Goal: Task Accomplishment & Management: Complete application form

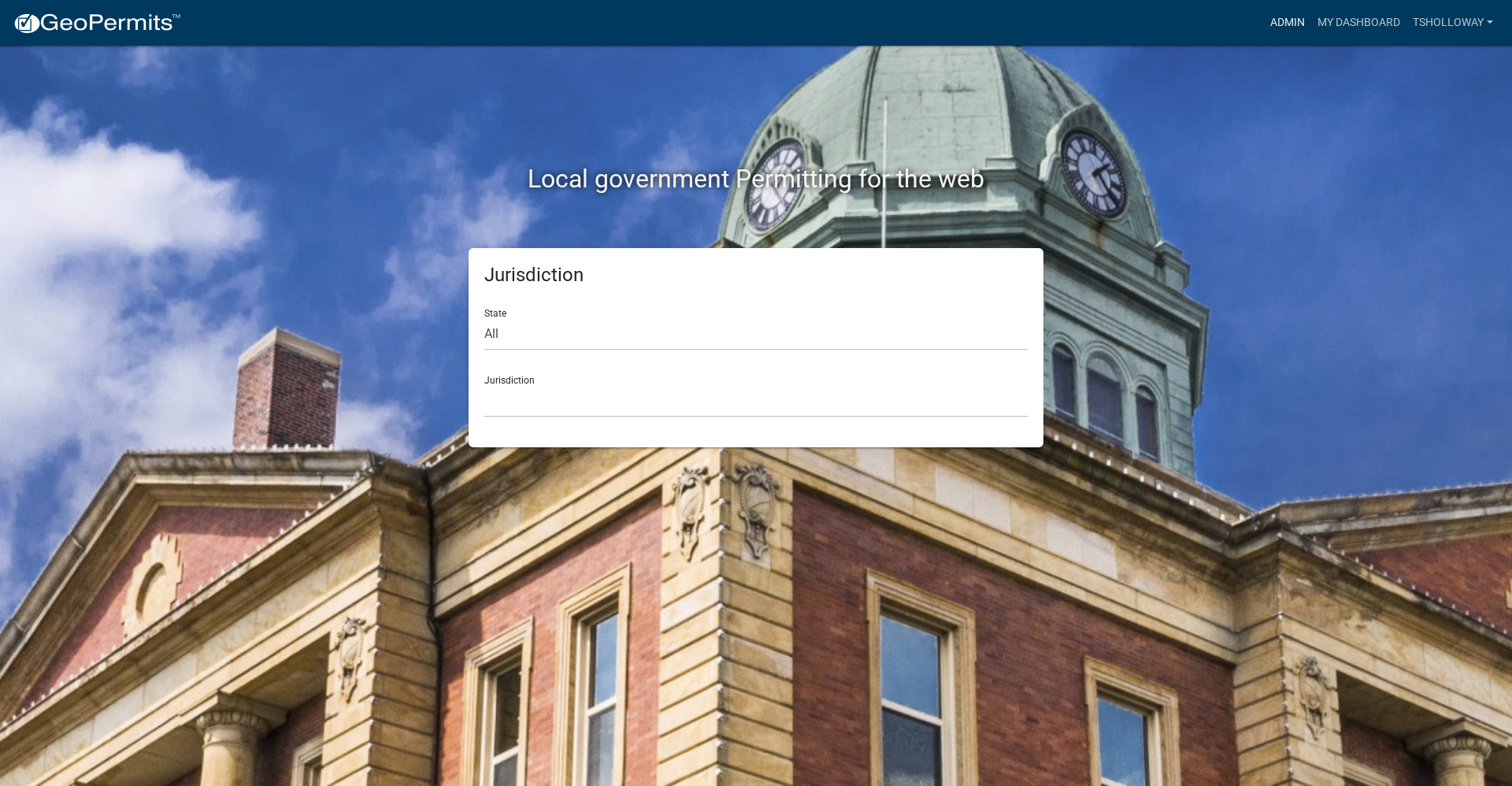
click at [1289, 16] on link "Admin" at bounding box center [1287, 23] width 47 height 30
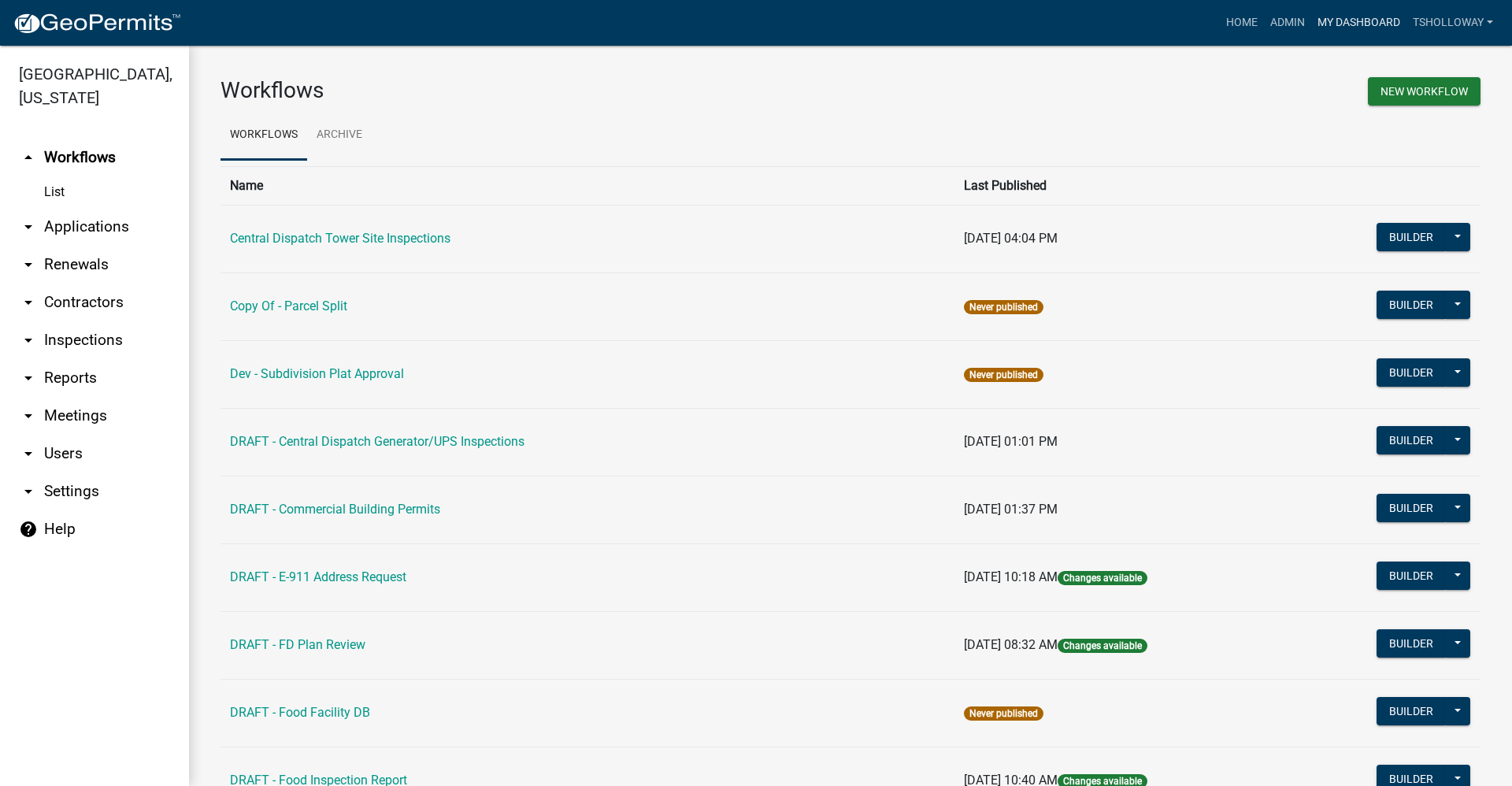
click at [1341, 23] on link "My Dashboard" at bounding box center [1359, 23] width 95 height 30
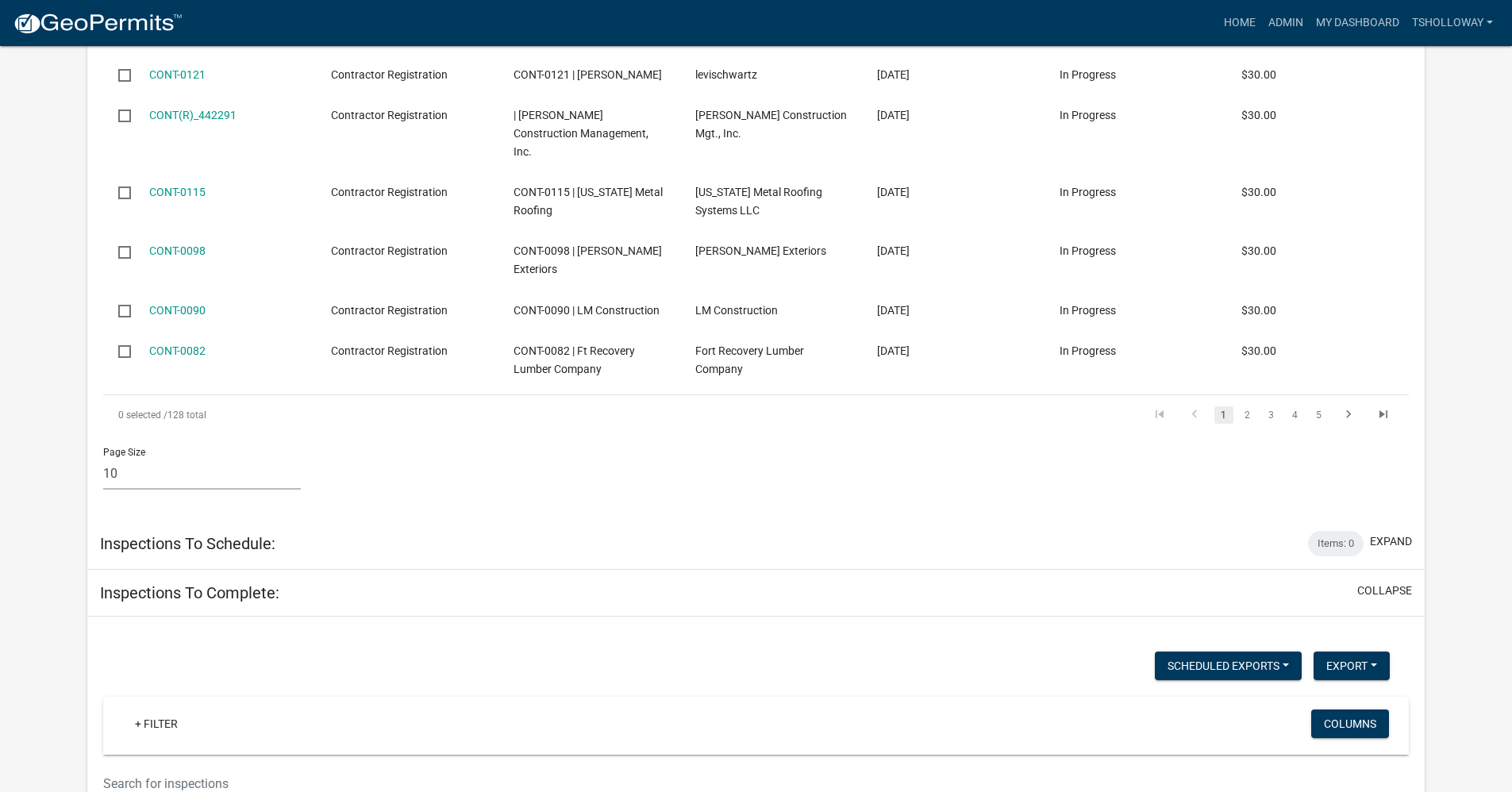
scroll to position [2937, 0]
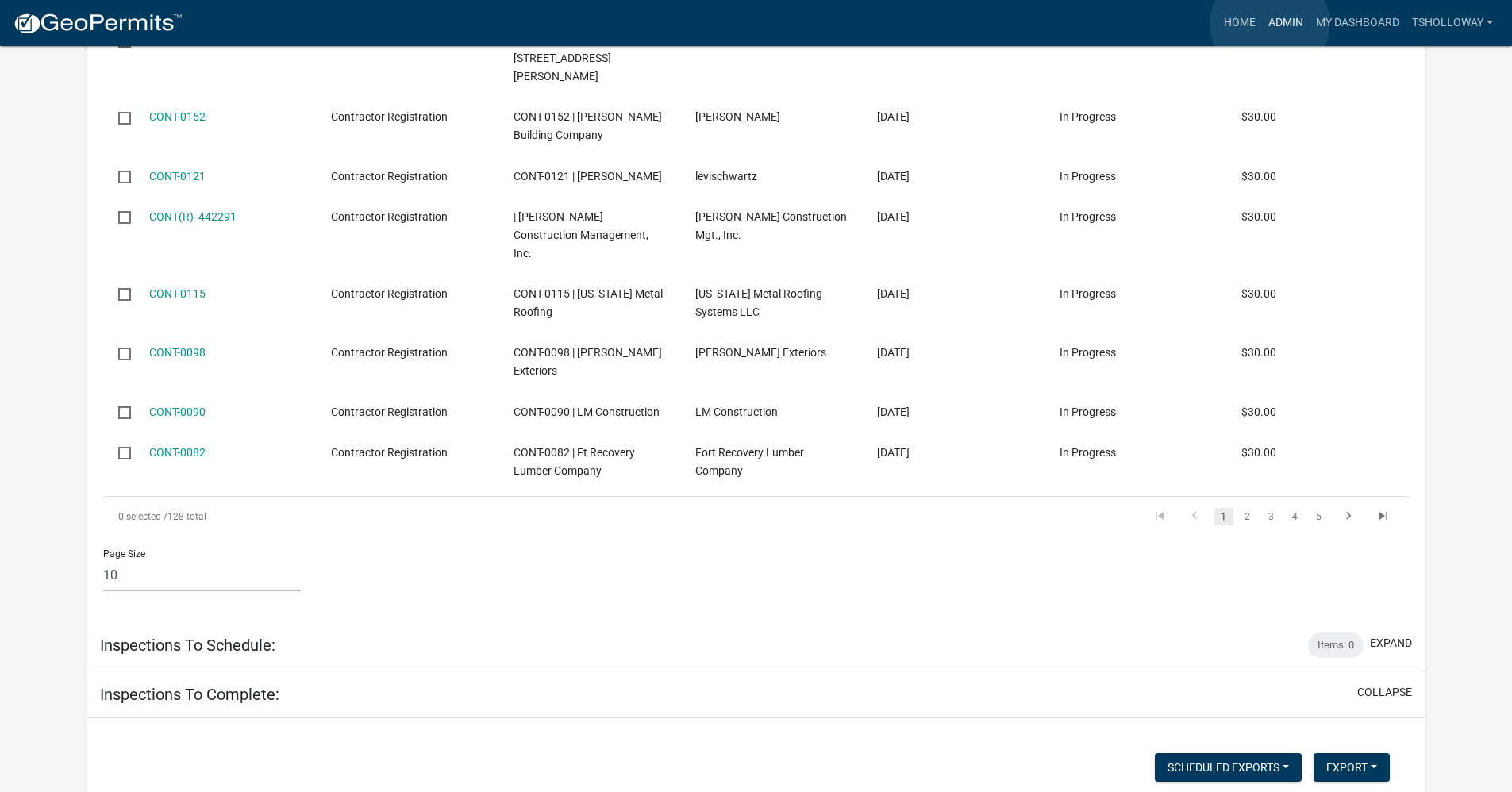
click at [1270, 23] on link "Admin" at bounding box center [1286, 23] width 47 height 30
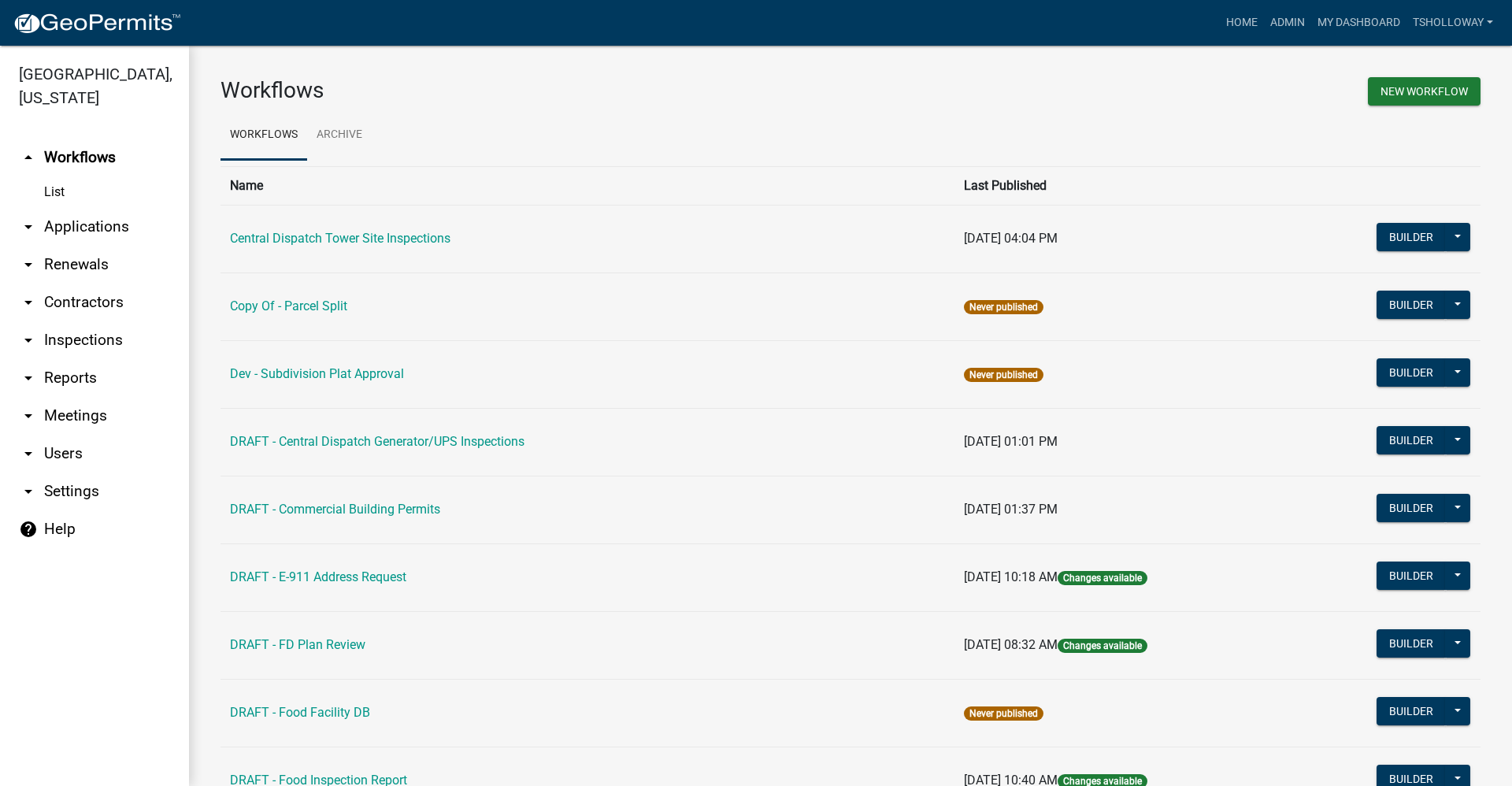
click at [74, 321] on link "arrow_drop_down Inspections" at bounding box center [95, 340] width 189 height 38
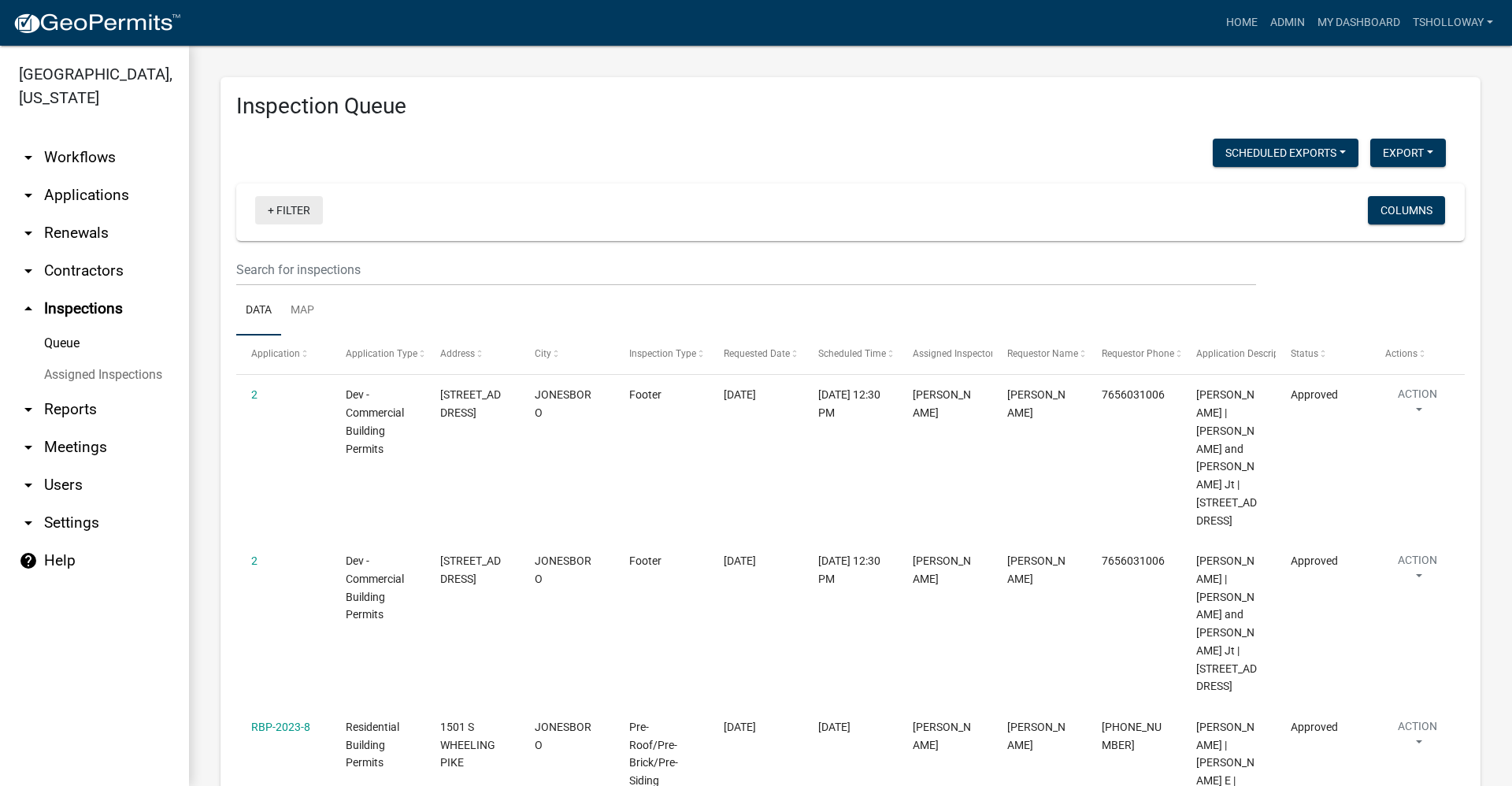
click at [270, 209] on link "+ Filter" at bounding box center [289, 210] width 68 height 28
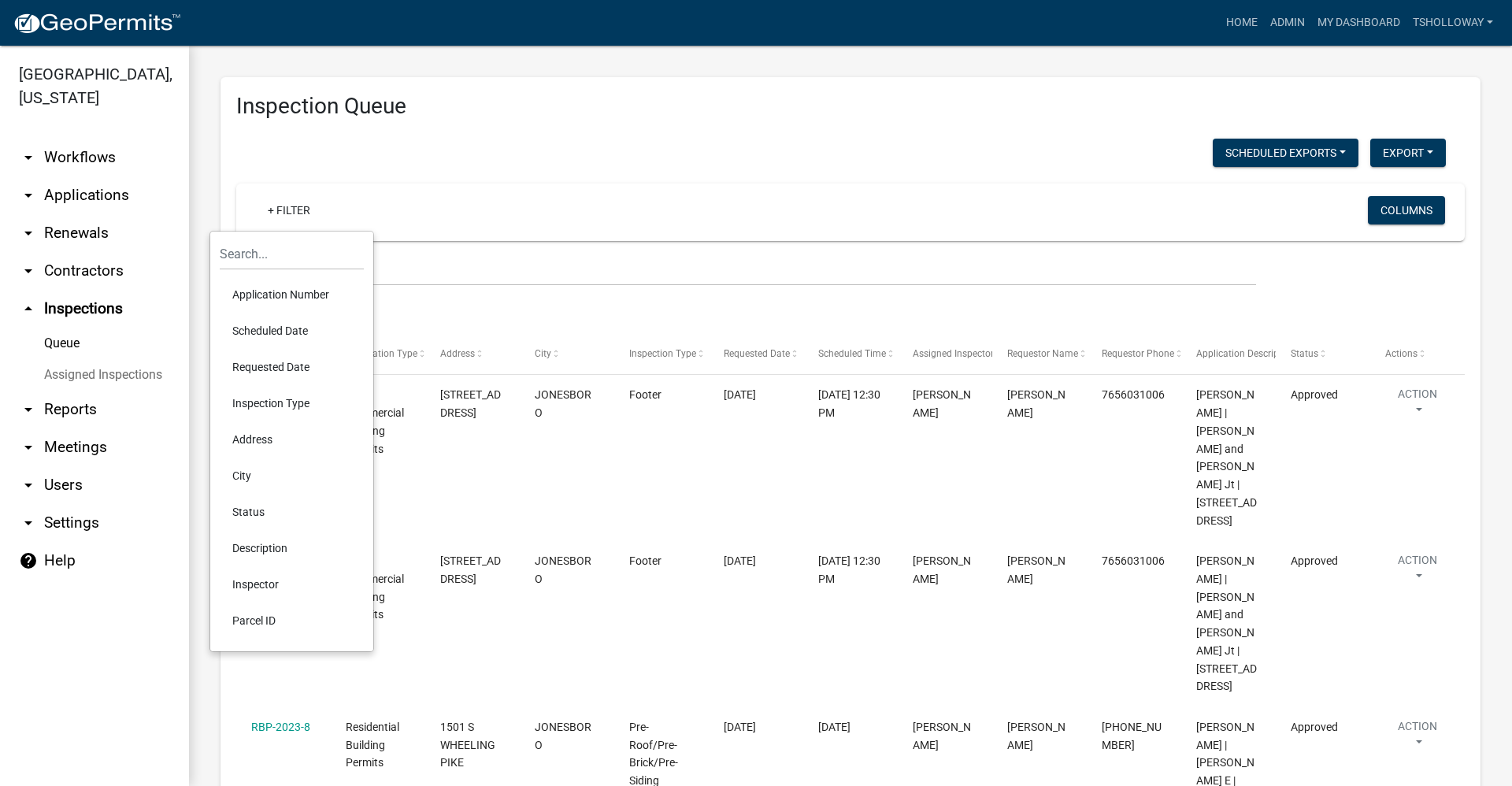
click at [285, 330] on li "Scheduled Date" at bounding box center [292, 331] width 144 height 36
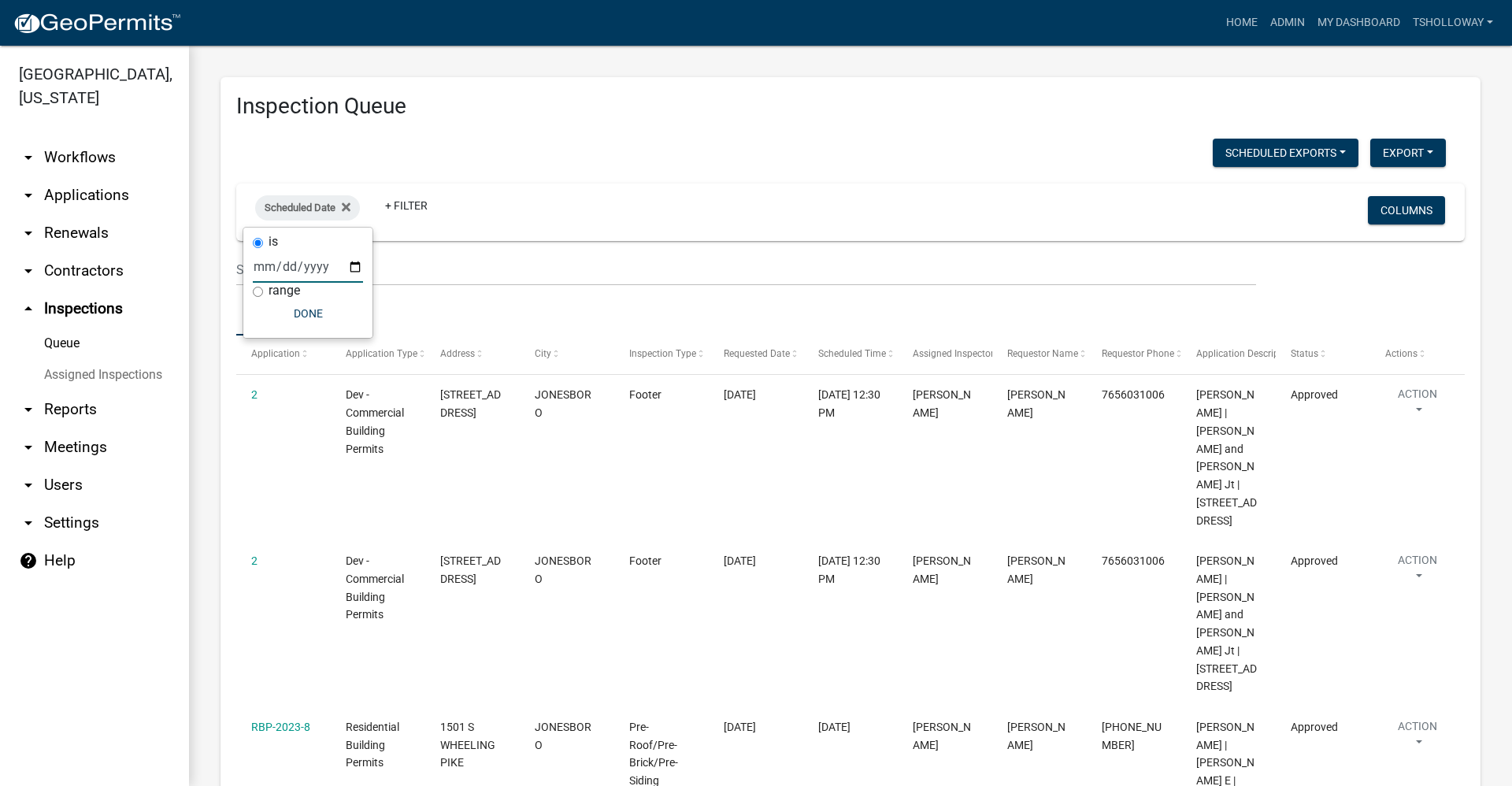
click at [353, 268] on input "date" at bounding box center [308, 267] width 110 height 32
type input "[DATE]"
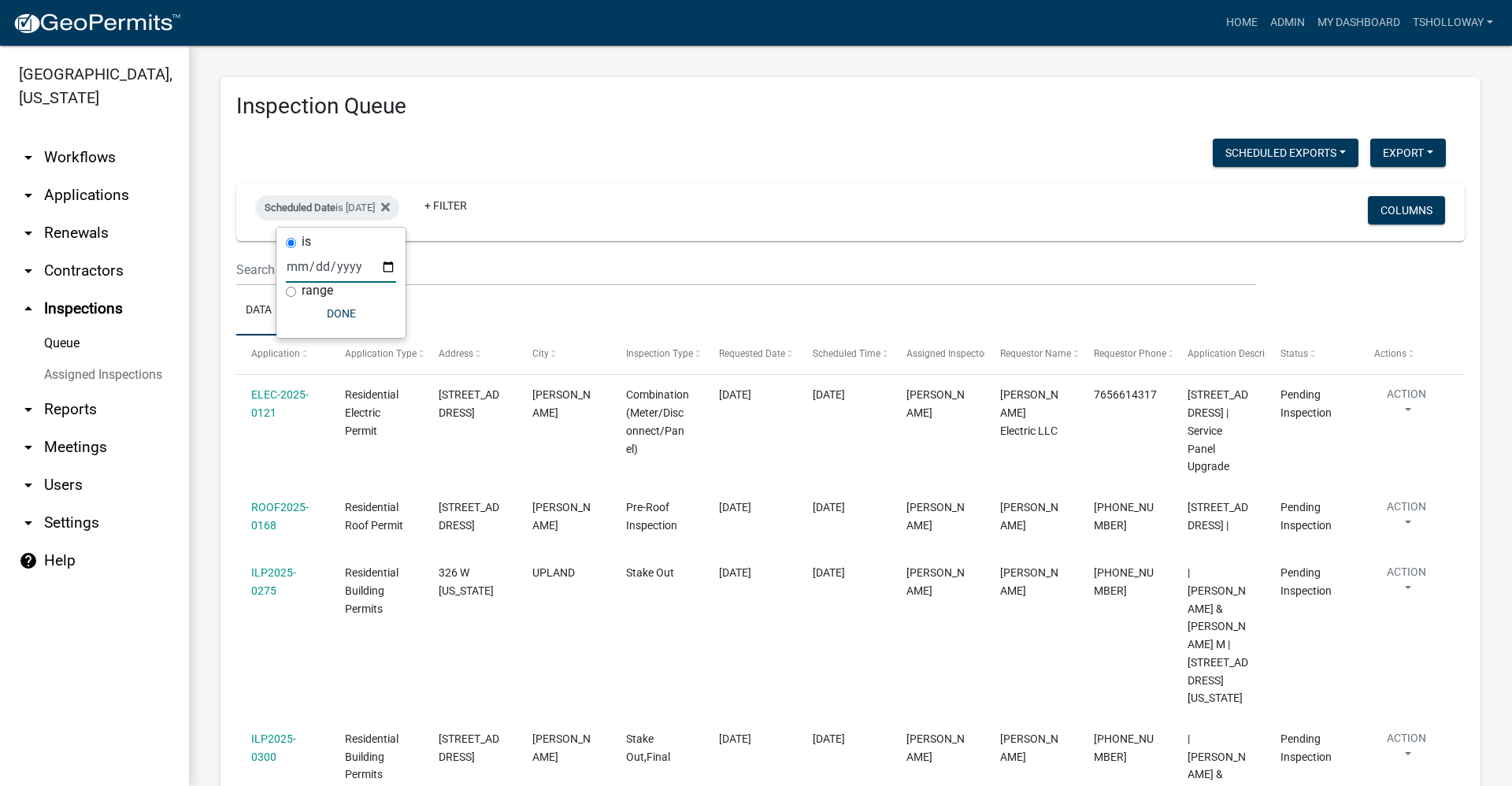
click at [464, 251] on wm-filter-builder "Scheduled Date is [DATE] + Filter Columns" at bounding box center [851, 235] width 1229 height 103
click at [390, 213] on fa-icon at bounding box center [382, 208] width 15 height 25
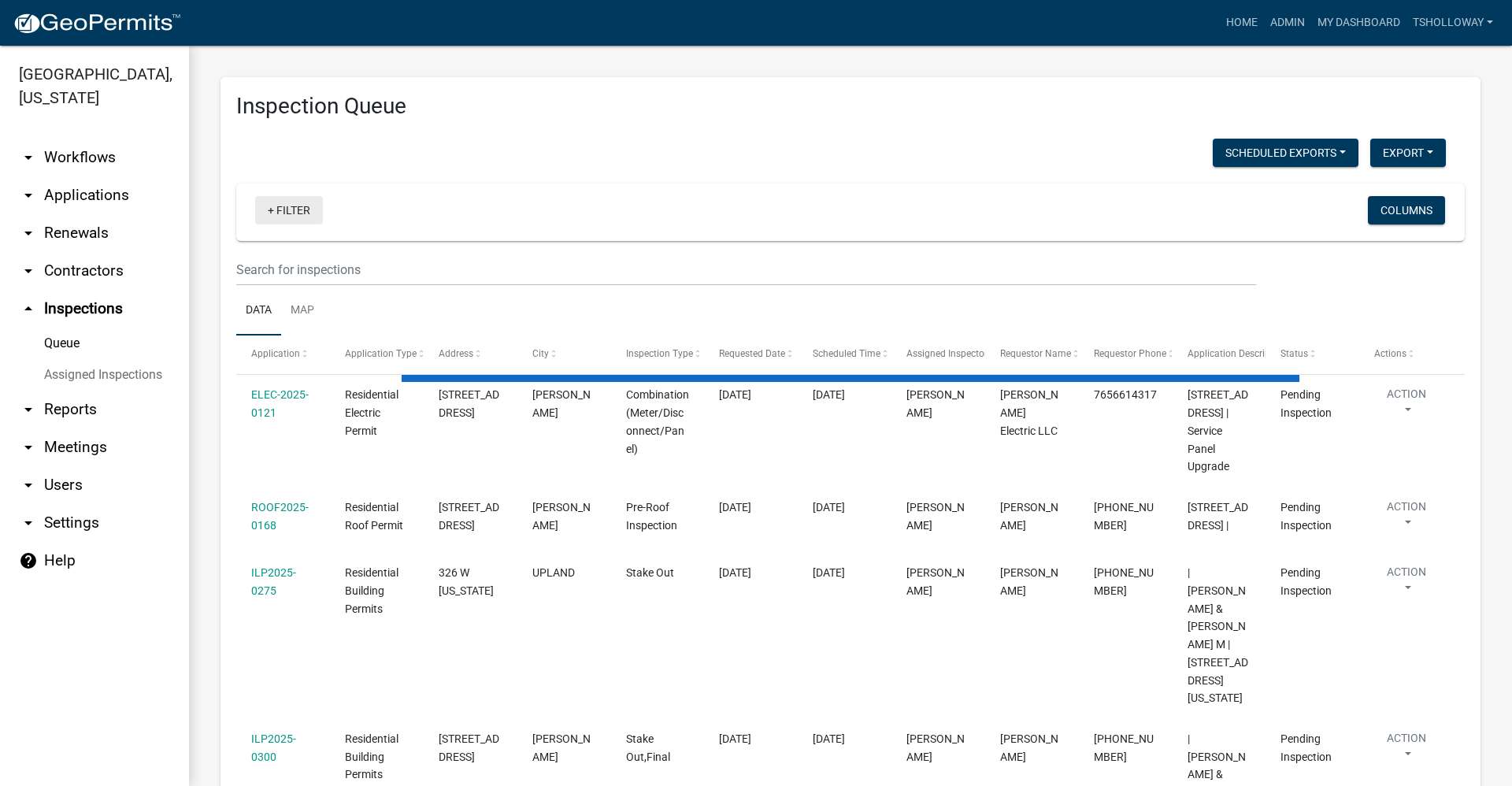
click at [296, 209] on link "+ Filter" at bounding box center [289, 210] width 68 height 28
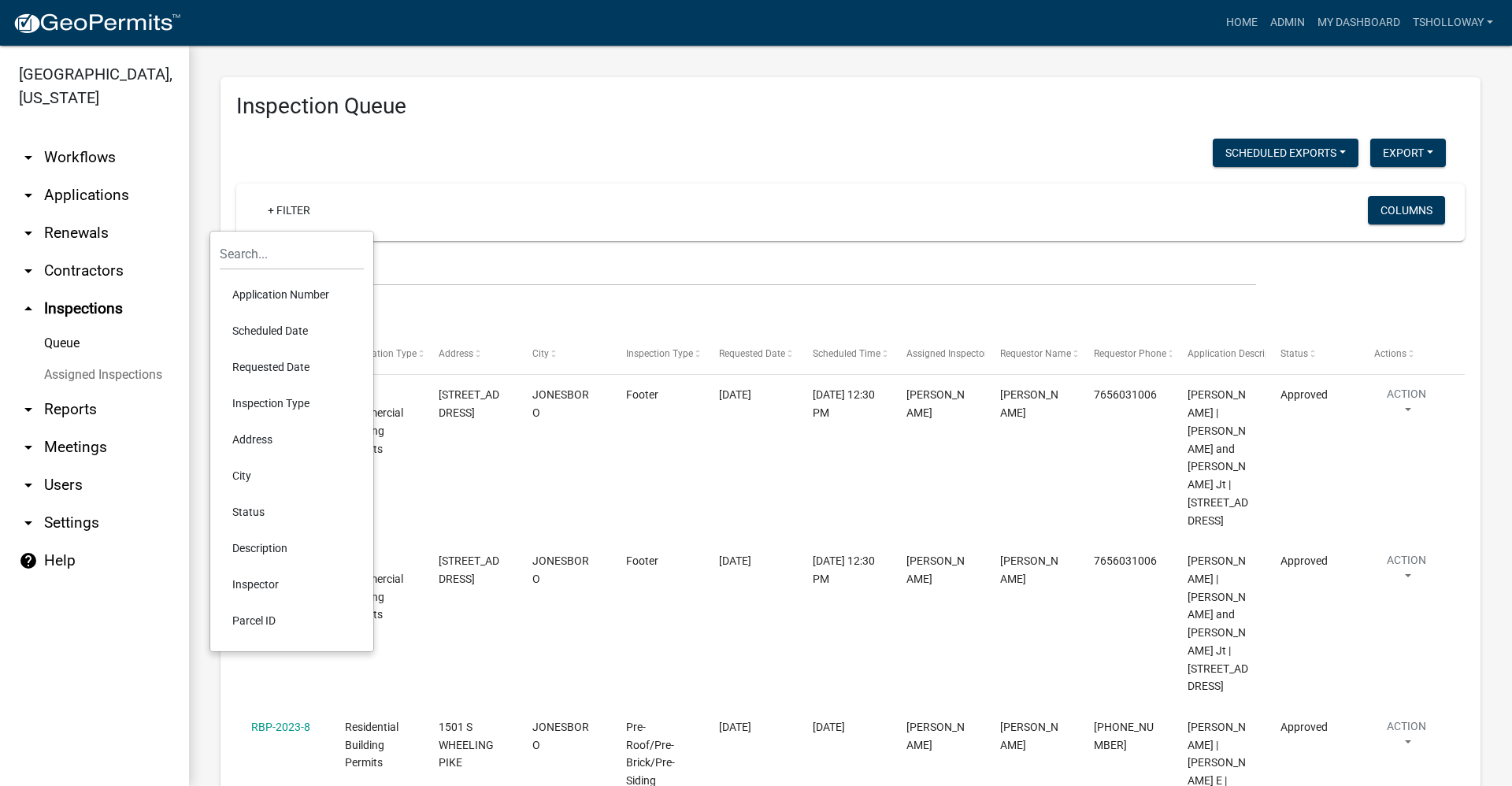
click at [278, 327] on li "Scheduled Date" at bounding box center [292, 331] width 144 height 36
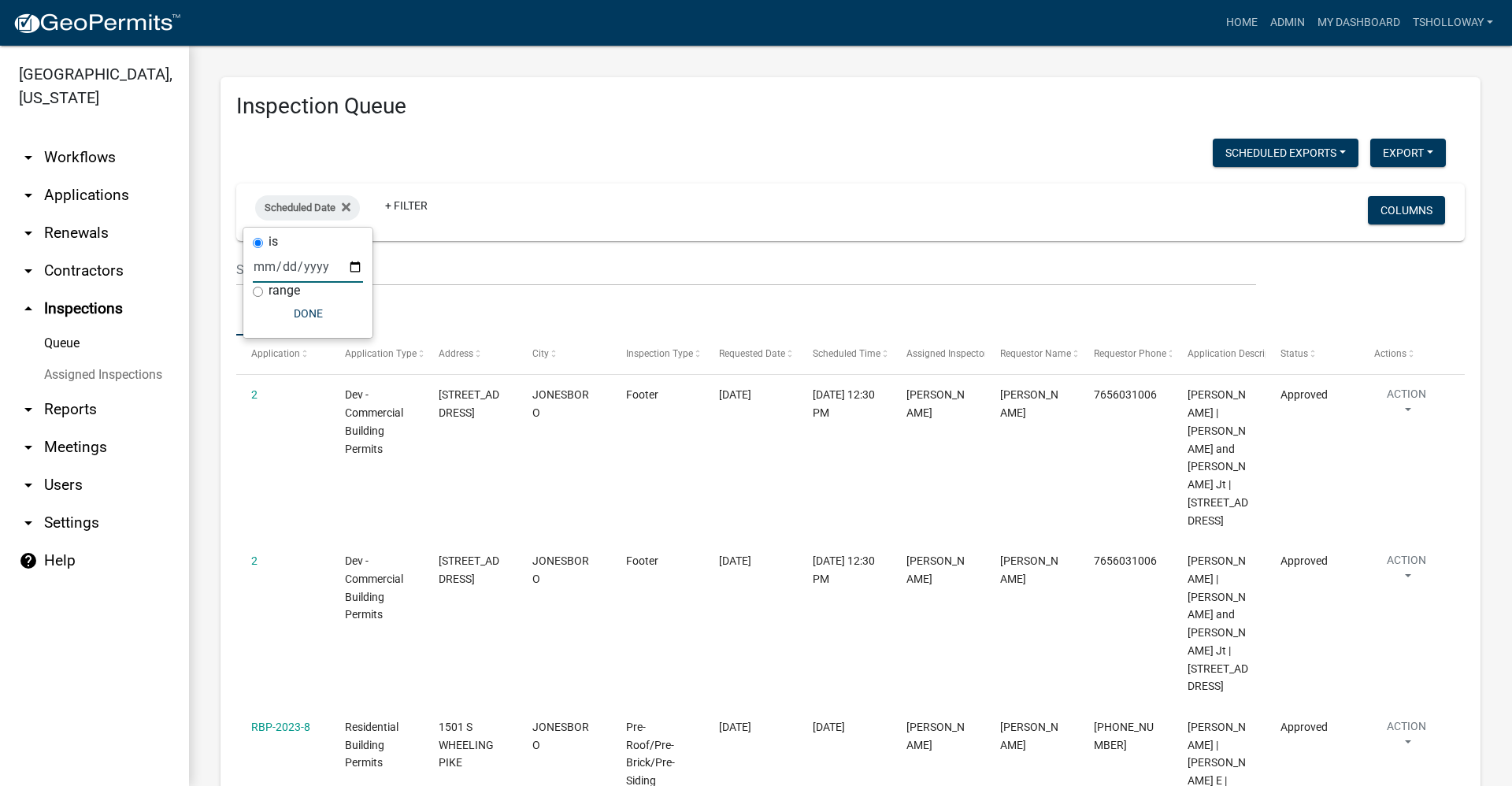
click at [357, 267] on input "date" at bounding box center [308, 267] width 110 height 32
type input "[DATE]"
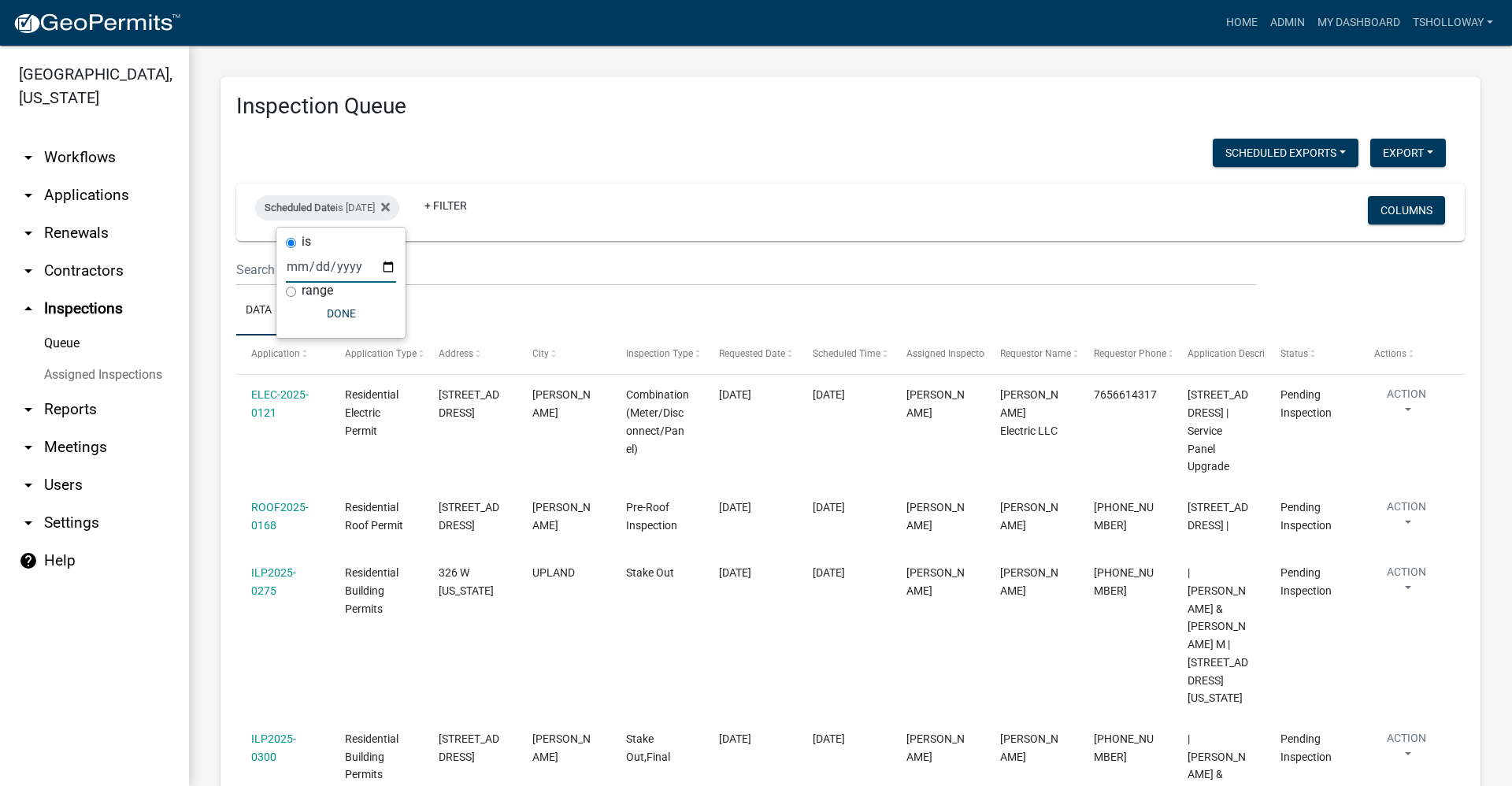
click at [584, 209] on div "Scheduled Date is [DATE] + Filter" at bounding box center [648, 212] width 809 height 41
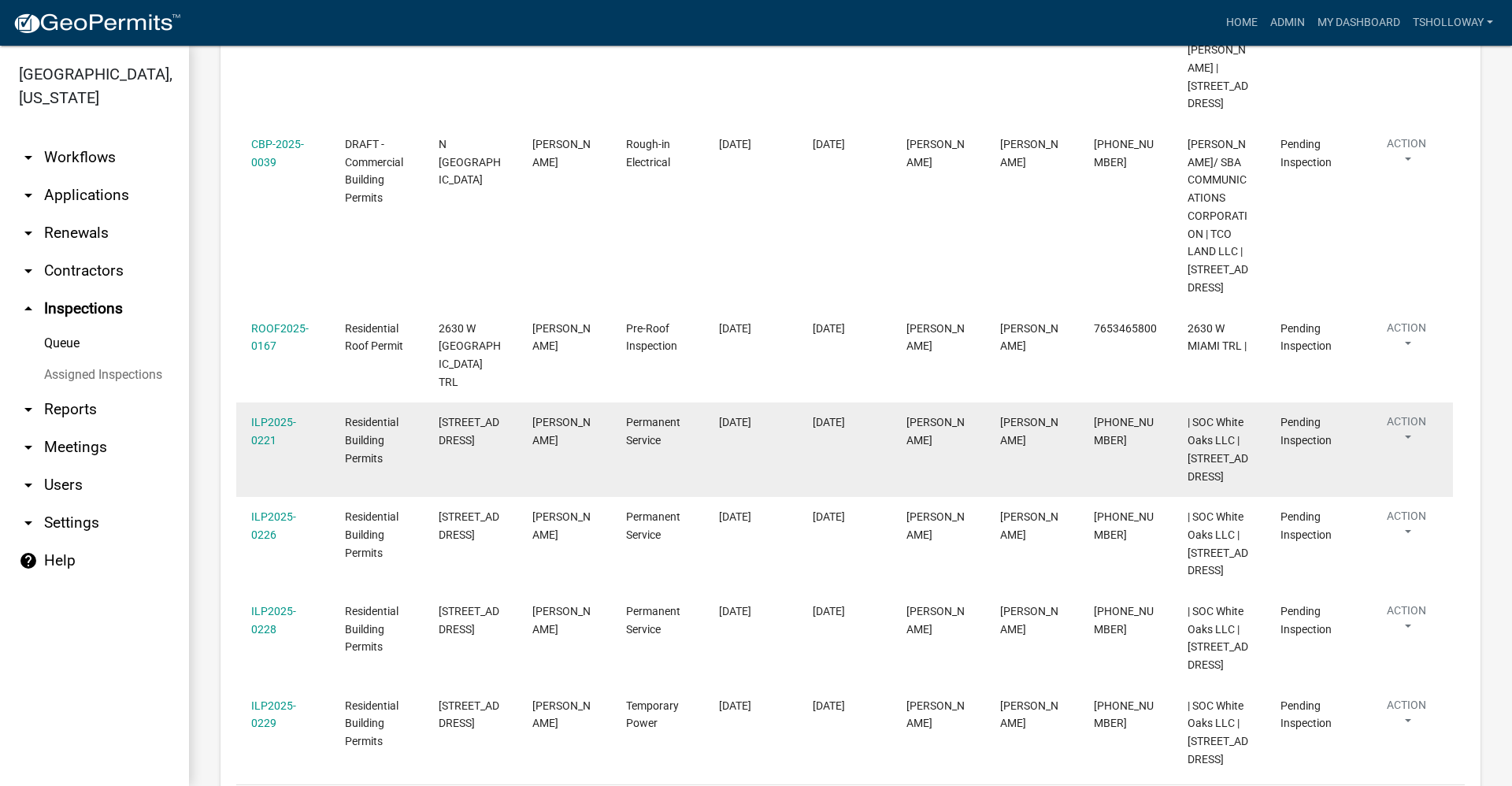
scroll to position [929, 0]
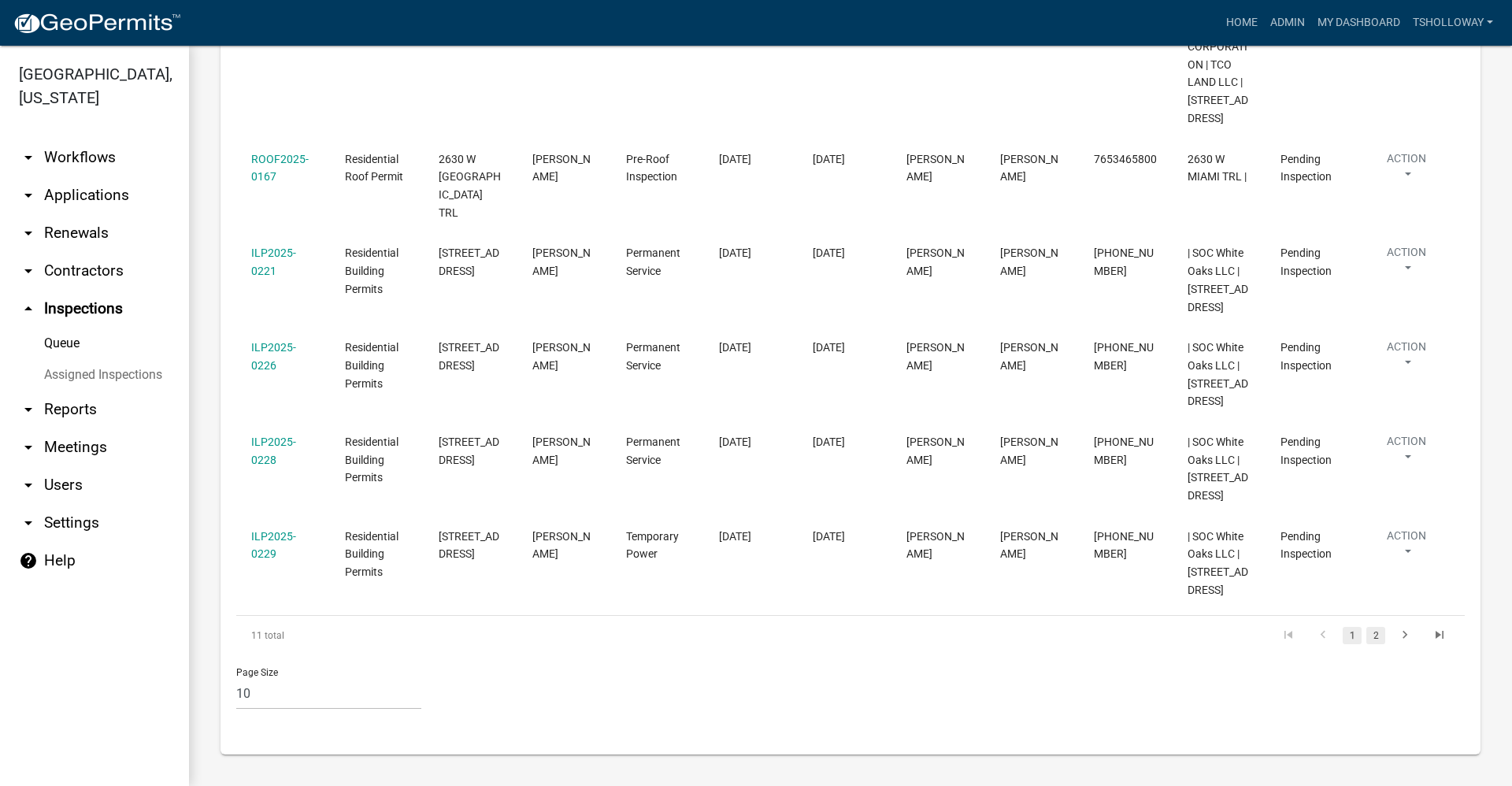
click at [1366, 636] on link "2" at bounding box center [1375, 635] width 19 height 17
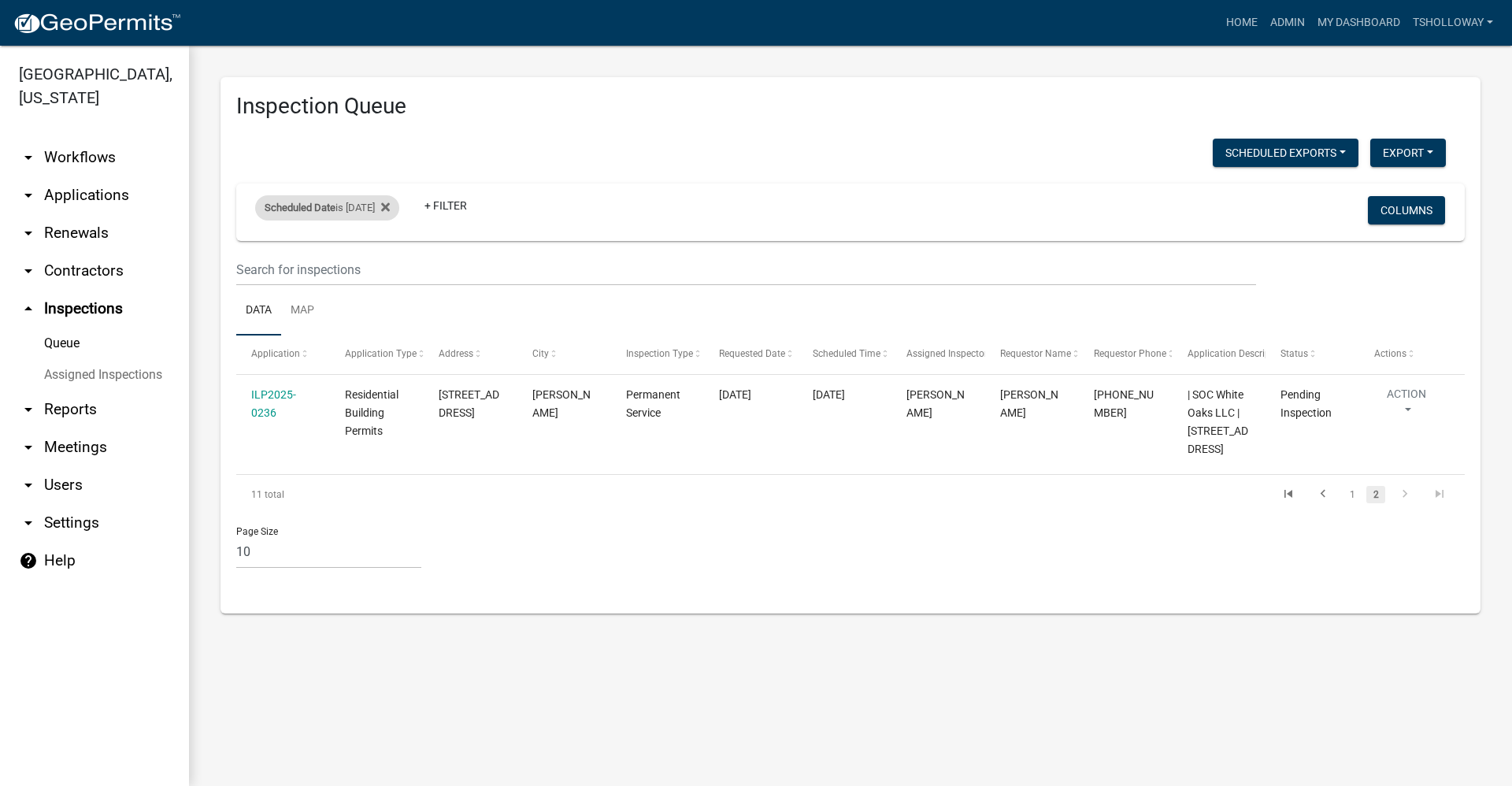
click at [382, 213] on div "Scheduled Date is [DATE]" at bounding box center [327, 208] width 144 height 25
drag, startPoint x: 382, startPoint y: 213, endPoint x: 387, endPoint y: 266, distance: 53.2
click at [387, 266] on input "[DATE]" at bounding box center [341, 267] width 110 height 32
click at [389, 266] on input "[DATE]" at bounding box center [341, 267] width 110 height 32
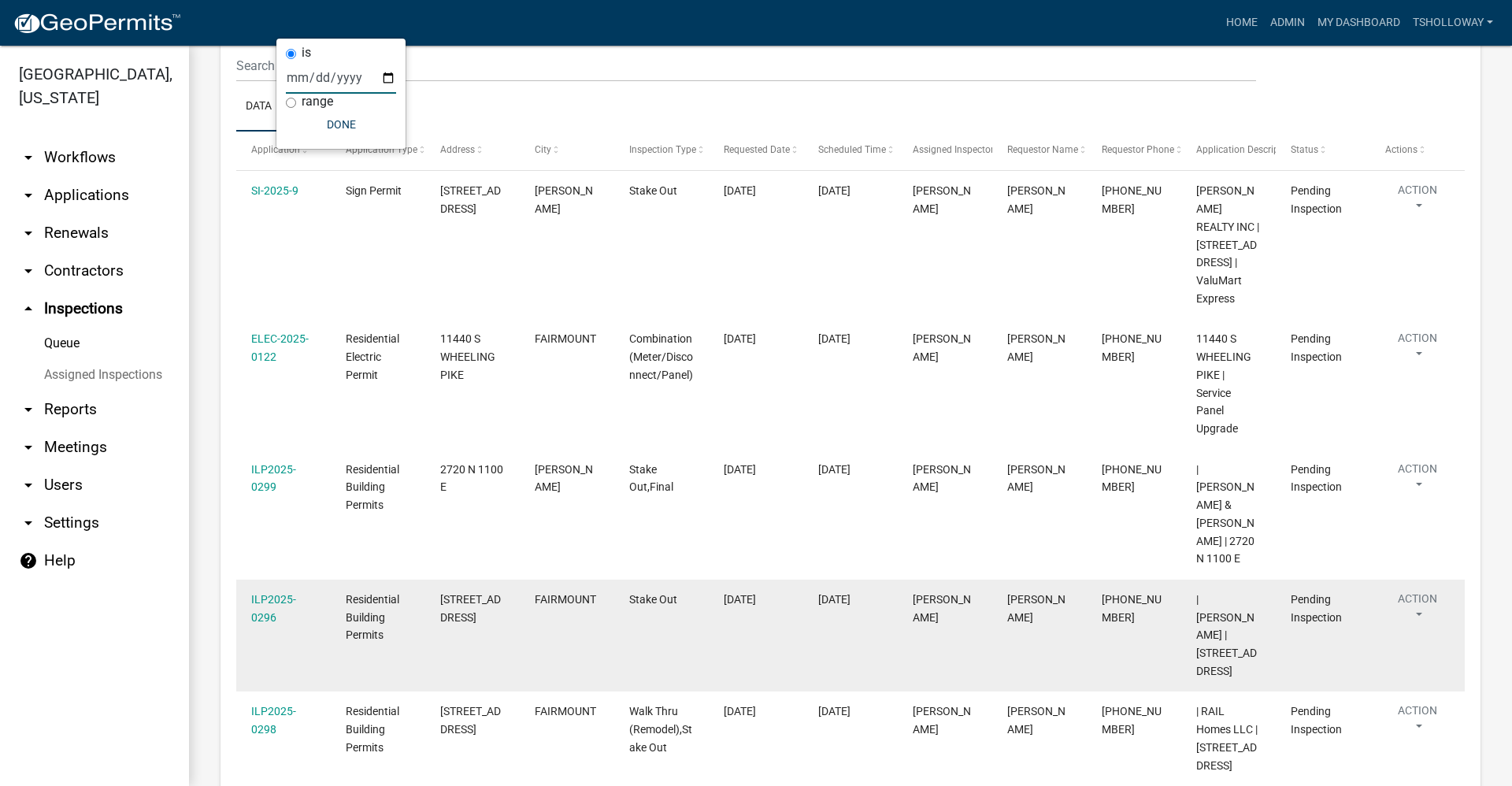
scroll to position [51, 0]
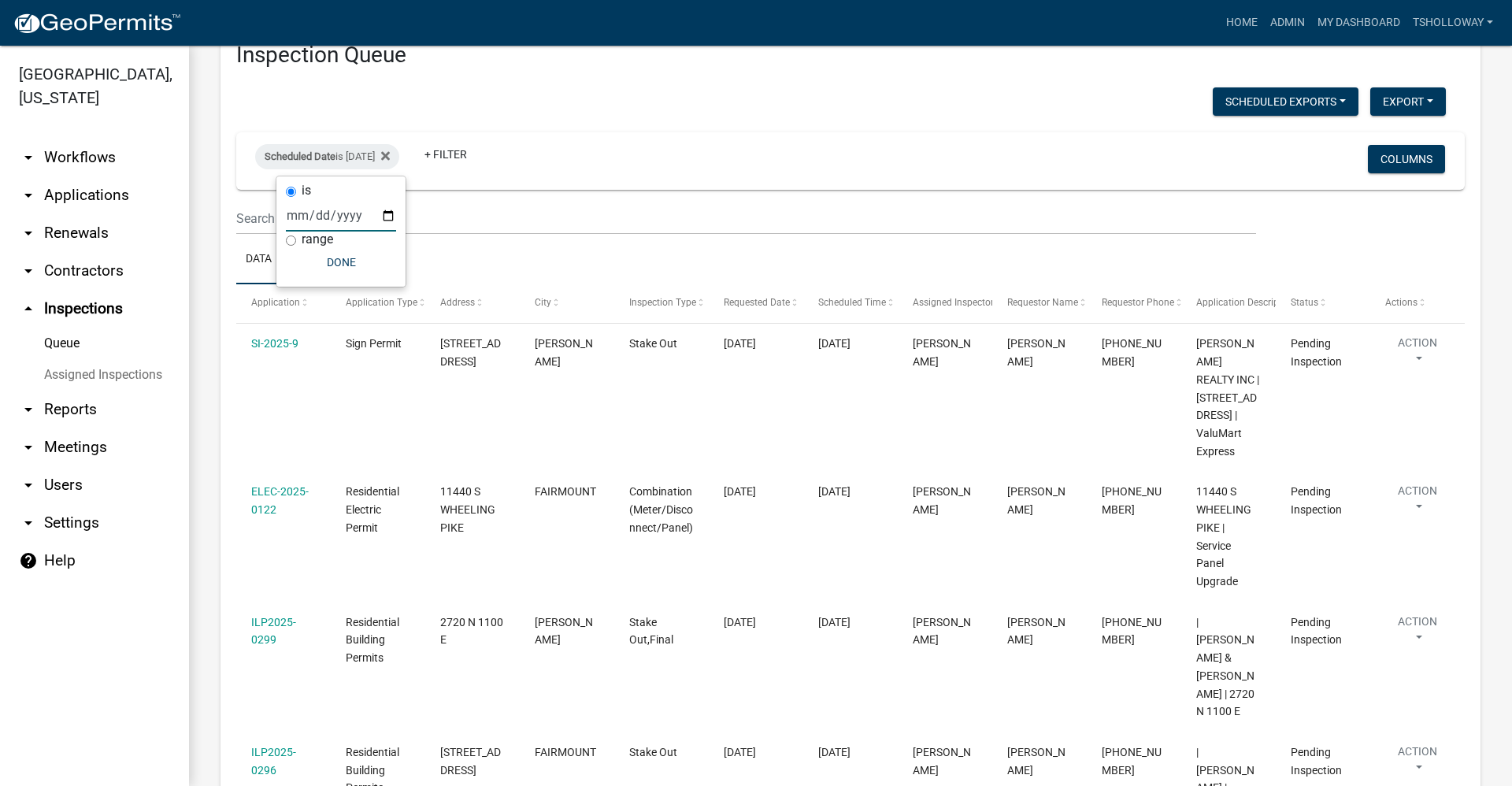
click at [387, 214] on input "[DATE]" at bounding box center [341, 215] width 110 height 32
type input "[DATE]"
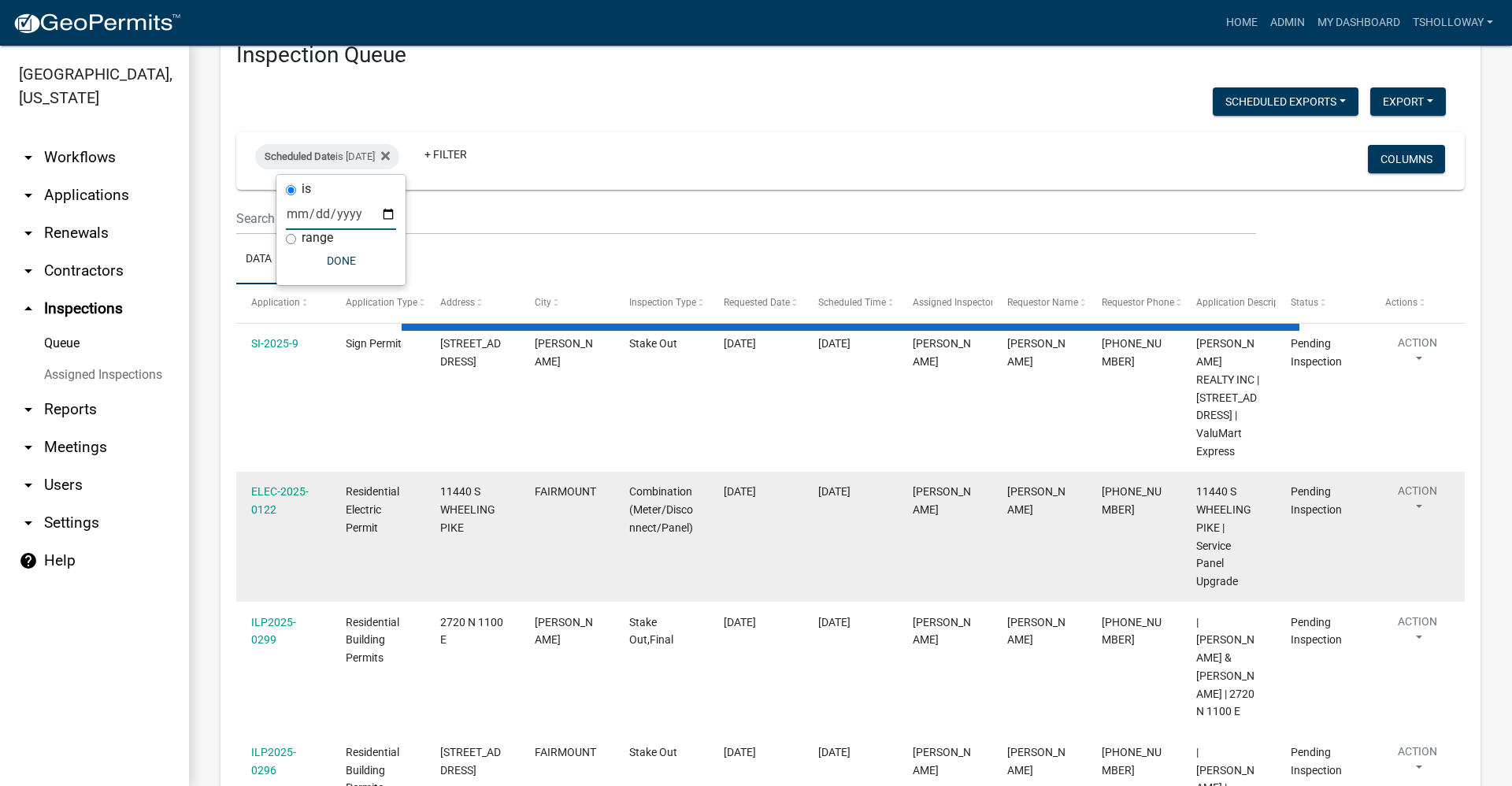
scroll to position [0, 0]
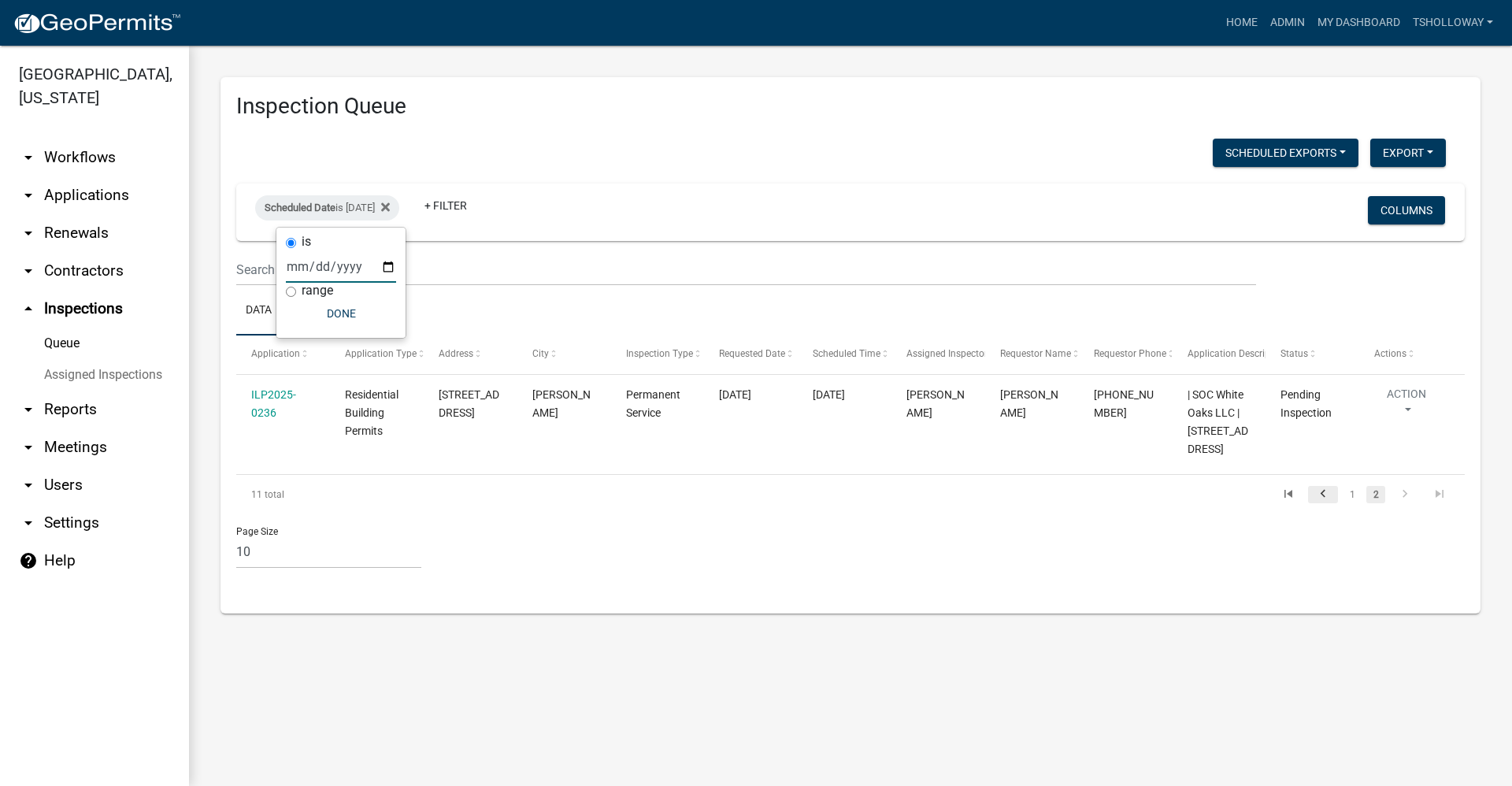
click at [1324, 505] on icon "go to previous page" at bounding box center [1323, 496] width 20 height 19
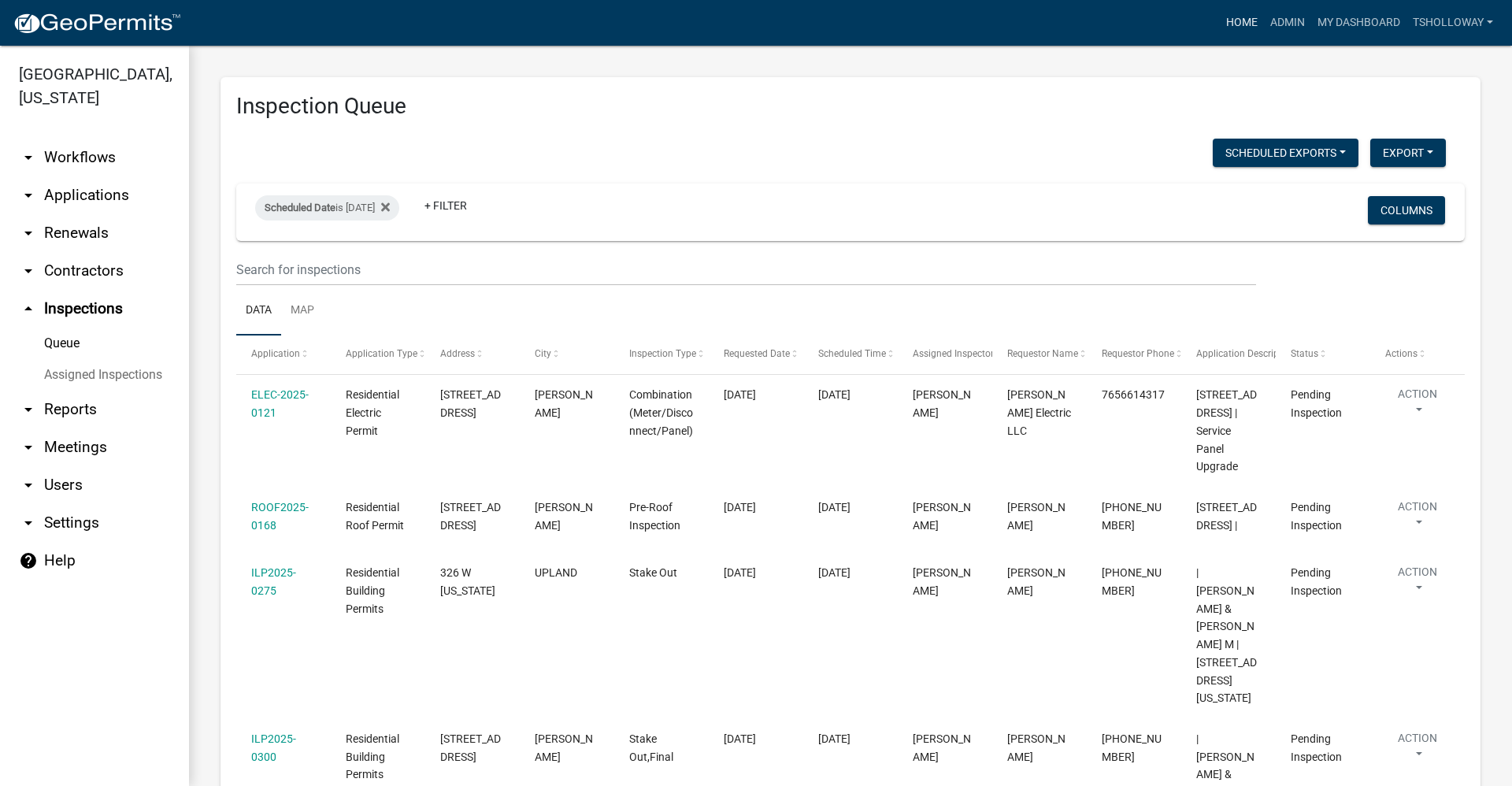
click at [1231, 23] on link "Home" at bounding box center [1242, 23] width 44 height 30
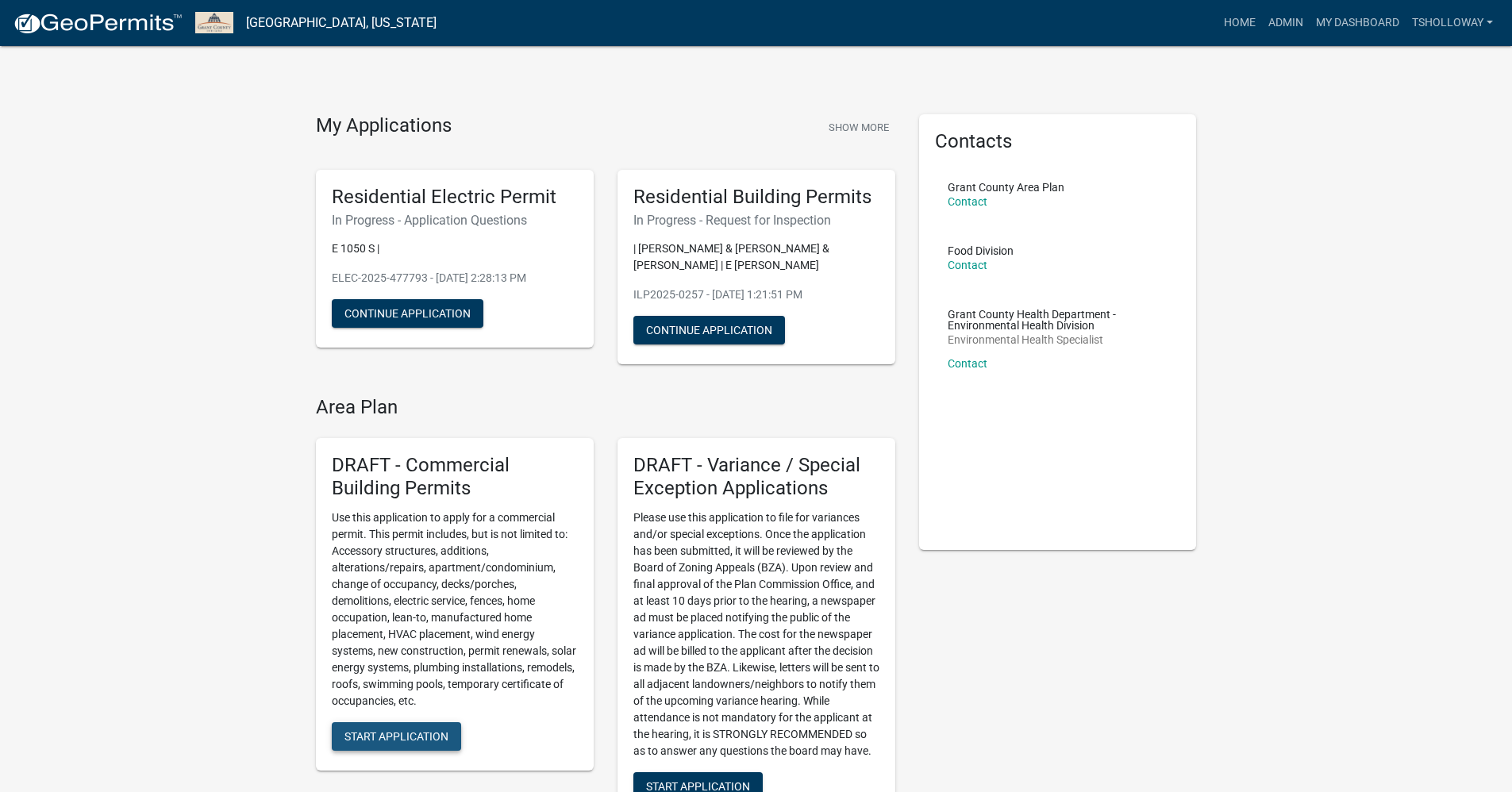
click at [417, 737] on span "Start Application" at bounding box center [397, 736] width 104 height 13
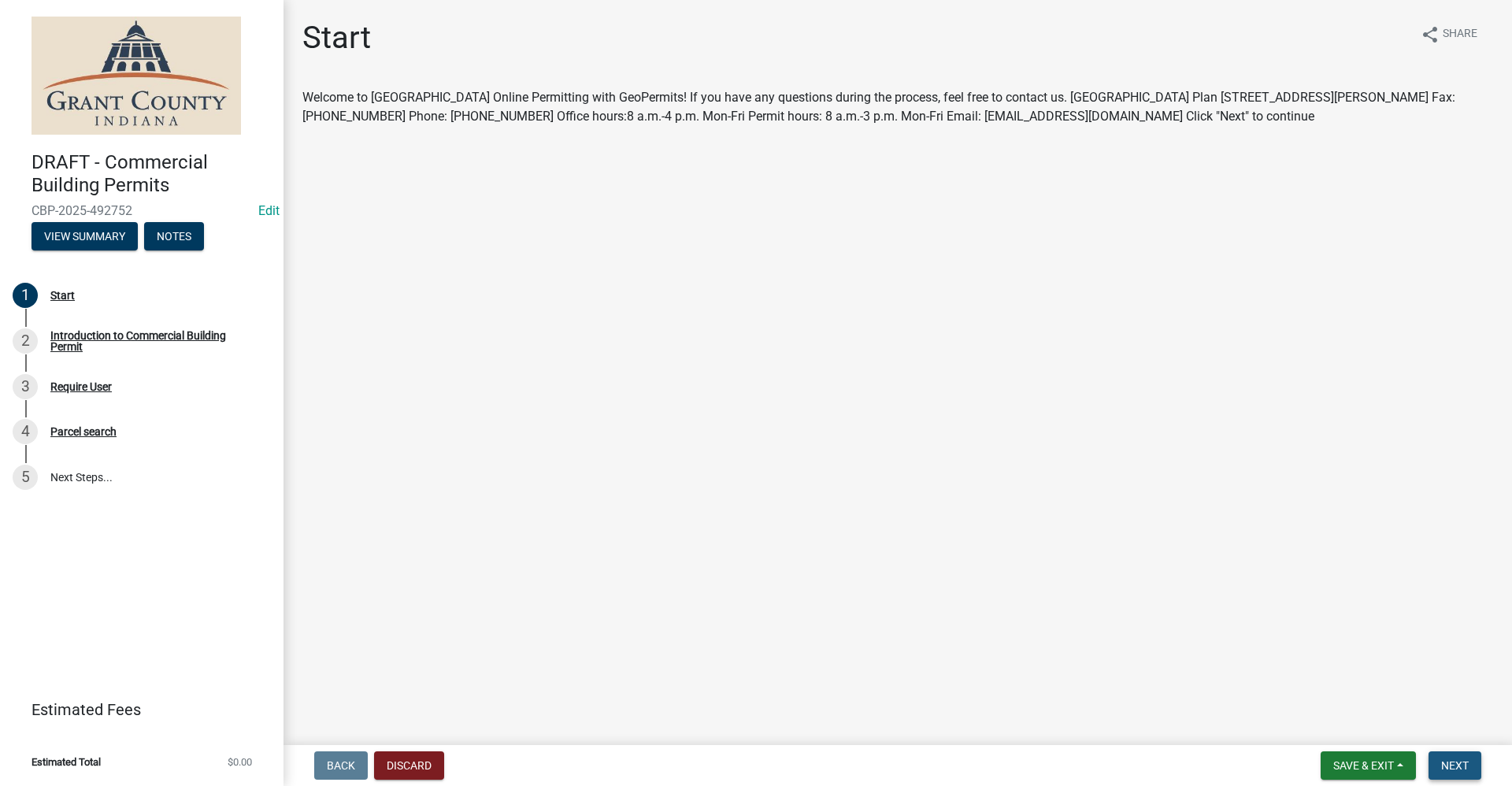
click at [1454, 770] on span "Next" at bounding box center [1455, 766] width 27 height 13
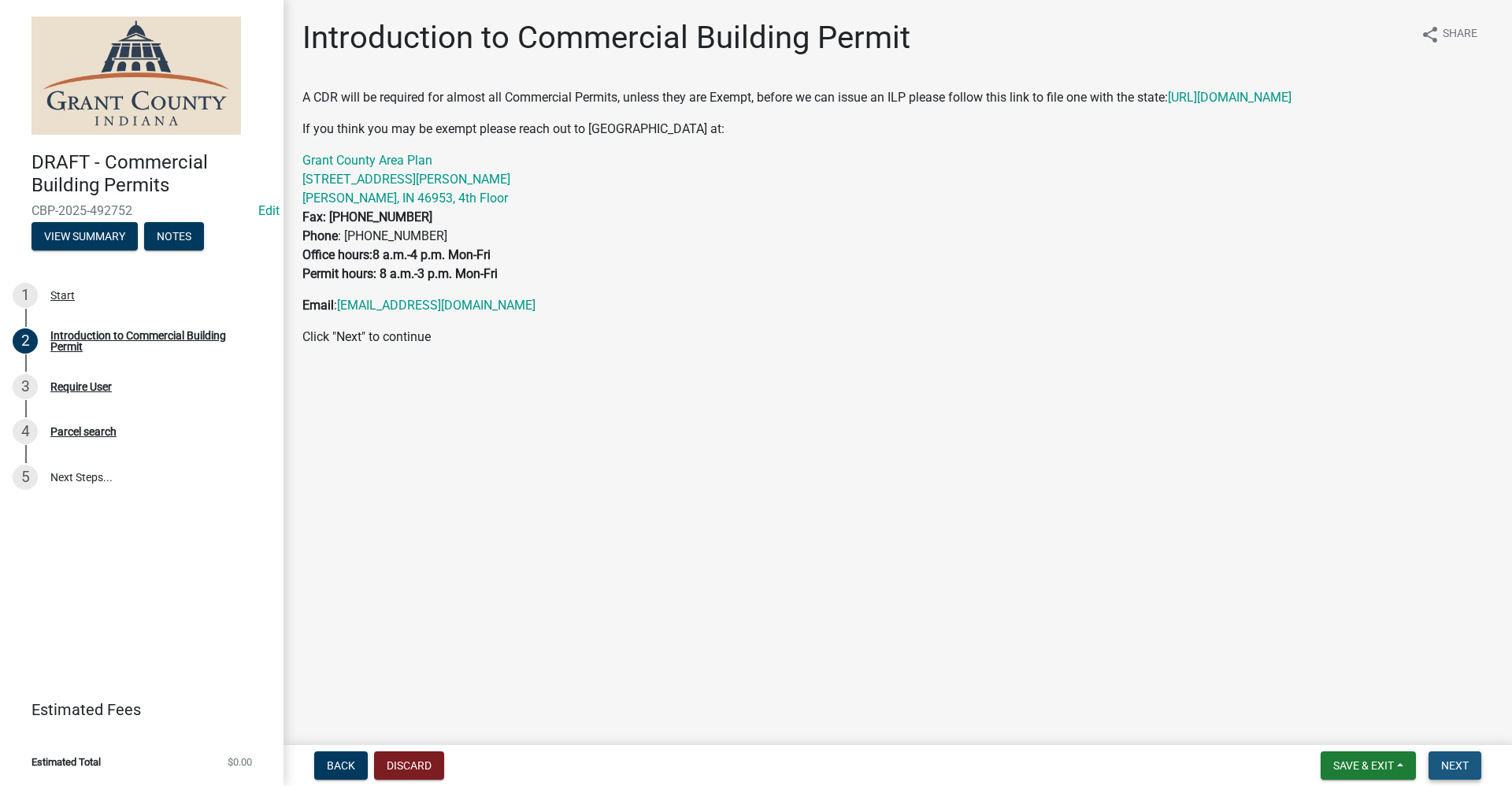
click at [1476, 765] on button "Next" at bounding box center [1455, 765] width 53 height 28
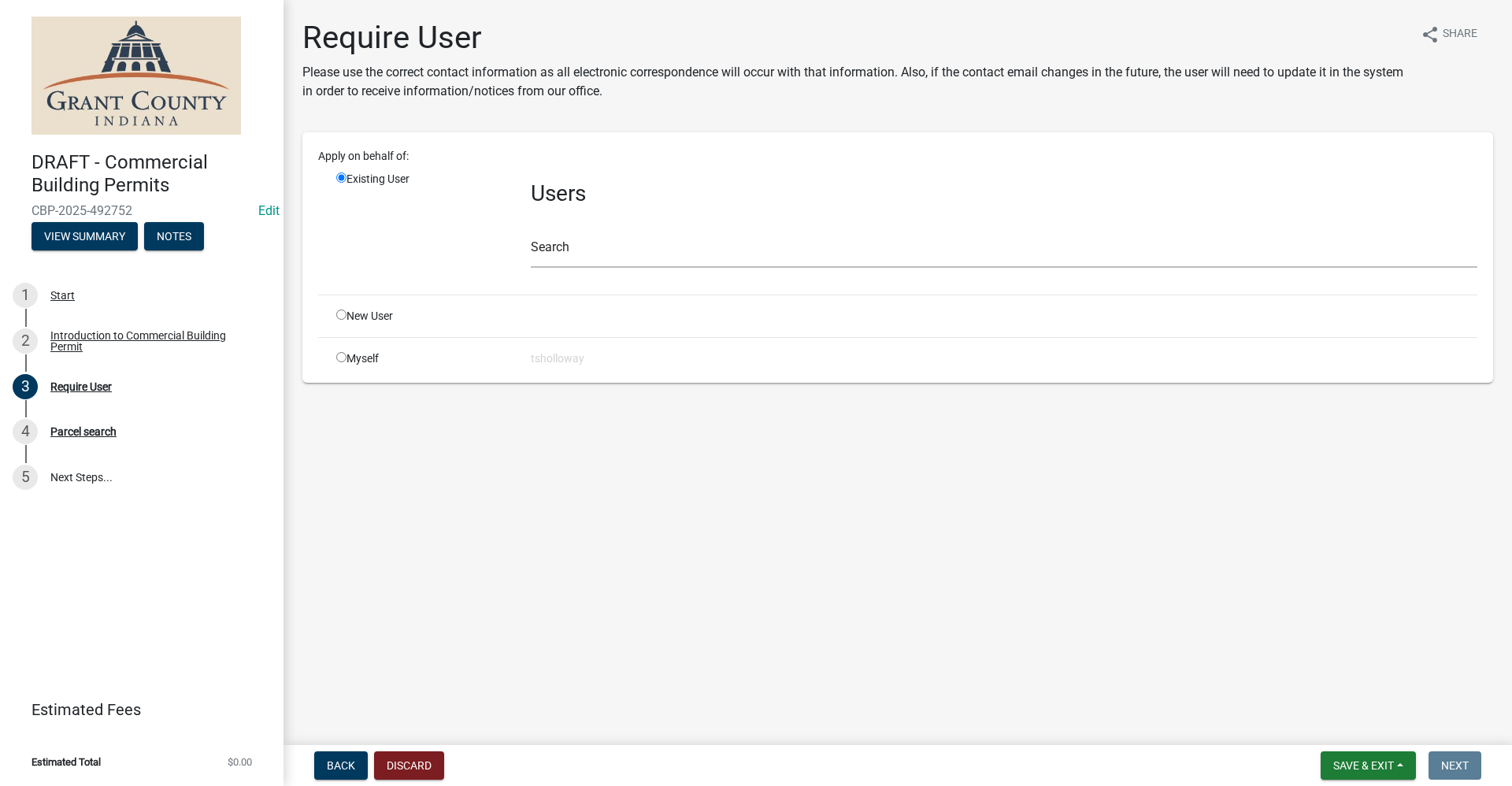
click at [340, 317] on input "radio" at bounding box center [341, 315] width 11 height 11
radio input "true"
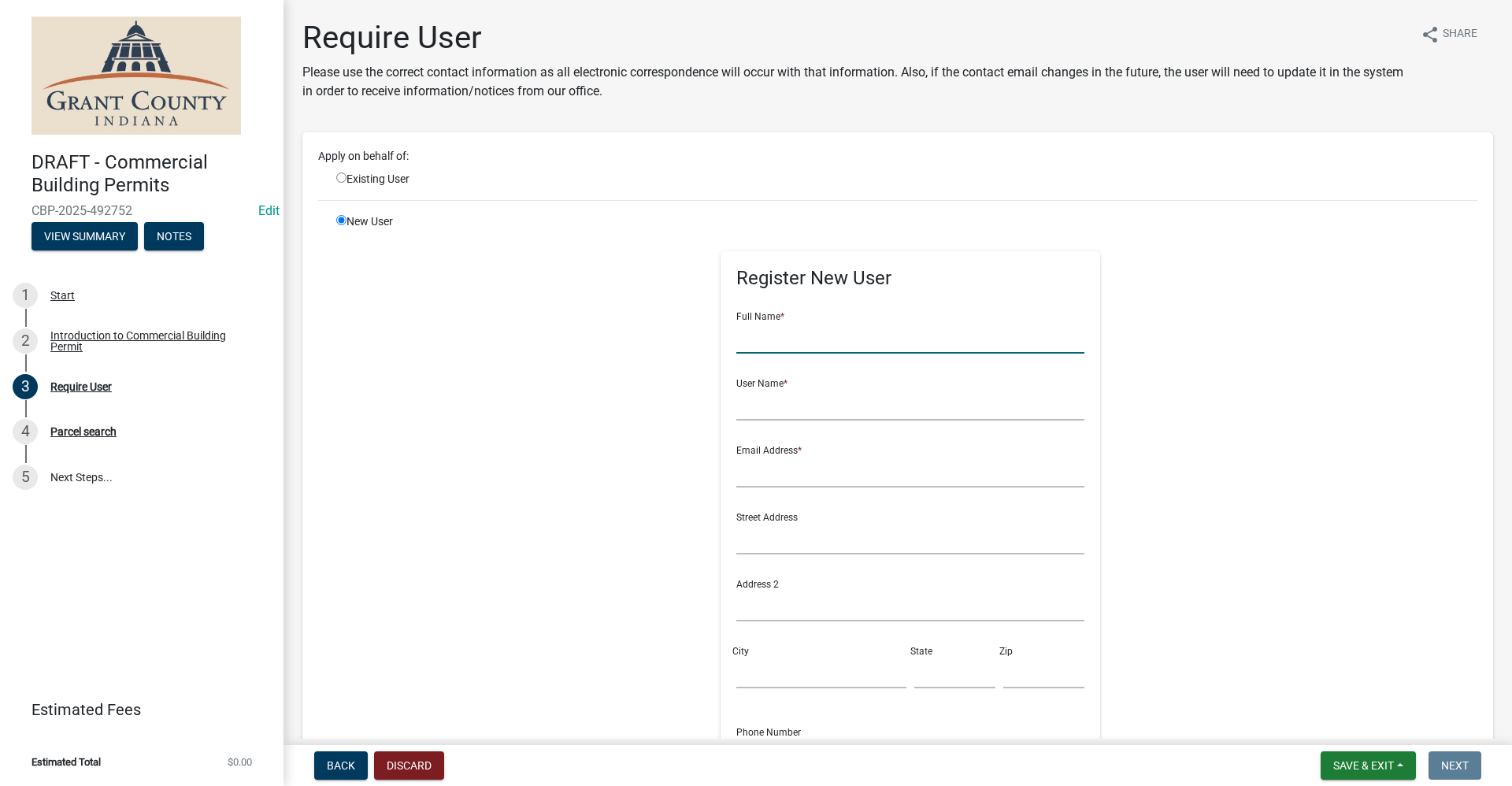
click at [751, 344] on input "text" at bounding box center [911, 337] width 349 height 32
click at [339, 177] on input "radio" at bounding box center [341, 177] width 11 height 11
radio input "true"
radio input "false"
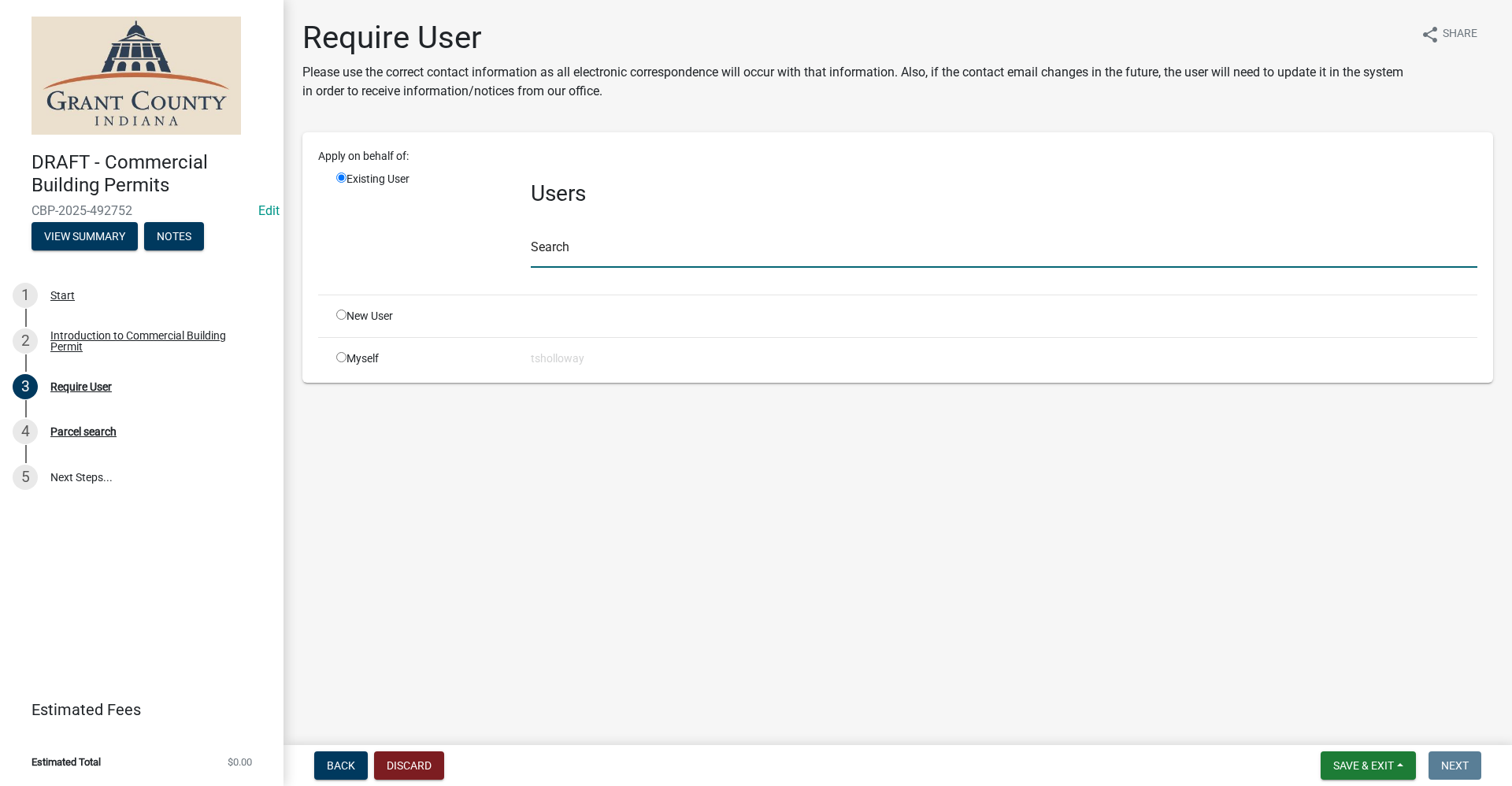
click at [540, 248] on input "text" at bounding box center [1004, 251] width 947 height 32
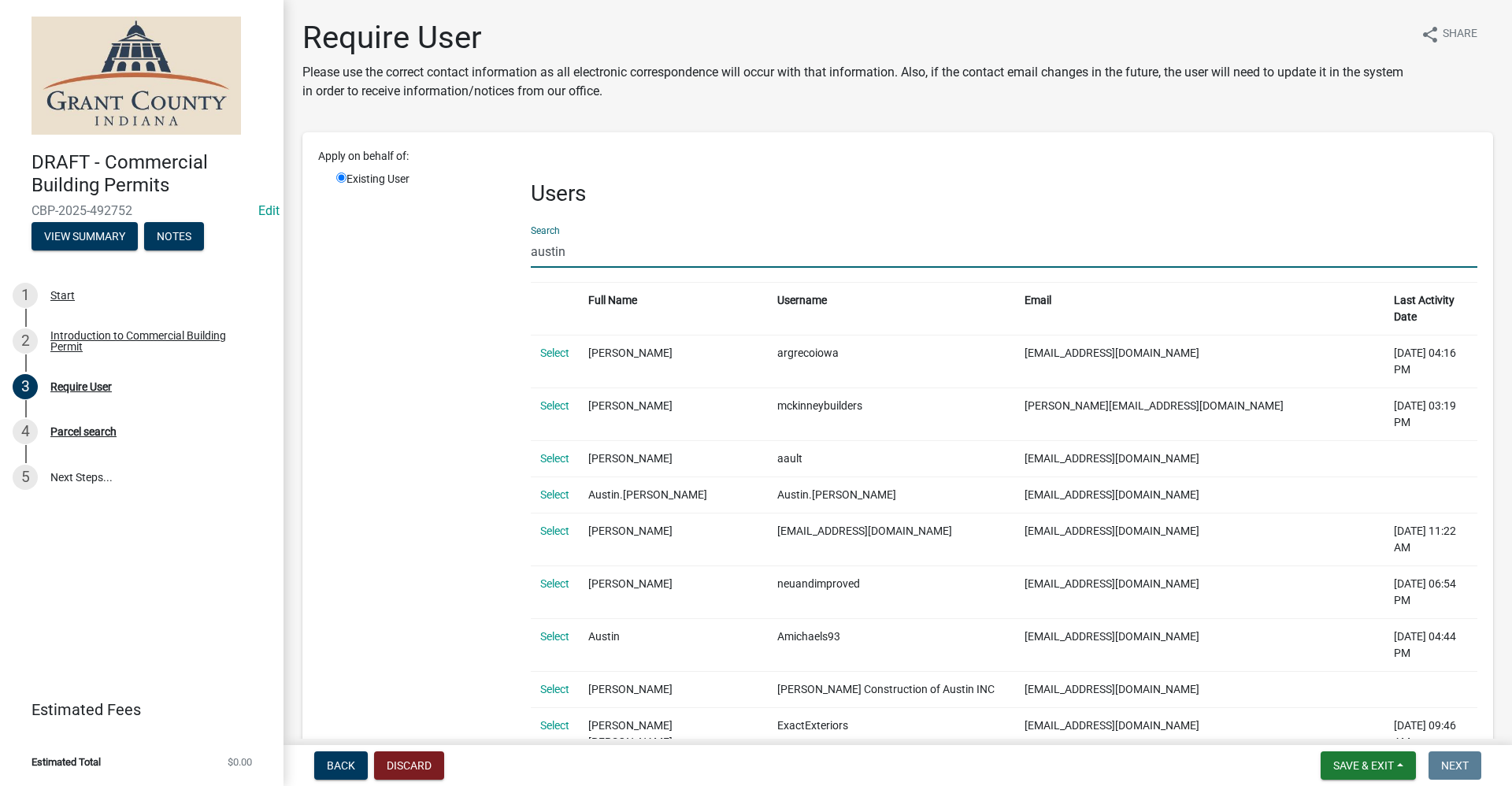
drag, startPoint x: 573, startPoint y: 252, endPoint x: 512, endPoint y: 247, distance: 61.2
type input "k [PERSON_NAME]"
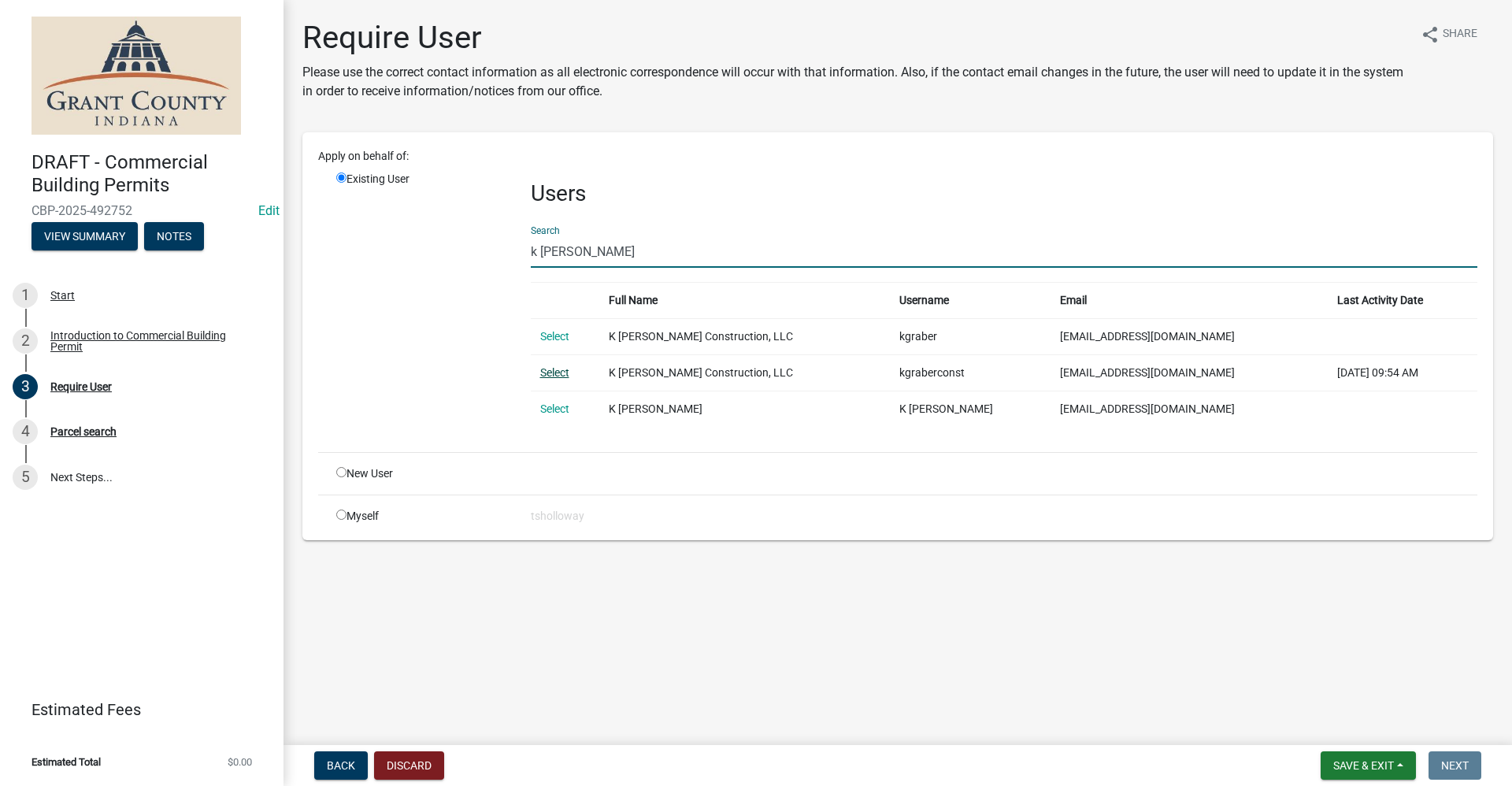
click at [552, 377] on link "Select" at bounding box center [555, 373] width 29 height 13
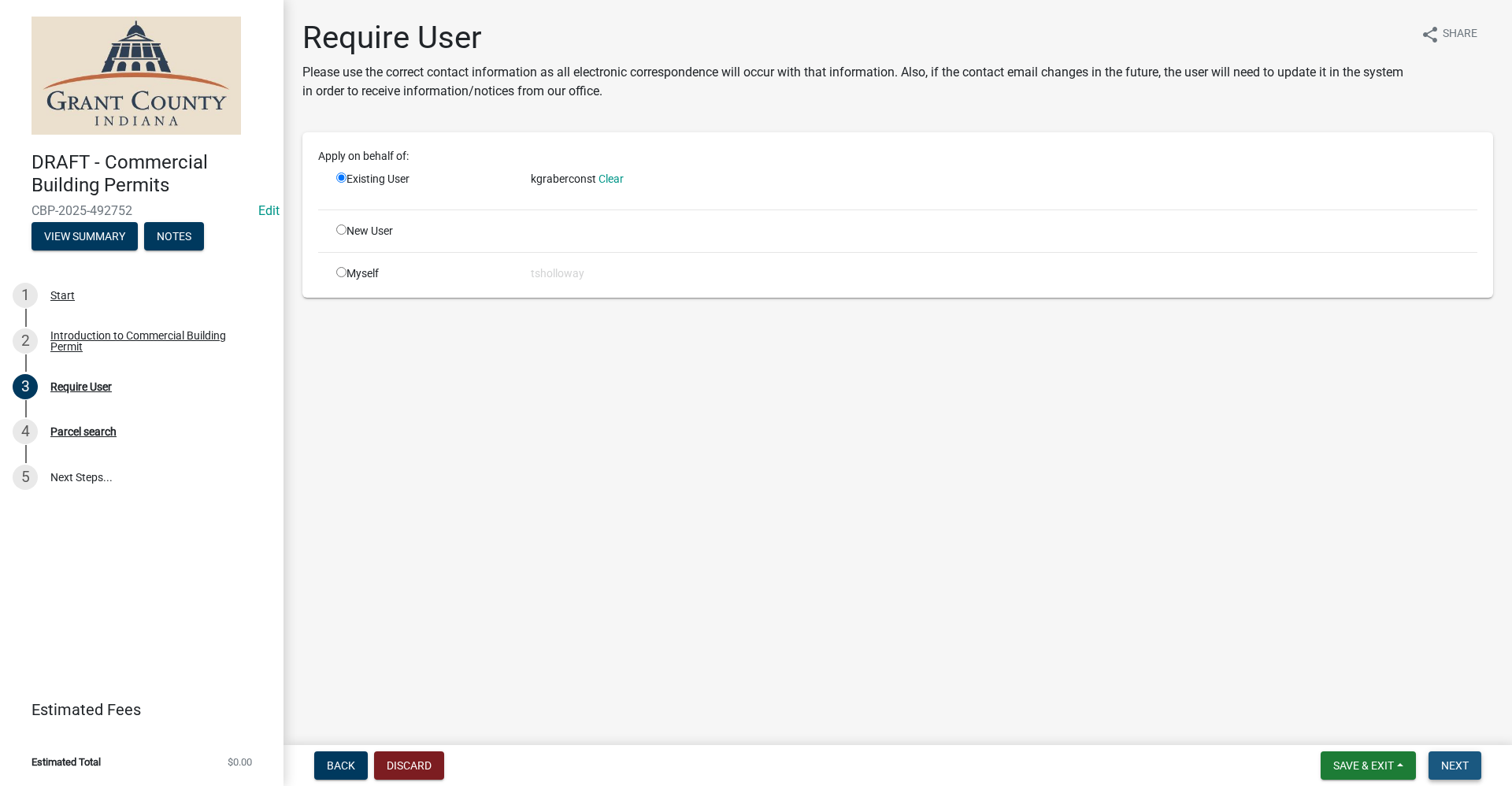
click at [1452, 763] on span "Next" at bounding box center [1455, 766] width 27 height 13
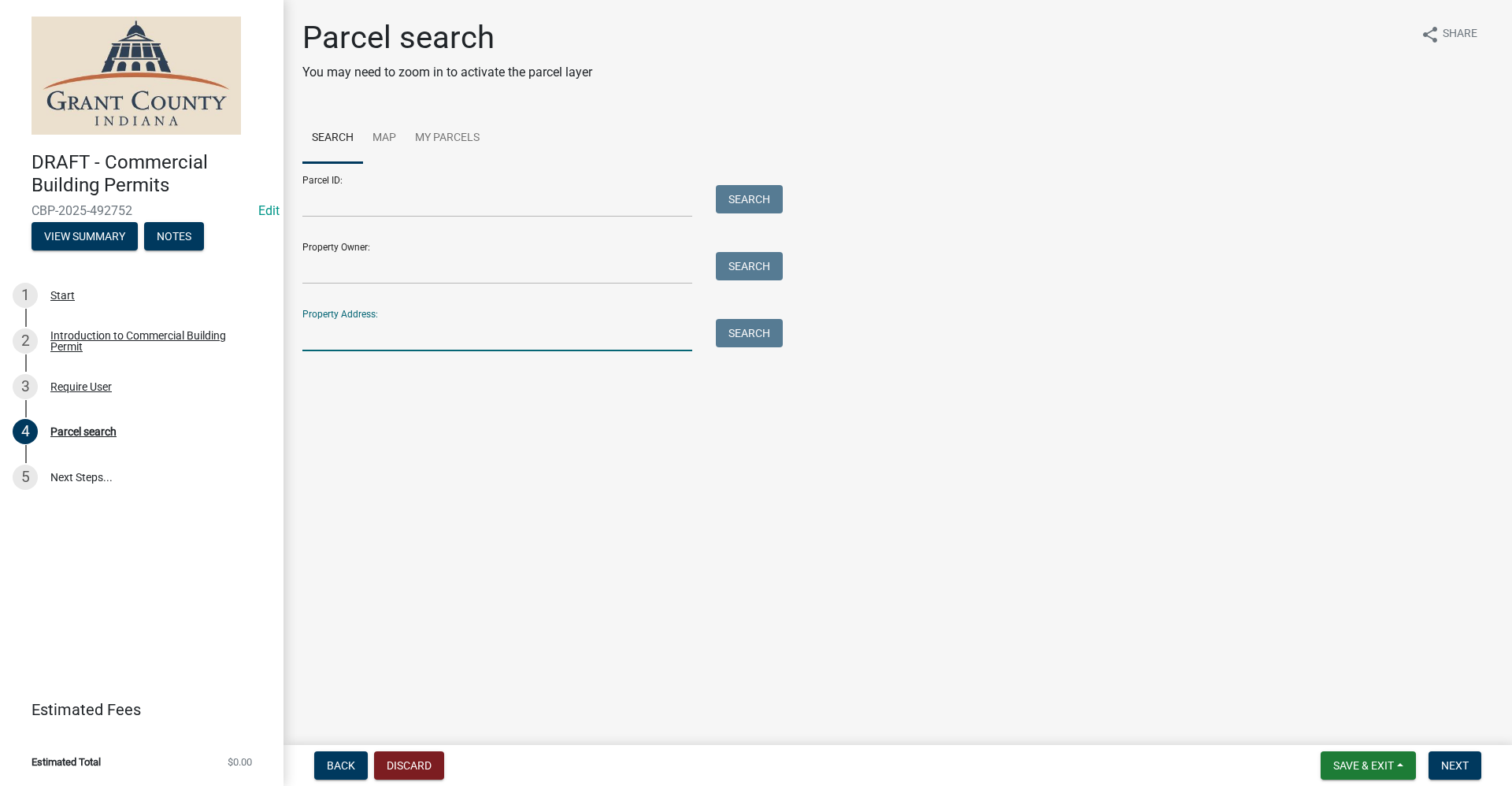
click at [348, 332] on input "Property Address:" at bounding box center [497, 336] width 390 height 32
type input "2"
type input "2655 s 600 w"
click at [745, 329] on button "Search" at bounding box center [749, 333] width 67 height 28
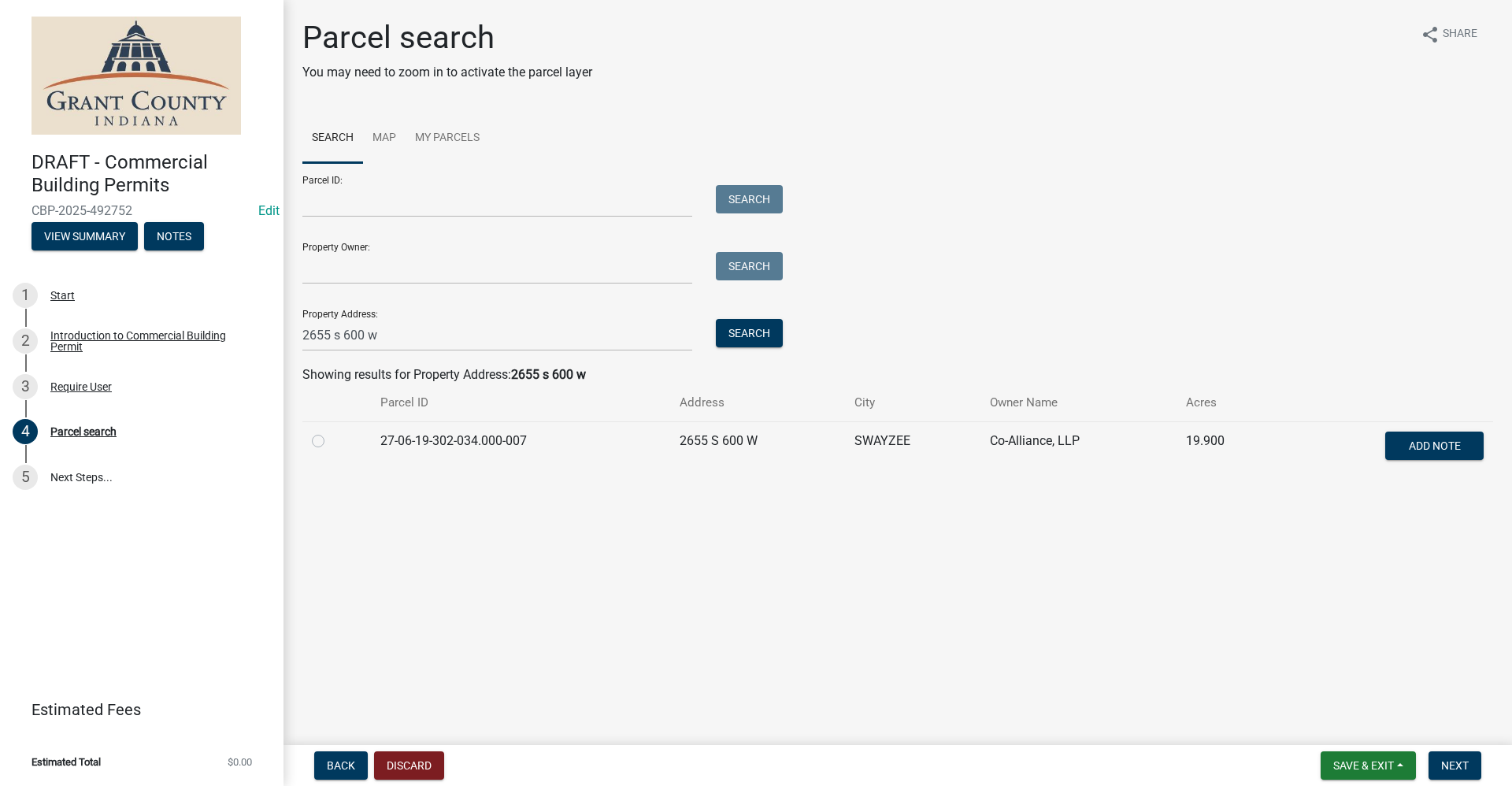
click at [331, 432] on label at bounding box center [331, 432] width 0 height 0
click at [331, 442] on input "radio" at bounding box center [336, 437] width 11 height 11
radio input "true"
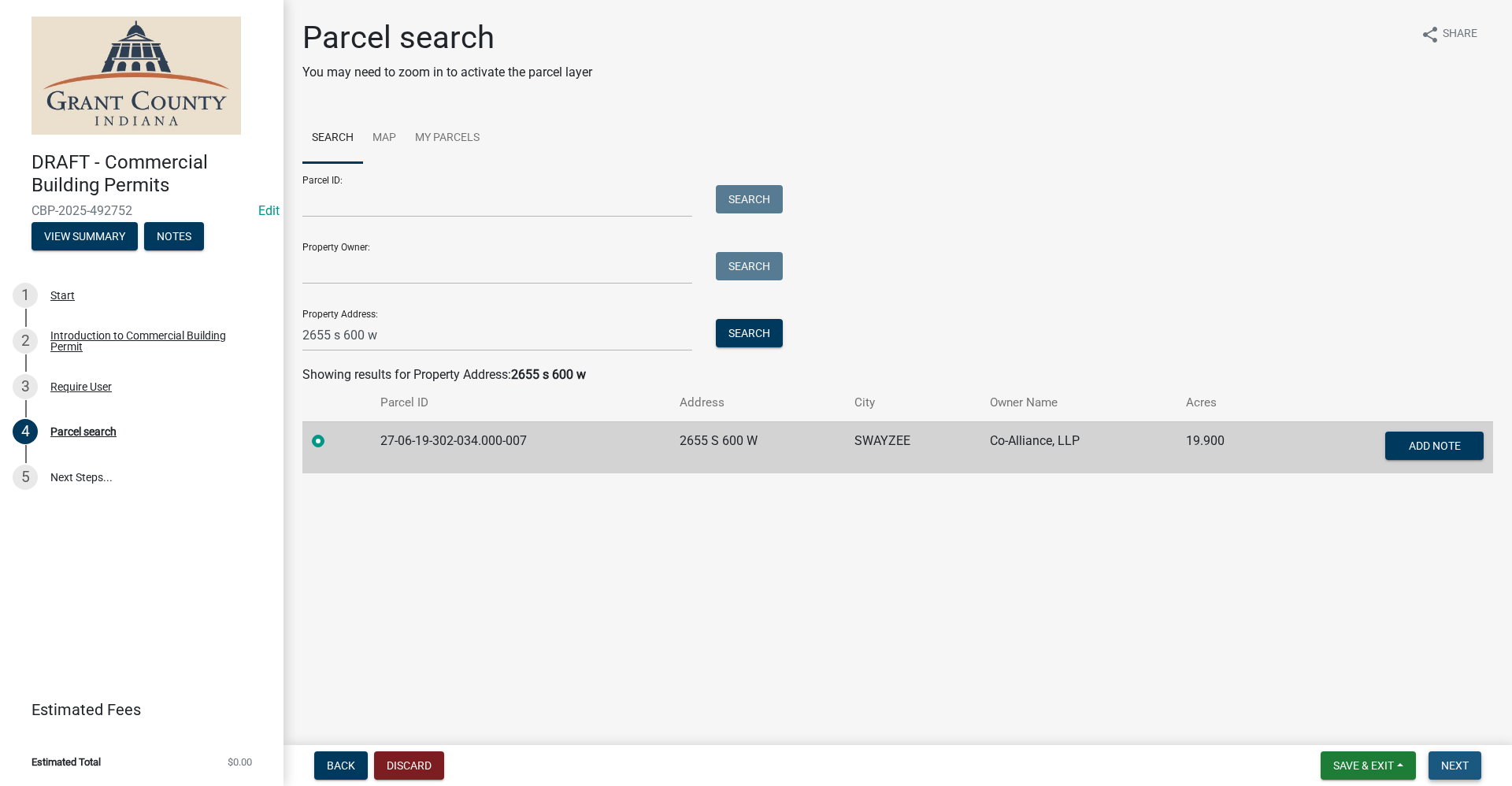
click at [1455, 771] on span "Next" at bounding box center [1455, 766] width 27 height 13
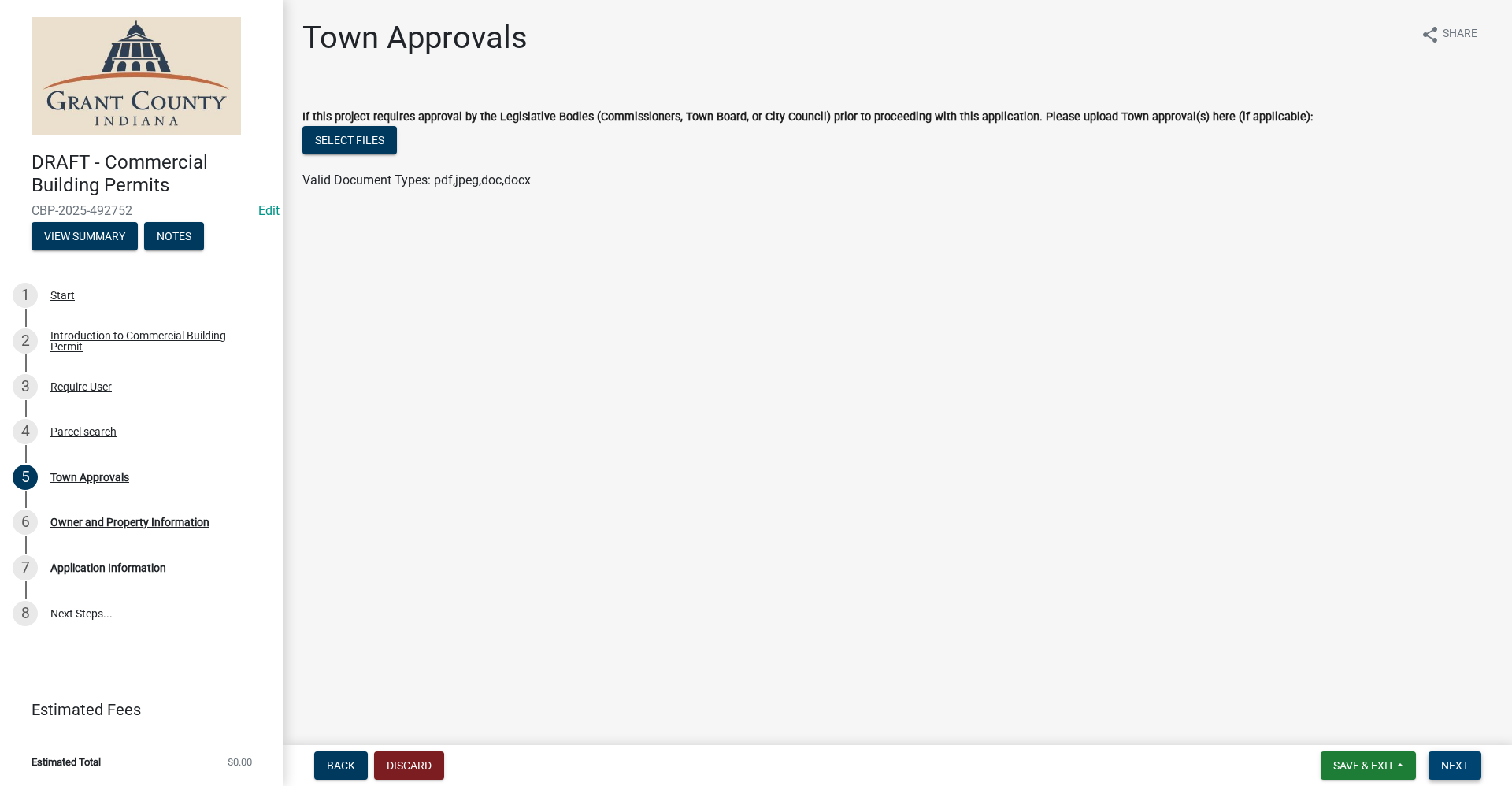
click at [1457, 763] on span "Next" at bounding box center [1455, 766] width 27 height 13
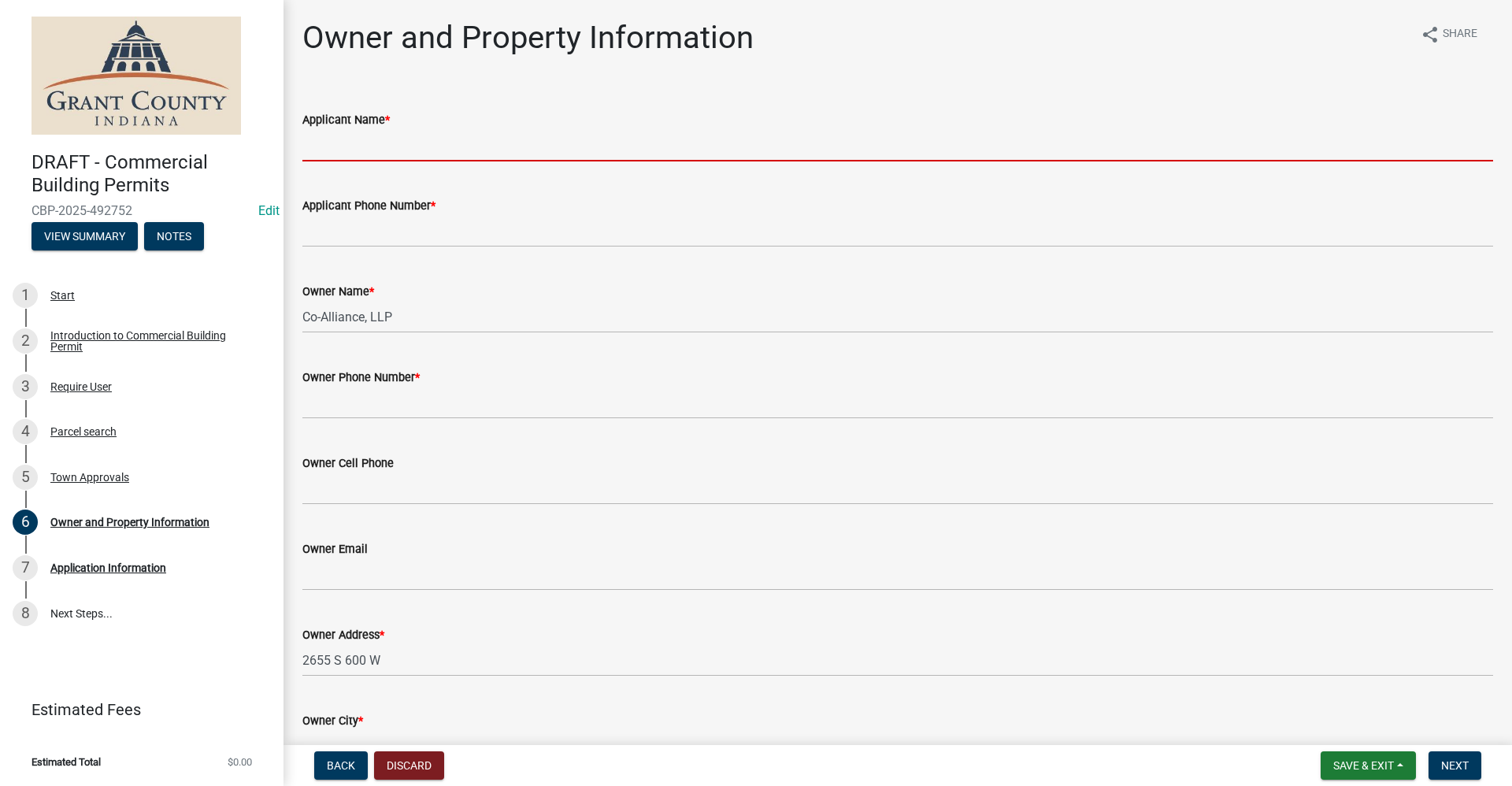
click at [361, 136] on input "Applicant Name *" at bounding box center [897, 146] width 1191 height 32
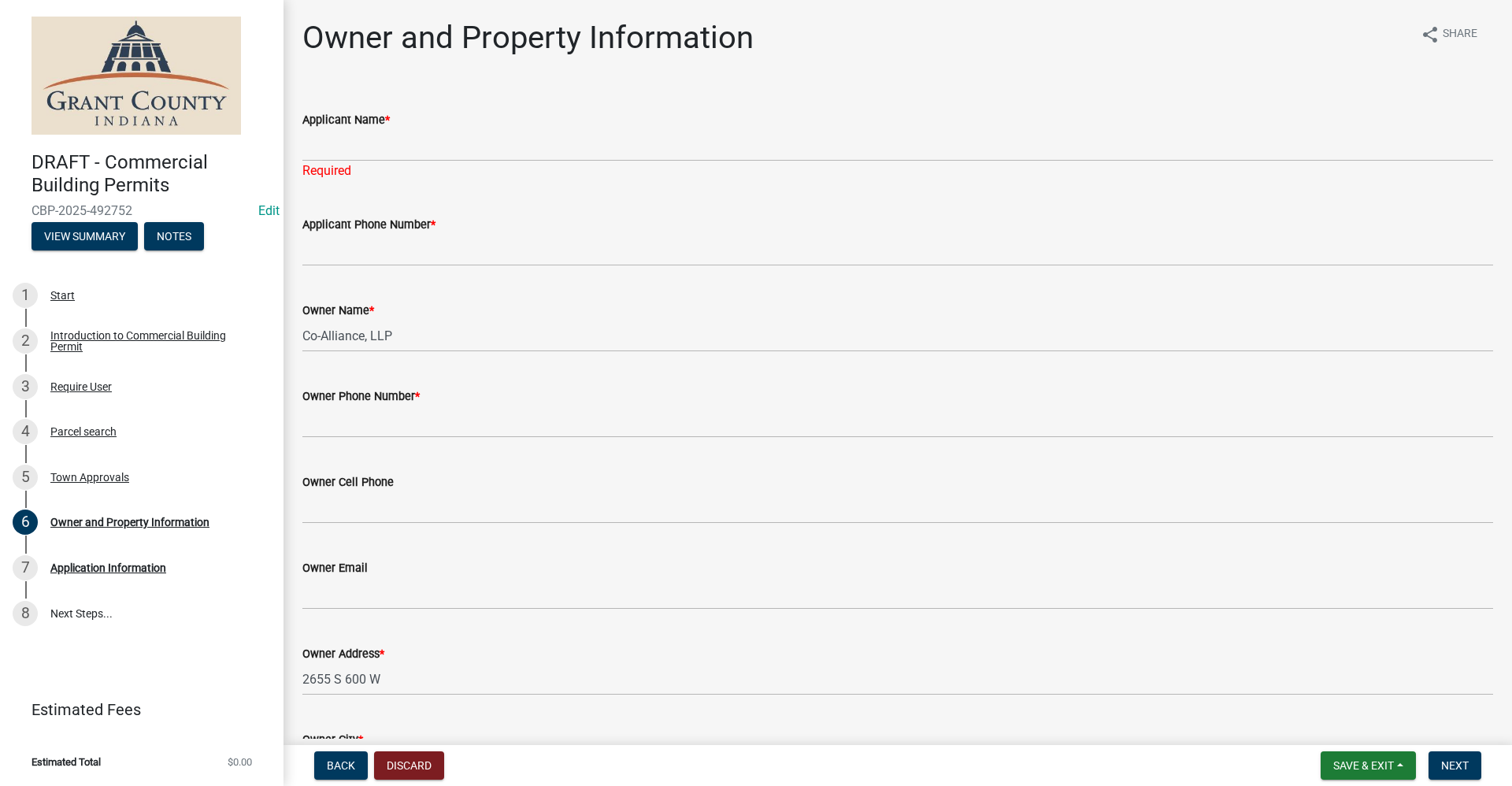
click at [1123, 734] on div "Owner City *" at bounding box center [897, 739] width 1191 height 19
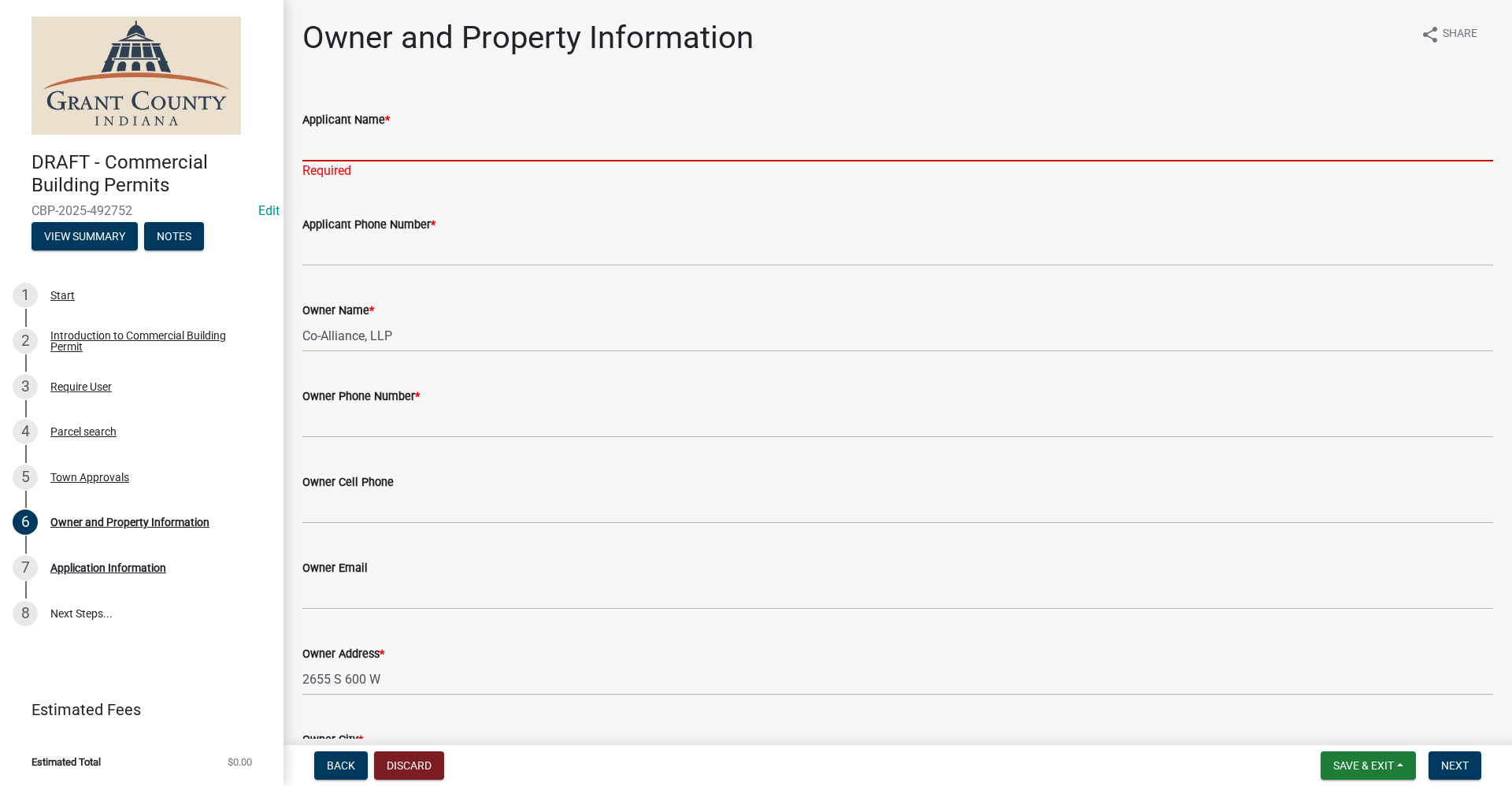
click at [349, 142] on input "Applicant Name *" at bounding box center [897, 146] width 1191 height 32
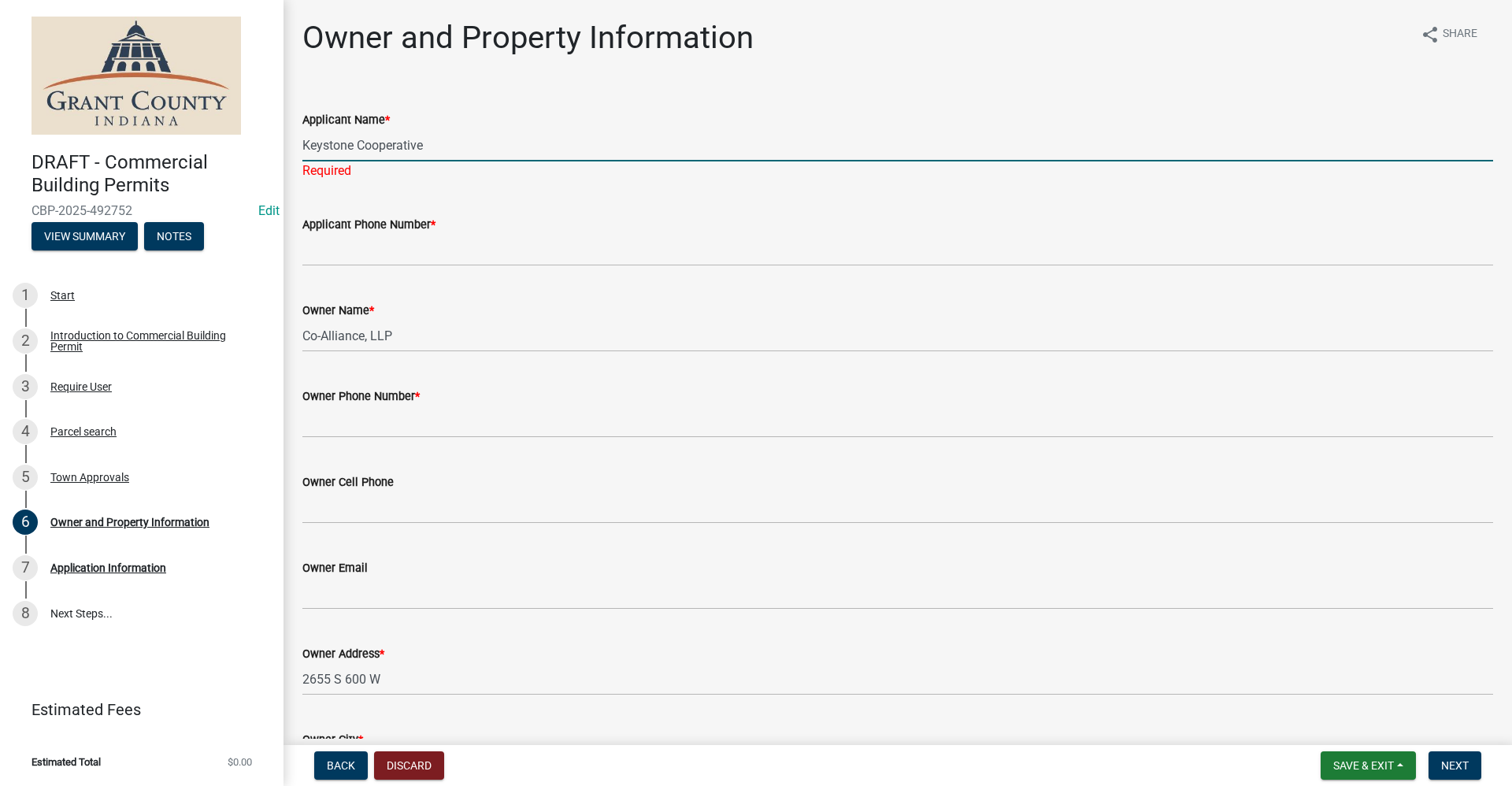
type input "Keystone Cooperative"
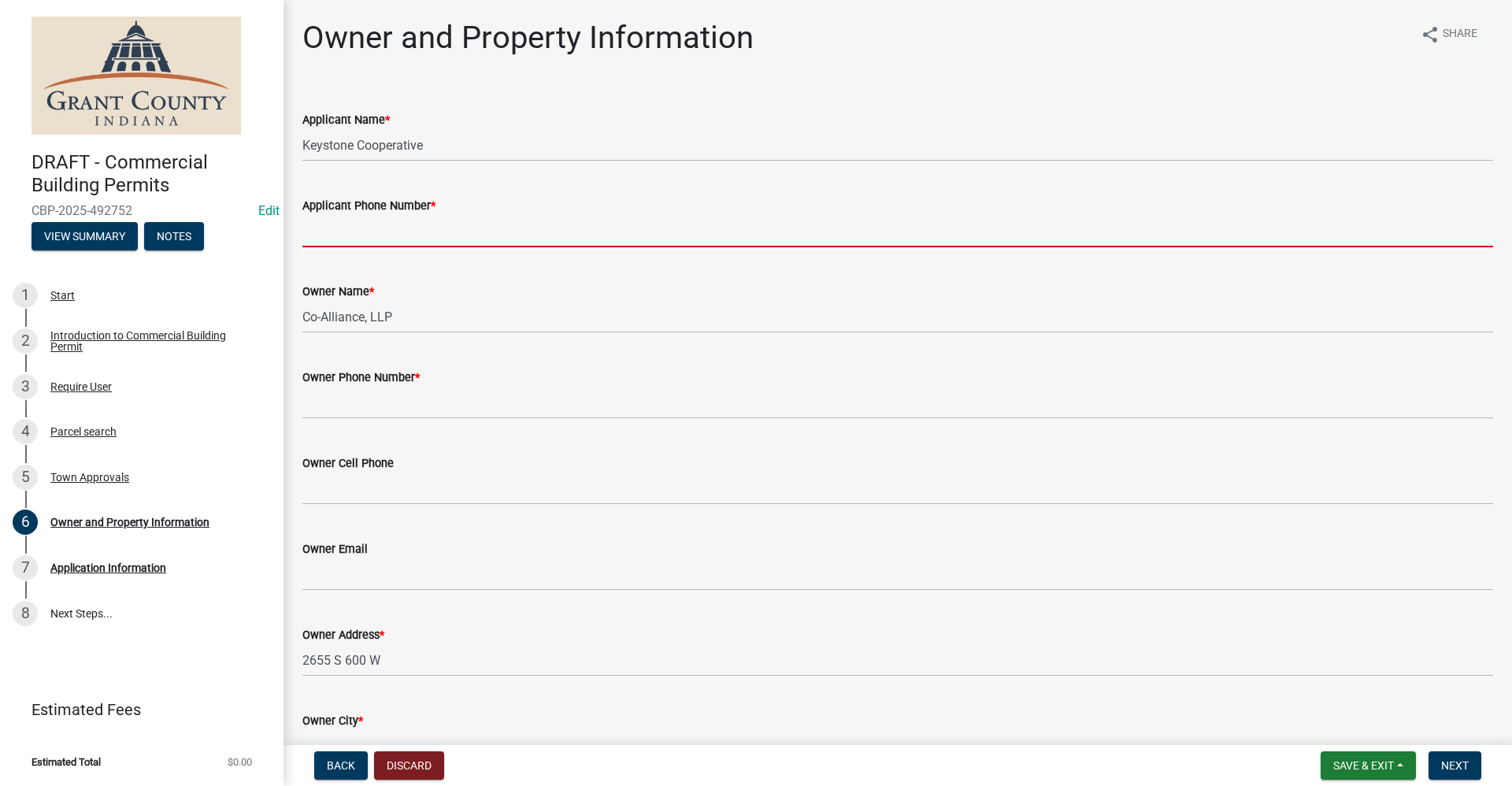
click at [346, 248] on wm-data-entity-input "Applicant Phone Number *" at bounding box center [897, 217] width 1191 height 86
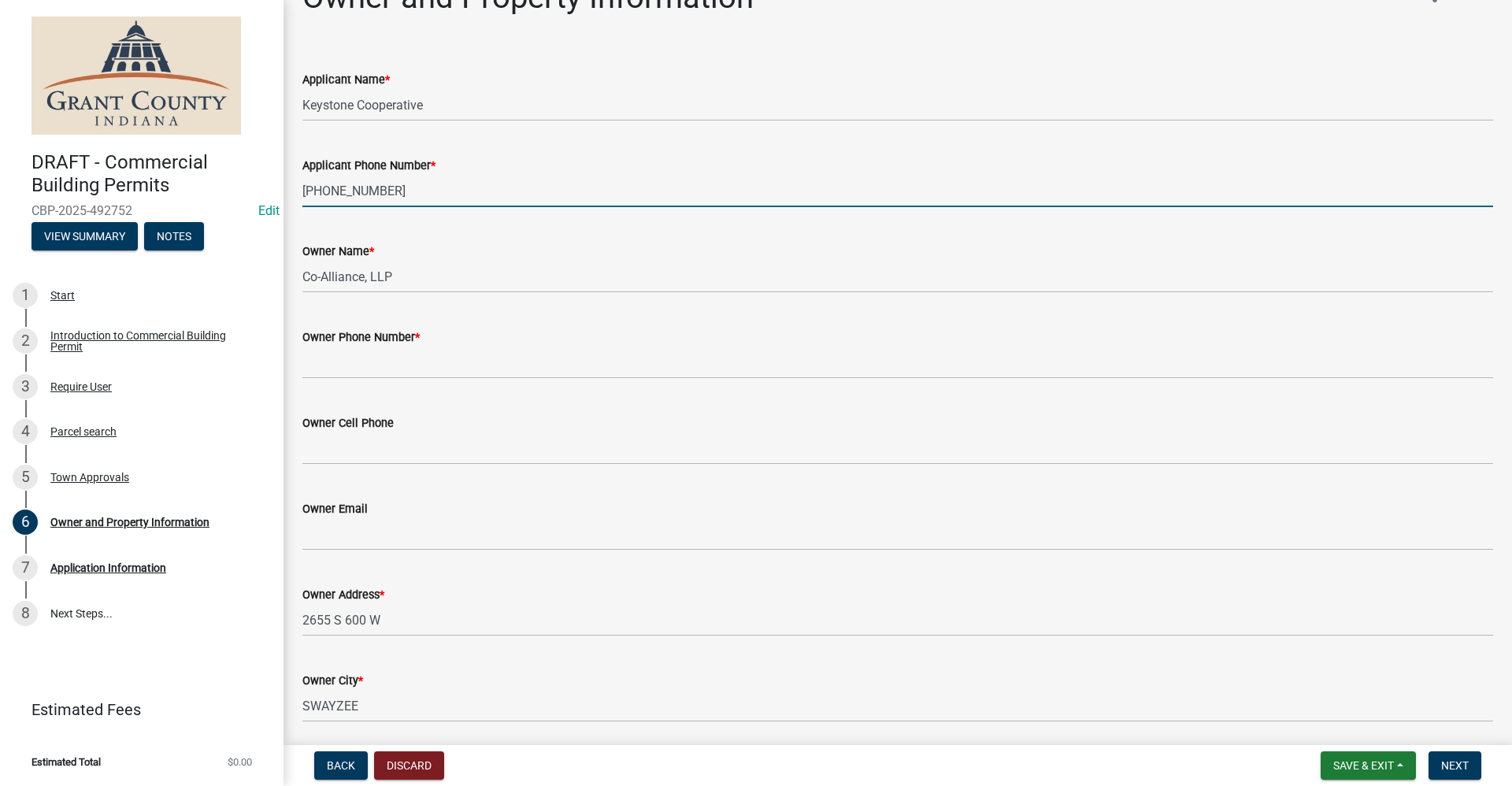
scroll to position [78, 0]
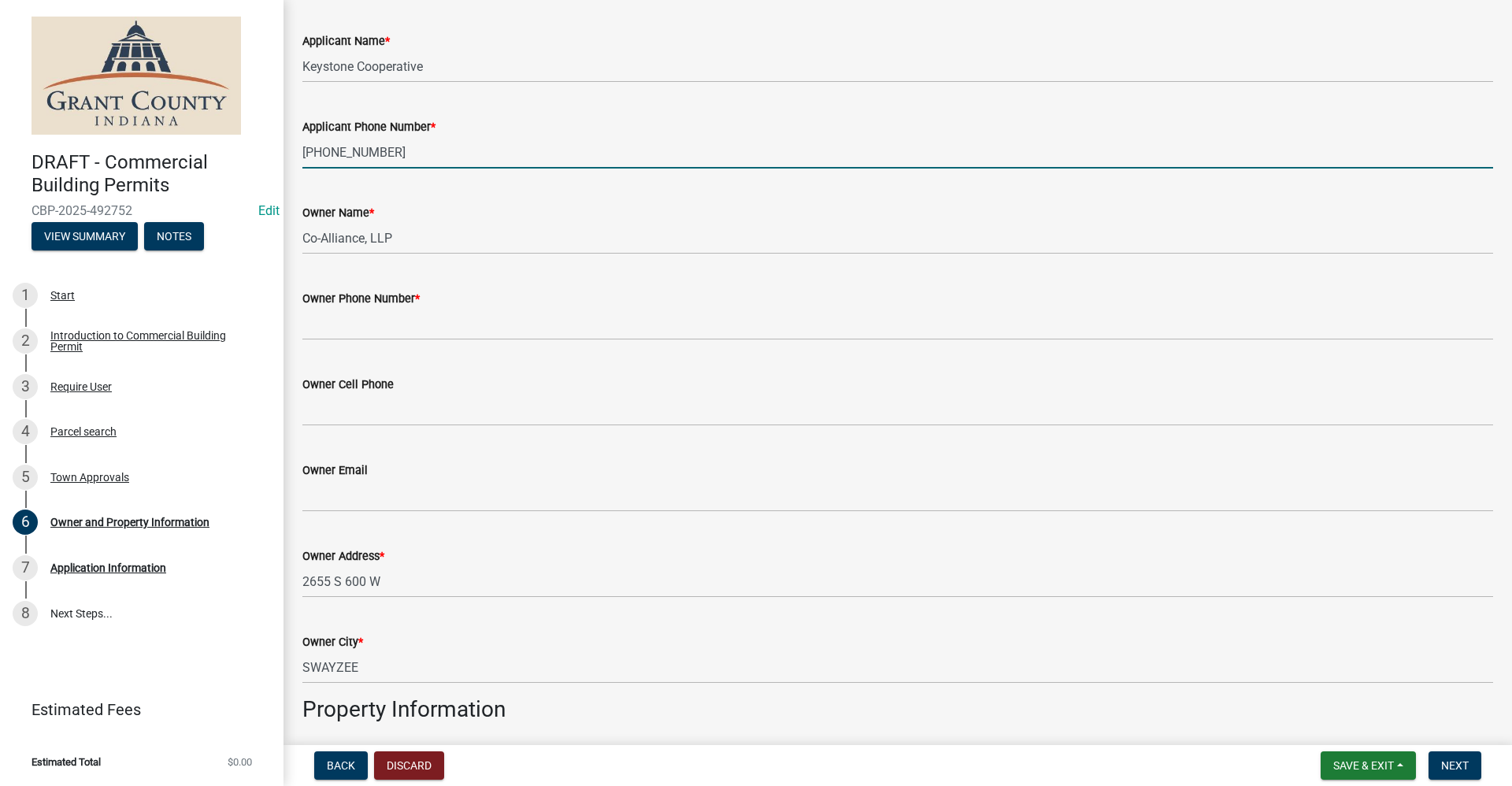
type input "[PHONE_NUMBER]"
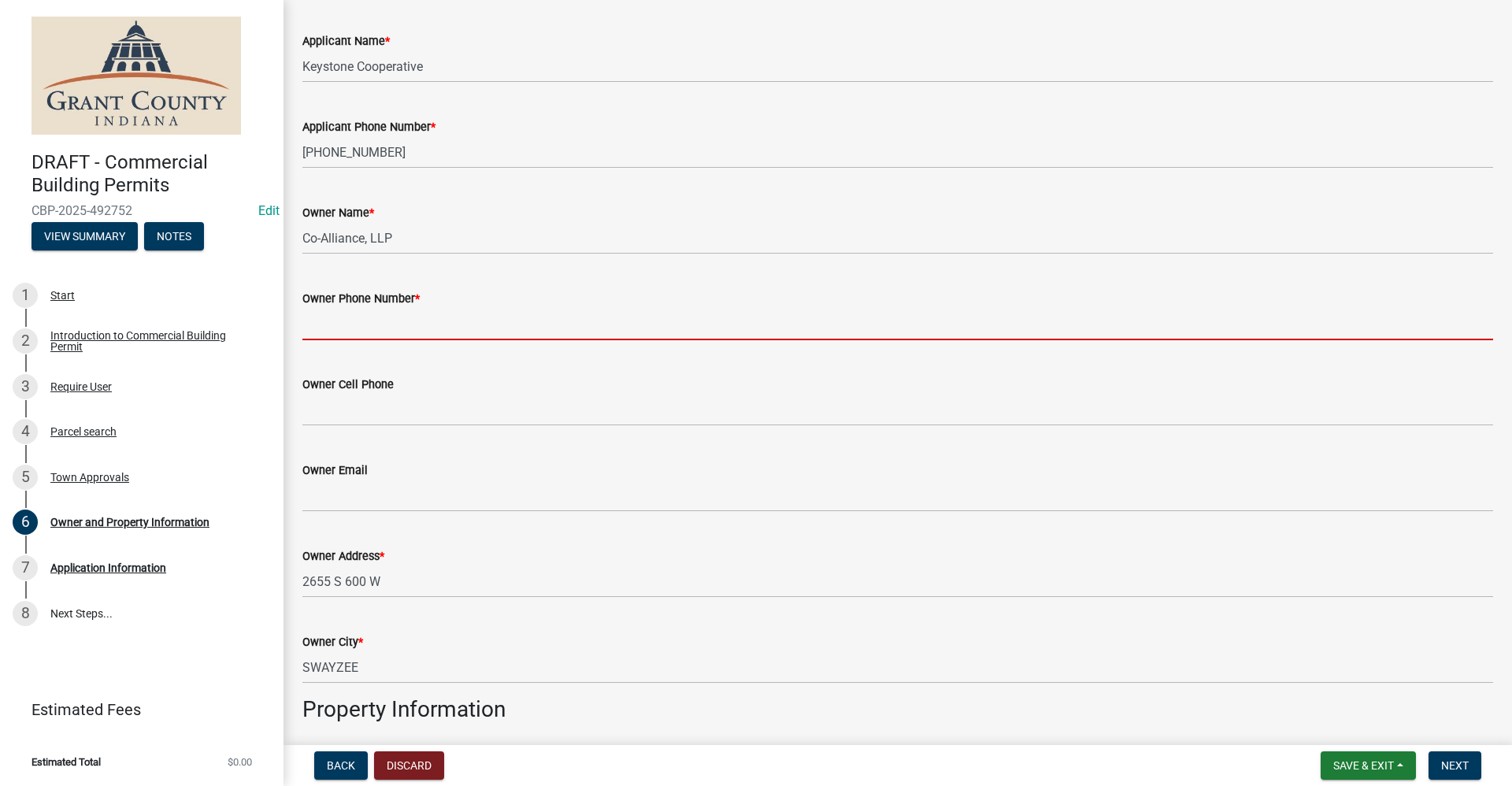
click at [364, 328] on input "Owner Phone Number *" at bounding box center [897, 324] width 1191 height 32
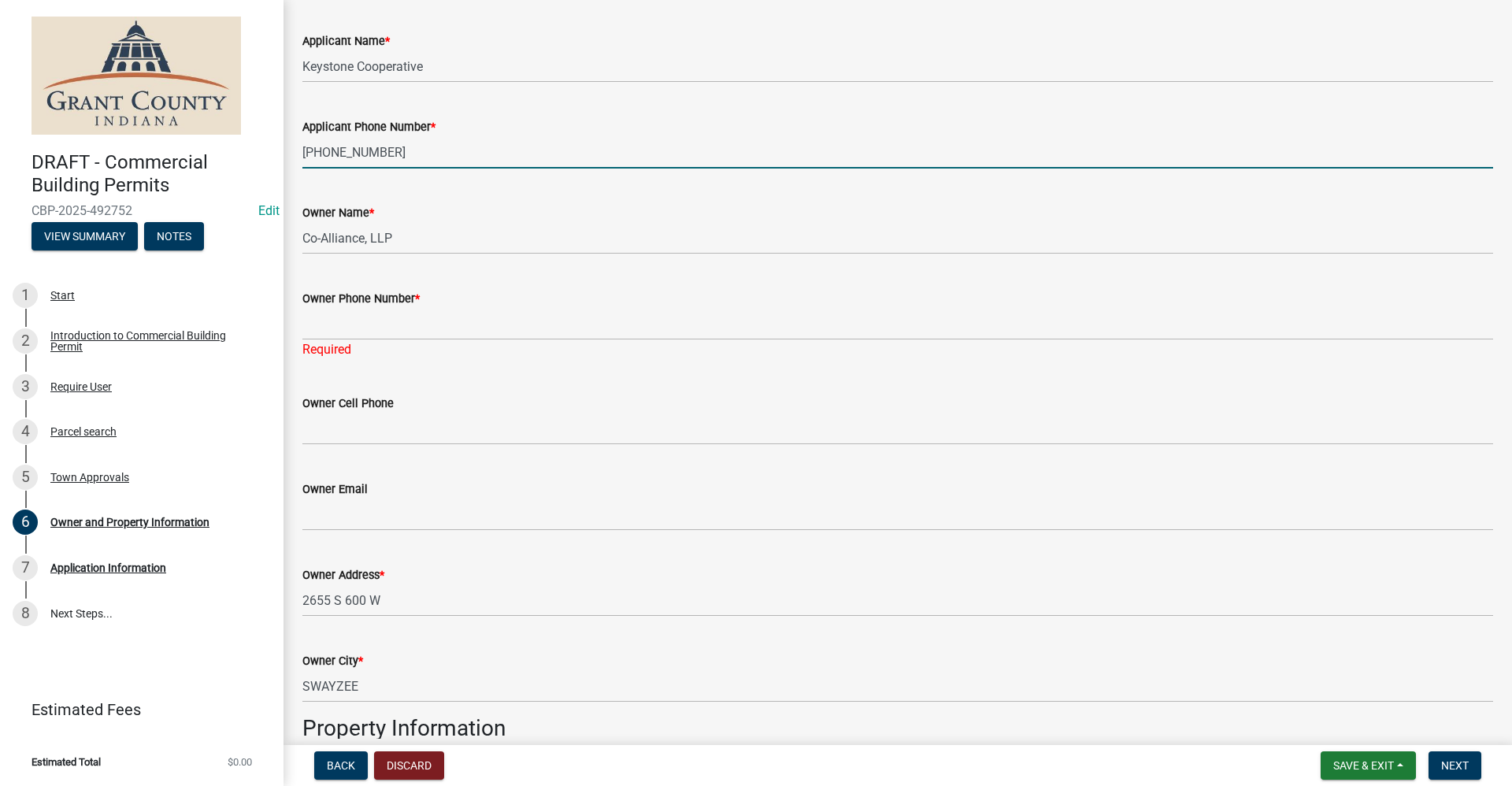
drag, startPoint x: 382, startPoint y: 153, endPoint x: 296, endPoint y: 154, distance: 86.0
click at [296, 154] on div "Applicant Phone Number * [PHONE_NUMBER]" at bounding box center [897, 132] width 1214 height 74
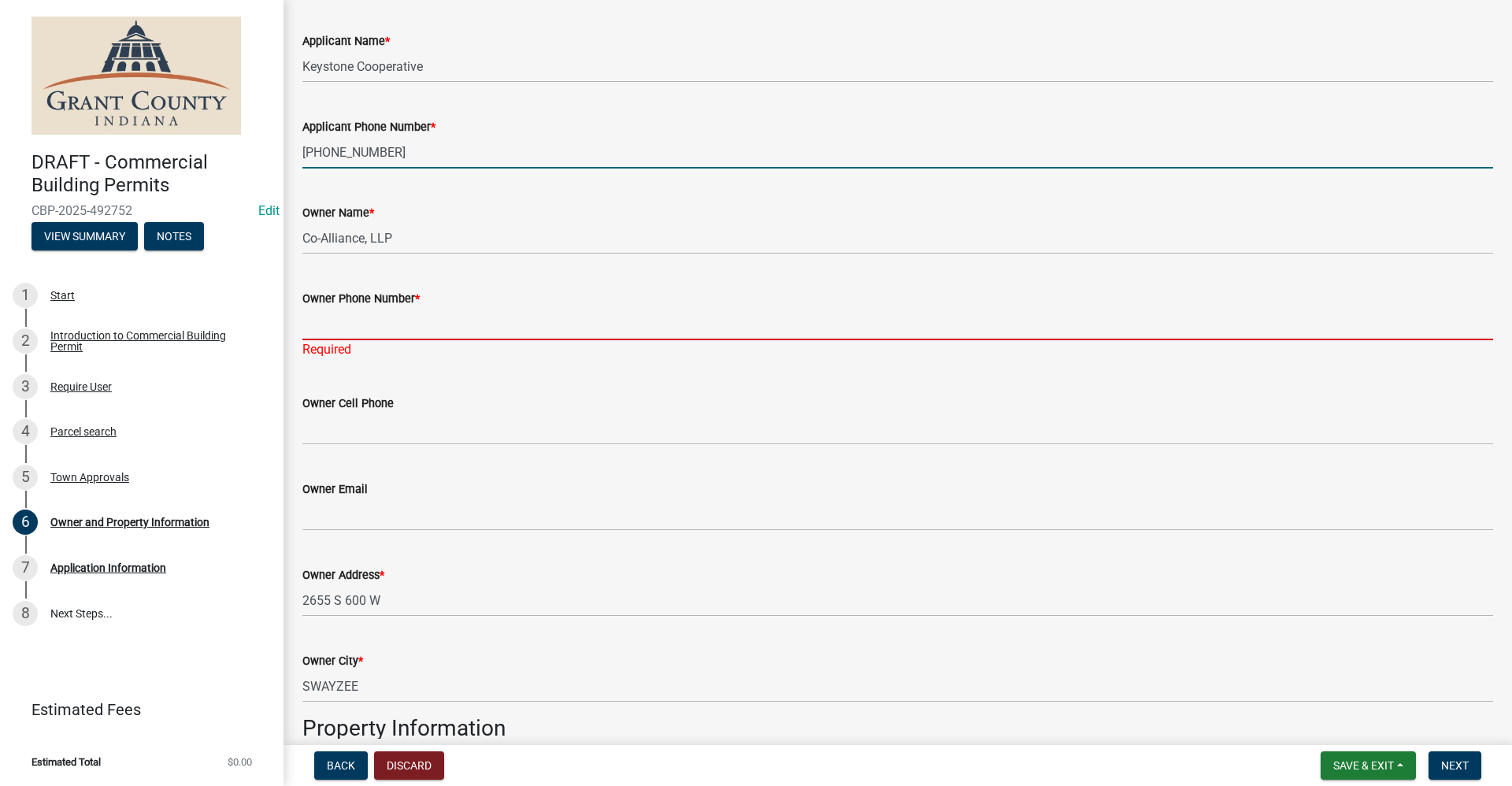
click at [325, 325] on input "Owner Phone Number *" at bounding box center [897, 324] width 1191 height 32
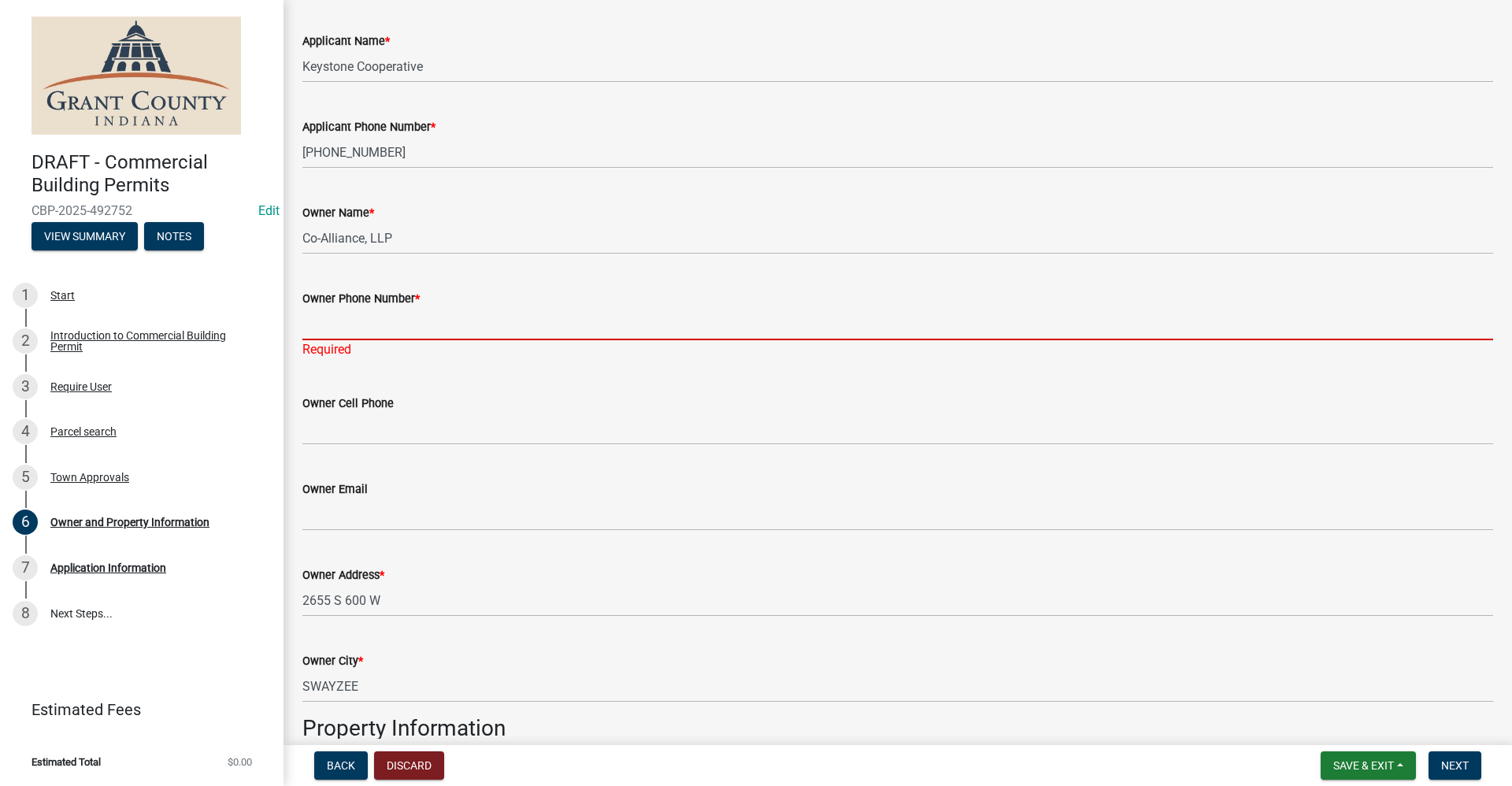
paste input "[PHONE_NUMBER]"
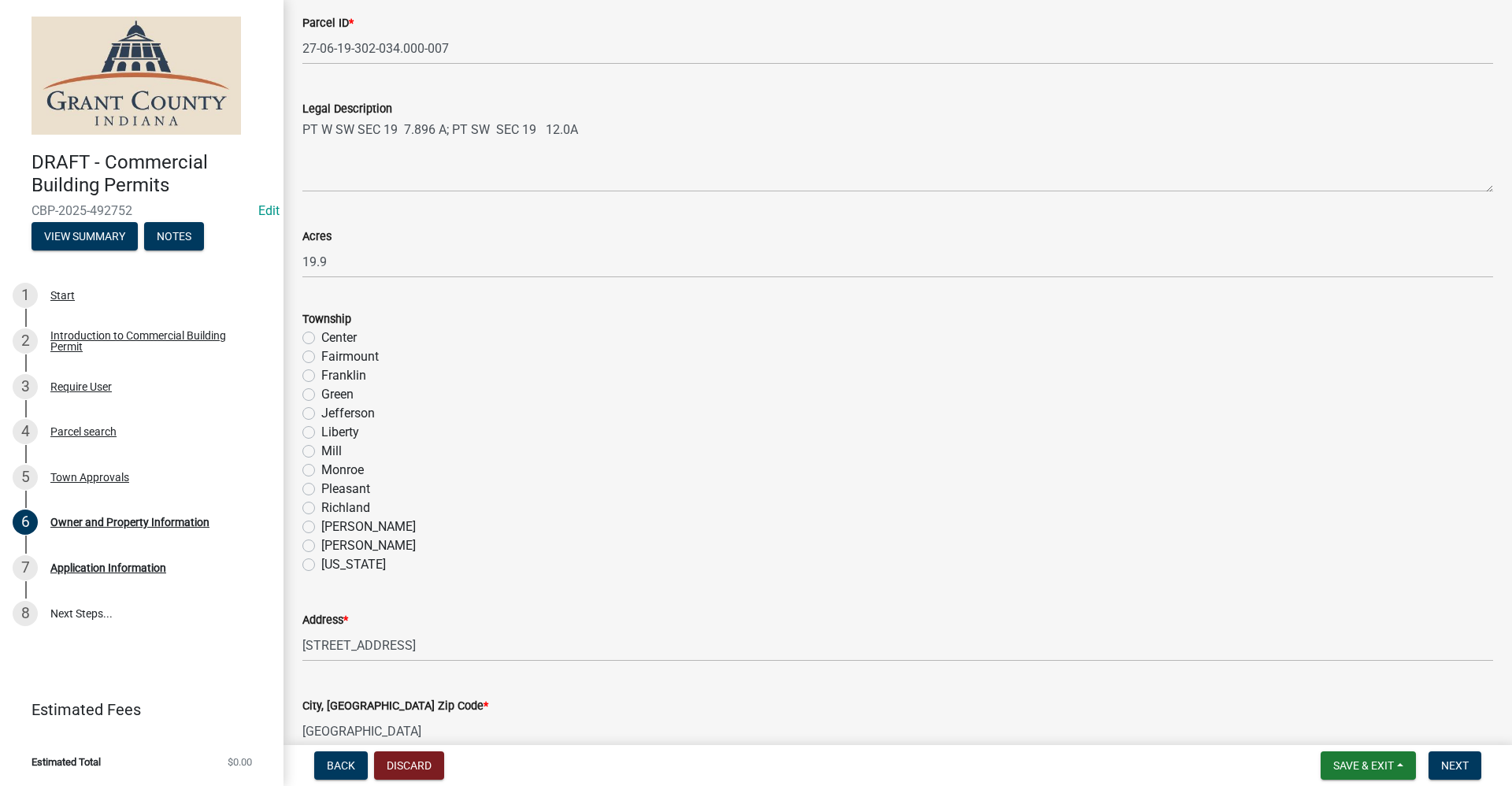
scroll to position [945, 0]
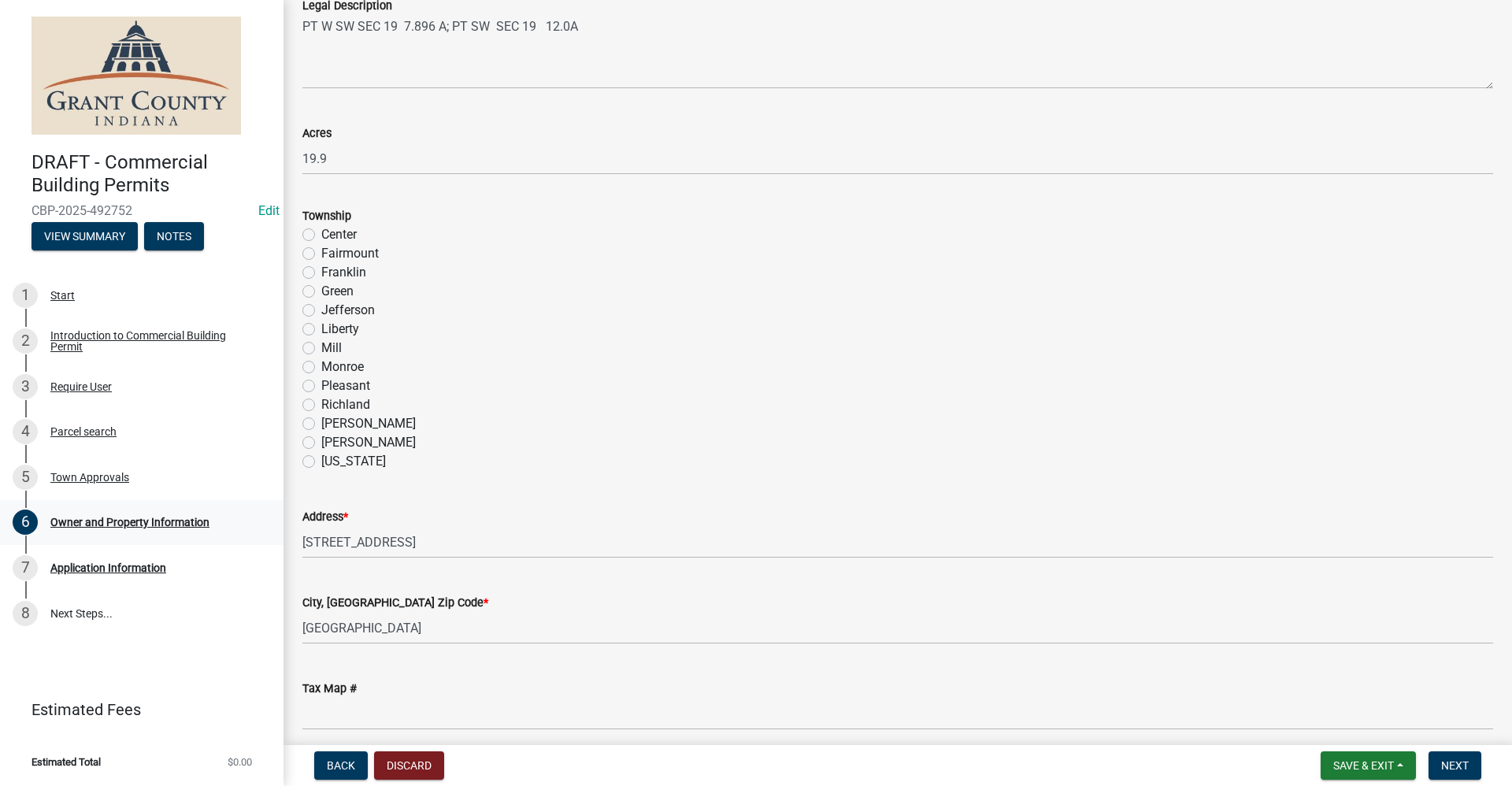
type input "[PHONE_NUMBER]"
click at [321, 273] on label "Franklin" at bounding box center [344, 272] width 45 height 19
click at [321, 273] on input "Franklin" at bounding box center [326, 268] width 11 height 11
radio input "true"
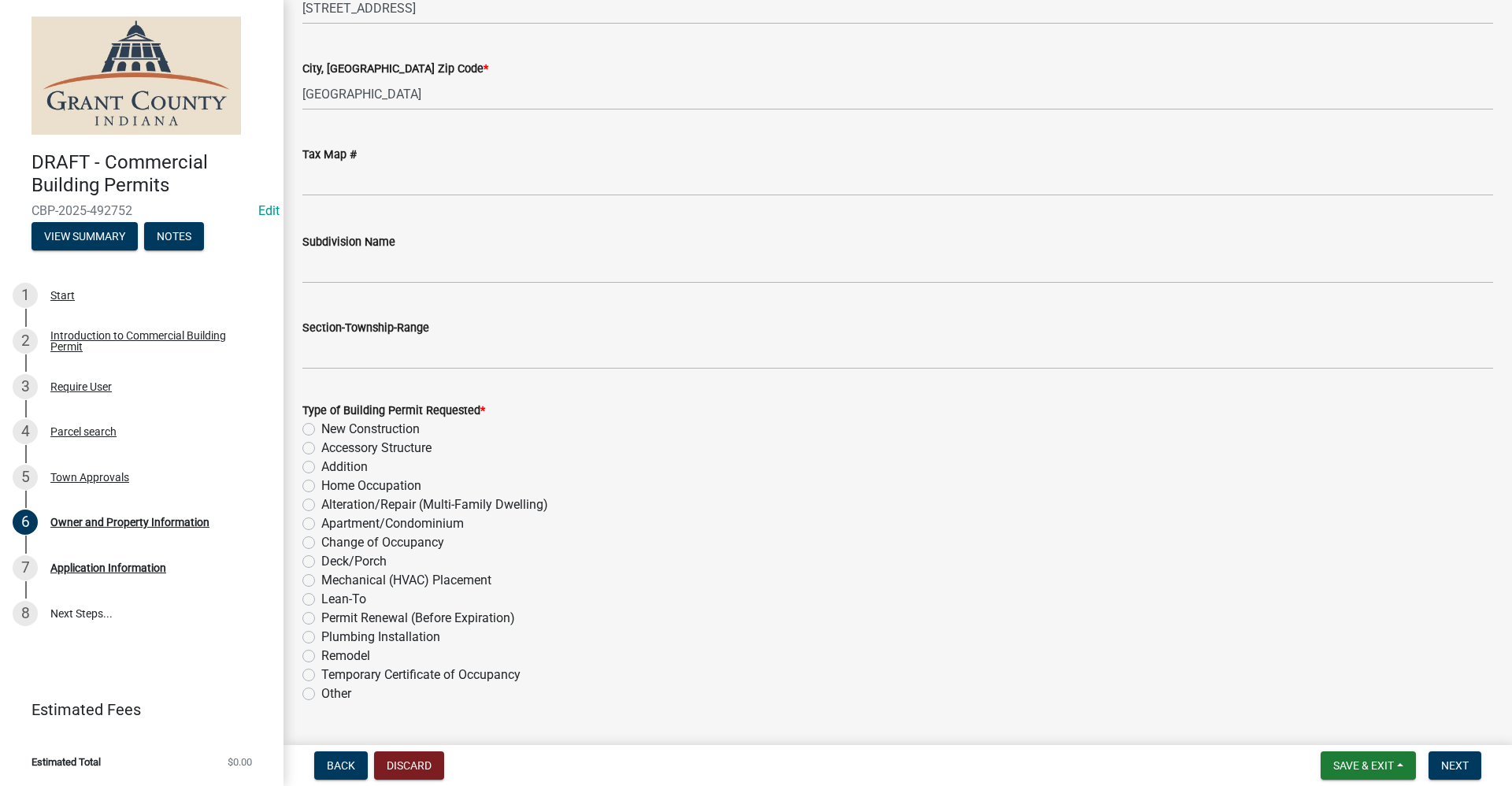
scroll to position [1557, 0]
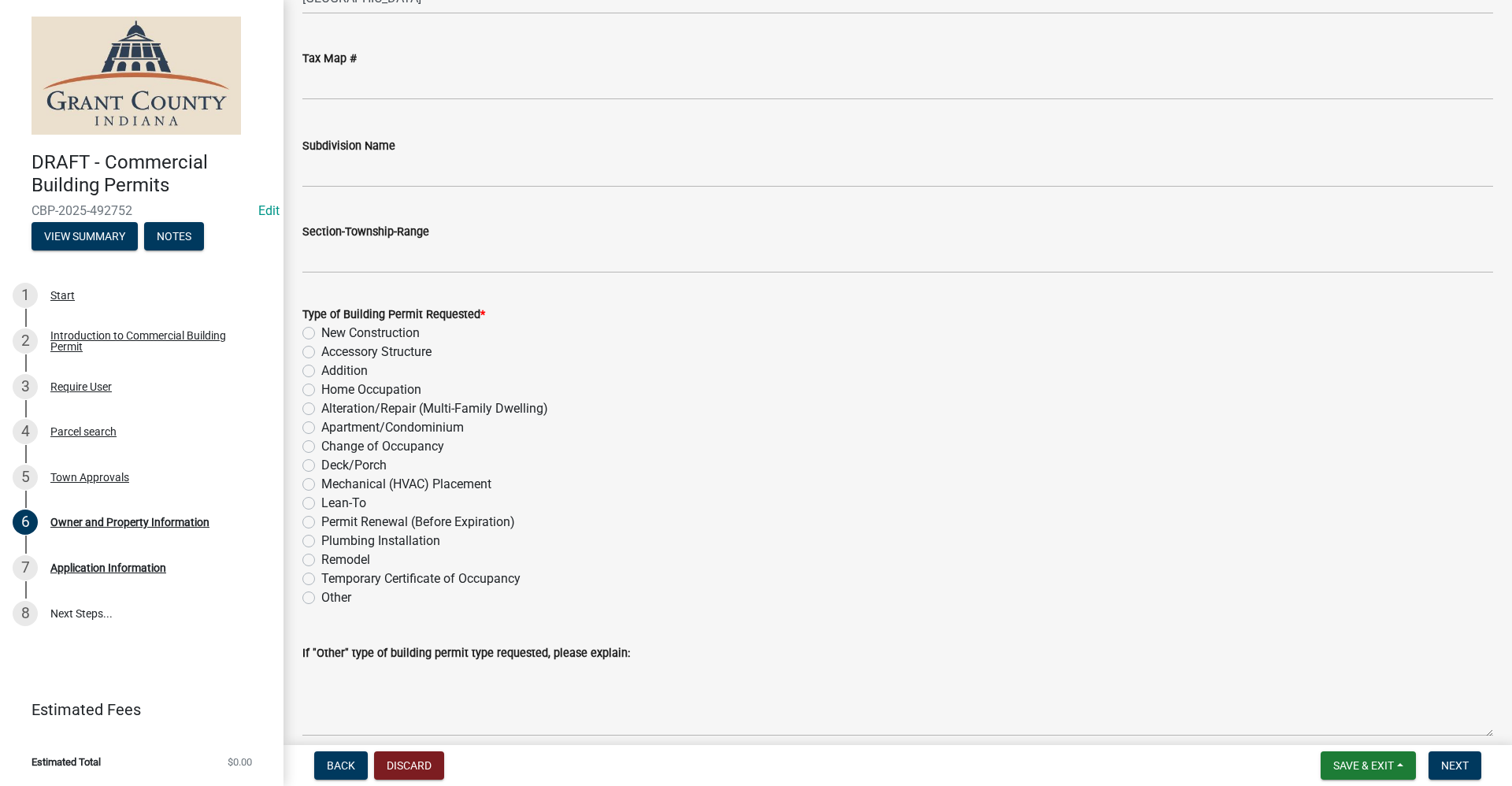
click at [321, 336] on label "New Construction" at bounding box center [370, 332] width 99 height 19
click at [321, 334] on input "New Construction" at bounding box center [326, 328] width 11 height 11
radio input "true"
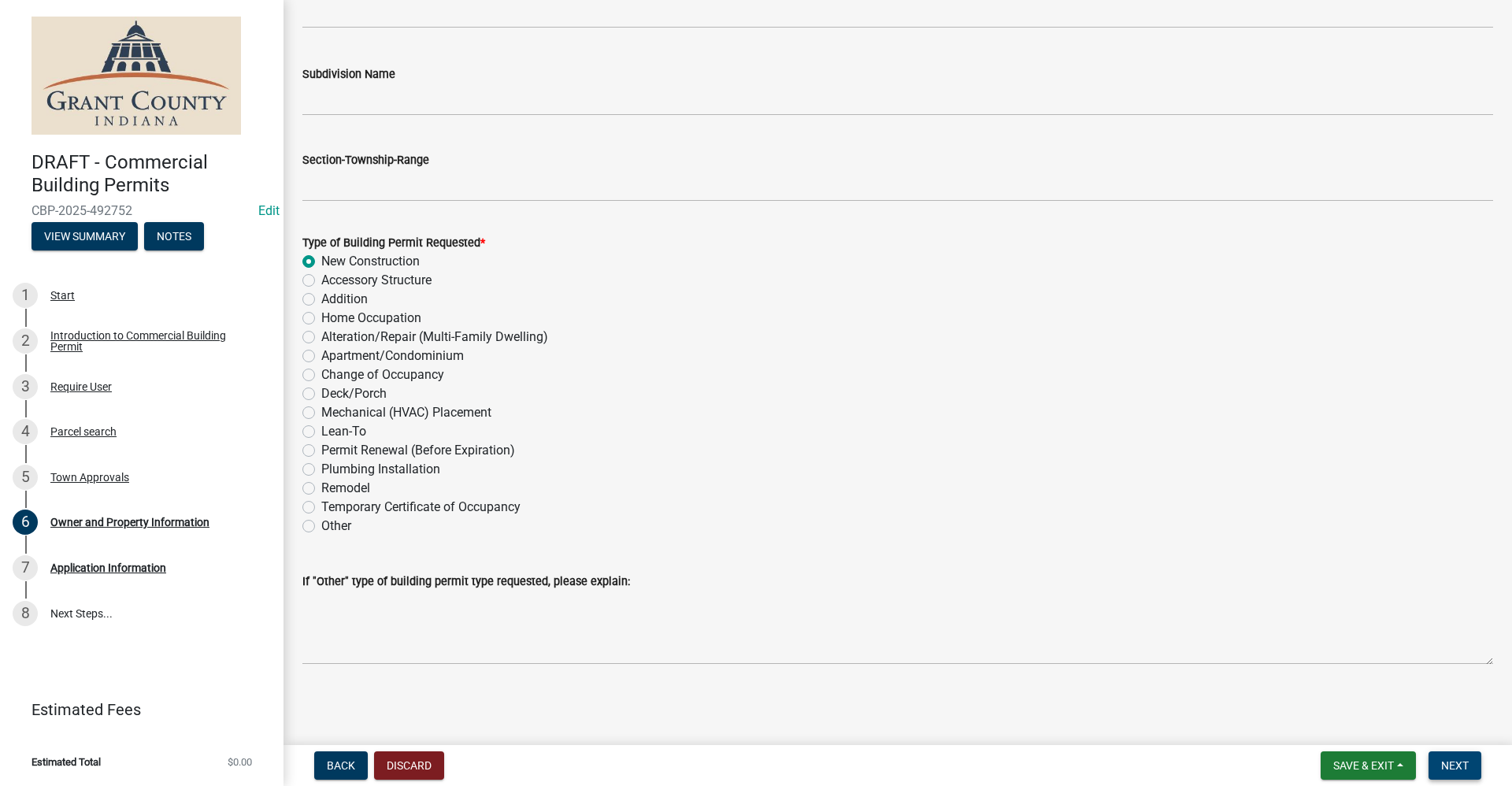
click at [1455, 761] on span "Next" at bounding box center [1455, 766] width 27 height 13
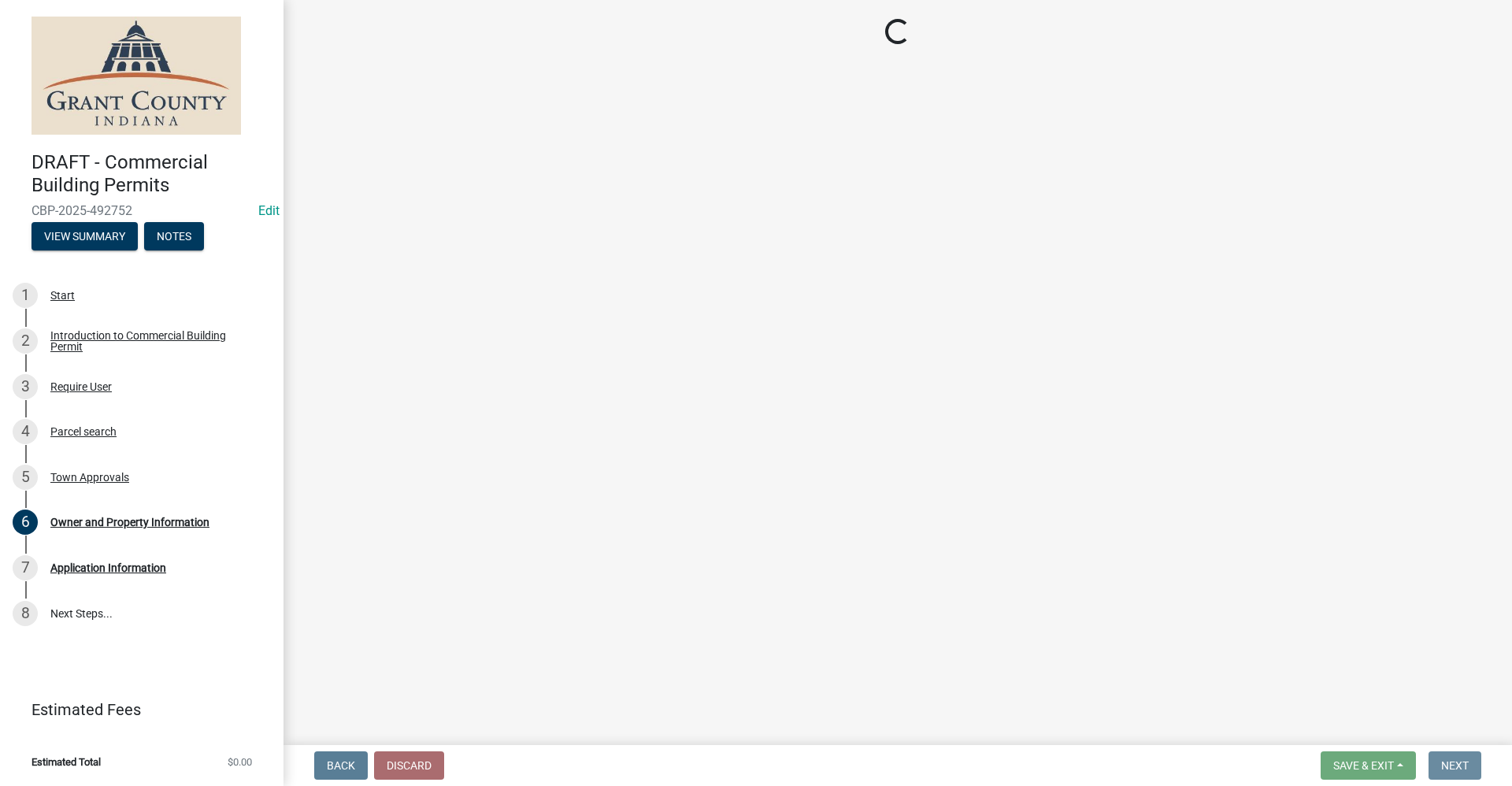
scroll to position [0, 0]
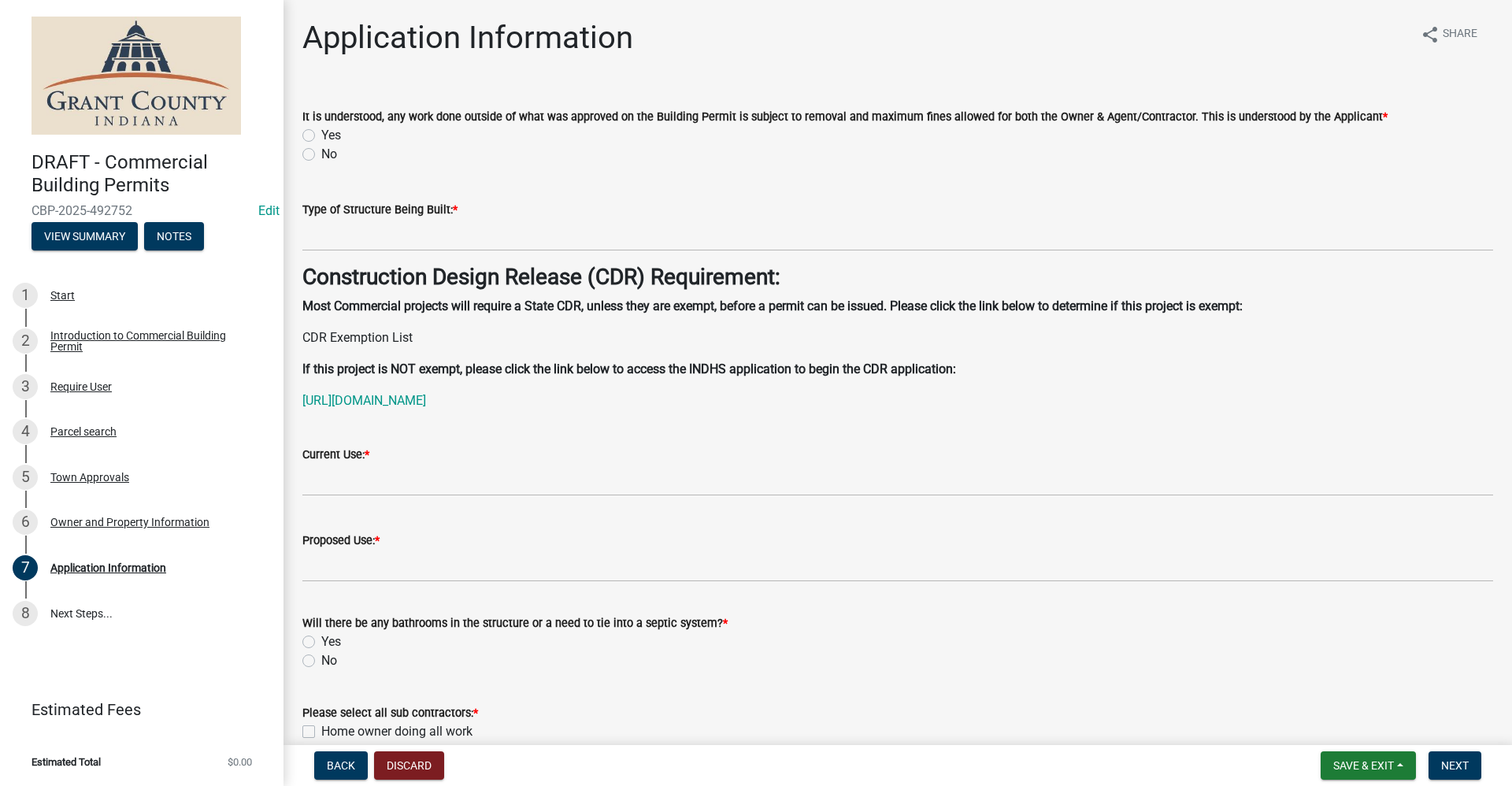
click at [321, 133] on label "Yes" at bounding box center [331, 135] width 19 height 19
click at [321, 133] on input "Yes" at bounding box center [326, 131] width 11 height 11
radio input "true"
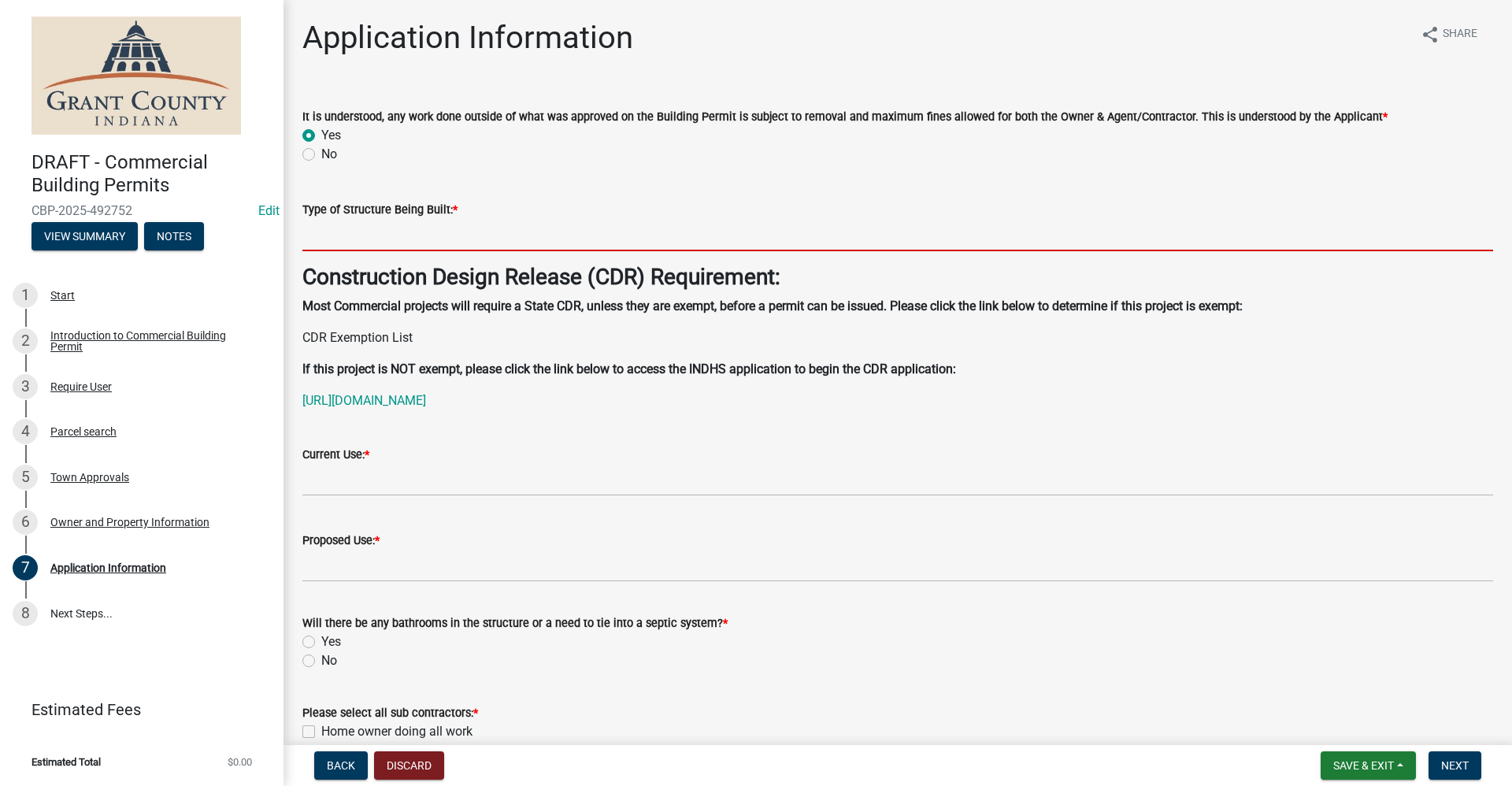
click at [321, 240] on input "Type of Structure Being Built: *" at bounding box center [897, 235] width 1191 height 32
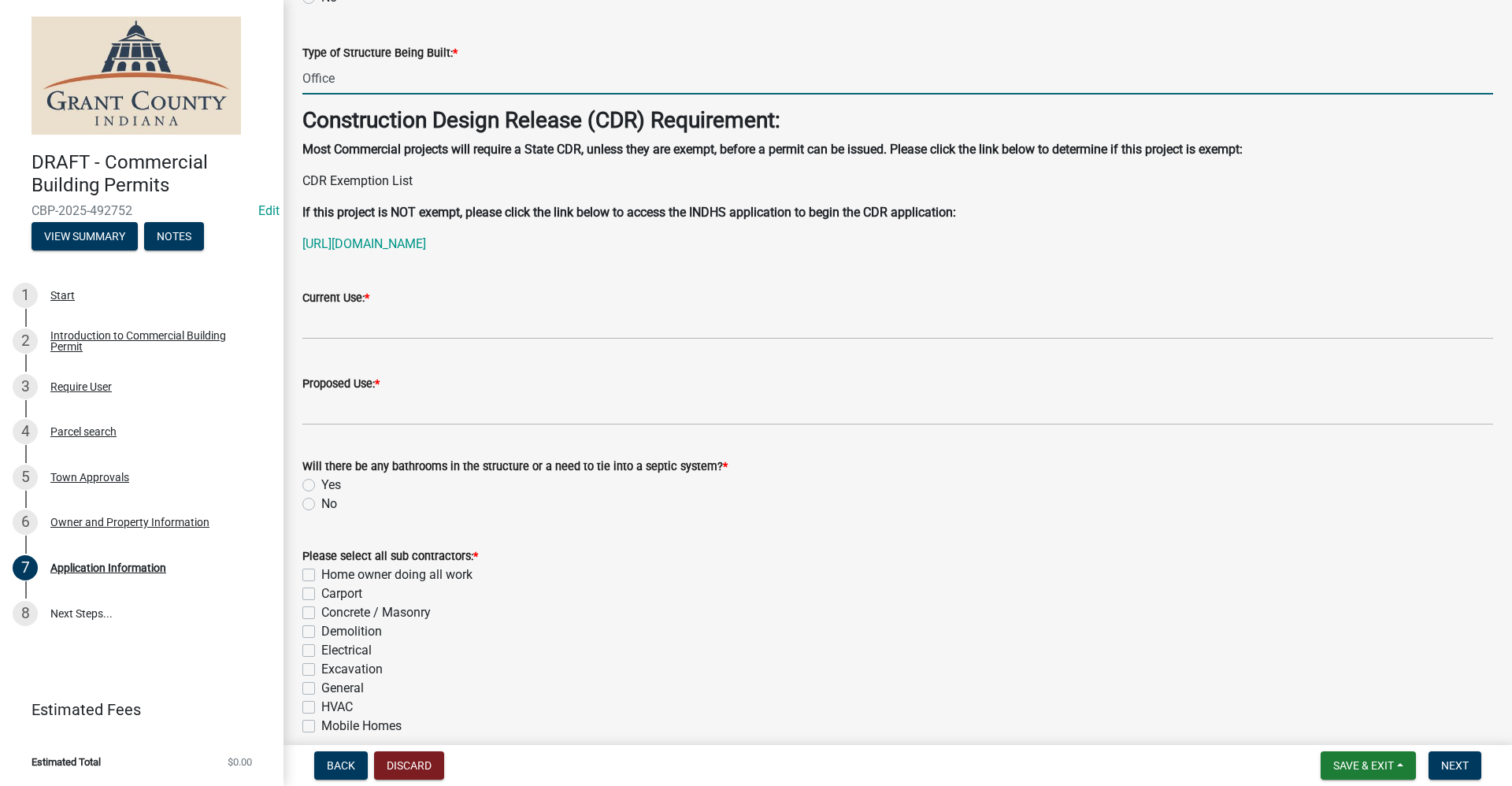
scroll to position [158, 0]
type input "Office"
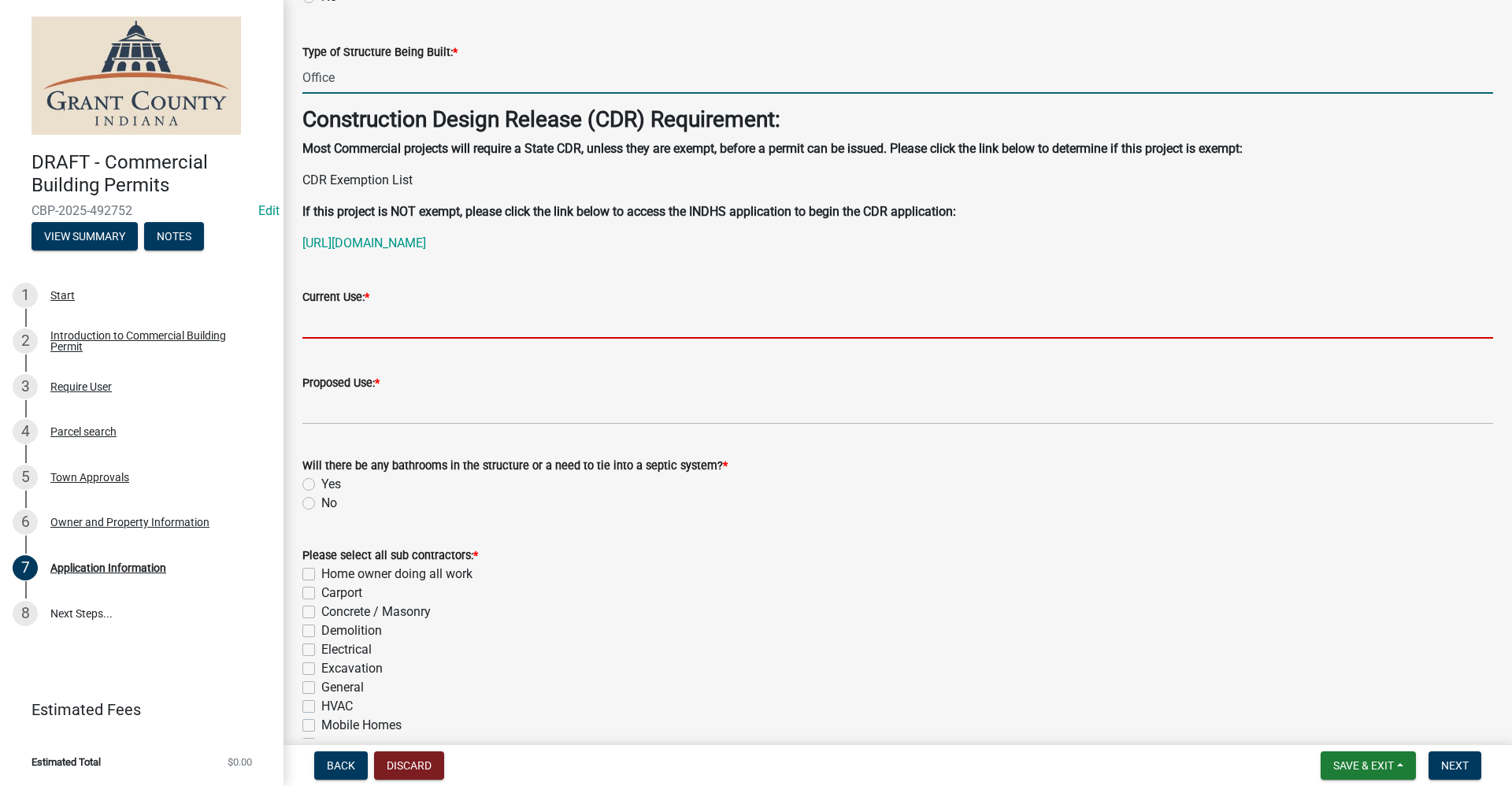
click at [327, 322] on input "Current Use: *" at bounding box center [897, 323] width 1191 height 32
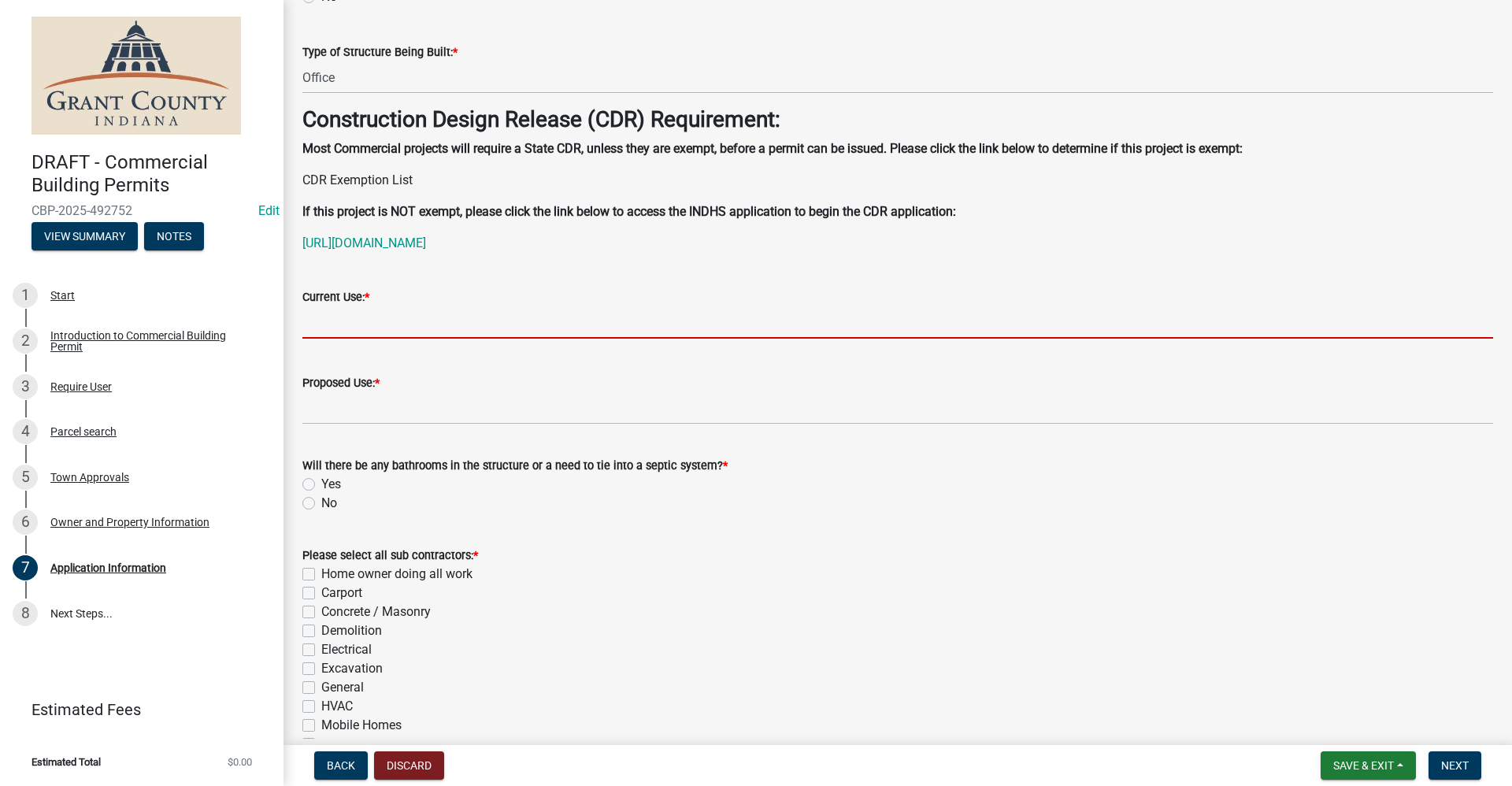
type input "N/A"
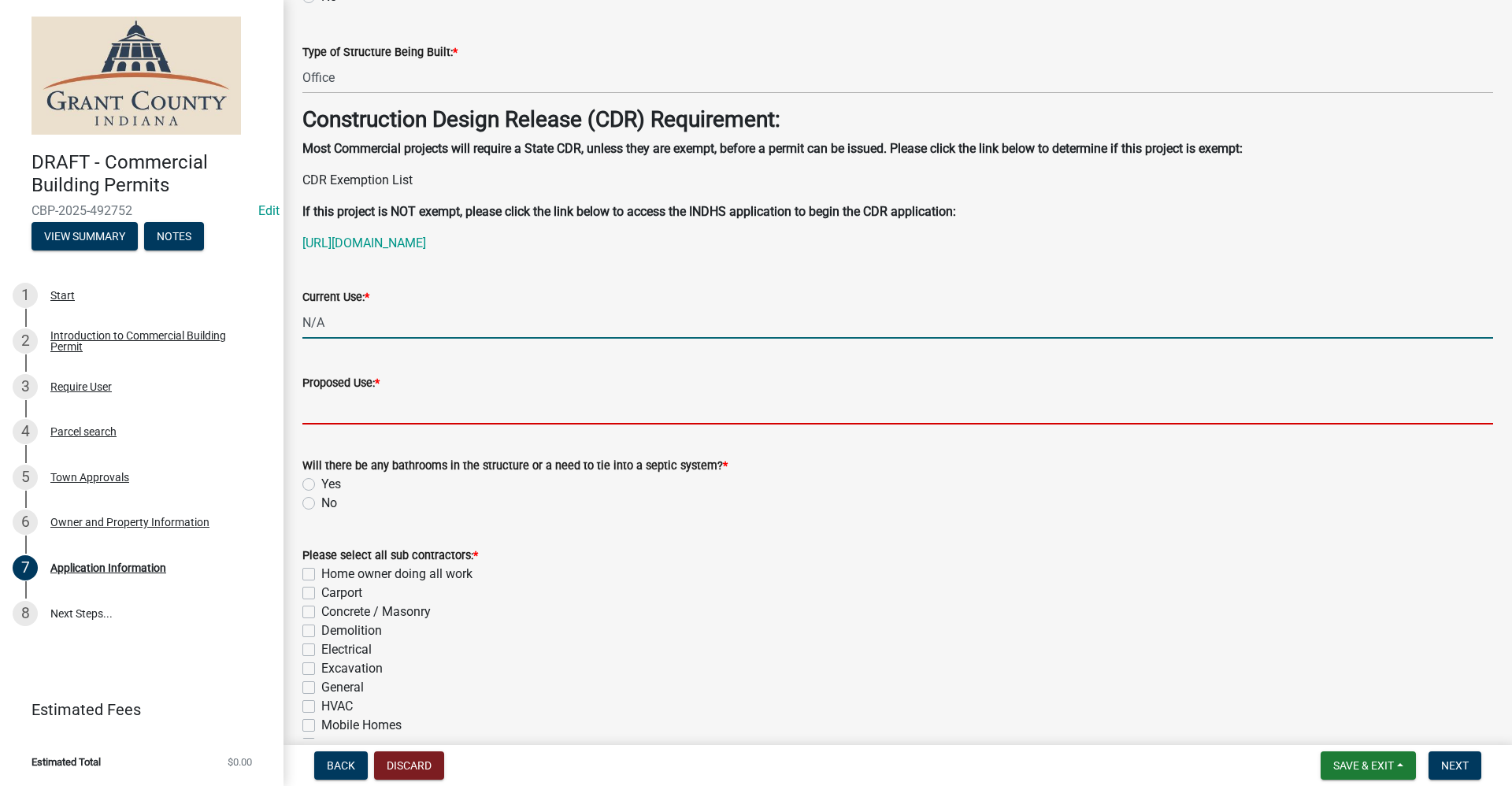
click at [340, 403] on input "Proposed Use: *" at bounding box center [897, 408] width 1191 height 32
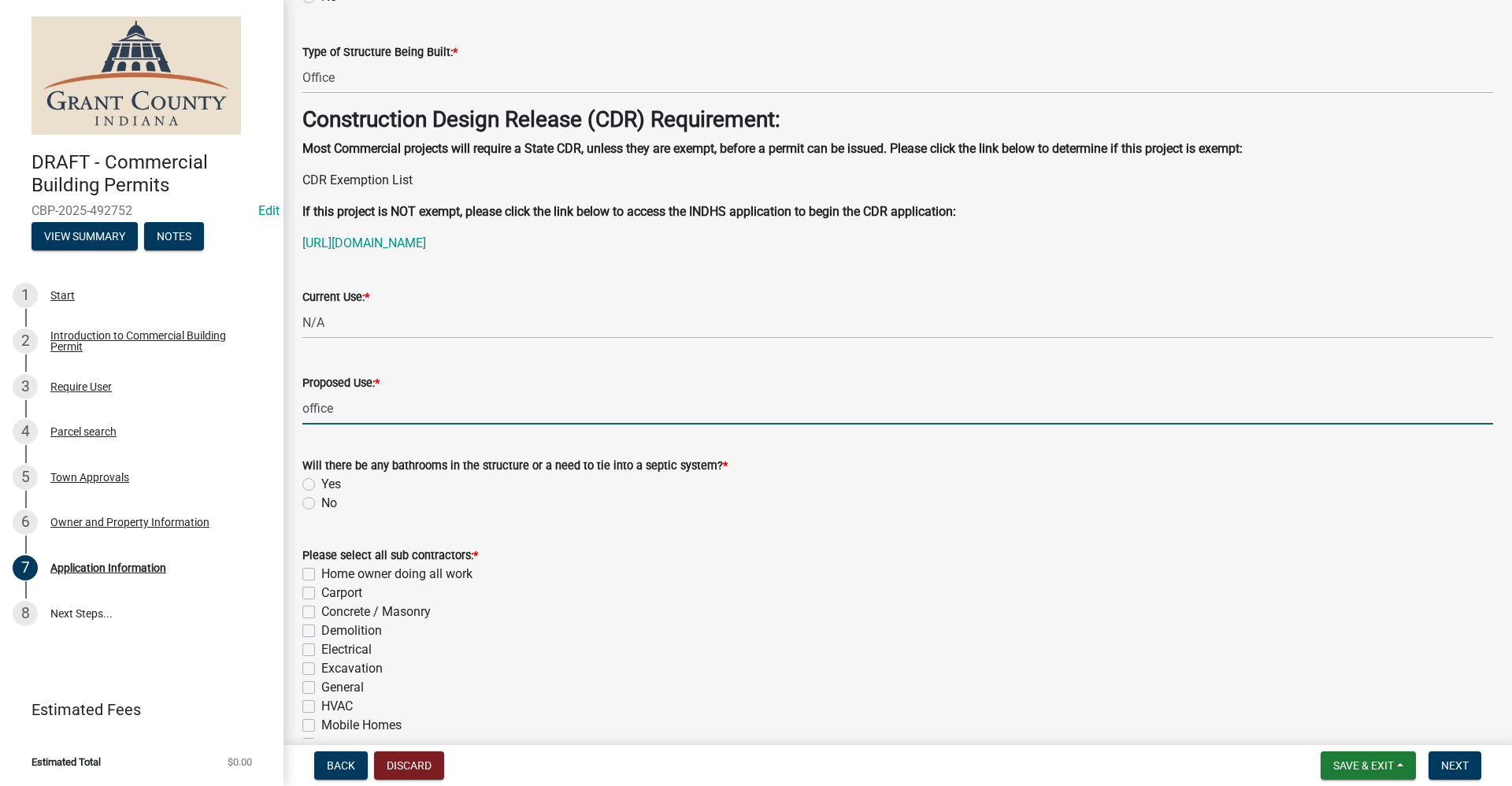
type input "office"
click at [321, 484] on label "Yes" at bounding box center [331, 484] width 19 height 19
click at [321, 484] on input "Yes" at bounding box center [326, 480] width 11 height 11
radio input "true"
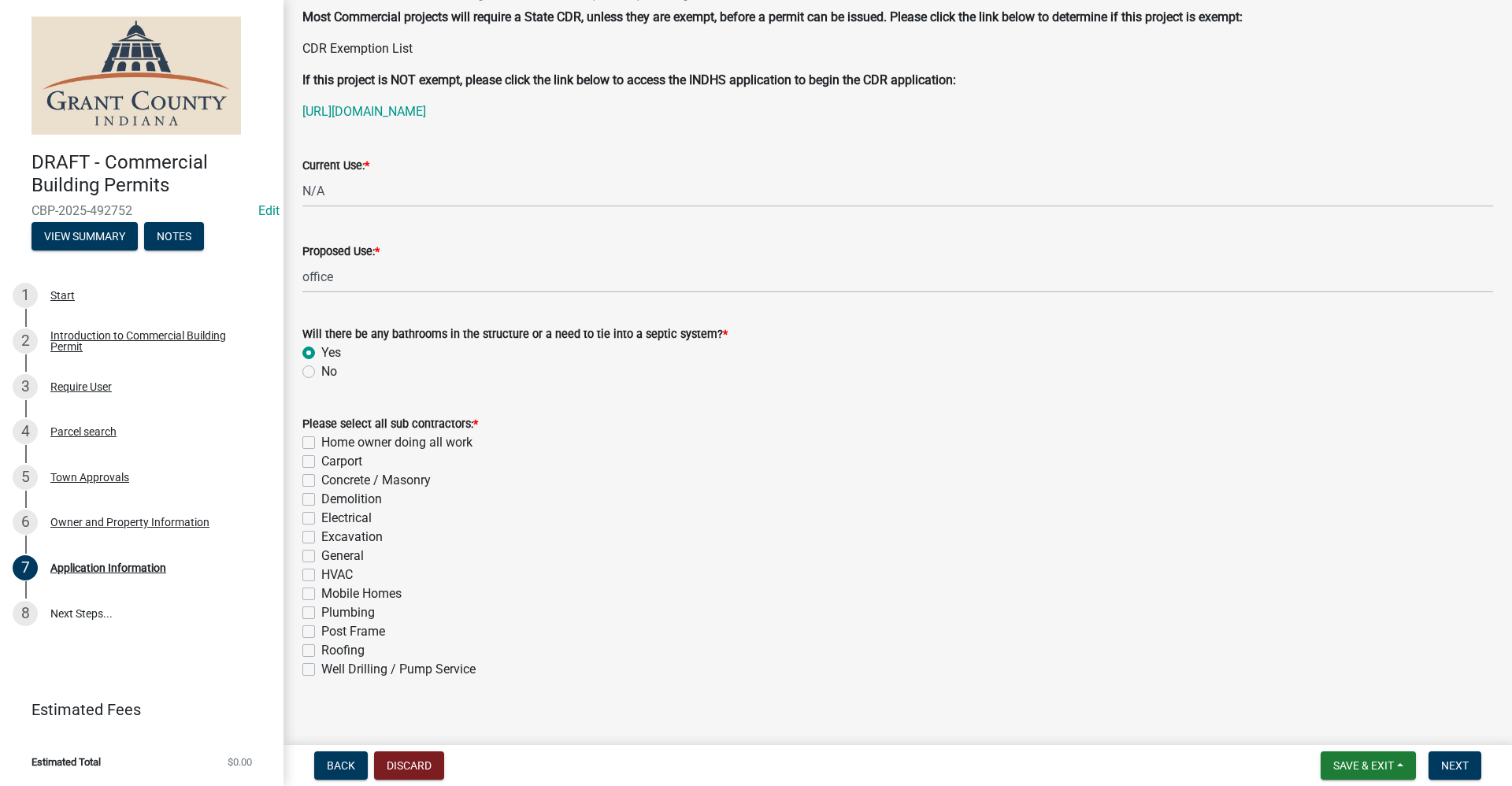
scroll to position [305, 0]
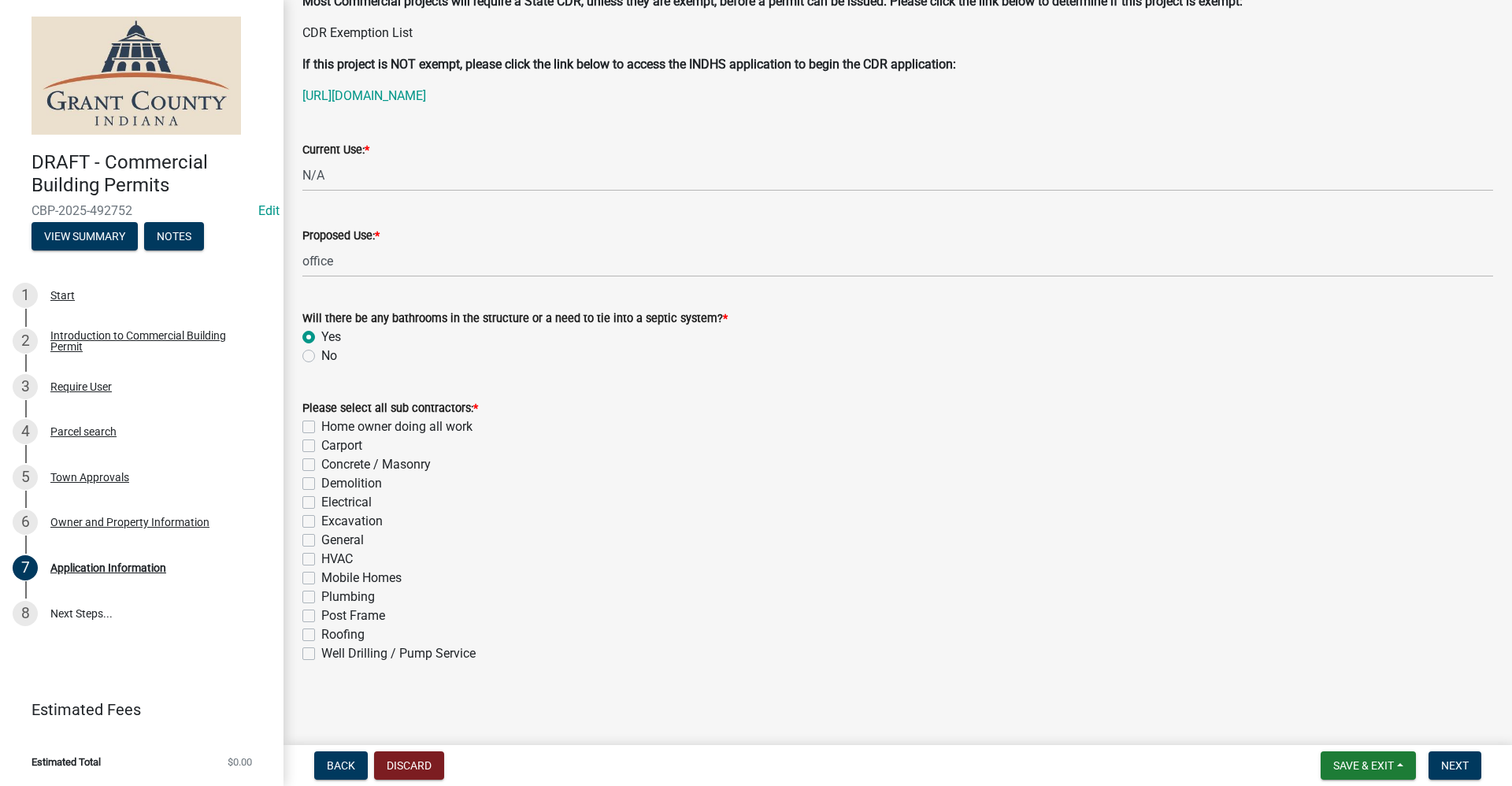
click at [321, 542] on label "General" at bounding box center [342, 540] width 43 height 19
click at [321, 541] on input "General" at bounding box center [326, 536] width 11 height 11
checkbox input "true"
checkbox input "false"
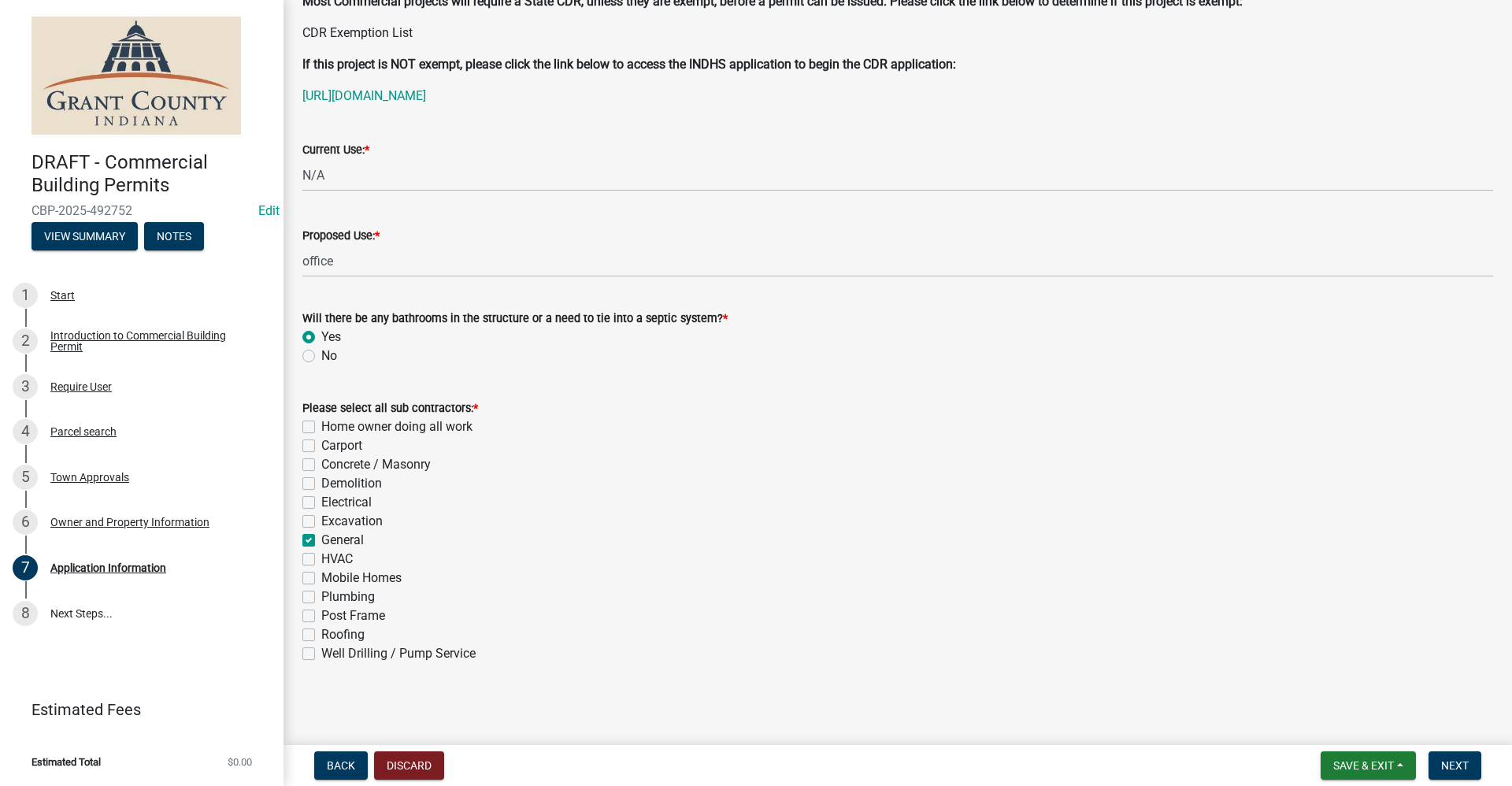
checkbox input "false"
checkbox input "true"
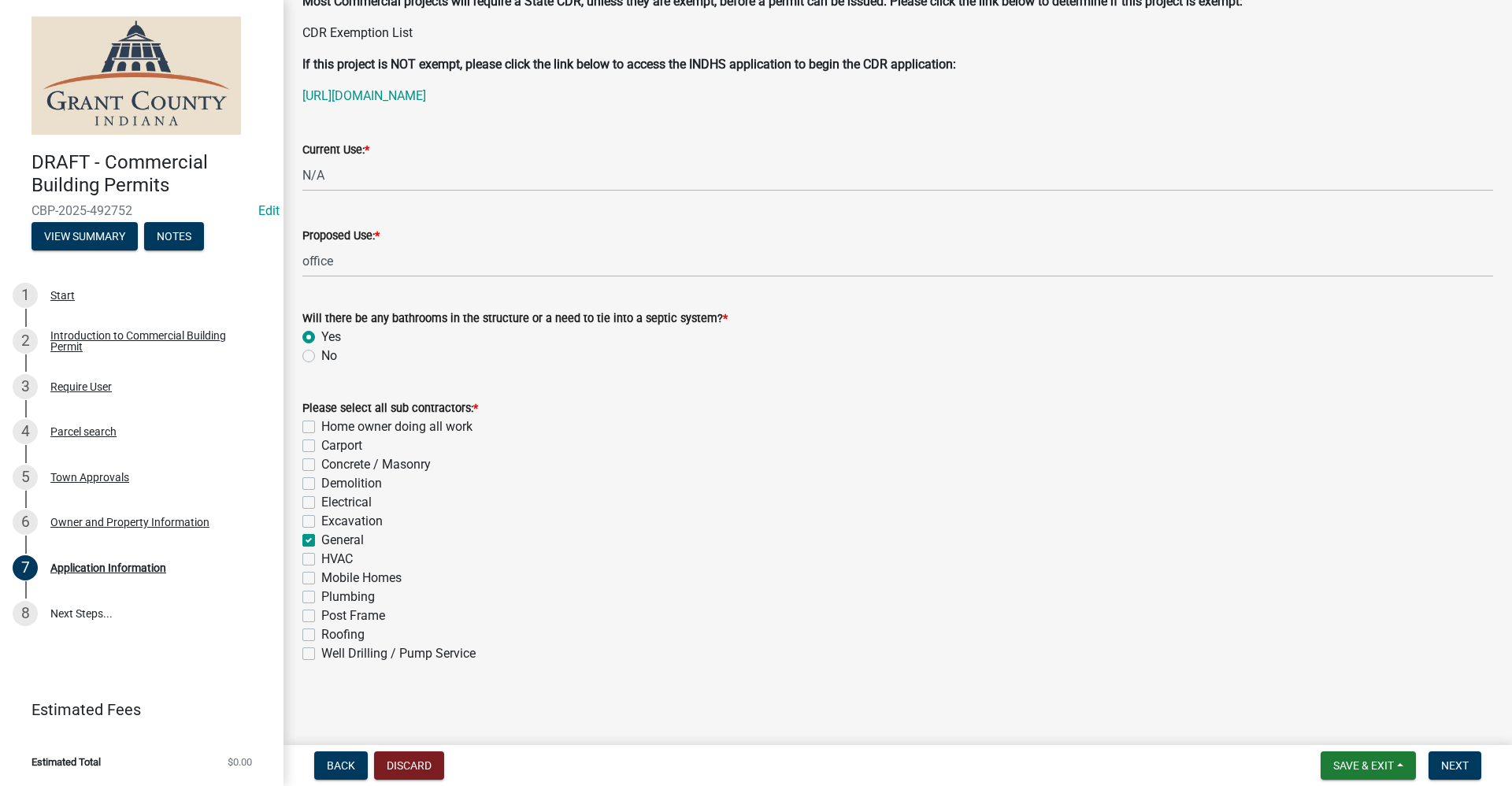
checkbox input "false"
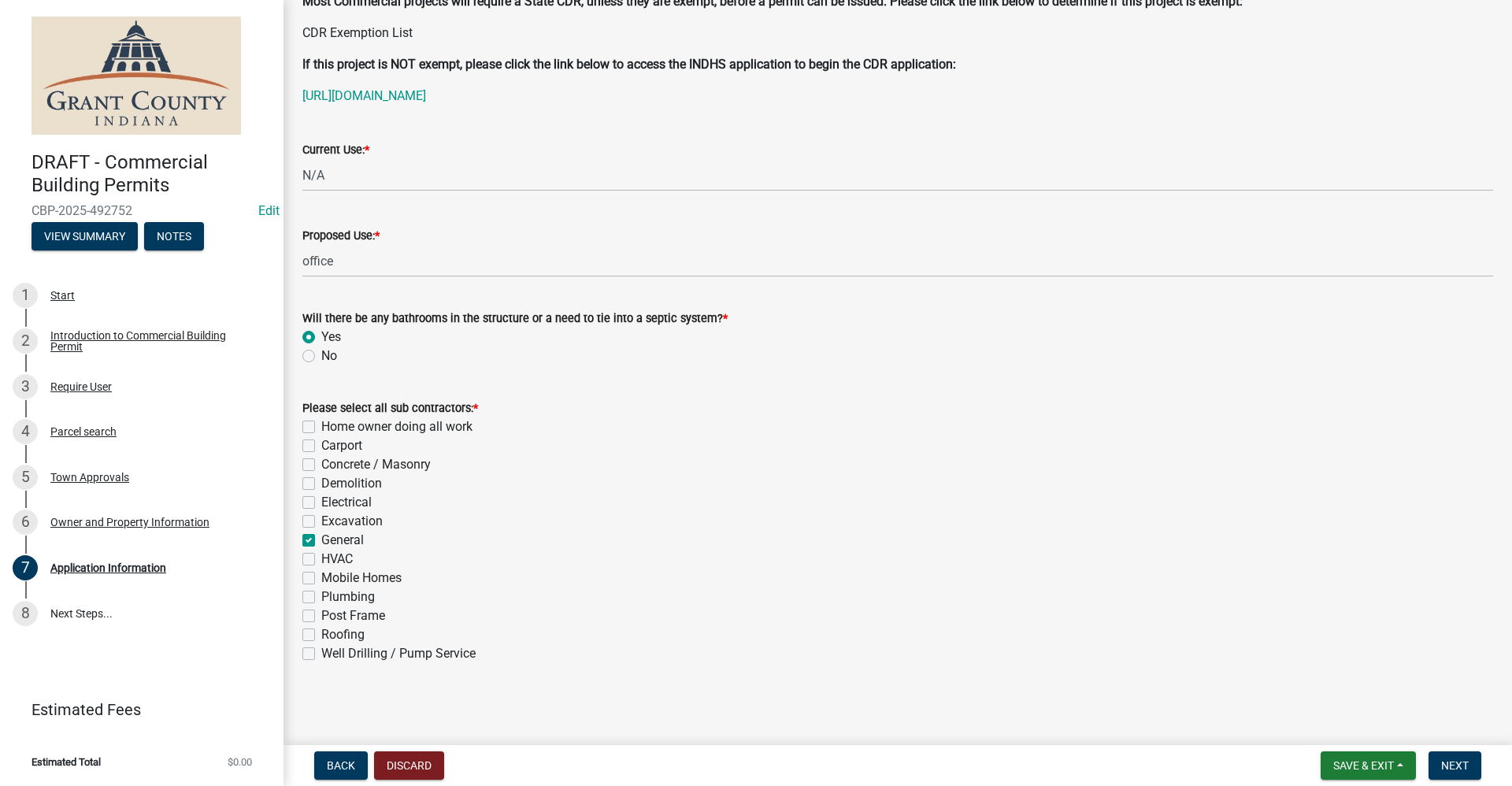
checkbox input "false"
click at [1457, 771] on span "Next" at bounding box center [1455, 766] width 27 height 13
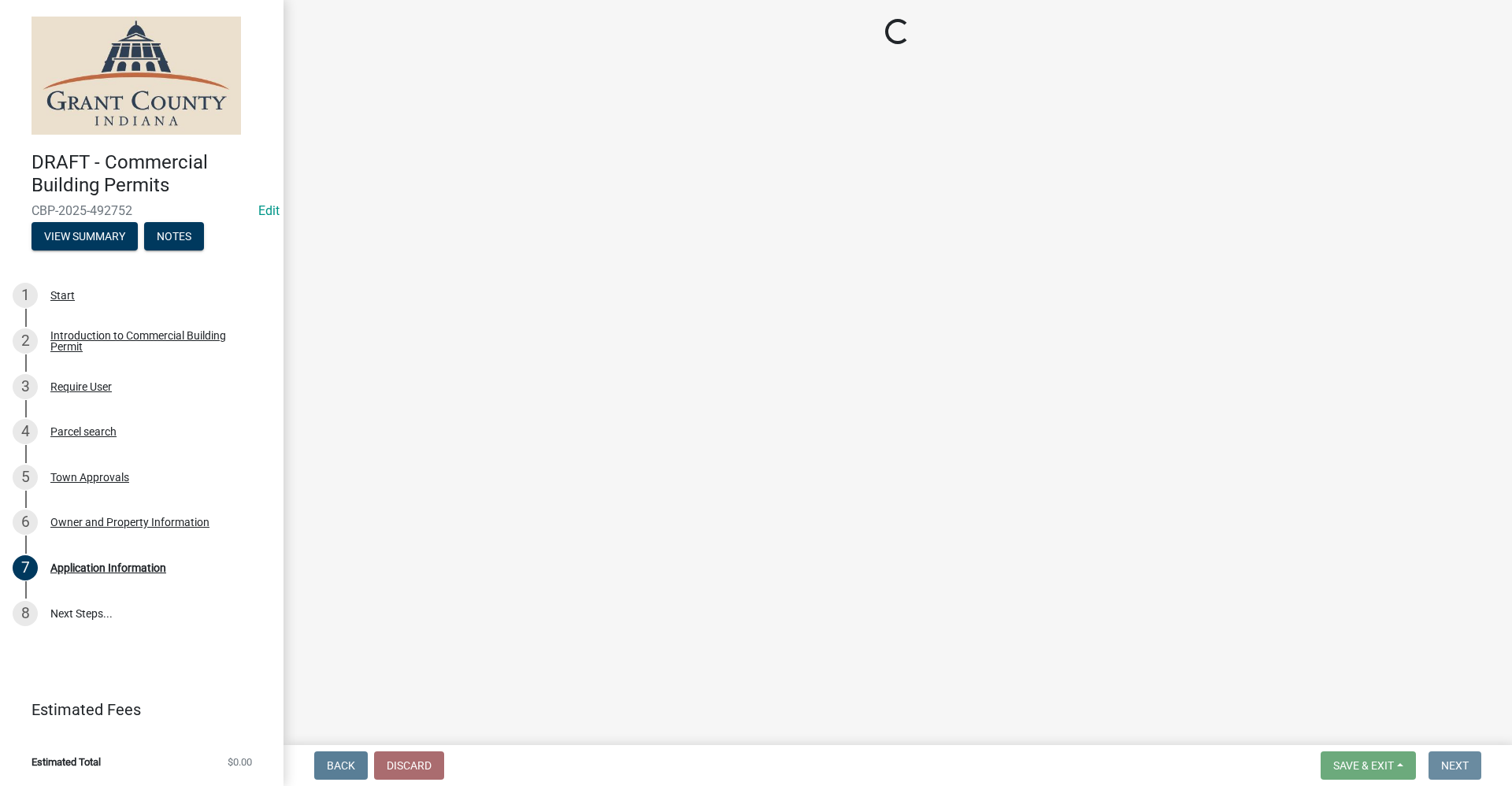
scroll to position [0, 0]
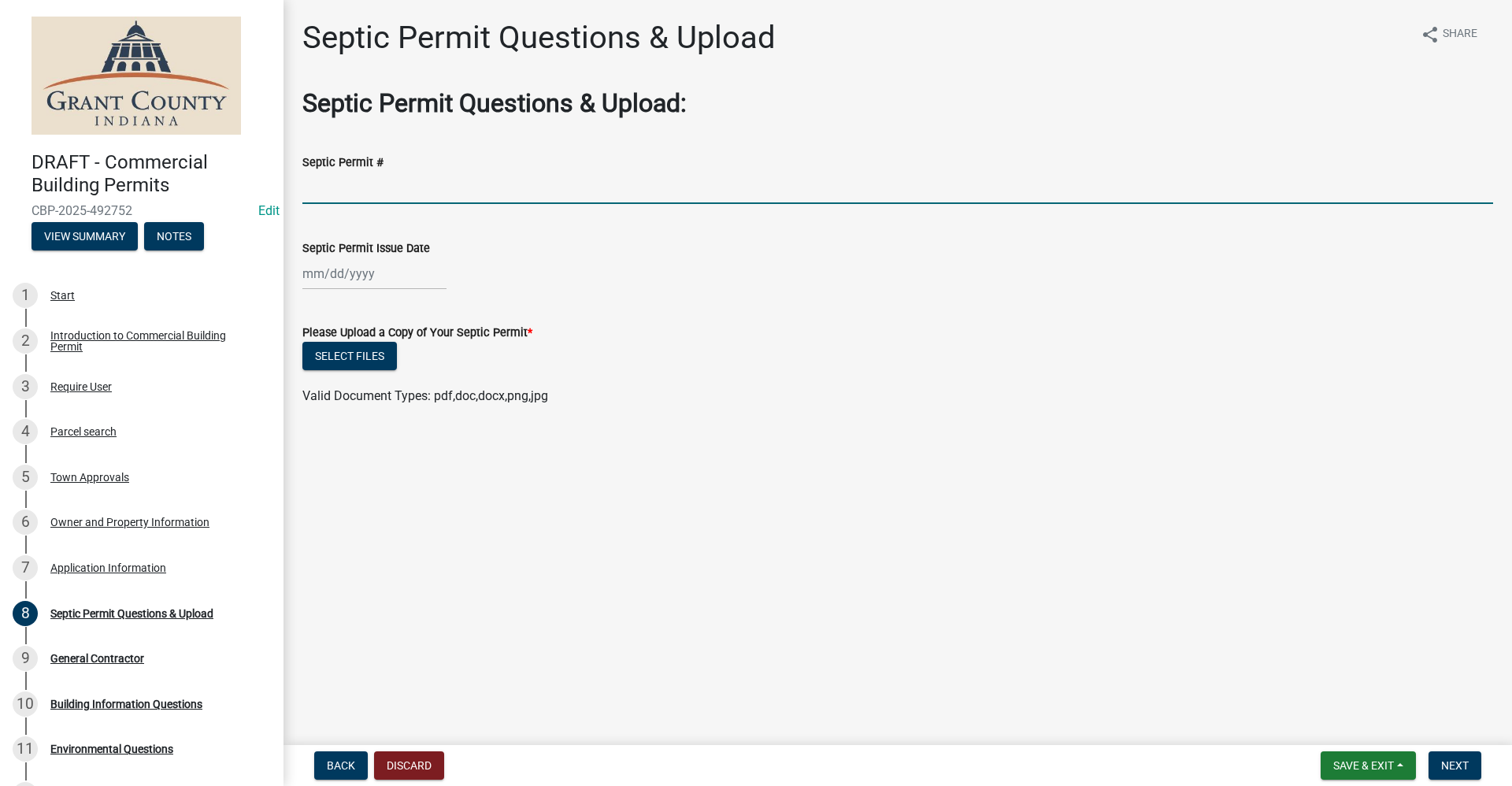
click at [348, 194] on input "Septic Permit #" at bounding box center [897, 188] width 1191 height 32
type input "2025-48-Commercial"
select select "10"
select select "2025"
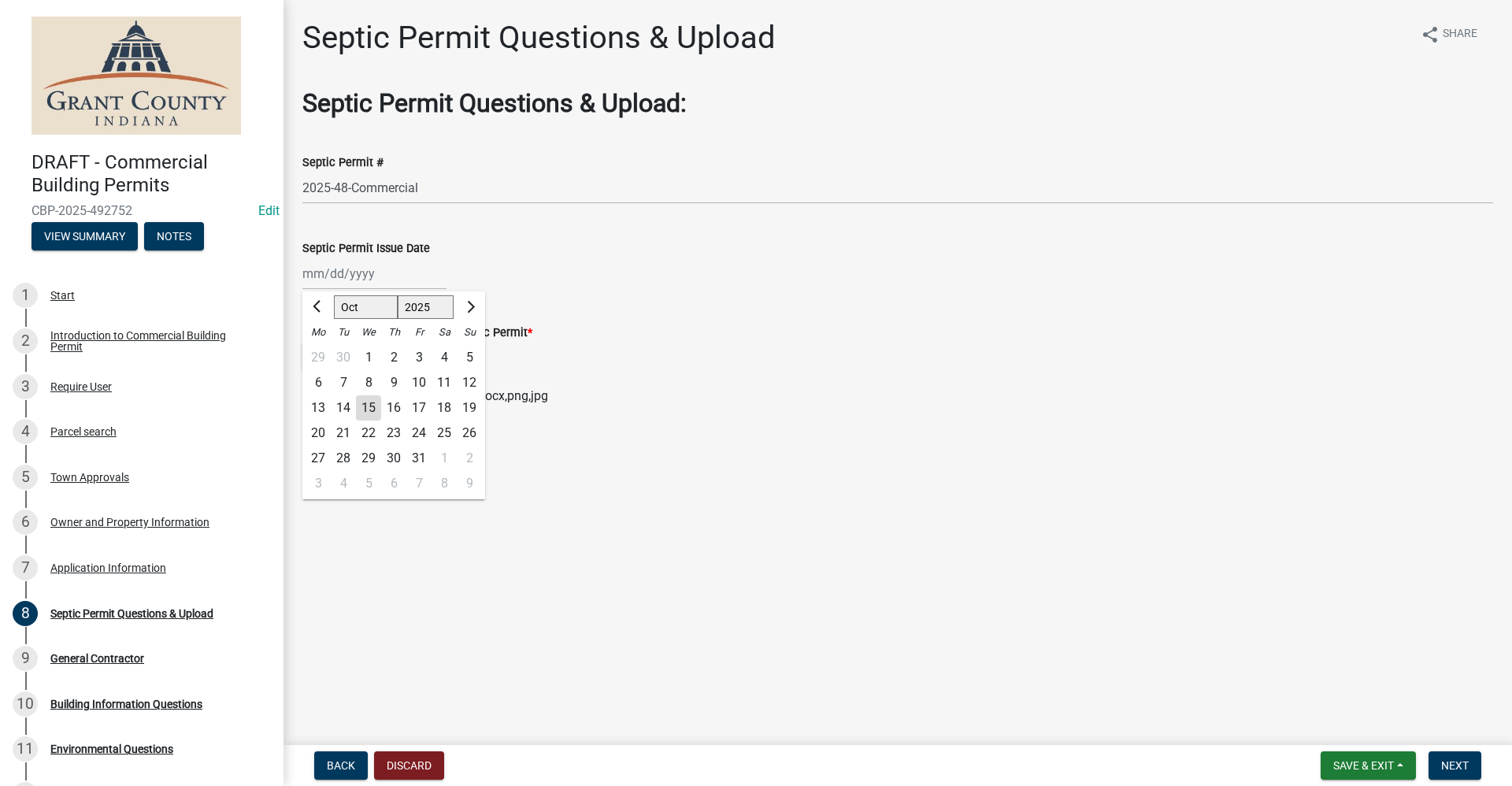
click at [352, 273] on div "[PERSON_NAME] Feb Mar Apr [PERSON_NAME][DATE] Oct Nov [DATE] 1526 1527 1528 152…" at bounding box center [374, 274] width 144 height 32
click at [636, 330] on div "Please Upload a Copy of Your Septic Permit *" at bounding box center [897, 332] width 1191 height 19
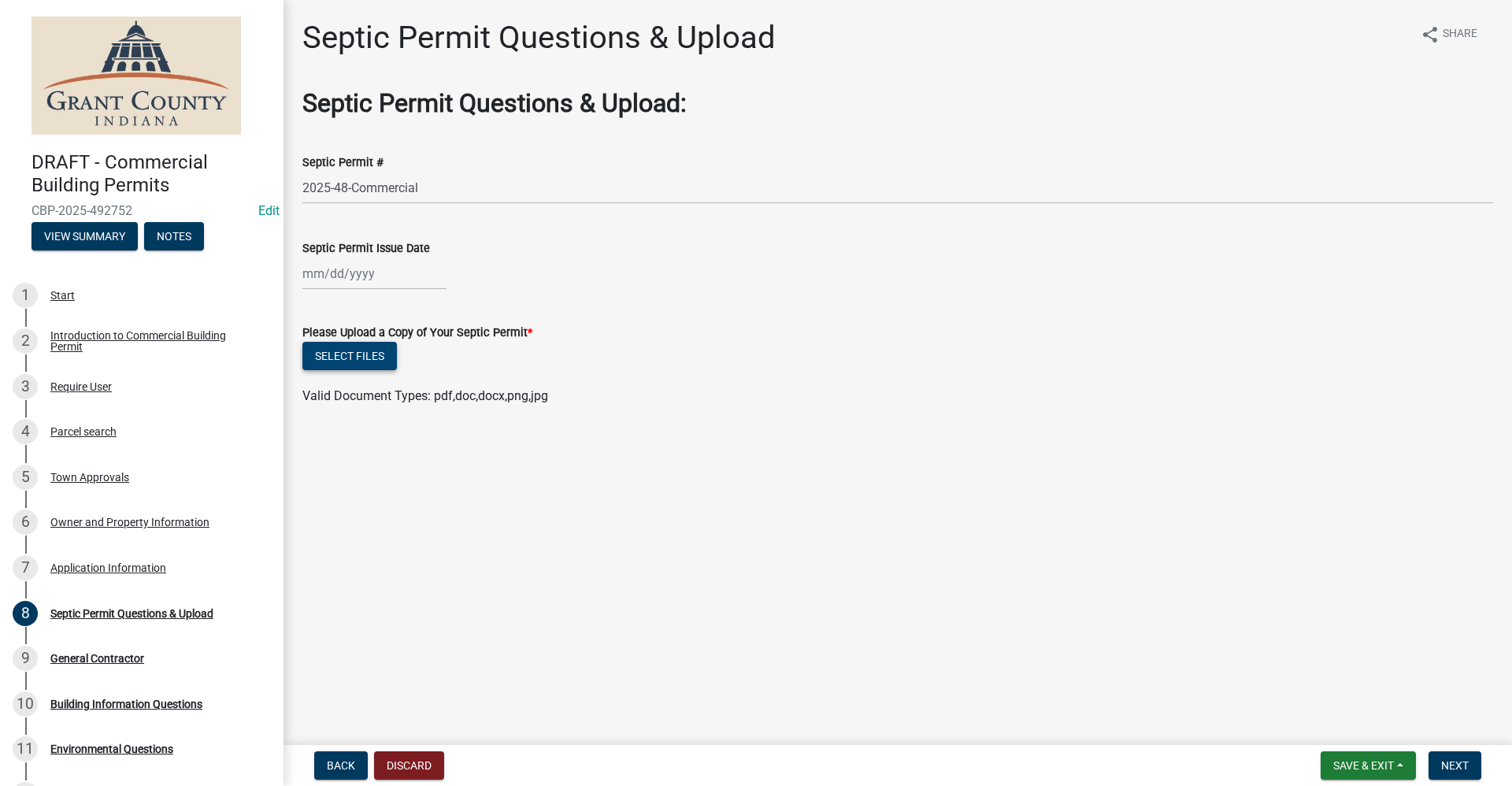
click at [357, 354] on button "Select files" at bounding box center [349, 356] width 95 height 28
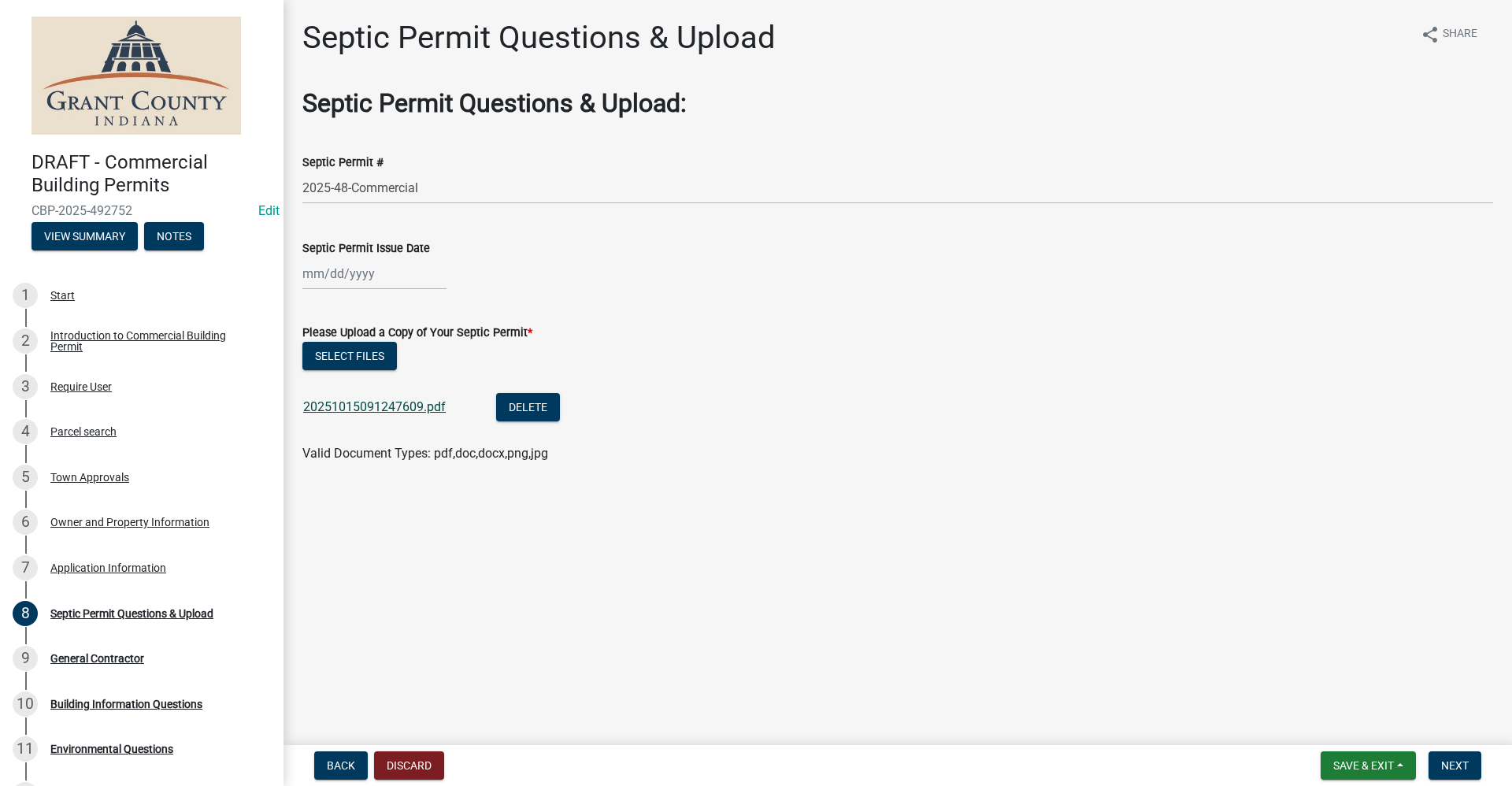
click at [363, 409] on link "20251015091247609.pdf" at bounding box center [374, 407] width 142 height 15
click at [1457, 764] on span "Next" at bounding box center [1455, 766] width 27 height 13
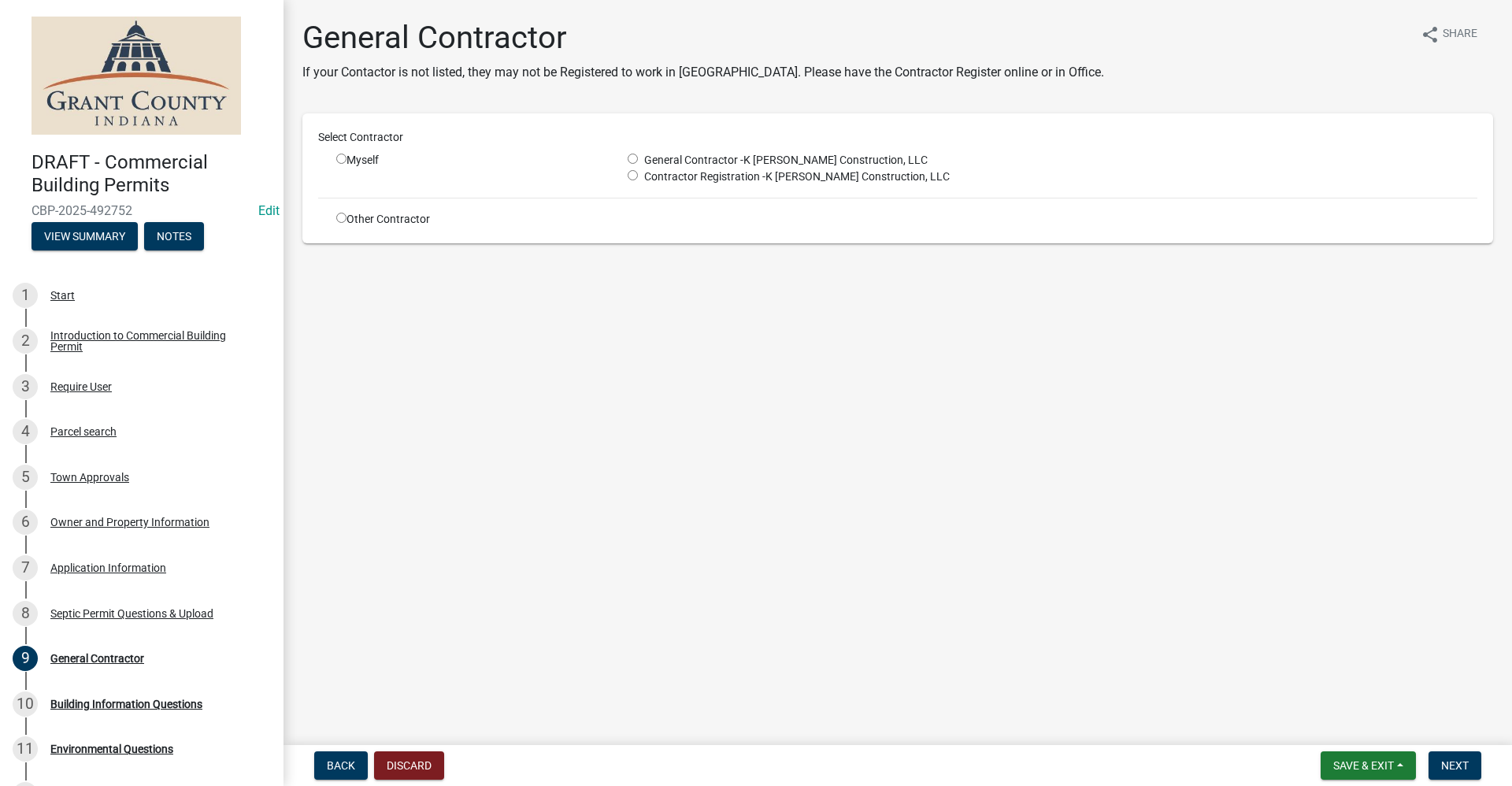
click at [636, 158] on input "radio" at bounding box center [632, 158] width 11 height 11
radio input "true"
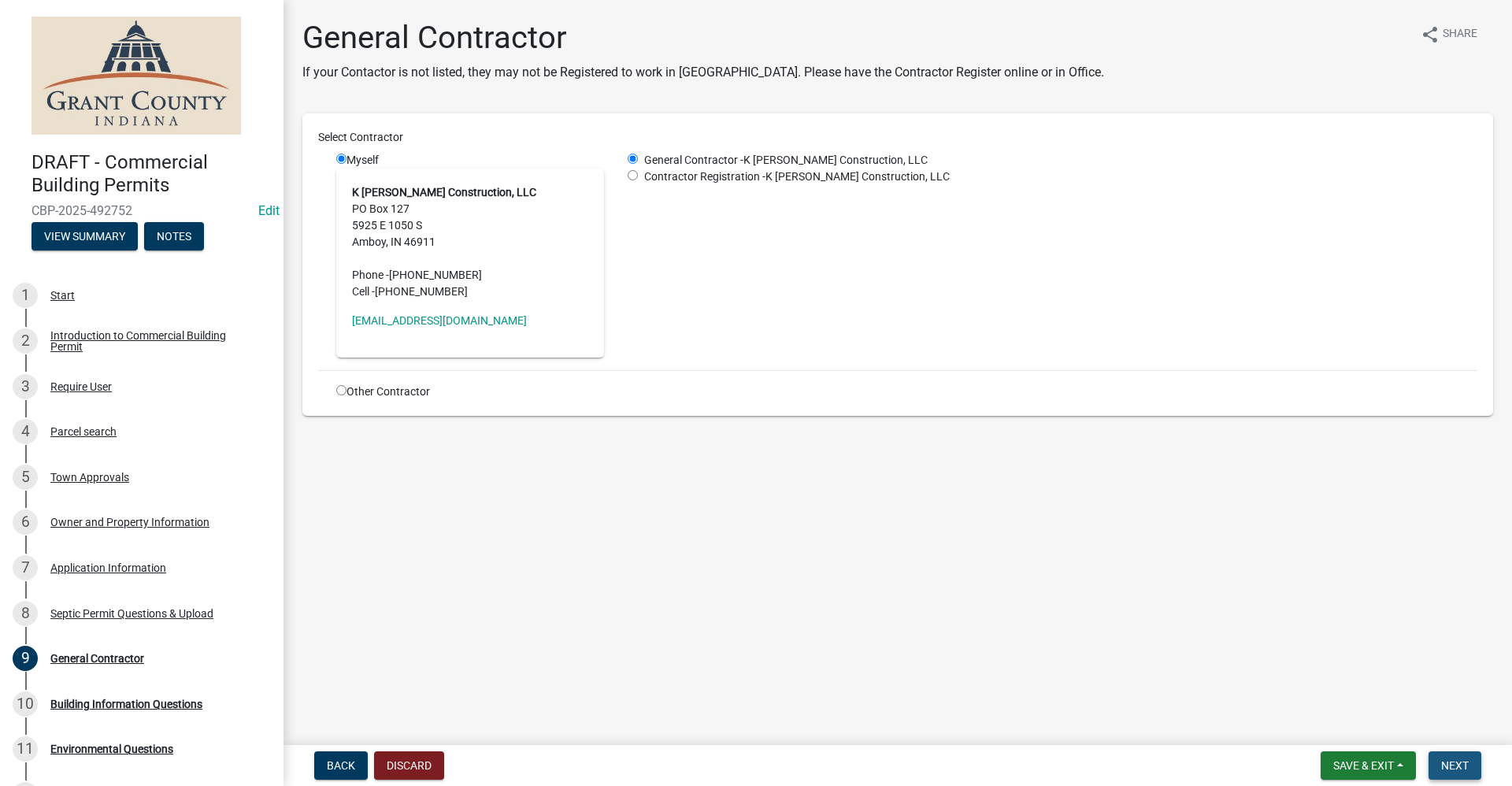
click at [1451, 758] on button "Next" at bounding box center [1455, 765] width 53 height 28
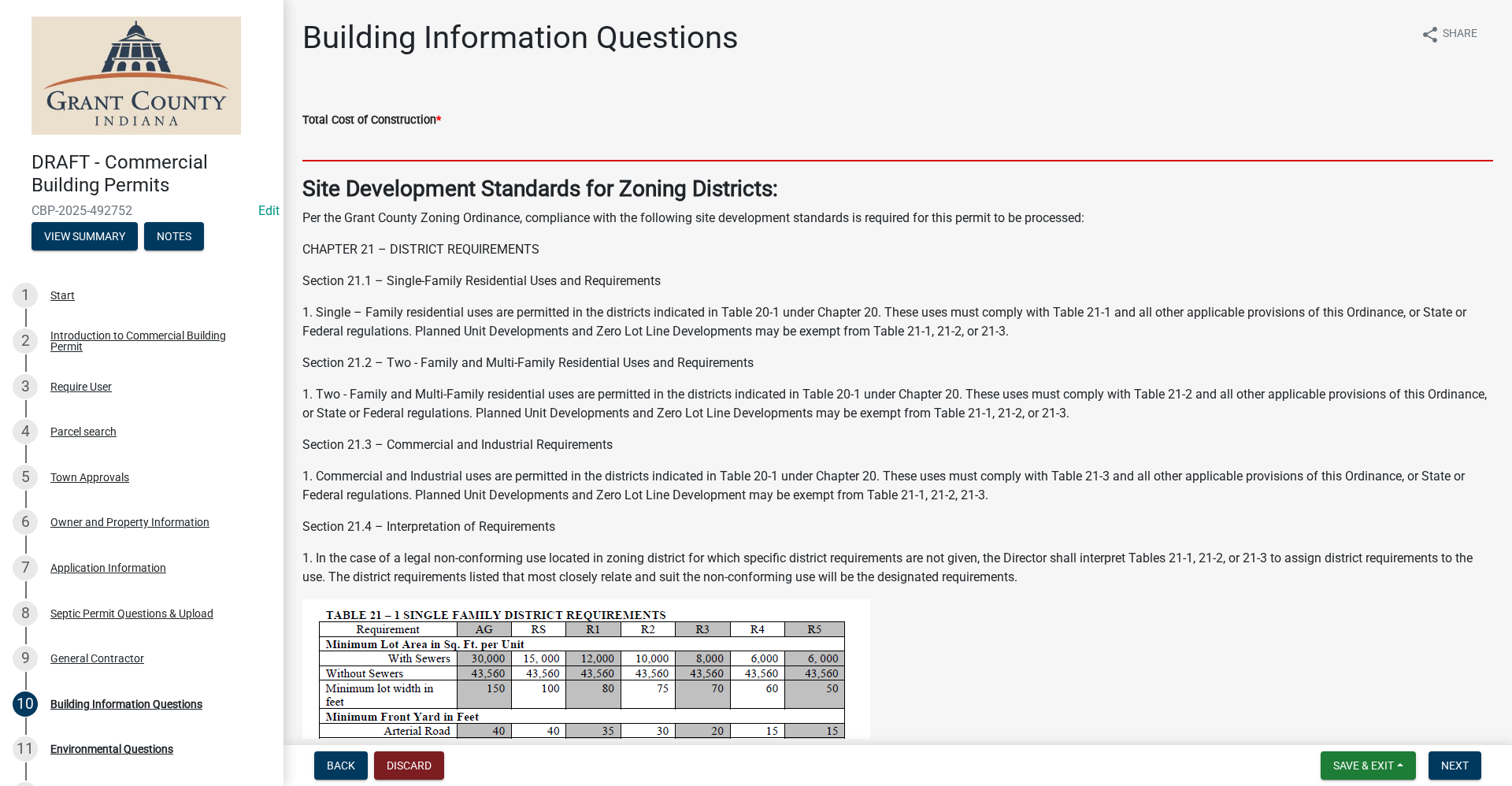
click at [344, 152] on input "text" at bounding box center [897, 146] width 1191 height 32
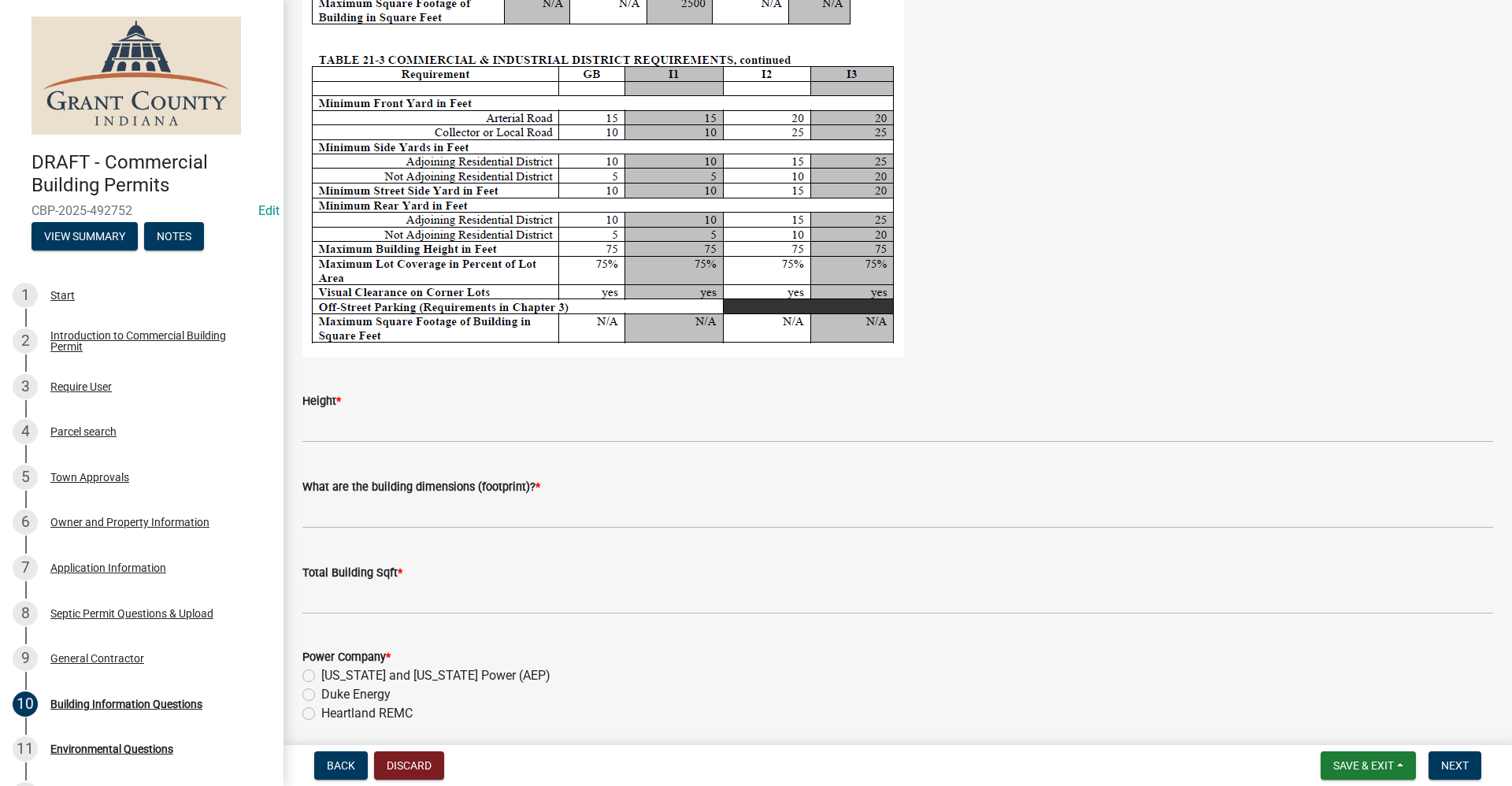
scroll to position [2757, 0]
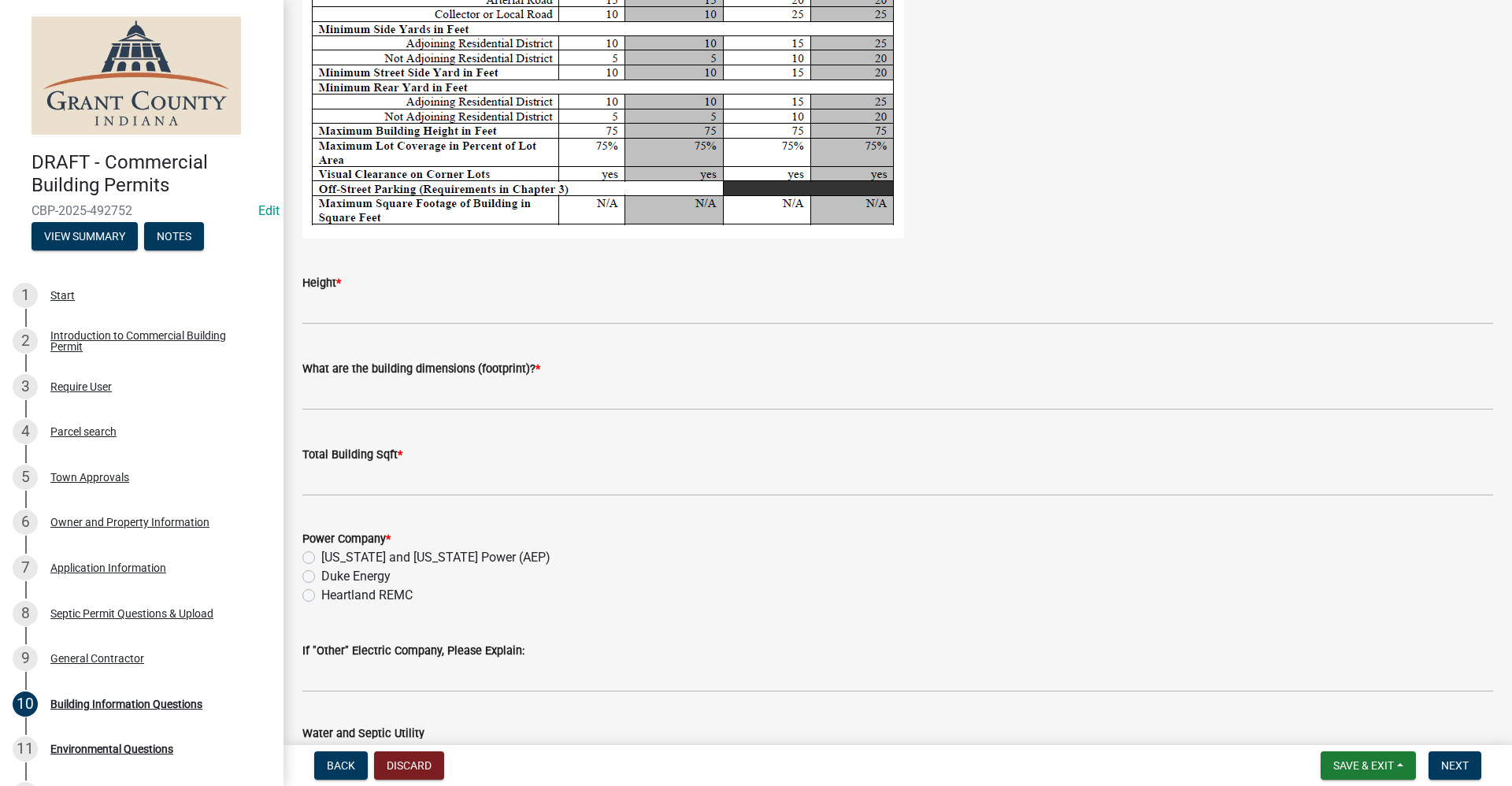
type input "373605"
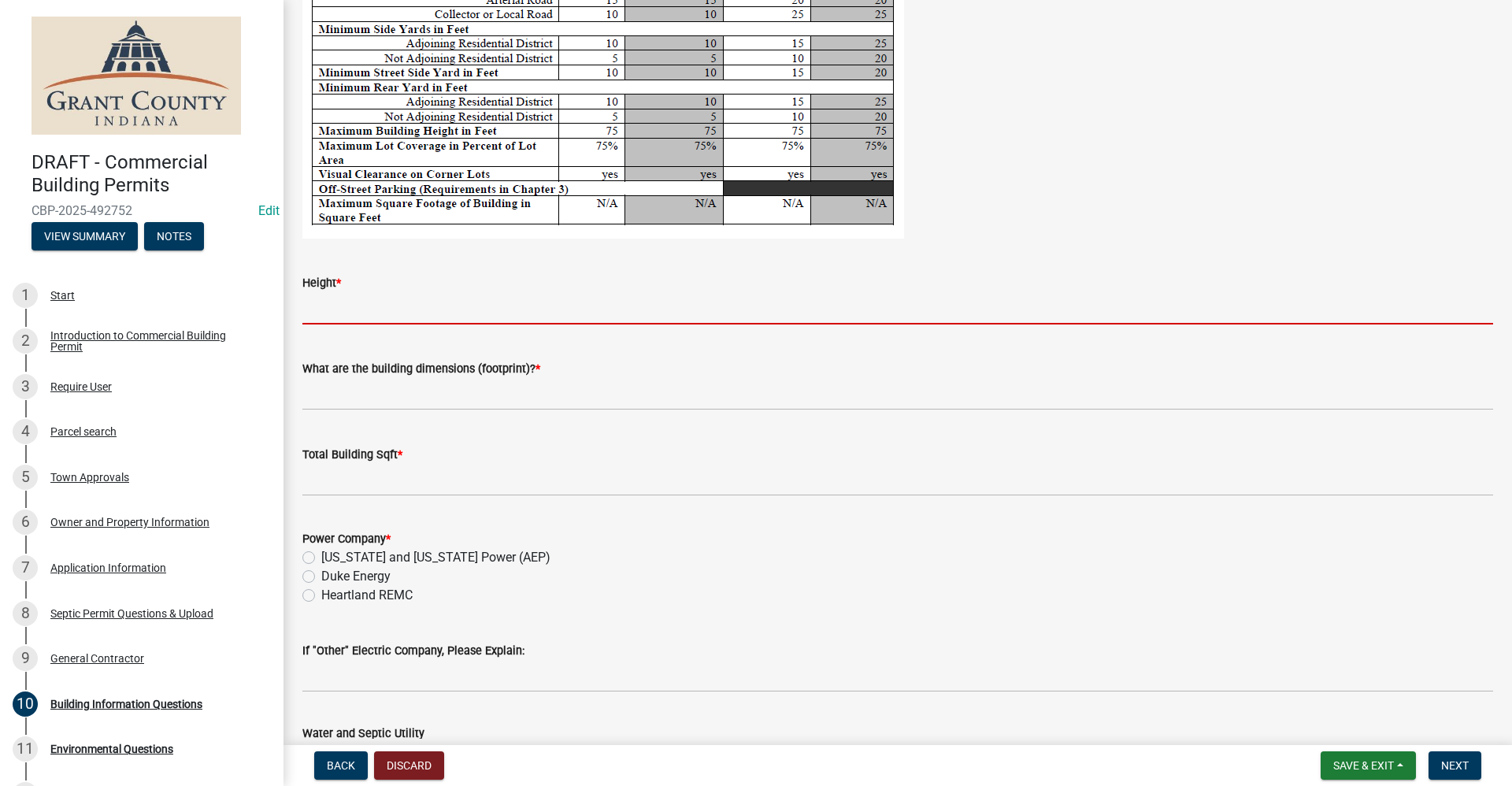
click at [365, 314] on input "Height *" at bounding box center [897, 308] width 1191 height 32
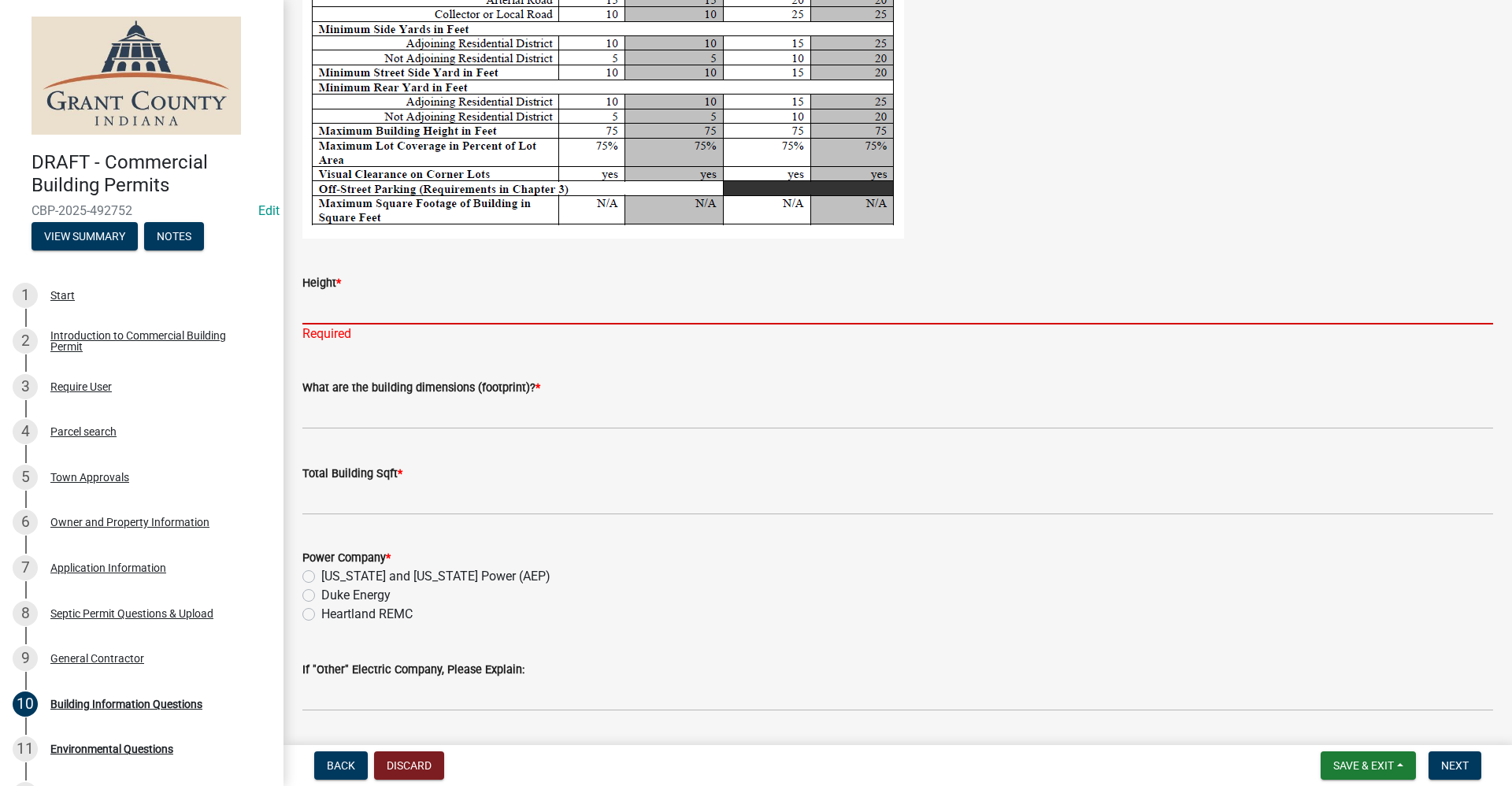
click at [321, 299] on input "Height *" at bounding box center [897, 308] width 1191 height 32
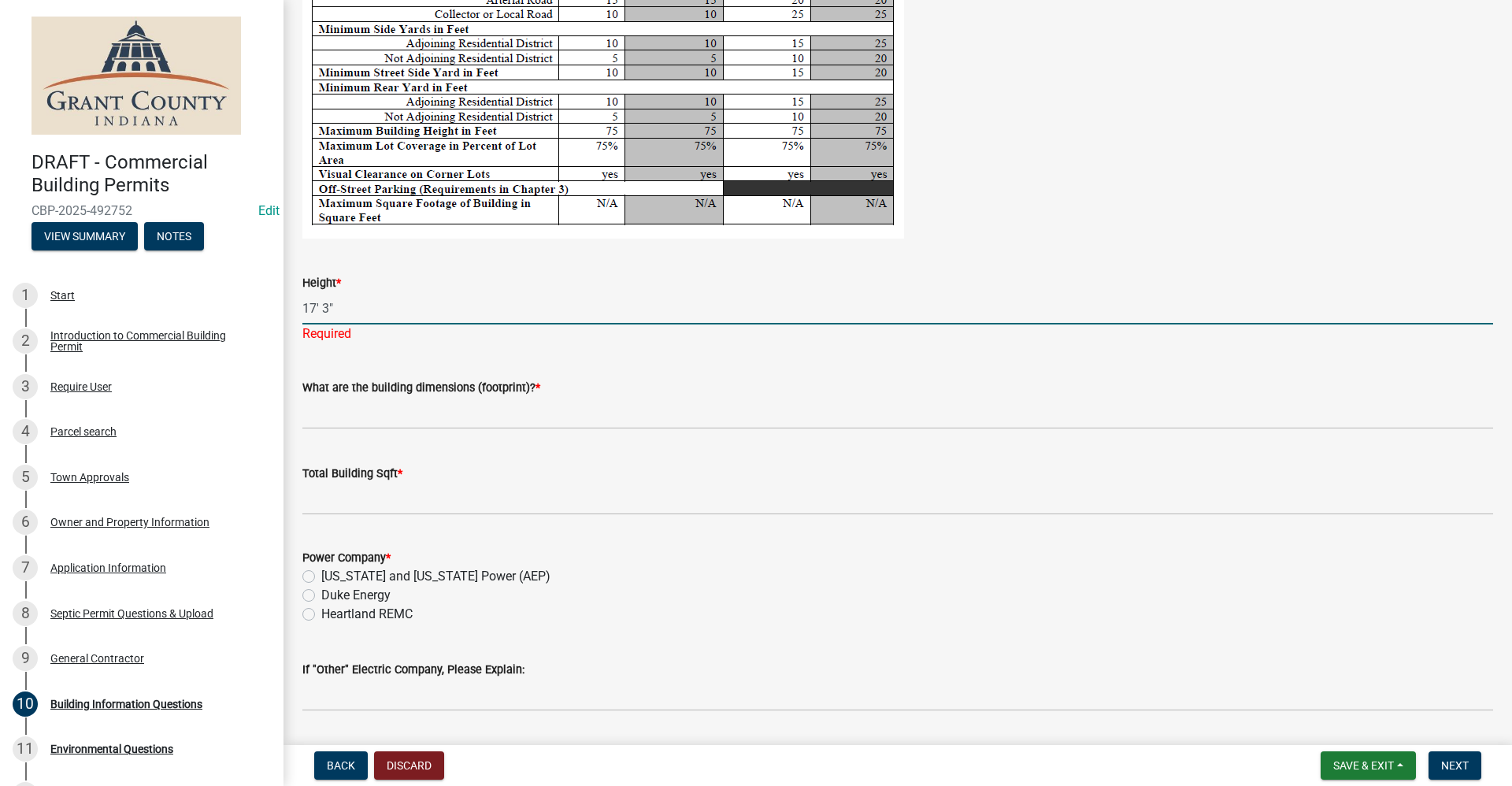
type input "17' 3""
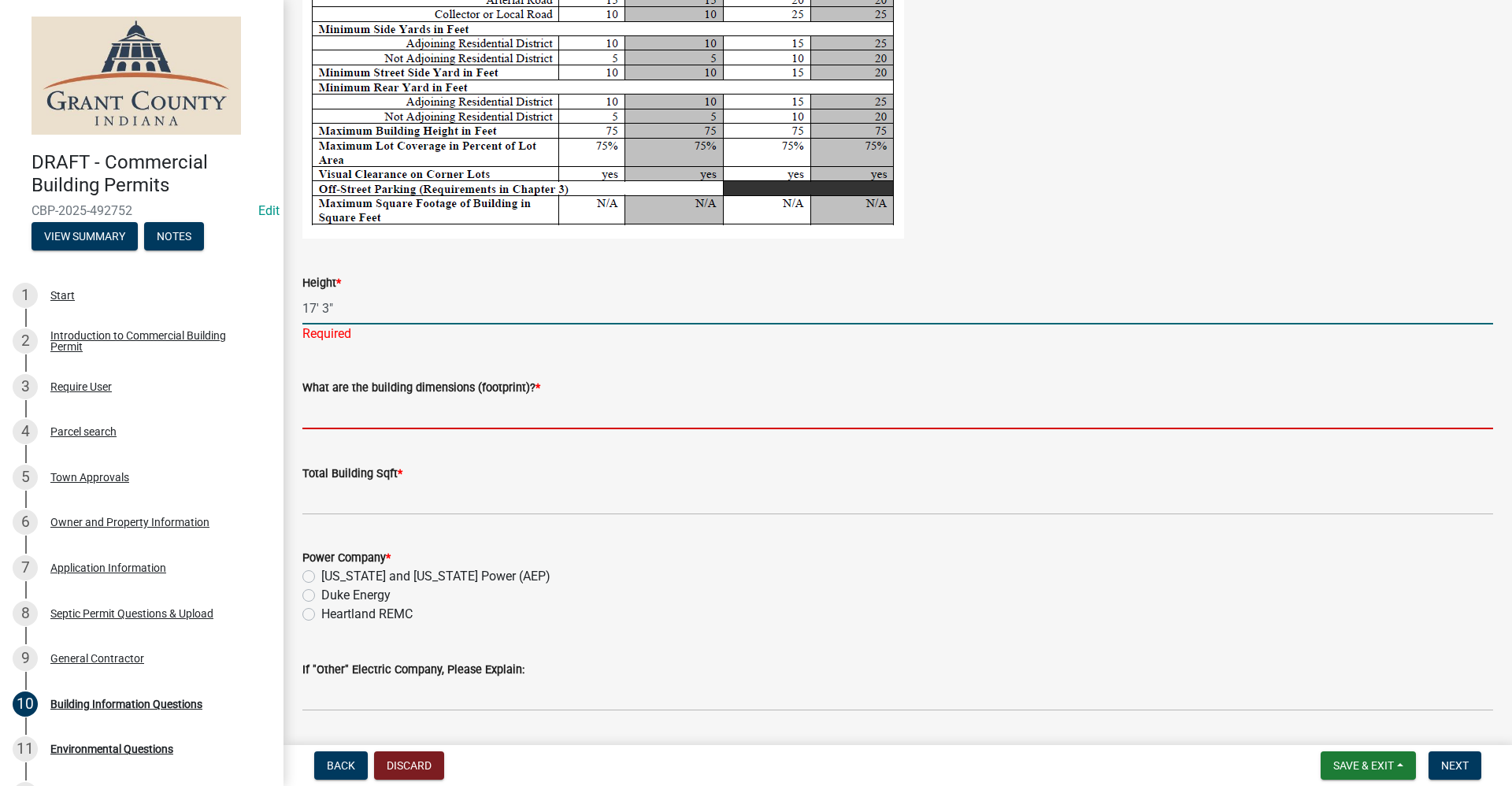
click at [351, 415] on wm-data-entity-input "What are the building dimensions (footprint)? *" at bounding box center [897, 399] width 1191 height 86
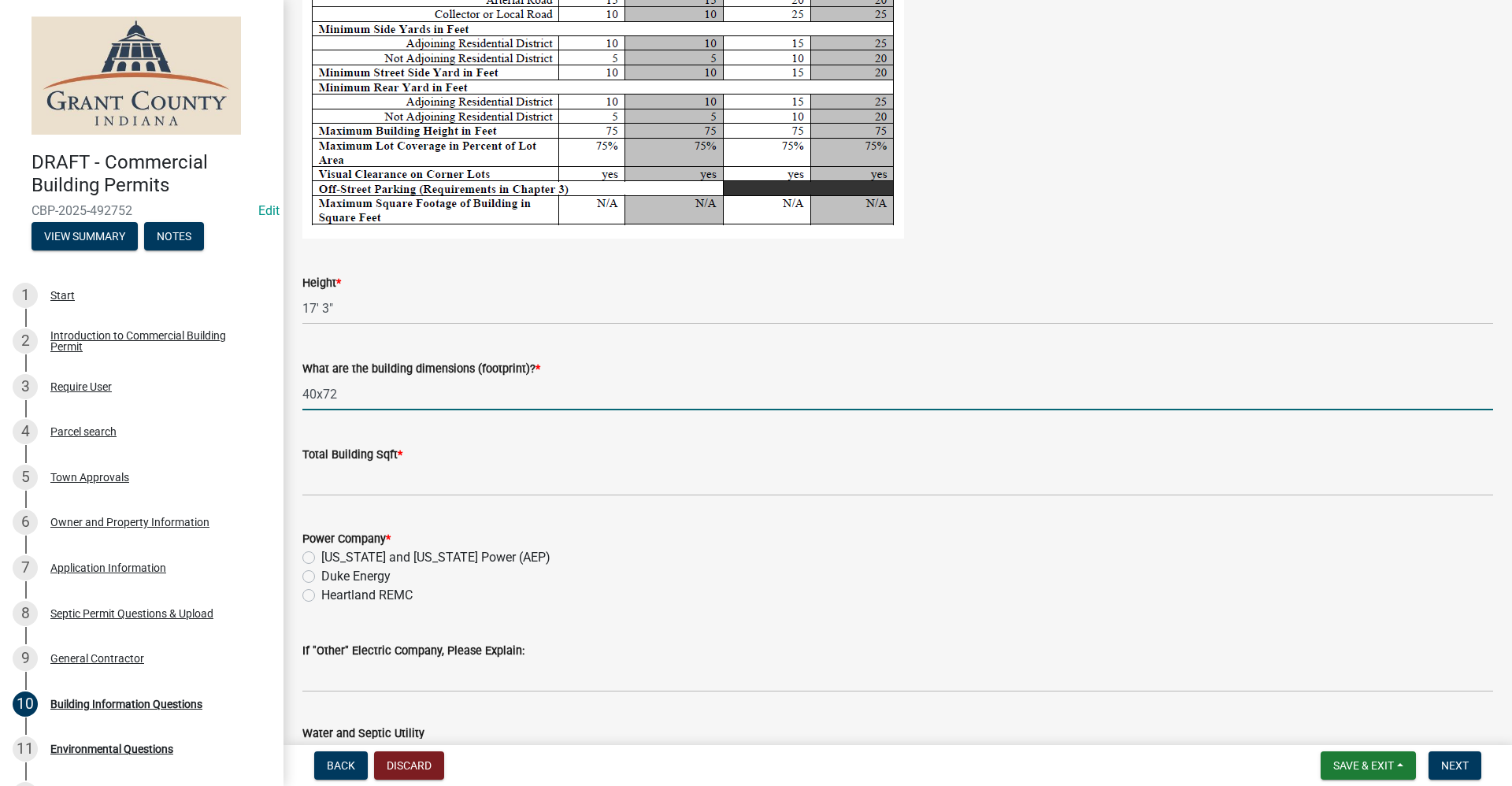
type input "40x72"
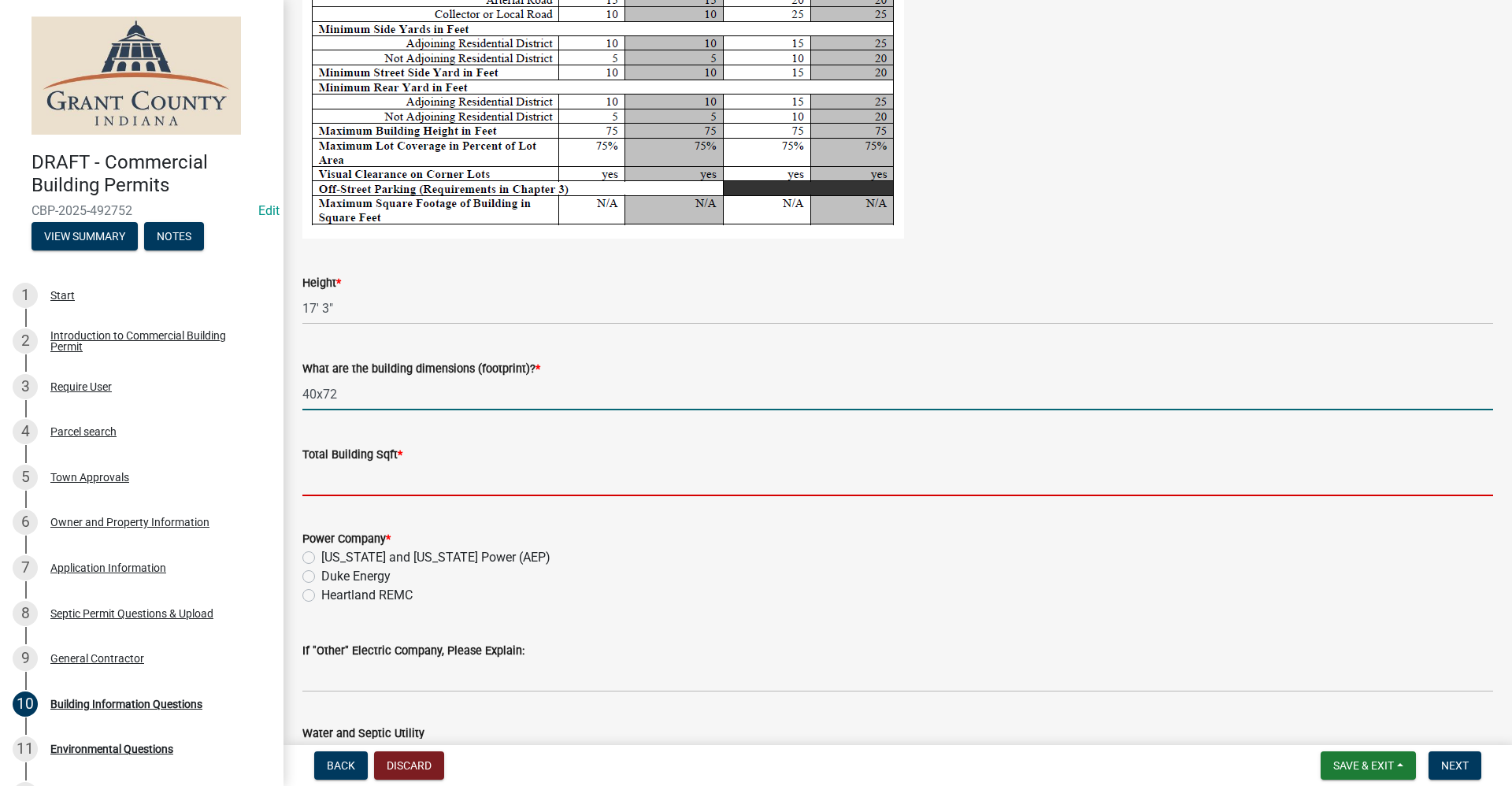
click at [313, 477] on input "text" at bounding box center [897, 480] width 1191 height 32
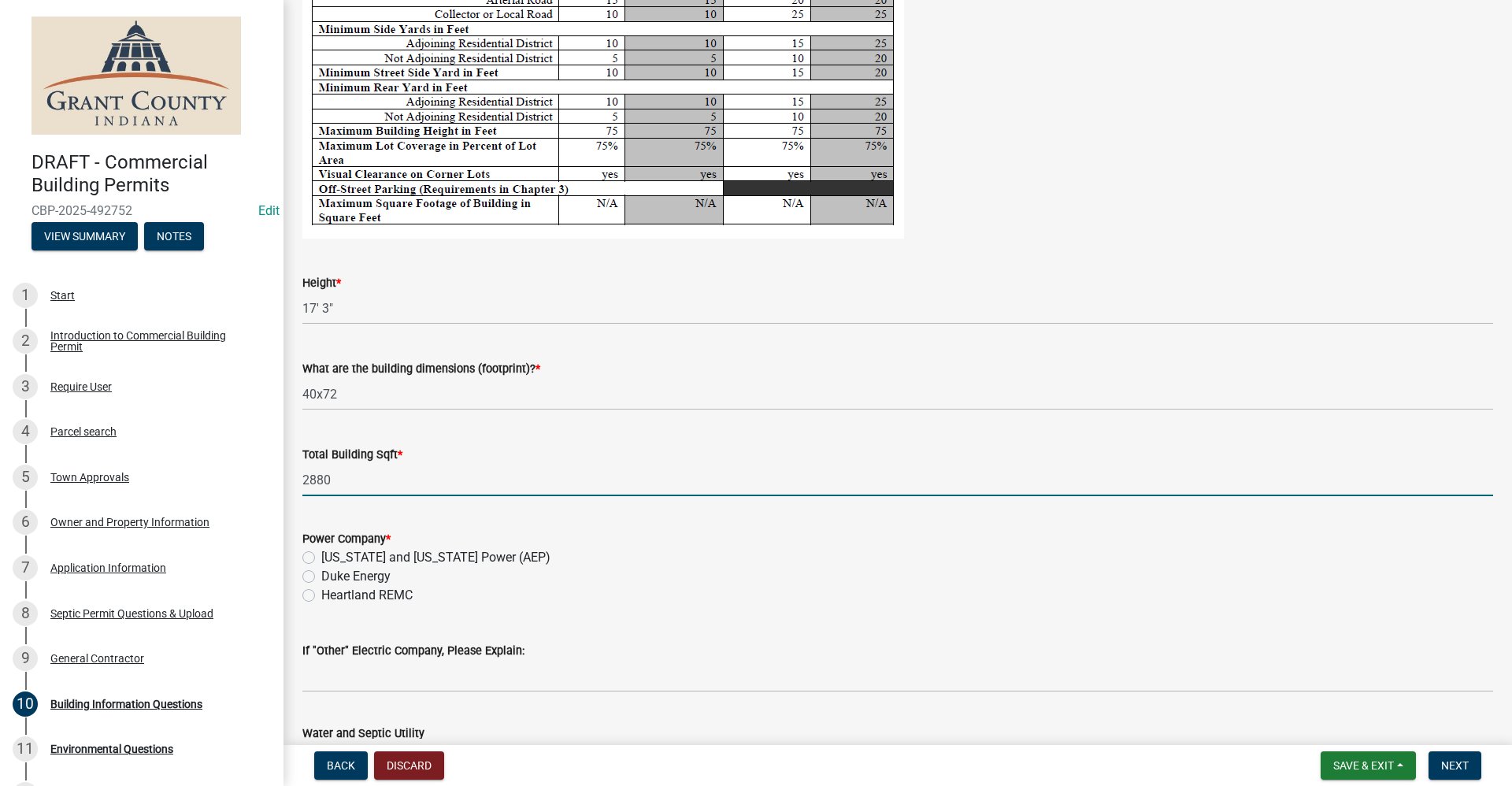
type input "2880"
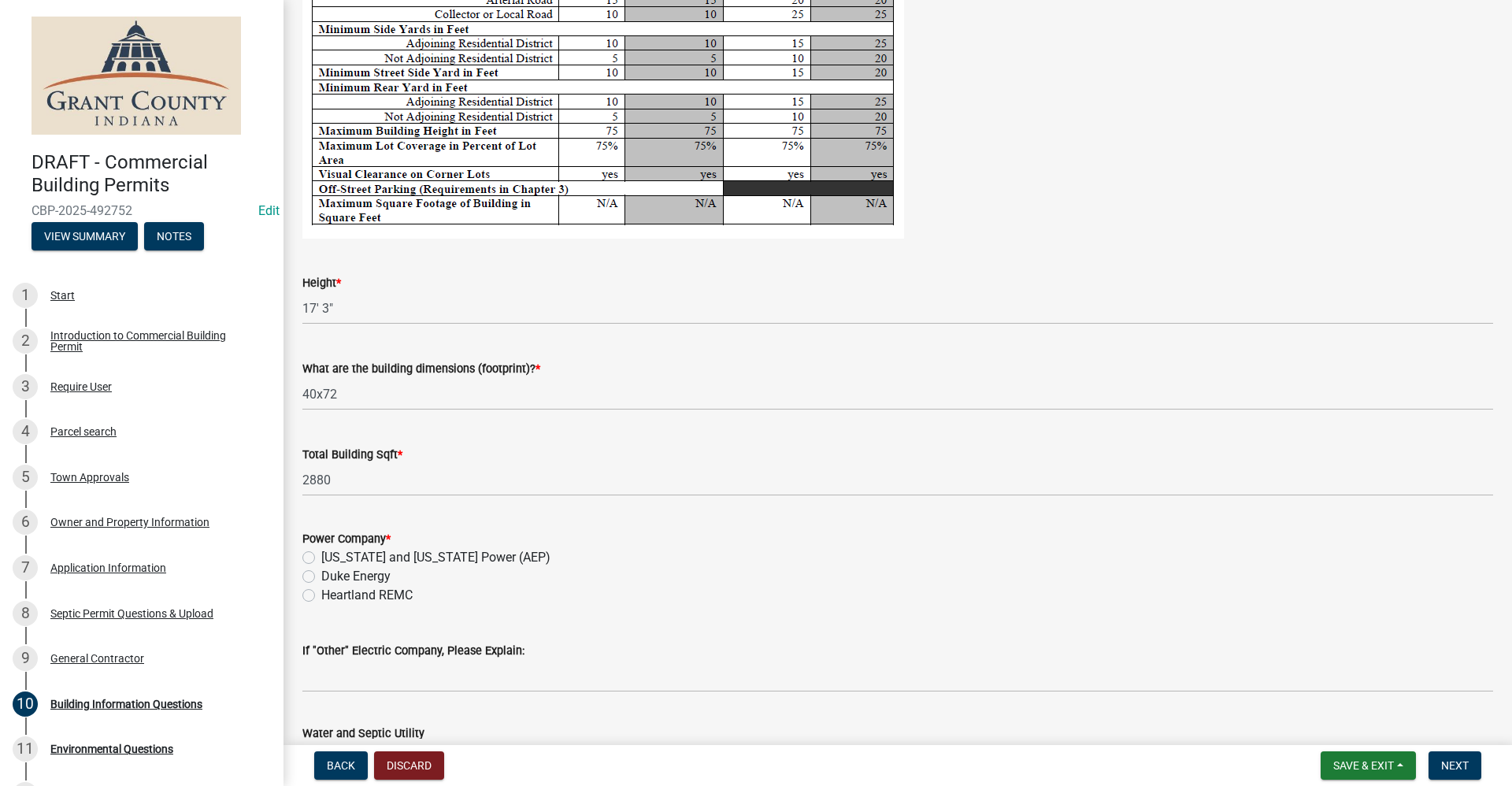
click at [321, 553] on label "[US_STATE] and [US_STATE] Power (AEP)" at bounding box center [435, 557] width 229 height 19
click at [321, 553] on input "[US_STATE] and [US_STATE] Power (AEP)" at bounding box center [326, 553] width 11 height 11
radio input "true"
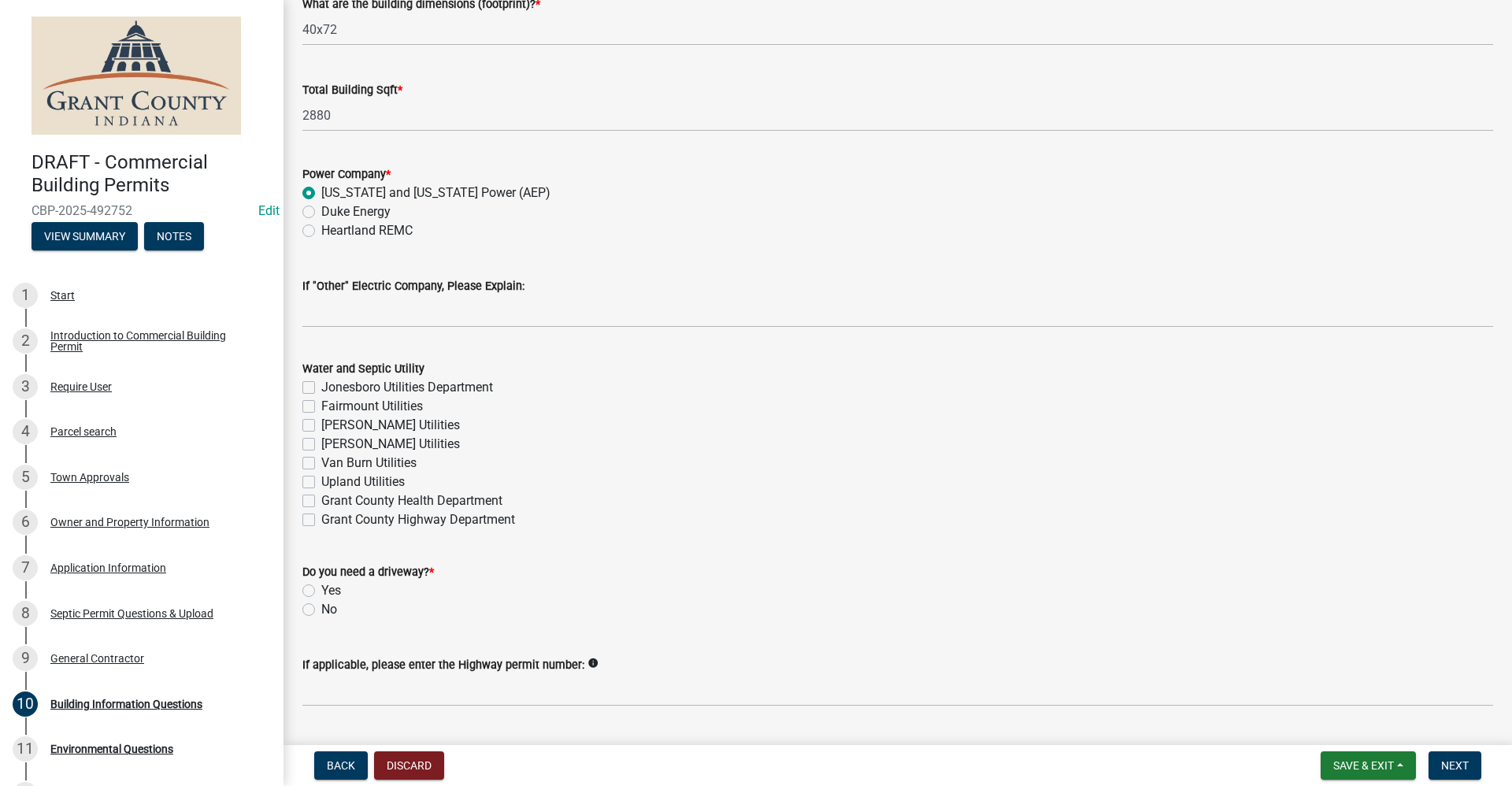
scroll to position [3150, 0]
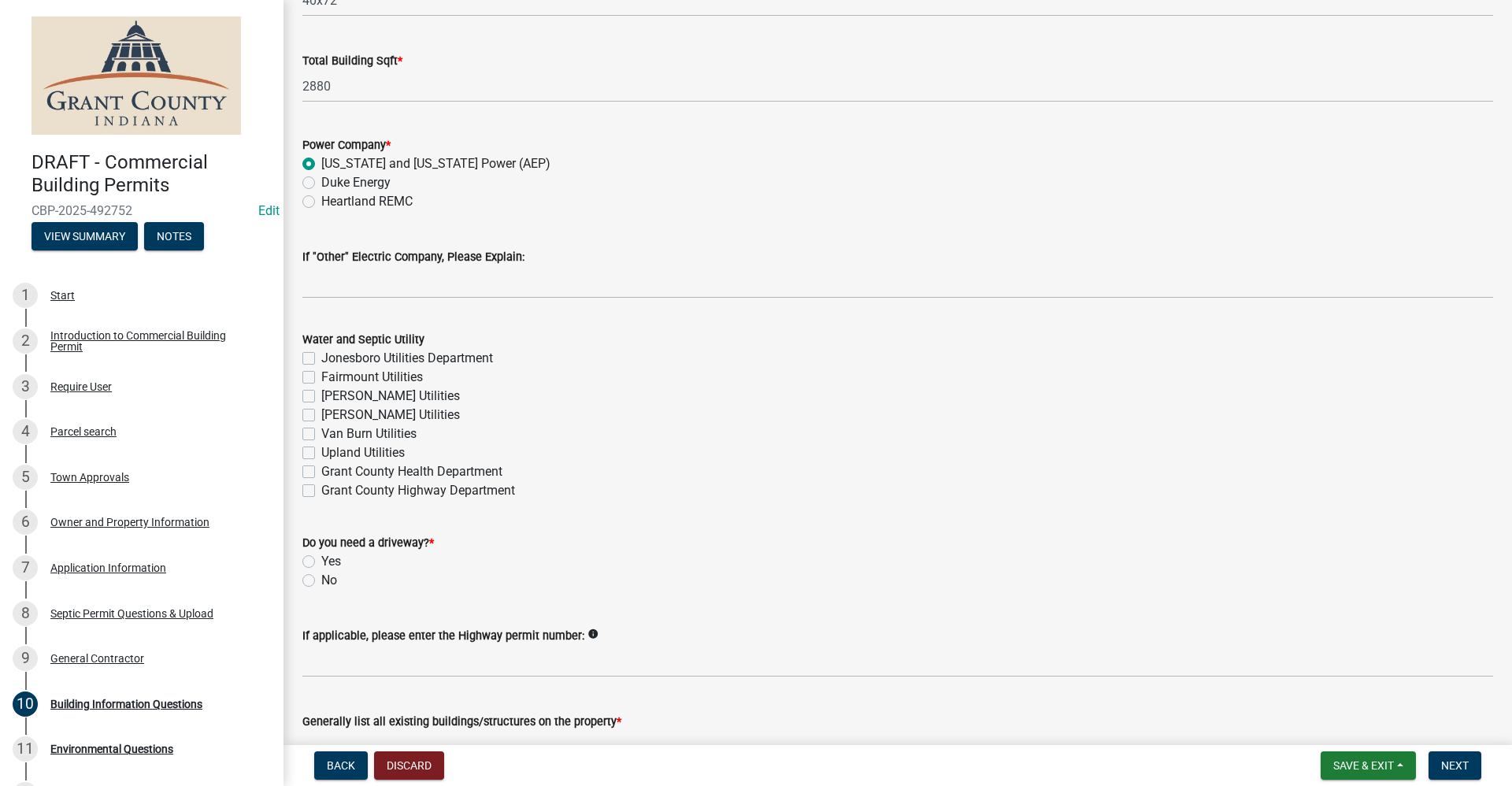
click at [321, 471] on label "Grant County Health Department" at bounding box center [412, 471] width 181 height 19
click at [321, 471] on input "Grant County Health Department" at bounding box center [326, 467] width 11 height 11
checkbox input "true"
checkbox input "false"
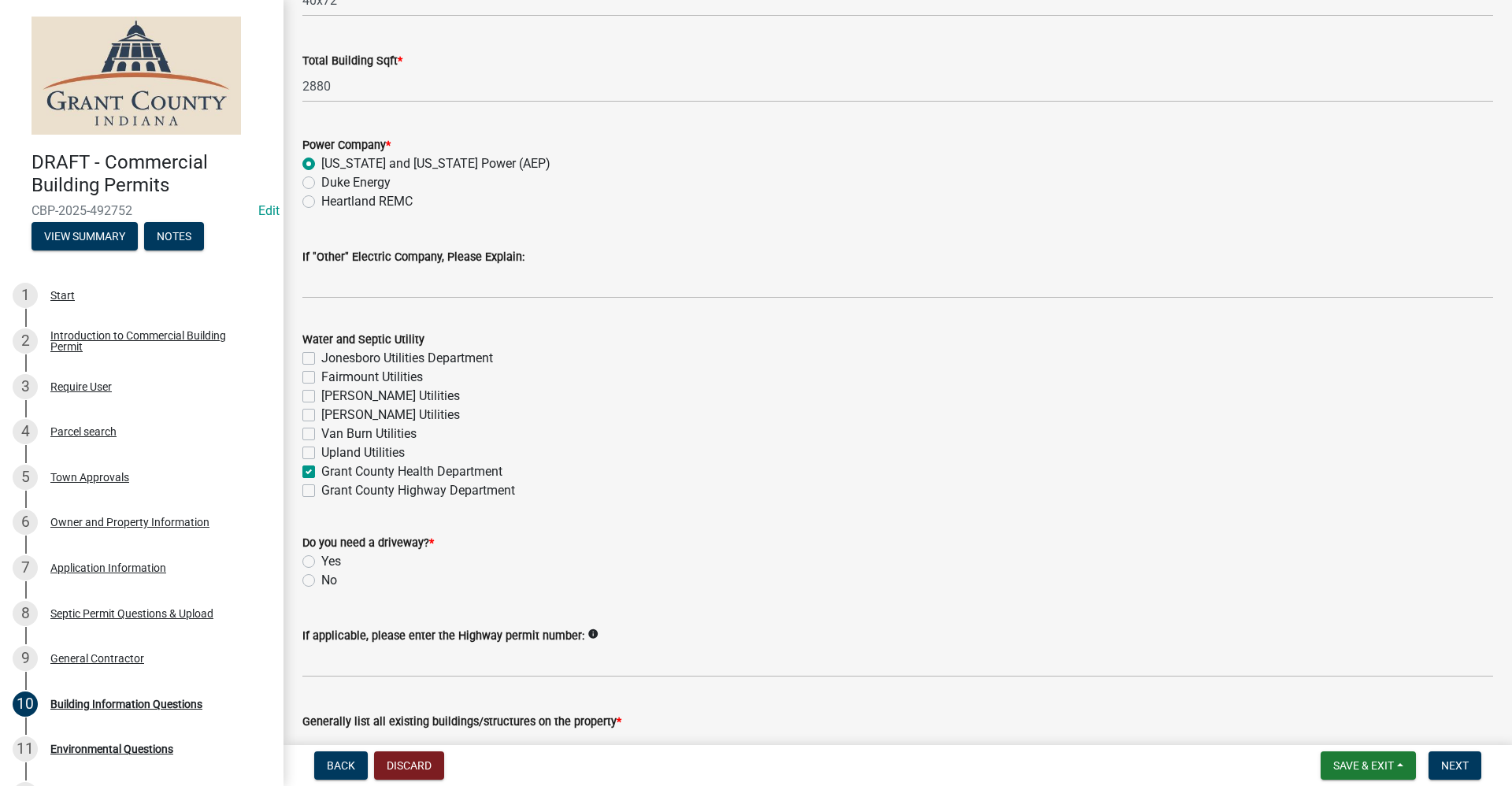
checkbox input "false"
checkbox input "true"
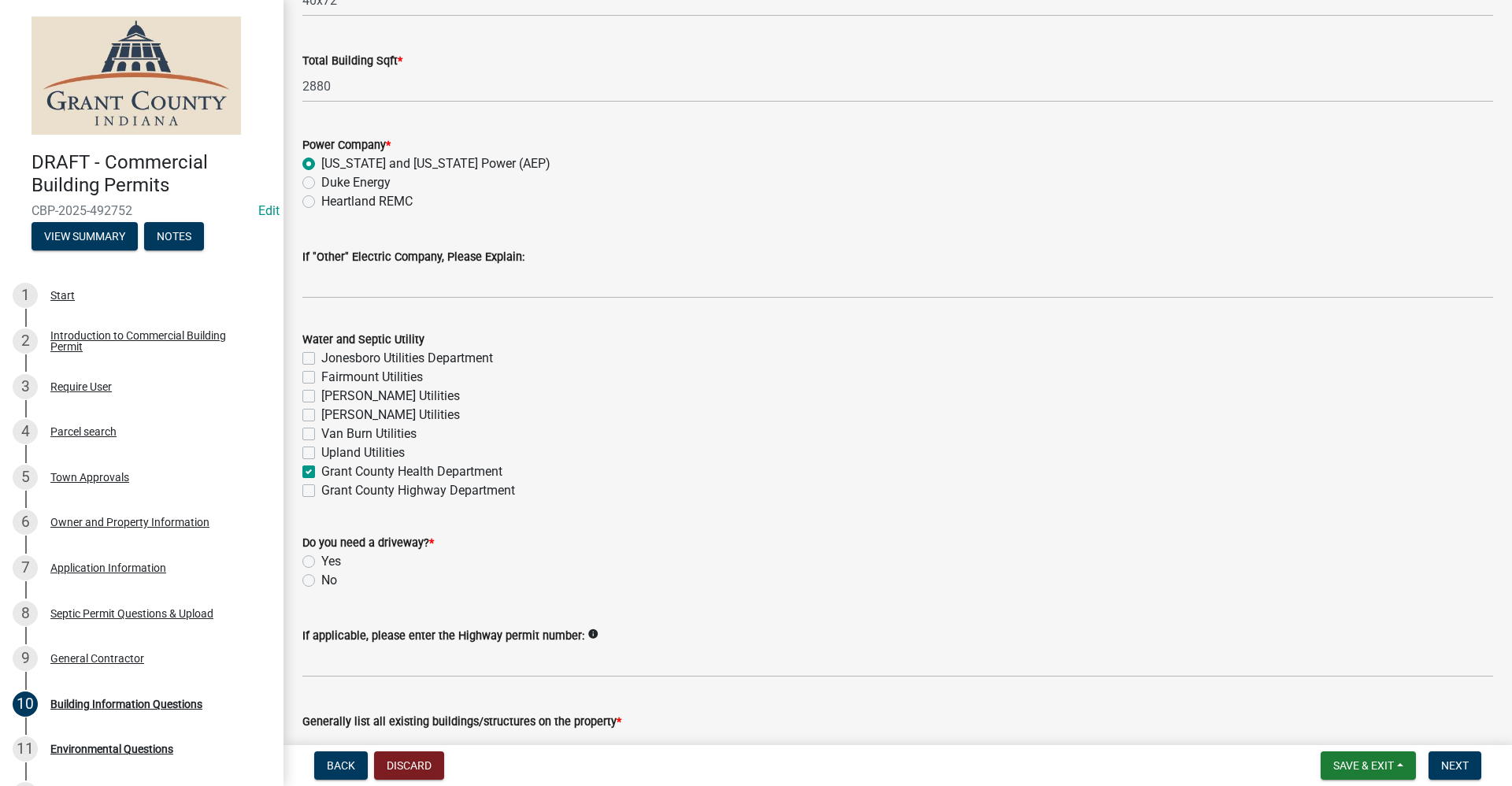
checkbox input "false"
click at [321, 583] on label "No" at bounding box center [328, 580] width 15 height 19
click at [321, 581] on input "No" at bounding box center [326, 576] width 11 height 11
radio input "true"
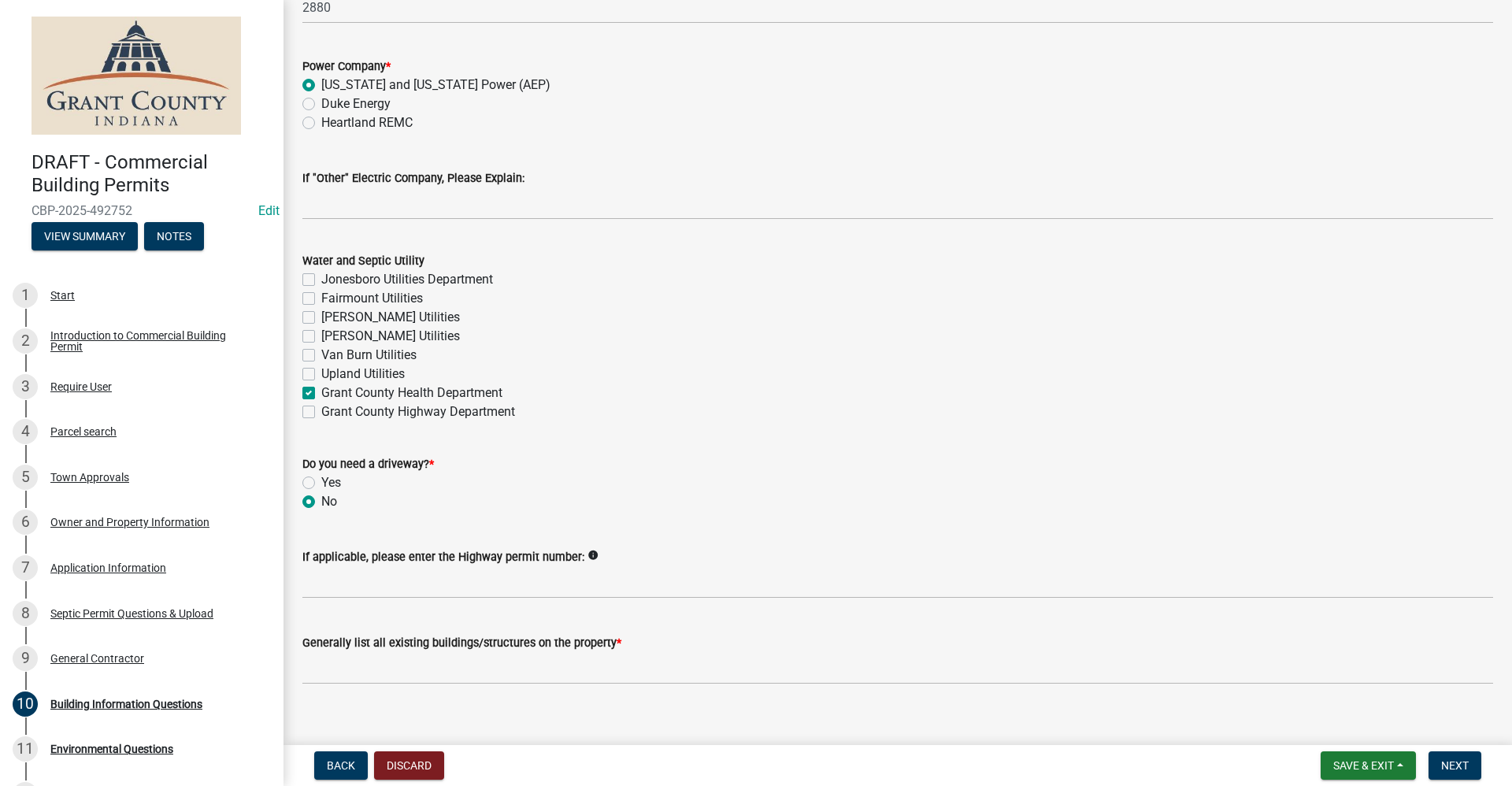
scroll to position [3249, 0]
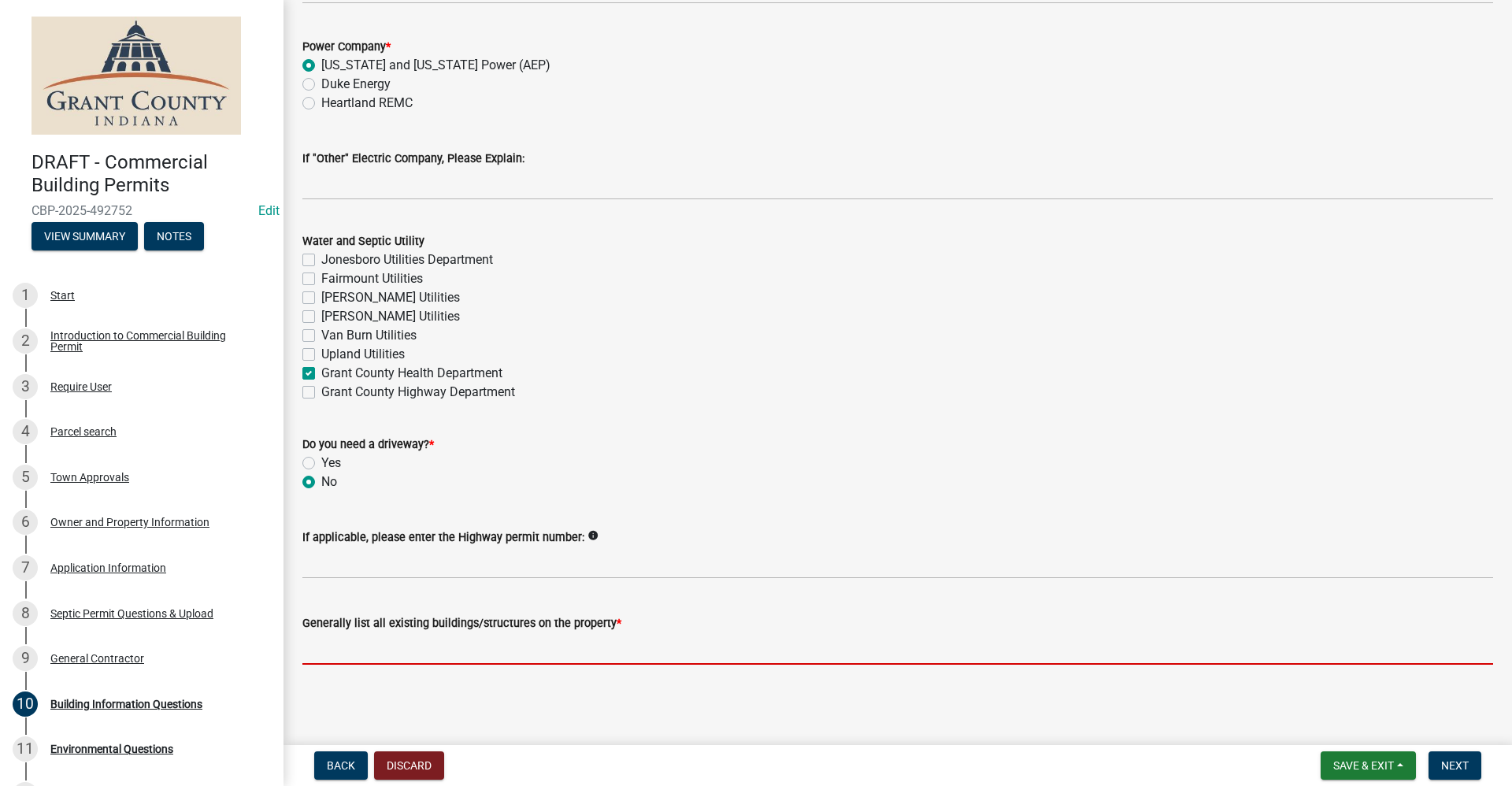
click at [336, 653] on input "Generally list all existing buildings/structures on the property *" at bounding box center [897, 649] width 1191 height 32
click at [339, 644] on input "Generally list all existing buildings/structures on the property *" at bounding box center [897, 649] width 1191 height 32
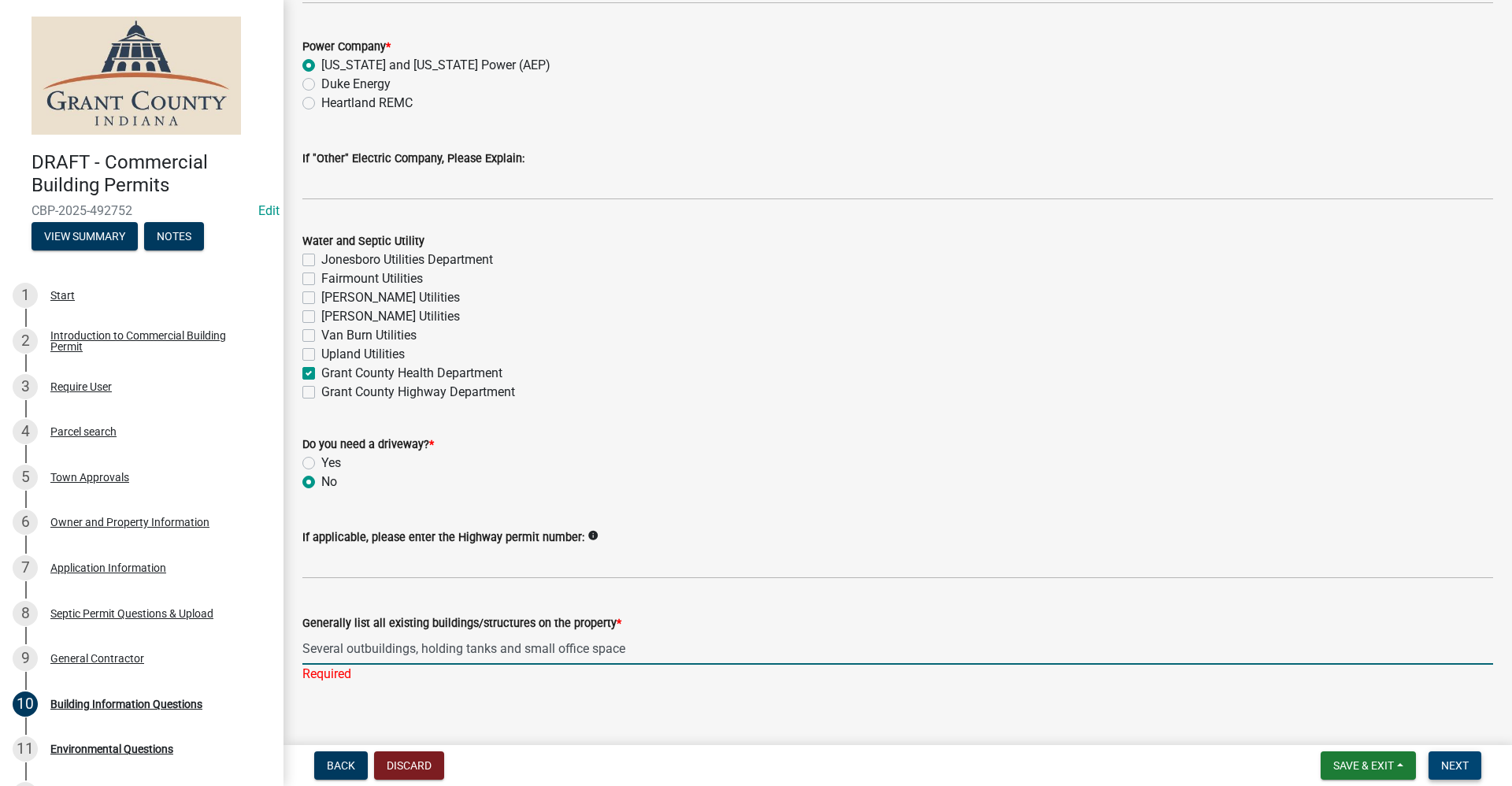
type input "Several outbuildings, holding tanks and small office space"
click at [1447, 767] on span "Next" at bounding box center [1455, 766] width 27 height 13
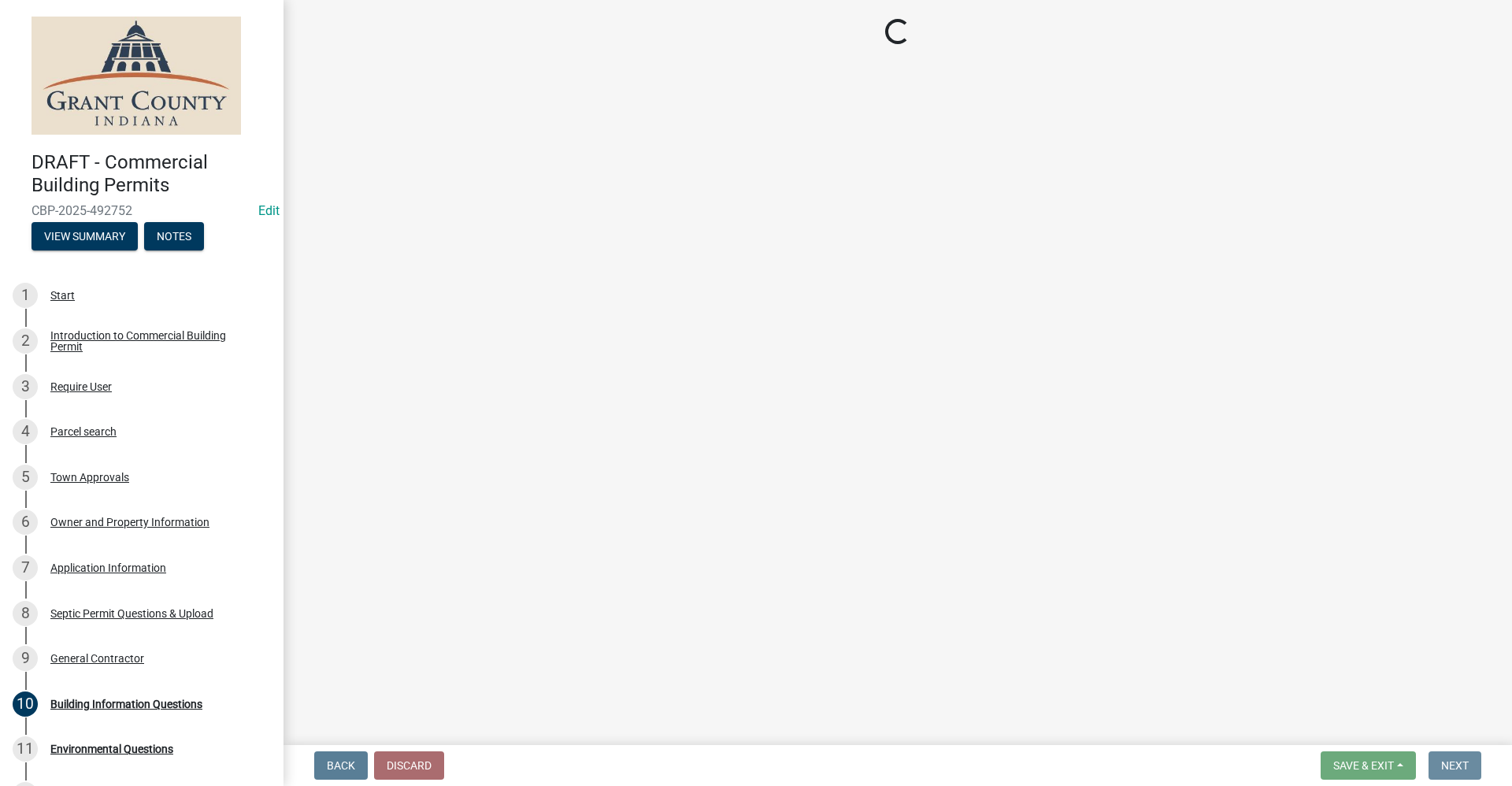
scroll to position [0, 0]
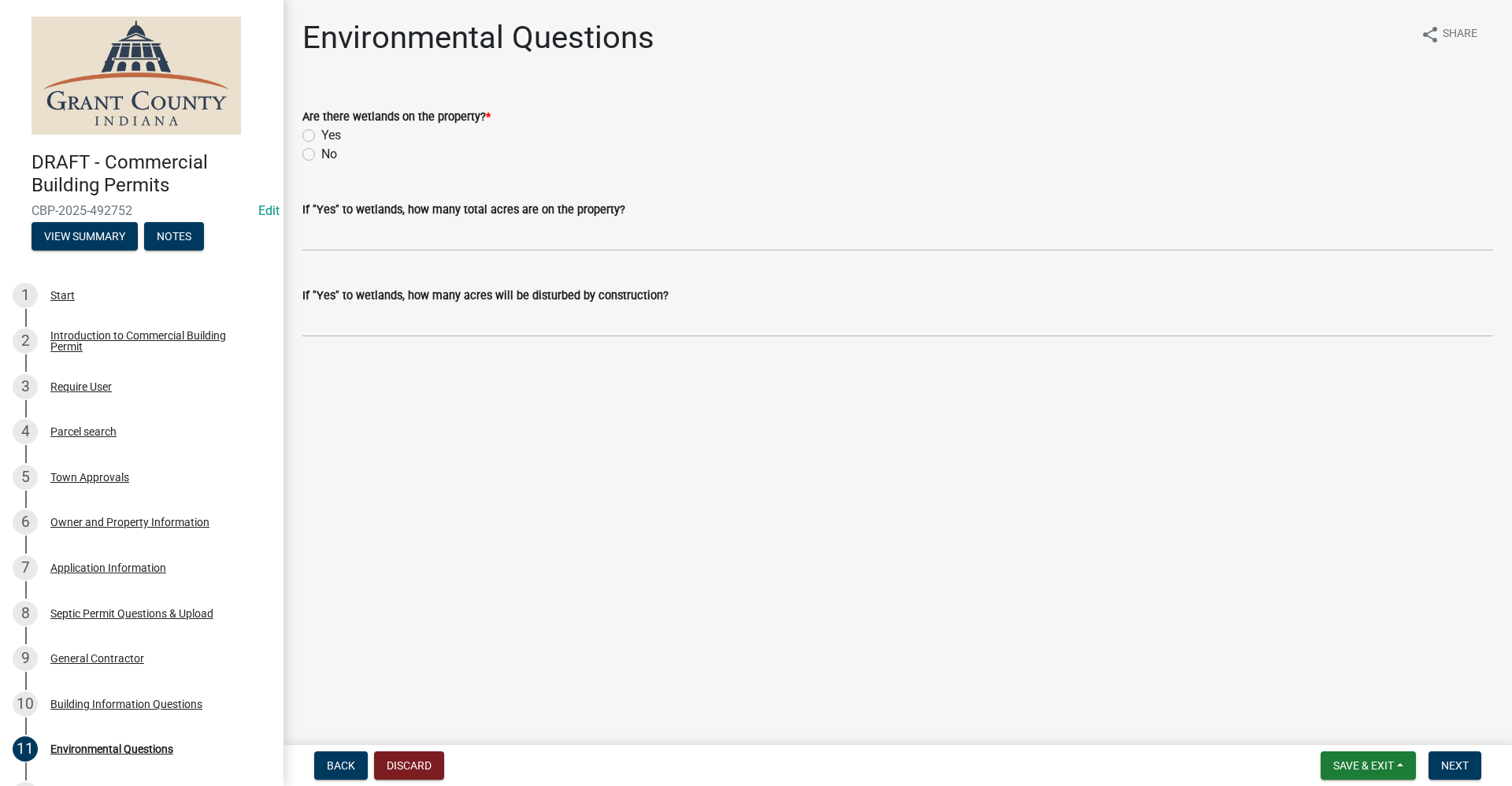
click at [321, 158] on label "No" at bounding box center [328, 154] width 15 height 19
click at [321, 155] on input "No" at bounding box center [326, 150] width 11 height 11
radio input "true"
click at [1447, 767] on span "Next" at bounding box center [1455, 766] width 27 height 13
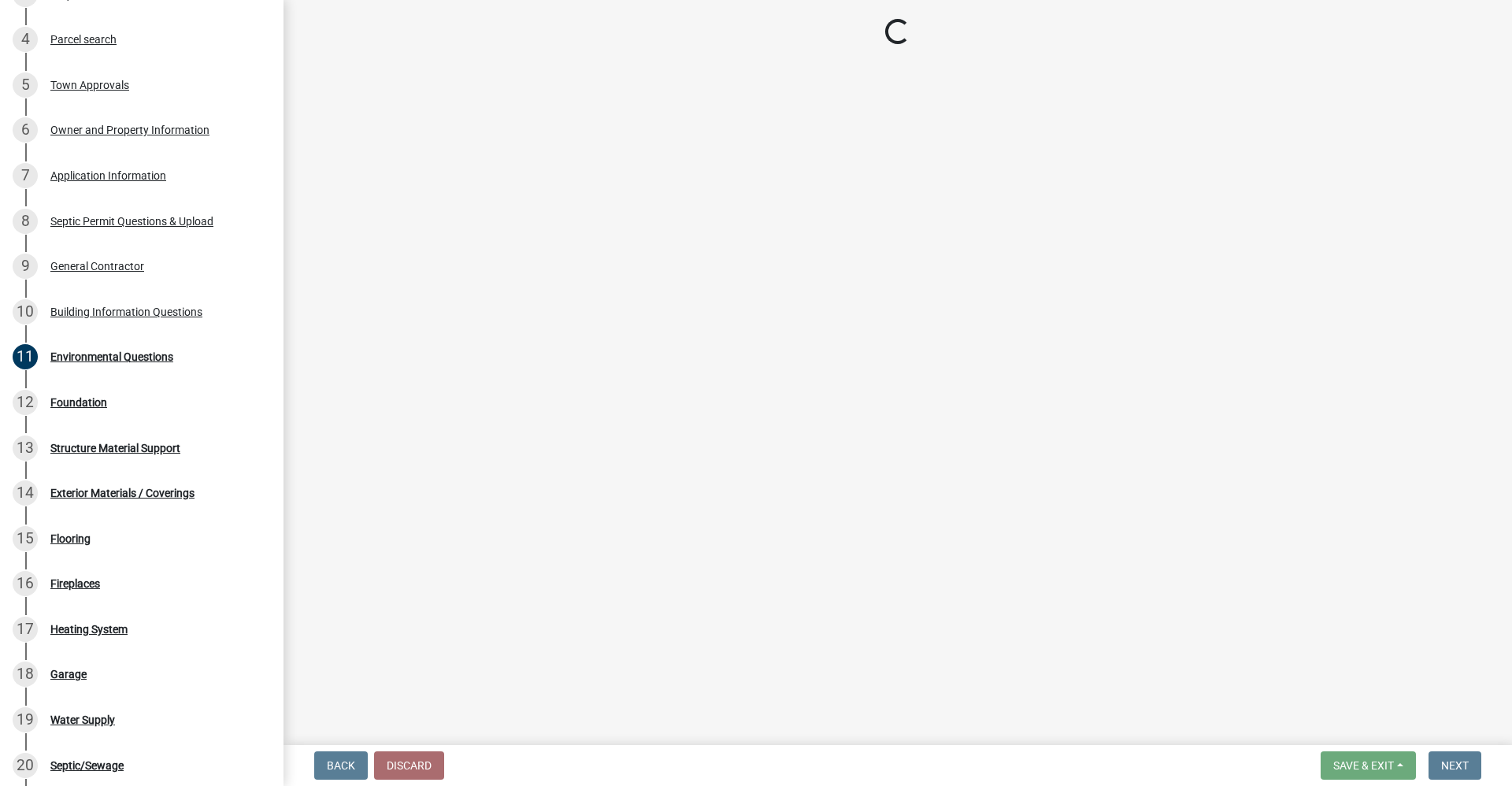
scroll to position [413, 0]
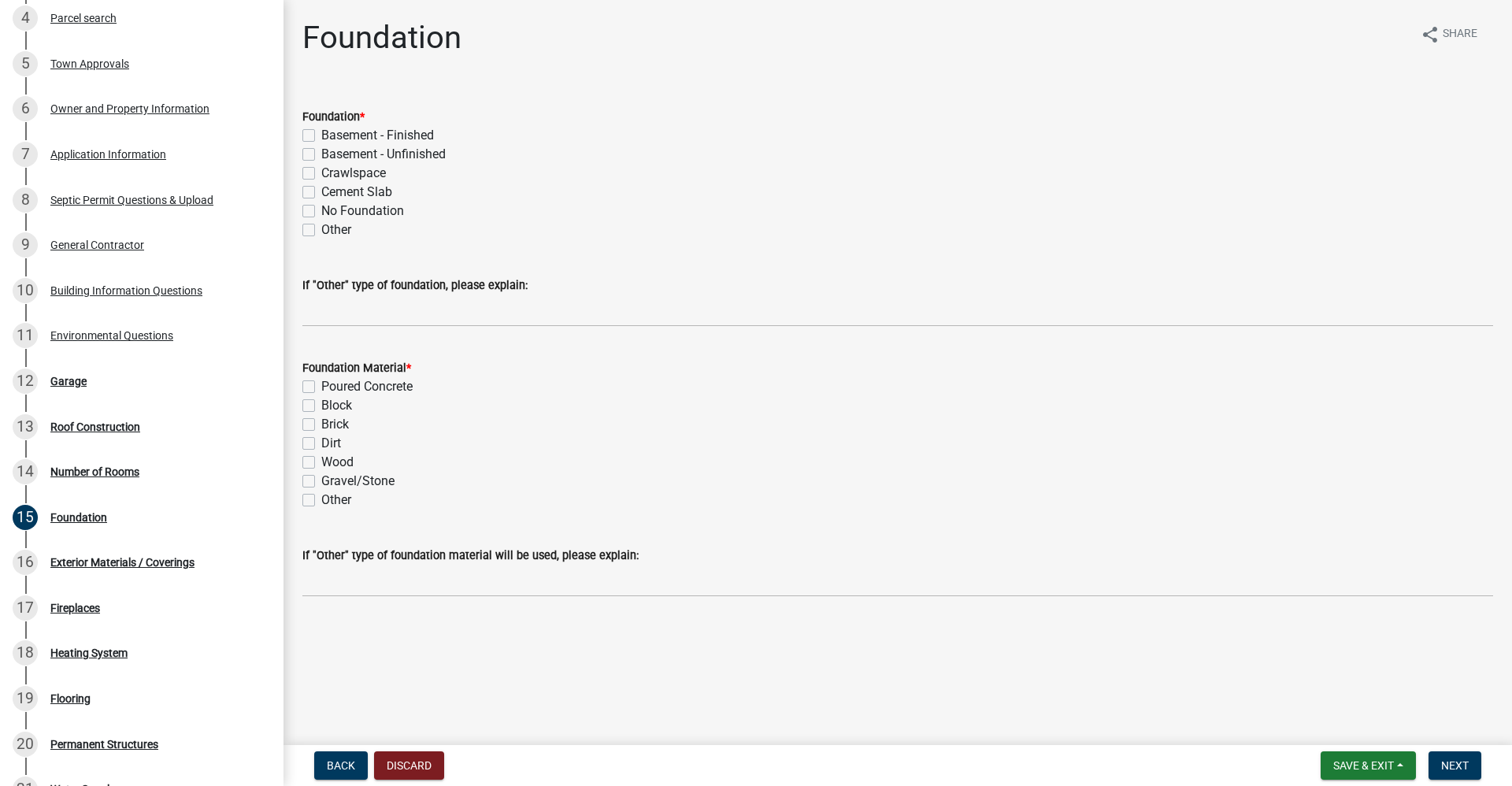
click at [321, 193] on label "Cement Slab" at bounding box center [357, 192] width 71 height 19
click at [321, 193] on input "Cement Slab" at bounding box center [326, 188] width 11 height 11
checkbox input "true"
checkbox input "false"
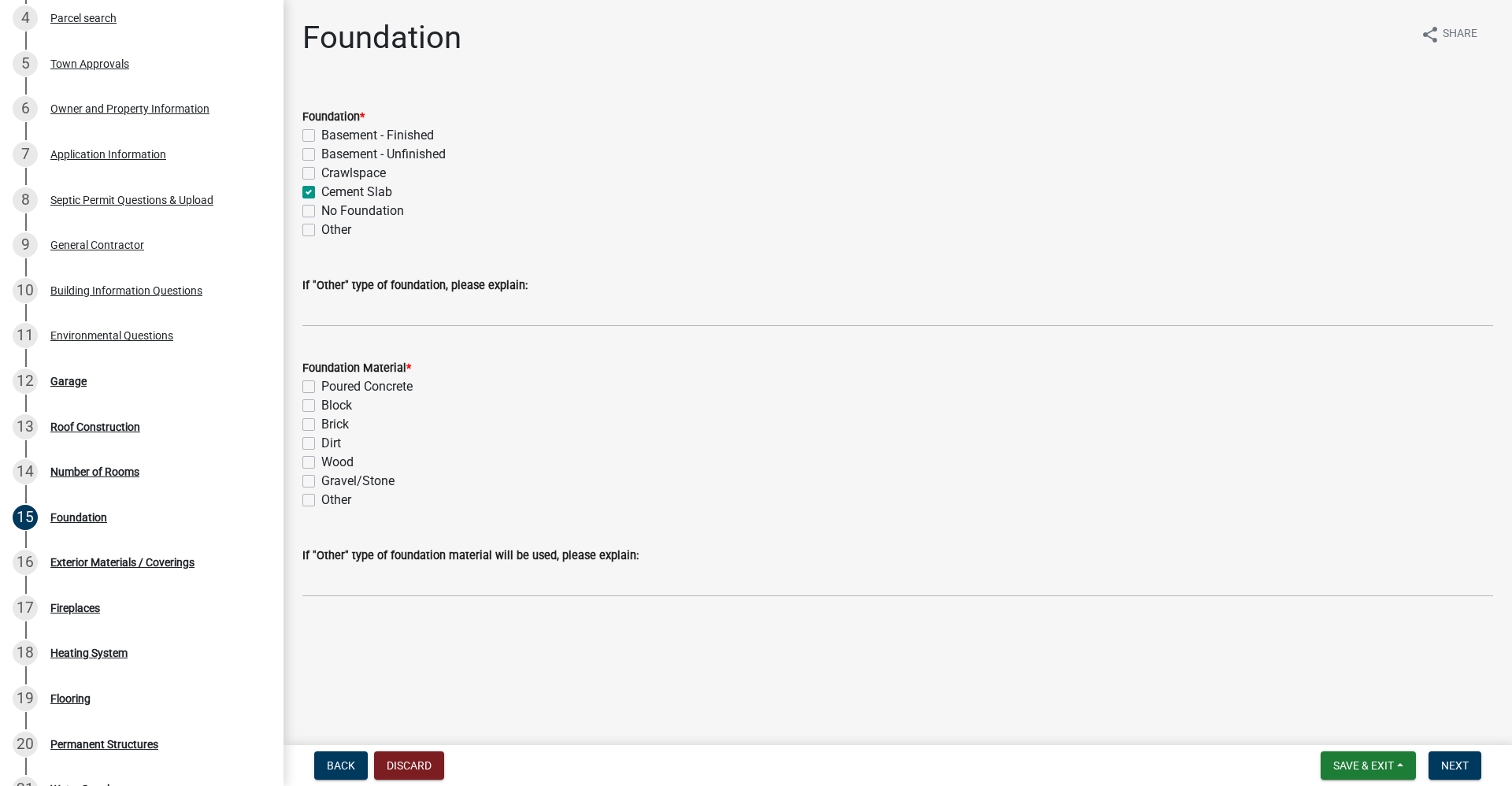
checkbox input "false"
checkbox input "true"
checkbox input "false"
click at [321, 387] on label "Poured Concrete" at bounding box center [366, 387] width 91 height 19
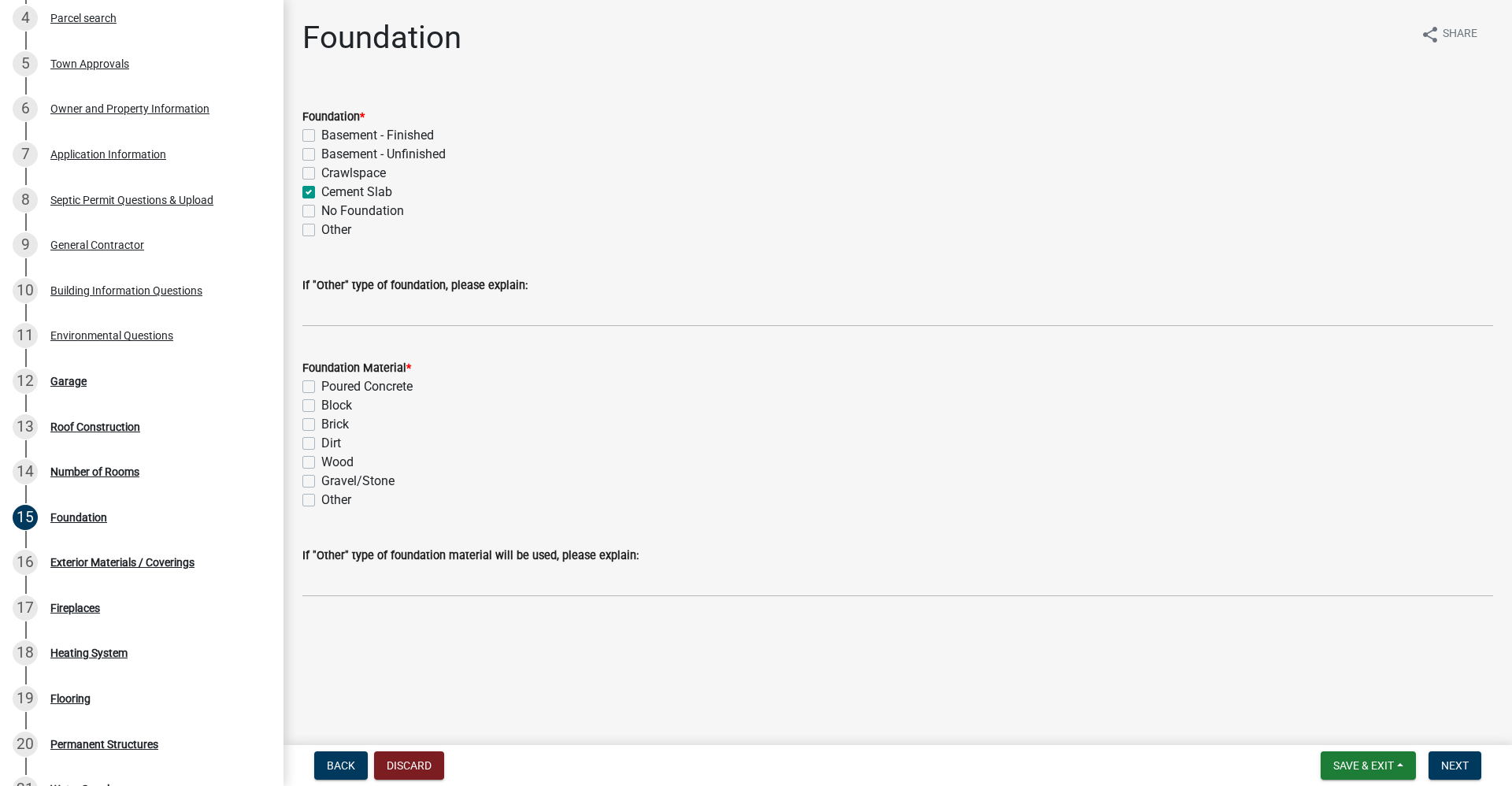
click at [321, 387] on input "Poured Concrete" at bounding box center [326, 382] width 11 height 11
checkbox input "true"
checkbox input "false"
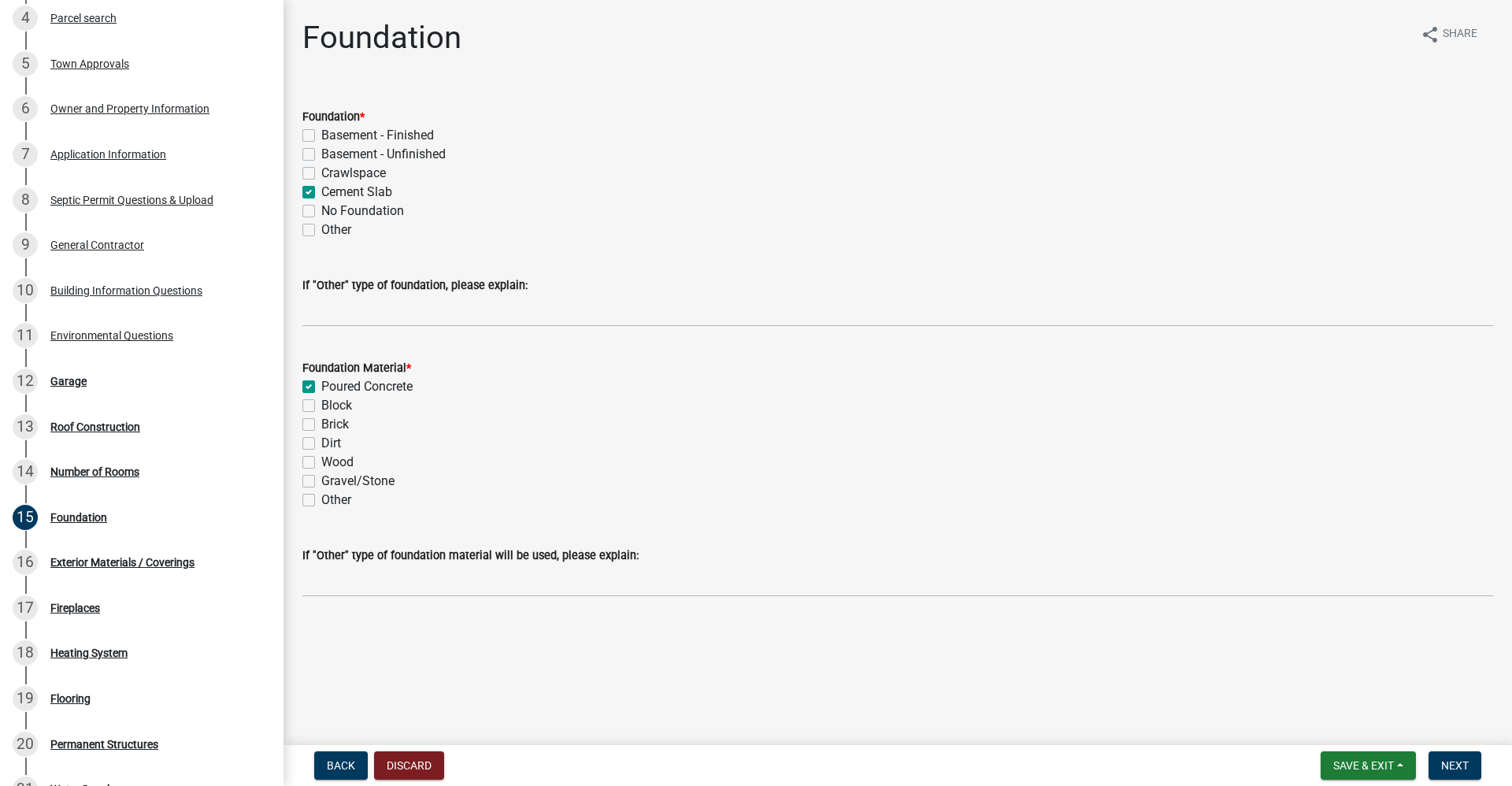
checkbox input "false"
click at [1457, 771] on span "Next" at bounding box center [1455, 766] width 27 height 13
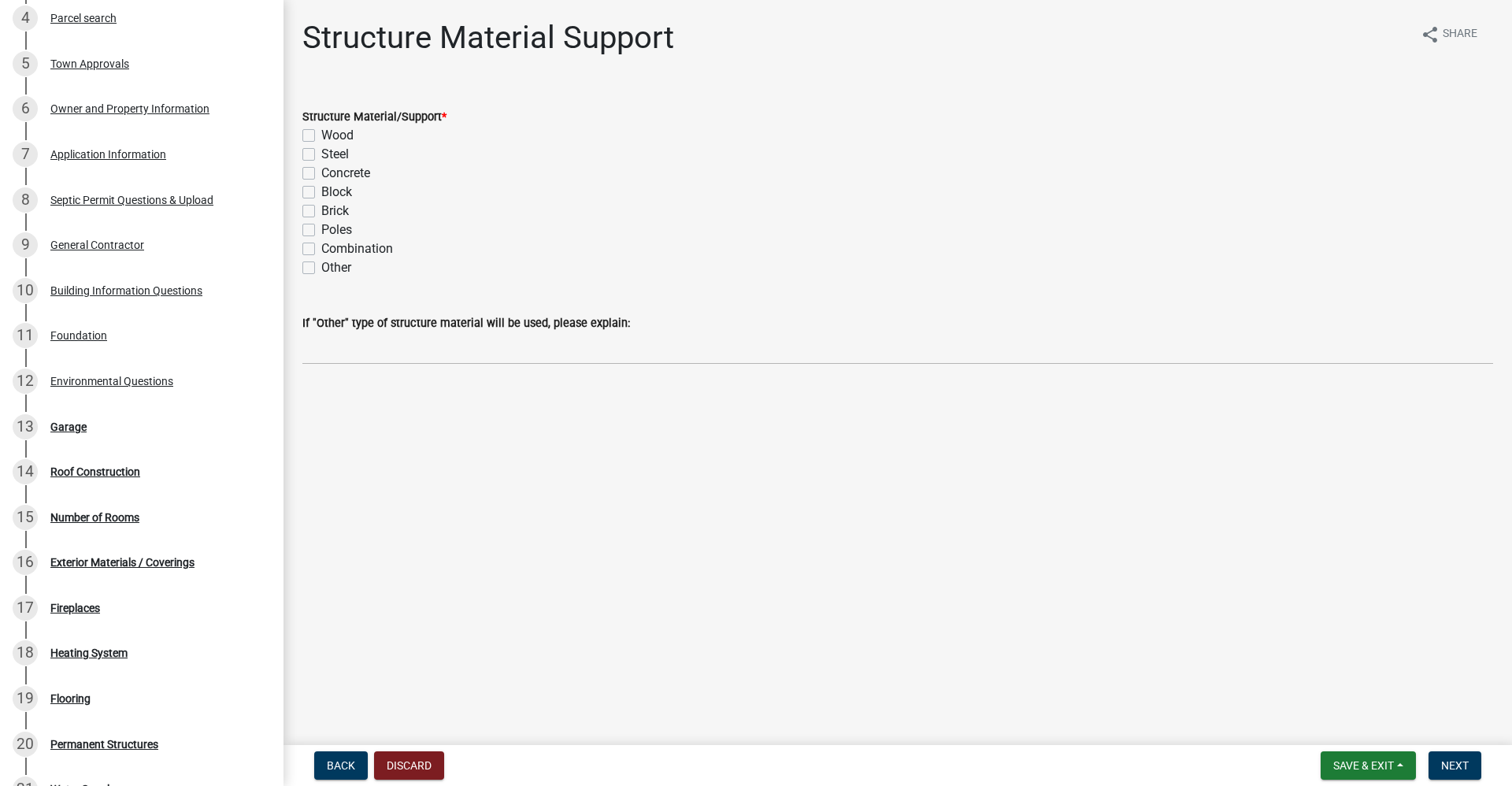
click at [321, 137] on label "Wood" at bounding box center [337, 135] width 32 height 19
click at [321, 137] on input "Wood" at bounding box center [326, 131] width 11 height 11
checkbox input "true"
checkbox input "false"
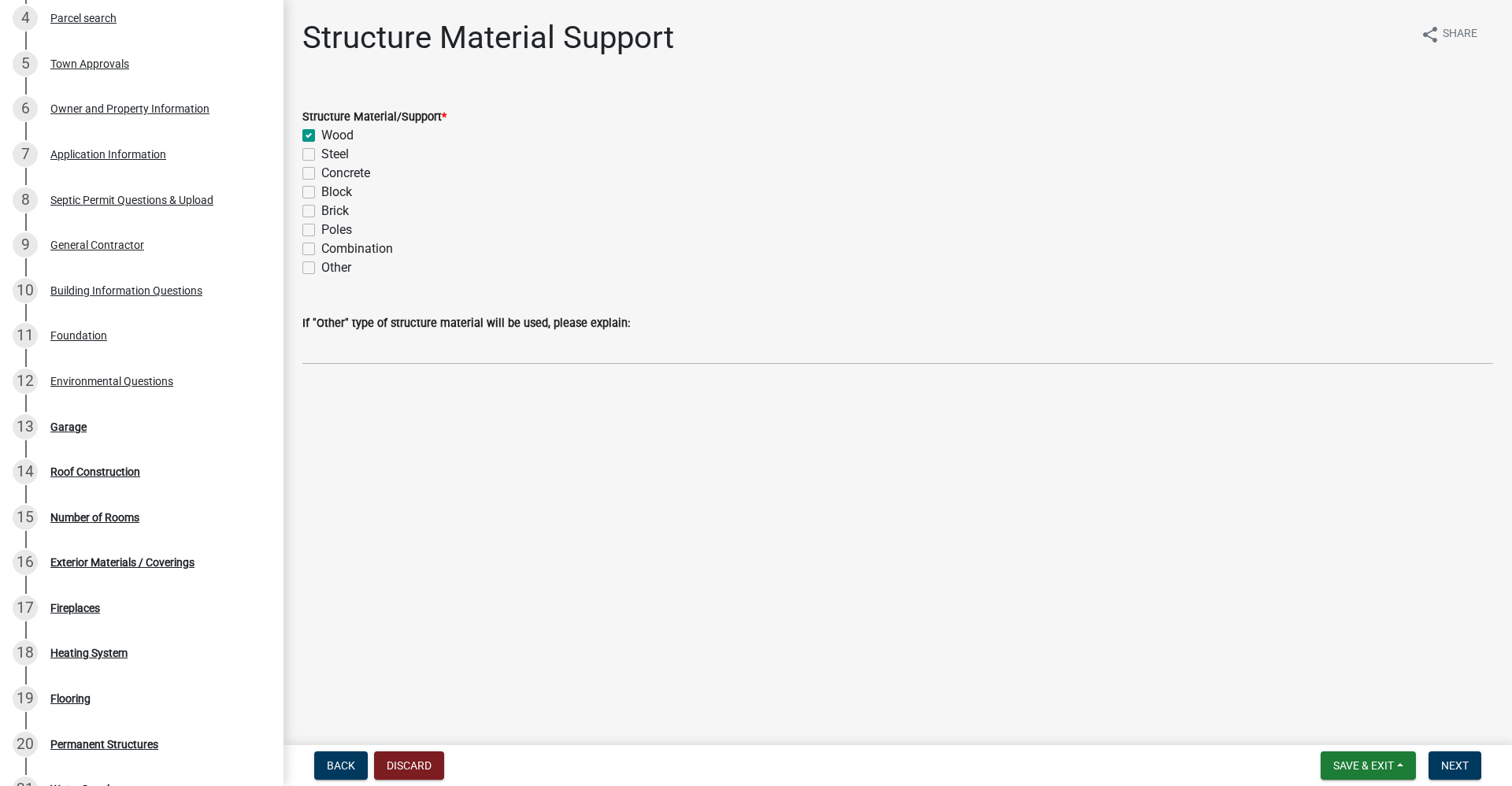
checkbox input "false"
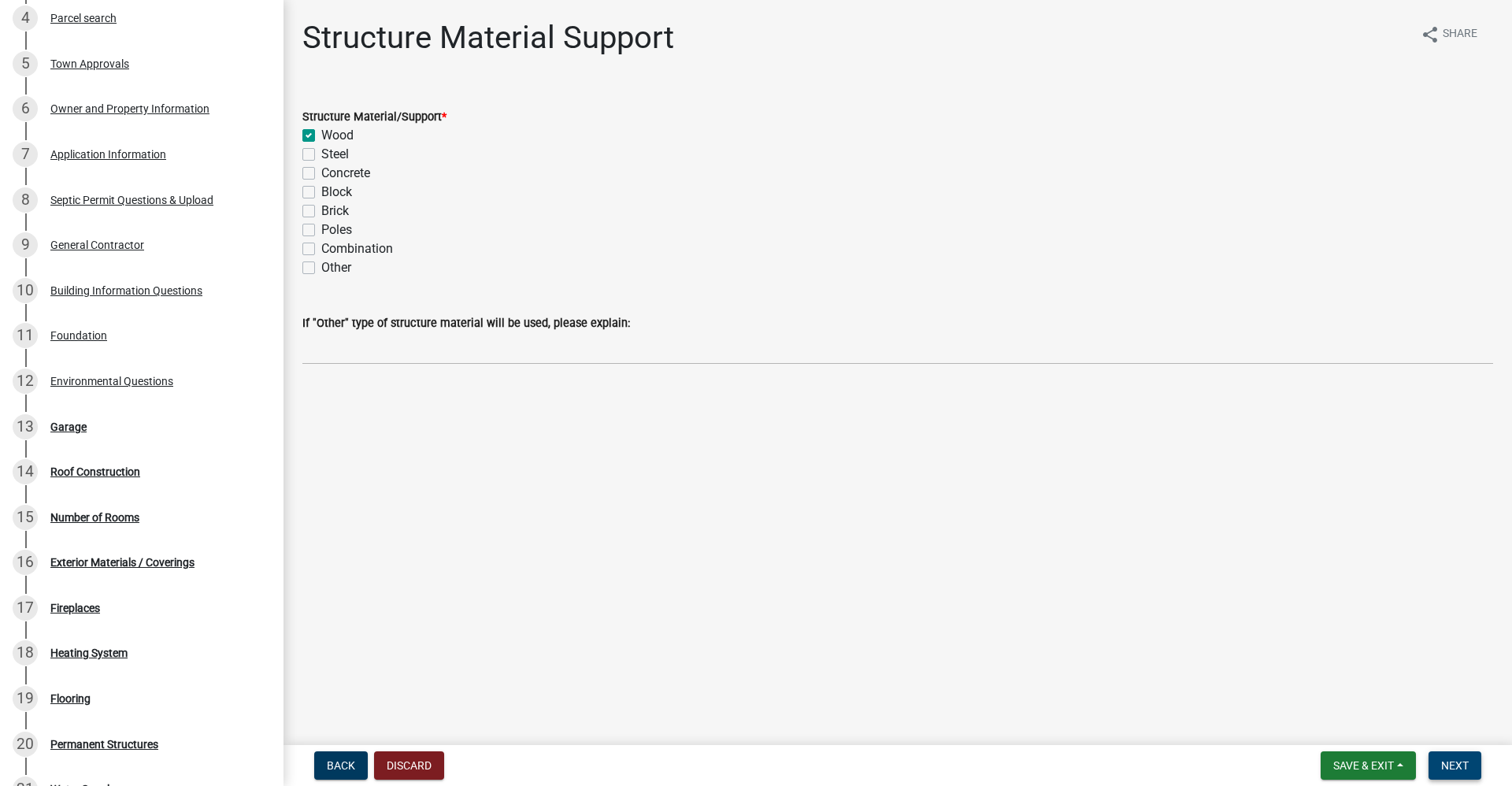
click at [1459, 763] on span "Next" at bounding box center [1455, 766] width 27 height 13
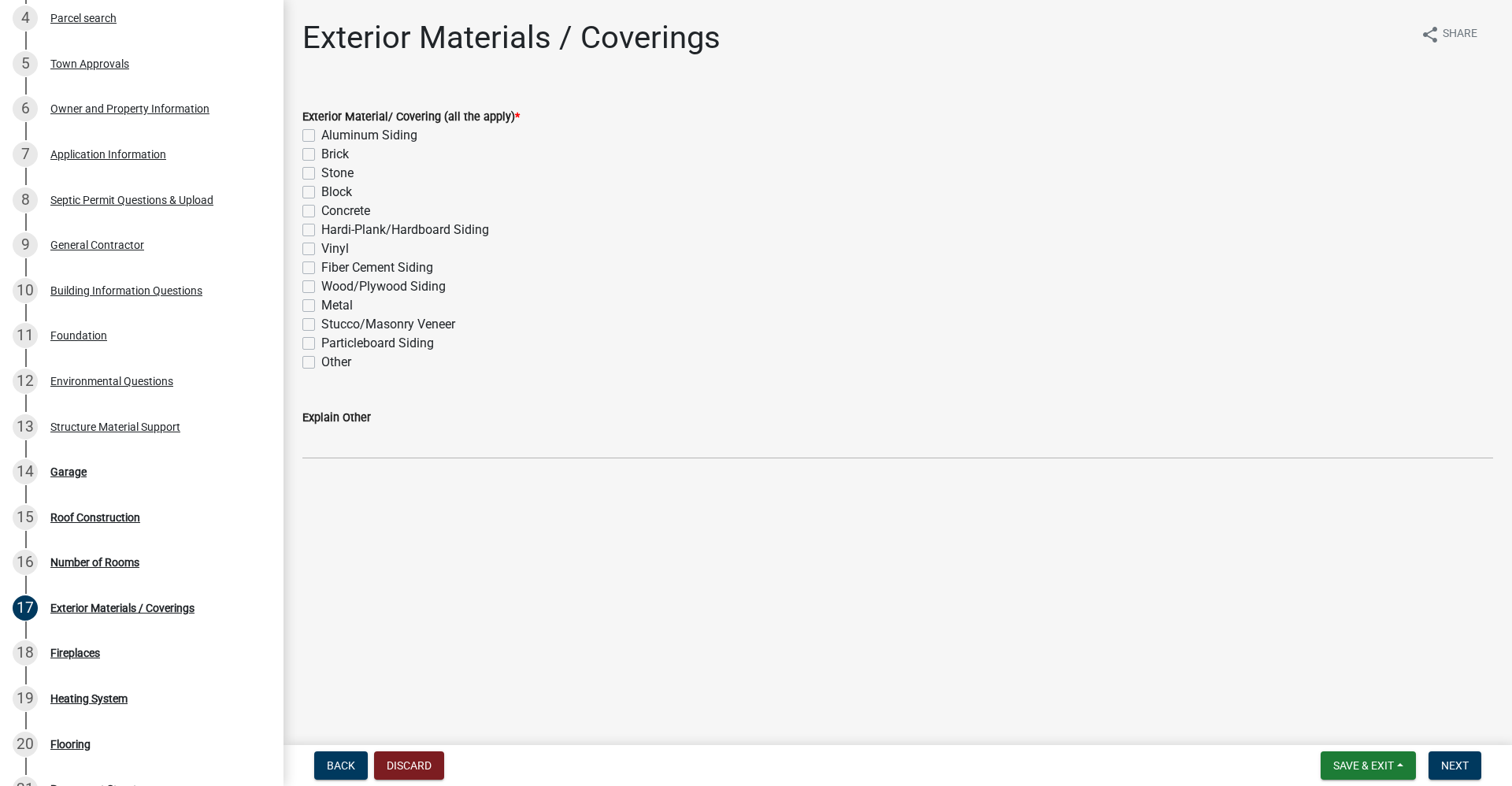
click at [321, 305] on label "Metal" at bounding box center [336, 305] width 32 height 19
click at [321, 305] on input "Metal" at bounding box center [326, 301] width 11 height 11
checkbox input "true"
checkbox input "false"
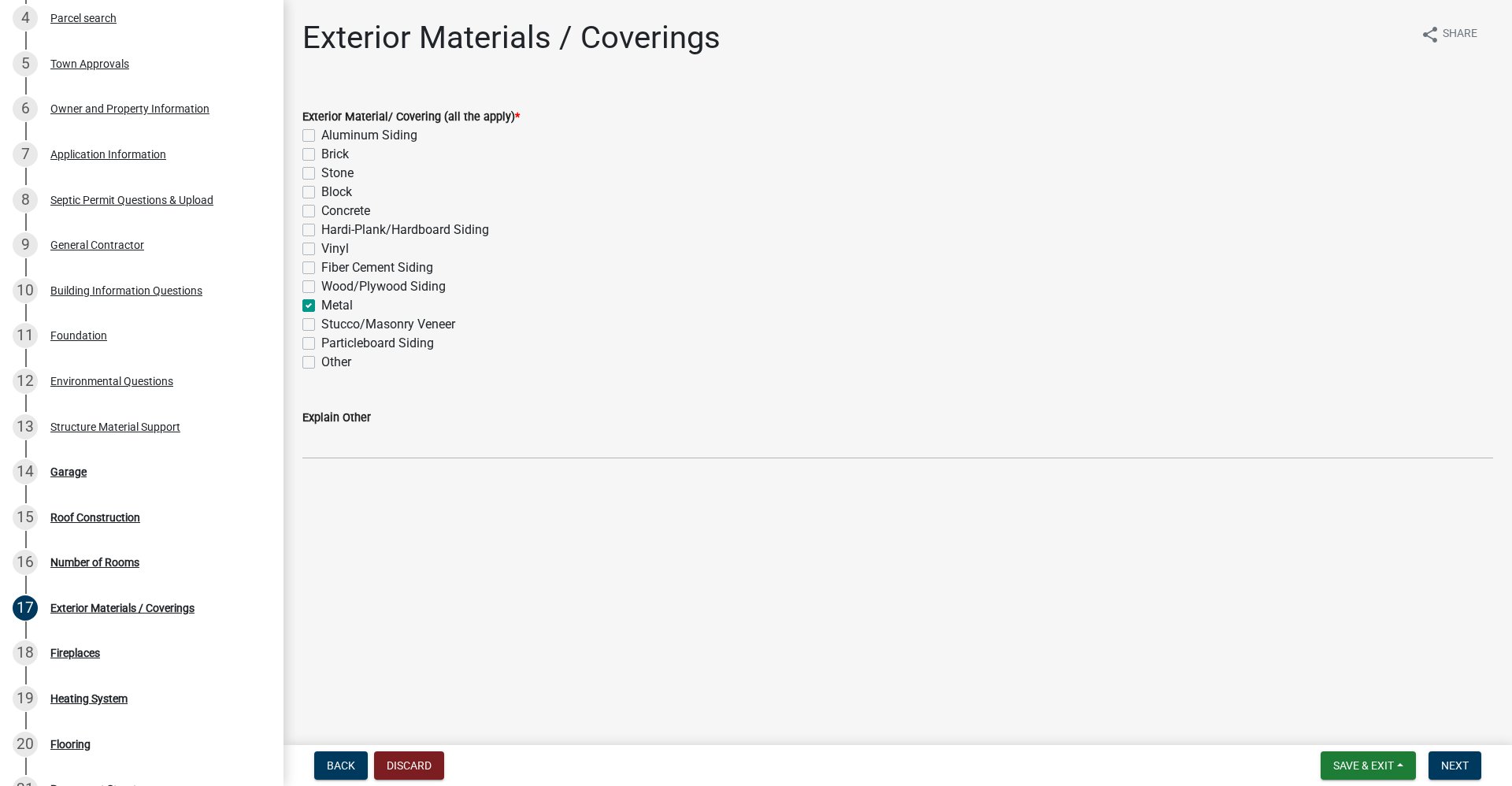
checkbox input "false"
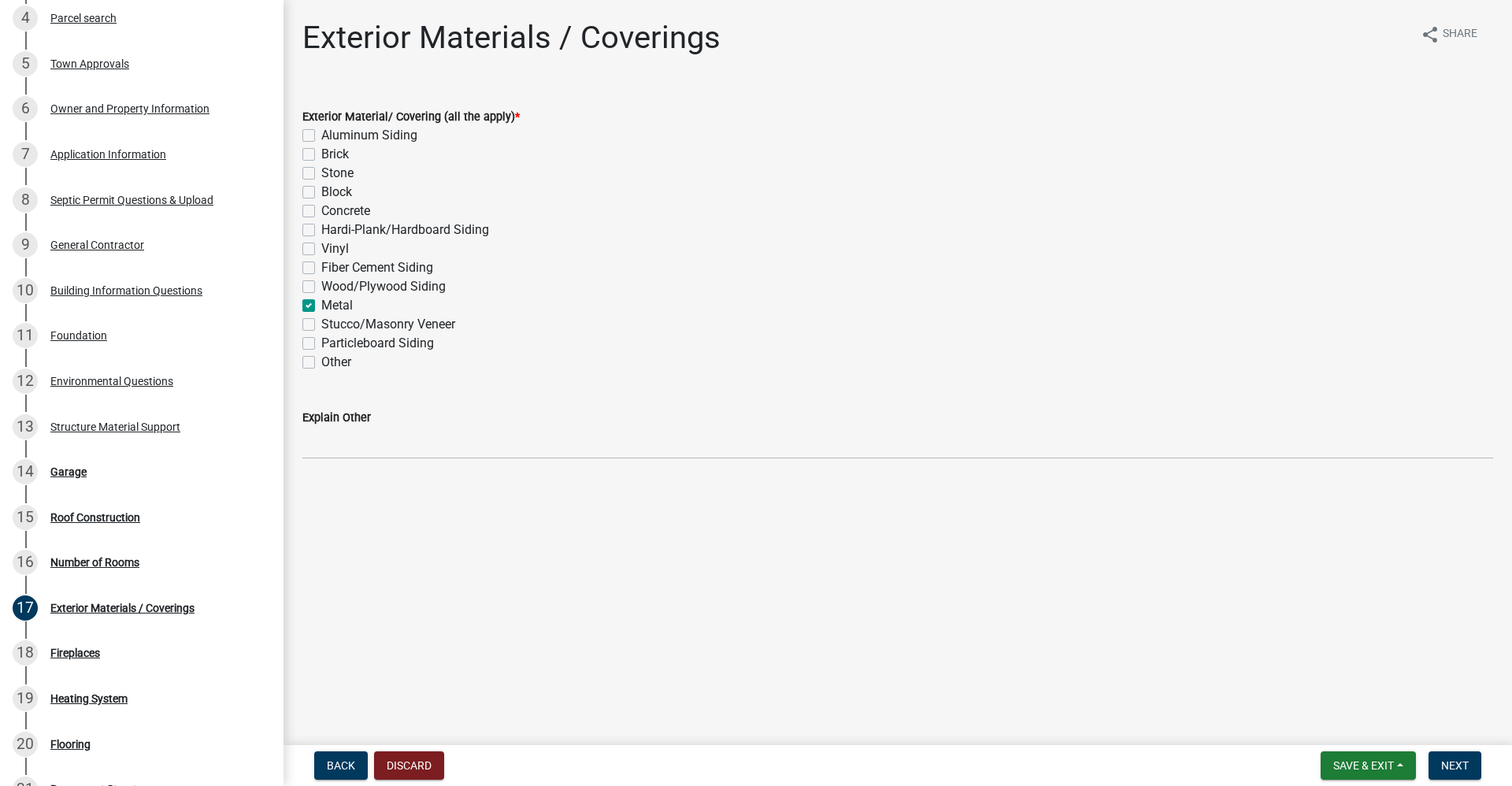
checkbox input "false"
checkbox input "true"
checkbox input "false"
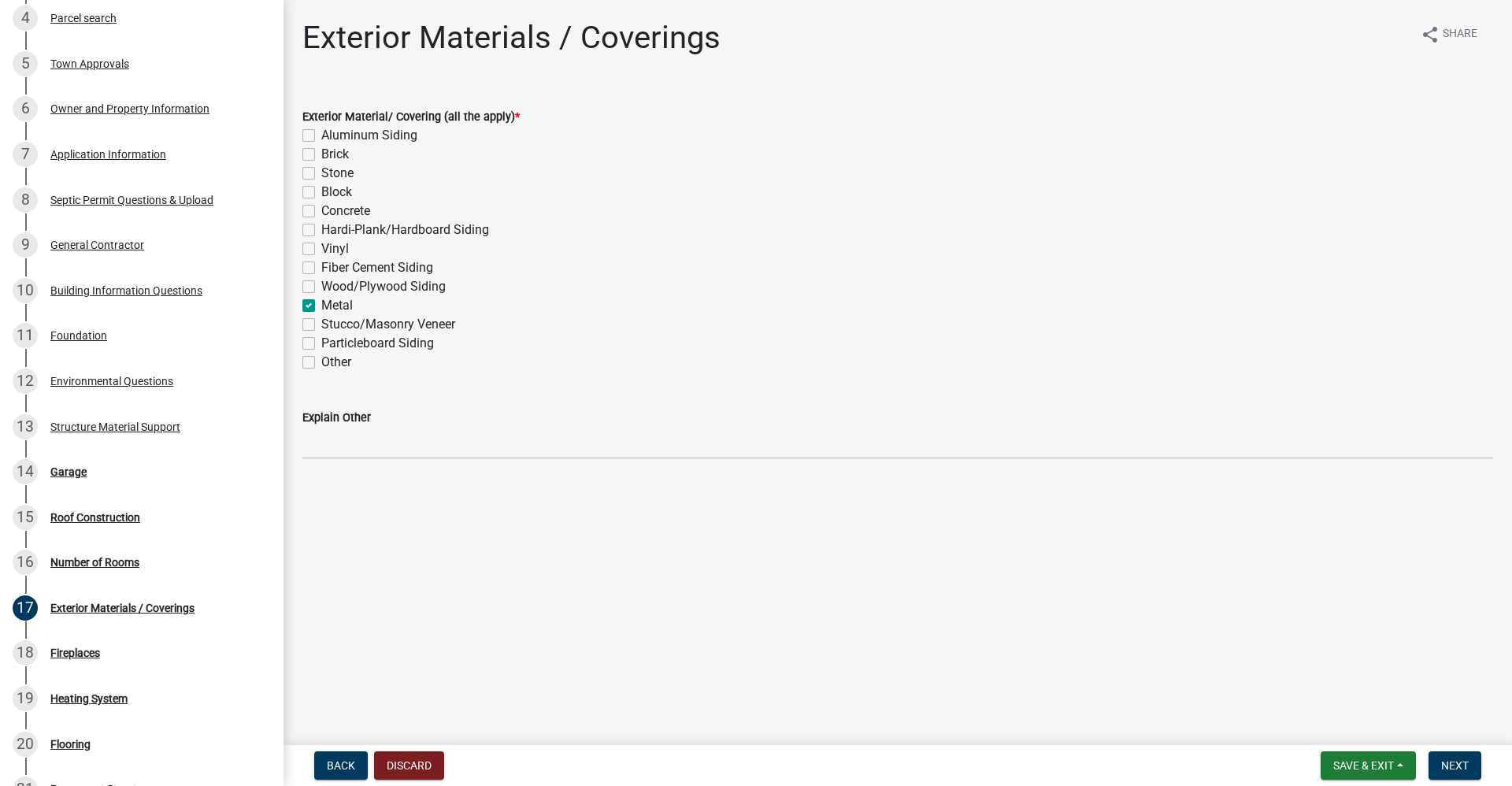
checkbox input "false"
click at [1463, 769] on span "Next" at bounding box center [1455, 766] width 27 height 13
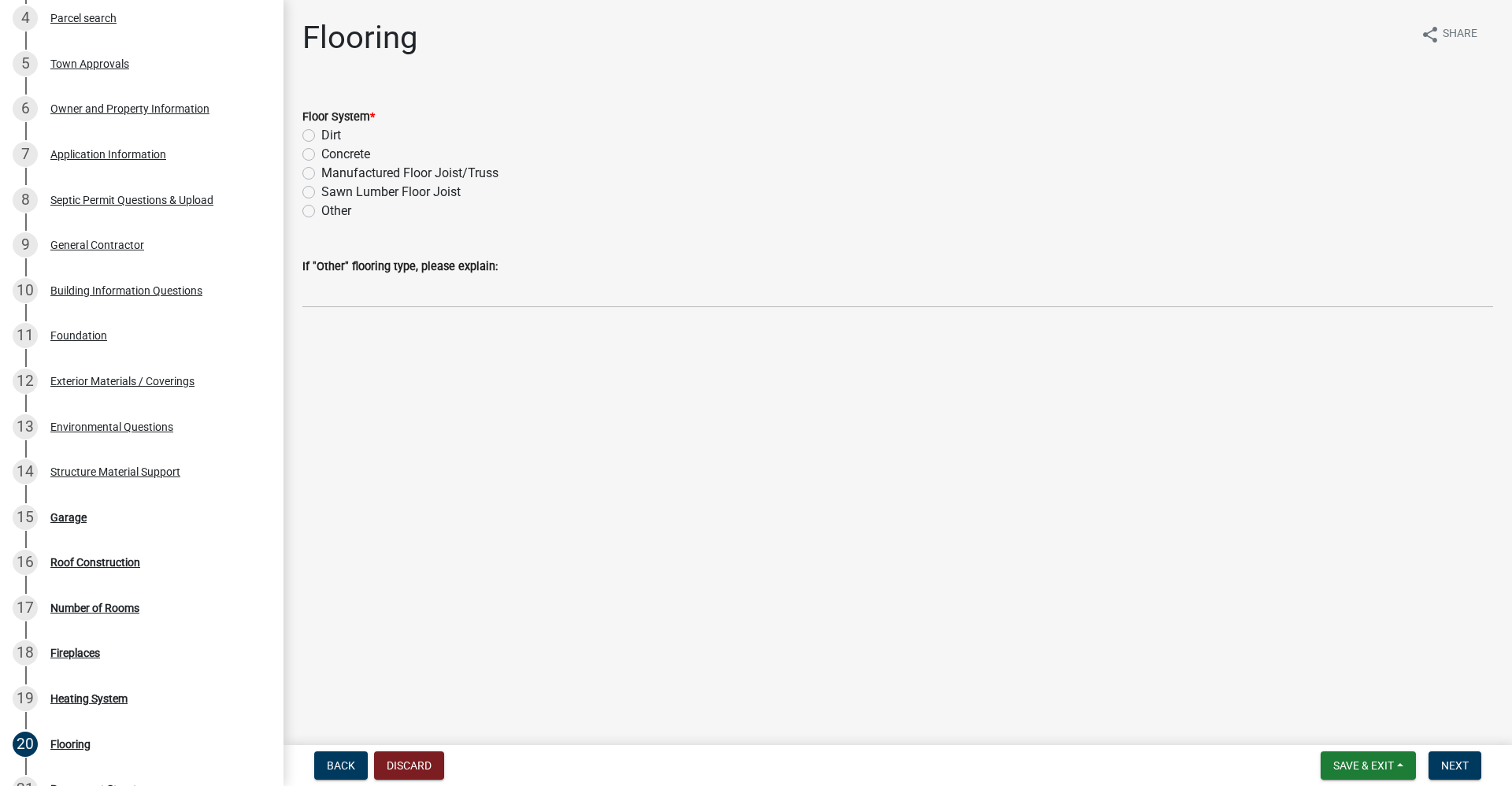
click at [321, 153] on label "Concrete" at bounding box center [345, 154] width 49 height 19
click at [321, 153] on input "Concrete" at bounding box center [326, 150] width 11 height 11
radio input "true"
click at [1468, 768] on span "Next" at bounding box center [1455, 766] width 27 height 13
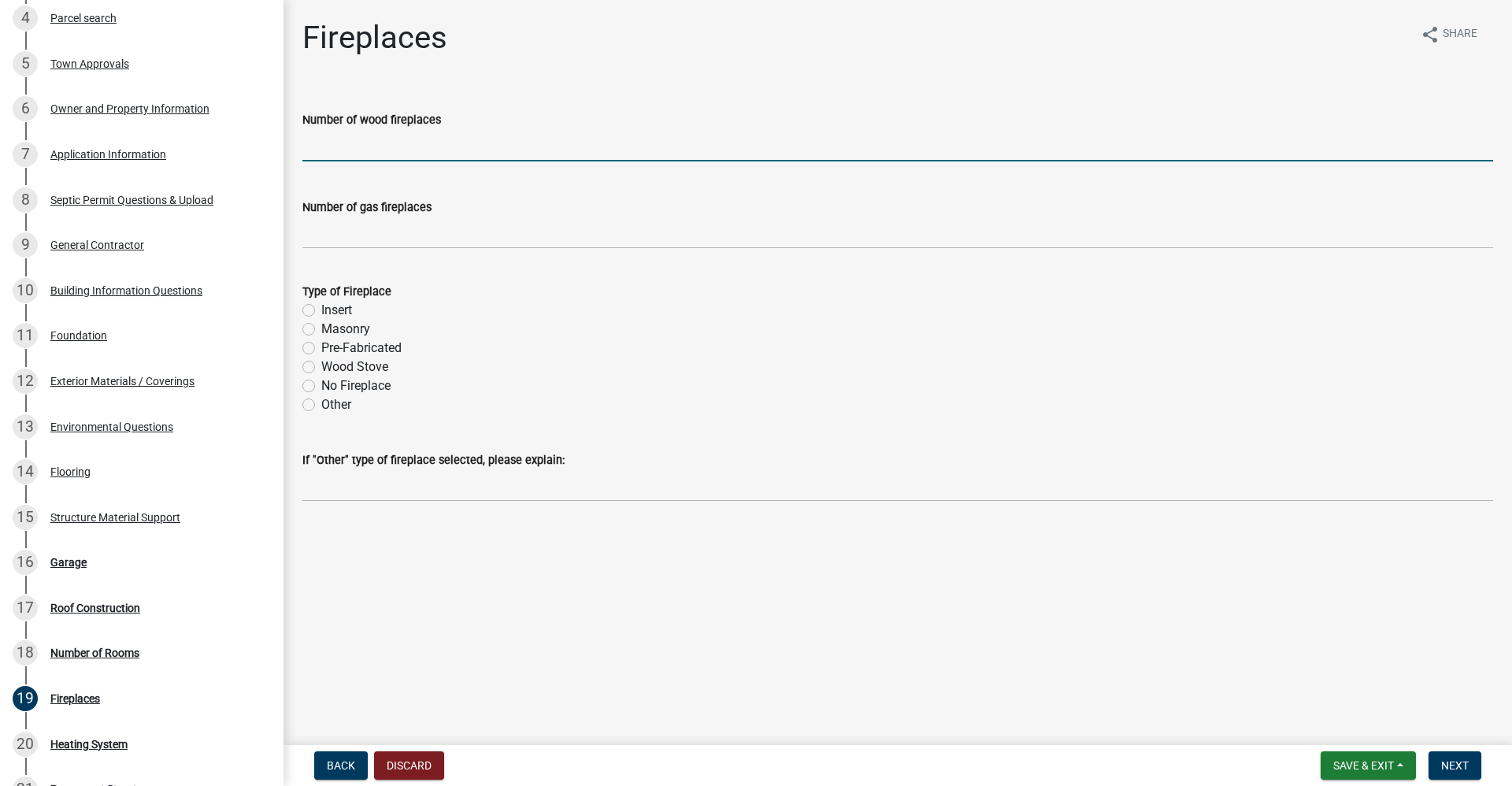
click at [355, 155] on input "text" at bounding box center [897, 146] width 1191 height 32
type input "0"
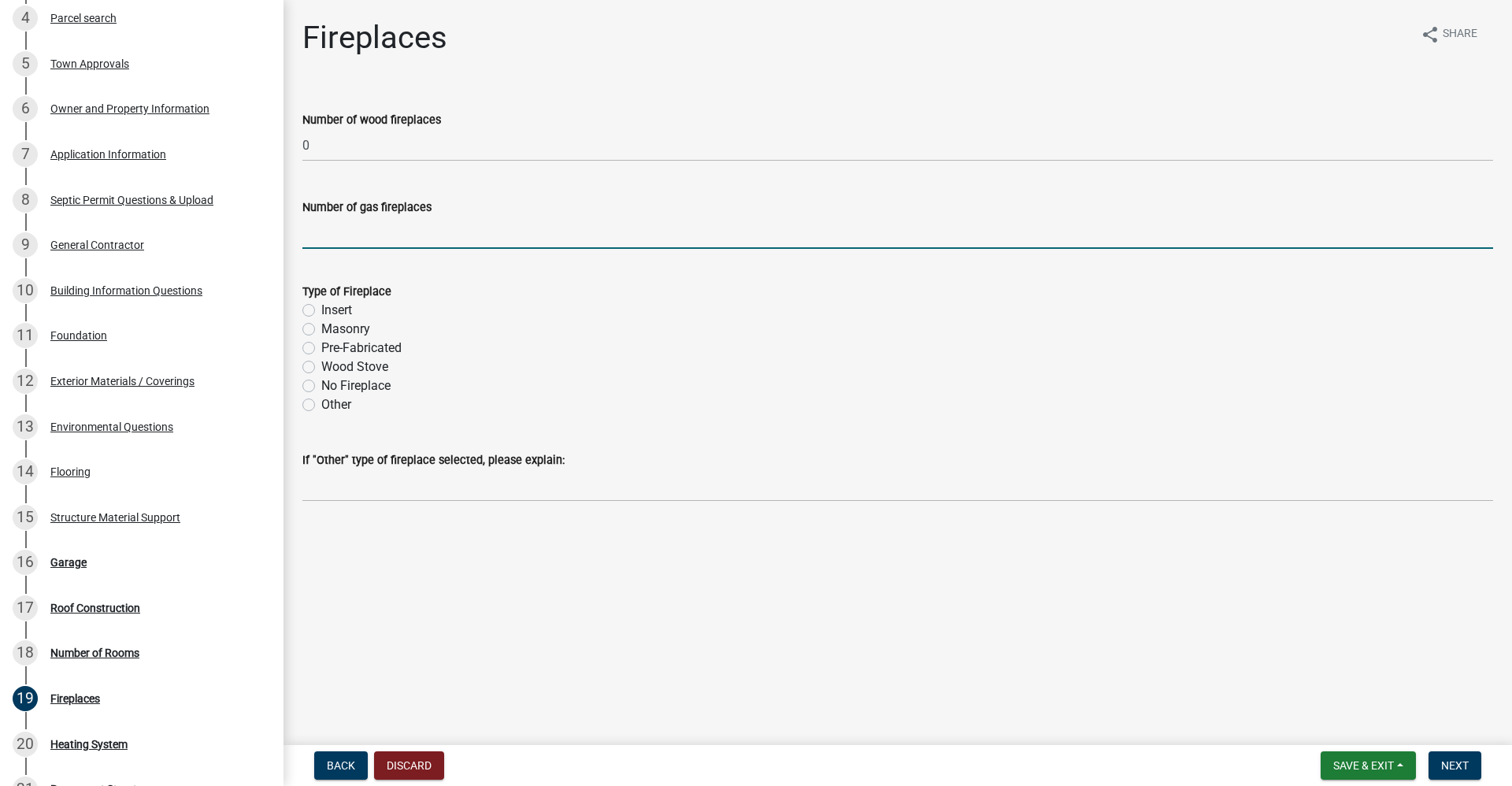
click at [332, 230] on input "text" at bounding box center [897, 233] width 1191 height 32
type input "0"
drag, startPoint x: 305, startPoint y: 385, endPoint x: 327, endPoint y: 380, distance: 22.6
click at [321, 385] on label "No Fireplace" at bounding box center [356, 386] width 70 height 19
click at [321, 385] on input "No Fireplace" at bounding box center [326, 382] width 11 height 11
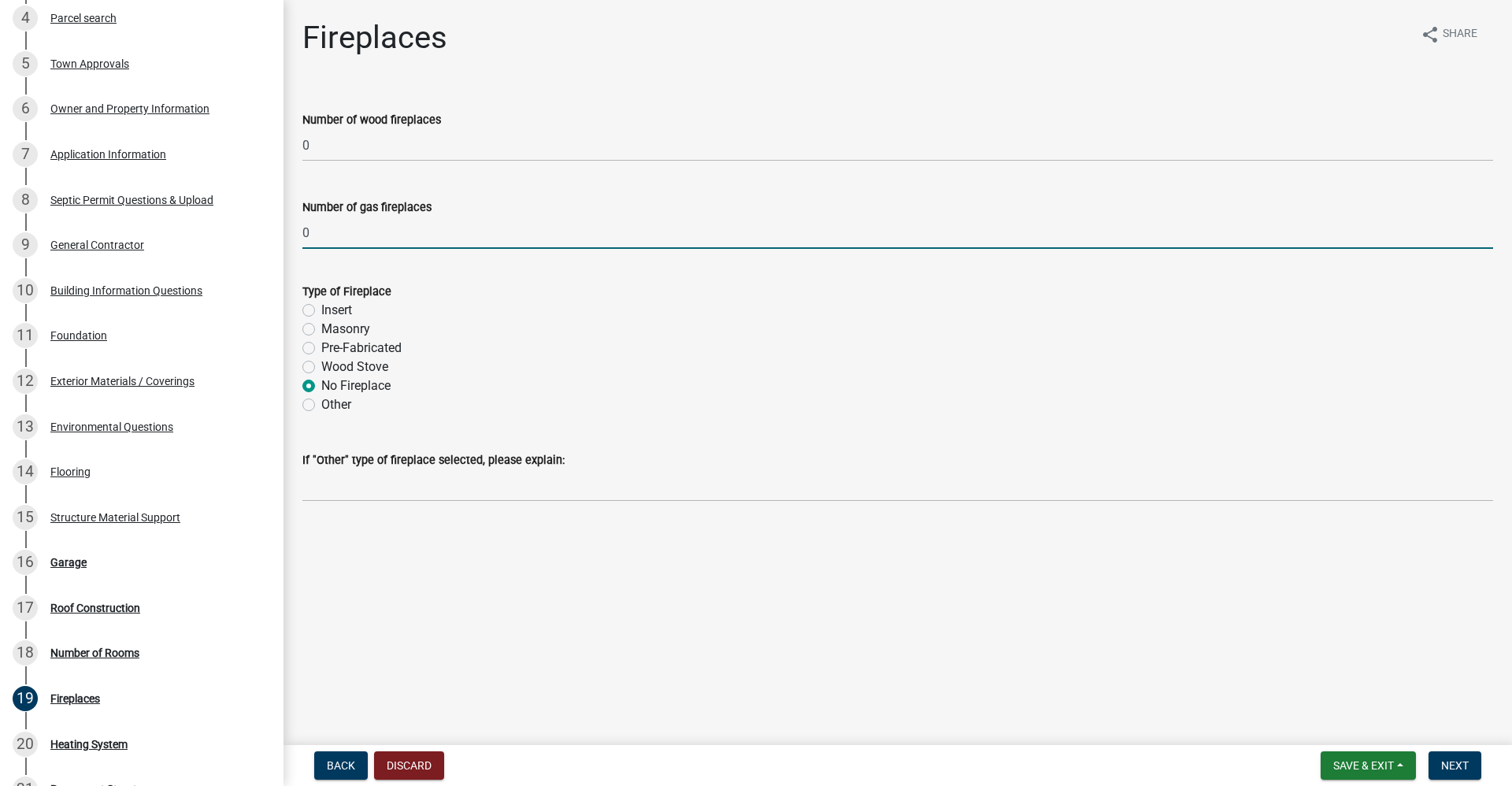
radio input "true"
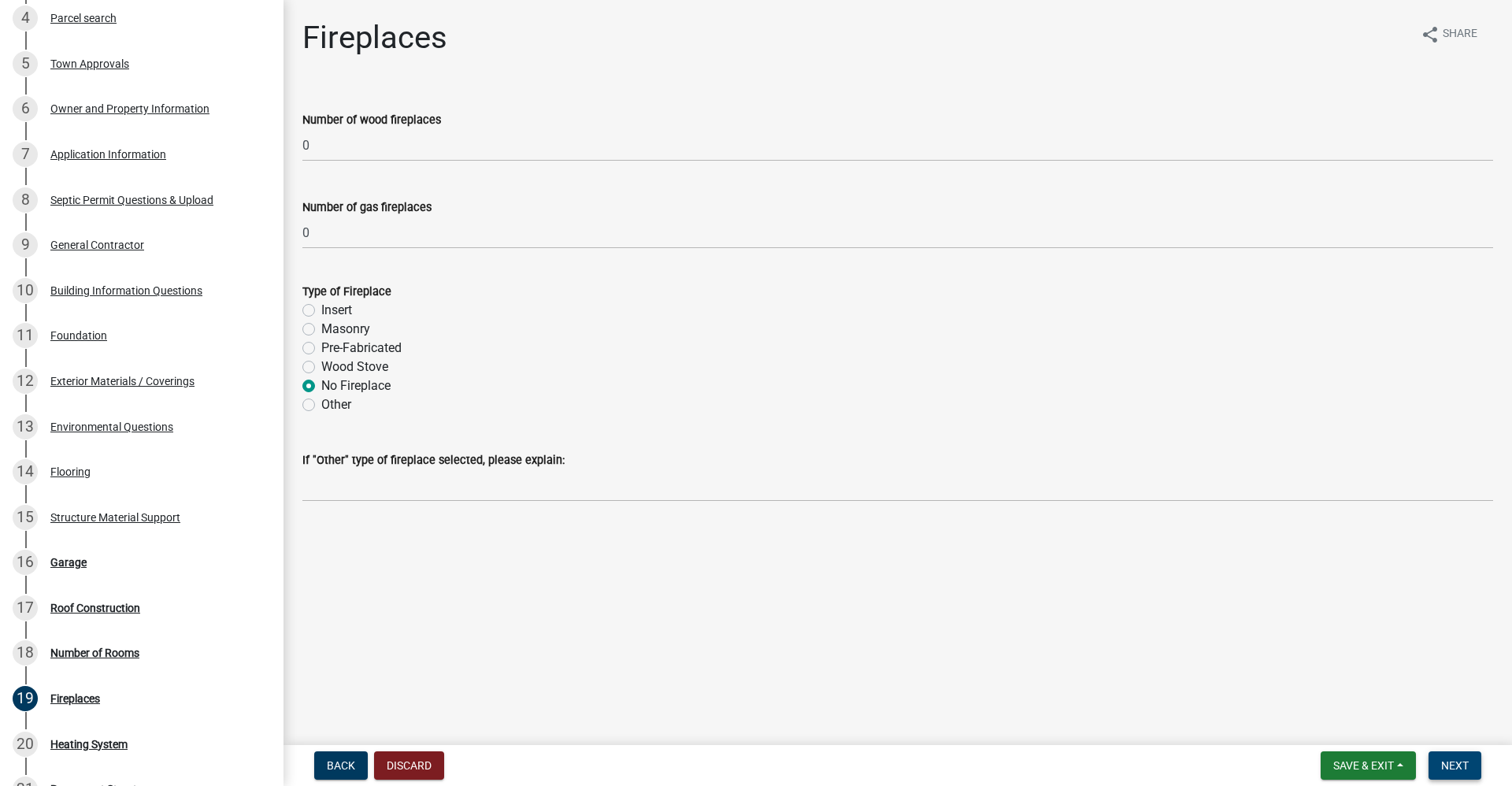
click at [1466, 764] on span "Next" at bounding box center [1455, 766] width 27 height 13
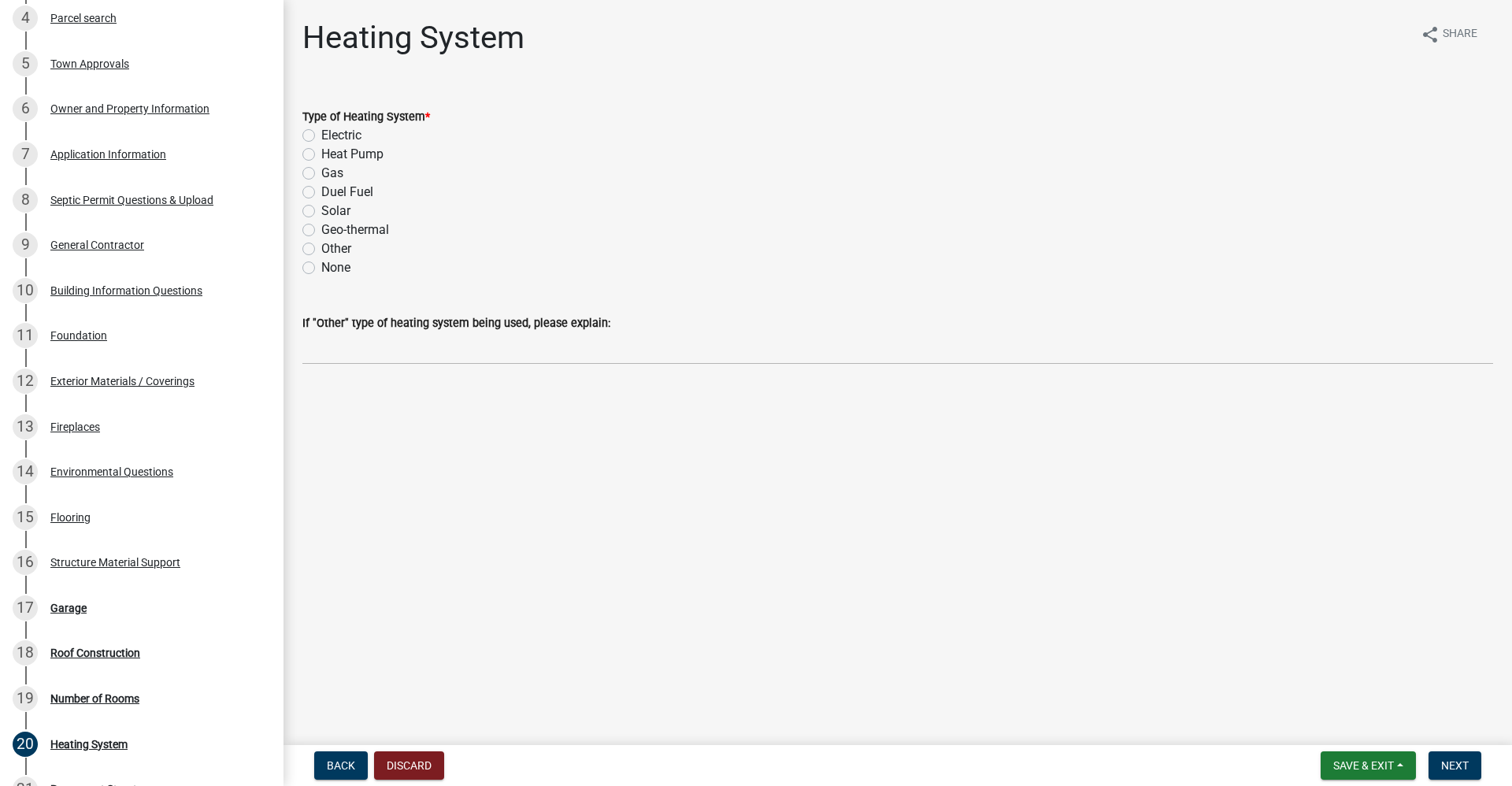
click at [321, 154] on label "Heat Pump" at bounding box center [352, 154] width 62 height 19
click at [321, 154] on input "Heat Pump" at bounding box center [326, 150] width 11 height 11
radio input "true"
click at [1452, 773] on button "Next" at bounding box center [1455, 765] width 53 height 28
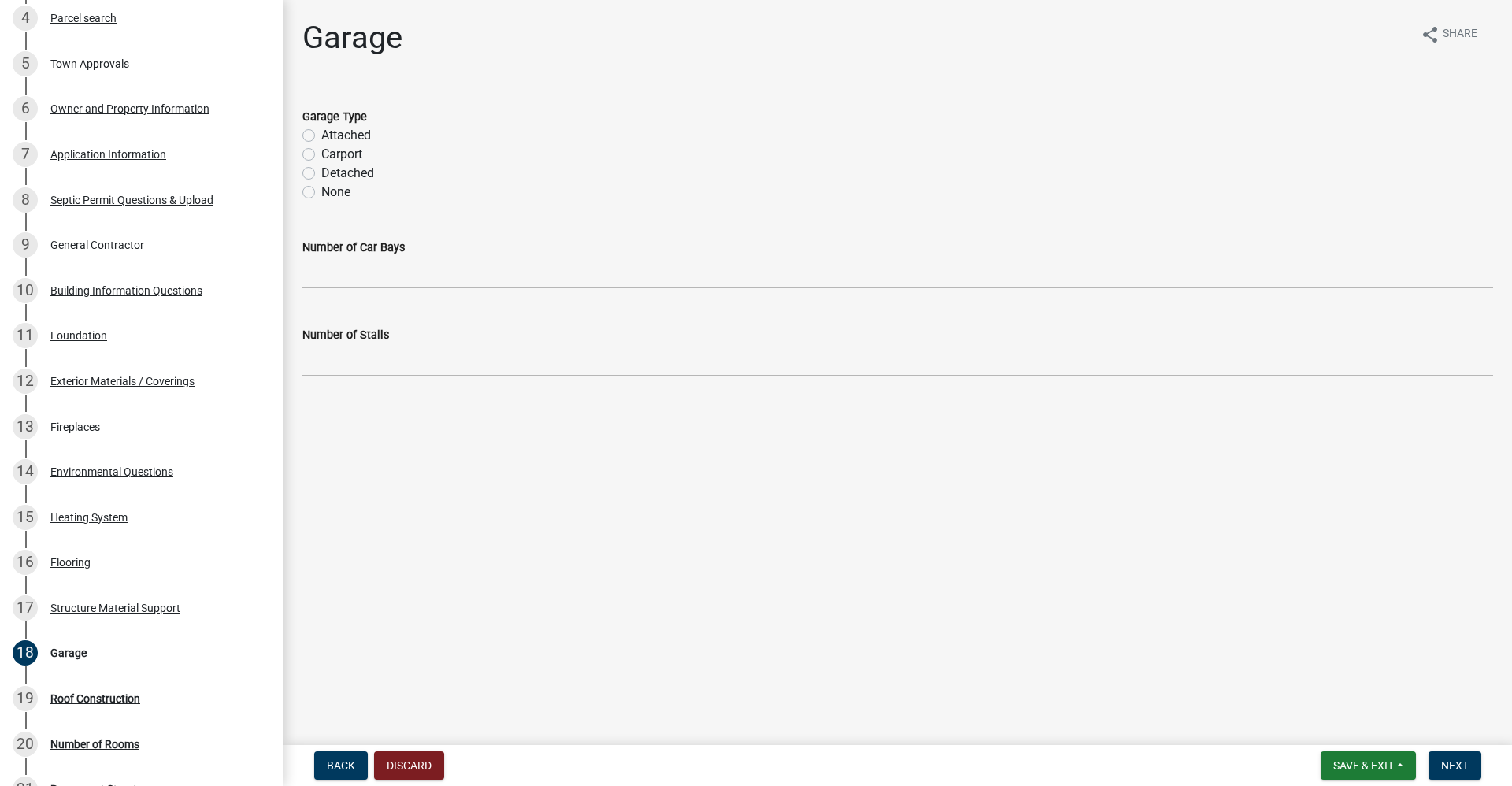
click at [321, 190] on label "None" at bounding box center [336, 192] width 29 height 19
click at [321, 190] on input "None" at bounding box center [326, 188] width 11 height 11
radio input "true"
click at [1467, 767] on span "Next" at bounding box center [1455, 766] width 27 height 13
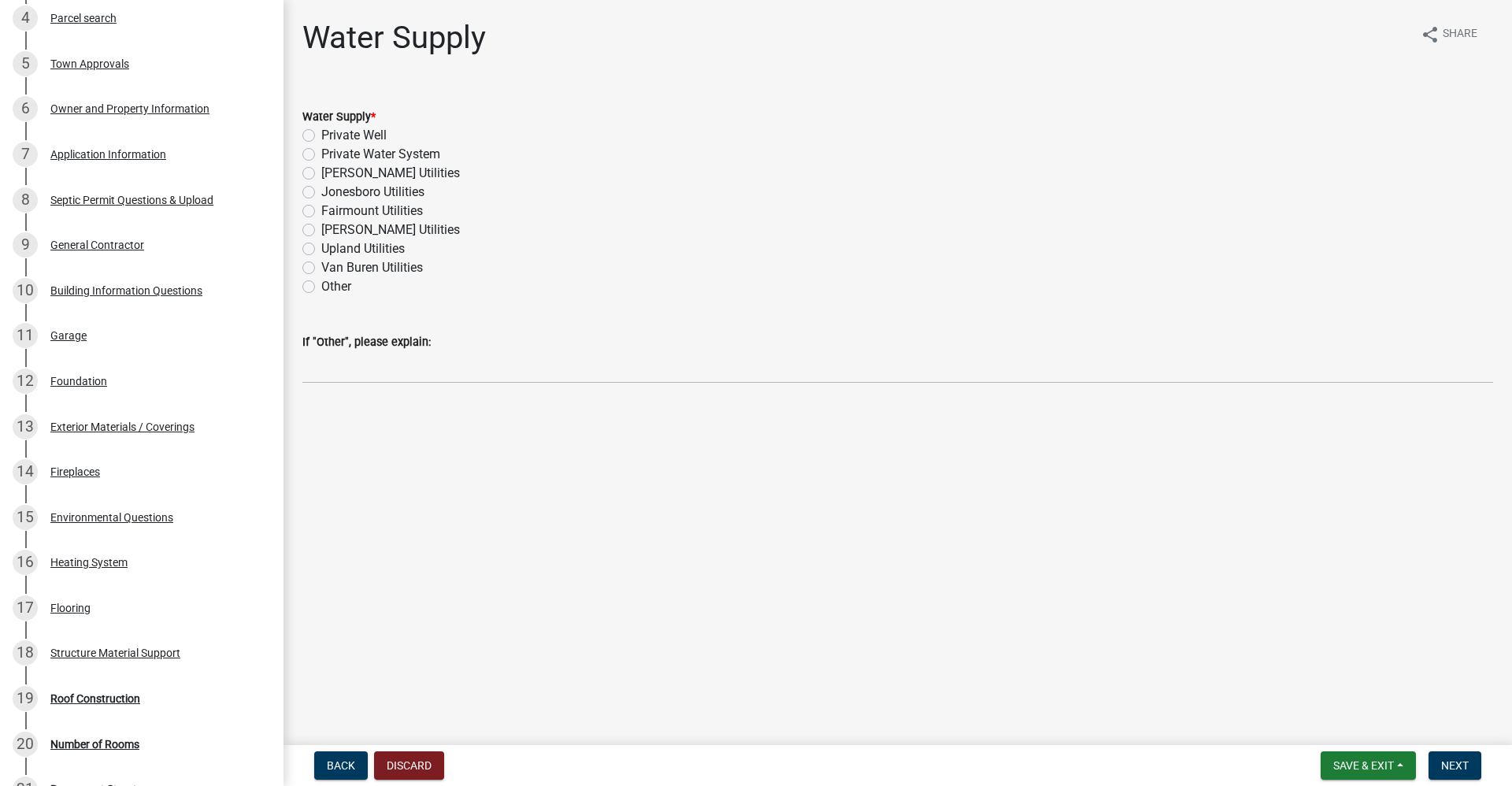
click at [321, 137] on label "Private Well" at bounding box center [353, 135] width 65 height 19
click at [321, 137] on input "Private Well" at bounding box center [326, 131] width 11 height 11
radio input "true"
click at [1465, 769] on span "Next" at bounding box center [1455, 766] width 27 height 13
click at [321, 133] on label "Private Septic / Sewage" at bounding box center [387, 135] width 133 height 19
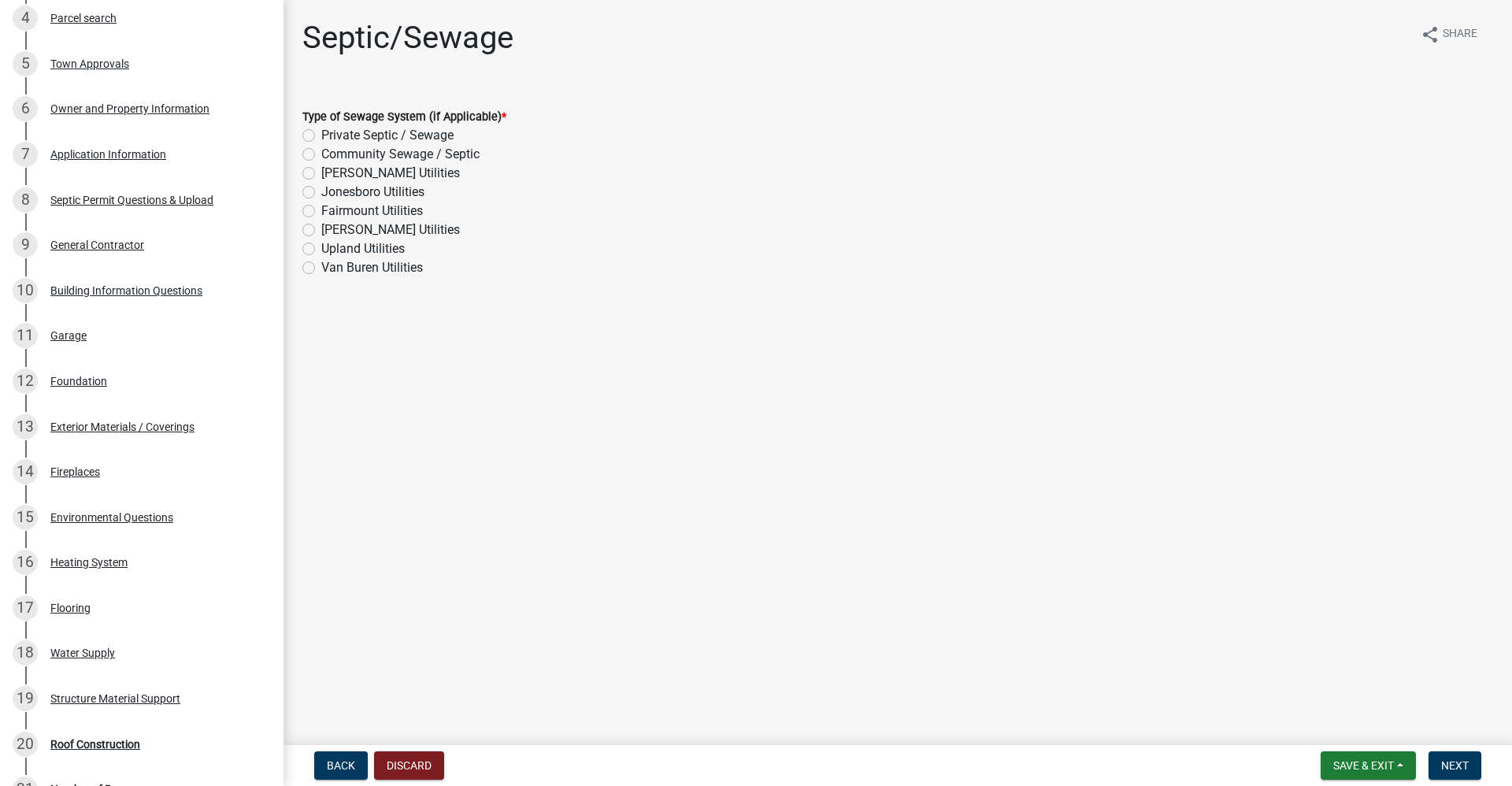
click at [321, 133] on input "Private Septic / Sewage" at bounding box center [326, 131] width 11 height 11
radio input "true"
click at [1452, 763] on span "Next" at bounding box center [1455, 766] width 27 height 13
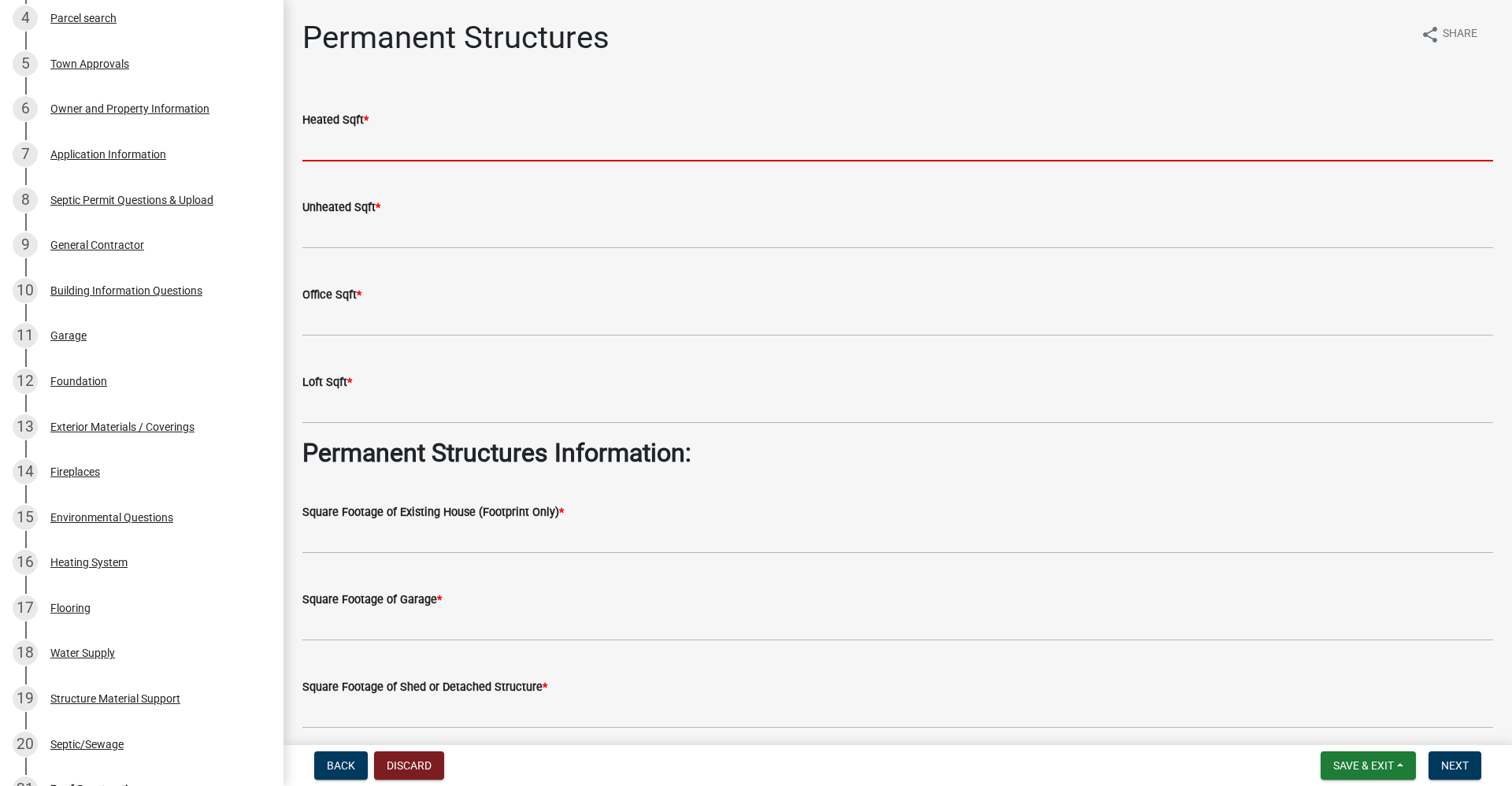
click at [347, 150] on input "text" at bounding box center [897, 146] width 1191 height 32
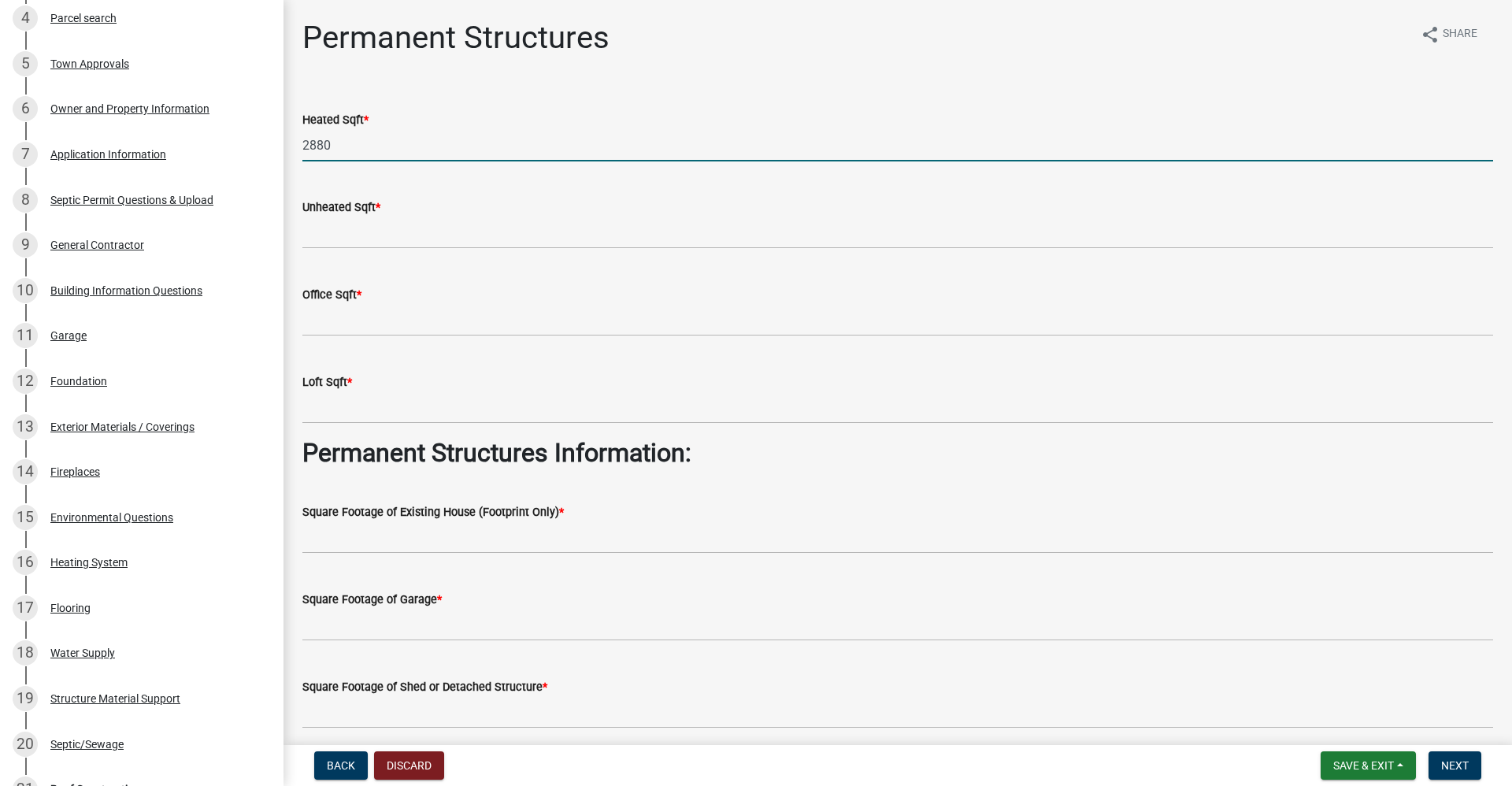
type input "2880"
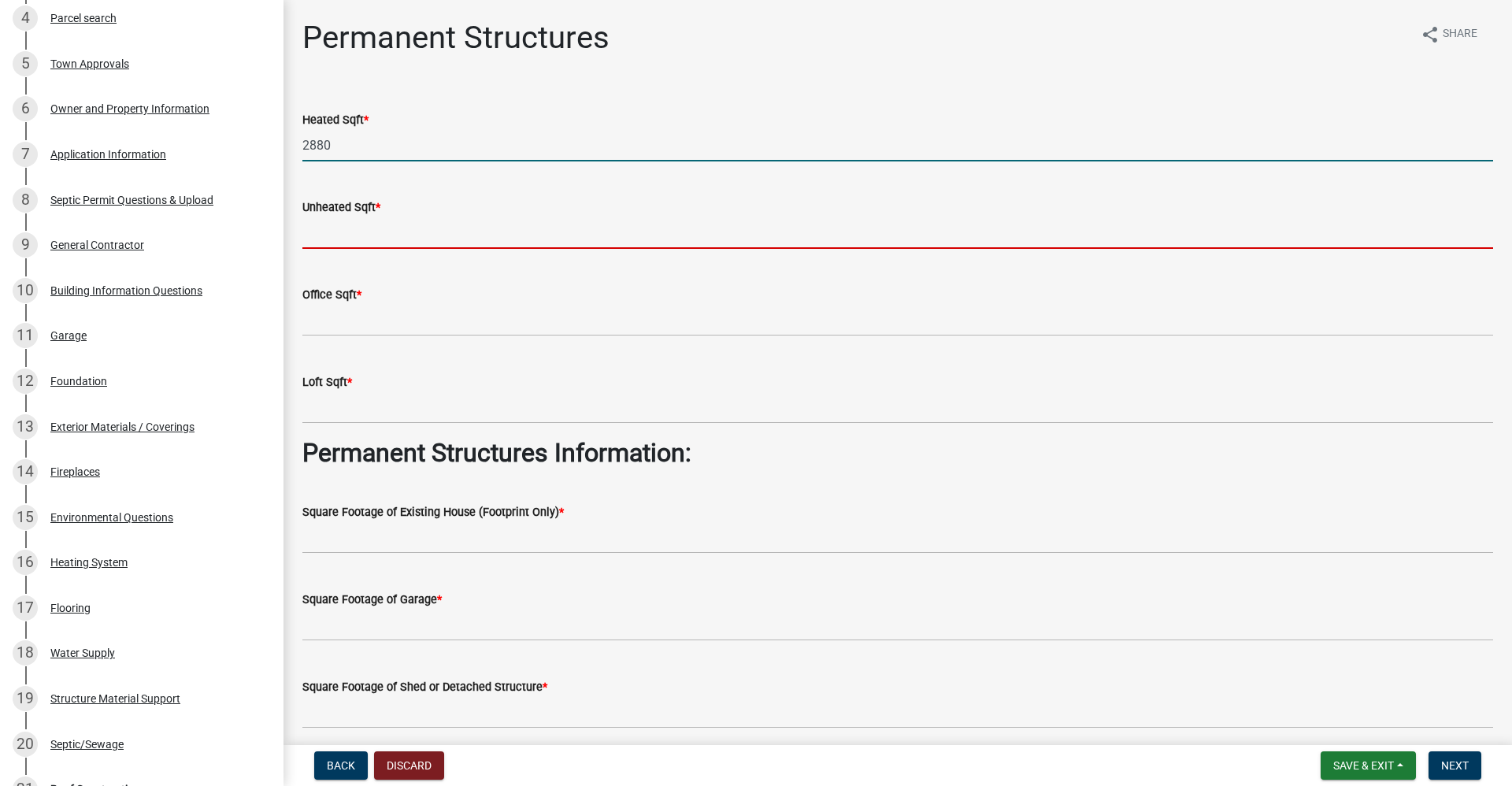
click at [343, 236] on input "text" at bounding box center [897, 233] width 1191 height 32
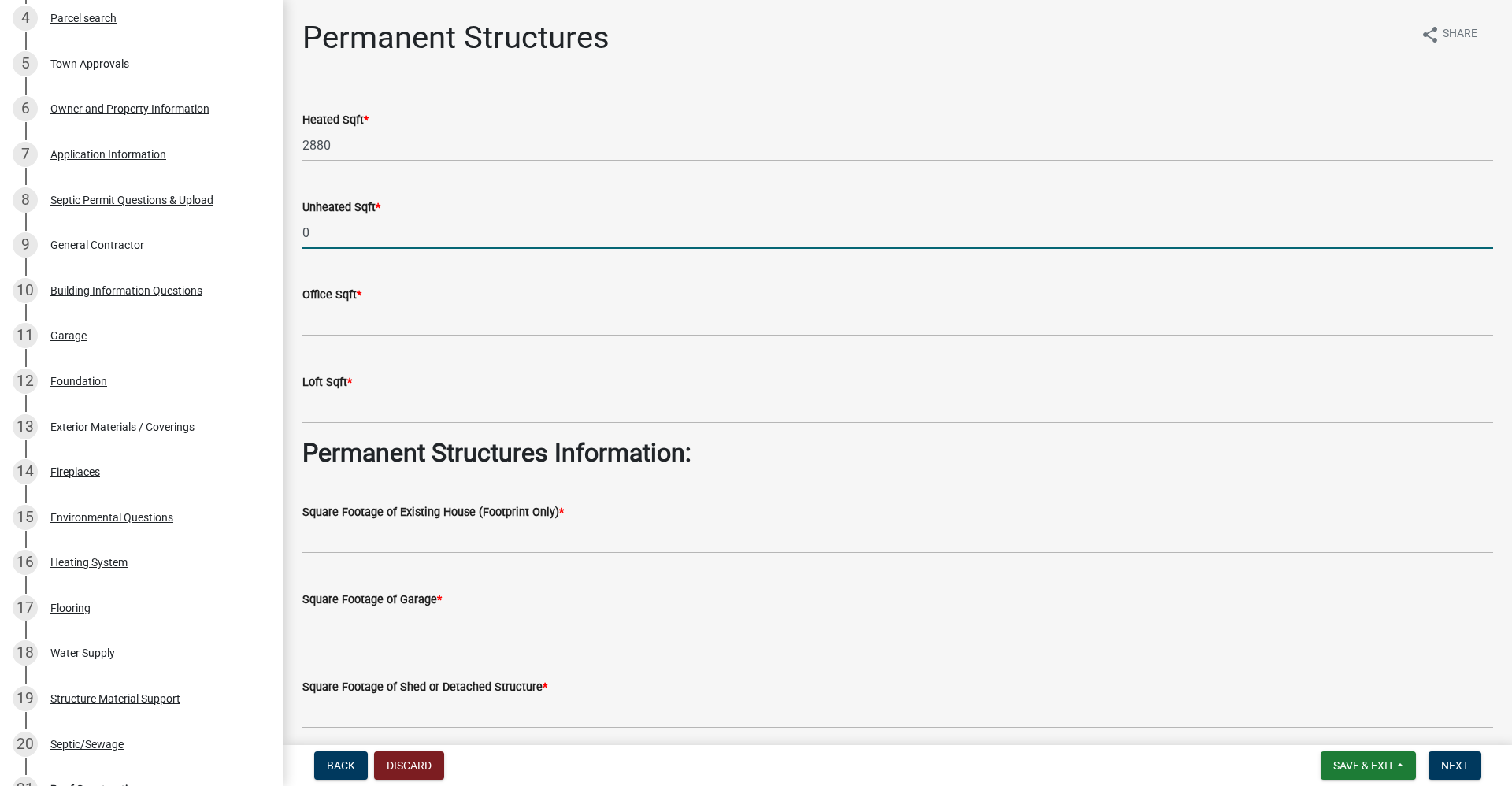
type input "0"
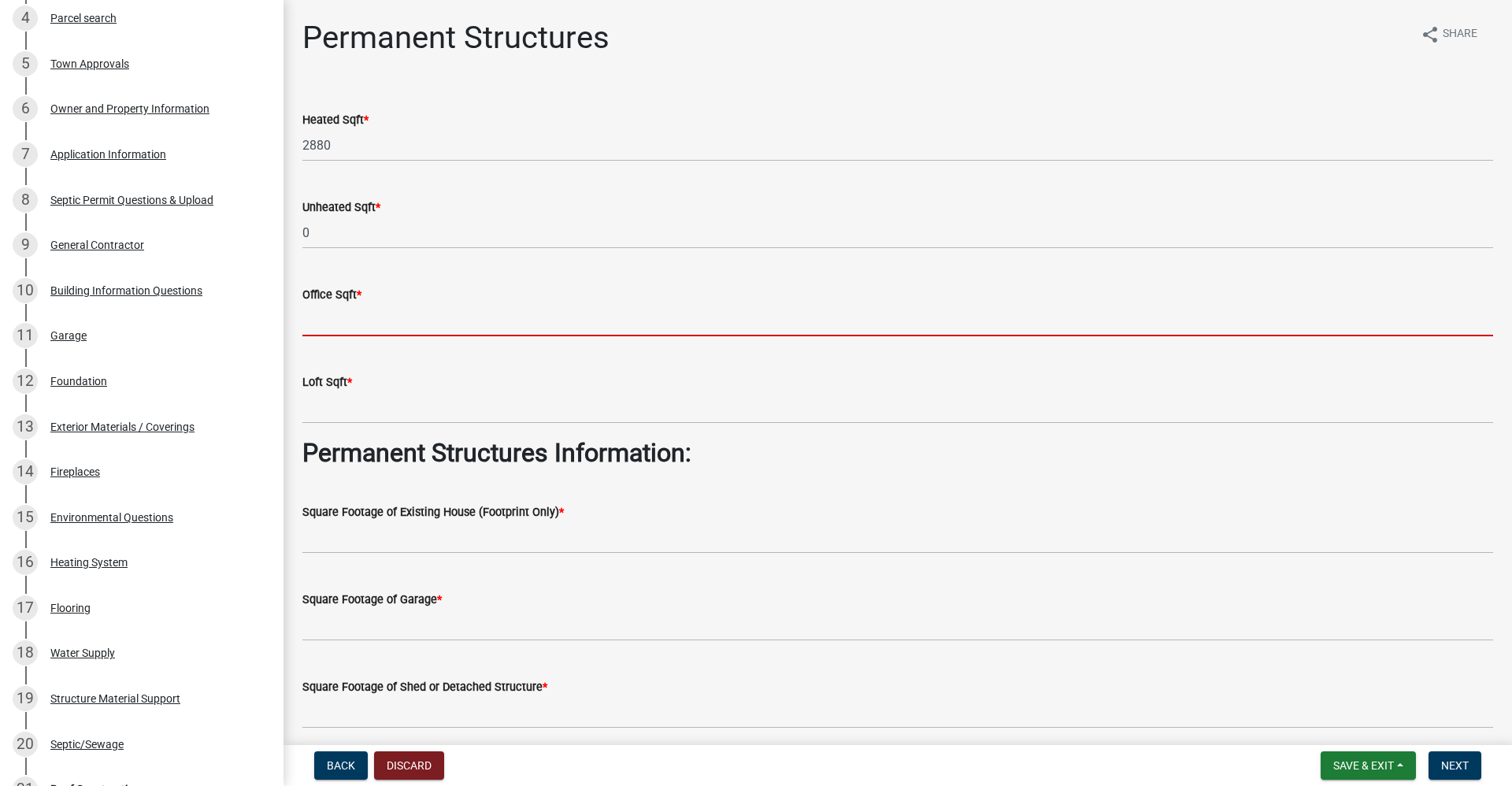
click at [346, 322] on input "text" at bounding box center [897, 320] width 1191 height 32
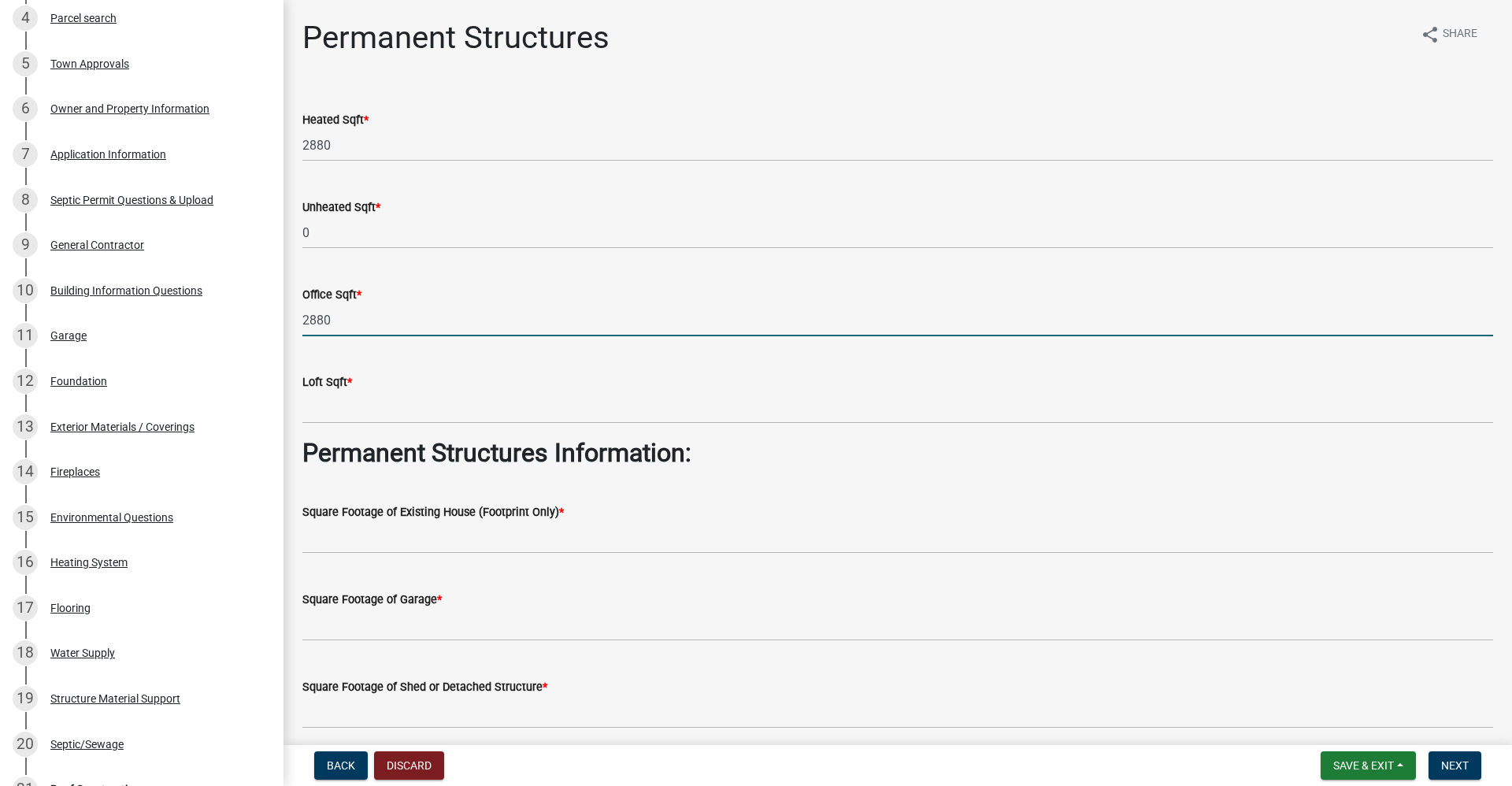
type input "2880"
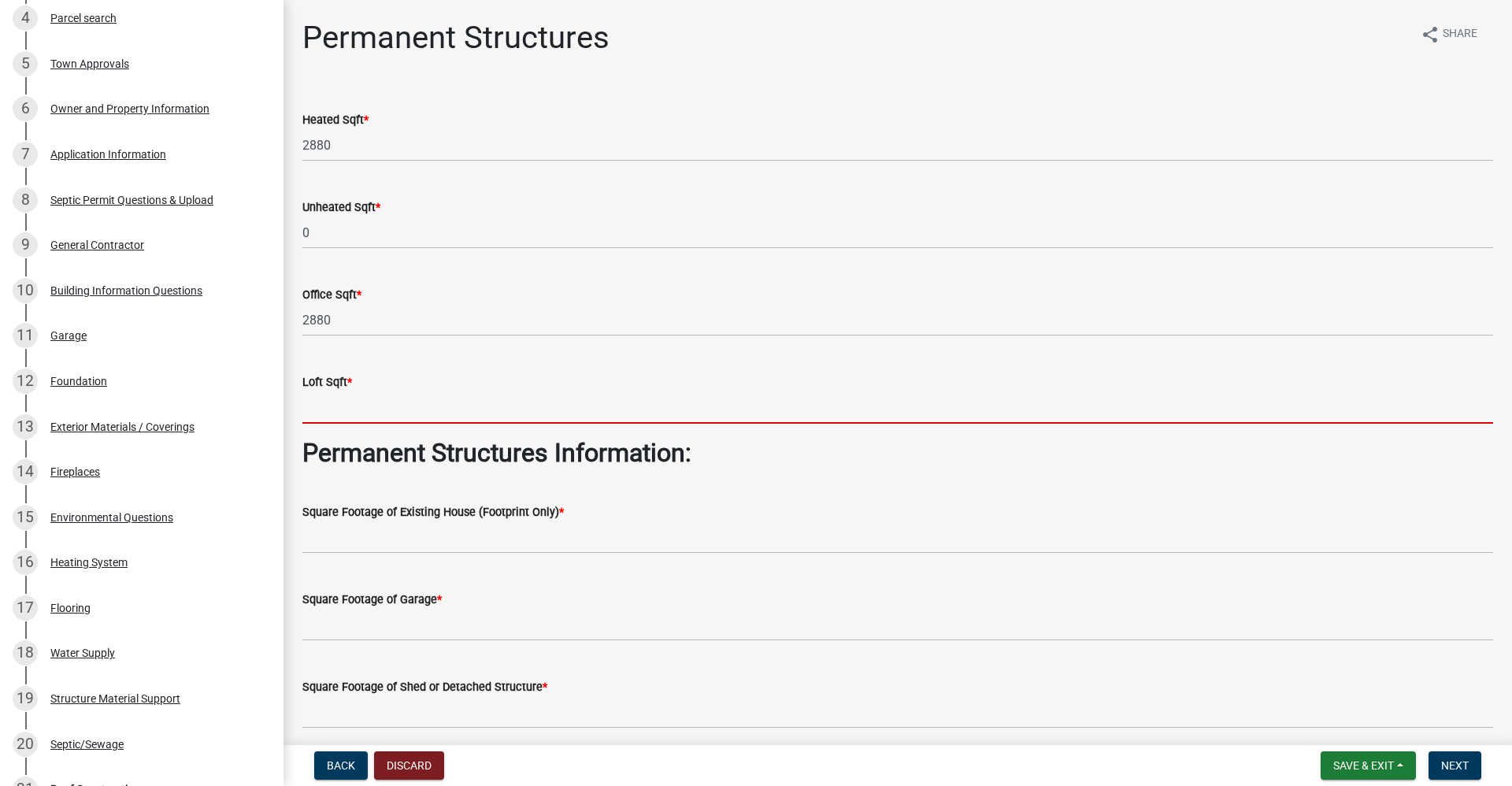
drag, startPoint x: 356, startPoint y: 408, endPoint x: 368, endPoint y: 407, distance: 12.0
click at [356, 408] on input "text" at bounding box center [897, 408] width 1191 height 32
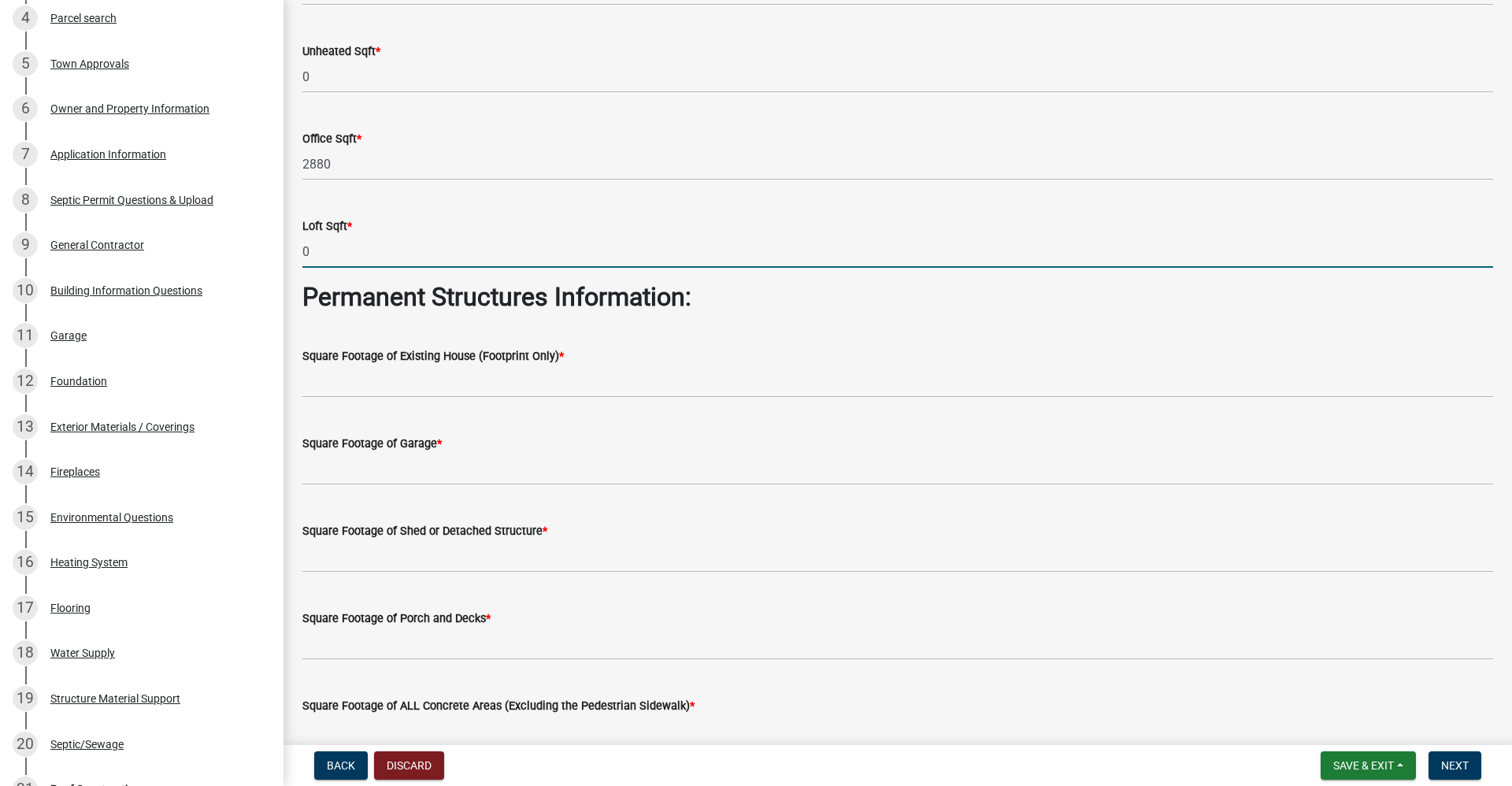
scroll to position [158, 0]
type input "0"
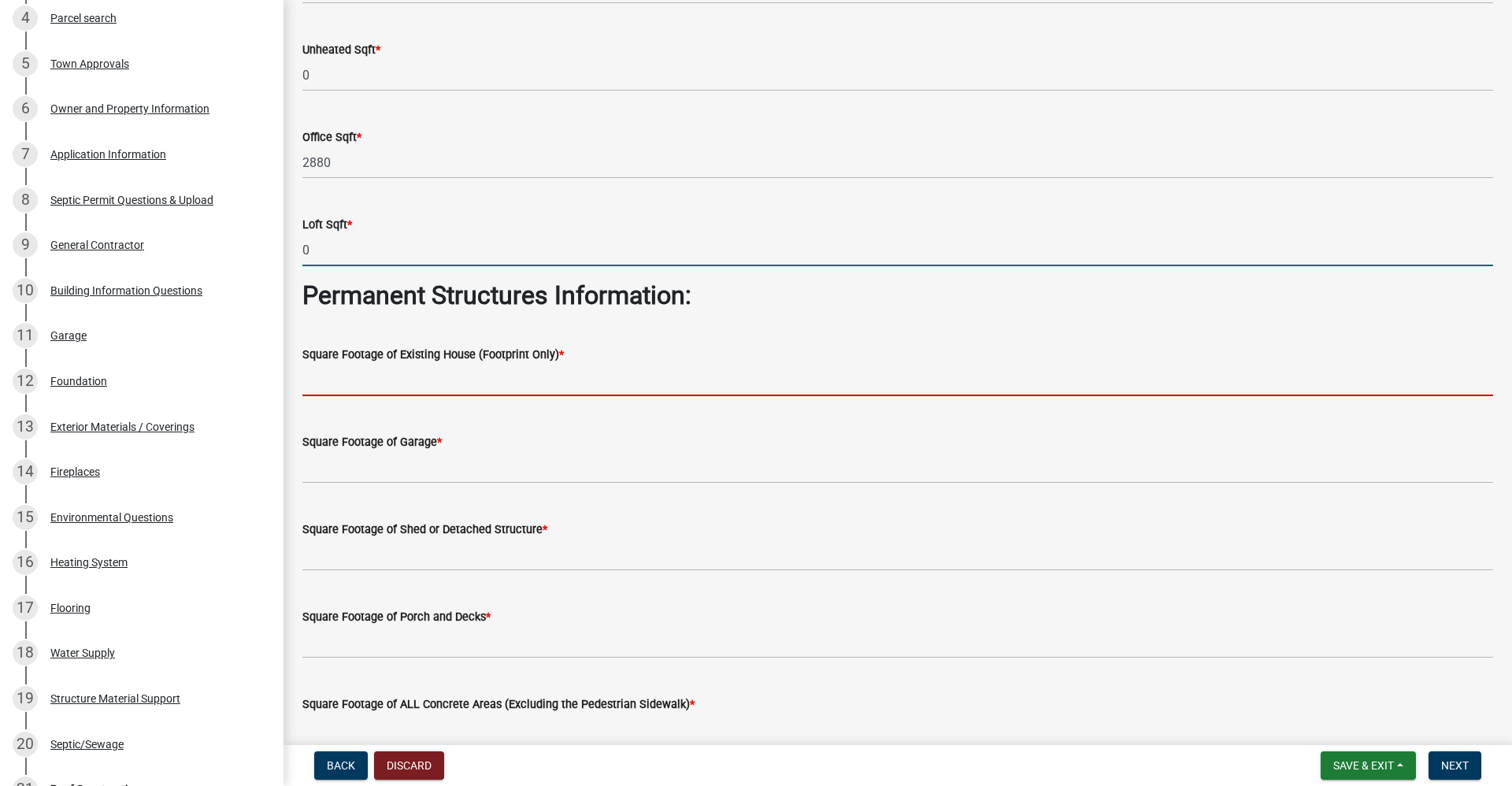
click at [398, 373] on input "text" at bounding box center [897, 380] width 1191 height 32
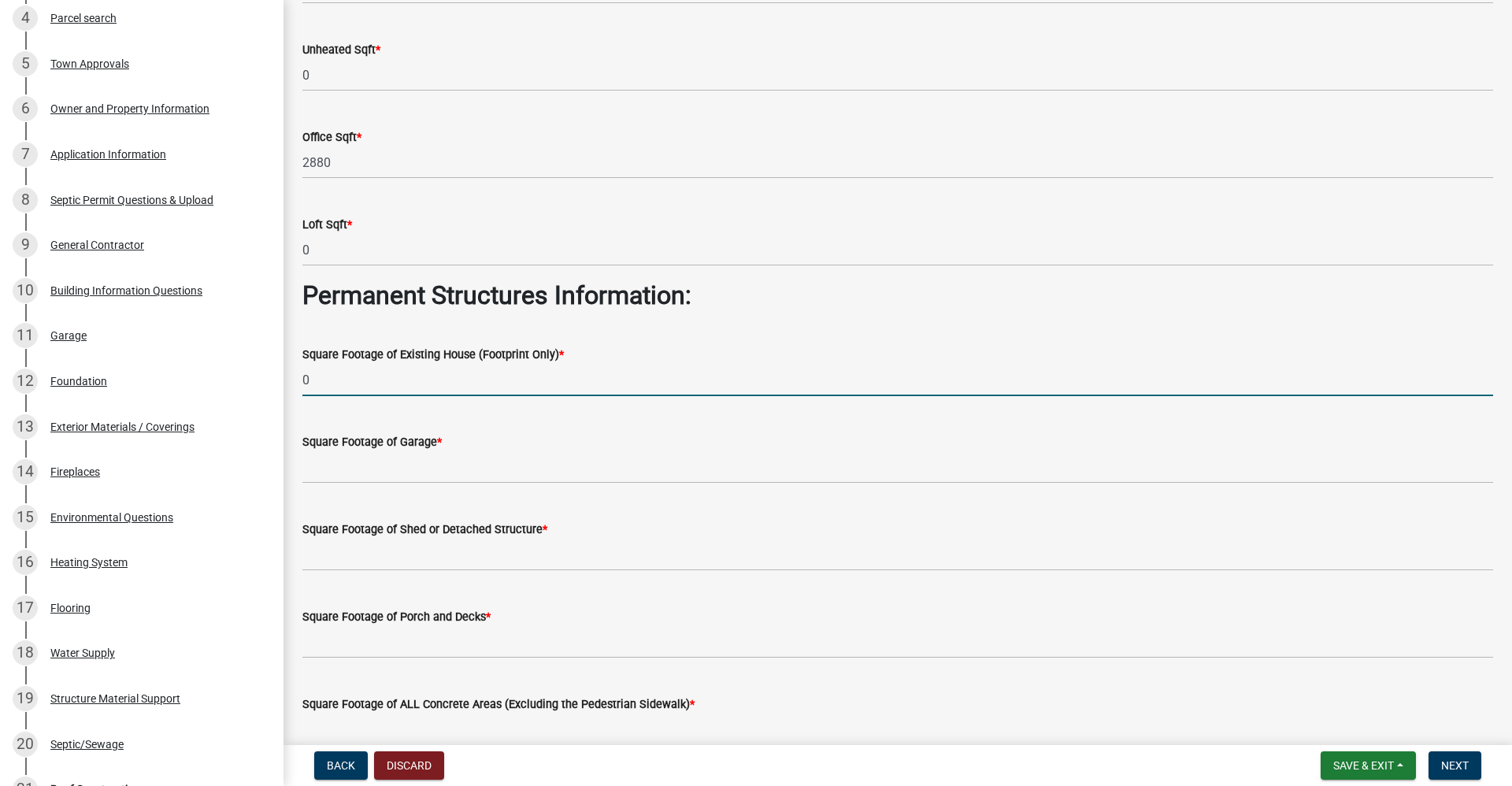
scroll to position [236, 0]
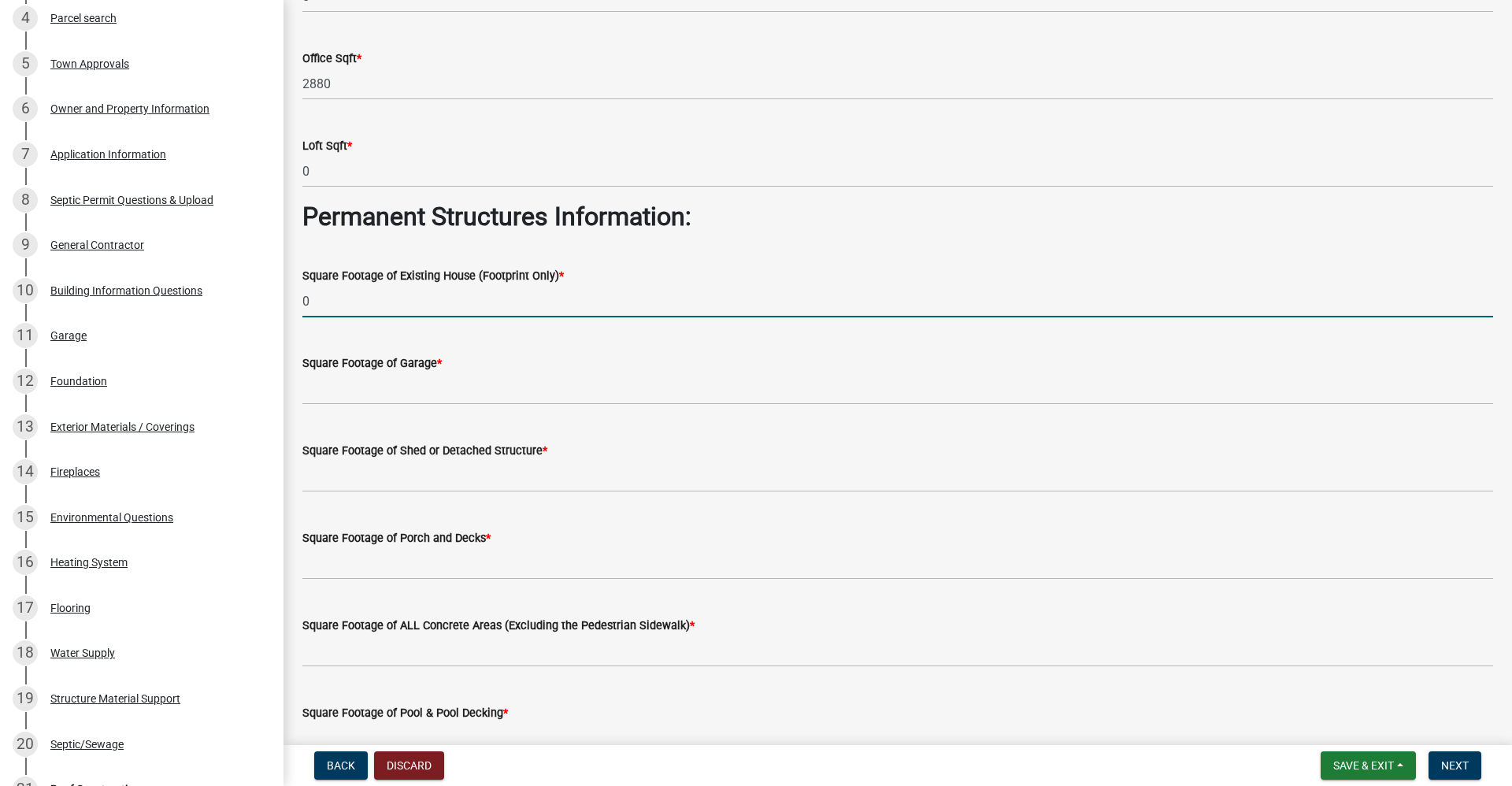
type input "0"
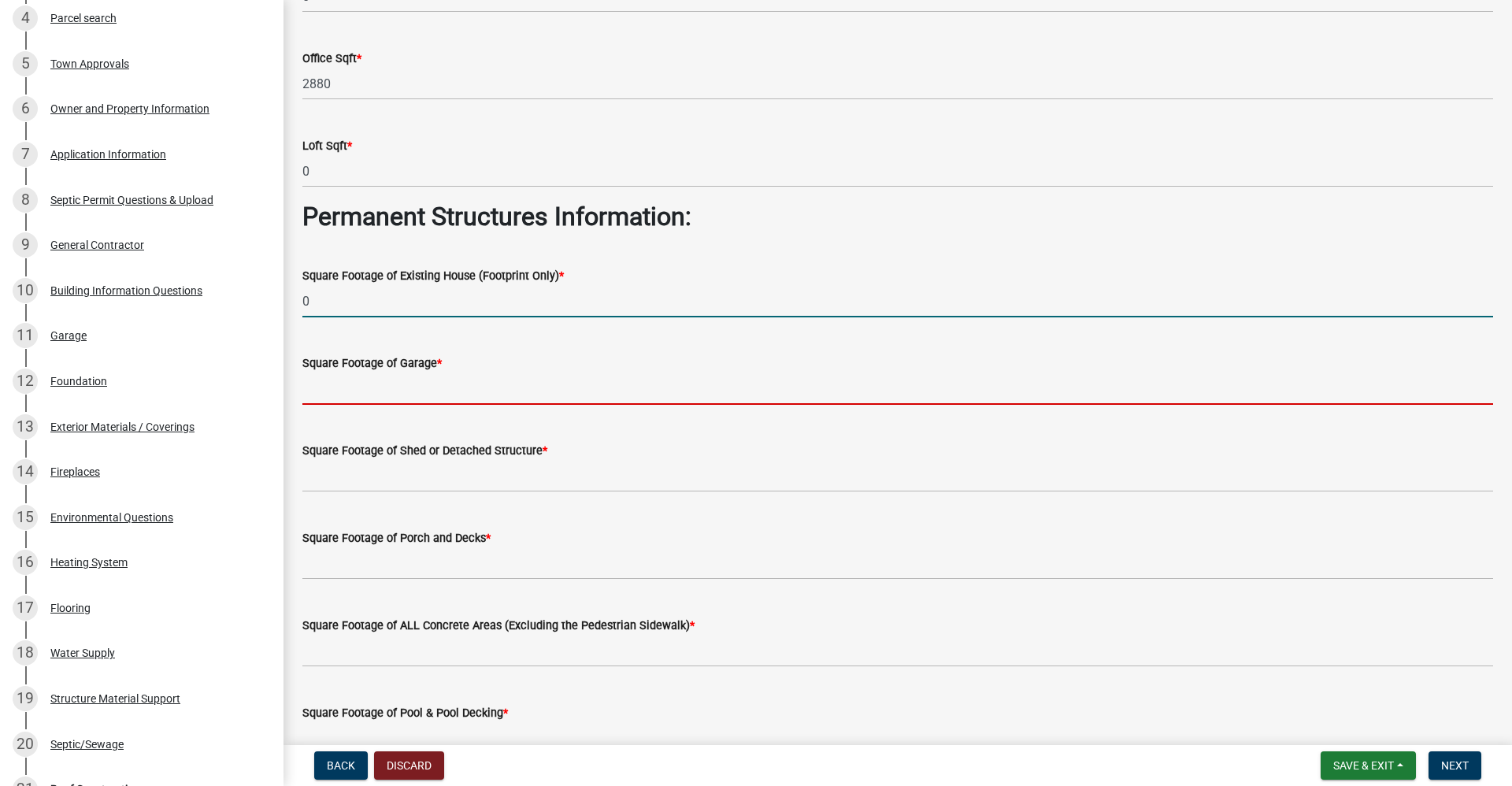
click at [336, 387] on input "text" at bounding box center [897, 389] width 1191 height 32
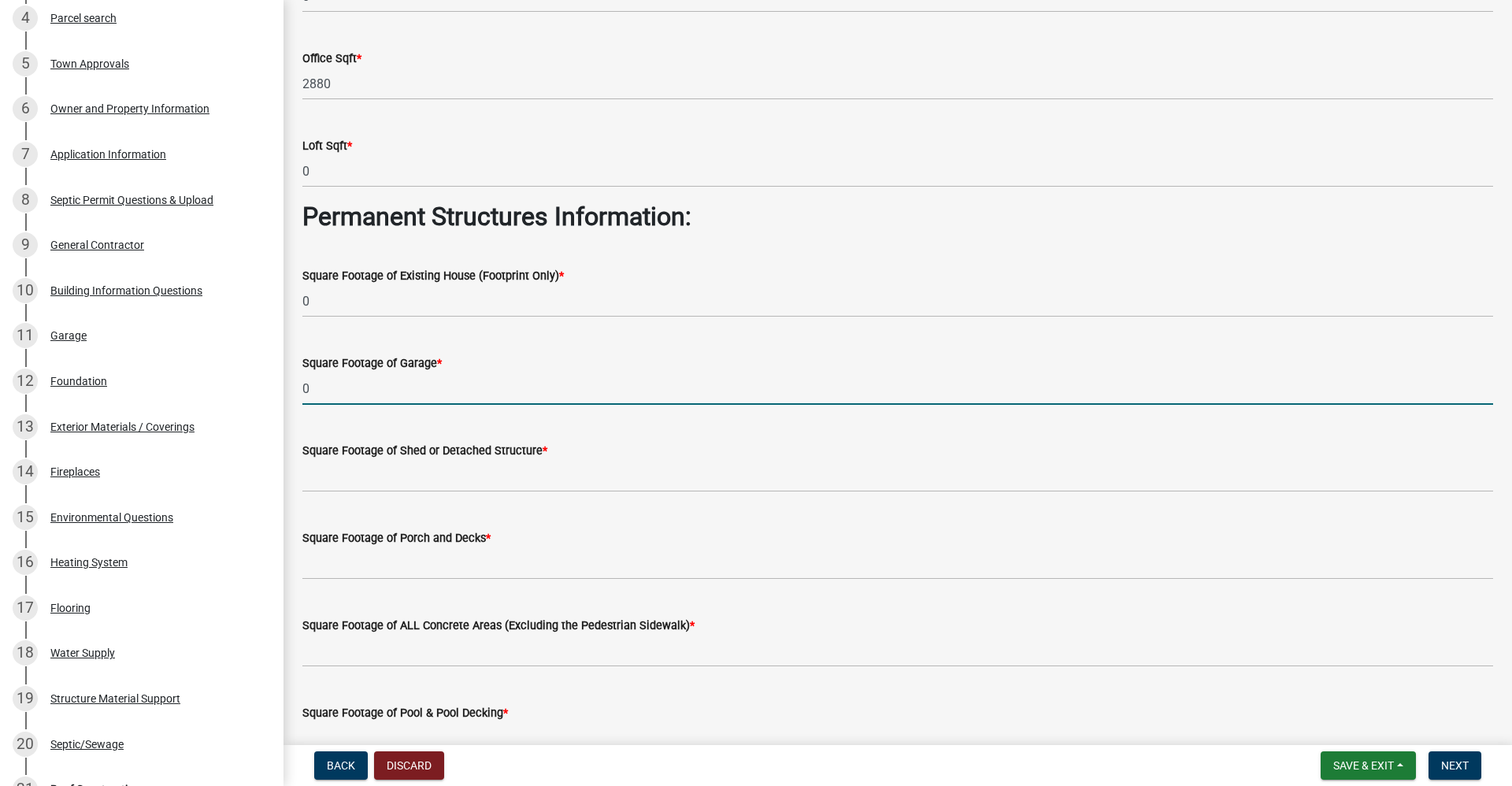
type input "0"
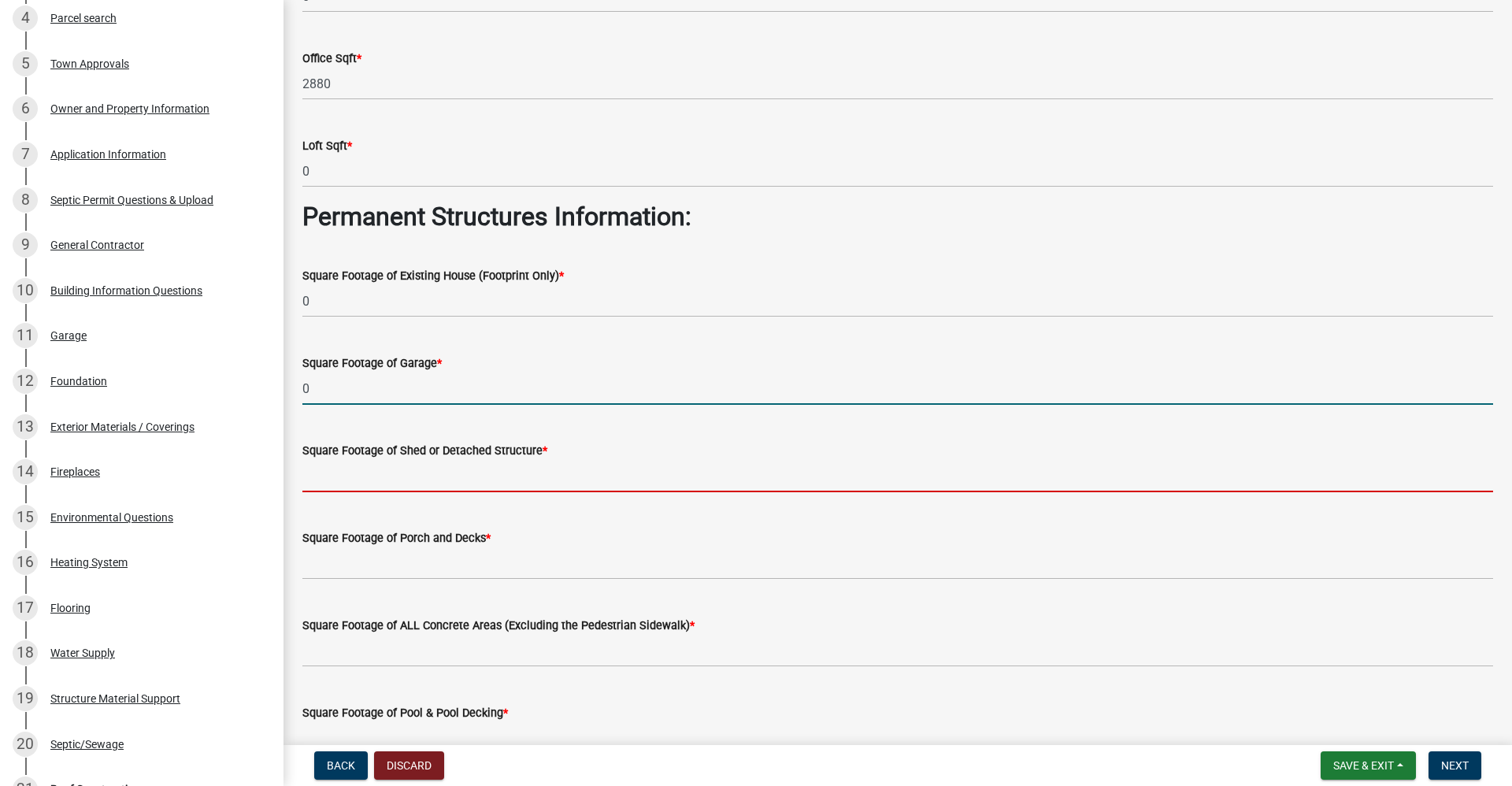
click at [343, 476] on input "text" at bounding box center [897, 476] width 1191 height 32
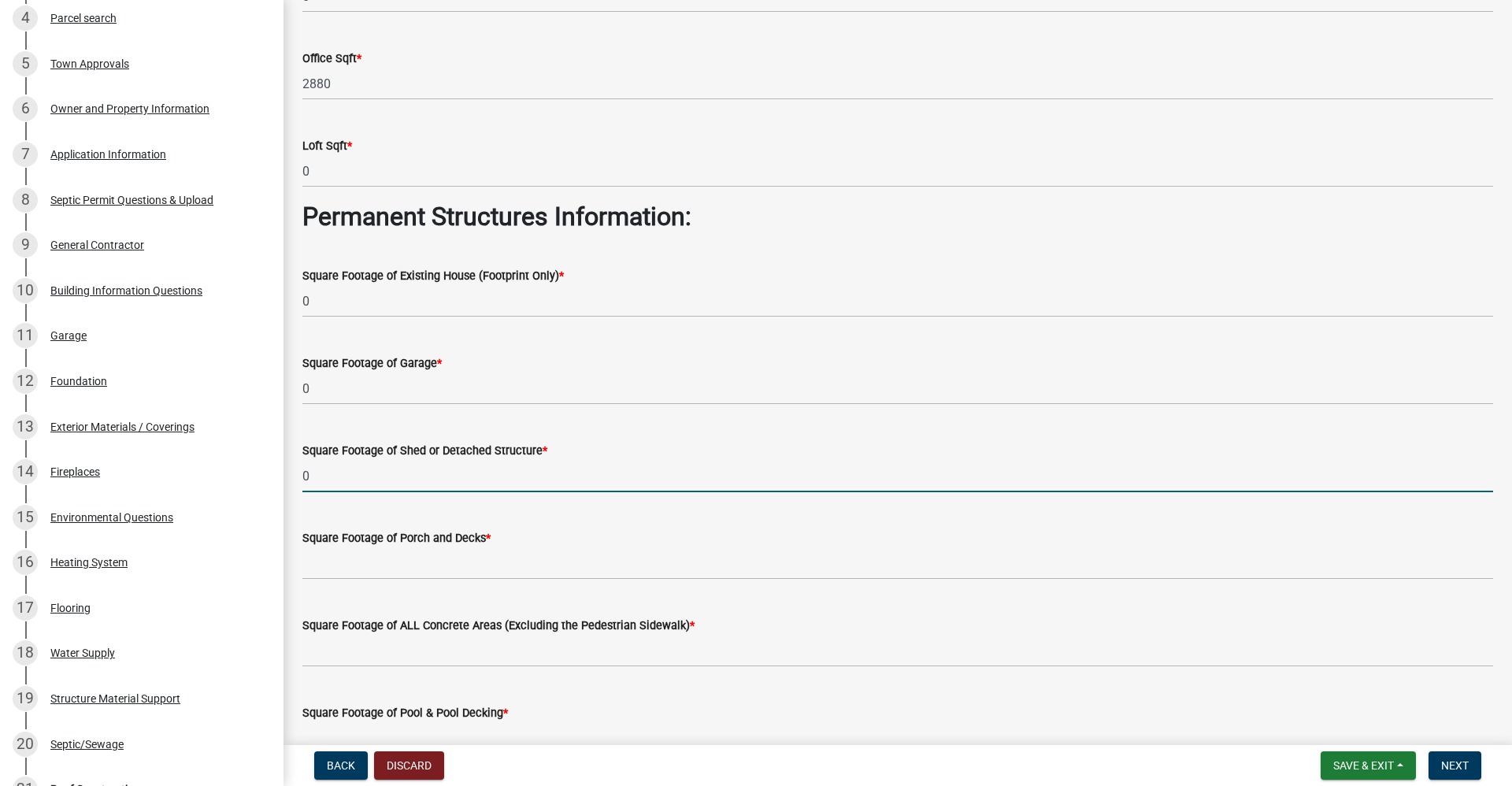
type input "0"
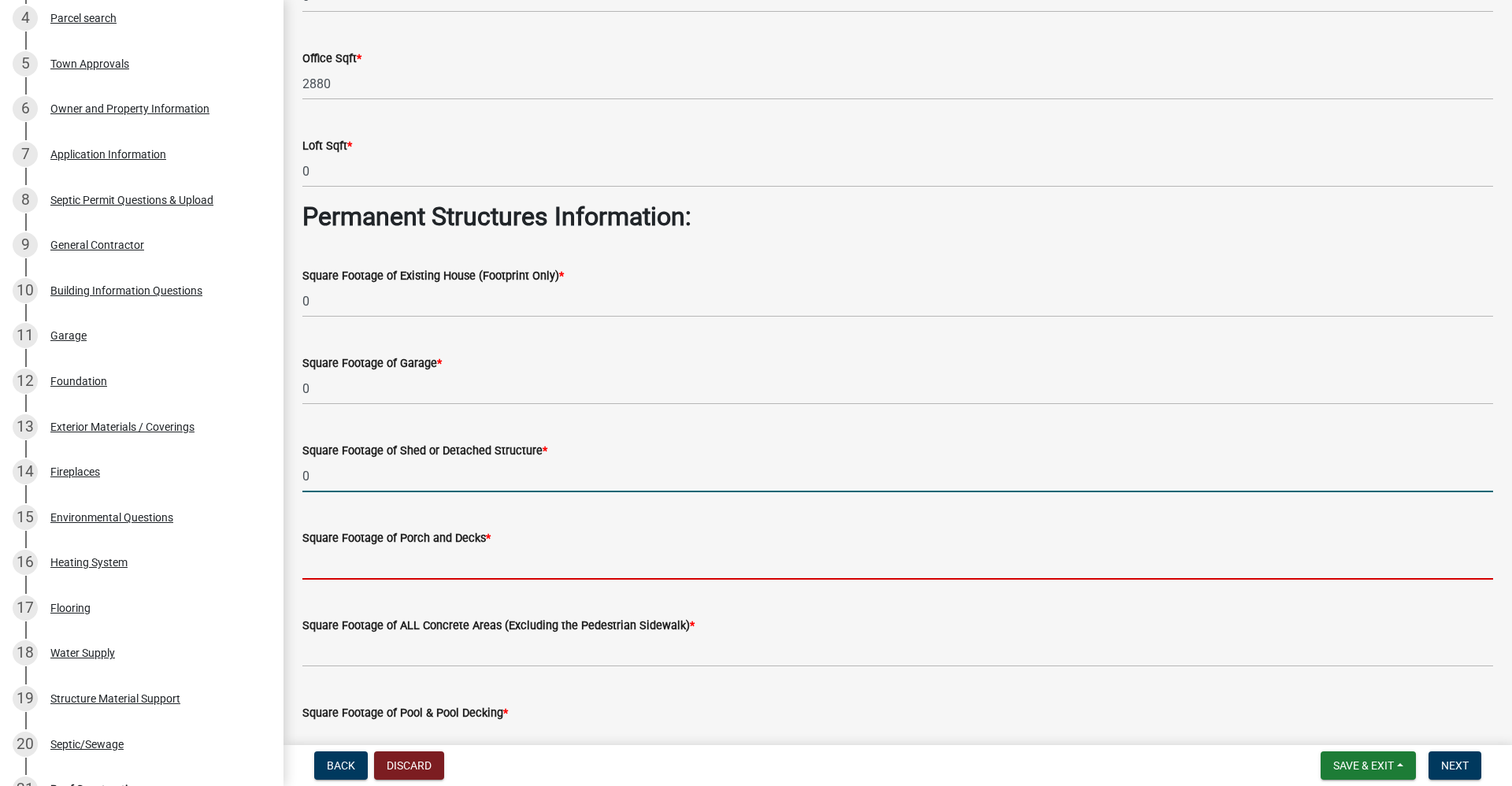
click at [353, 559] on input "text" at bounding box center [897, 564] width 1191 height 32
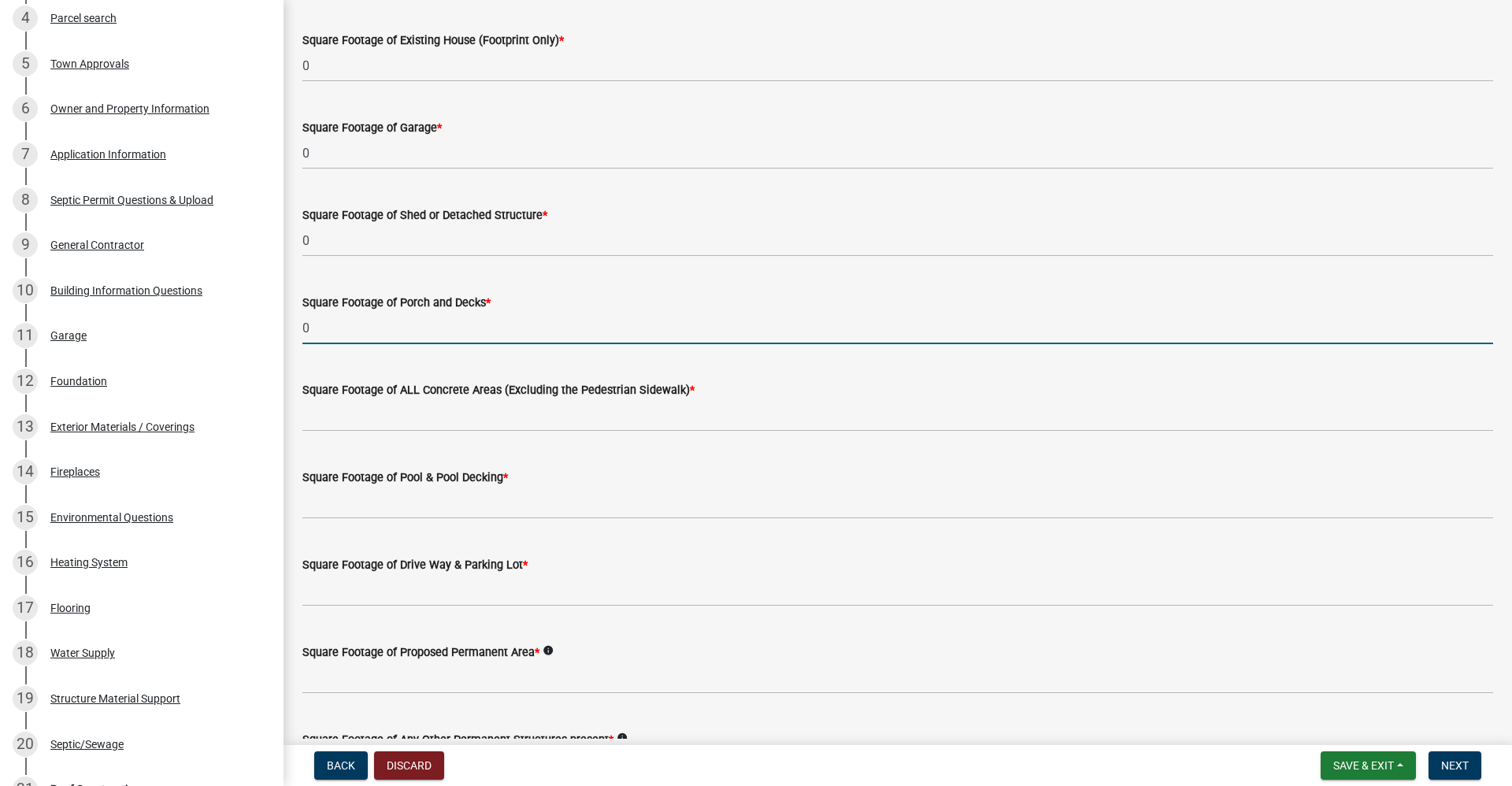
scroll to position [472, 0]
type input "0"
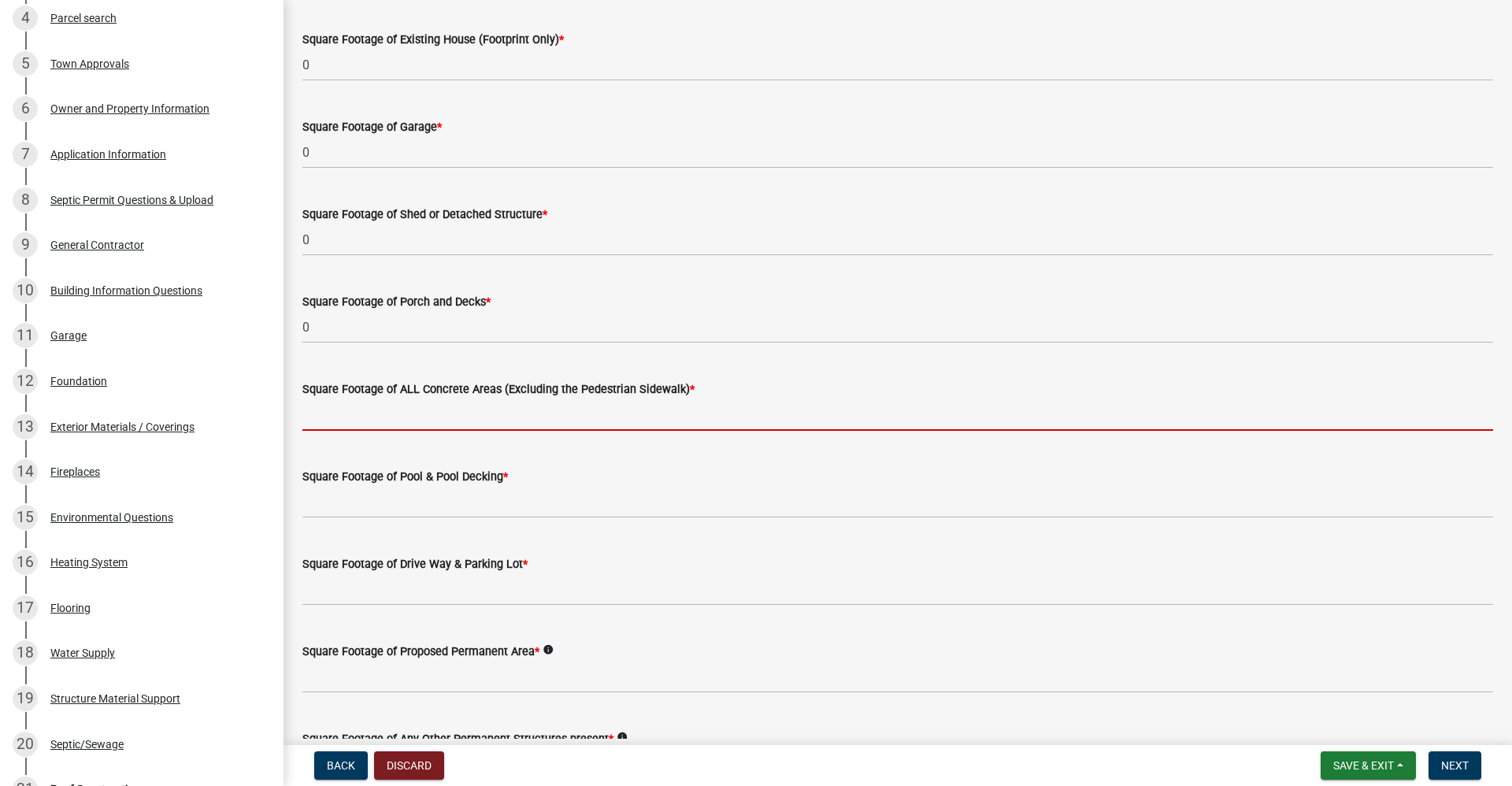
click at [411, 418] on input "text" at bounding box center [897, 415] width 1191 height 32
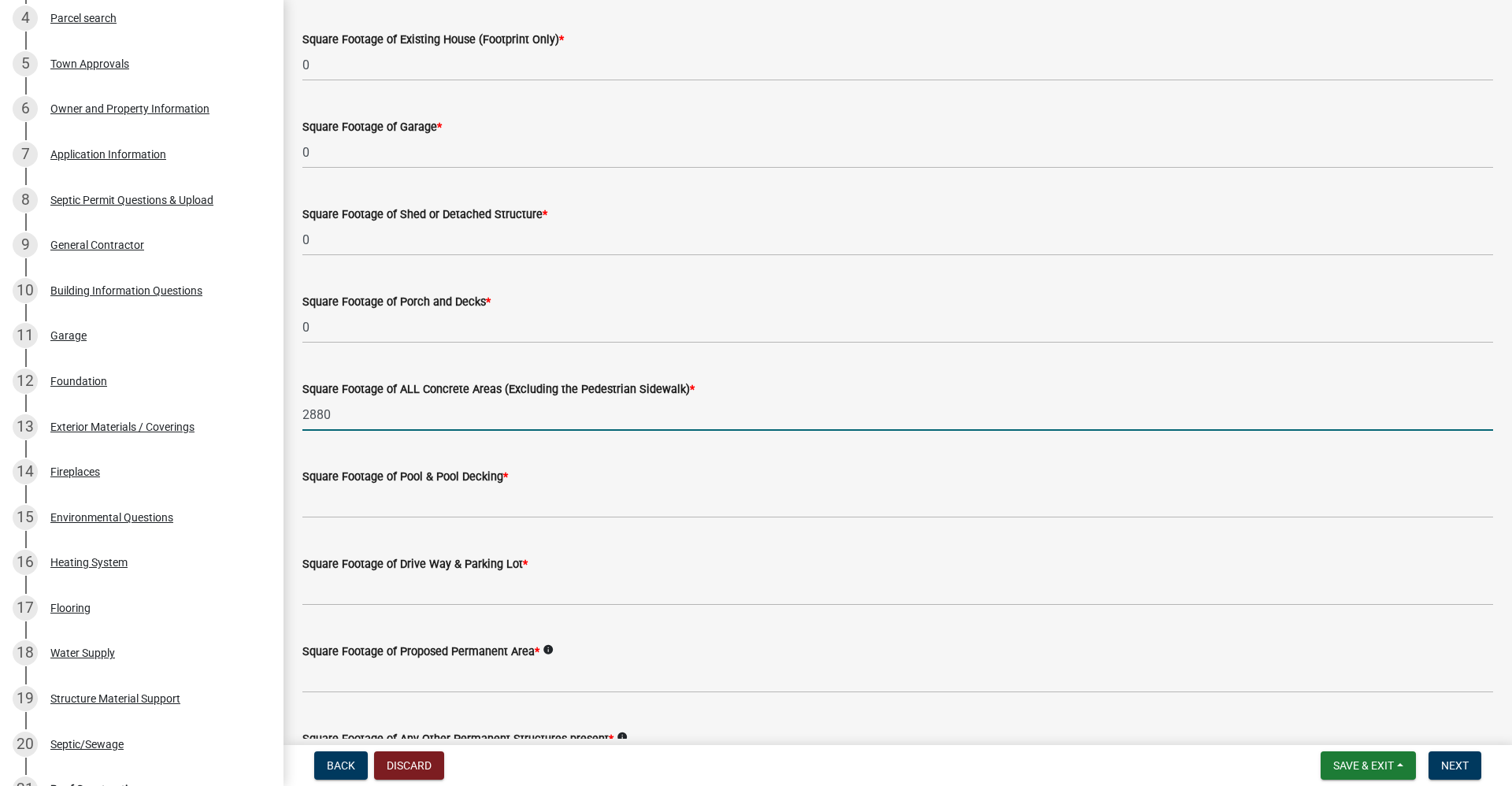
type input "2880"
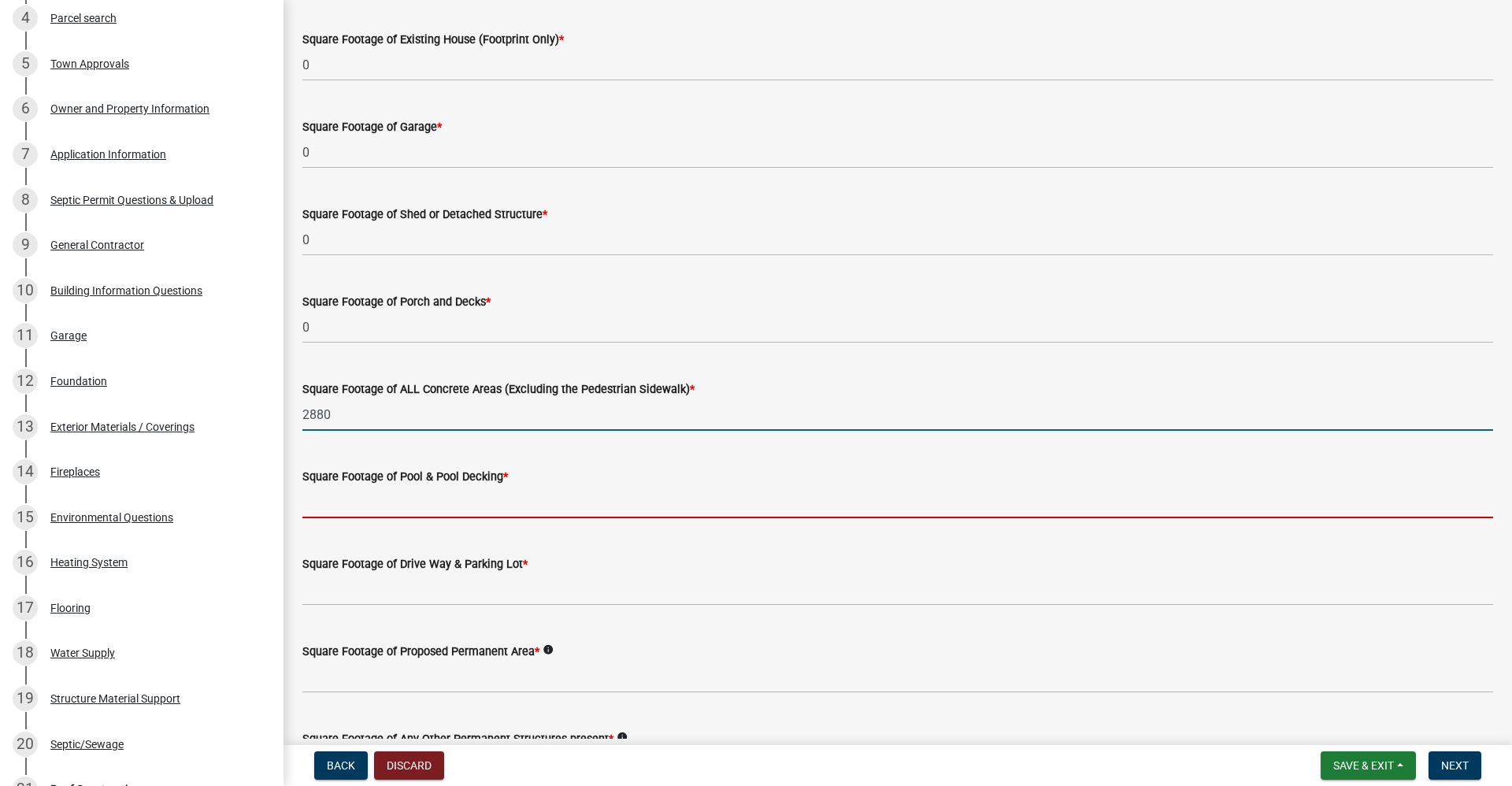
click at [375, 500] on input "text" at bounding box center [897, 502] width 1191 height 32
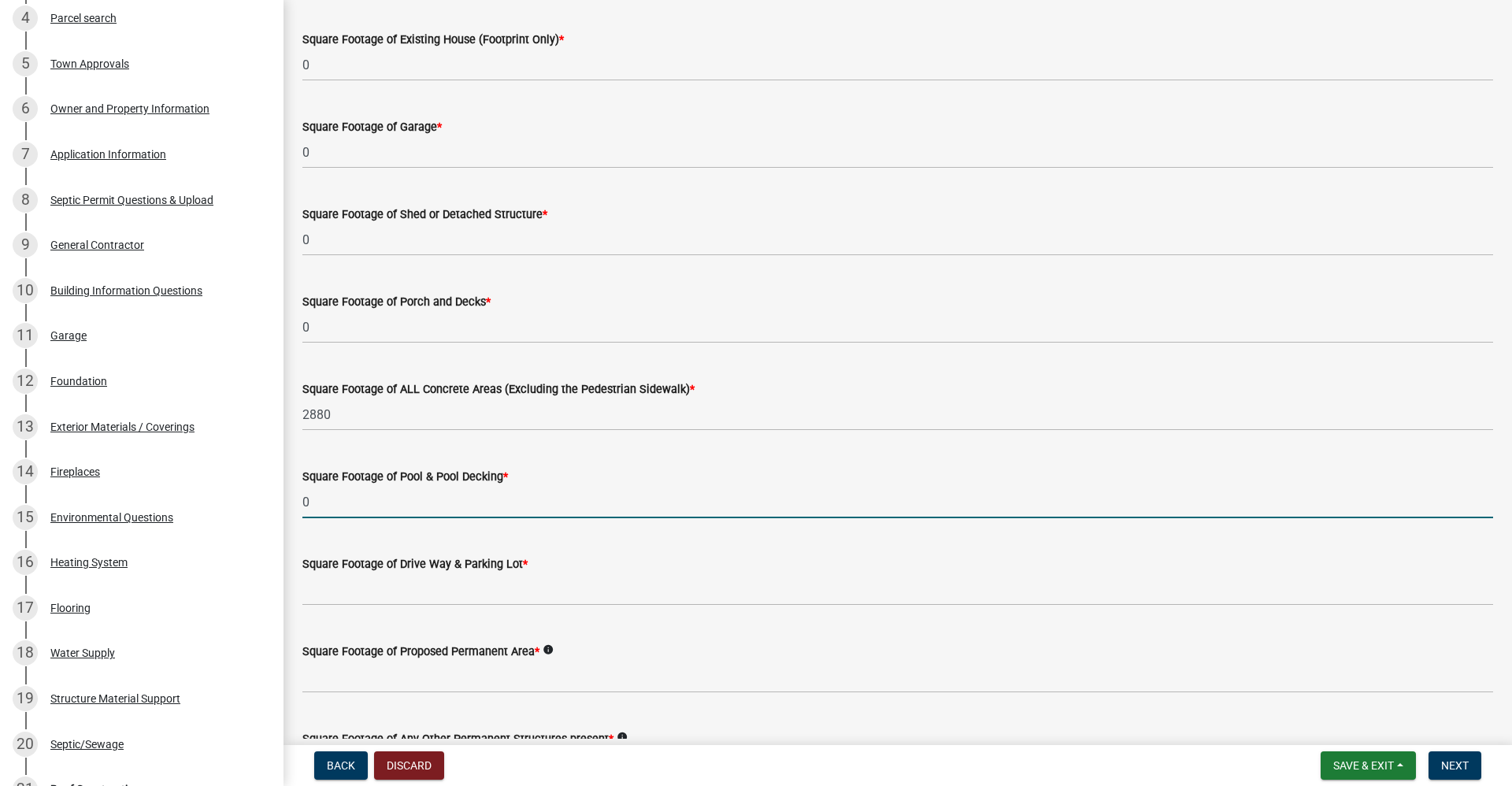
scroll to position [551, 0]
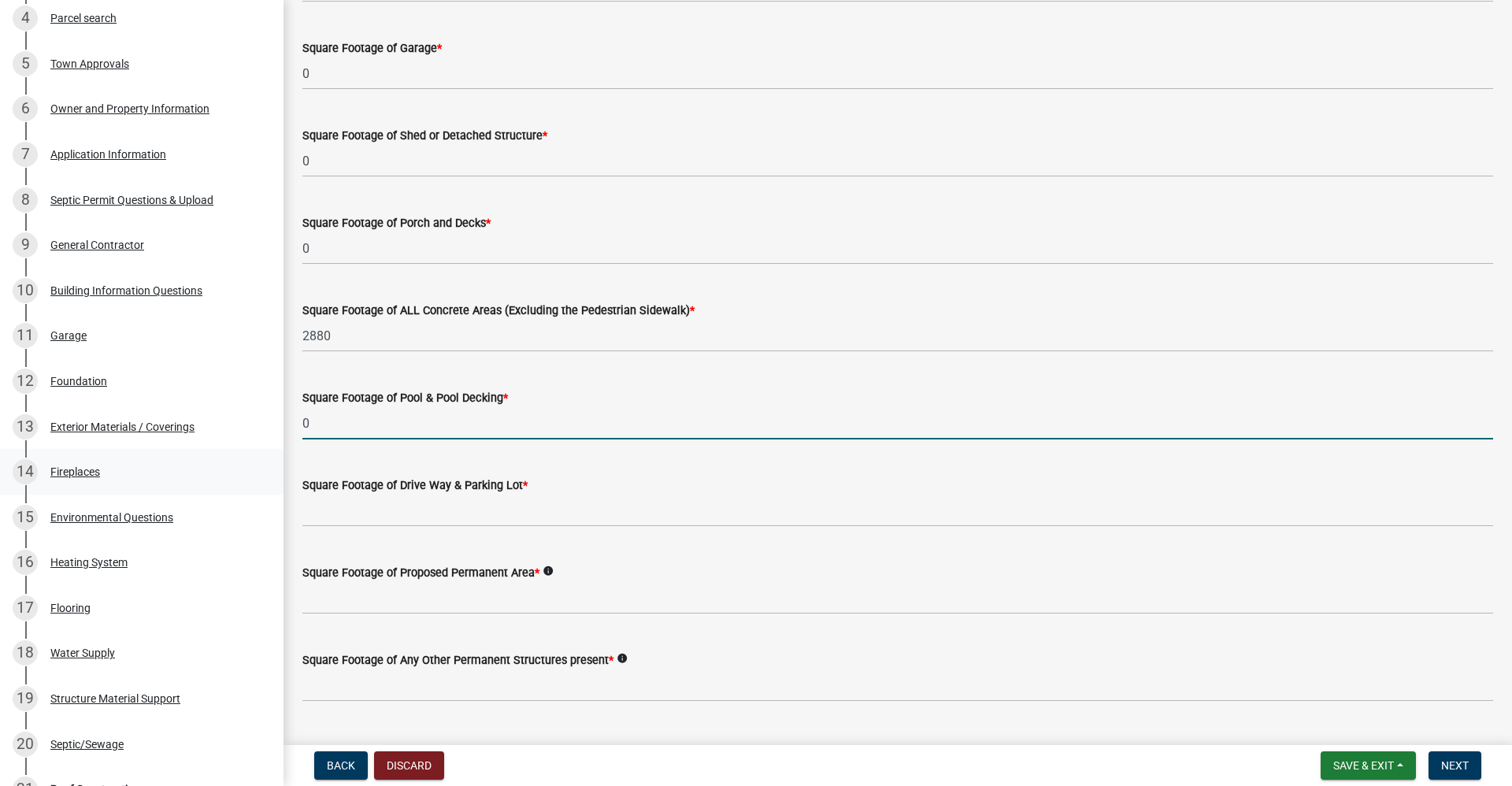
type input "0"
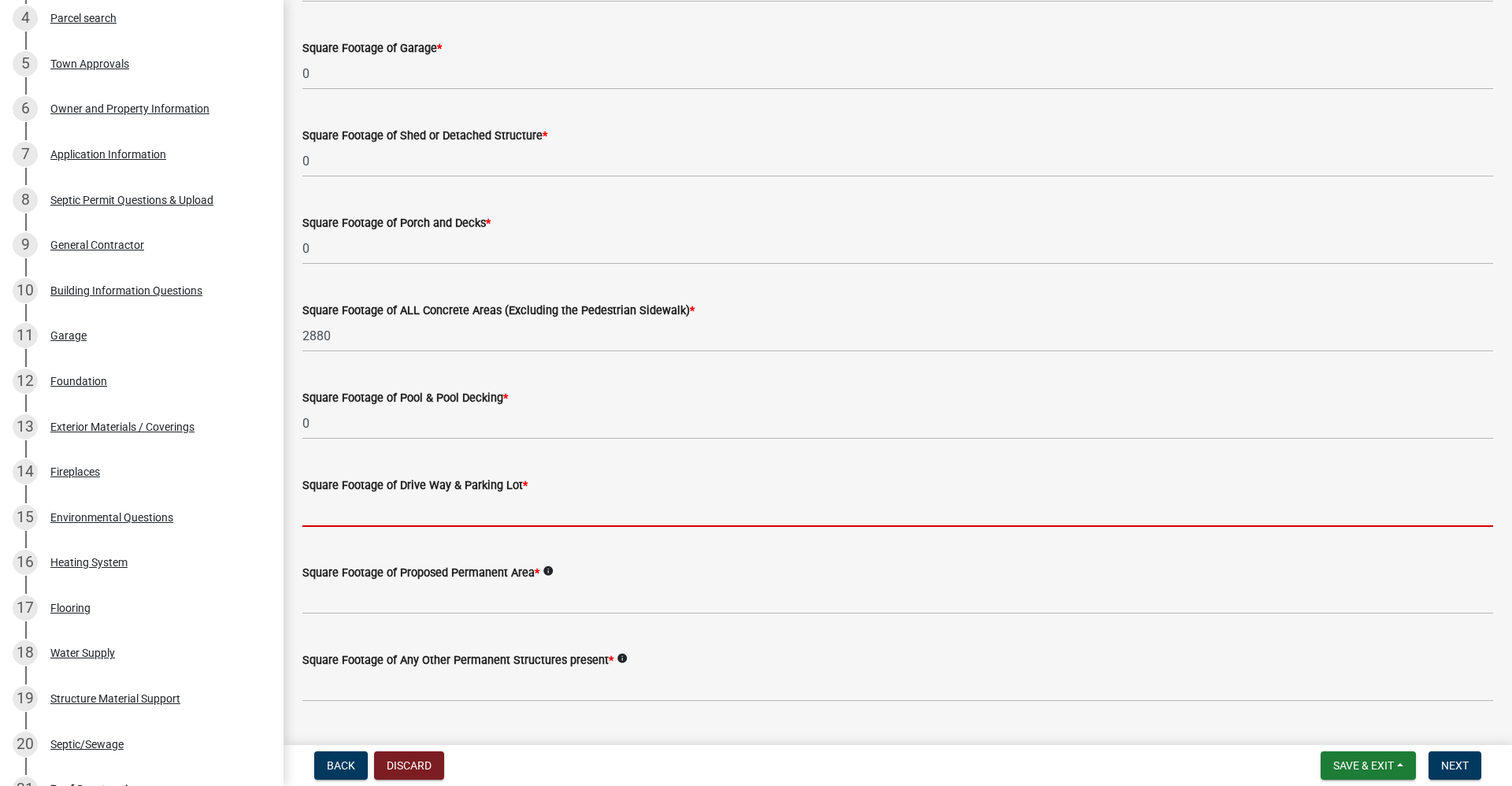
drag, startPoint x: 386, startPoint y: 512, endPoint x: 395, endPoint y: 513, distance: 9.1
click at [386, 511] on input "text" at bounding box center [897, 511] width 1191 height 32
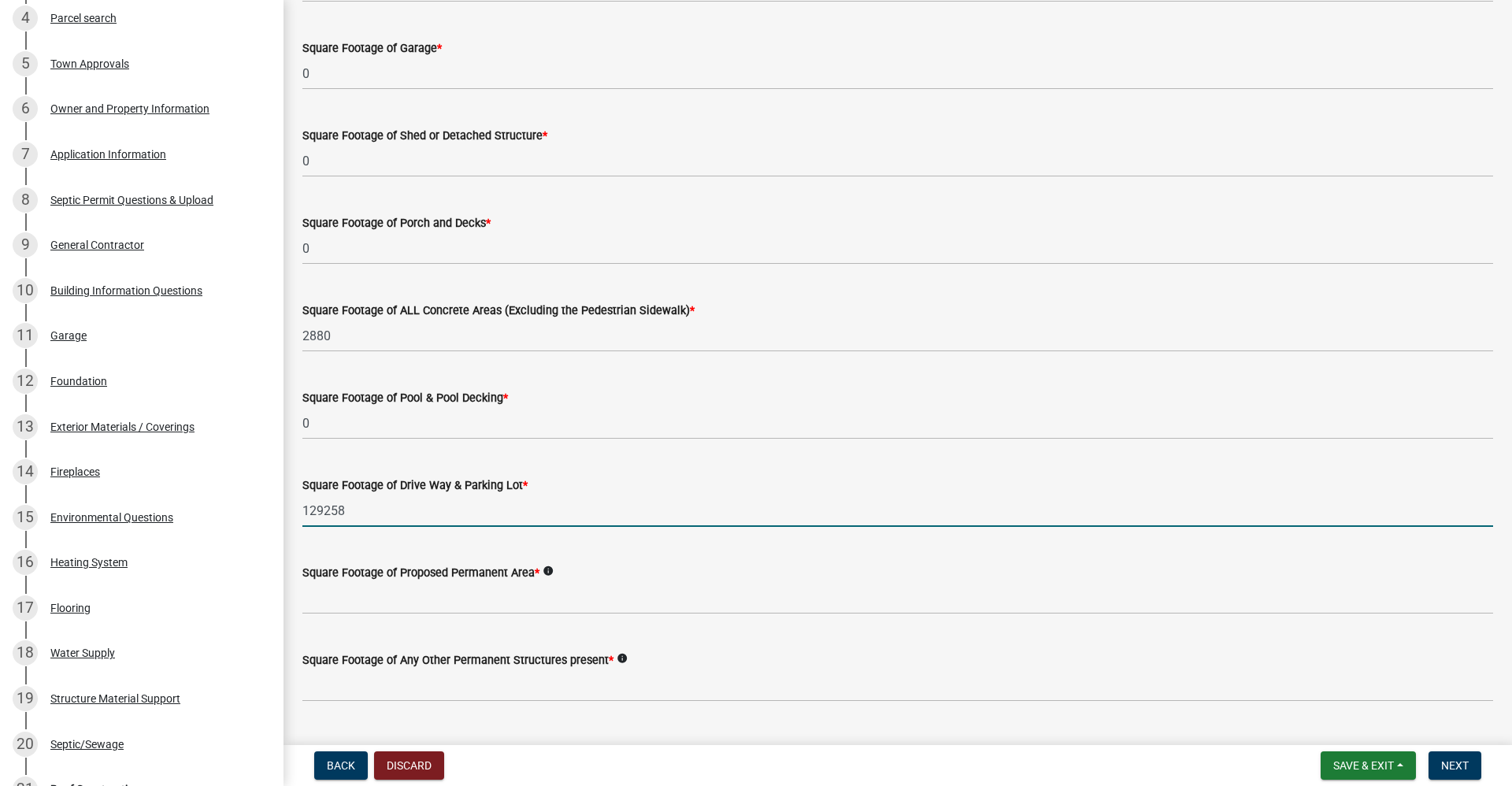
type input "129258"
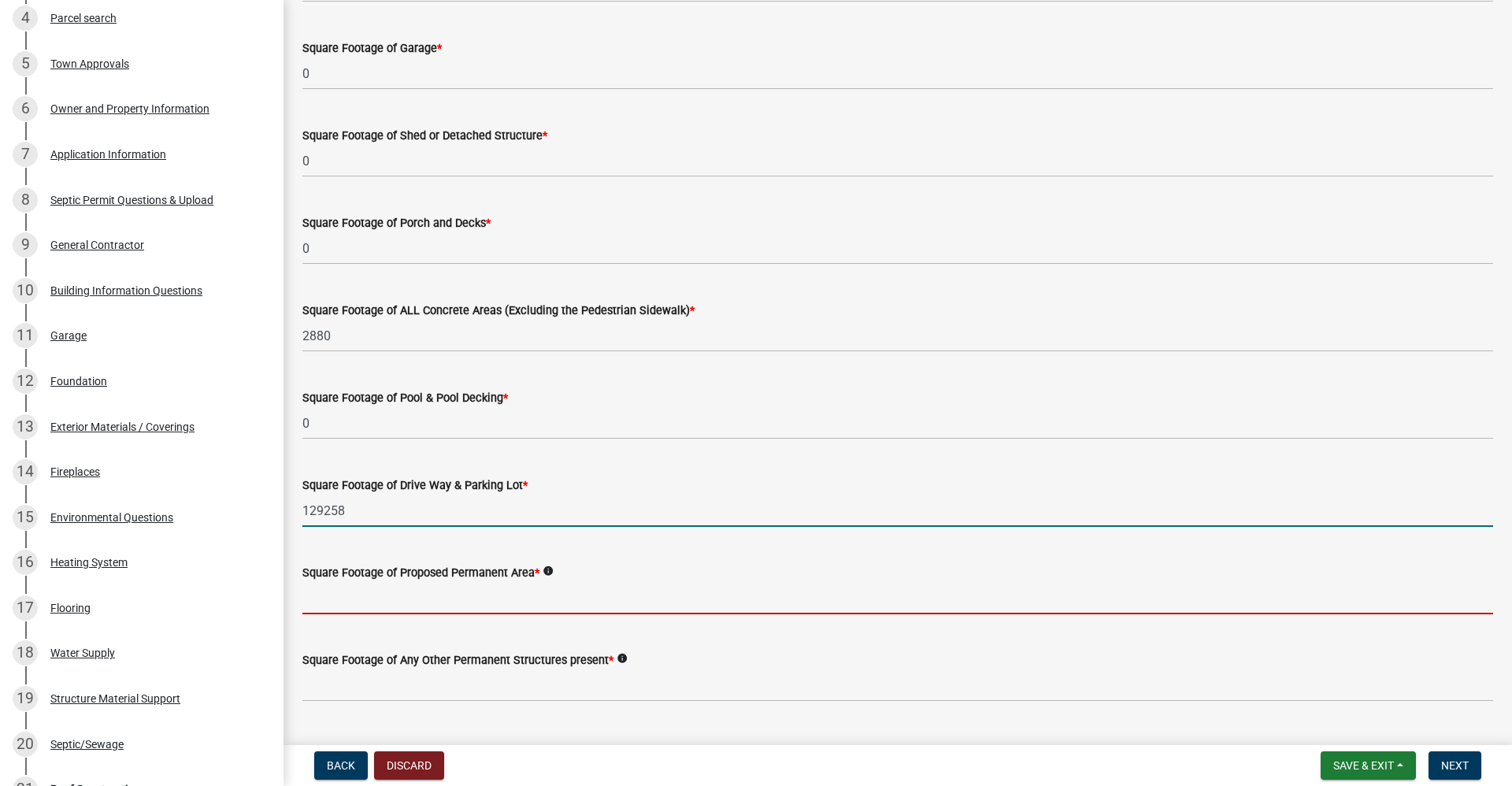
click at [408, 599] on input "text" at bounding box center [897, 598] width 1191 height 32
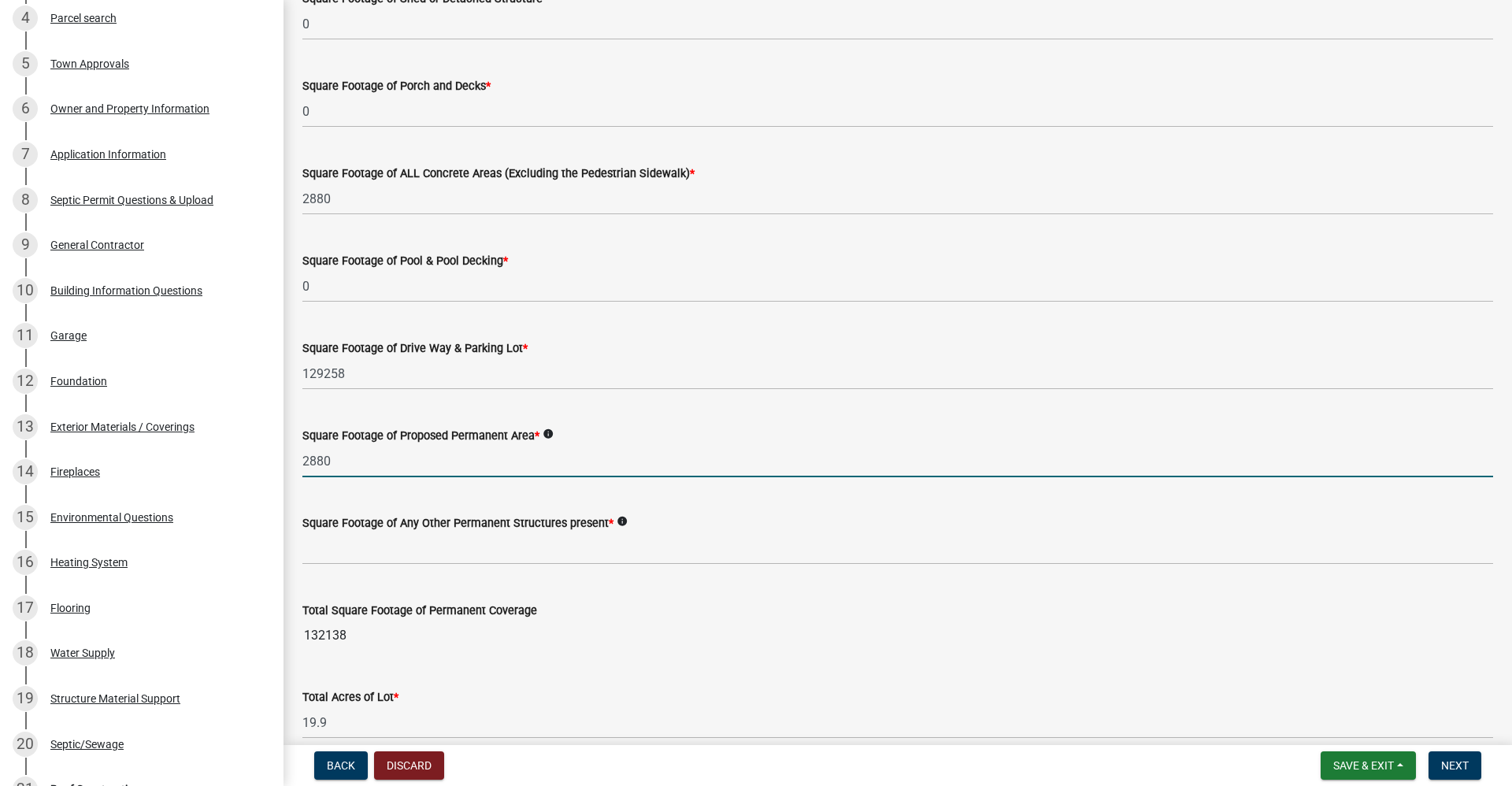
scroll to position [709, 0]
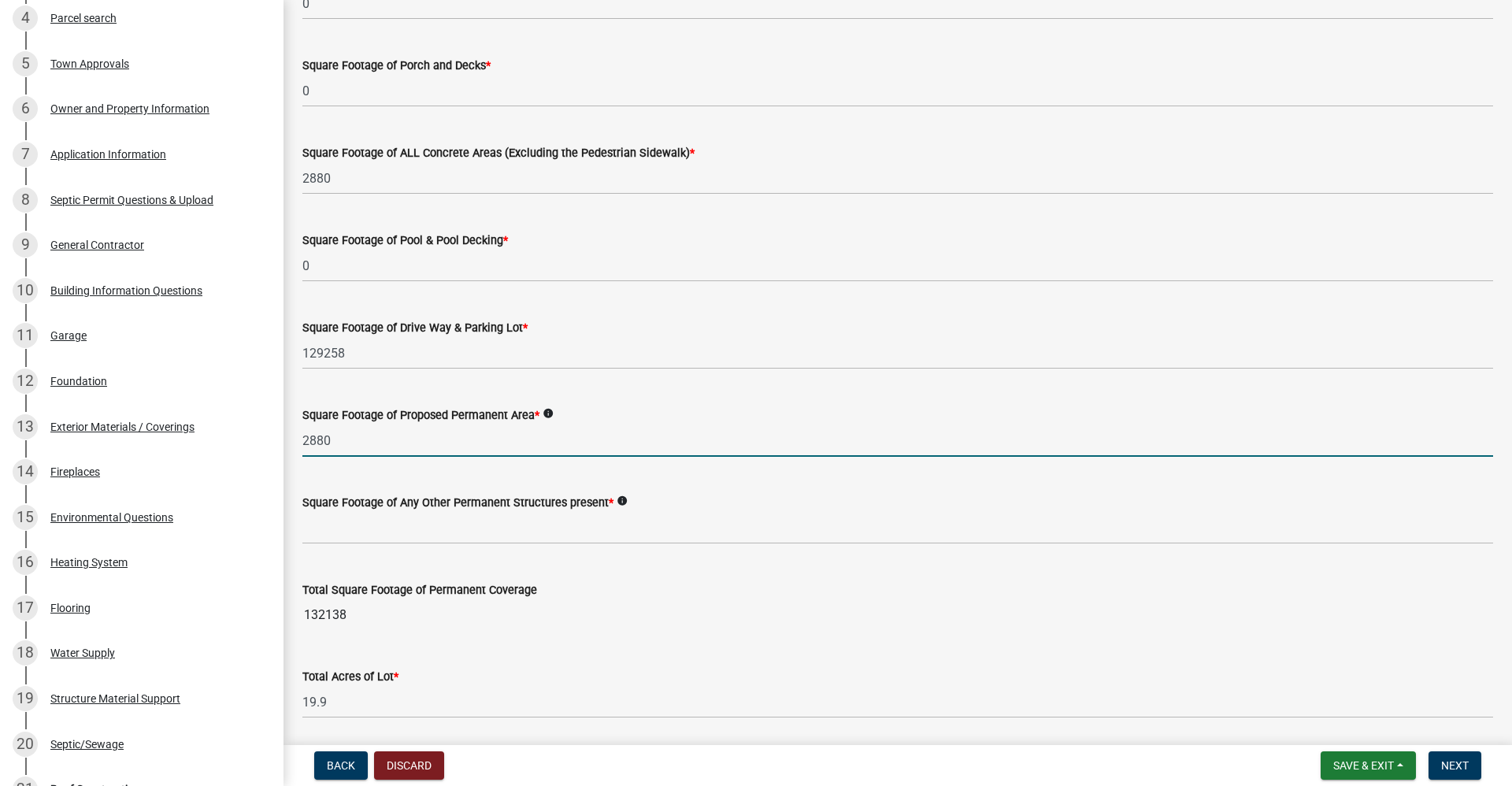
type input "2880"
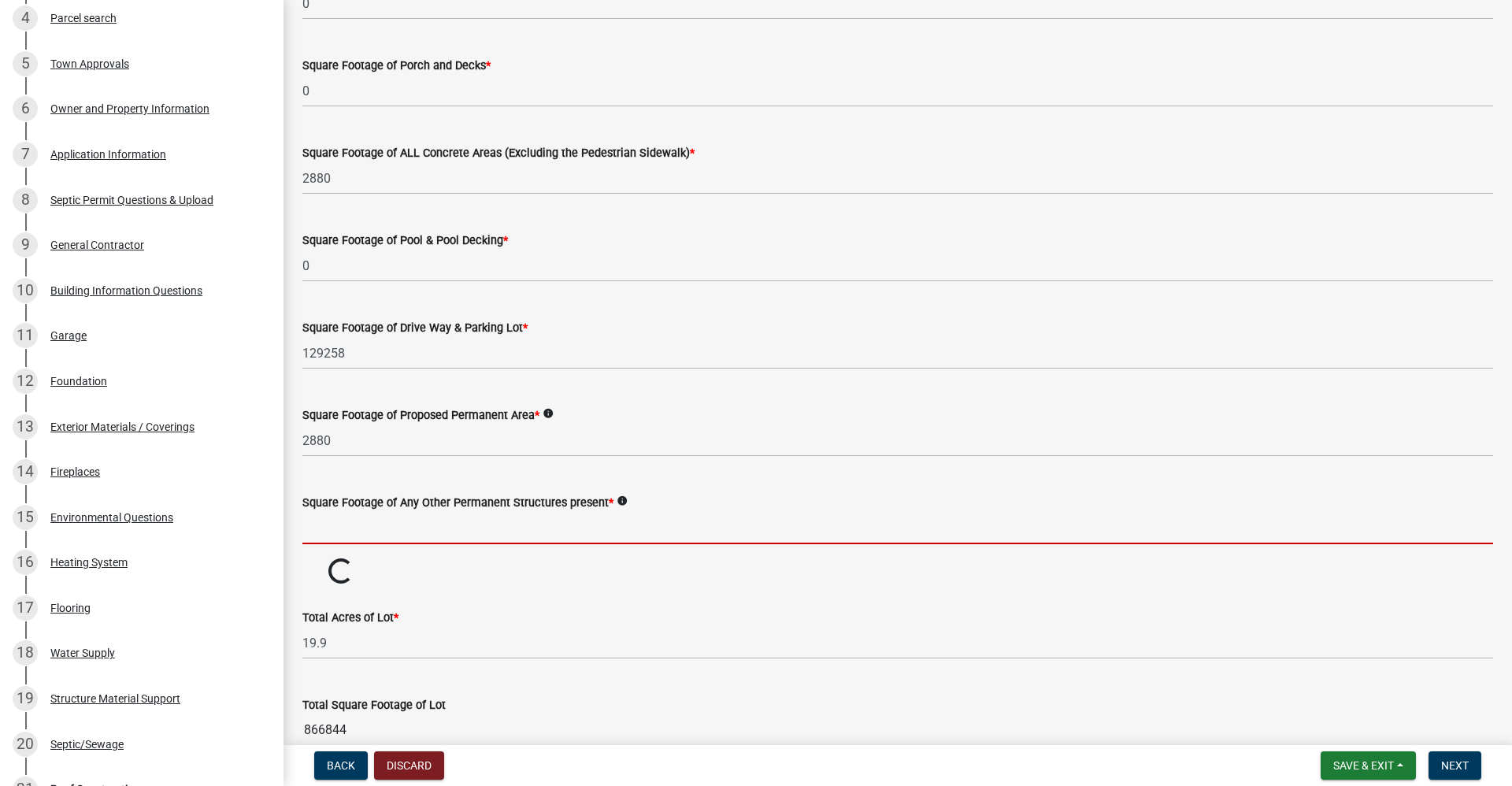
click at [357, 538] on input "text" at bounding box center [897, 528] width 1191 height 32
click at [344, 528] on input "text" at bounding box center [897, 528] width 1191 height 32
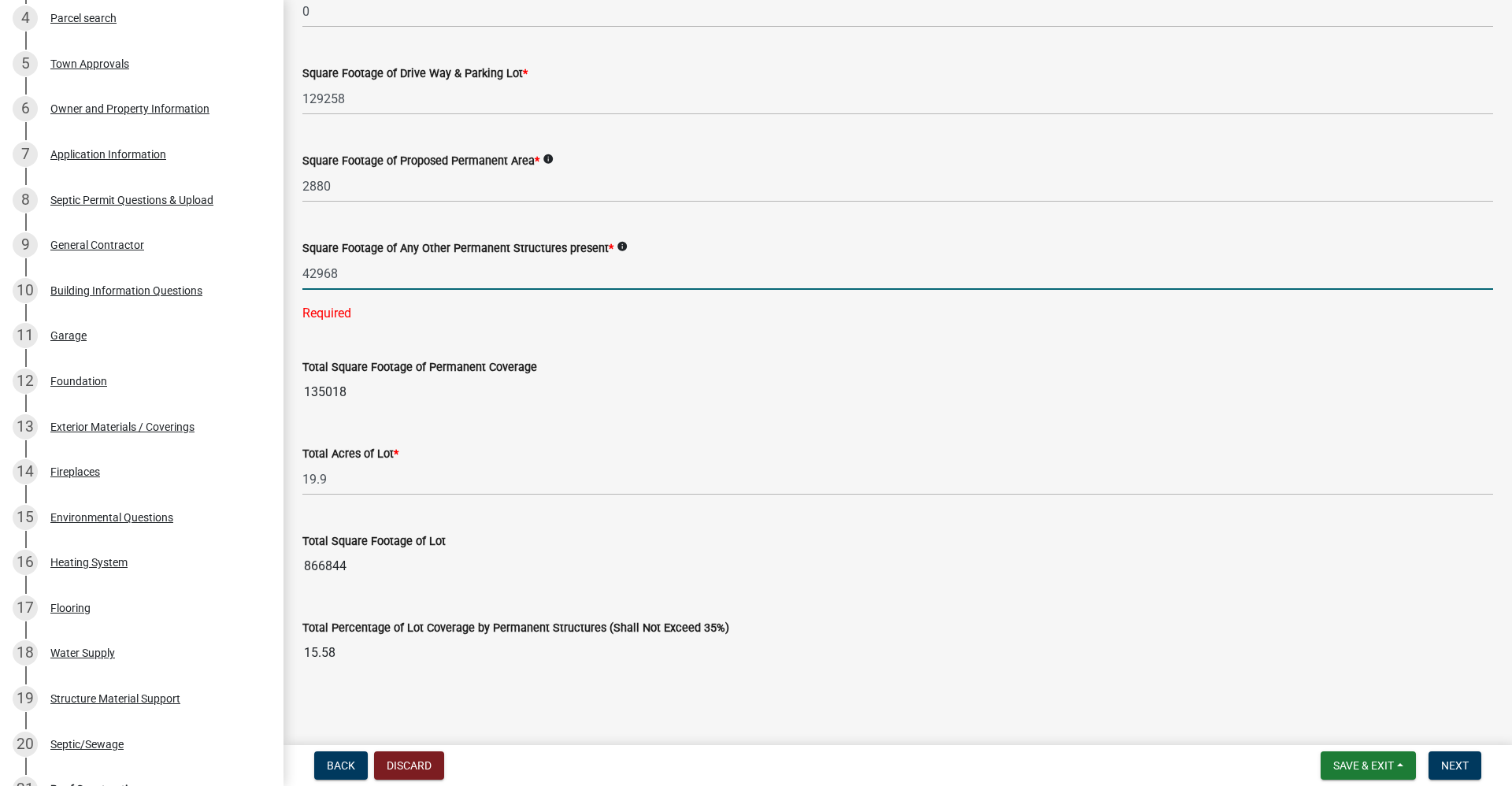
scroll to position [969, 0]
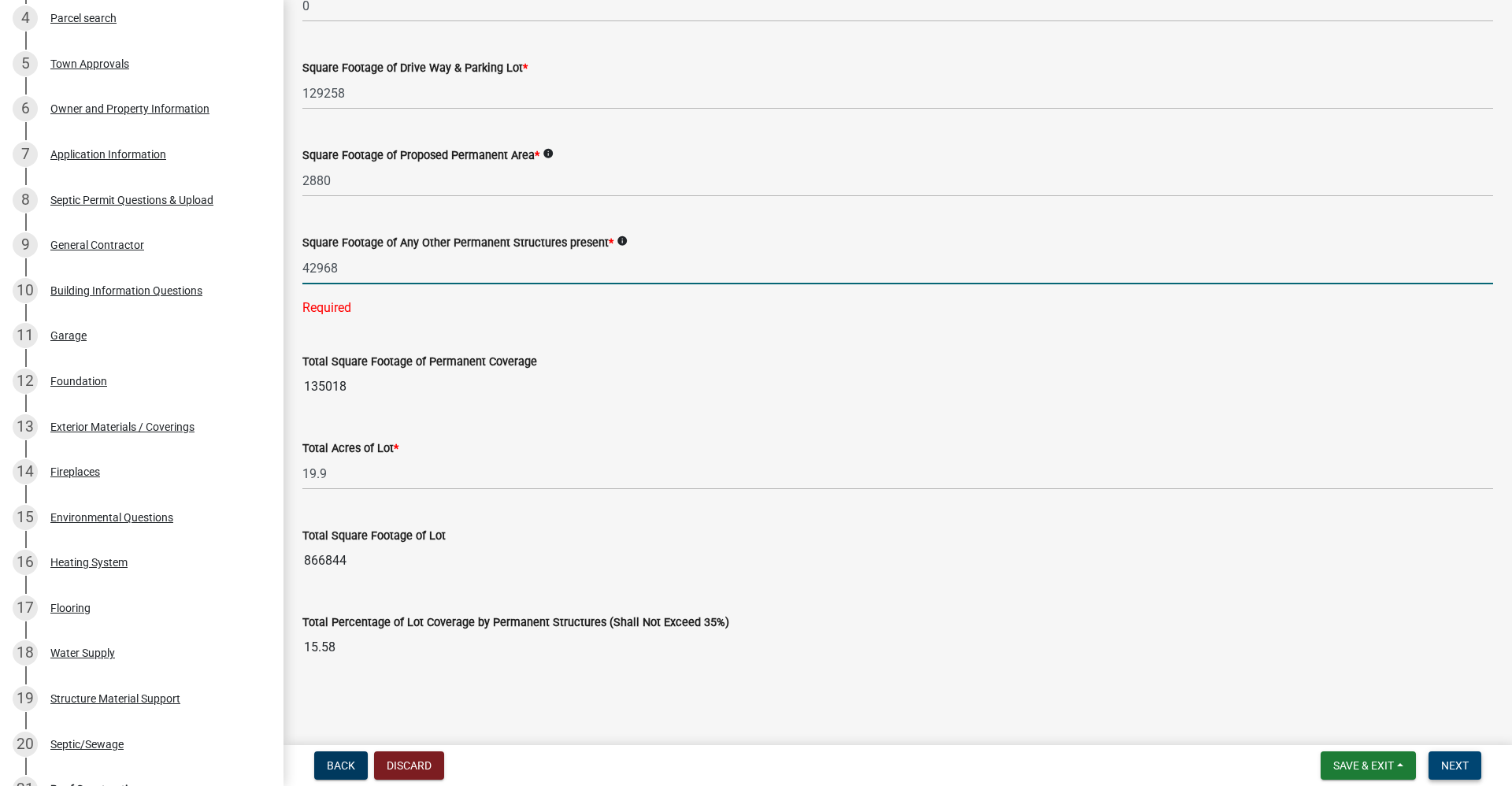
type input "42968"
click at [1463, 769] on span "Next" at bounding box center [1455, 766] width 27 height 13
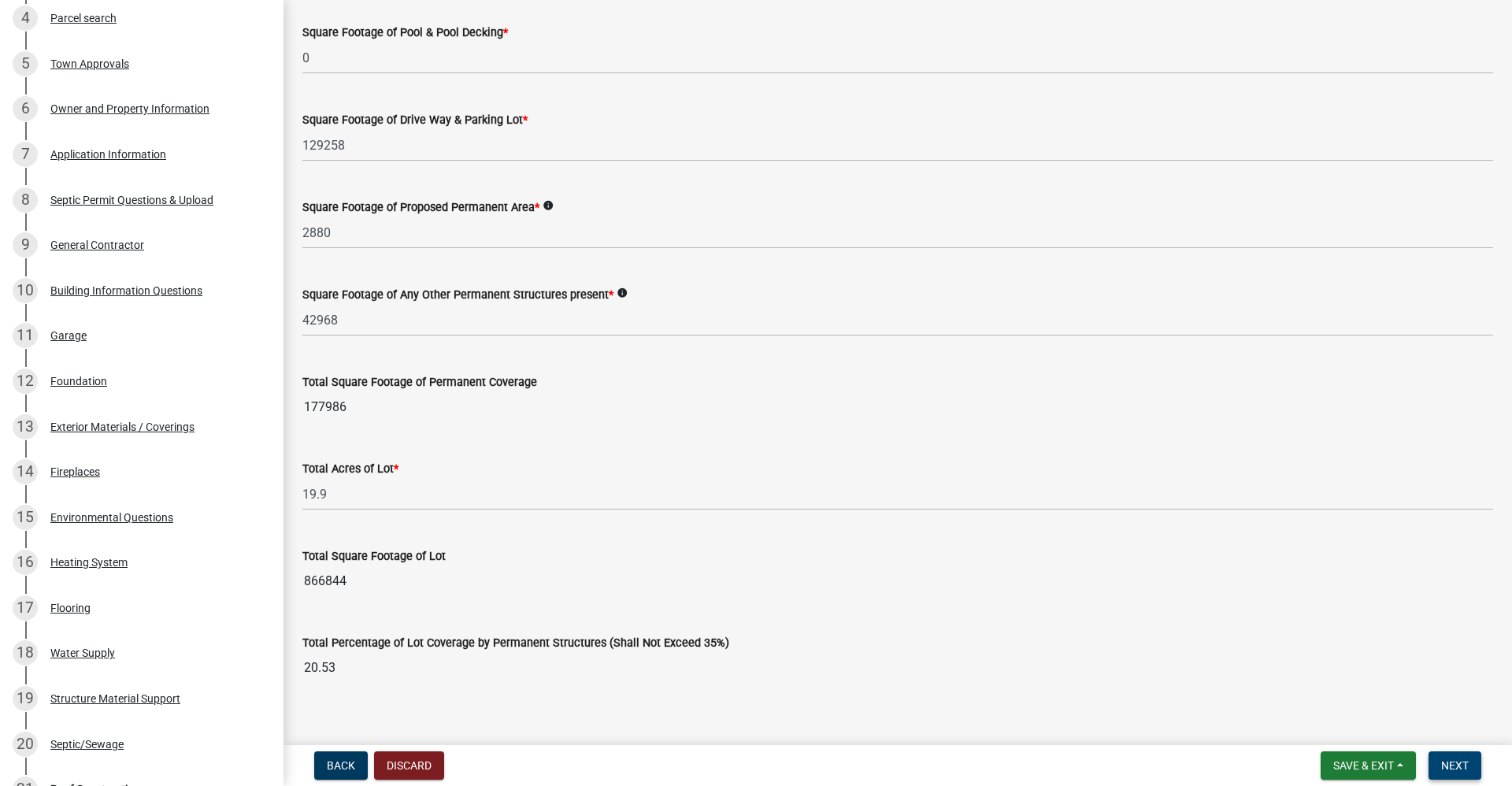
scroll to position [937, 0]
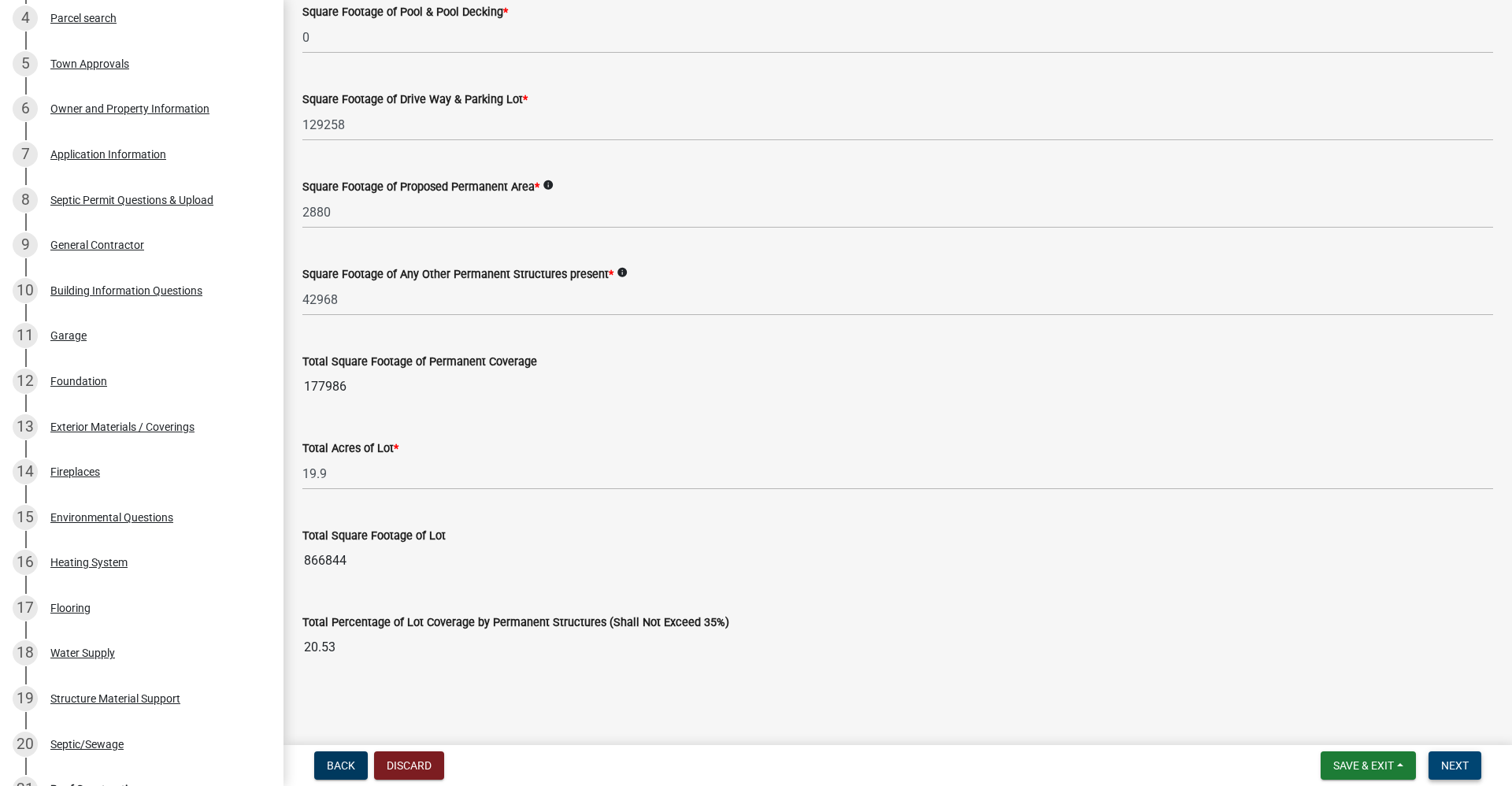
click at [1460, 767] on span "Next" at bounding box center [1455, 766] width 27 height 13
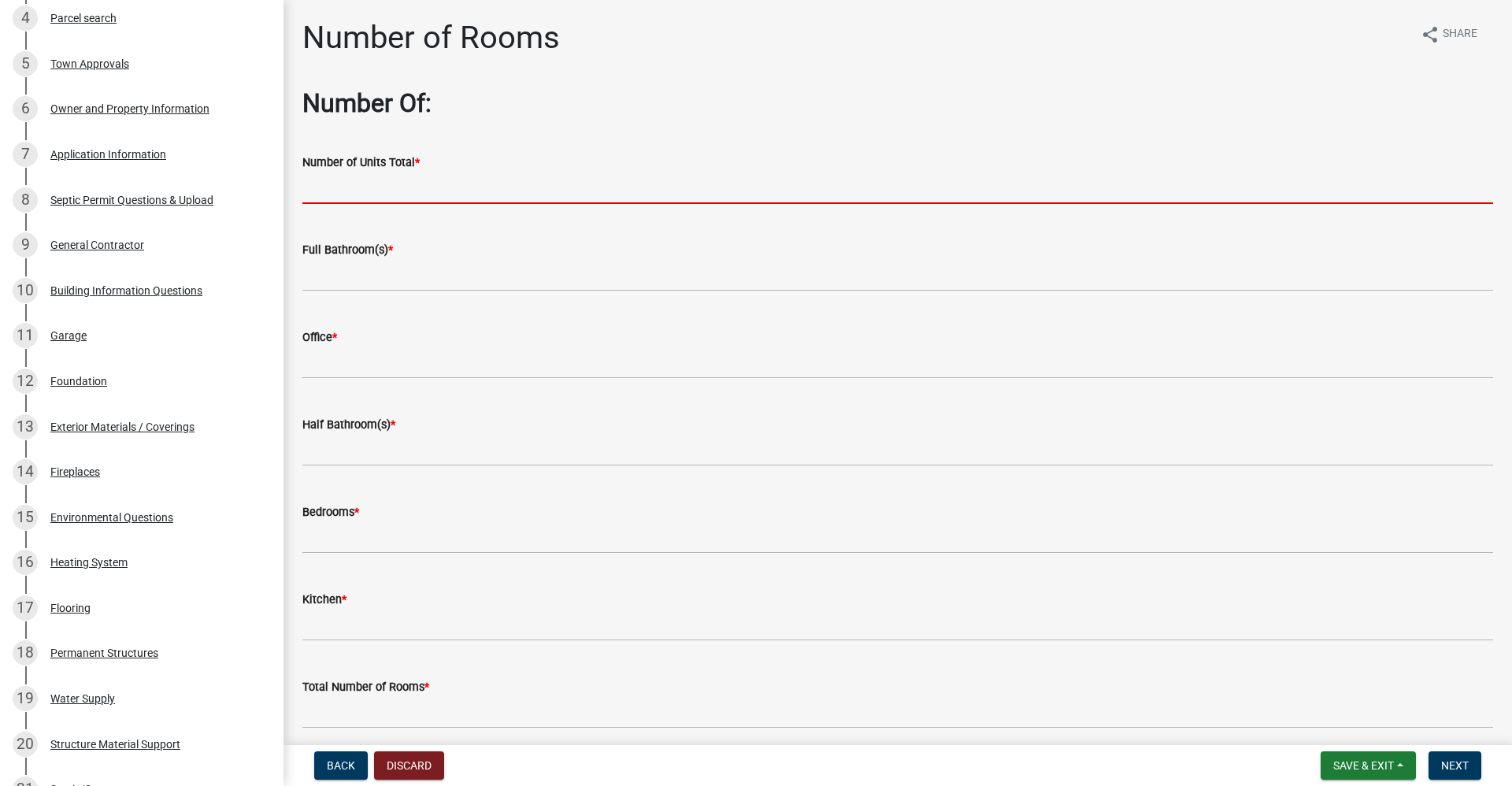
click at [387, 186] on input "text" at bounding box center [897, 188] width 1191 height 32
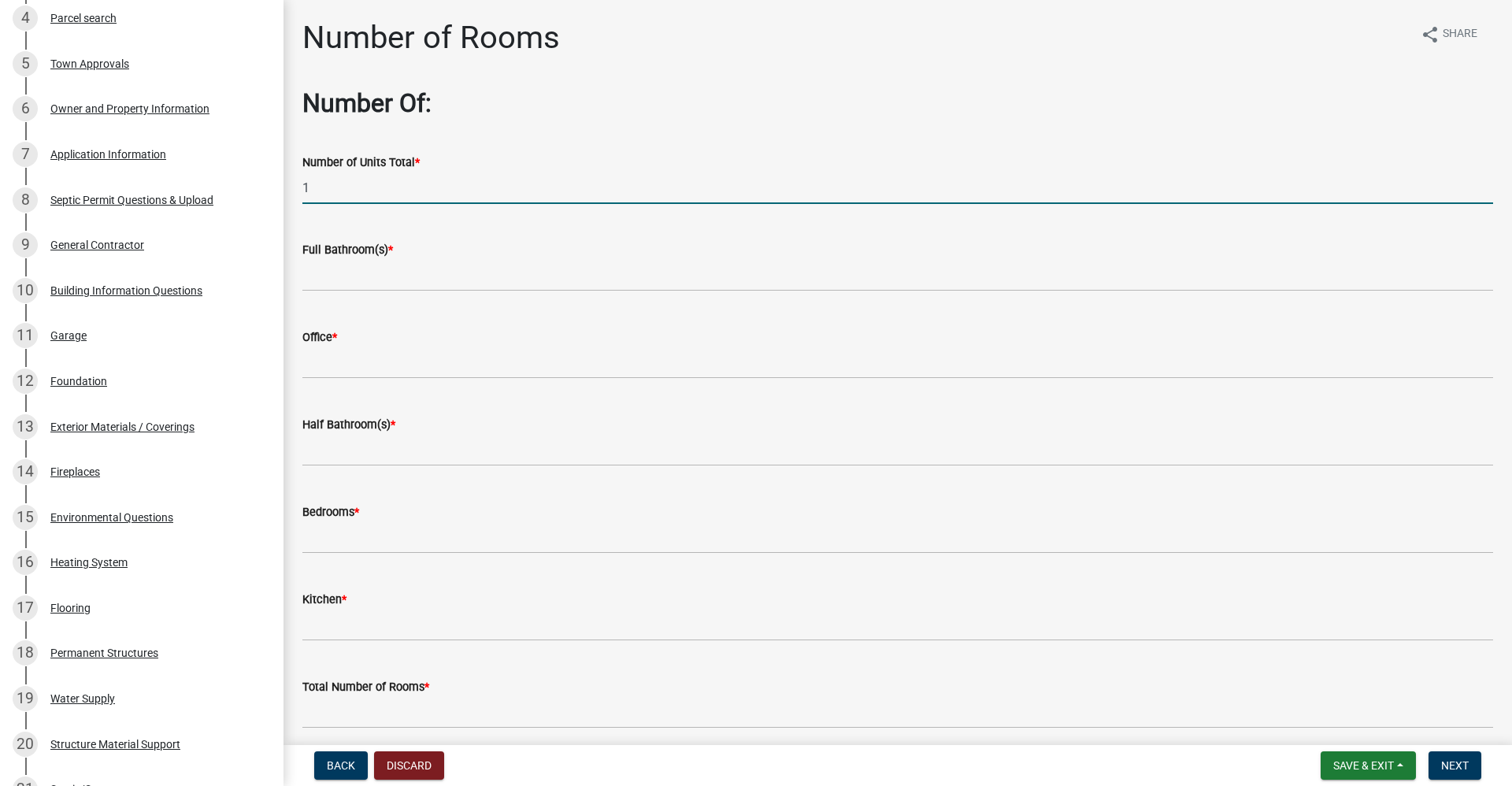
type input "1"
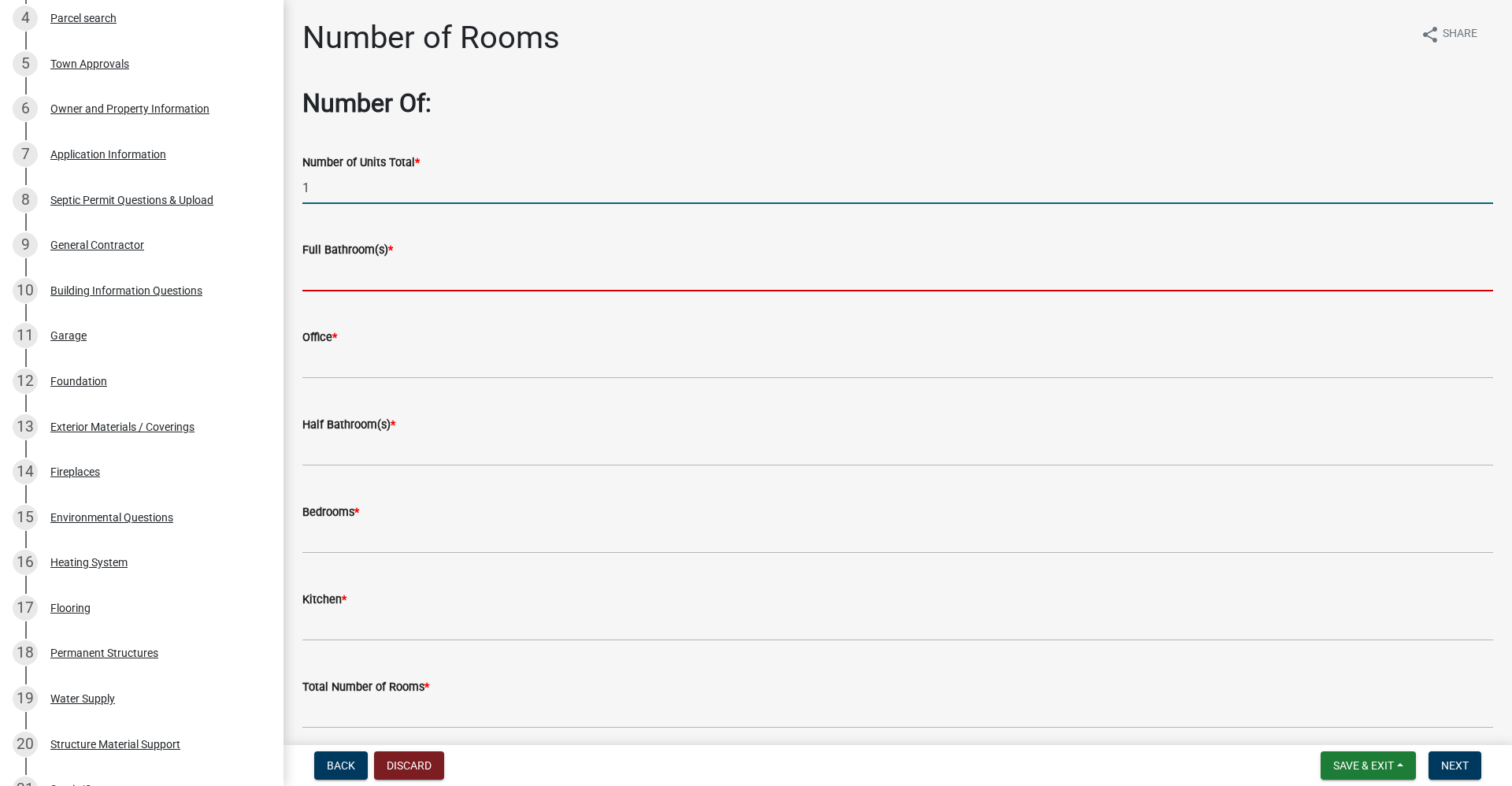
click at [322, 281] on input "text" at bounding box center [897, 275] width 1191 height 32
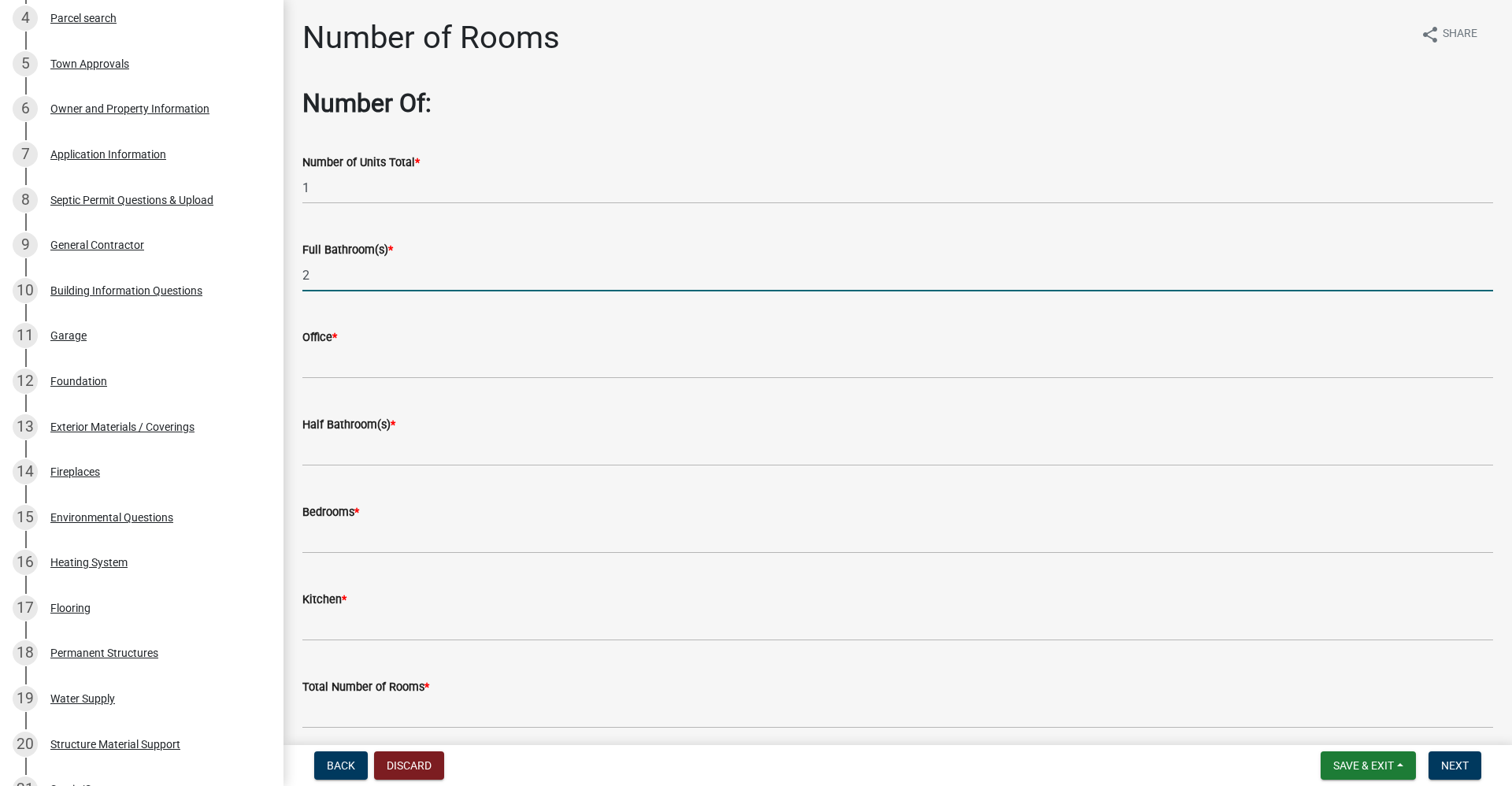
type input "2"
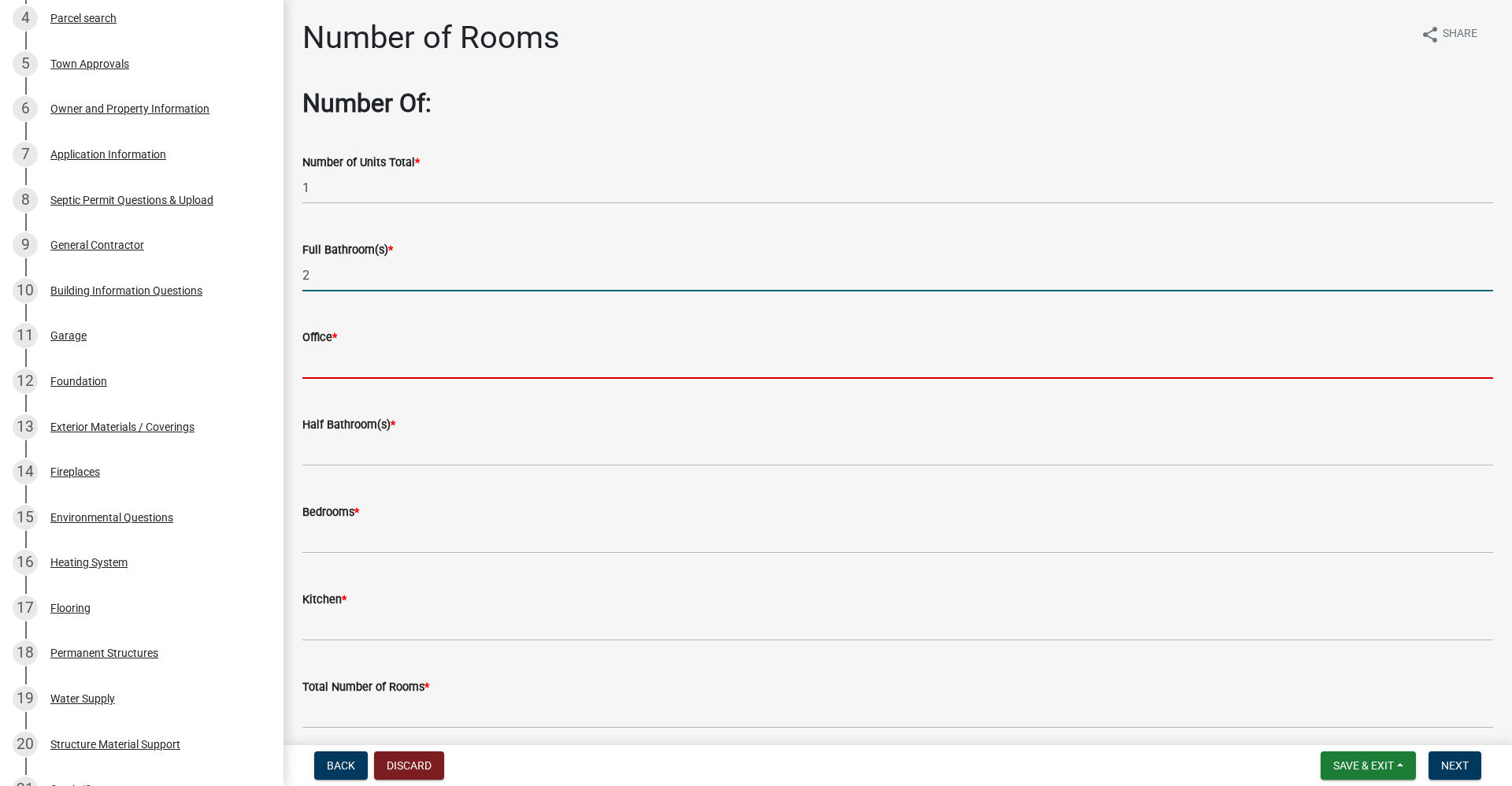
click at [335, 367] on input "text" at bounding box center [897, 363] width 1191 height 32
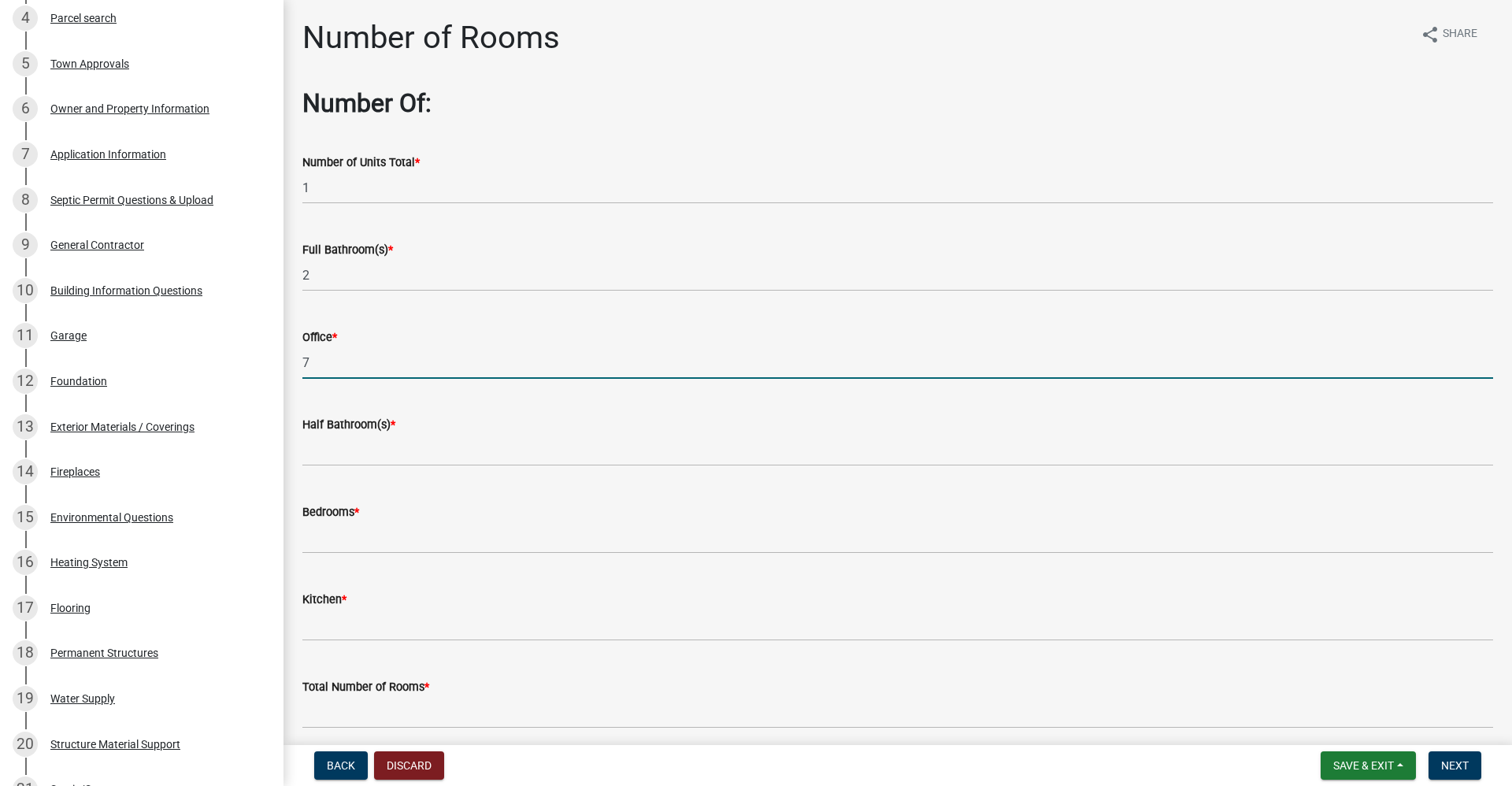
type input "7"
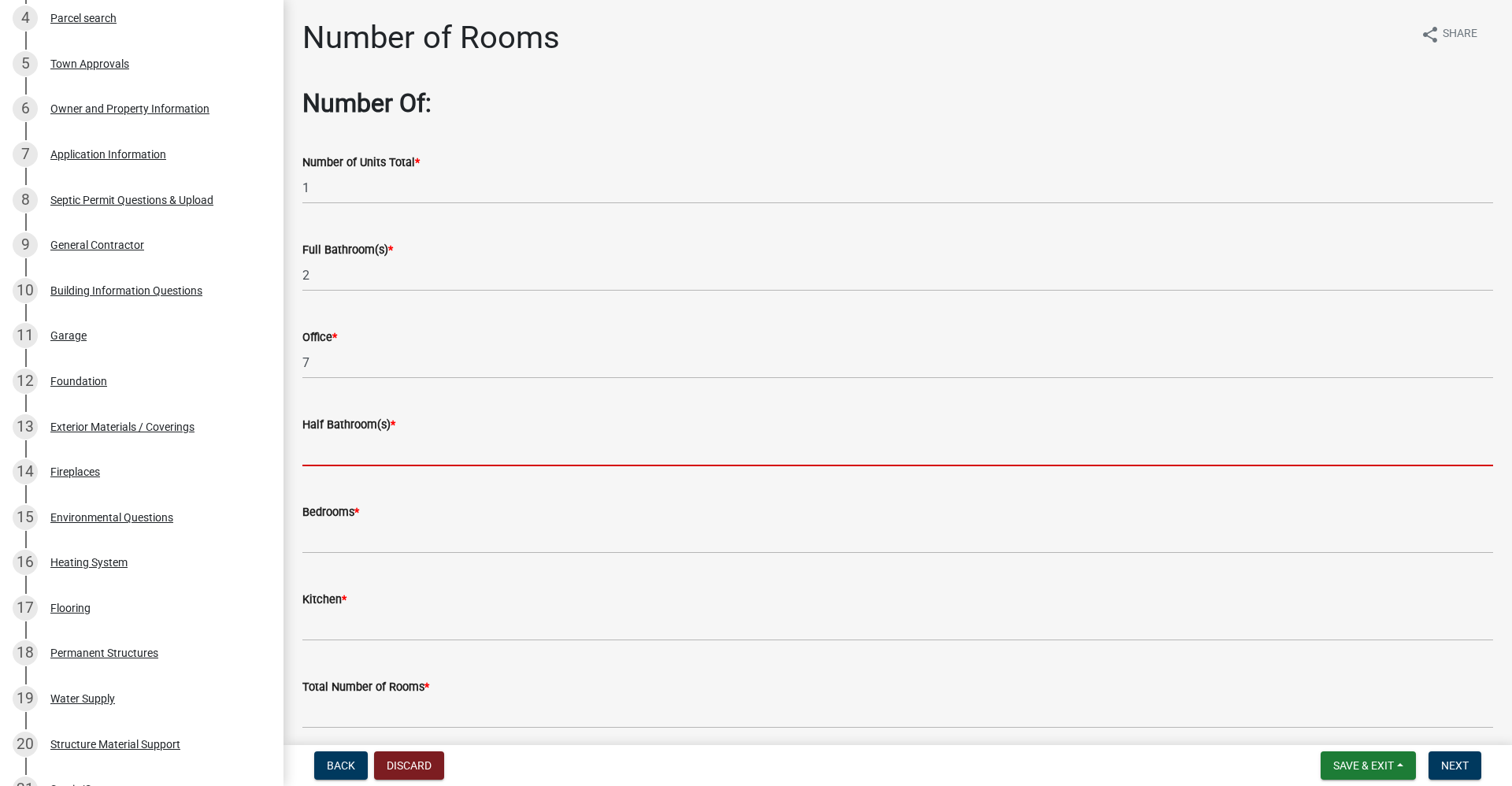
click at [343, 453] on input "text" at bounding box center [897, 450] width 1191 height 32
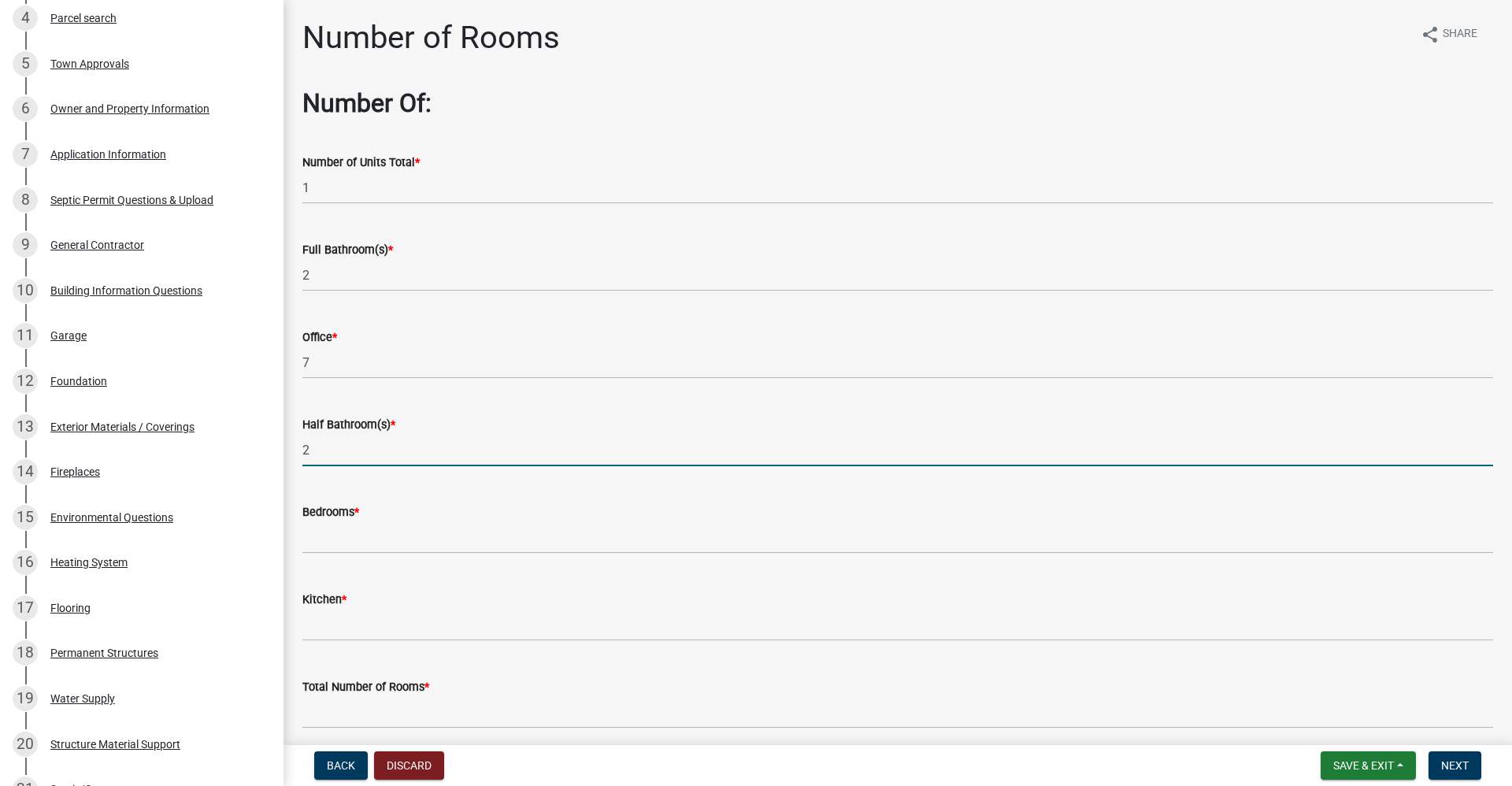
type input "2"
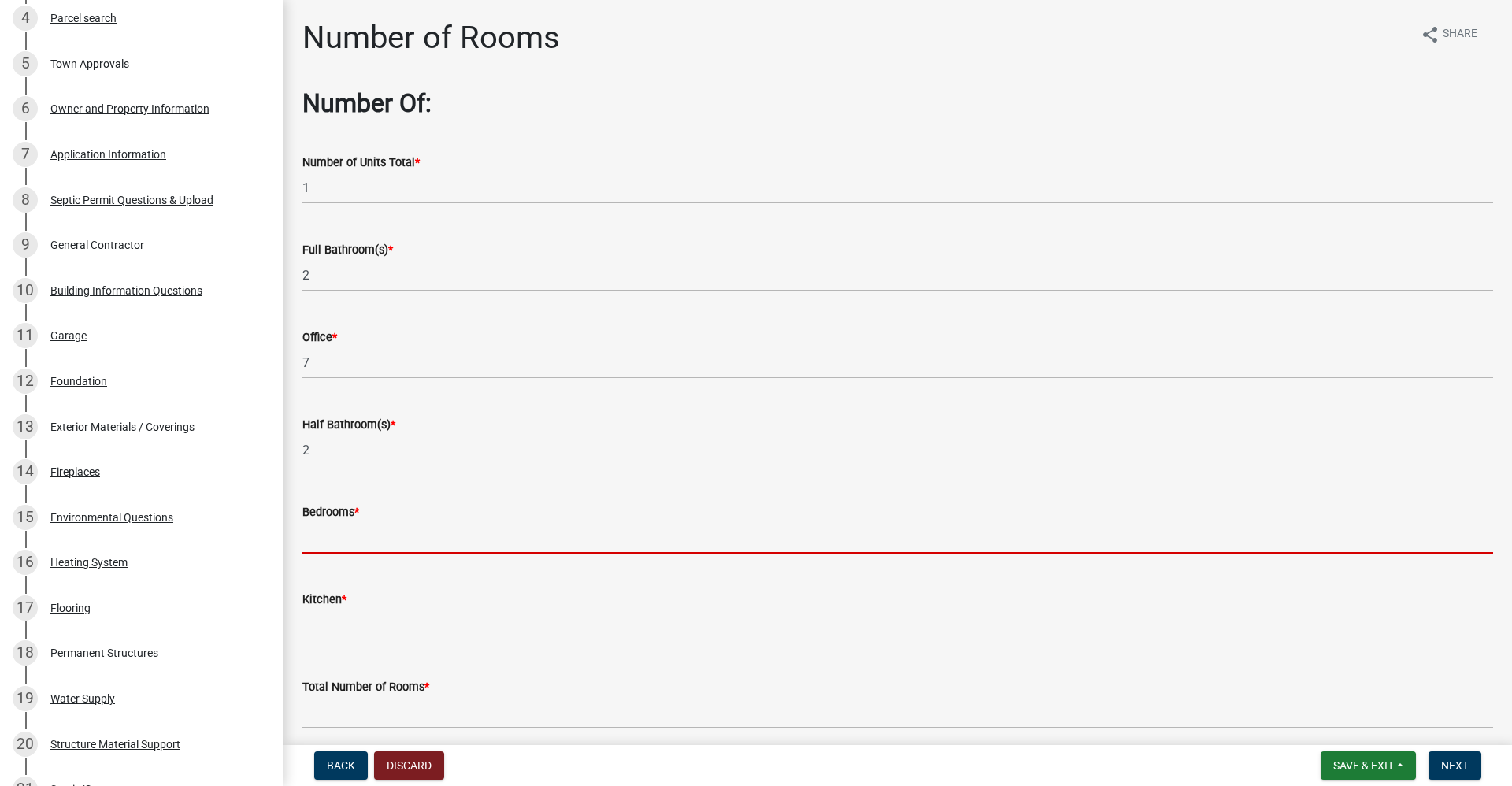
drag, startPoint x: 313, startPoint y: 537, endPoint x: 320, endPoint y: 534, distance: 7.6
click at [314, 536] on input "text" at bounding box center [897, 538] width 1191 height 32
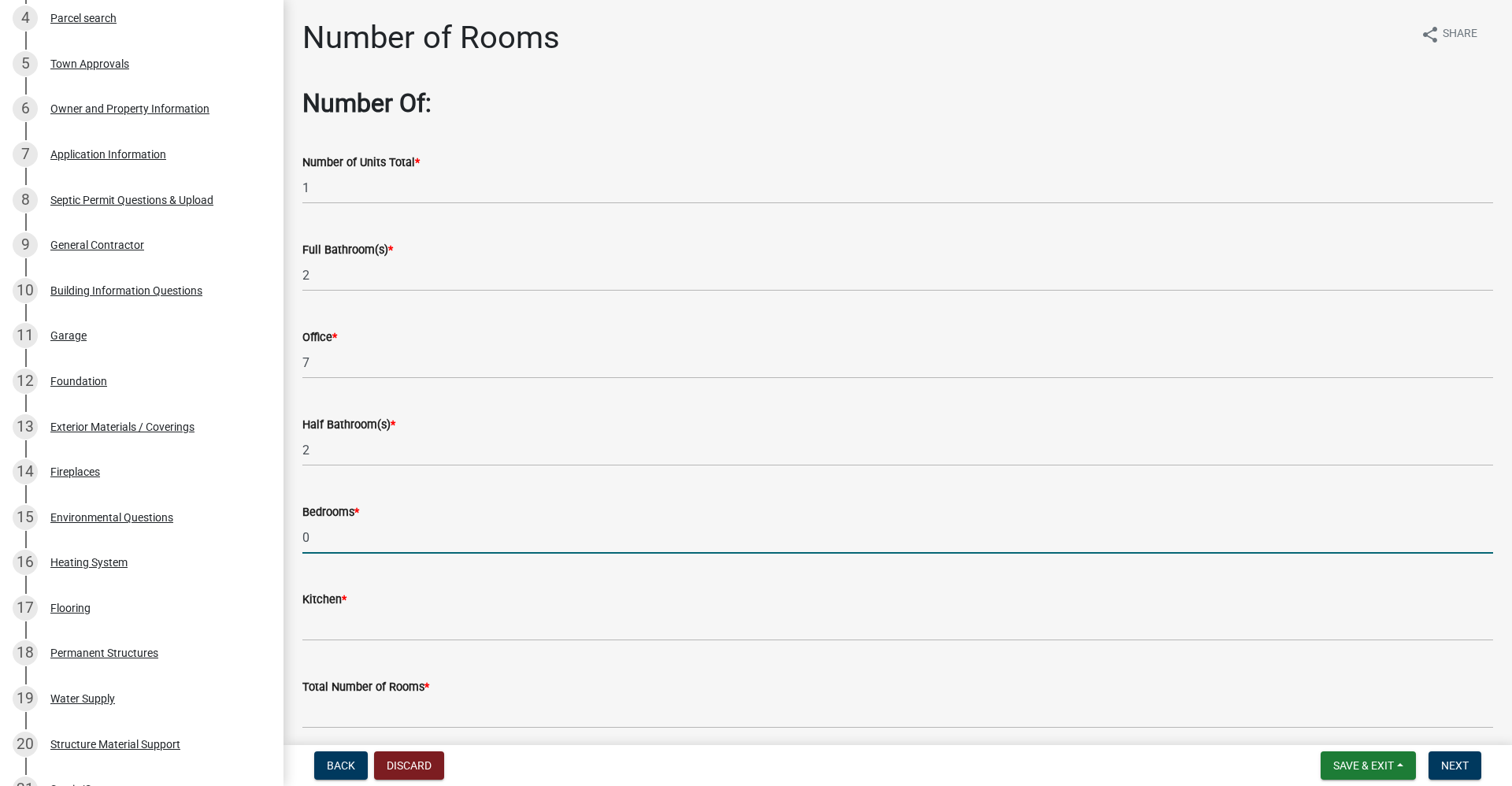
type input "0"
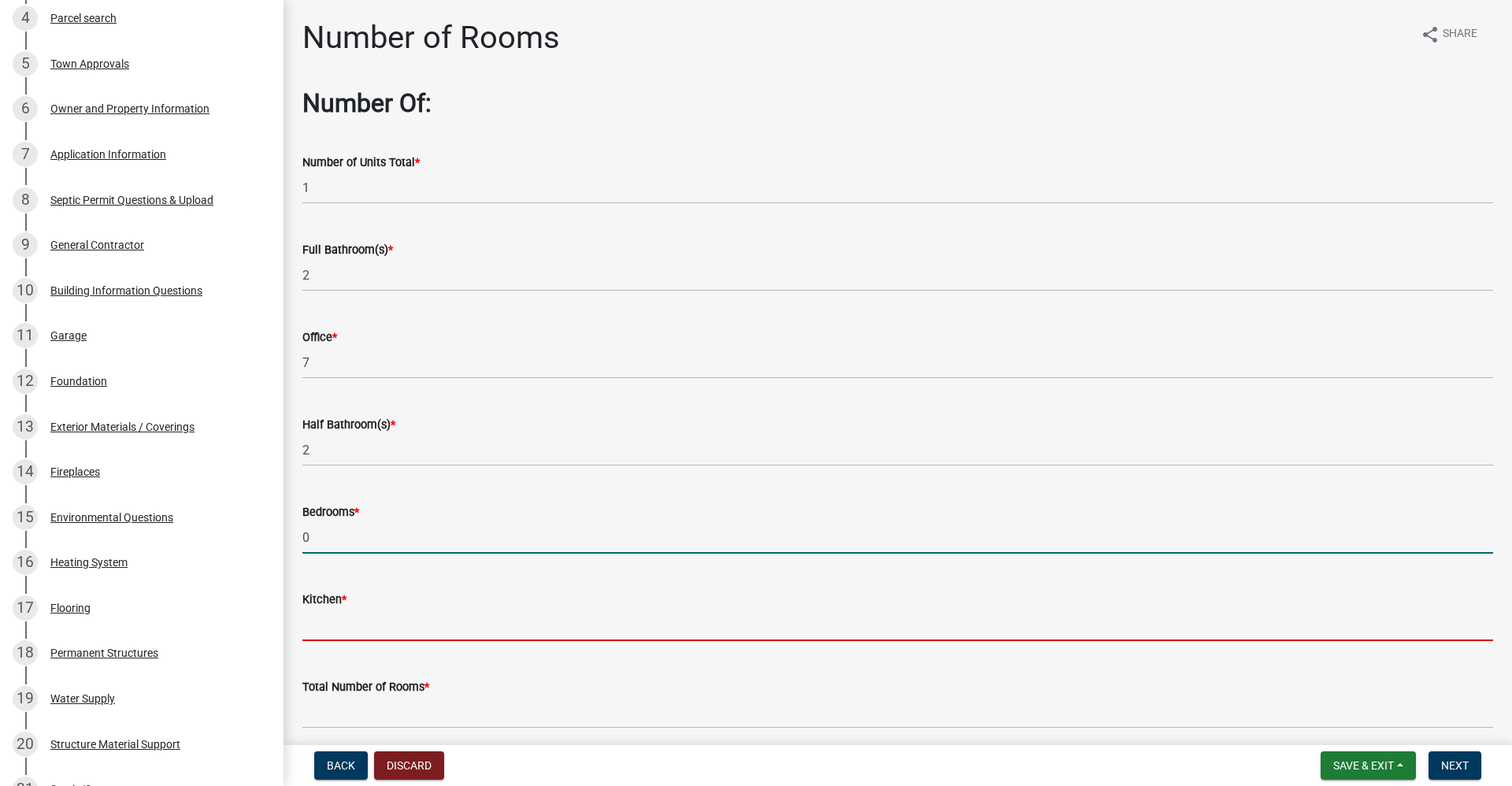
click at [353, 623] on input "text" at bounding box center [897, 625] width 1191 height 32
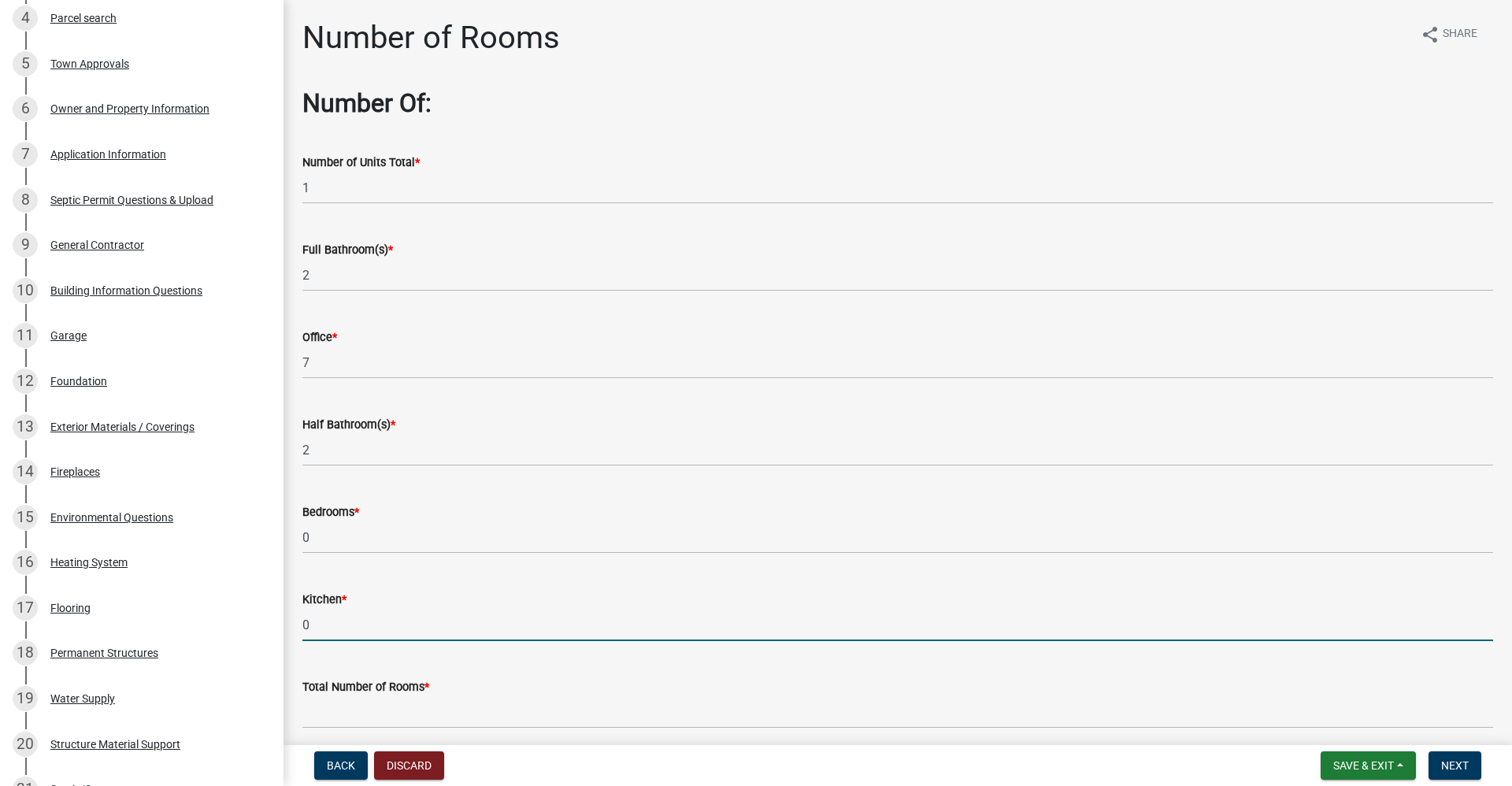
type input "0"
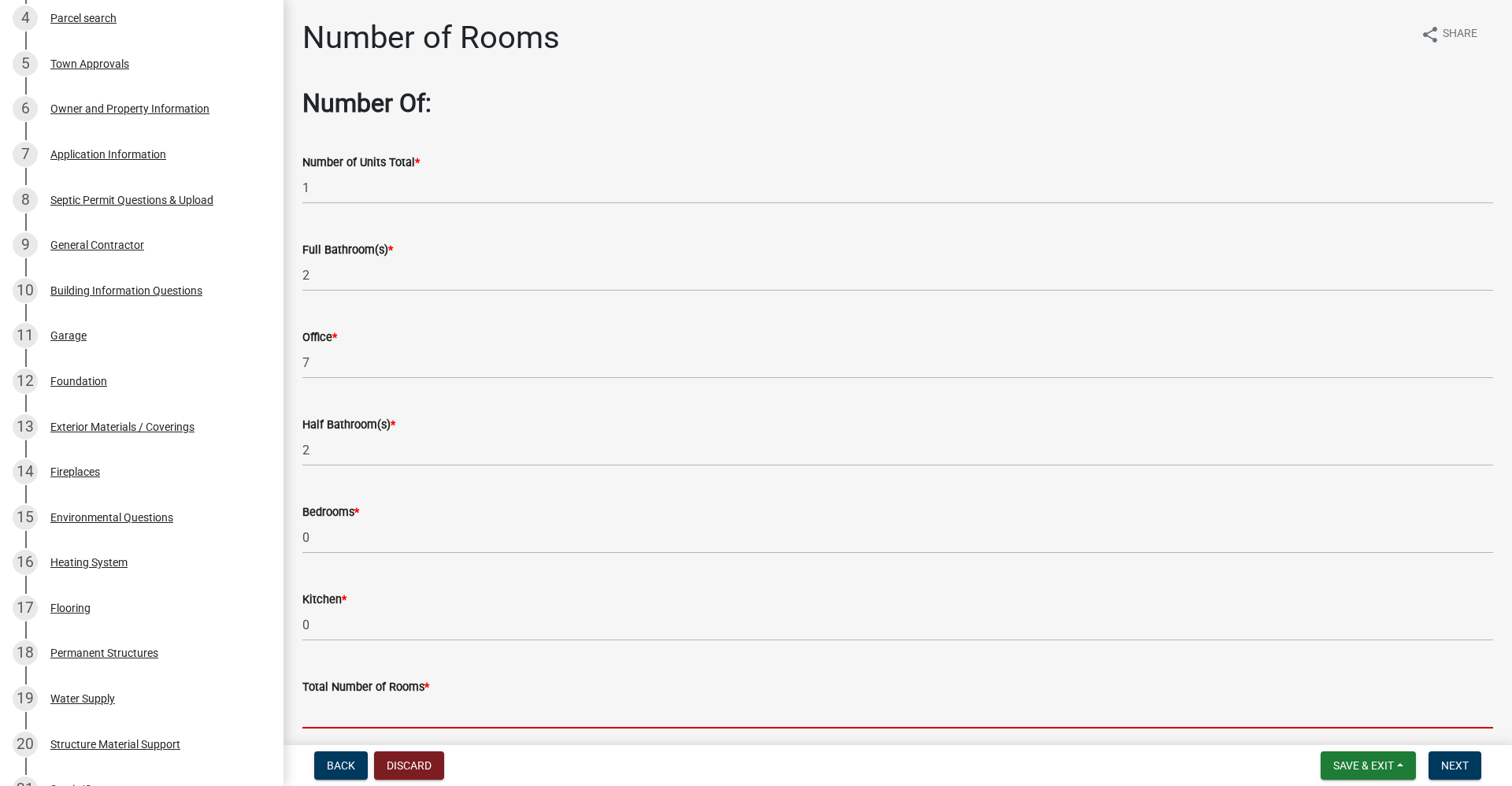
click at [335, 712] on input "text" at bounding box center [897, 712] width 1191 height 32
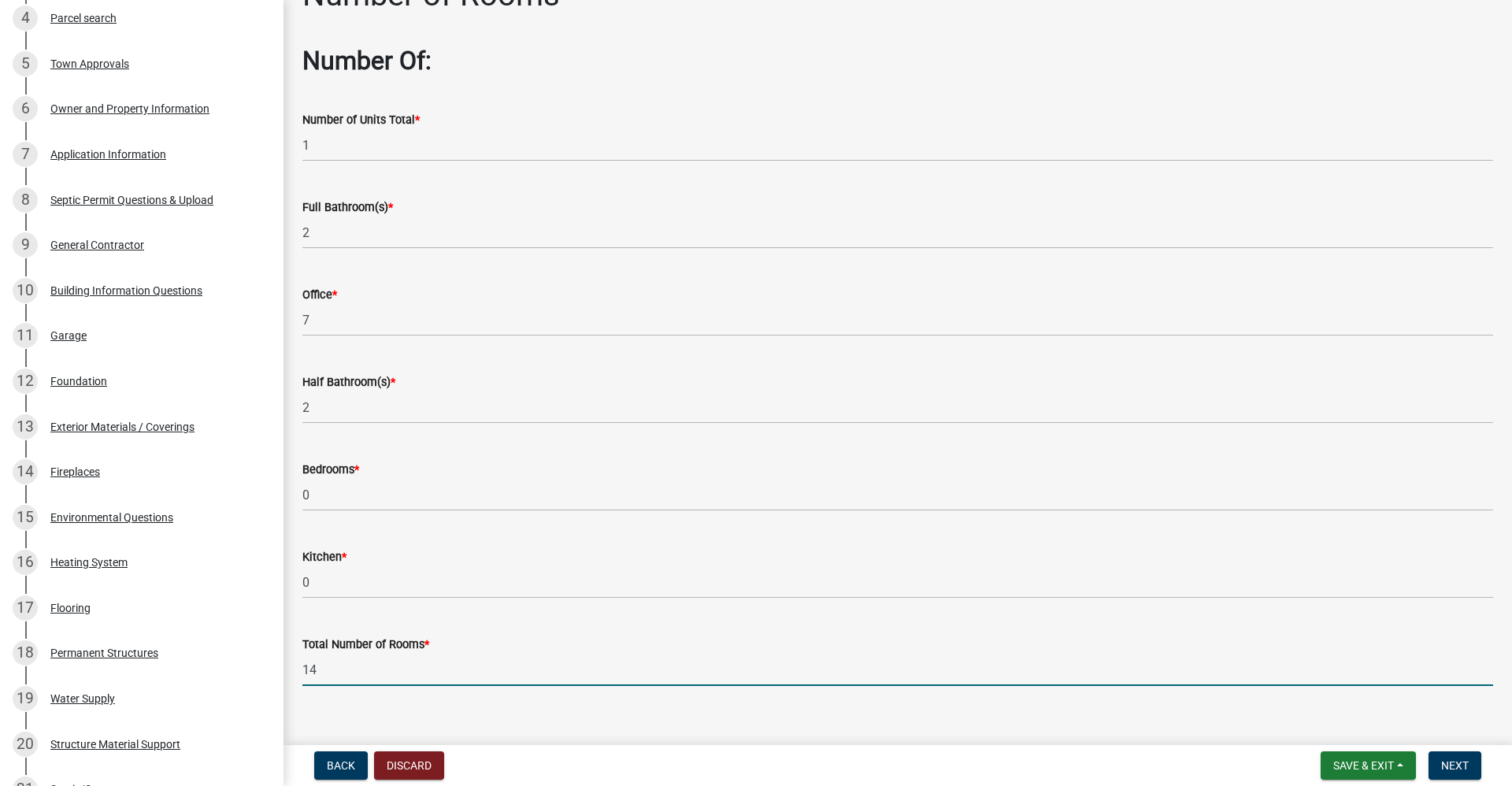
scroll to position [66, 0]
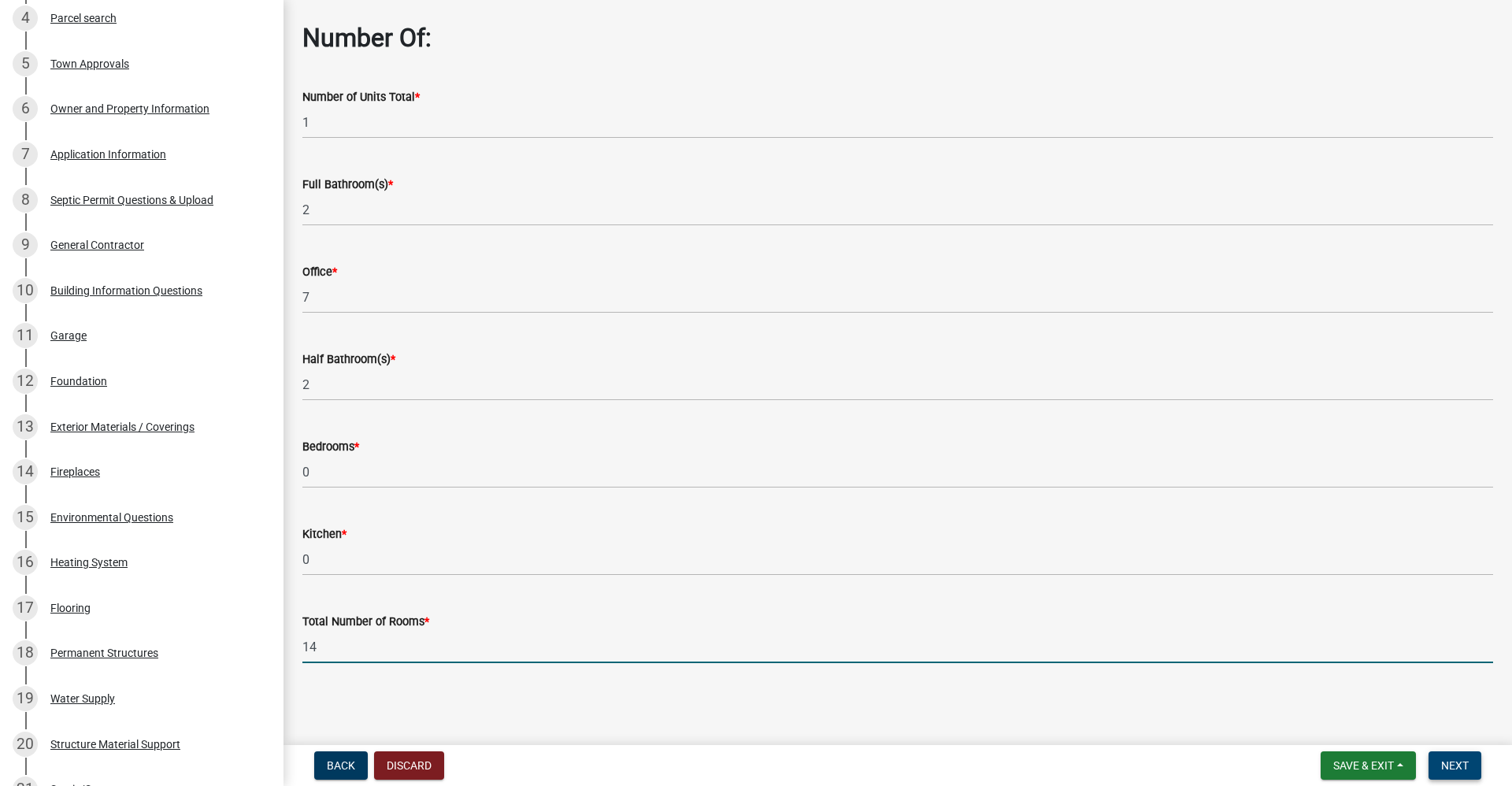
type input "14"
click at [1461, 768] on span "Next" at bounding box center [1455, 766] width 27 height 13
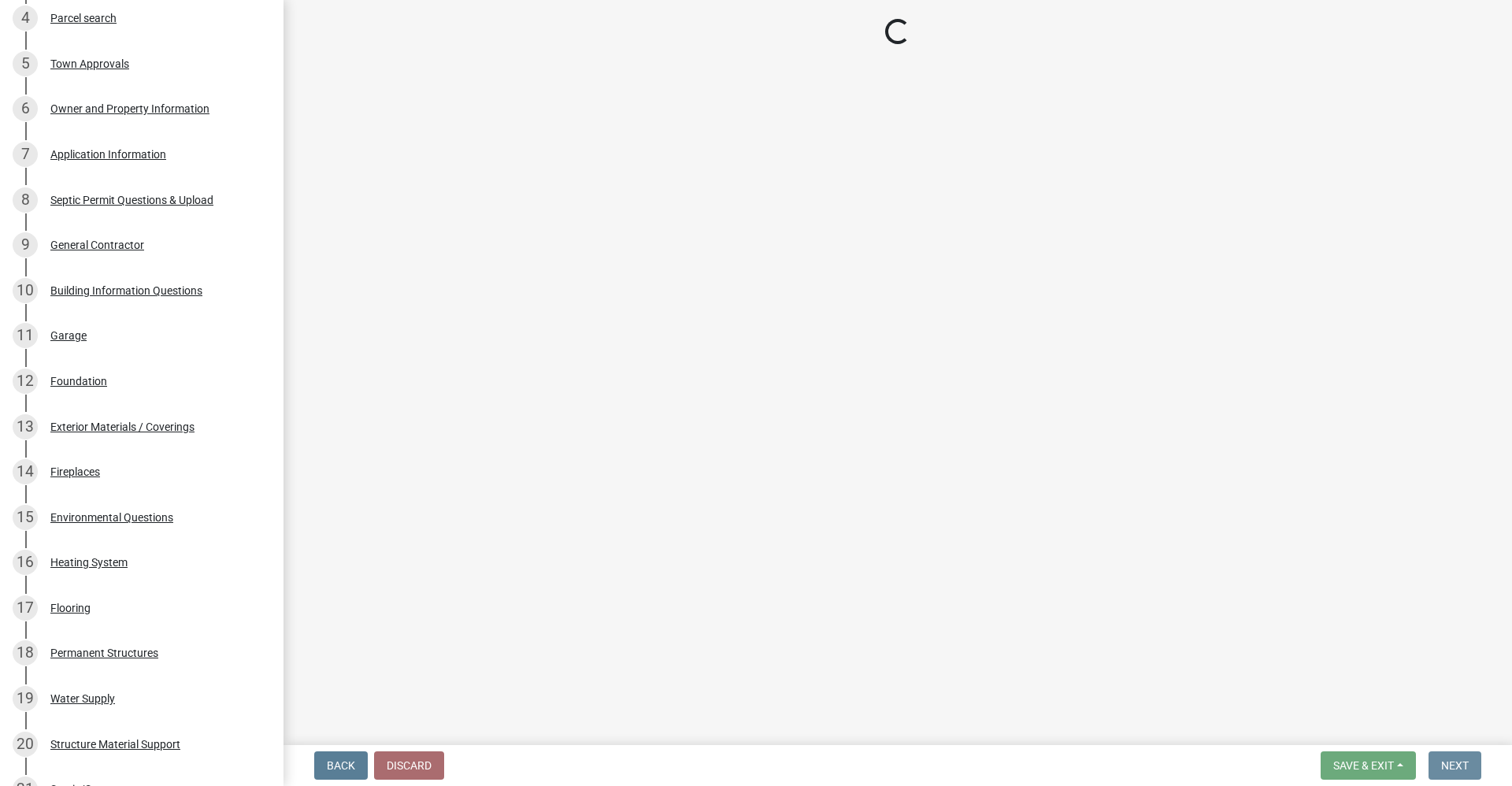
scroll to position [0, 0]
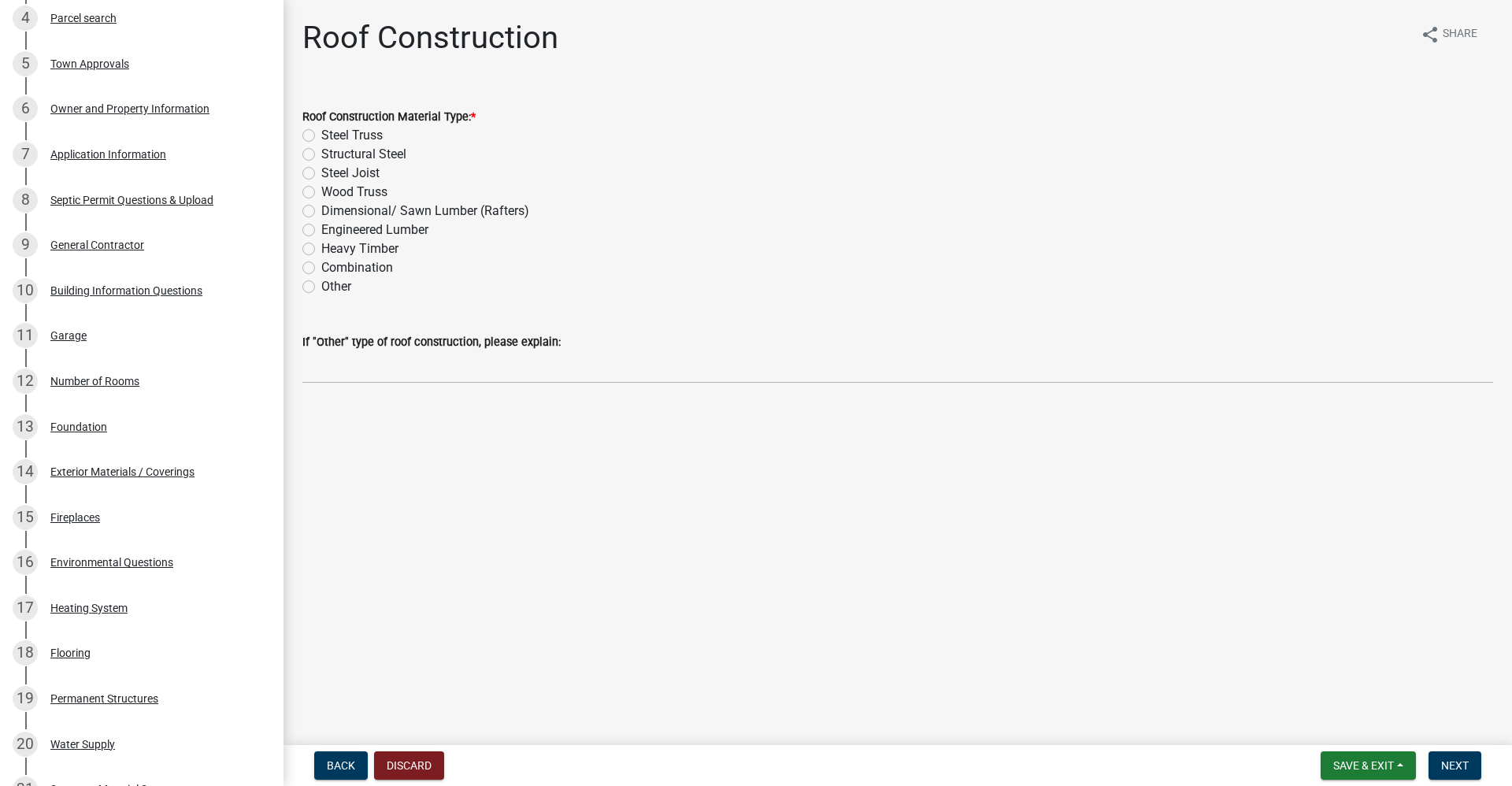
click at [321, 190] on label "Wood Truss" at bounding box center [354, 192] width 66 height 19
click at [321, 190] on input "Wood Truss" at bounding box center [326, 188] width 11 height 11
radio input "true"
click at [1472, 766] on button "Next" at bounding box center [1455, 765] width 53 height 28
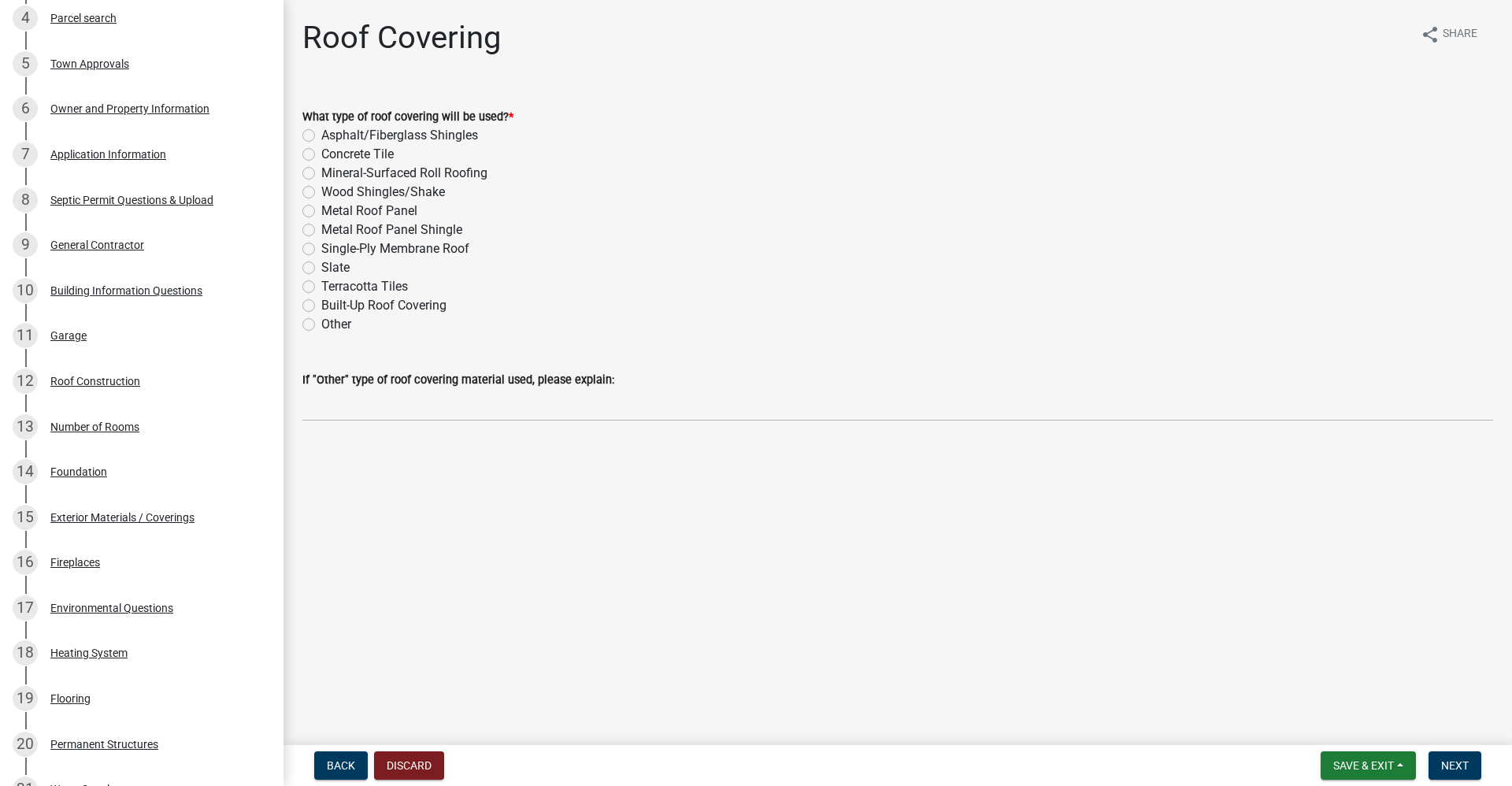
click at [321, 214] on label "Metal Roof Panel" at bounding box center [369, 210] width 96 height 19
click at [321, 212] on input "Metal Roof Panel" at bounding box center [326, 206] width 11 height 11
radio input "true"
click at [1447, 766] on span "Next" at bounding box center [1455, 766] width 27 height 13
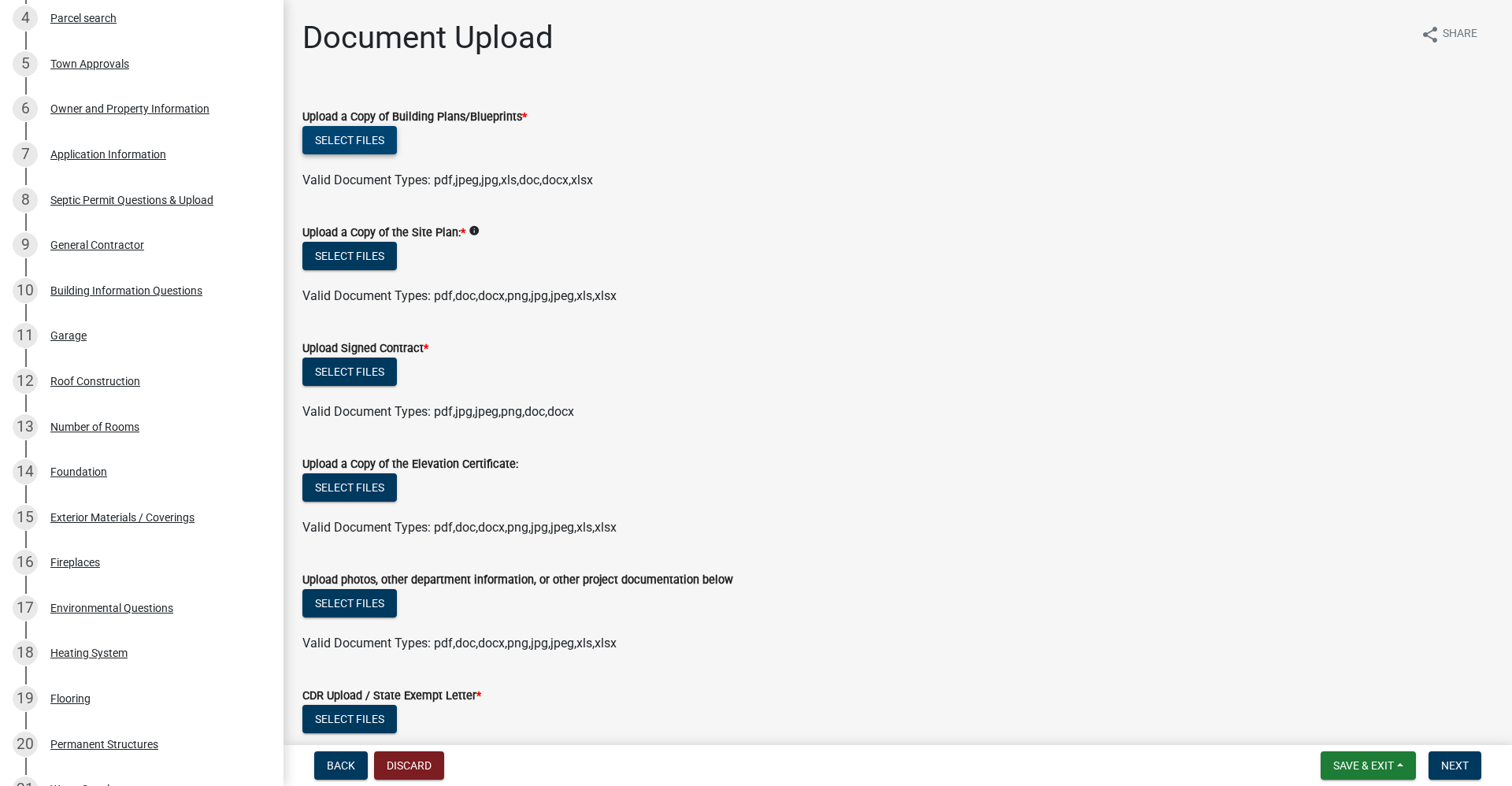
click at [351, 138] on button "Select files" at bounding box center [349, 140] width 95 height 28
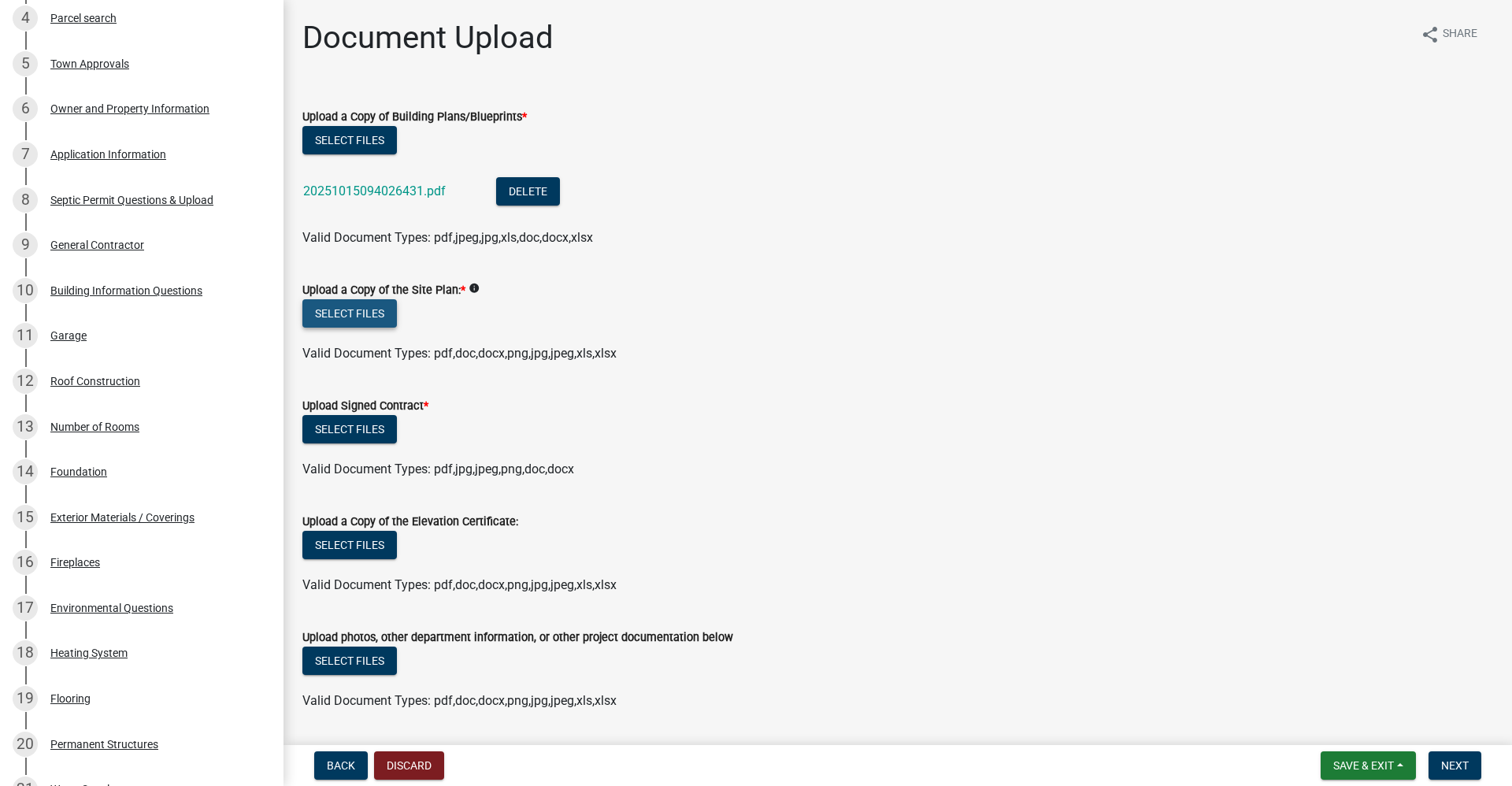
click at [365, 320] on button "Select files" at bounding box center [349, 313] width 95 height 28
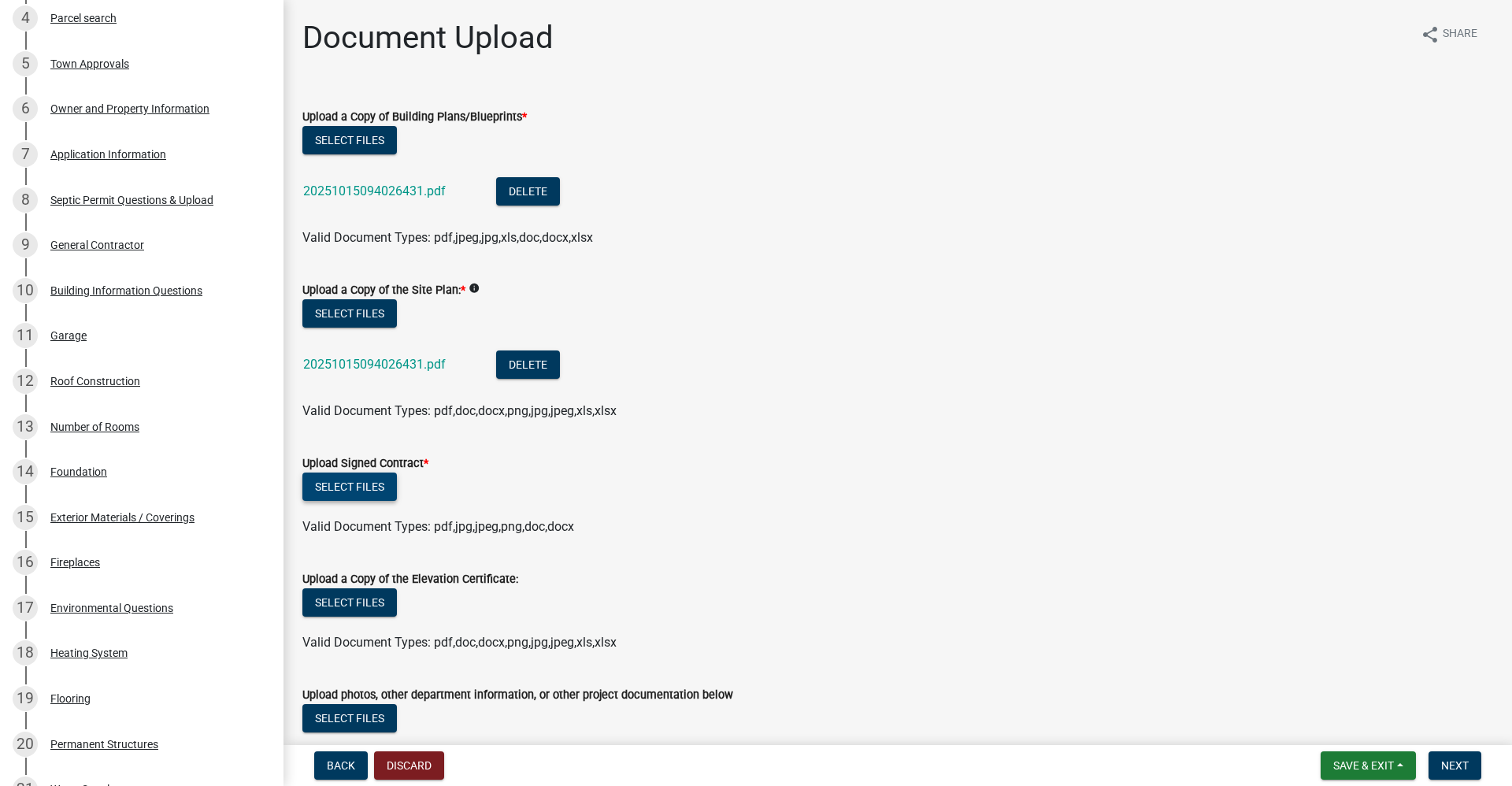
click at [374, 487] on button "Select files" at bounding box center [349, 486] width 95 height 28
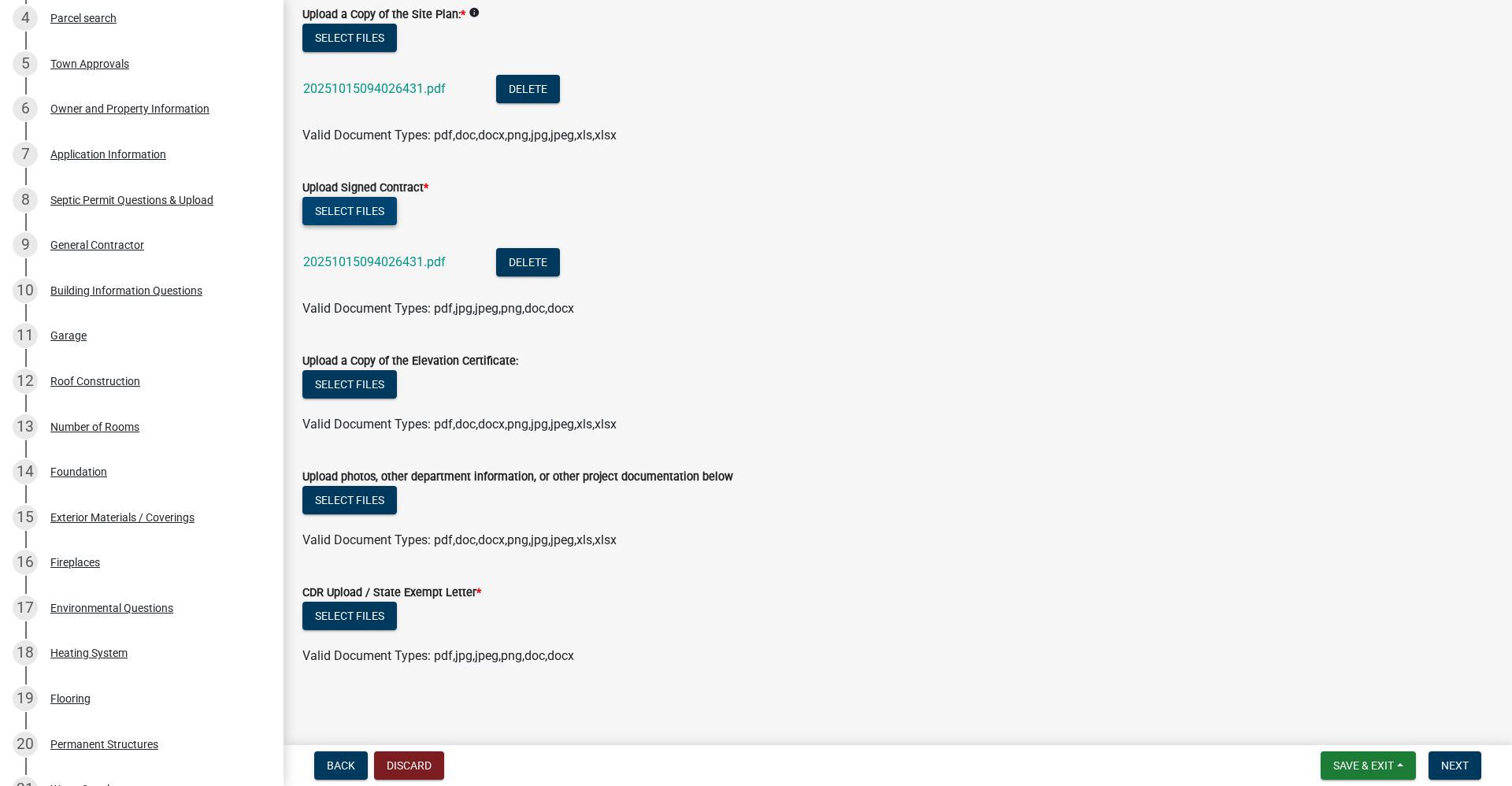
scroll to position [278, 0]
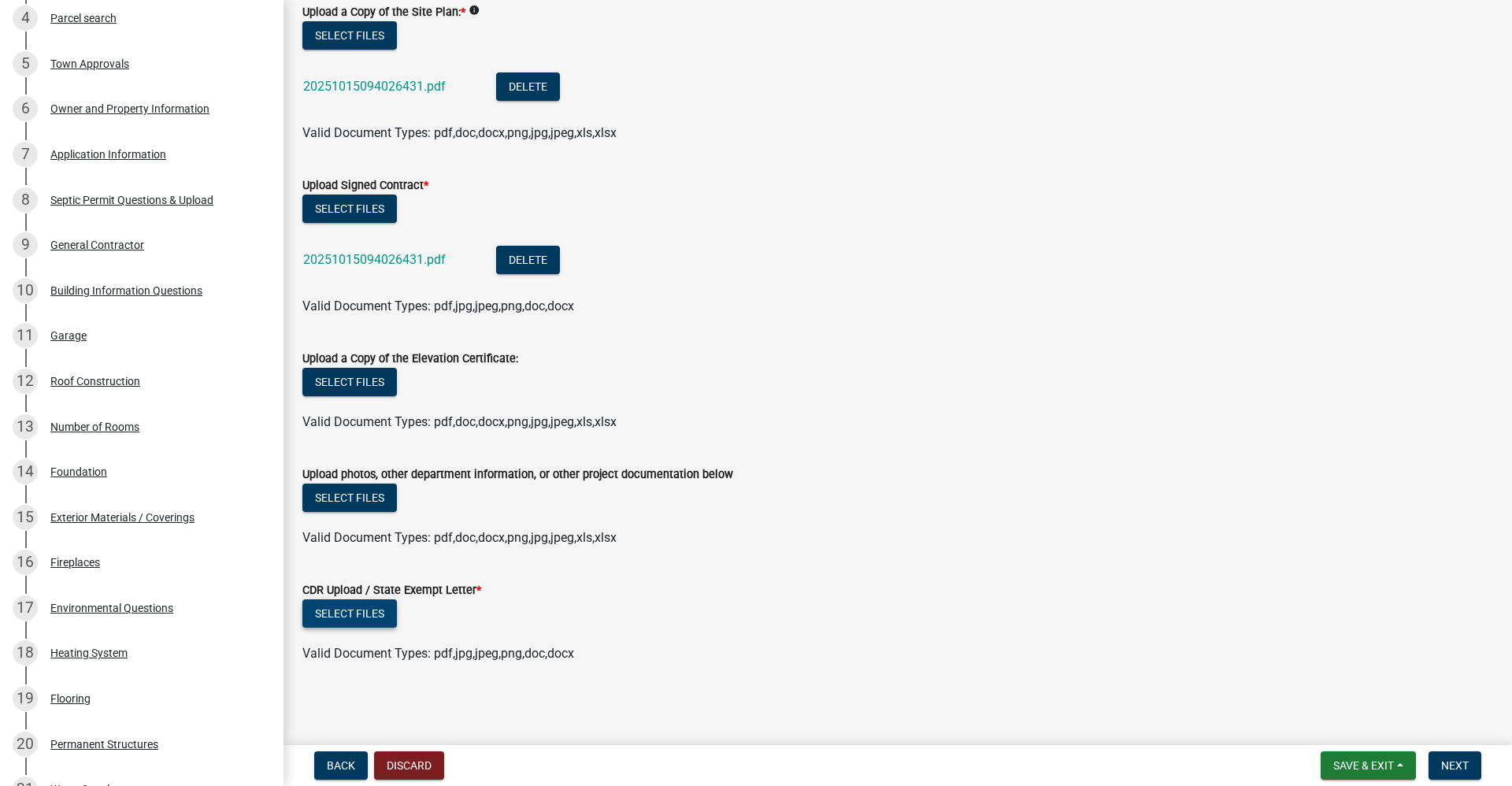
click at [374, 615] on button "Select files" at bounding box center [349, 613] width 95 height 28
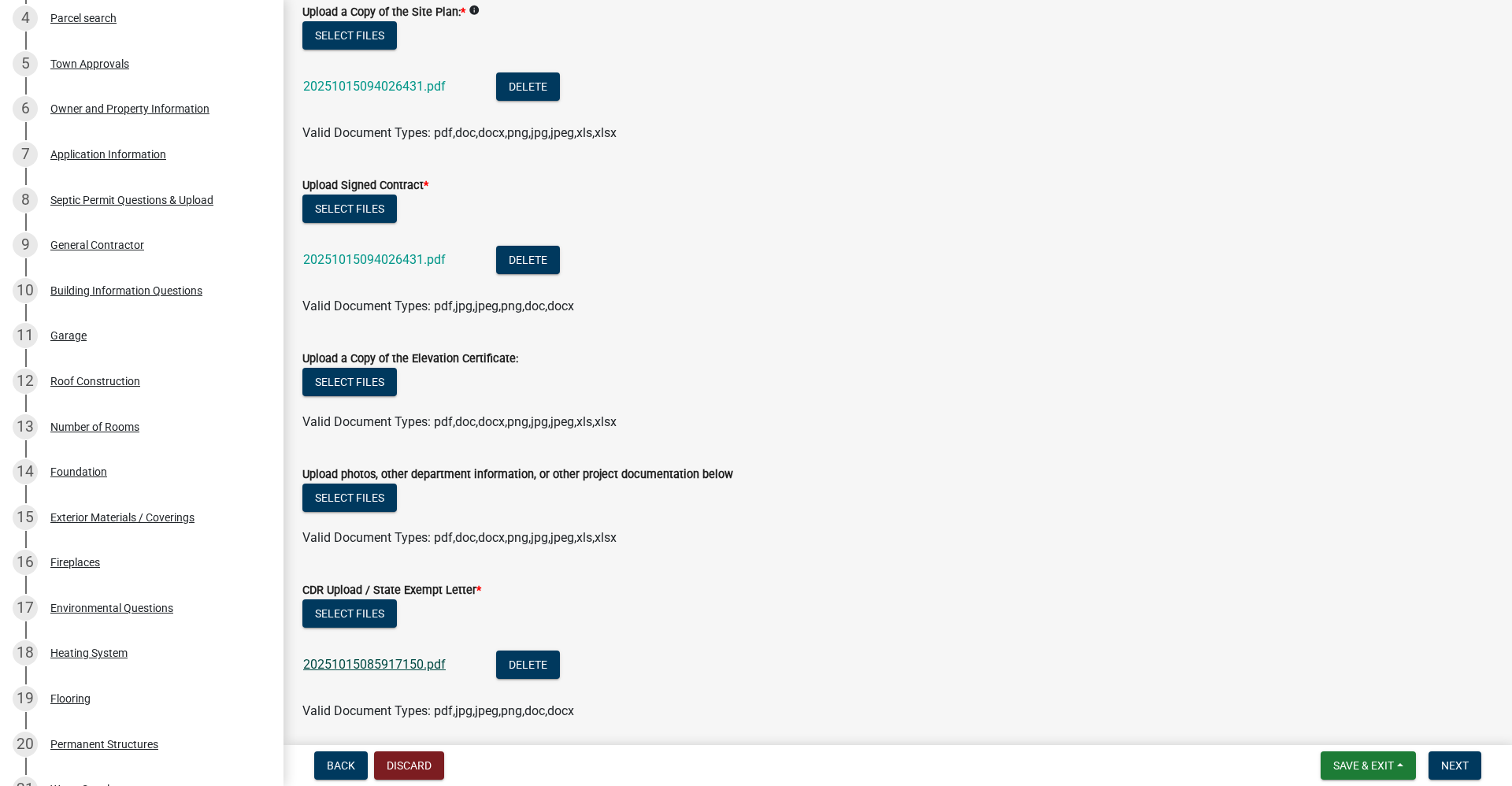
click at [365, 662] on link "20251015085917150.pdf" at bounding box center [374, 664] width 142 height 15
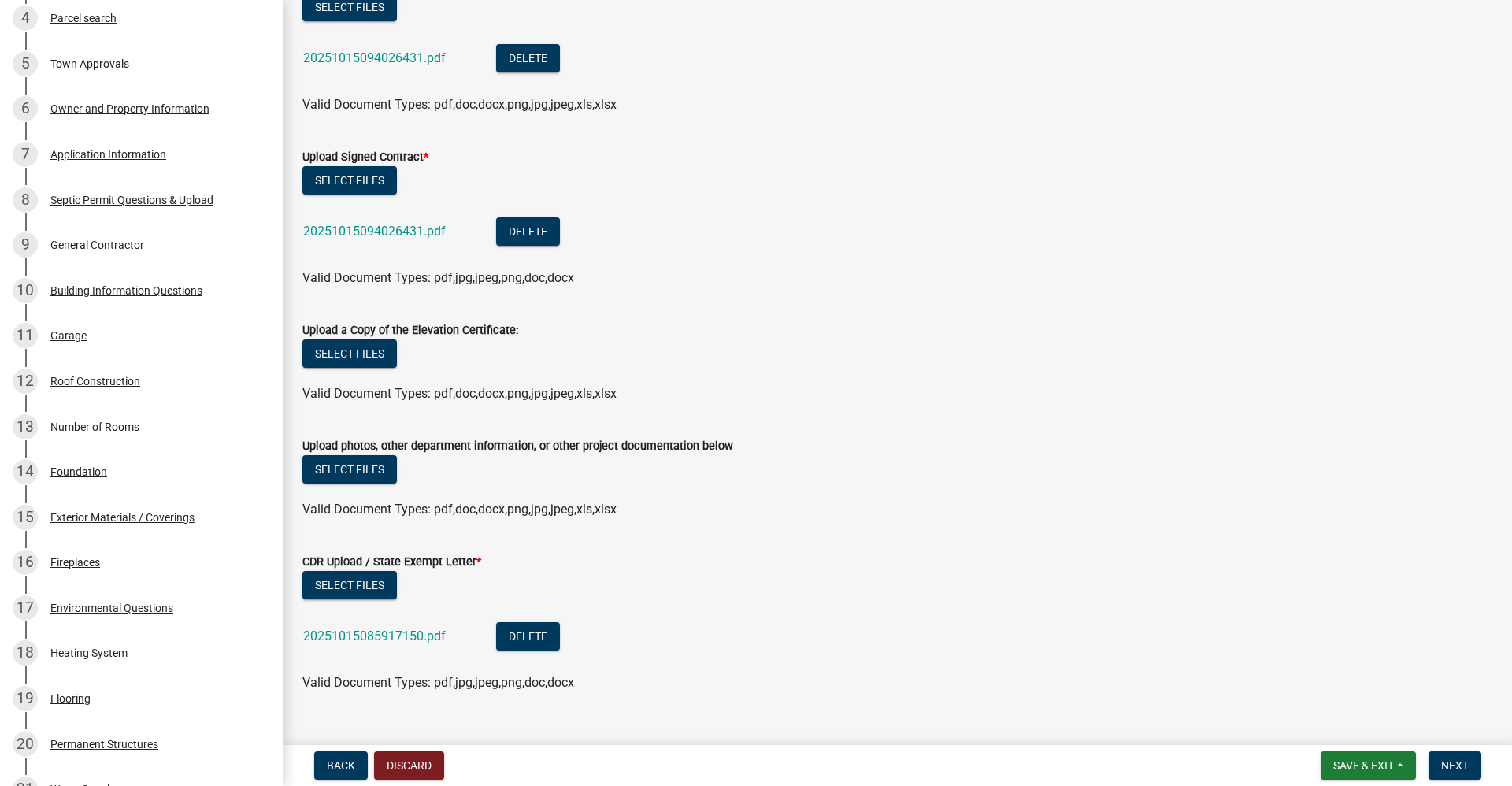
scroll to position [336, 0]
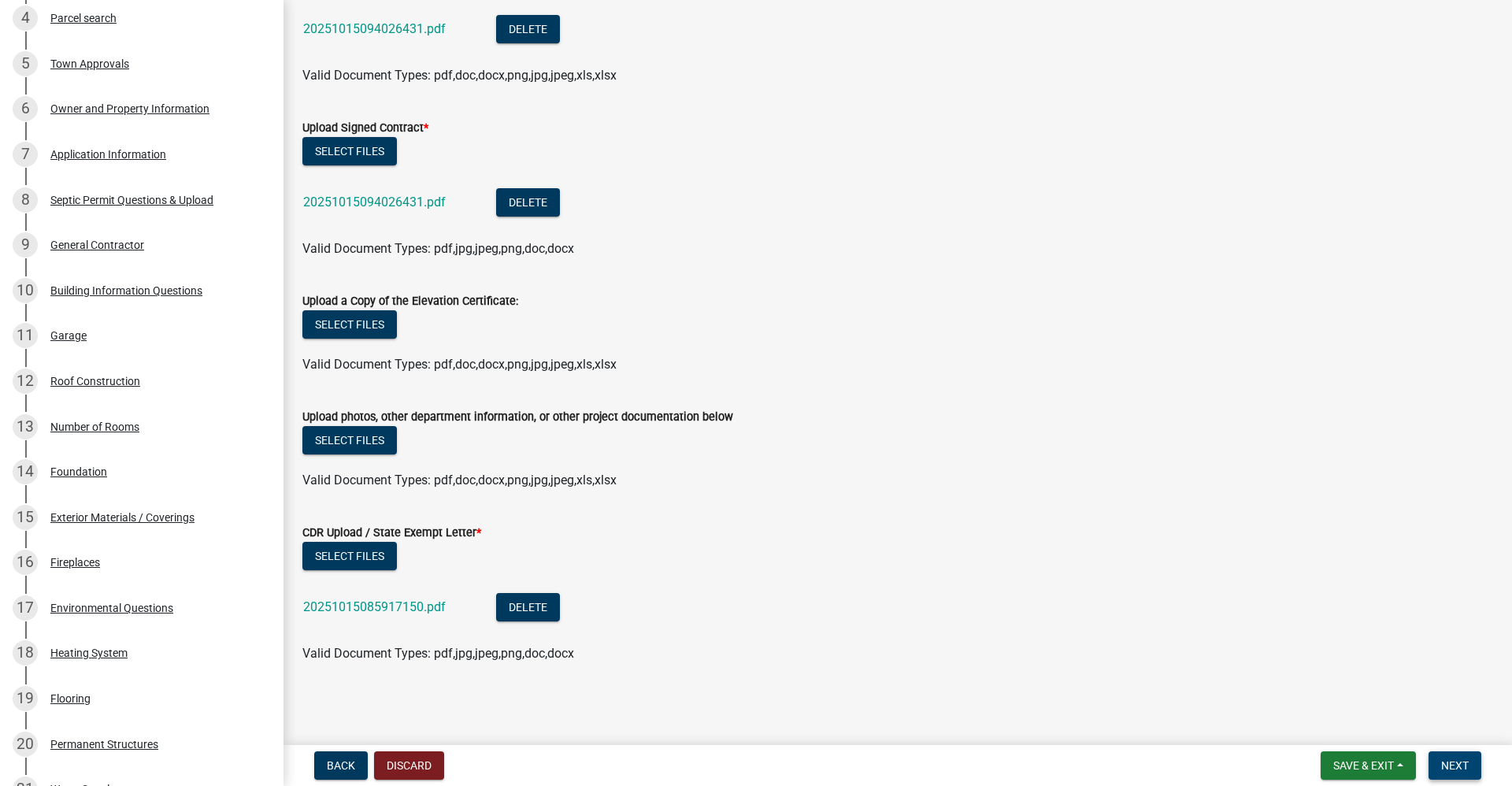
click at [1445, 759] on span "Next" at bounding box center [1455, 766] width 27 height 13
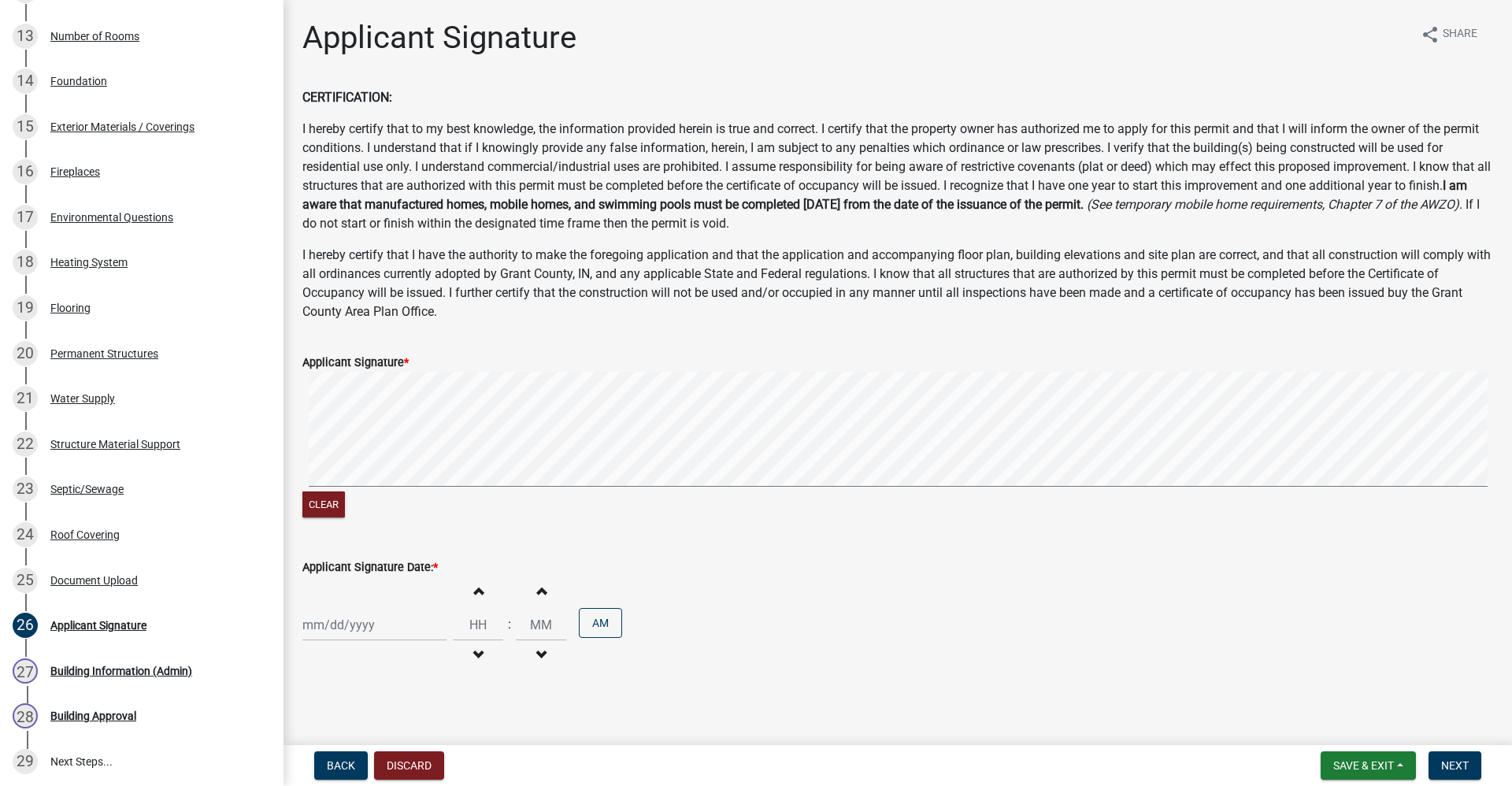
scroll to position [831, 0]
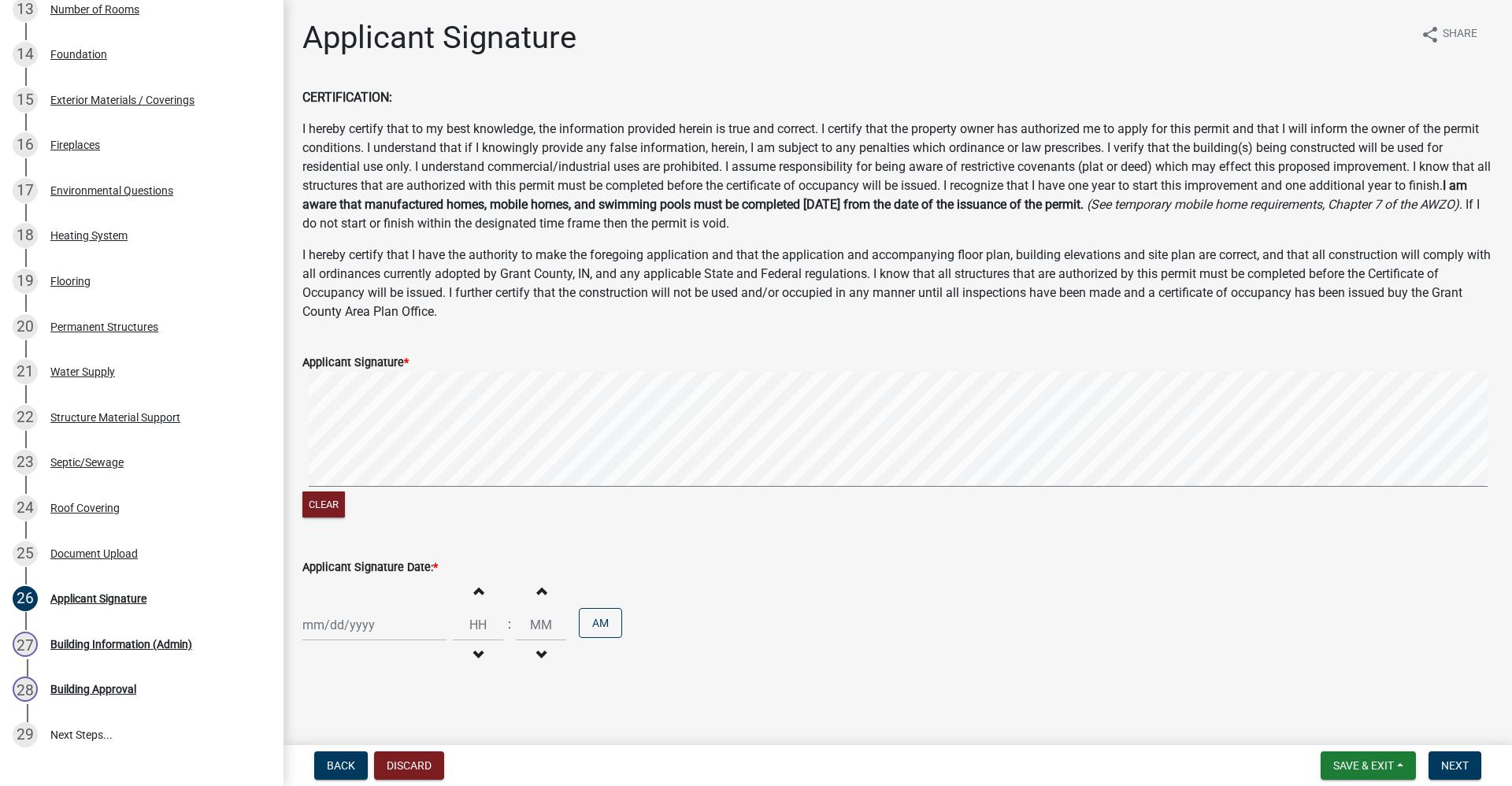
click at [374, 623] on div at bounding box center [374, 625] width 144 height 32
select select "10"
select select "2025"
click at [369, 513] on div "15" at bounding box center [368, 515] width 25 height 25
type input "[DATE]"
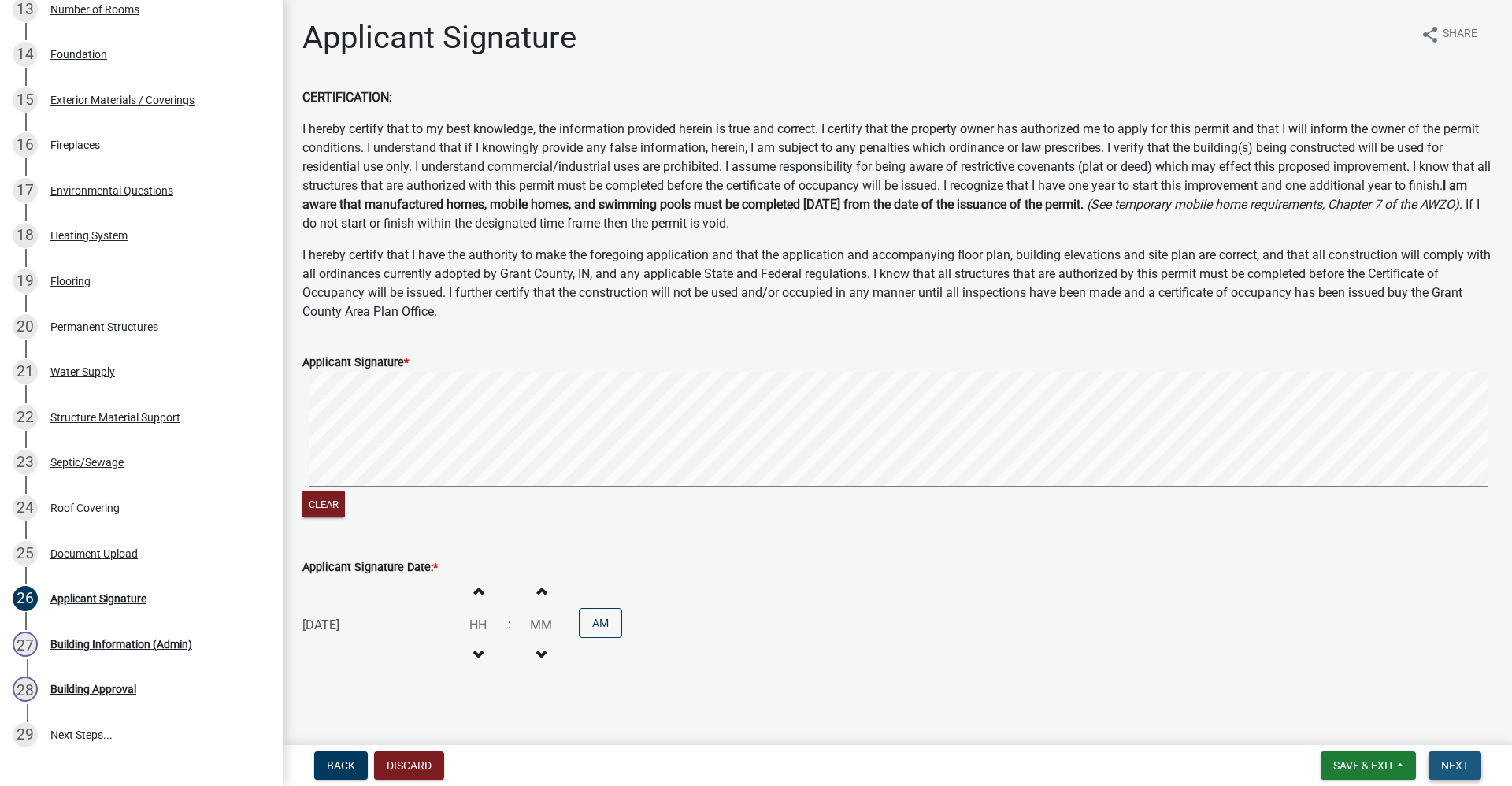
click at [1455, 766] on span "Next" at bounding box center [1455, 766] width 27 height 13
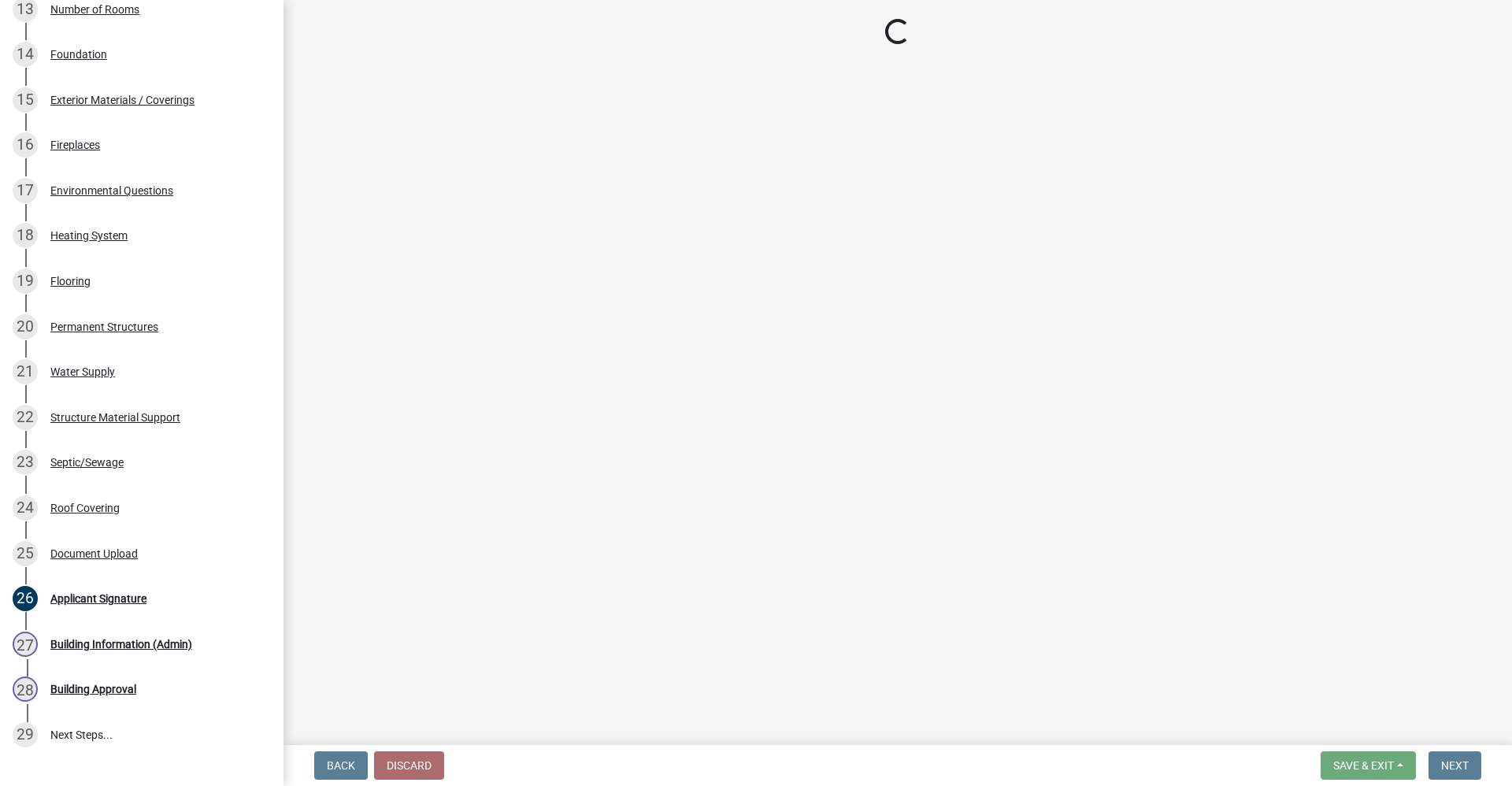
scroll to position [863, 0]
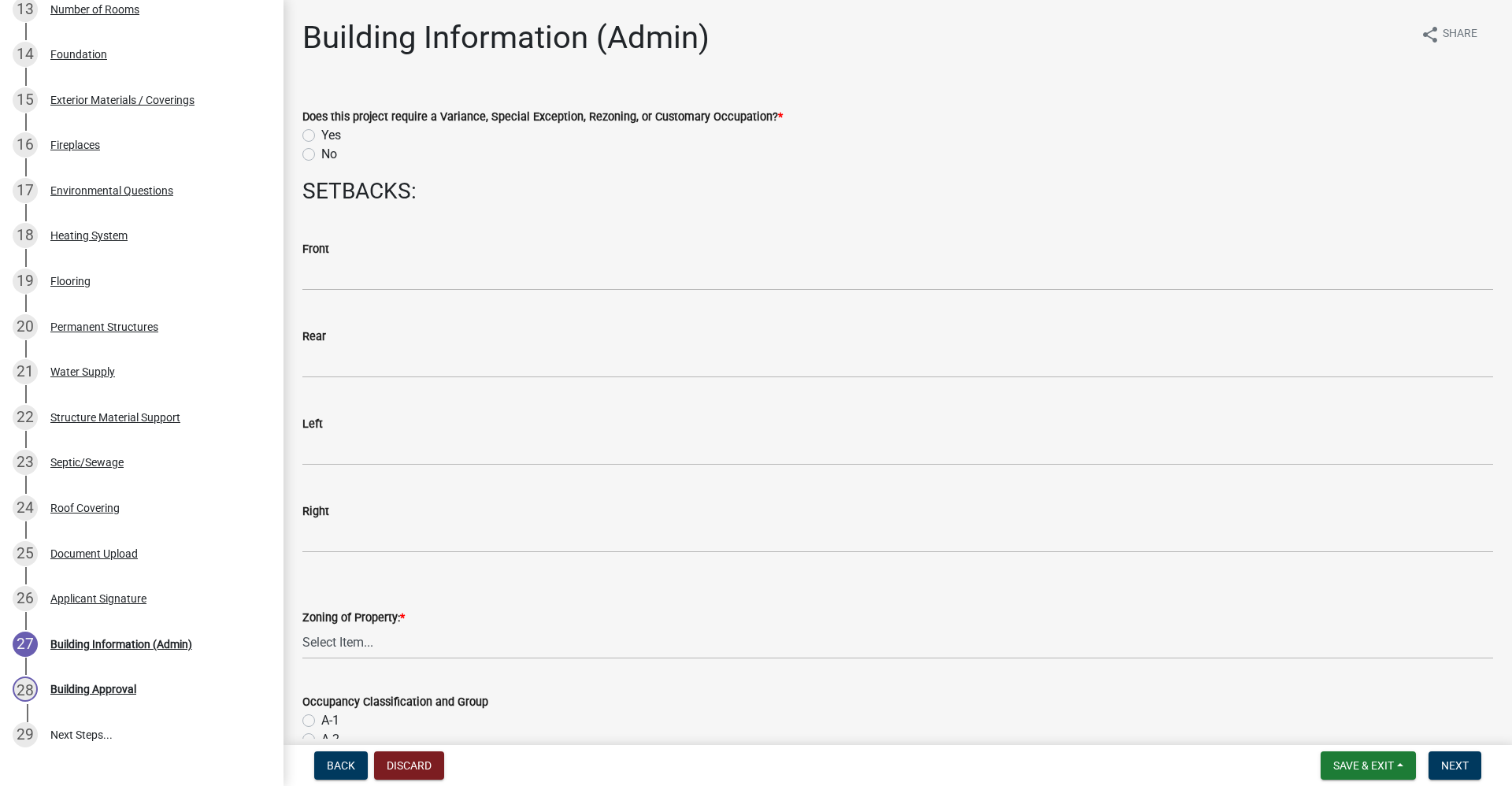
click at [321, 159] on label "No" at bounding box center [328, 154] width 15 height 19
click at [321, 155] on input "No" at bounding box center [326, 150] width 11 height 11
radio input "true"
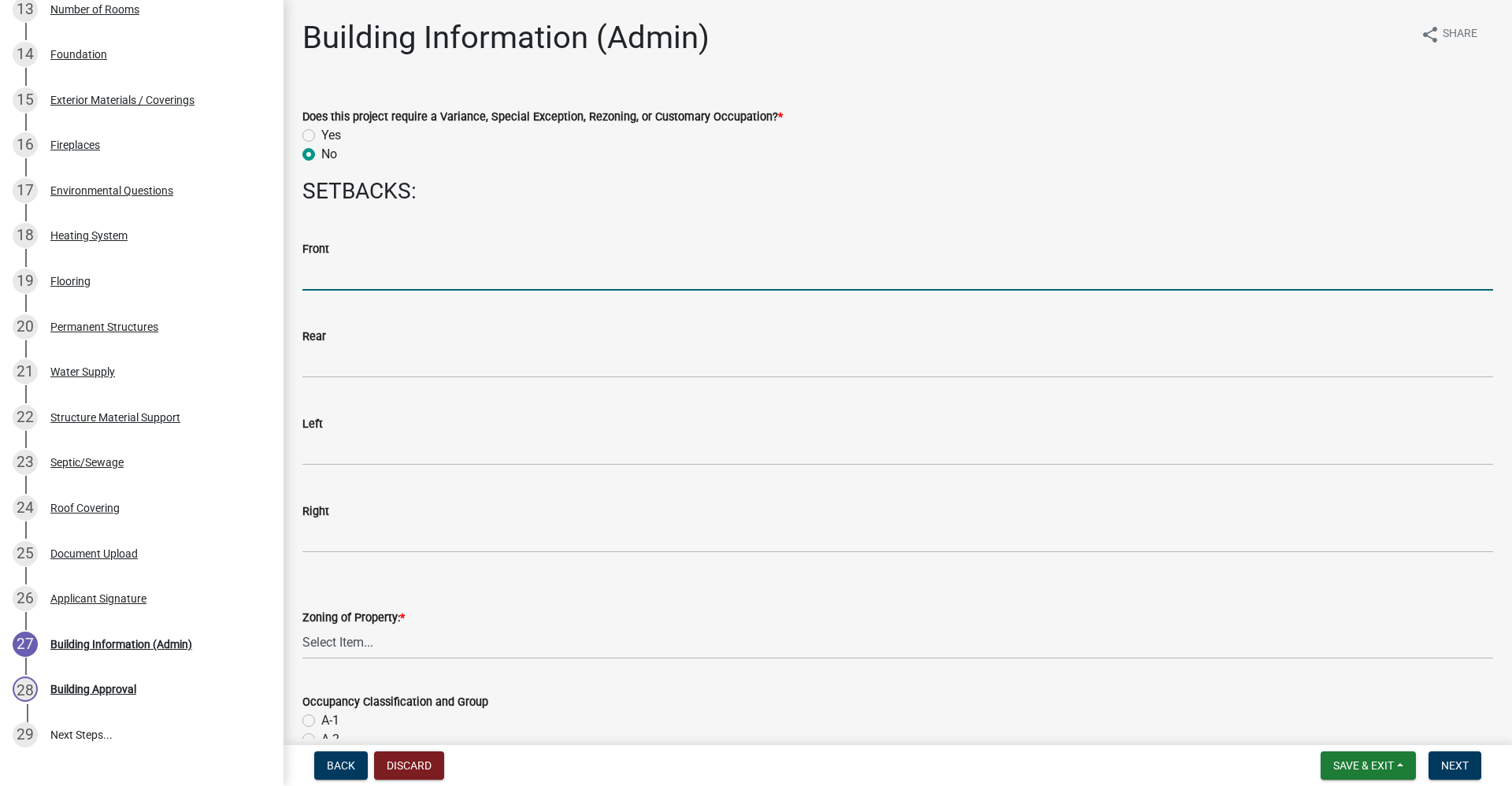
click at [367, 283] on input "text" at bounding box center [897, 274] width 1191 height 32
type input "7"
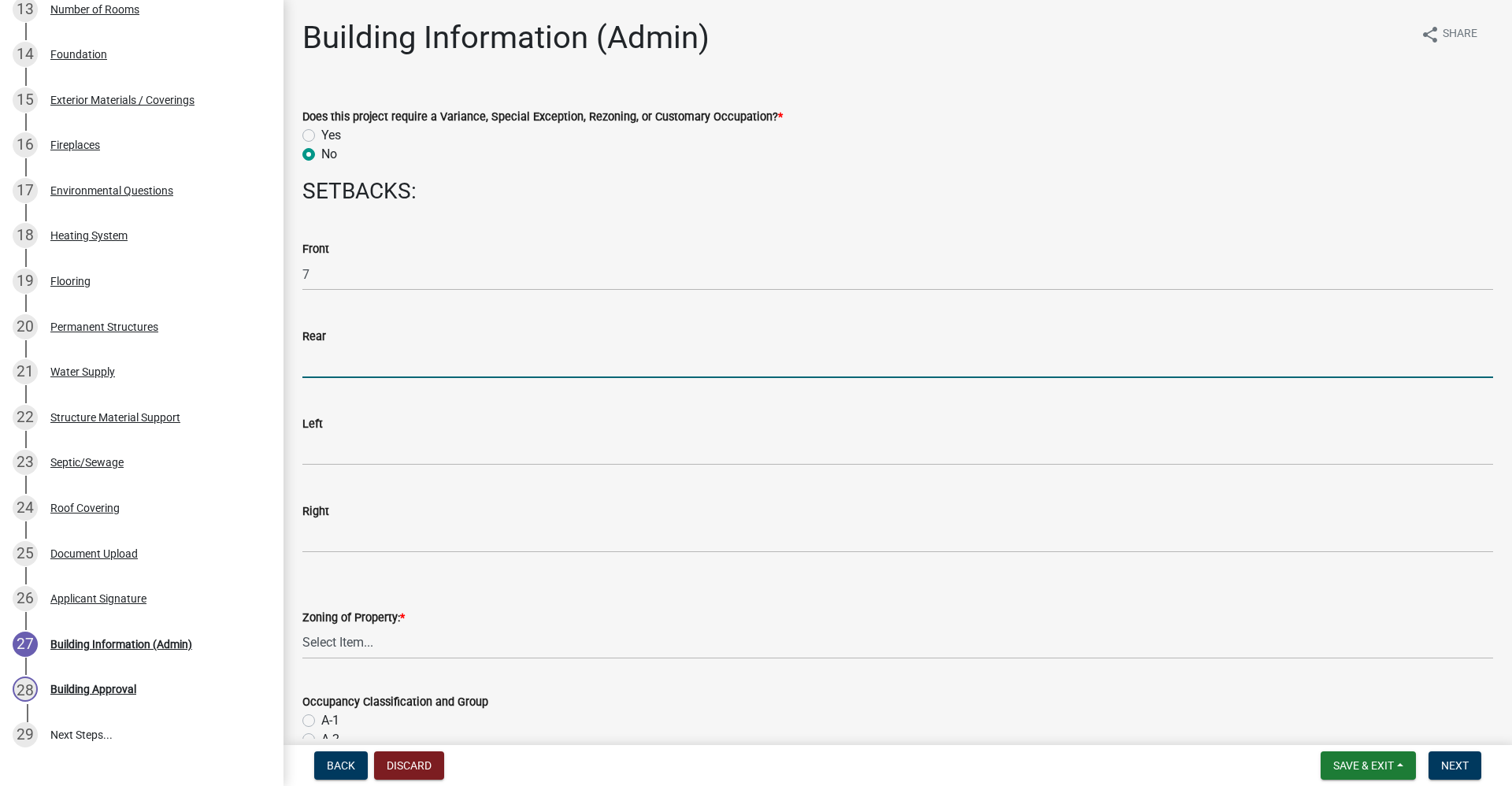
click at [354, 365] on input "text" at bounding box center [897, 362] width 1191 height 32
type input "10"
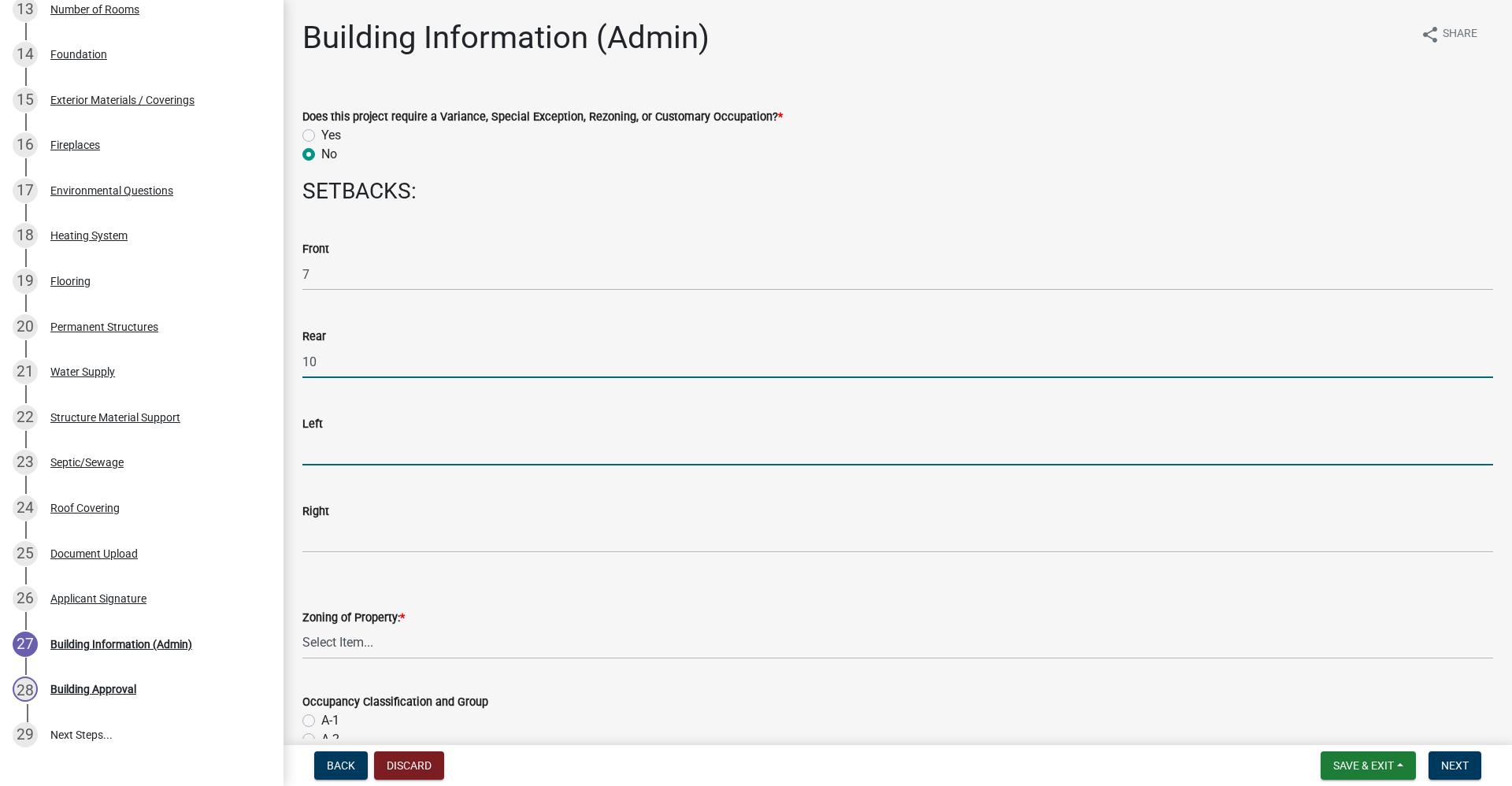
click at [382, 446] on input "text" at bounding box center [897, 450] width 1191 height 32
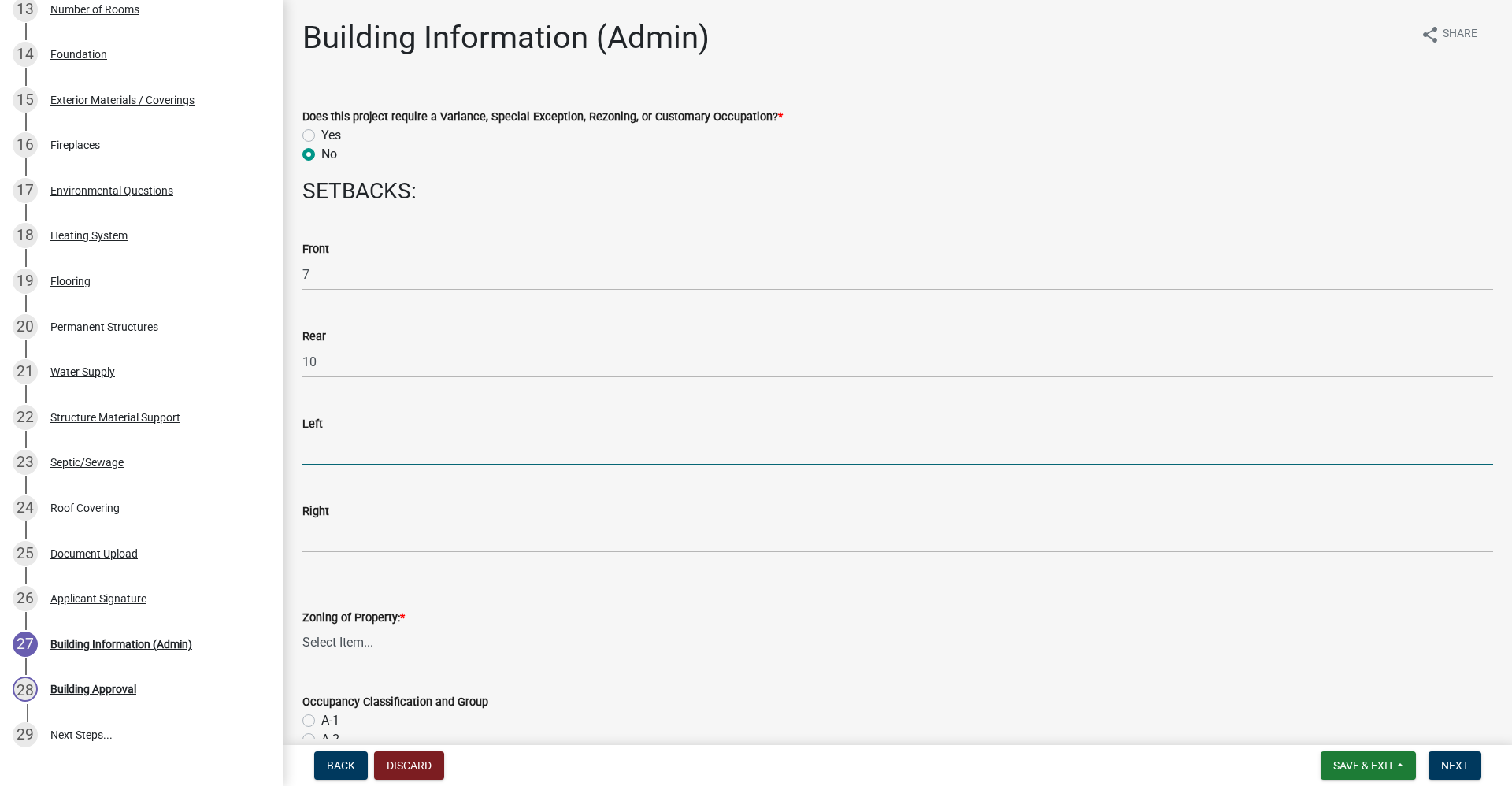
click at [322, 451] on input "text" at bounding box center [897, 450] width 1191 height 32
type input "50"
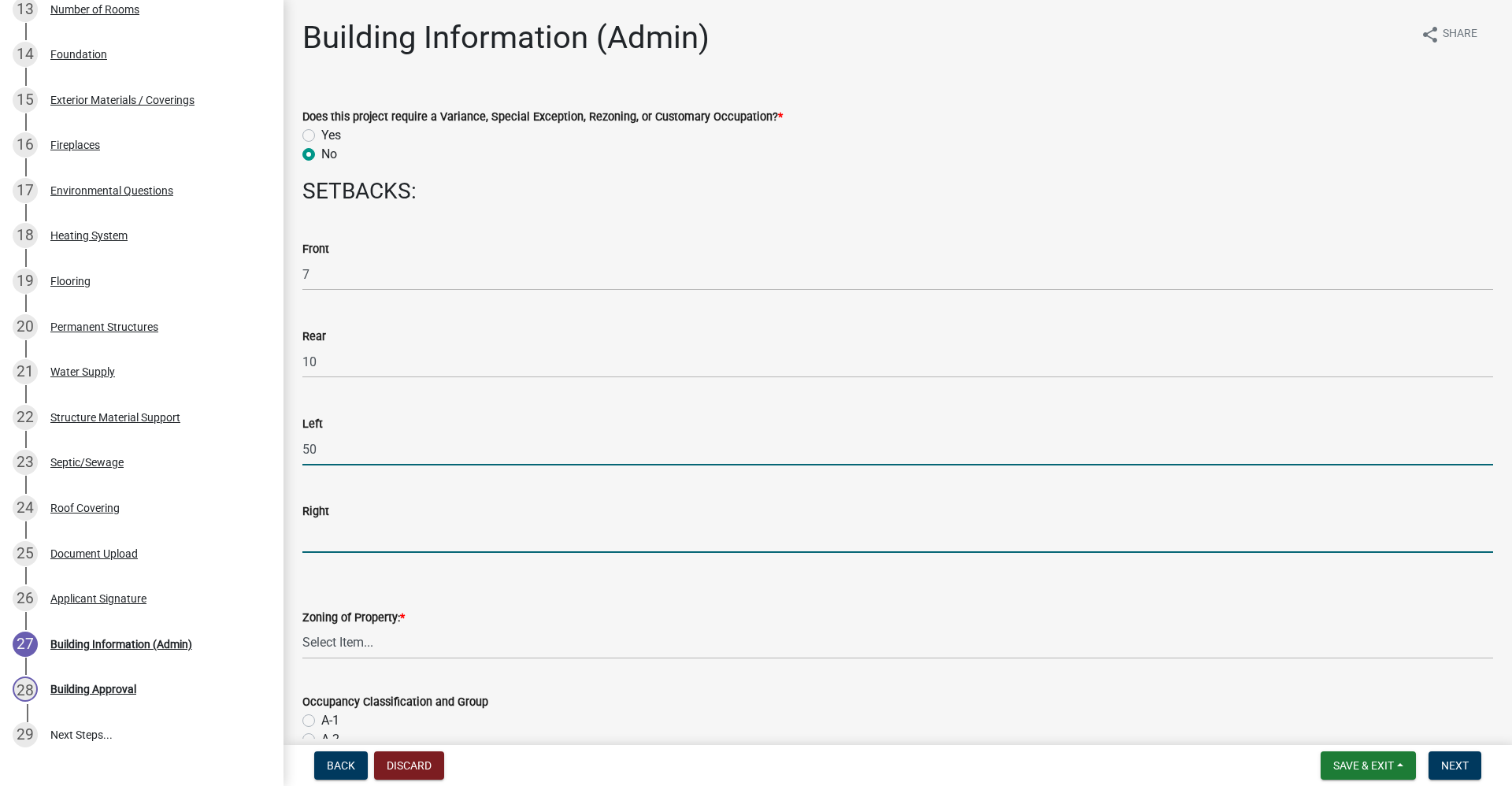
click at [324, 533] on input "text" at bounding box center [897, 537] width 1191 height 32
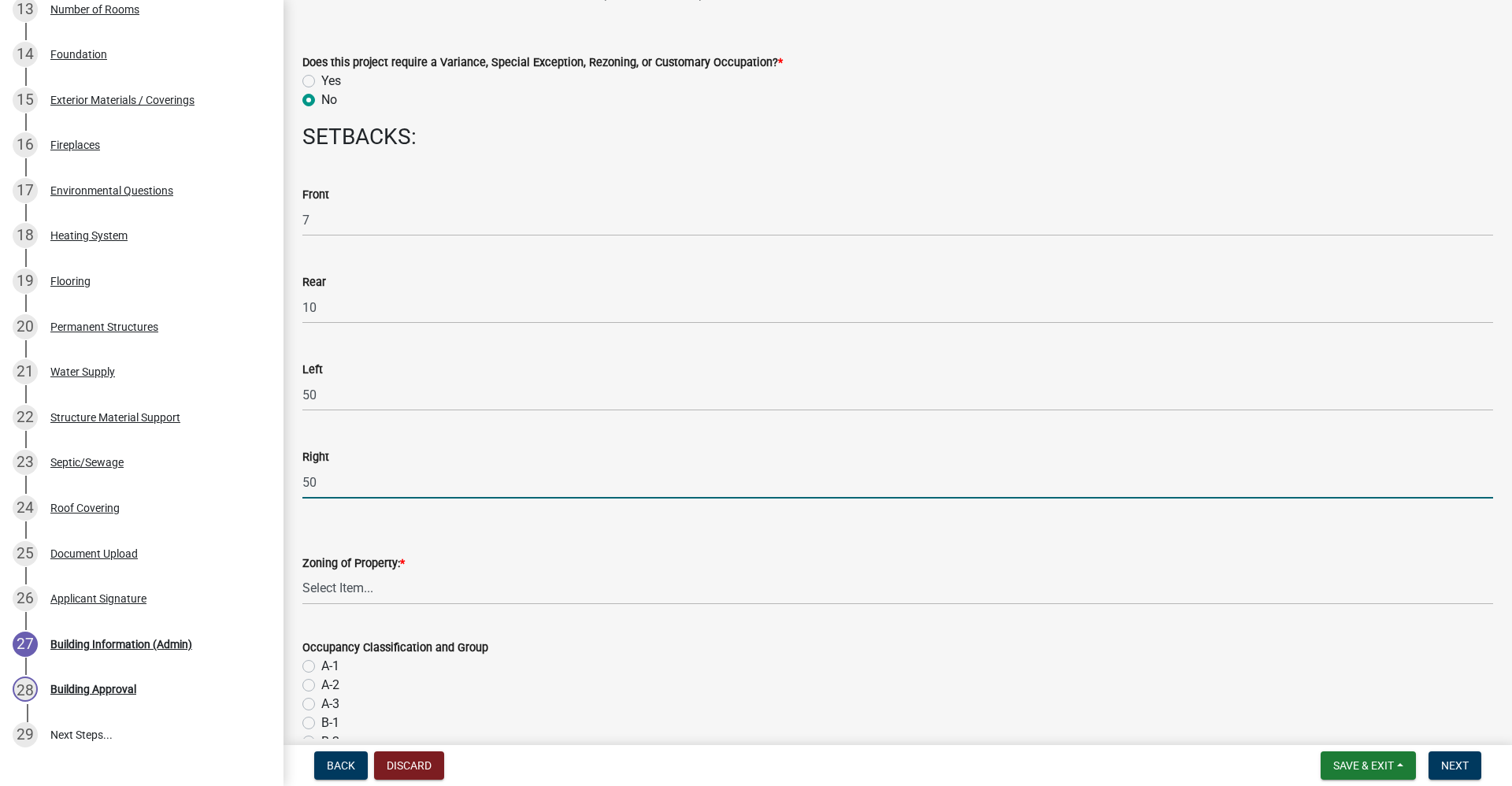
scroll to position [158, 0]
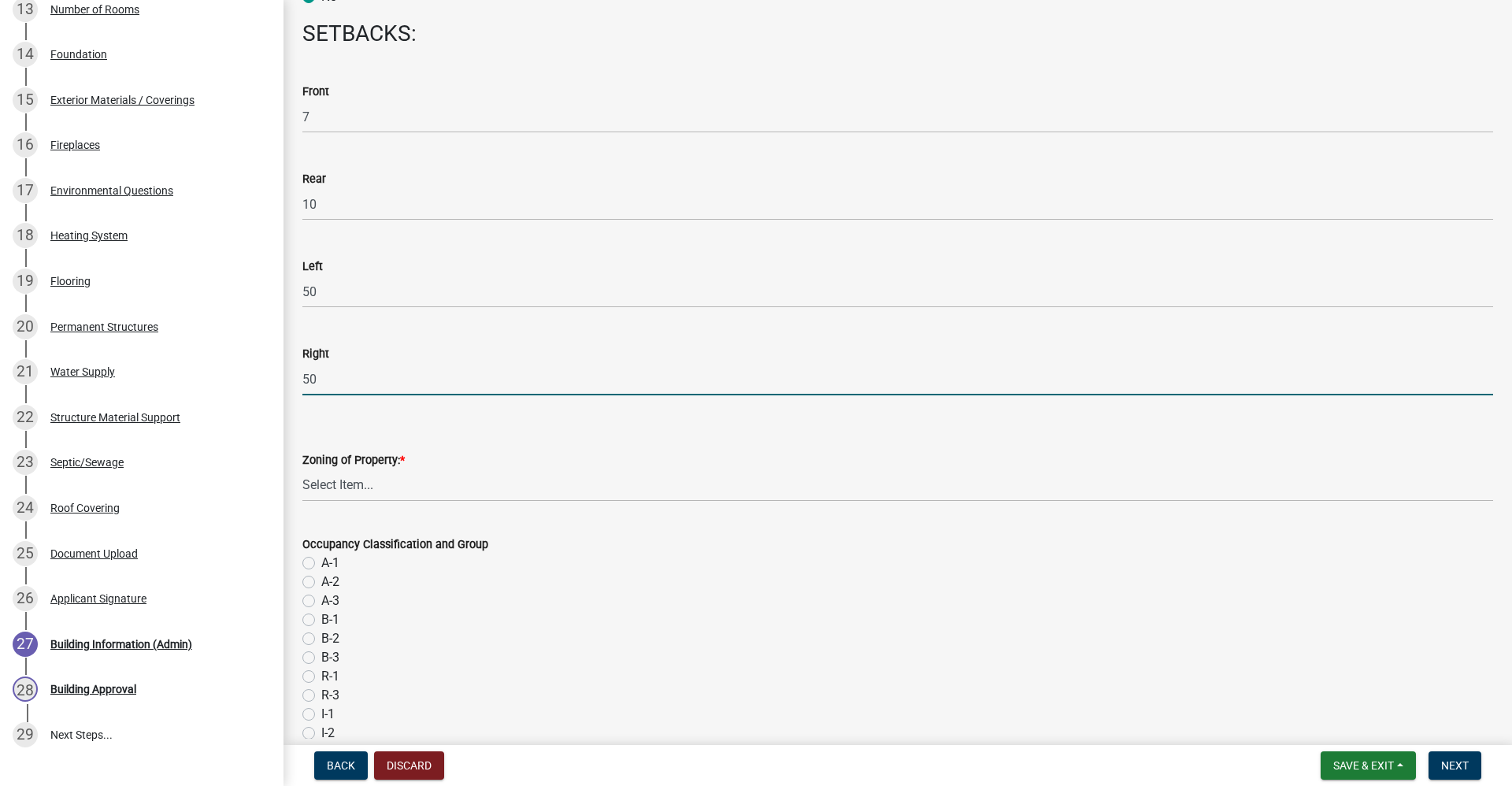
type input "50"
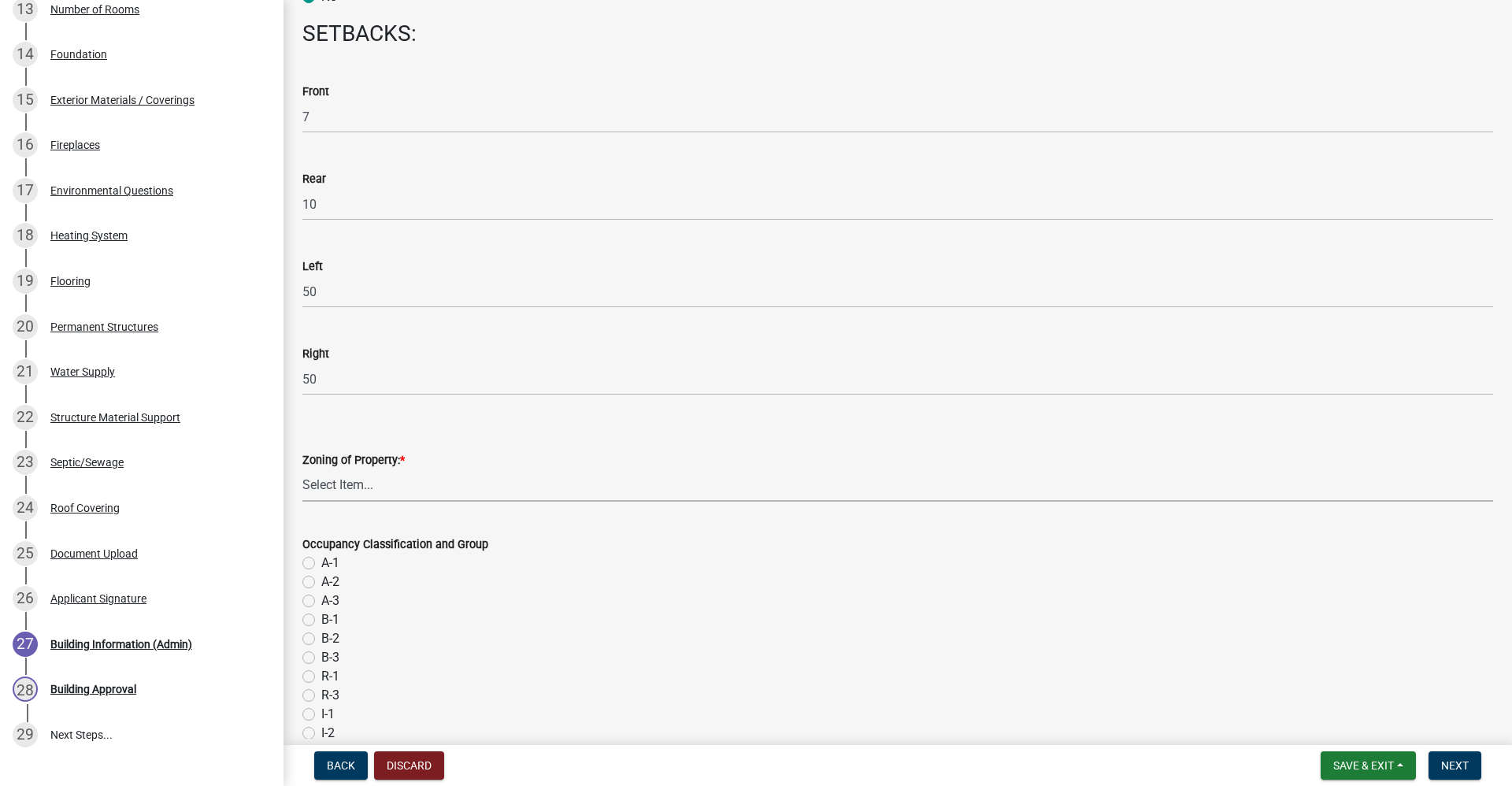
click at [326, 487] on select "Select Item... AG RS R1 R2 R3 R4 R5 PB NC LB CC GB I1 I2 I3 MH" at bounding box center [897, 486] width 1191 height 32
click at [302, 470] on select "Select Item... AG RS R1 R2 R3 R4 R5 PB NC LB CC GB I1 I2 I3 MH" at bounding box center [897, 486] width 1191 height 32
select select "1447f7c4-56e3-4334-8c62-3d34cf1b66df"
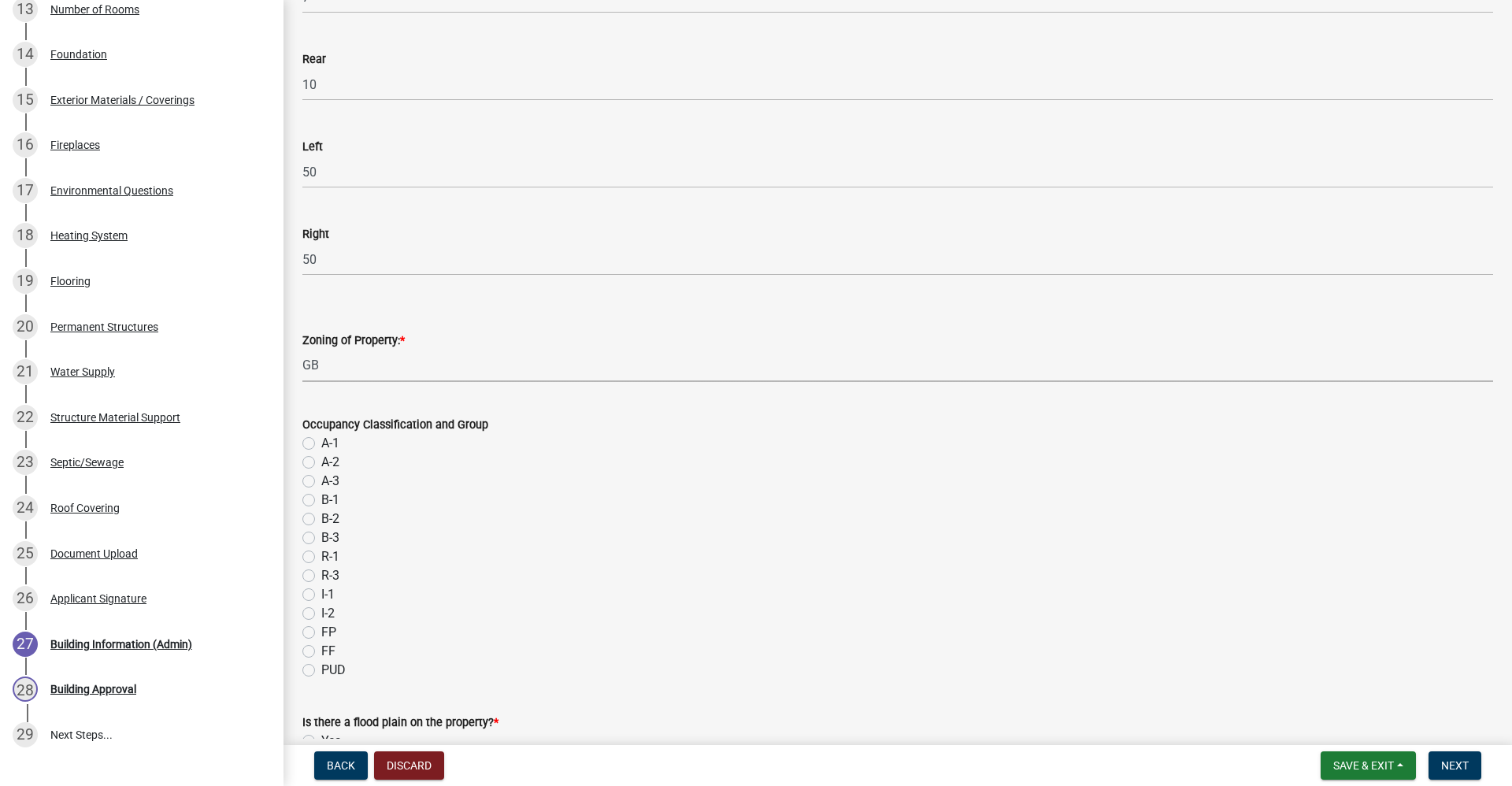
scroll to position [315, 0]
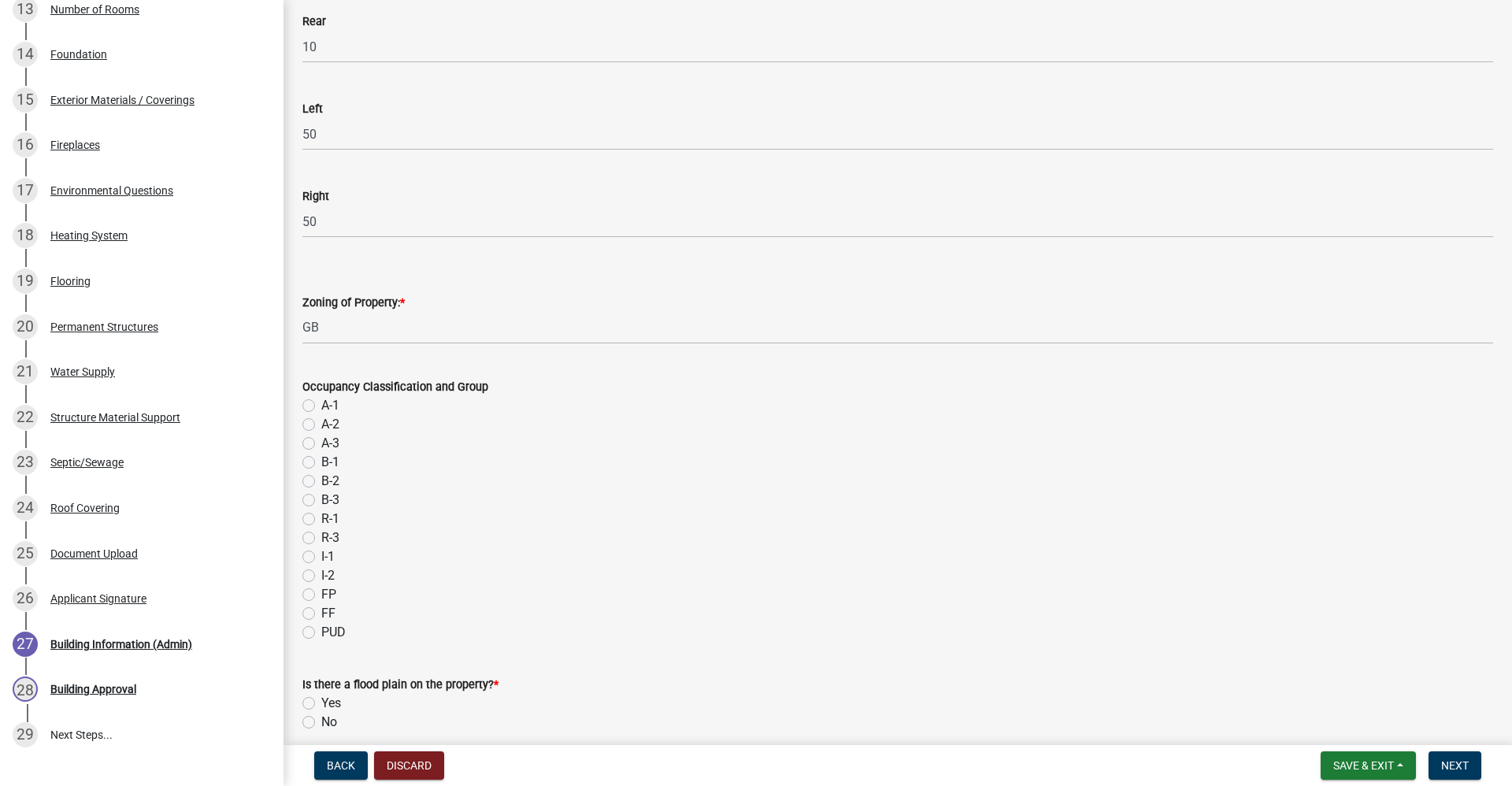
click at [321, 458] on label "B-1" at bounding box center [330, 462] width 18 height 19
click at [321, 458] on input "B-1" at bounding box center [326, 458] width 11 height 11
radio input "true"
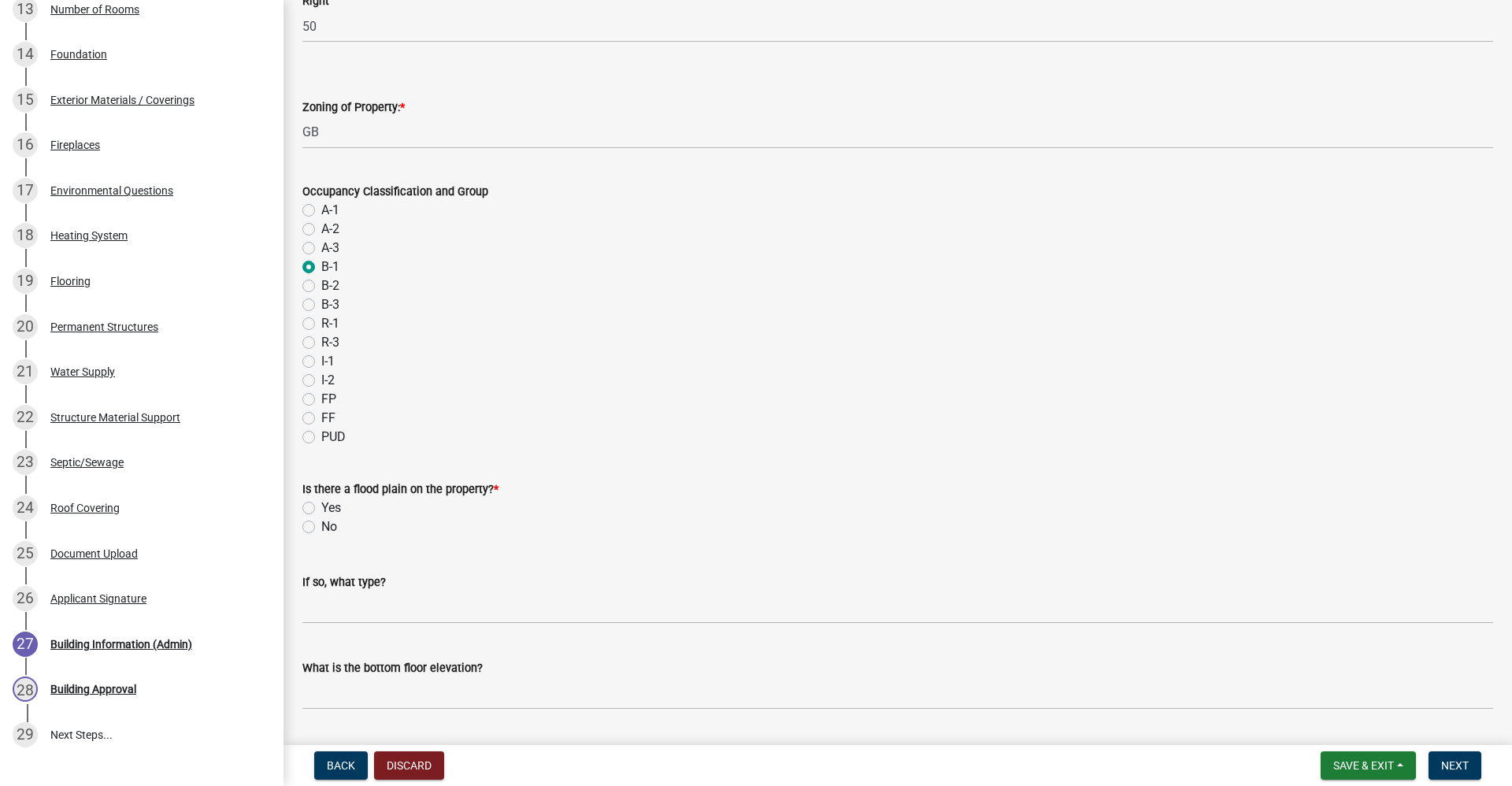
scroll to position [551, 0]
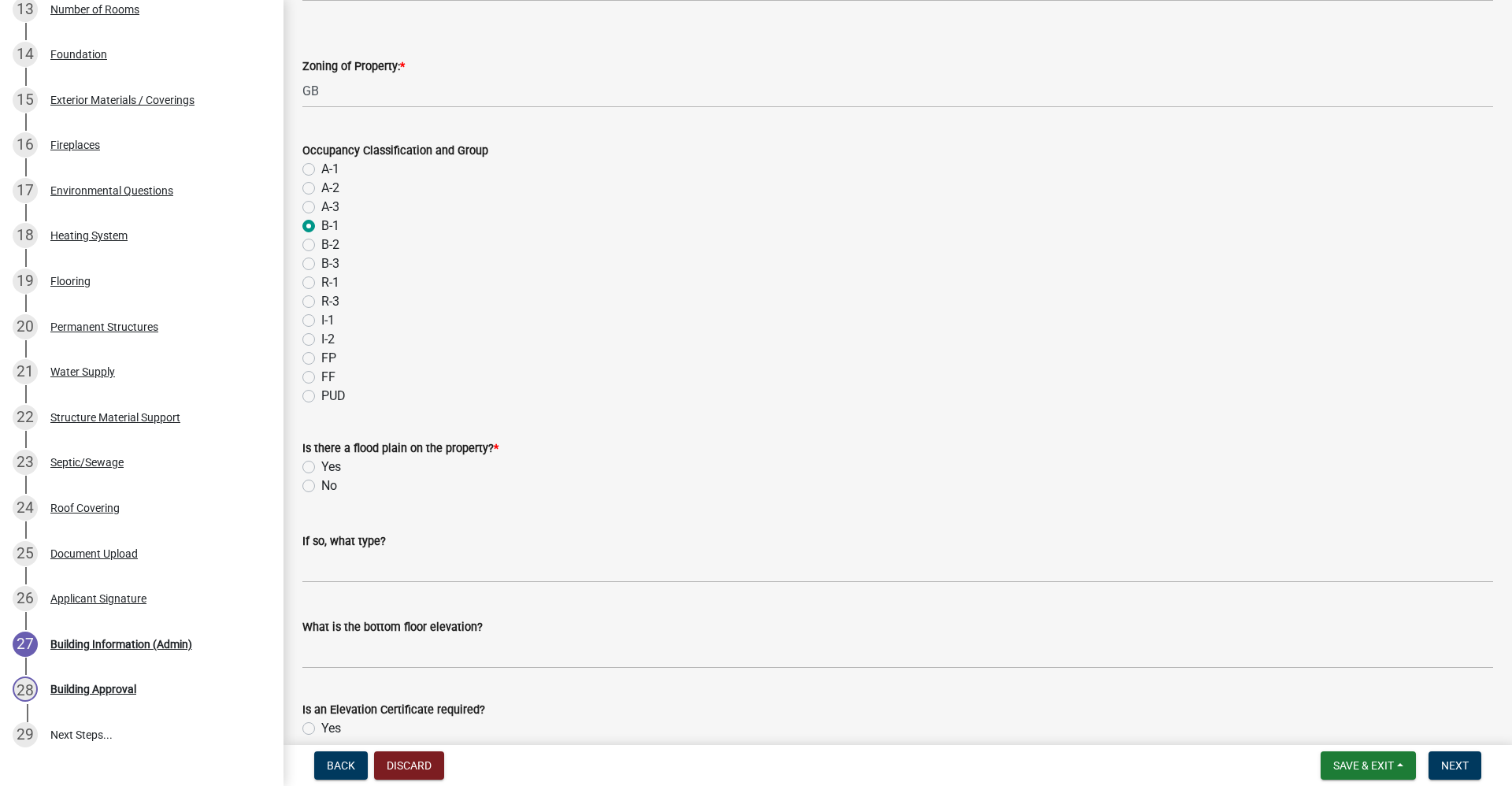
click at [321, 484] on label "No" at bounding box center [328, 485] width 15 height 19
click at [321, 484] on input "No" at bounding box center [326, 481] width 11 height 11
radio input "true"
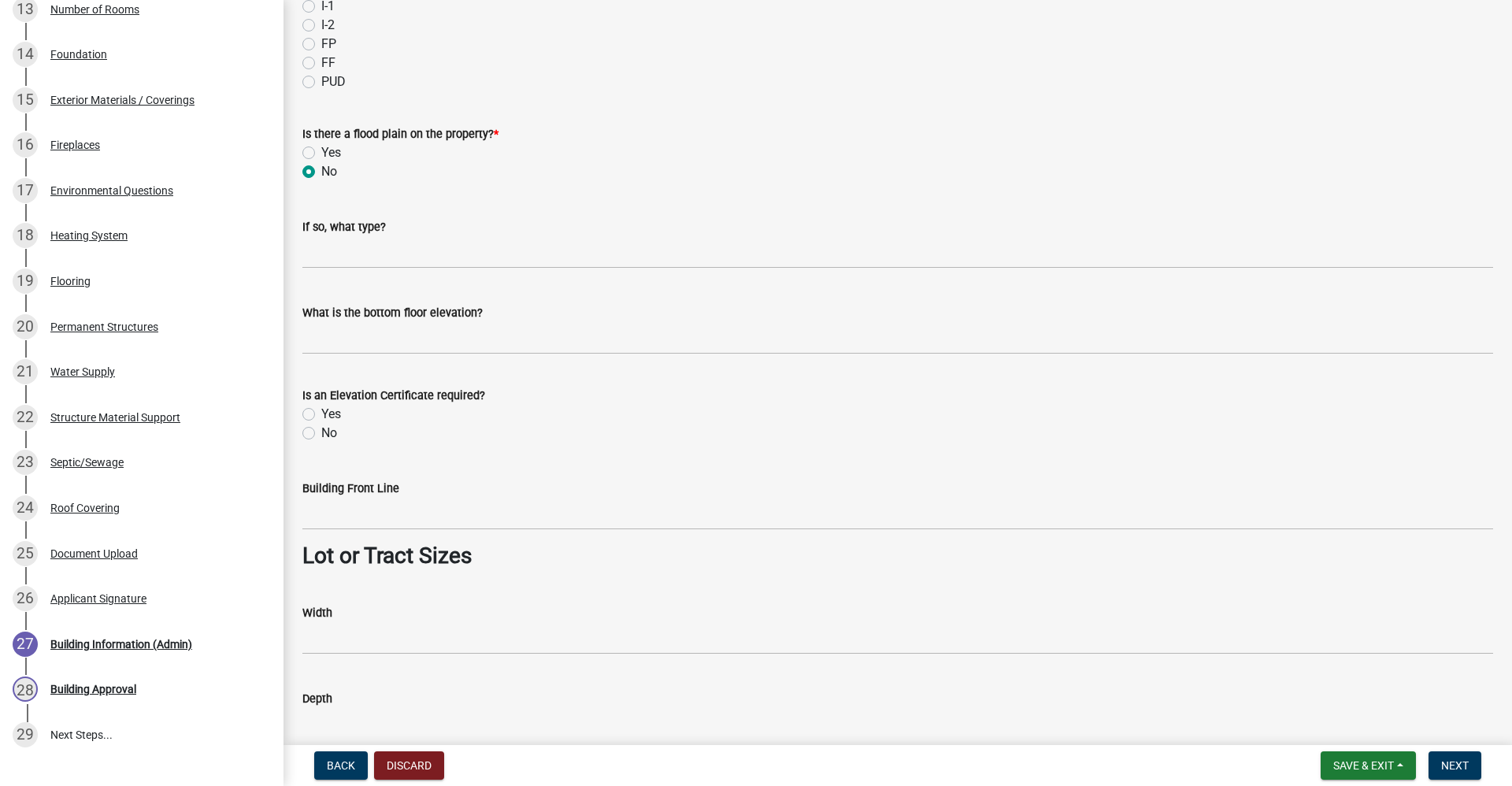
scroll to position [866, 0]
click at [321, 434] on label "No" at bounding box center [328, 432] width 15 height 19
click at [321, 433] on input "No" at bounding box center [326, 428] width 11 height 11
radio input "true"
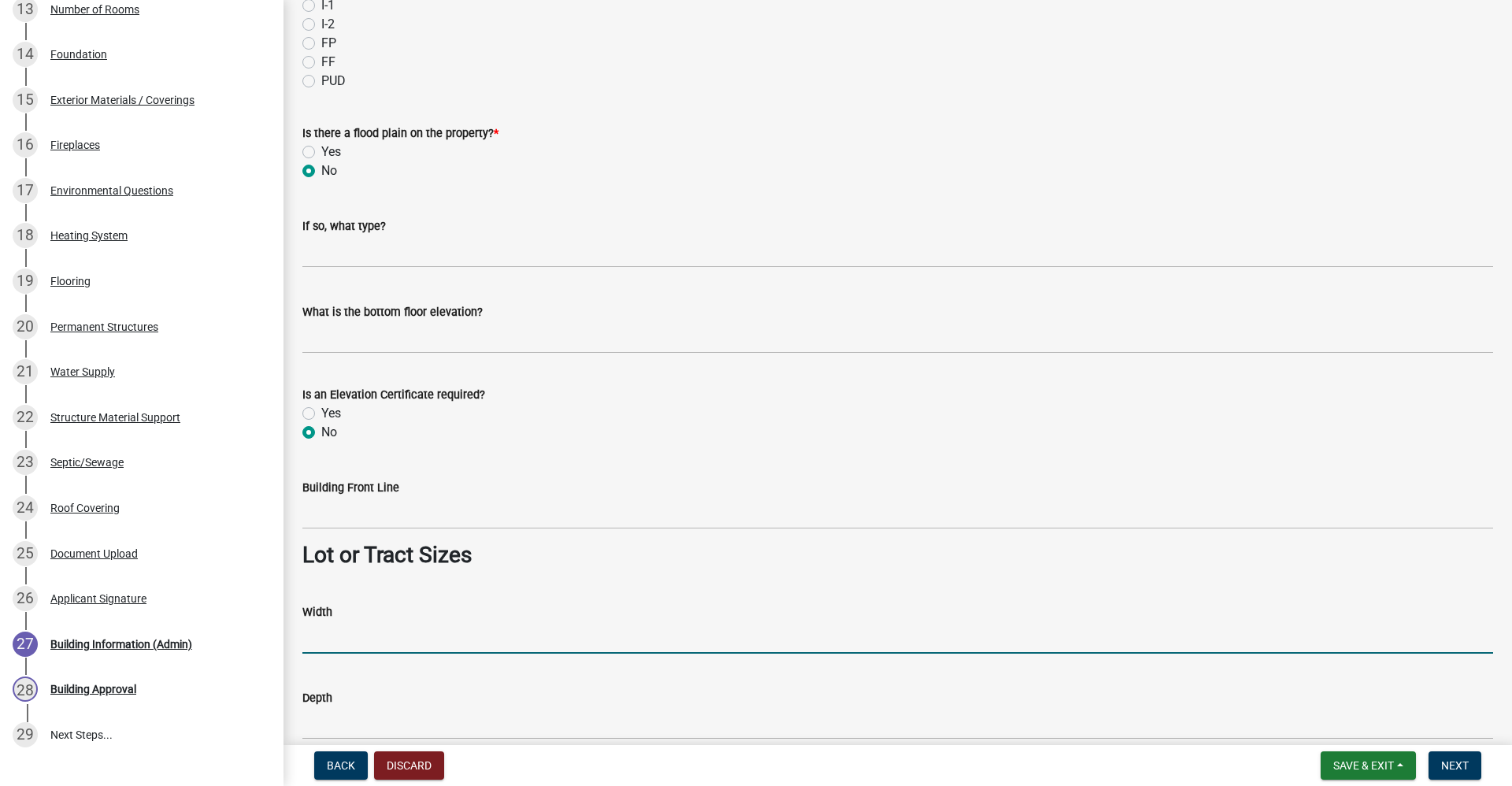
click at [382, 632] on input "Width" at bounding box center [897, 638] width 1191 height 32
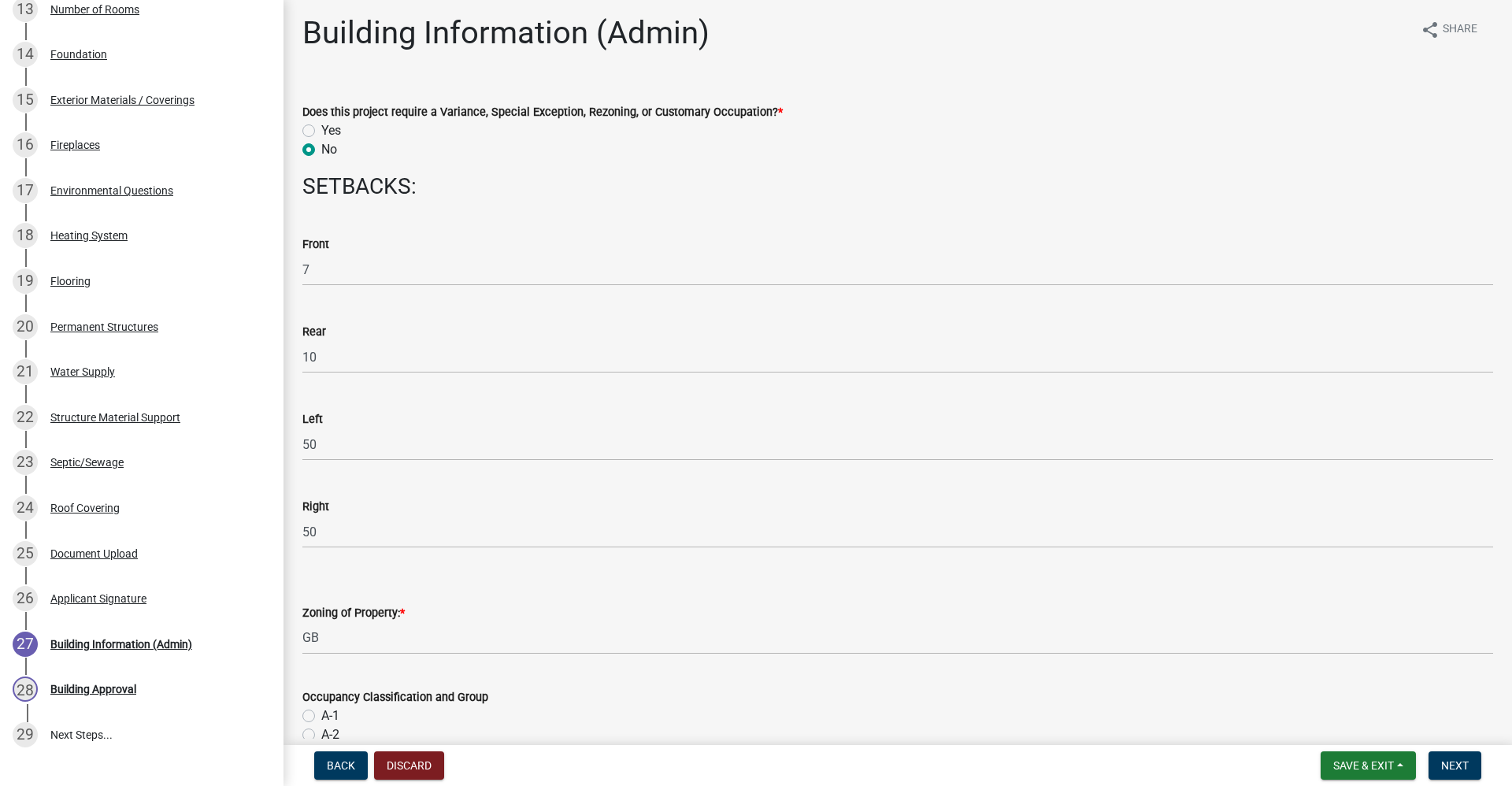
scroll to position [0, 0]
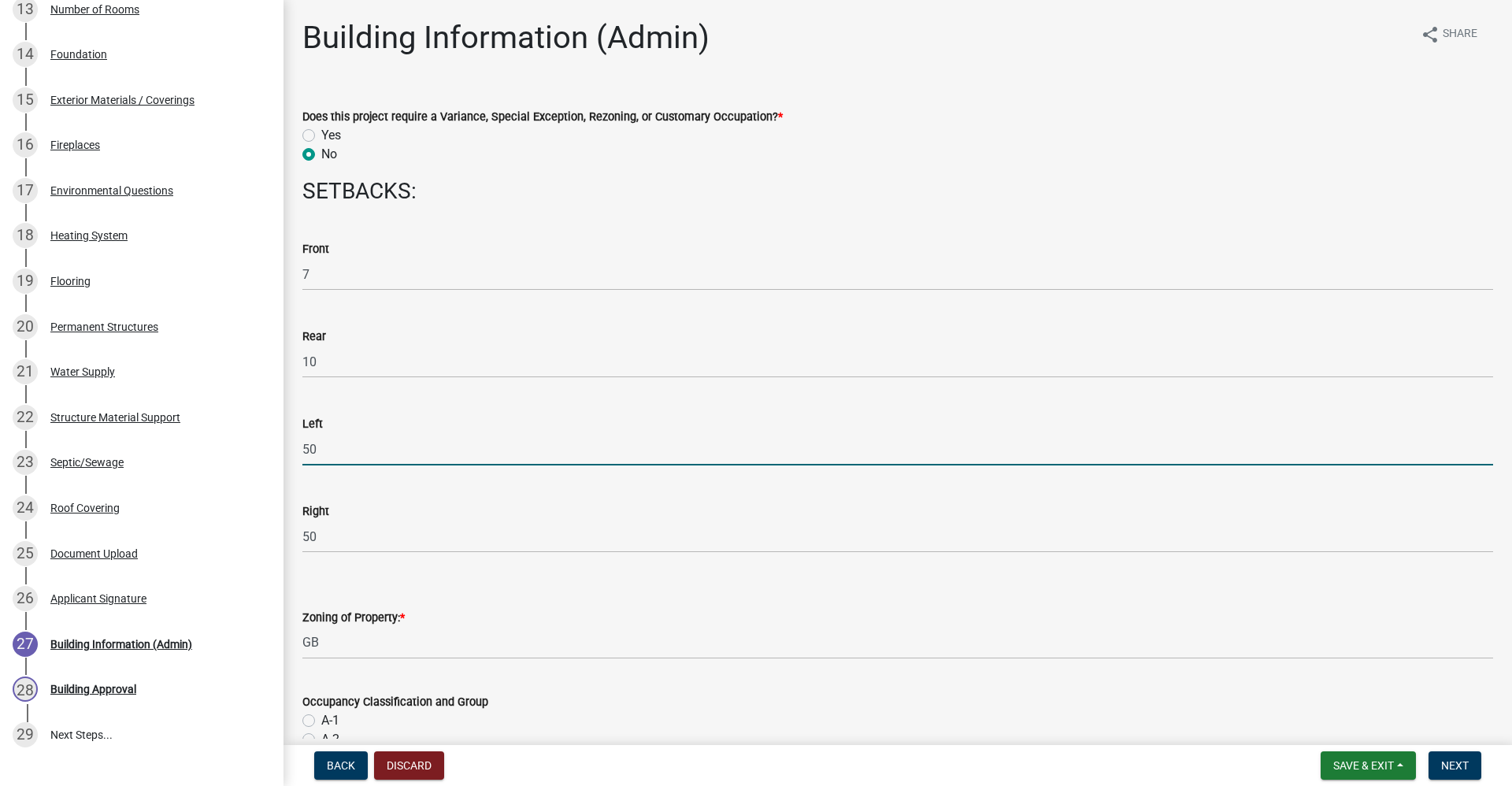
click at [315, 448] on input "50" at bounding box center [897, 450] width 1191 height 32
drag, startPoint x: 314, startPoint y: 446, endPoint x: 269, endPoint y: 449, distance: 45.1
click at [269, 449] on div "DRAFT - Commercial Building Permits CBP-2025-0040 Edit View Summary Notes Show …" at bounding box center [756, 393] width 1512 height 786
type input "25"
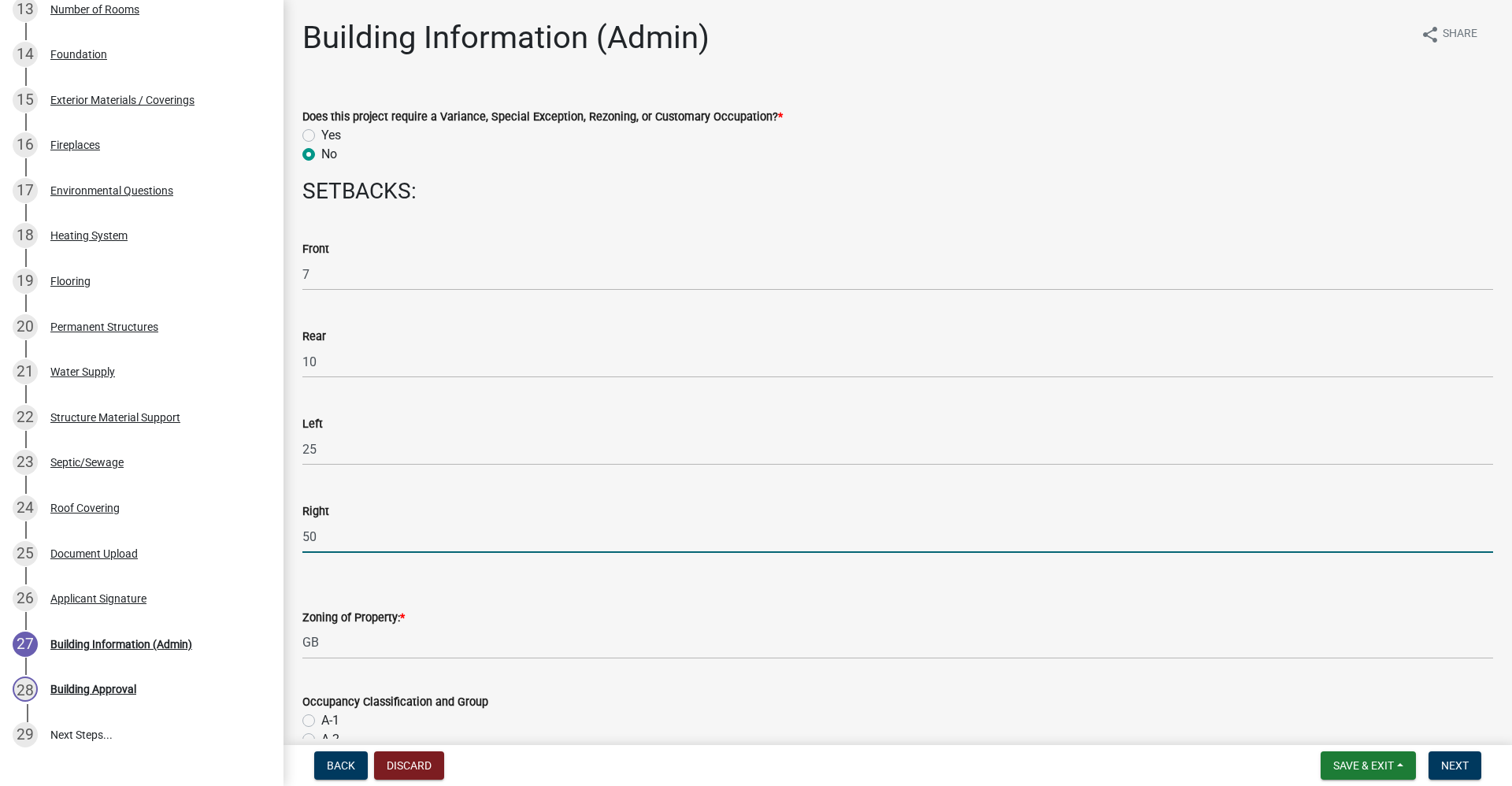
drag, startPoint x: 324, startPoint y: 535, endPoint x: 302, endPoint y: 534, distance: 22.0
click at [302, 534] on input "50" at bounding box center [897, 537] width 1191 height 32
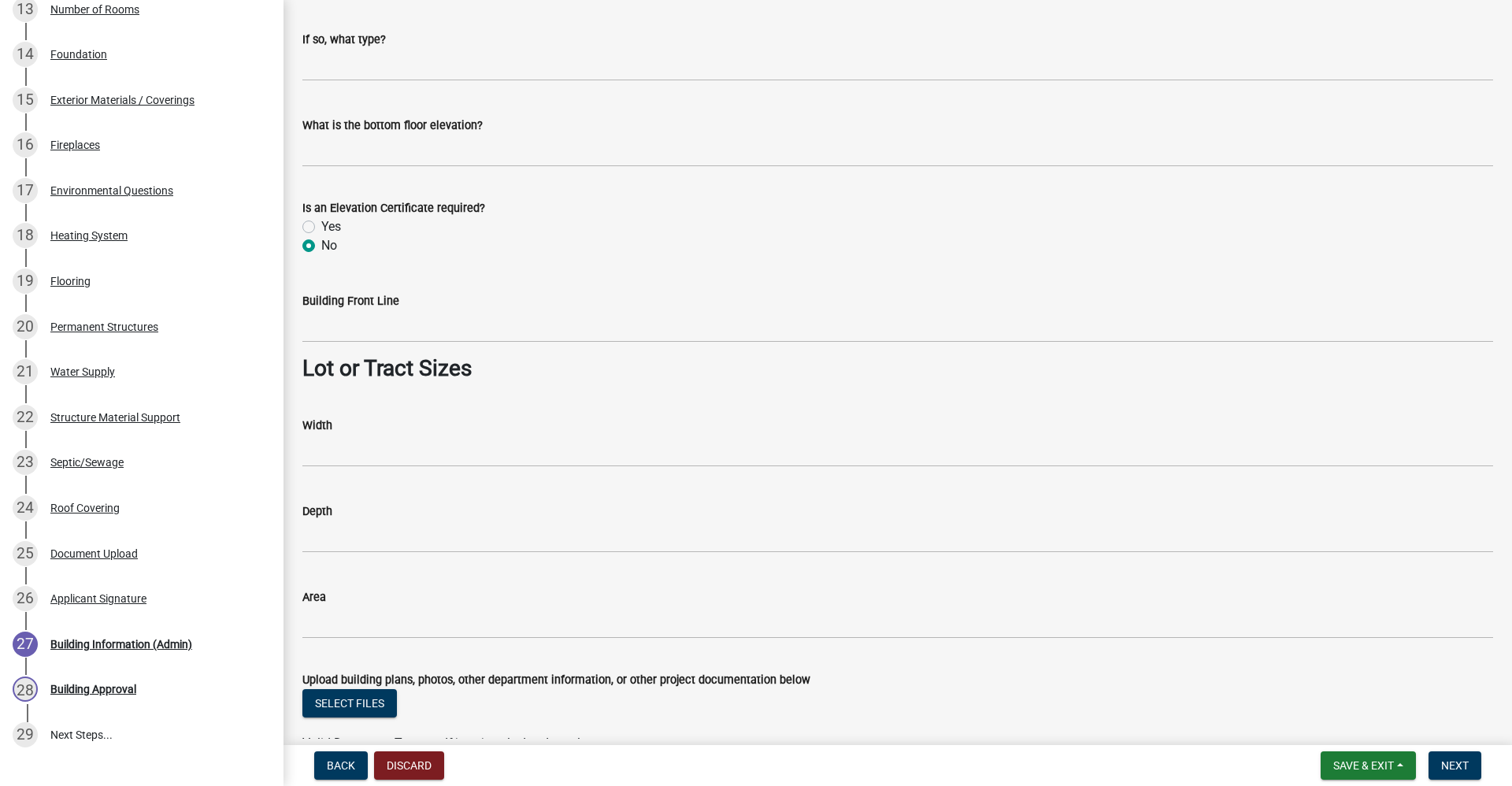
scroll to position [1143, 0]
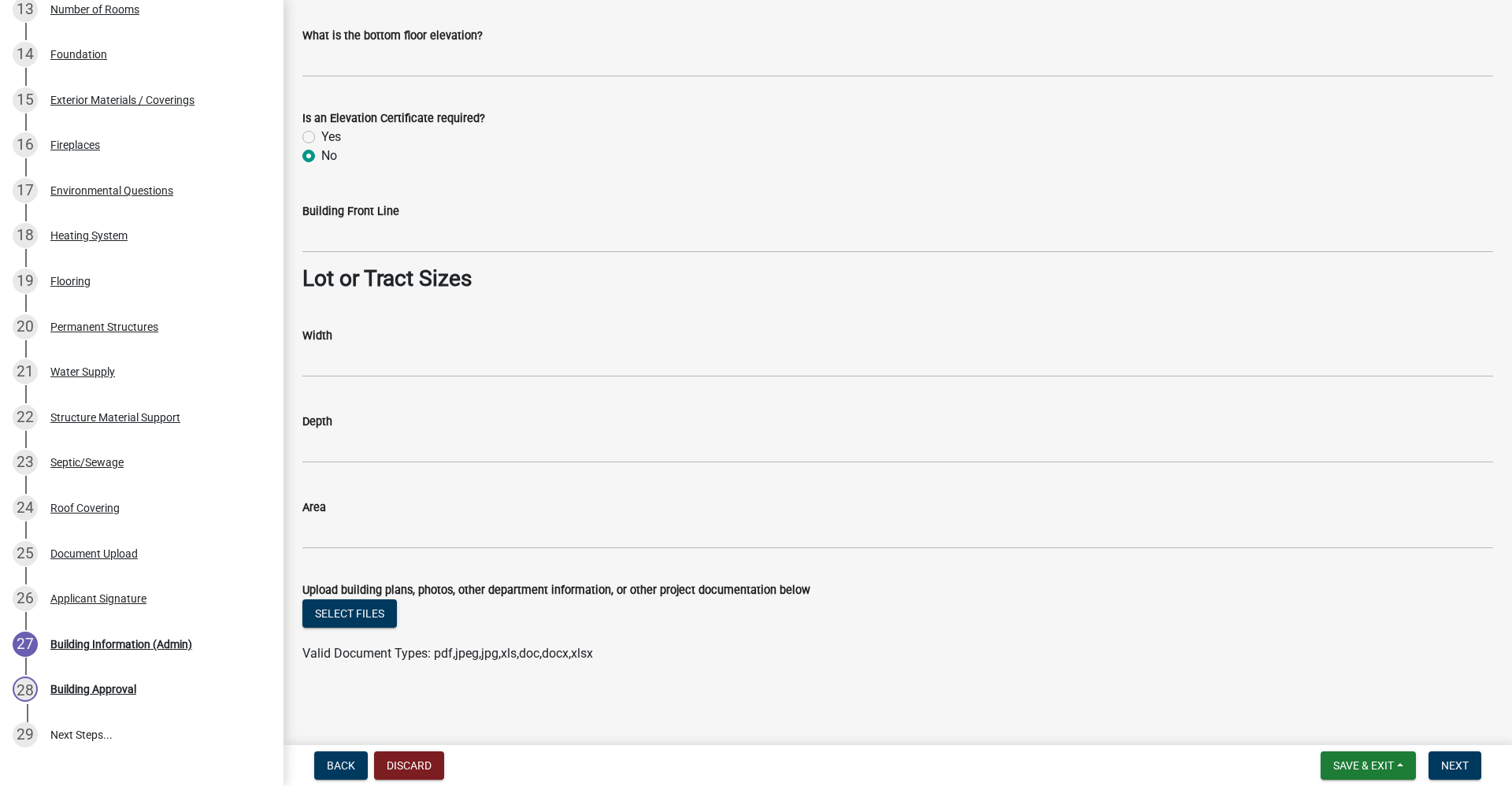
type input "25"
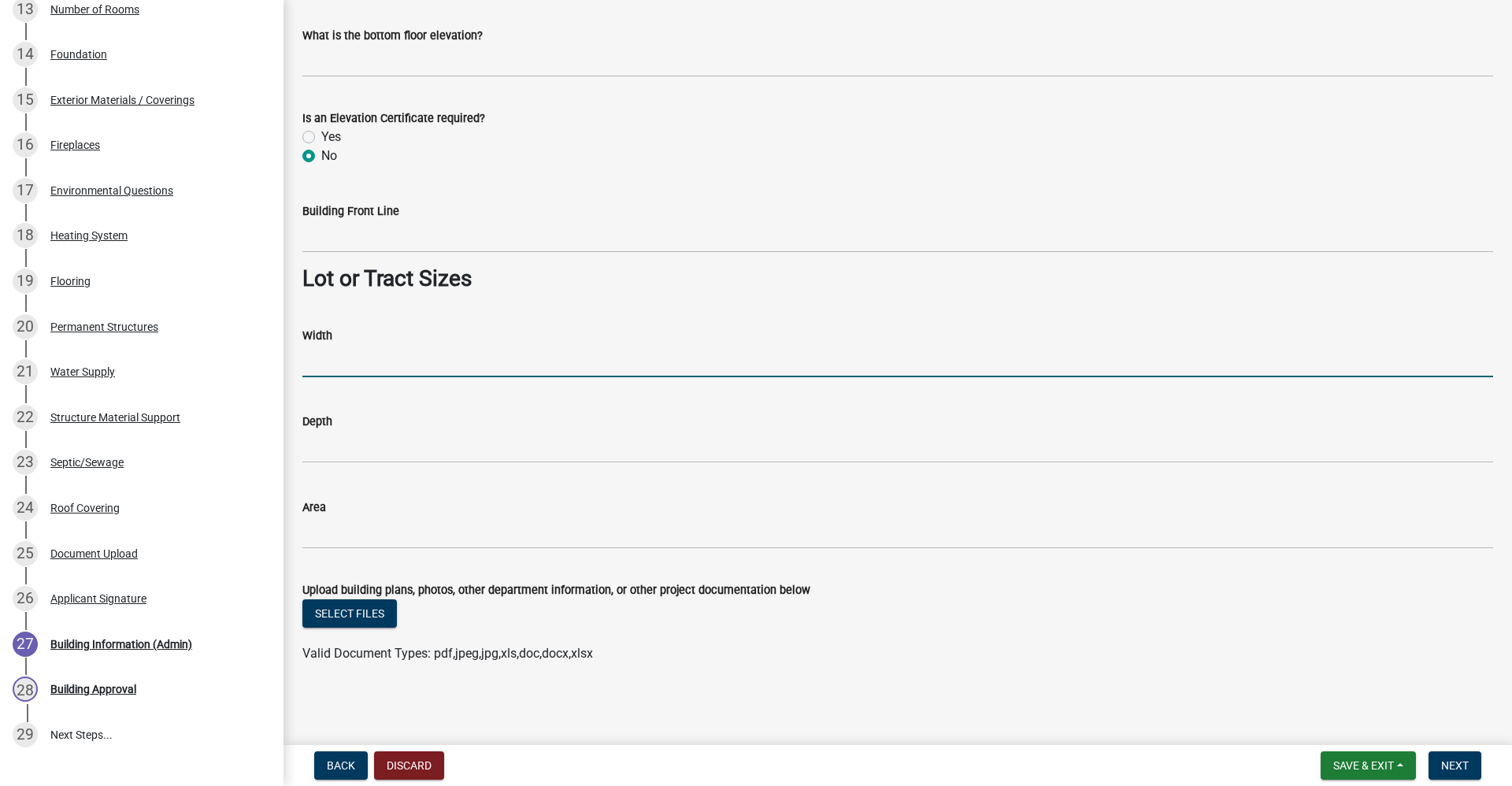
click at [344, 365] on input "Width" at bounding box center [897, 361] width 1191 height 32
type input "258"
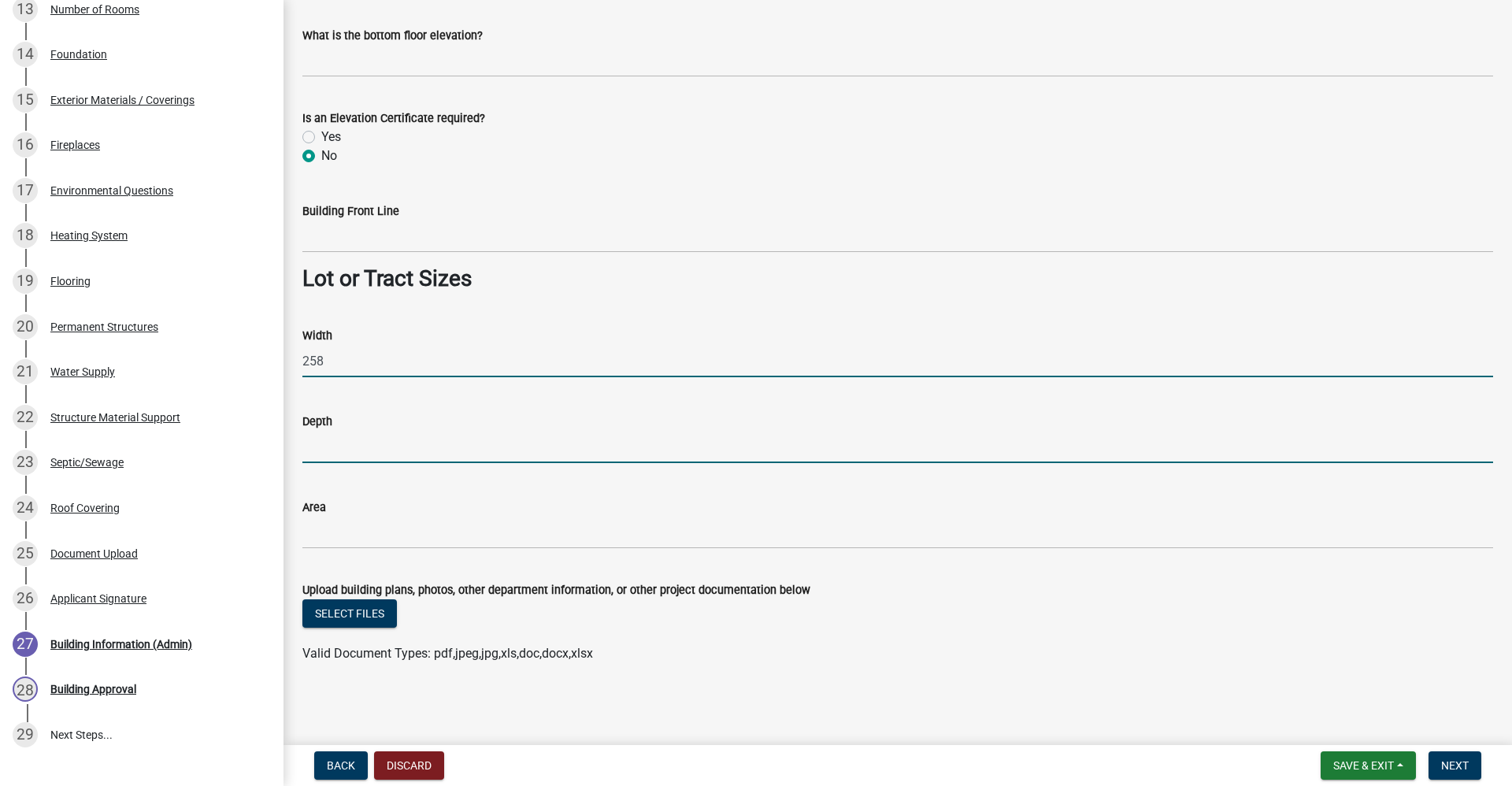
click at [318, 448] on input "Depth" at bounding box center [897, 447] width 1191 height 32
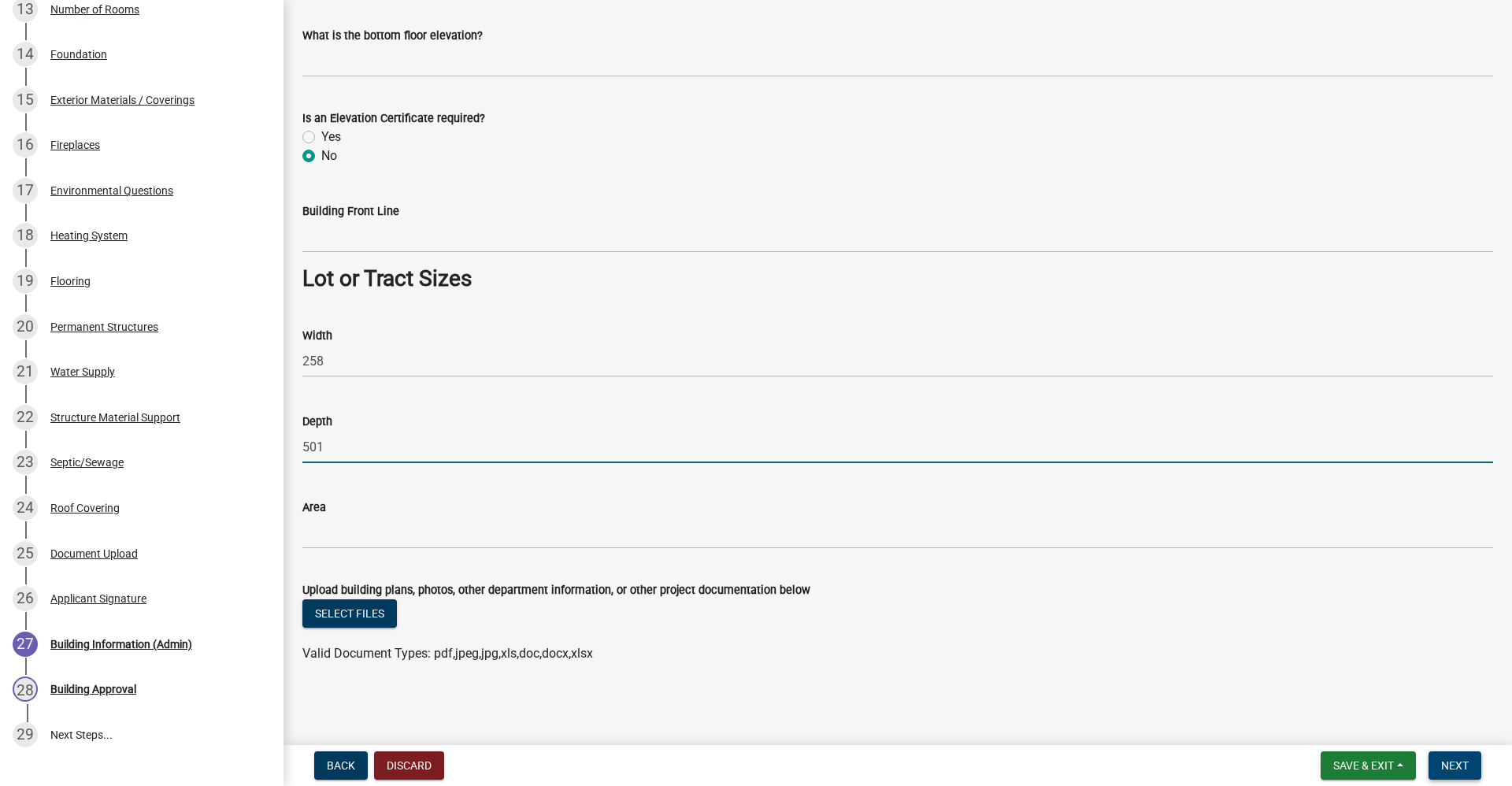
type input "501"
click at [1450, 769] on span "Next" at bounding box center [1455, 766] width 27 height 13
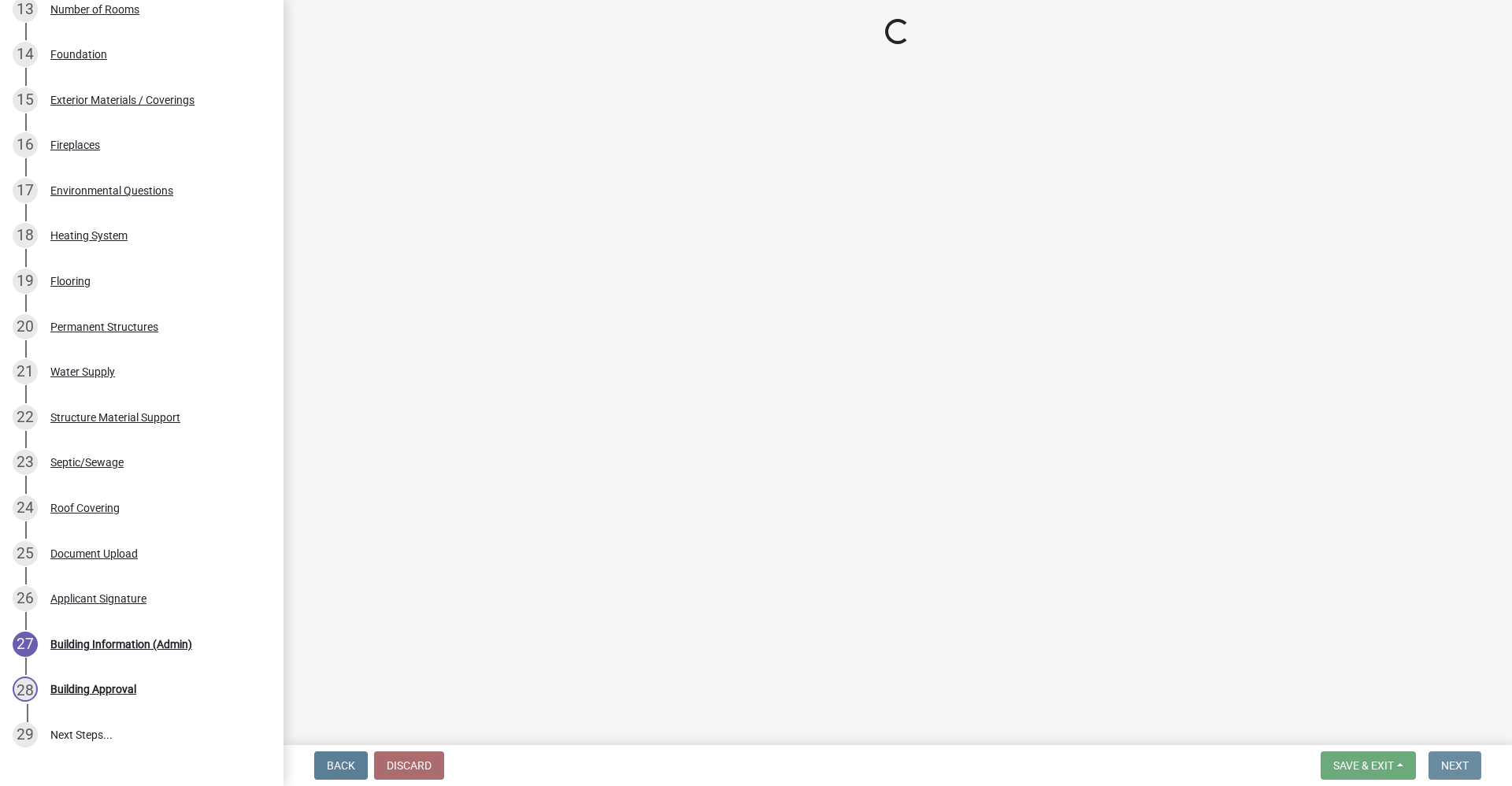
scroll to position [0, 0]
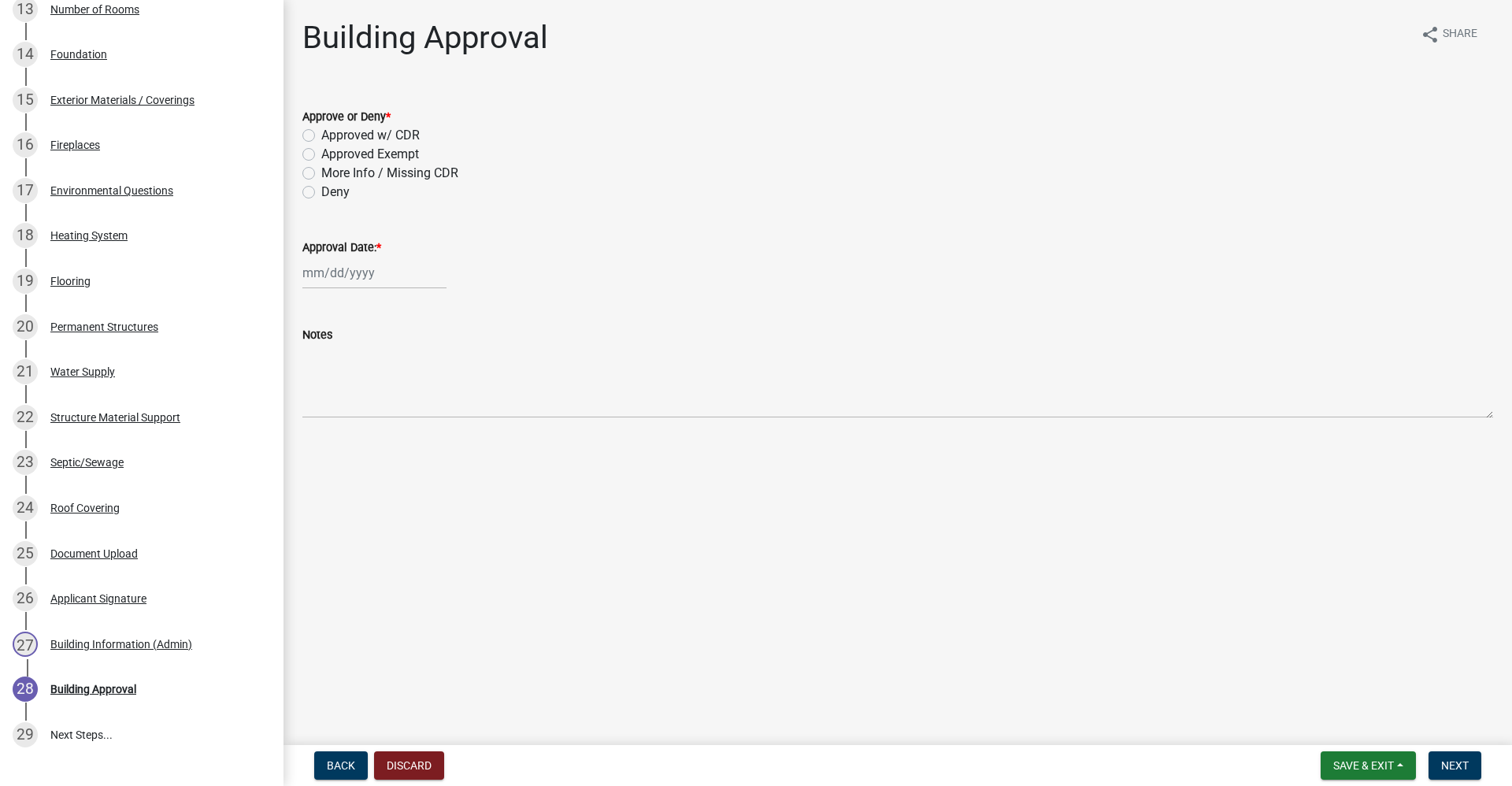
click at [321, 136] on label "Approved w/ CDR" at bounding box center [370, 135] width 99 height 19
click at [321, 136] on input "Approved w/ CDR" at bounding box center [326, 131] width 11 height 11
radio input "true"
click at [350, 279] on div at bounding box center [374, 273] width 144 height 32
select select "10"
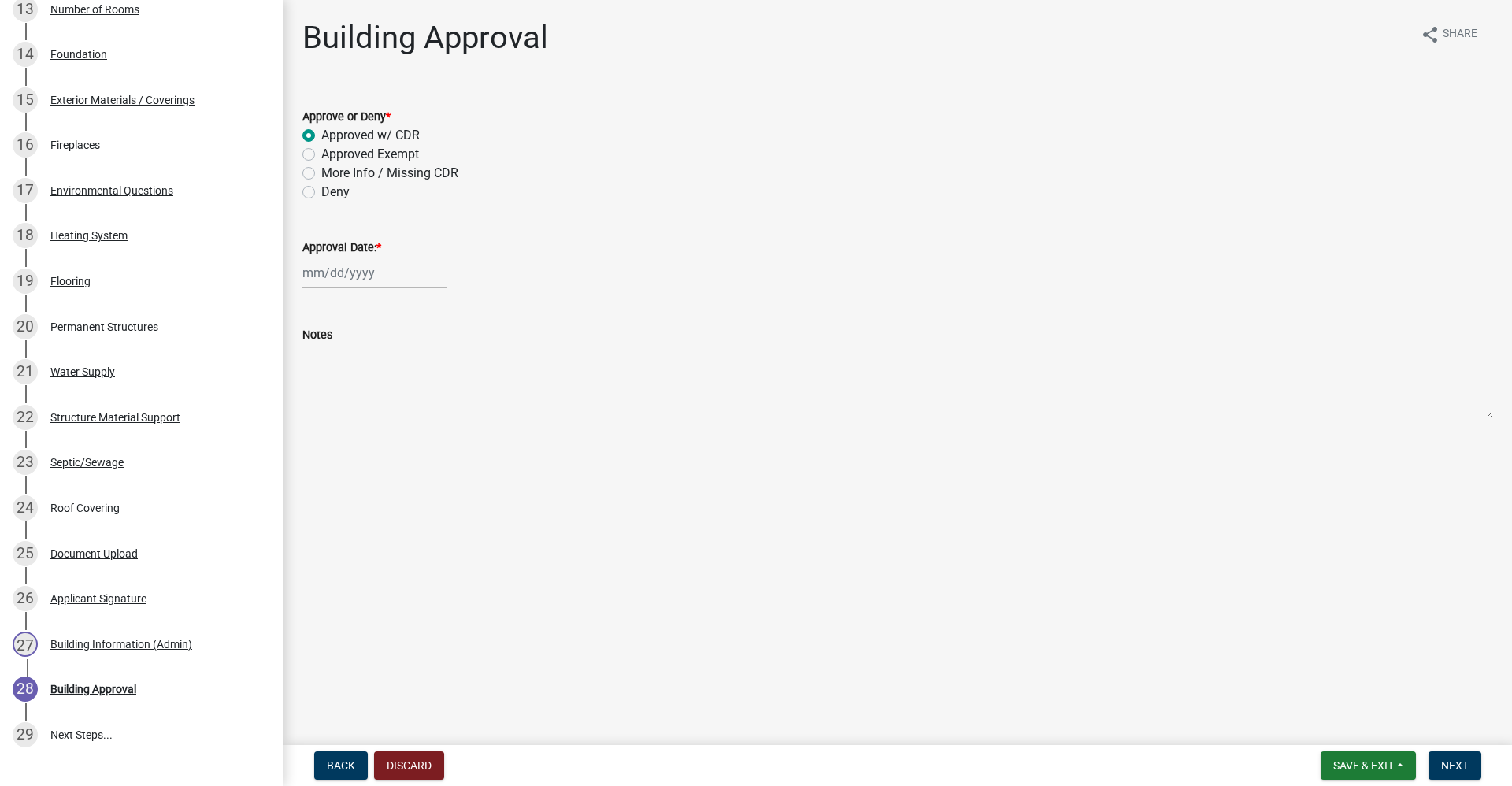
select select "2025"
click at [370, 410] on div "15" at bounding box center [368, 407] width 25 height 25
type input "[DATE]"
click at [1465, 767] on span "Next" at bounding box center [1455, 766] width 27 height 13
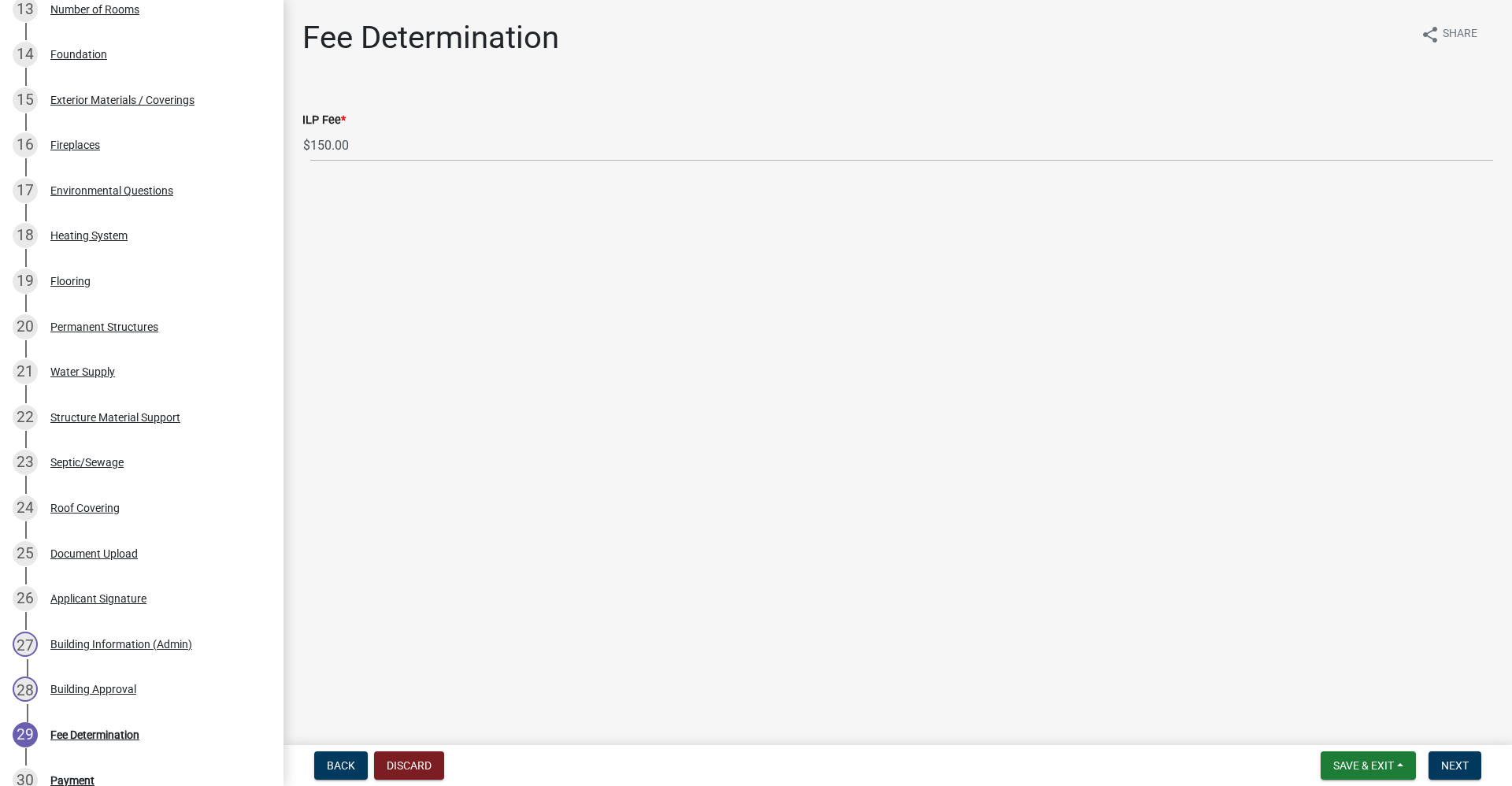
scroll to position [1180, 0]
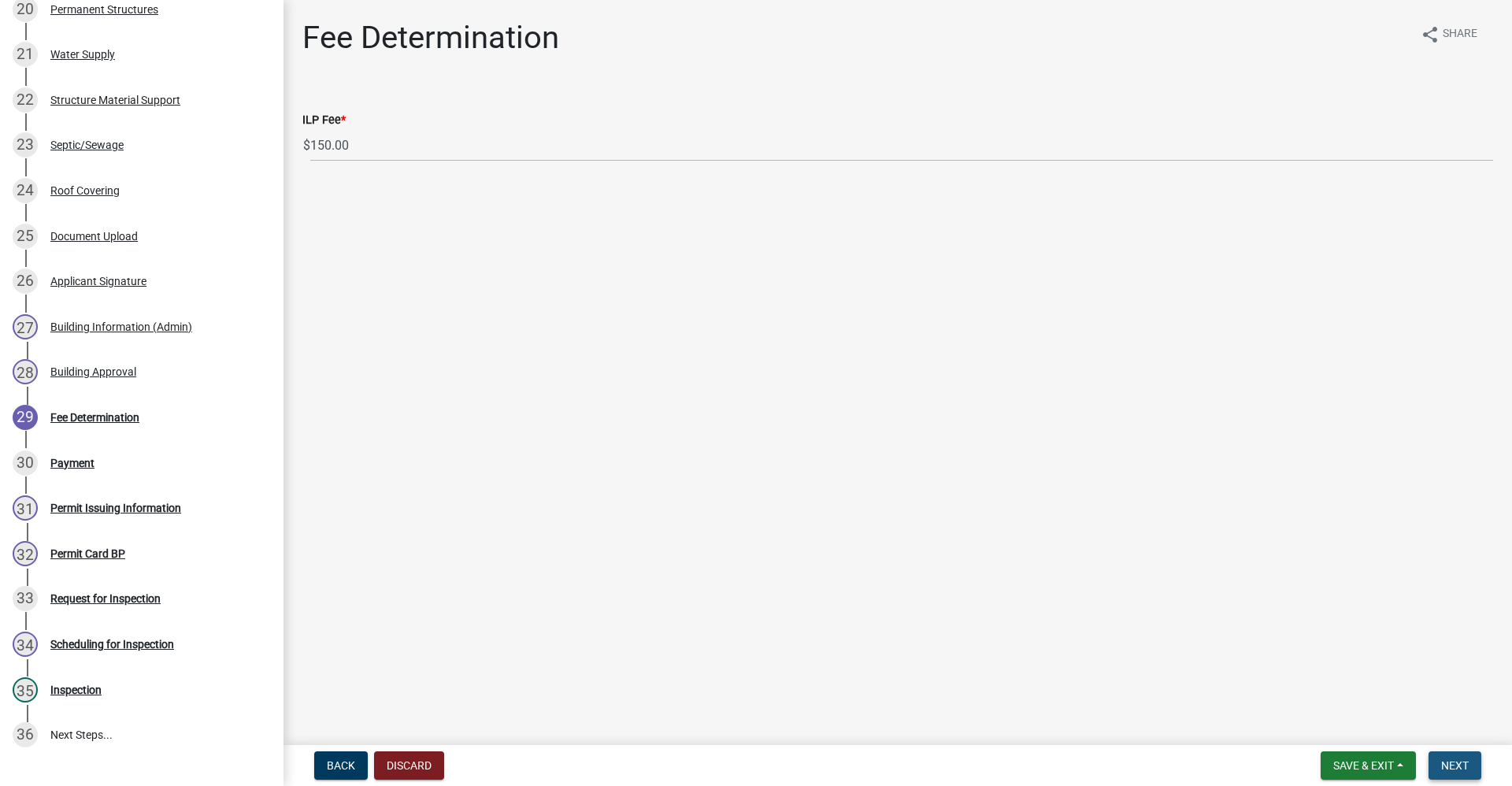
click at [1471, 763] on button "Next" at bounding box center [1455, 765] width 53 height 28
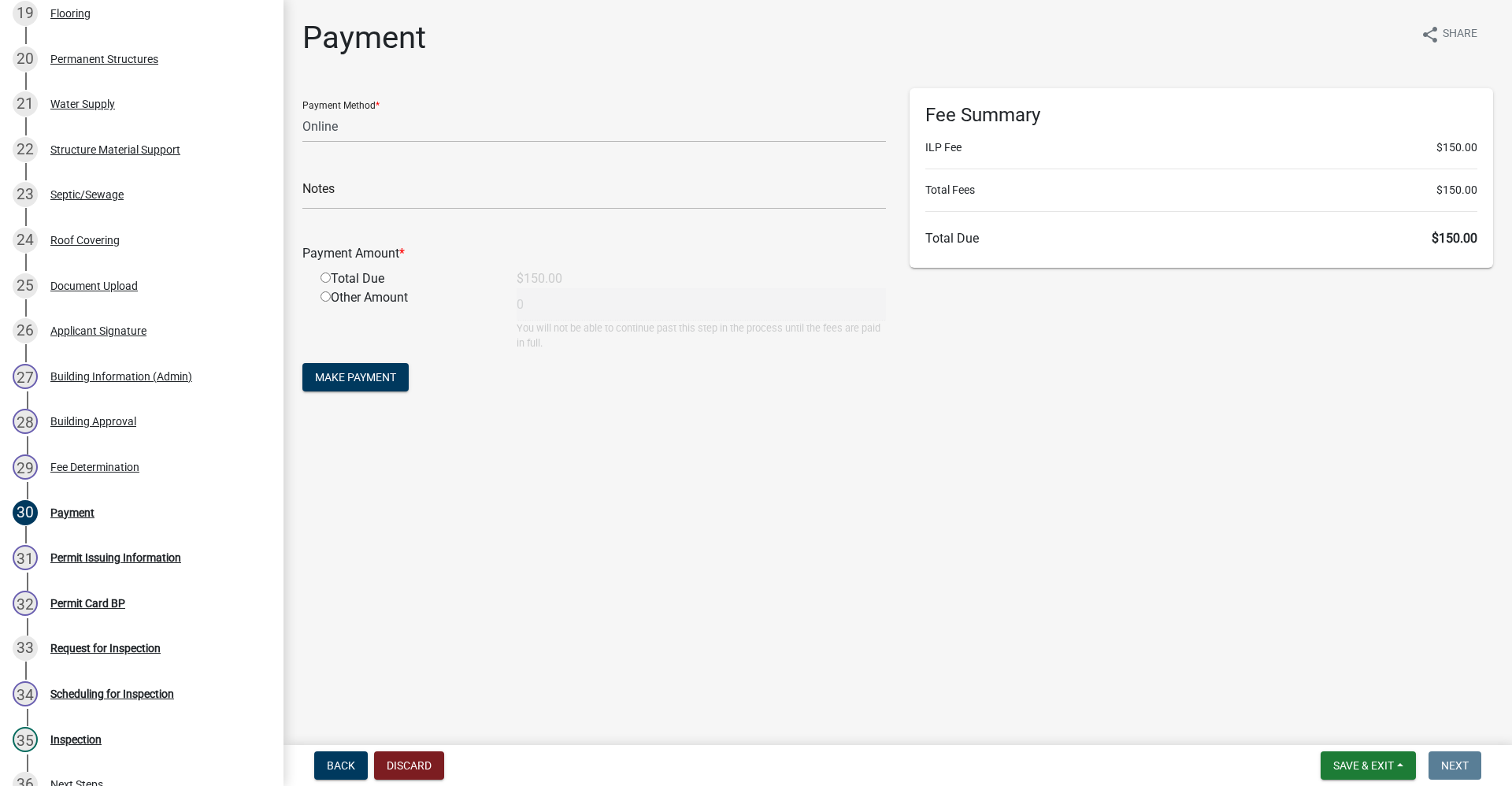
scroll to position [1298, 0]
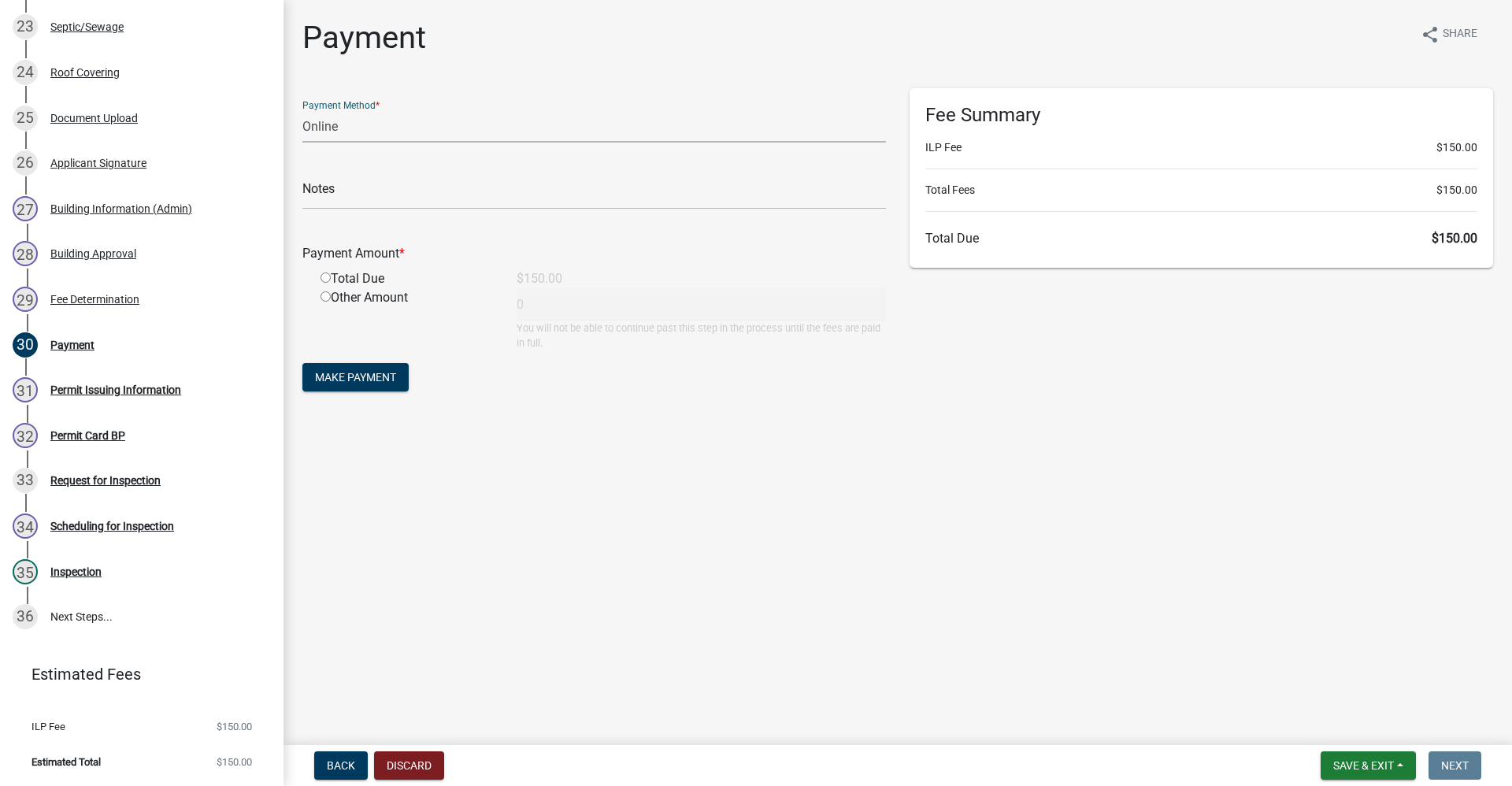
click at [330, 124] on select "Credit Card POS Check Cash Online" at bounding box center [594, 126] width 584 height 32
select select "0: 2"
click at [302, 110] on select "Credit Card POS Check Cash Online" at bounding box center [594, 126] width 584 height 32
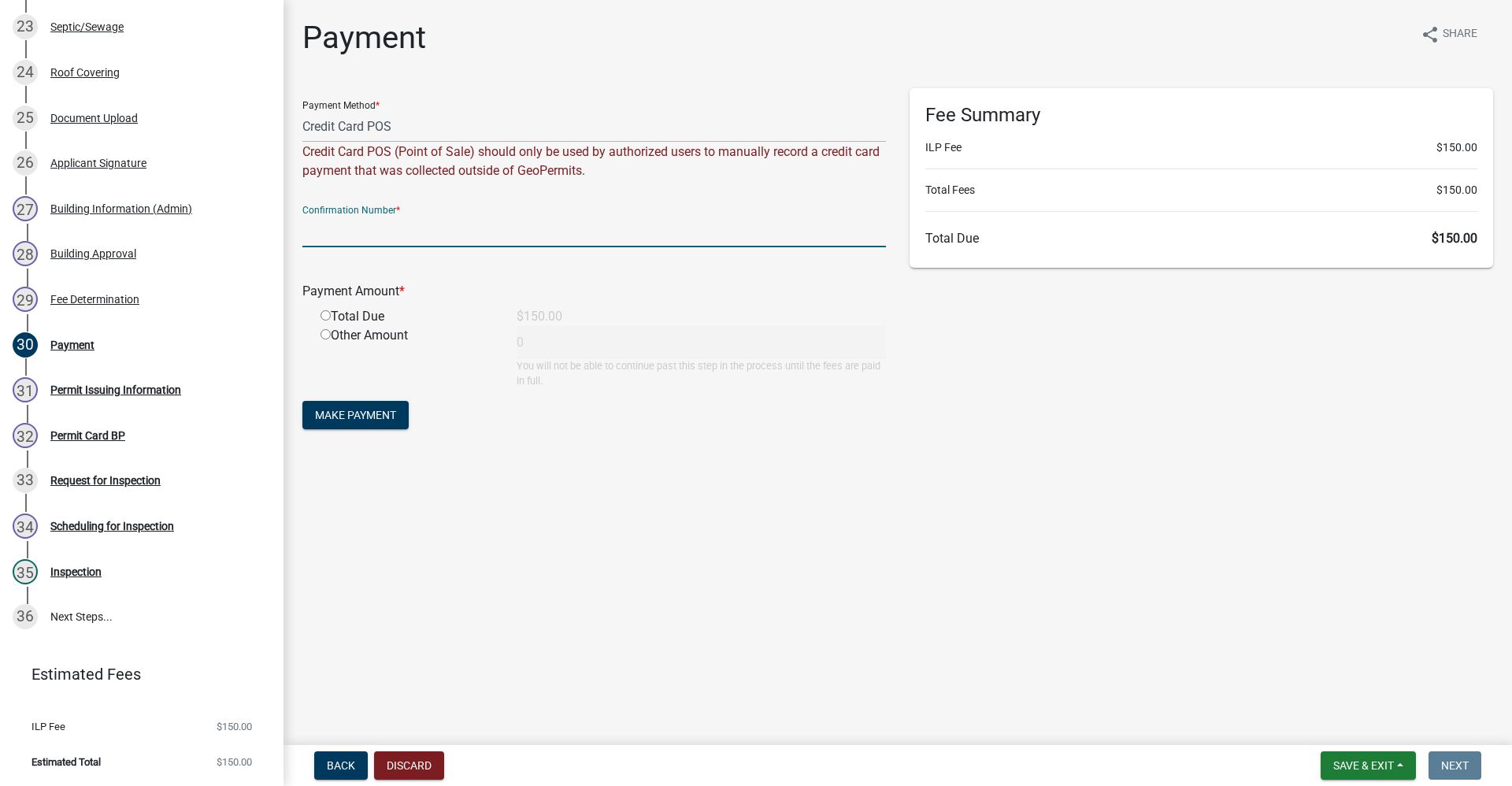
click at [327, 238] on input "text" at bounding box center [594, 231] width 584 height 32
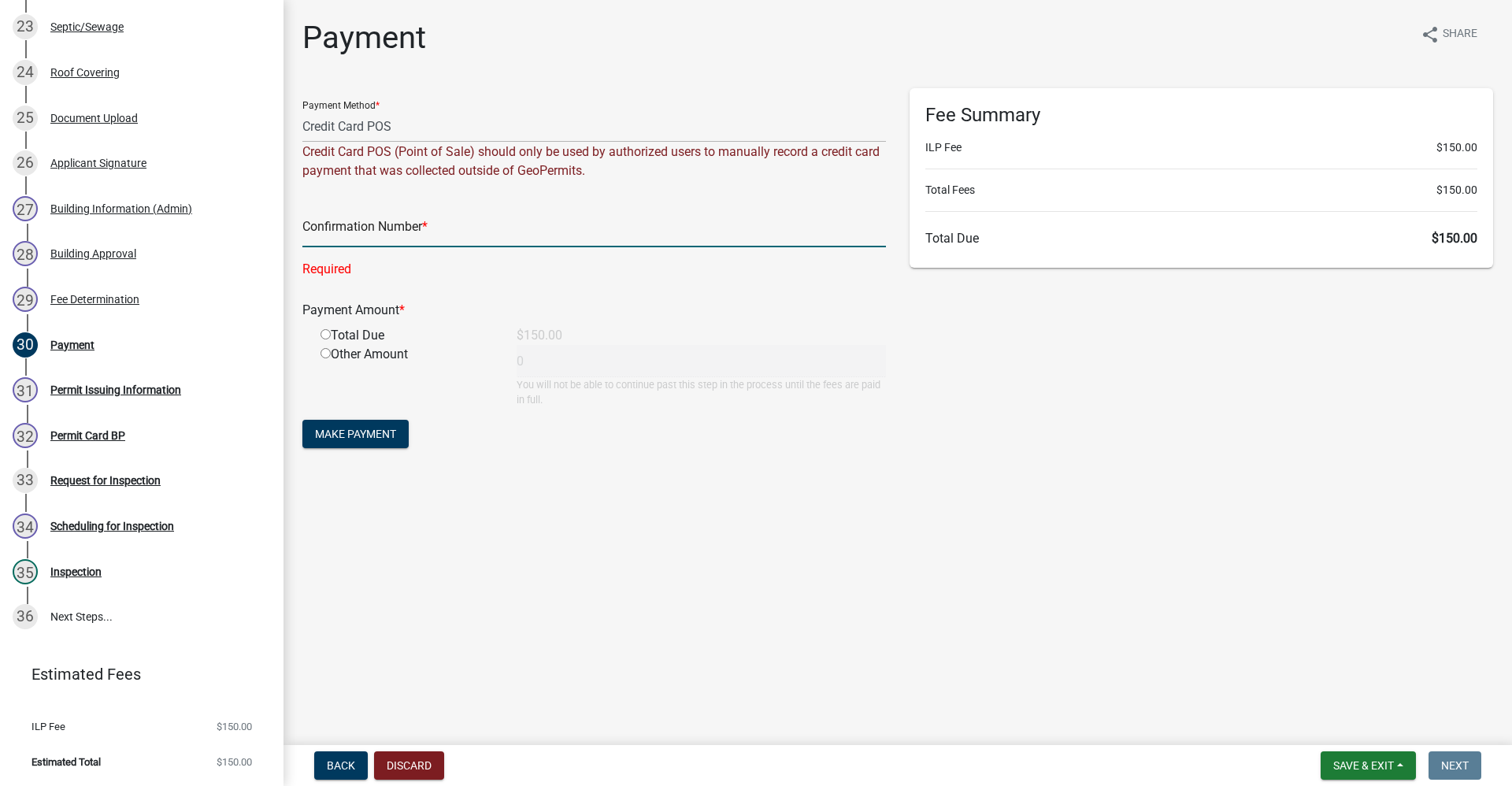
click at [372, 236] on input "text" at bounding box center [594, 231] width 584 height 32
paste input "15126173"
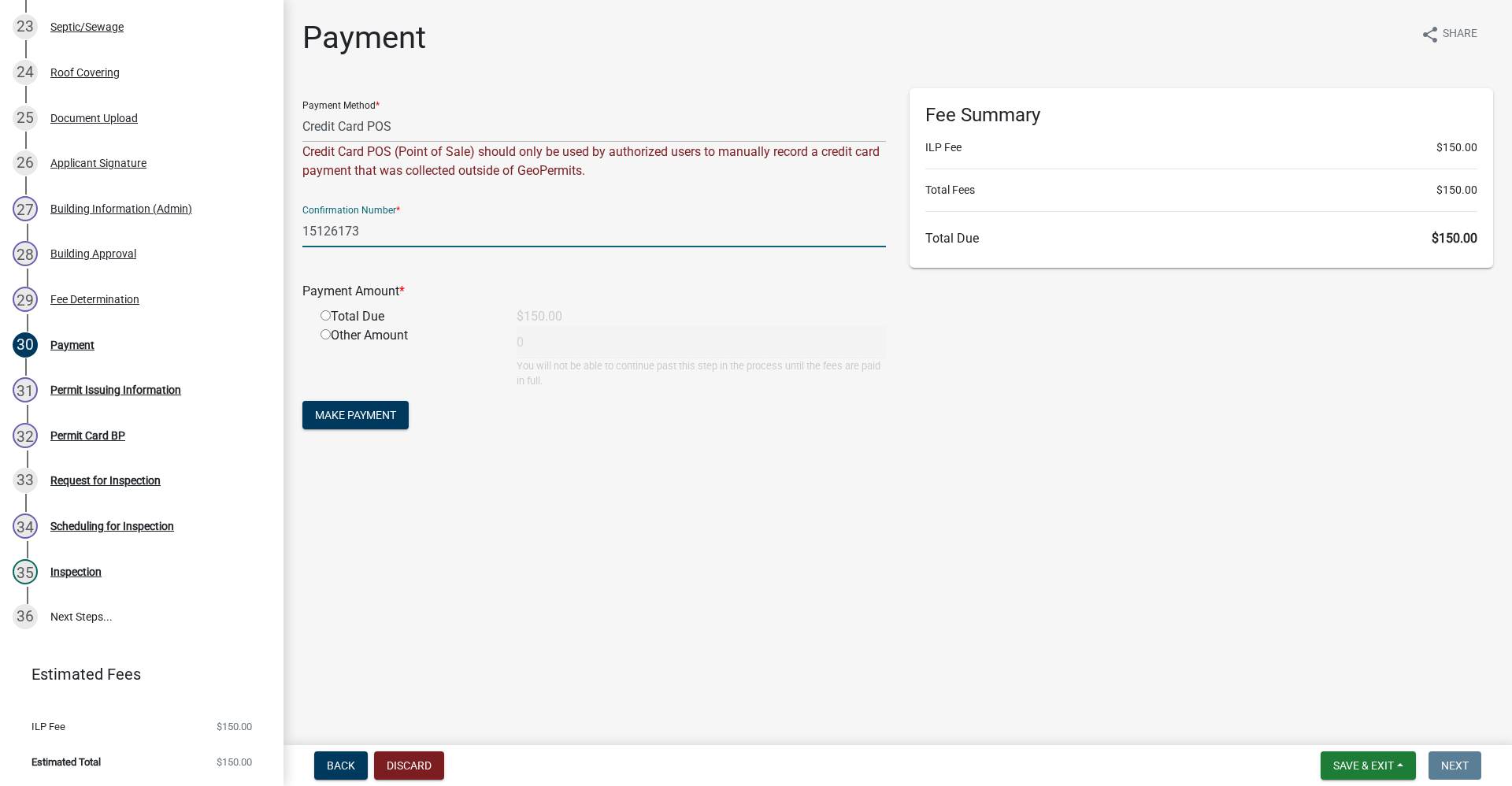
type input "15126173"
click at [323, 315] on input "radio" at bounding box center [325, 315] width 11 height 11
radio input "true"
type input "150"
click at [354, 419] on span "Make Payment" at bounding box center [356, 416] width 81 height 13
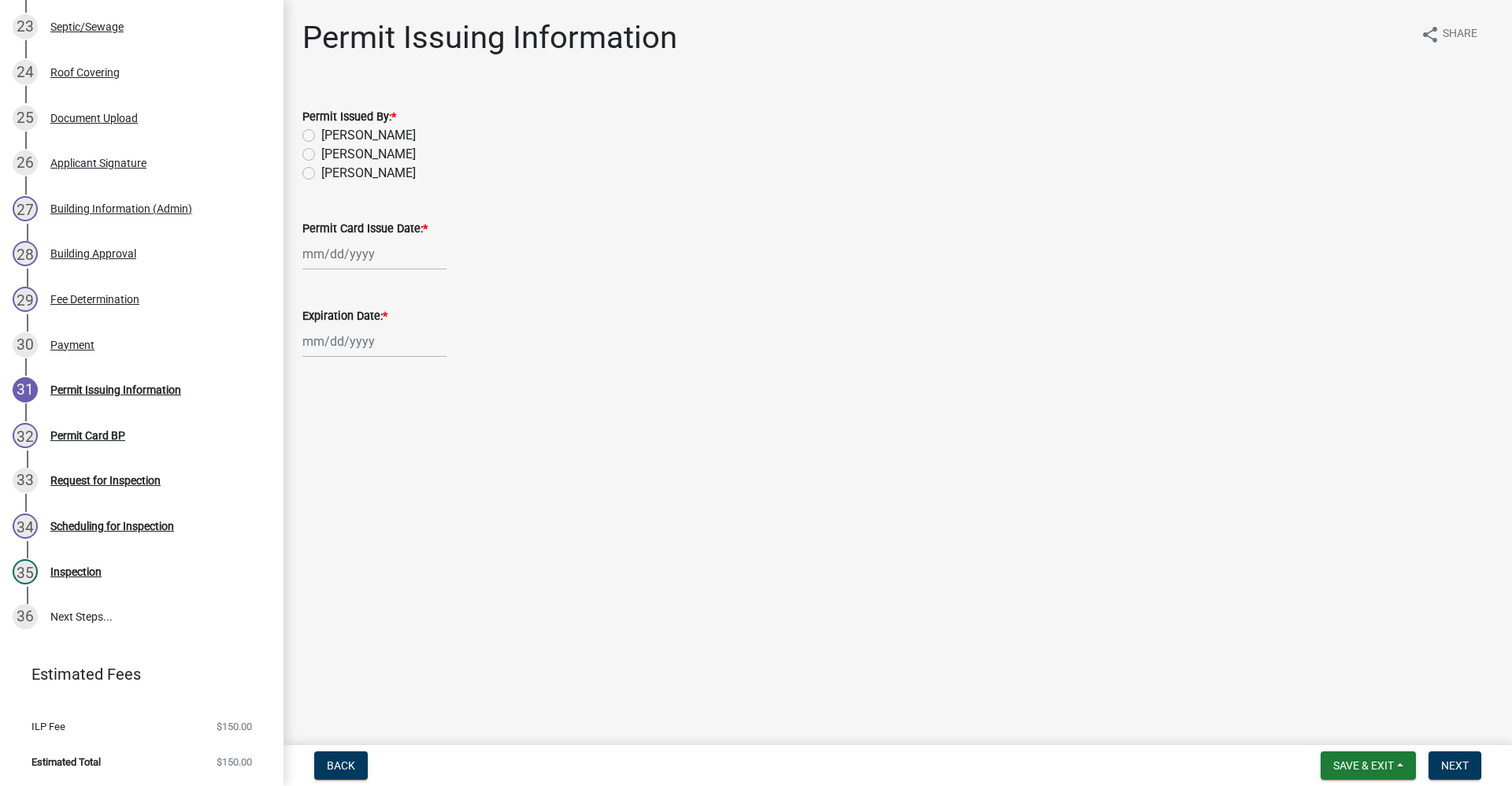
click at [321, 131] on label "[PERSON_NAME]" at bounding box center [368, 135] width 95 height 19
click at [321, 131] on input "[PERSON_NAME]" at bounding box center [326, 131] width 11 height 11
radio input "true"
select select "10"
select select "2025"
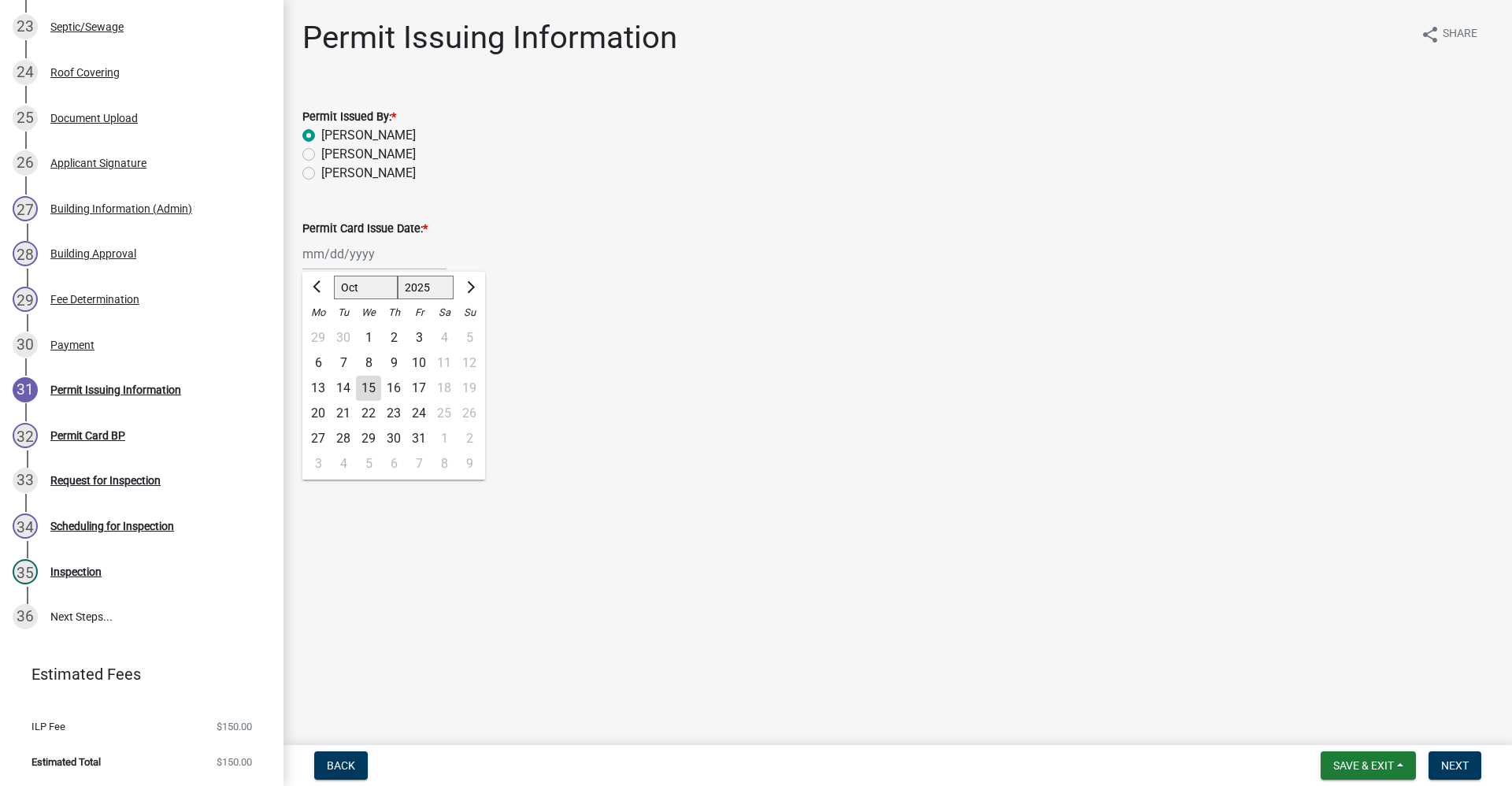
click at [333, 249] on div "[PERSON_NAME] Feb Mar Apr [PERSON_NAME][DATE] Oct Nov [DATE] 1526 1527 1528 152…" at bounding box center [374, 254] width 144 height 32
click at [372, 393] on div "15" at bounding box center [368, 388] width 25 height 25
type input "[DATE]"
click at [332, 336] on div at bounding box center [374, 341] width 144 height 32
select select "10"
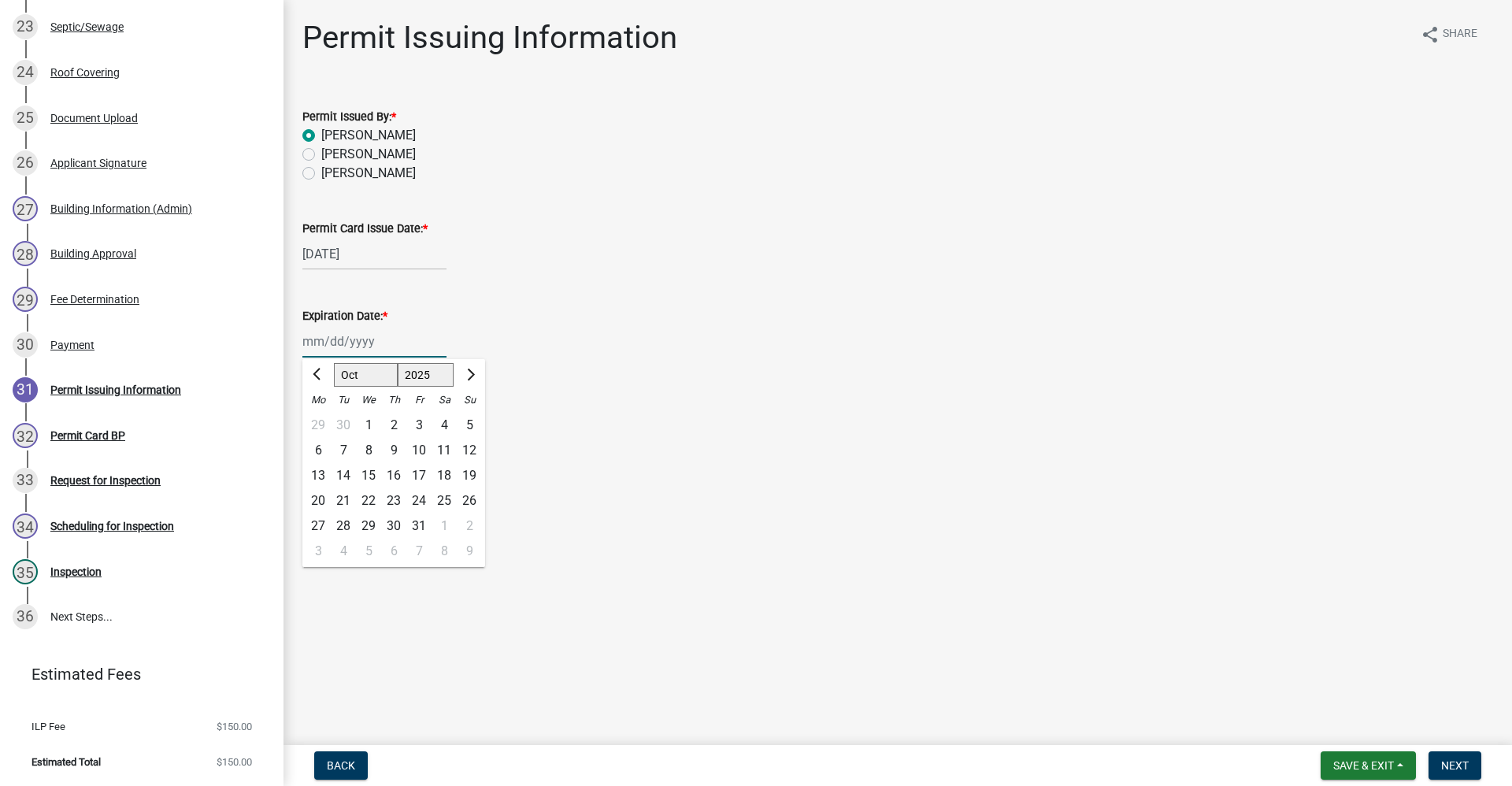
click at [430, 379] on select "1525 1526 1527 1528 1529 1530 1531 1532 1533 1534 1535 1536 1537 1538 1539 1540…" at bounding box center [426, 374] width 57 height 23
select select "2027"
click at [398, 363] on select "1525 1526 1527 1528 1529 1530 1531 1532 1533 1534 1535 1536 1537 1538 1539 1540…" at bounding box center [426, 374] width 57 height 23
click at [416, 479] on div "15" at bounding box center [419, 475] width 25 height 25
type input "[DATE]"
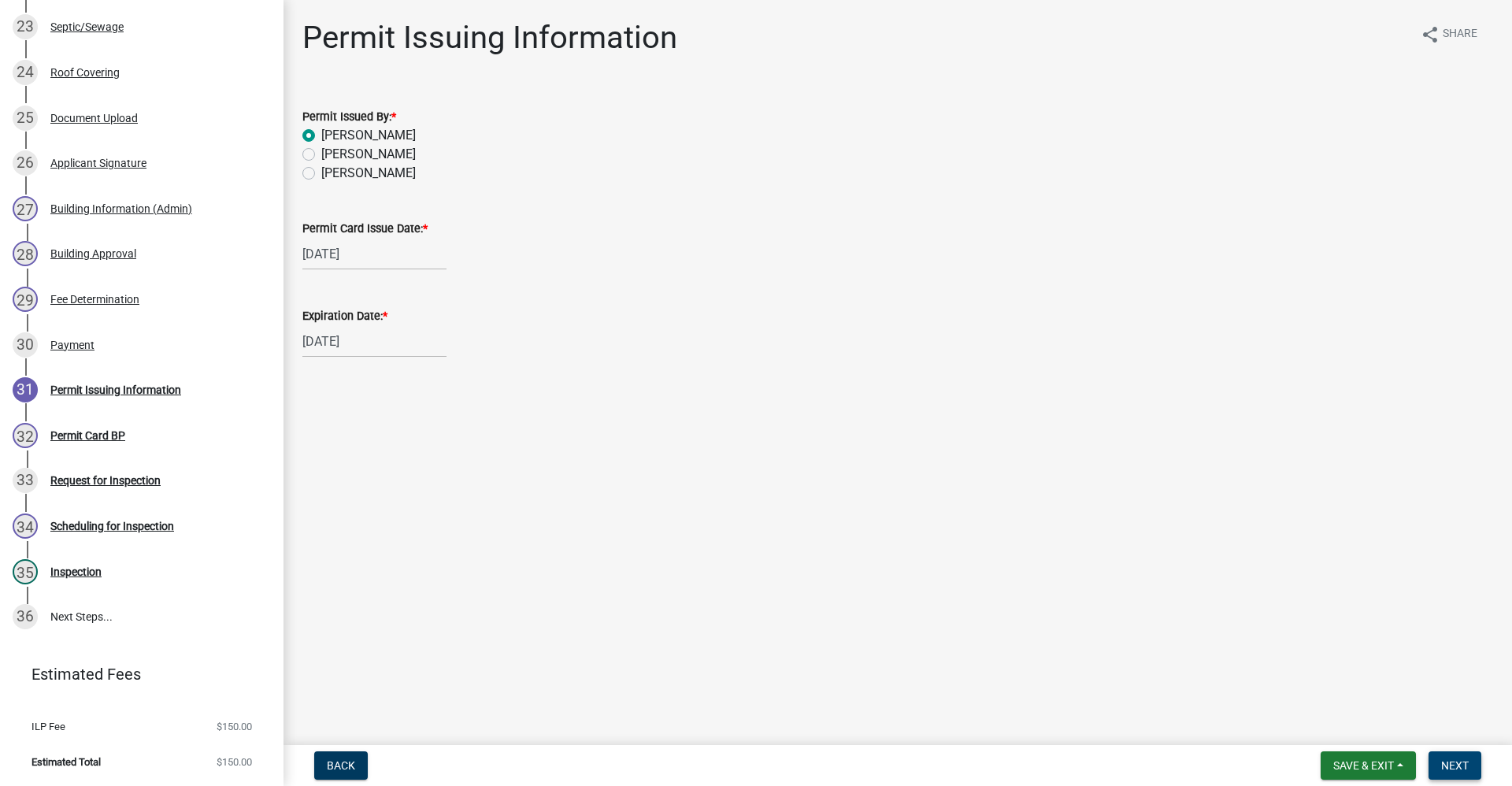
click at [1448, 760] on span "Next" at bounding box center [1455, 766] width 27 height 13
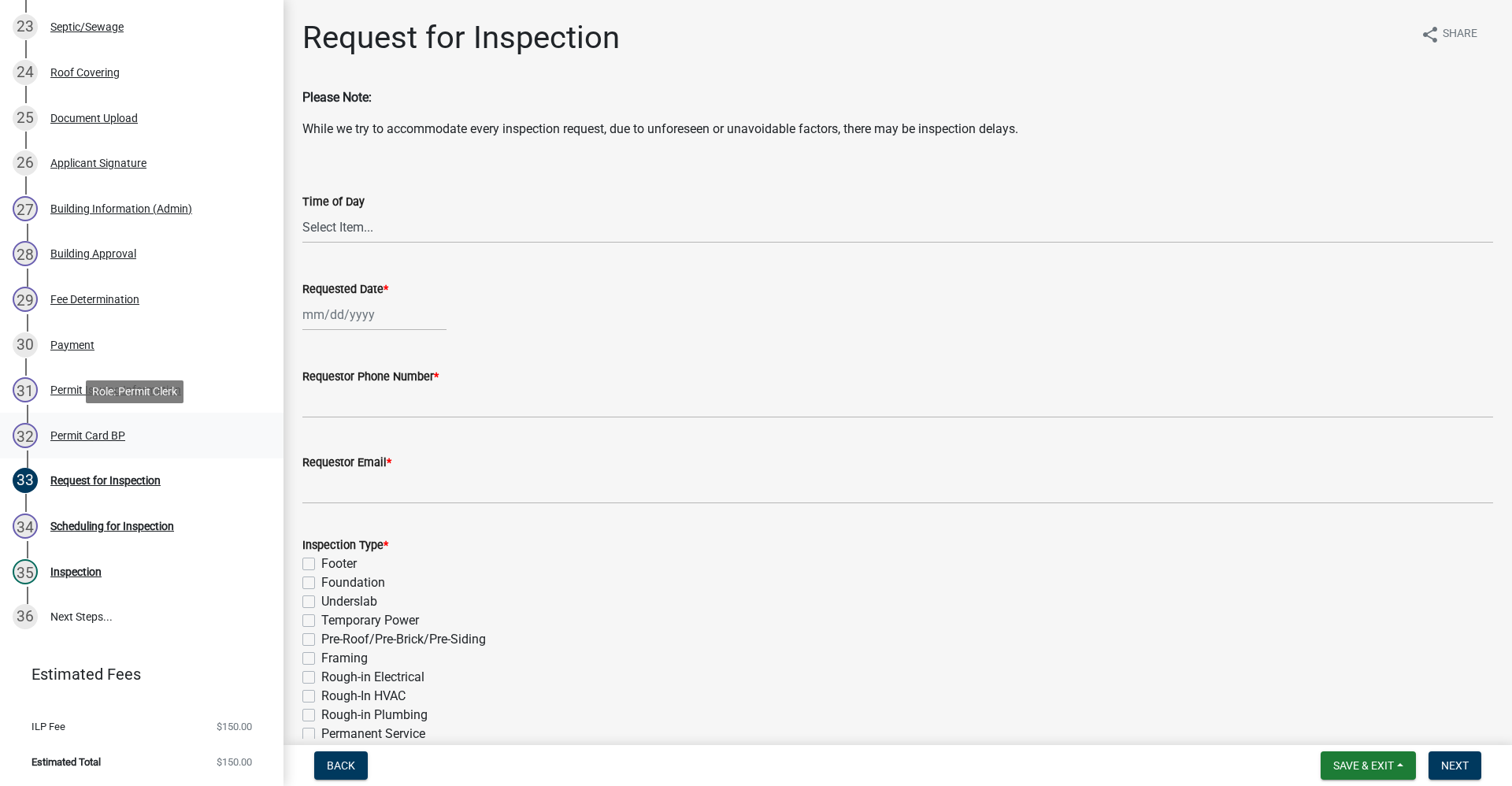
click at [111, 434] on div "Permit Card BP" at bounding box center [87, 436] width 75 height 11
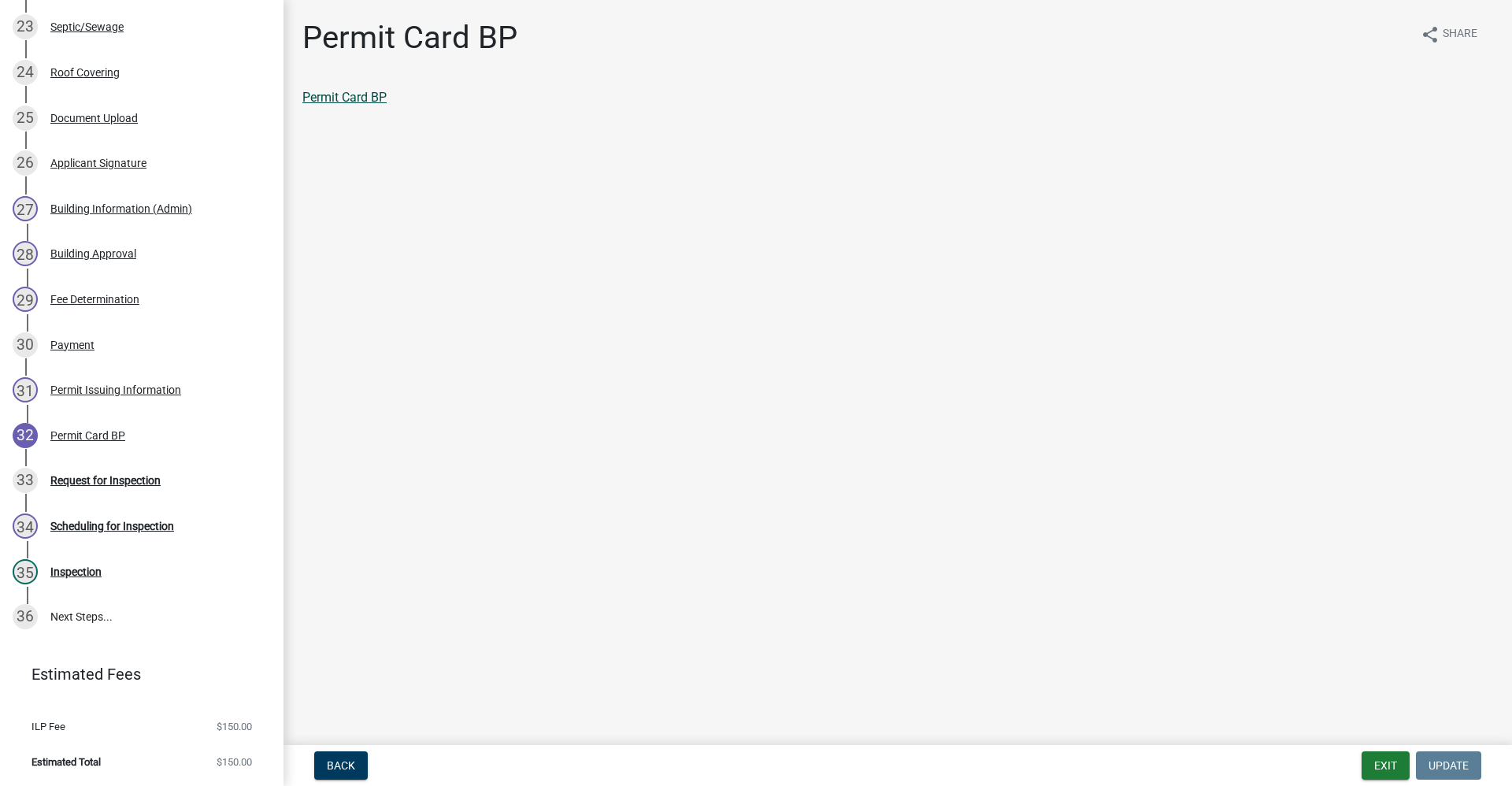
click at [354, 96] on link "Permit Card BP" at bounding box center [344, 97] width 84 height 15
click at [77, 340] on div "Payment" at bounding box center [72, 345] width 44 height 11
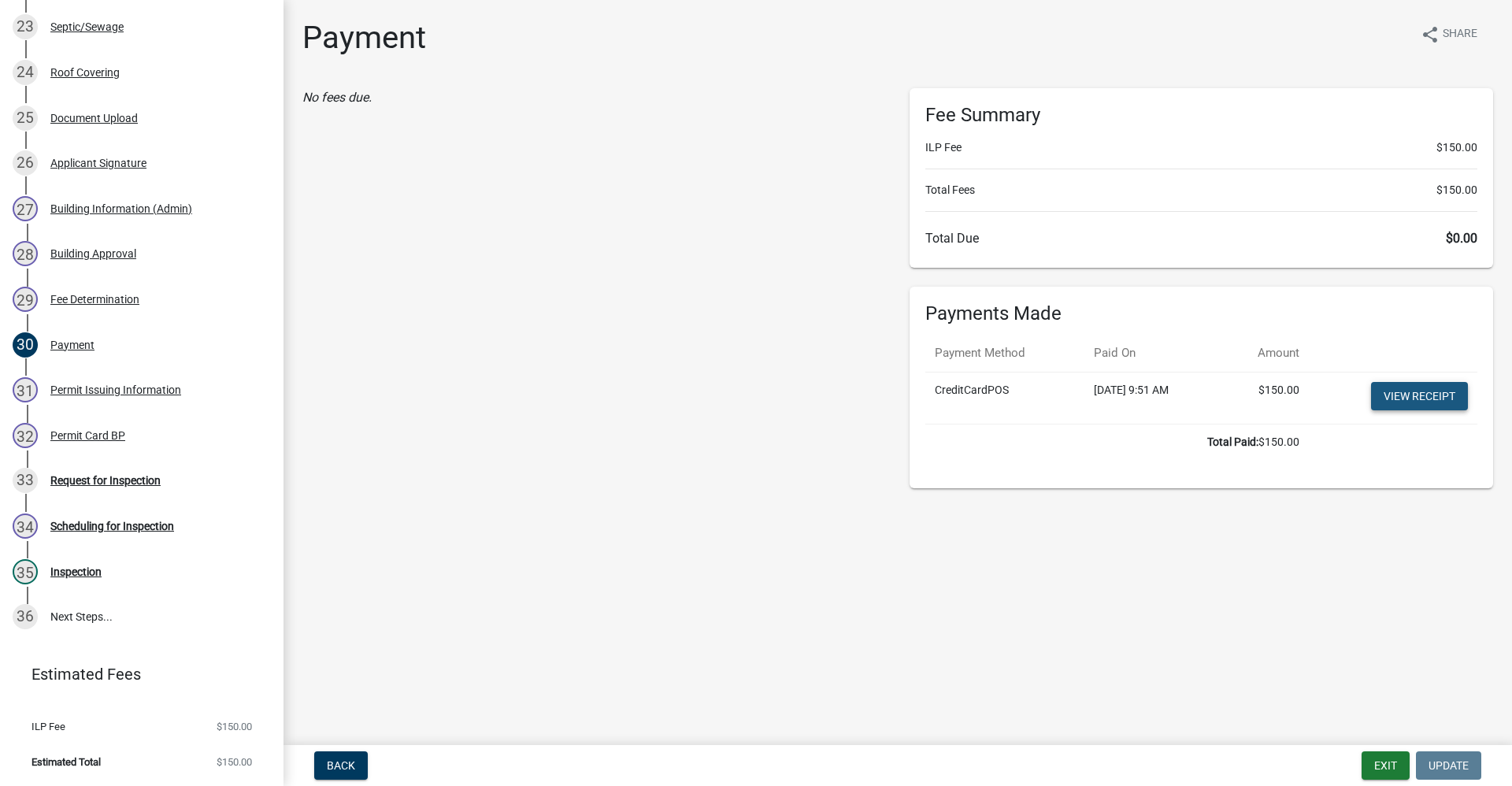
click at [1424, 389] on link "View receipt" at bounding box center [1420, 395] width 97 height 28
click at [120, 480] on div "Request for Inspection" at bounding box center [105, 480] width 110 height 11
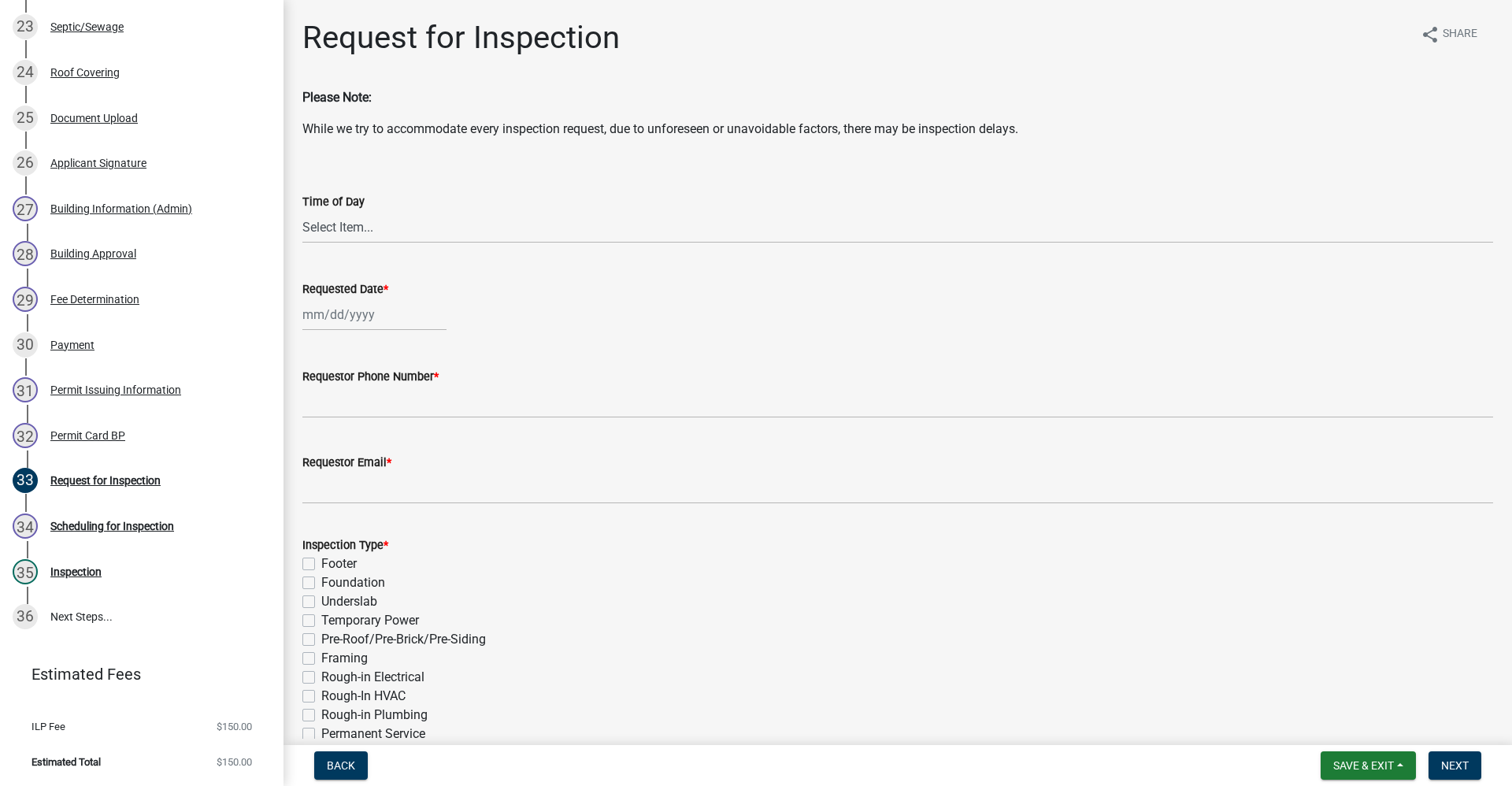
click at [338, 314] on div at bounding box center [374, 315] width 144 height 32
select select "10"
select select "2025"
type input "[DATE]"
click at [640, 529] on form "Inspection Type * Footer Foundation Underslab Temporary Power Pre-Roof/Pre-Bric…" at bounding box center [897, 640] width 1191 height 246
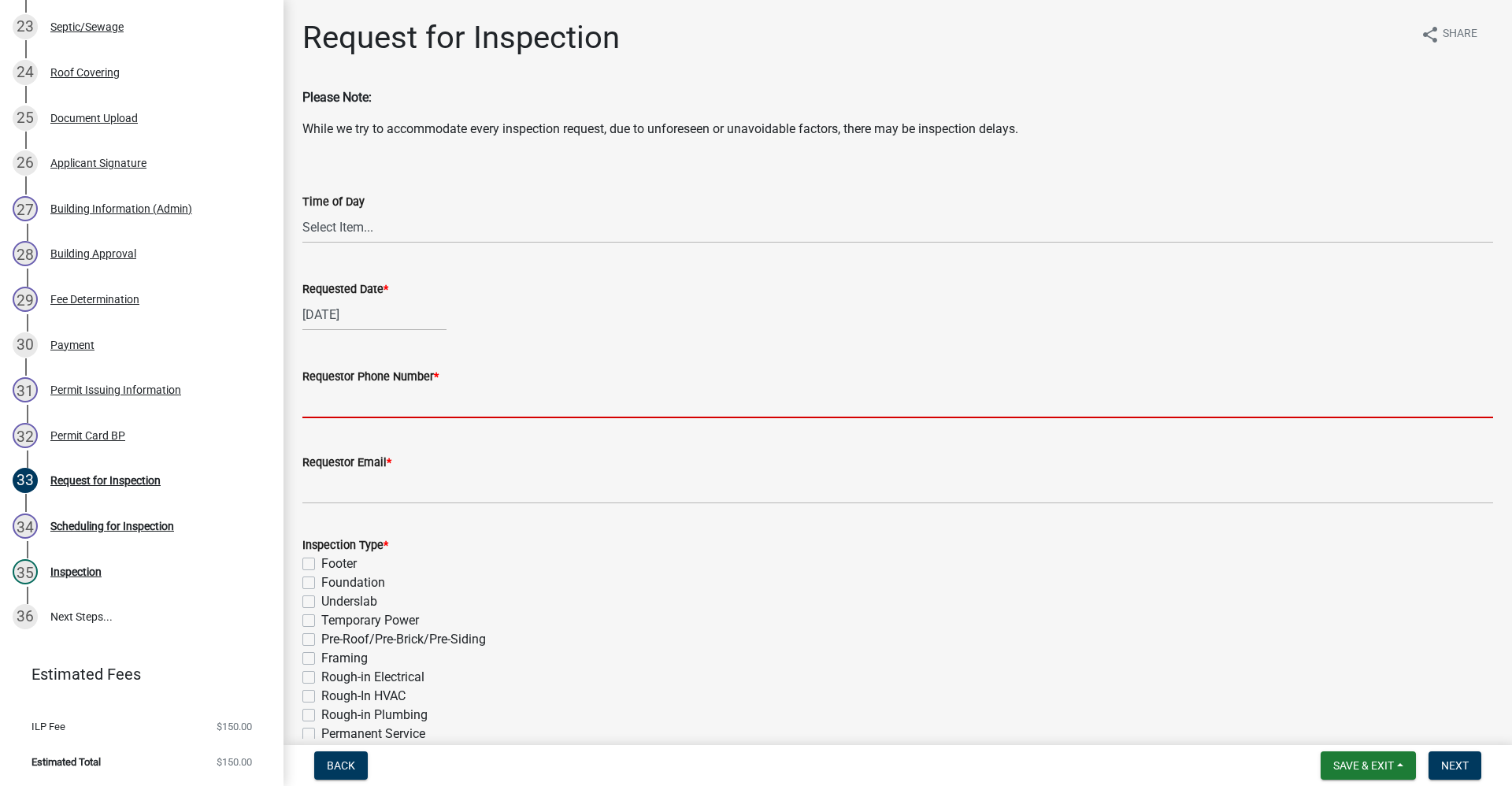
click at [357, 400] on input "Requestor Phone Number *" at bounding box center [897, 402] width 1191 height 32
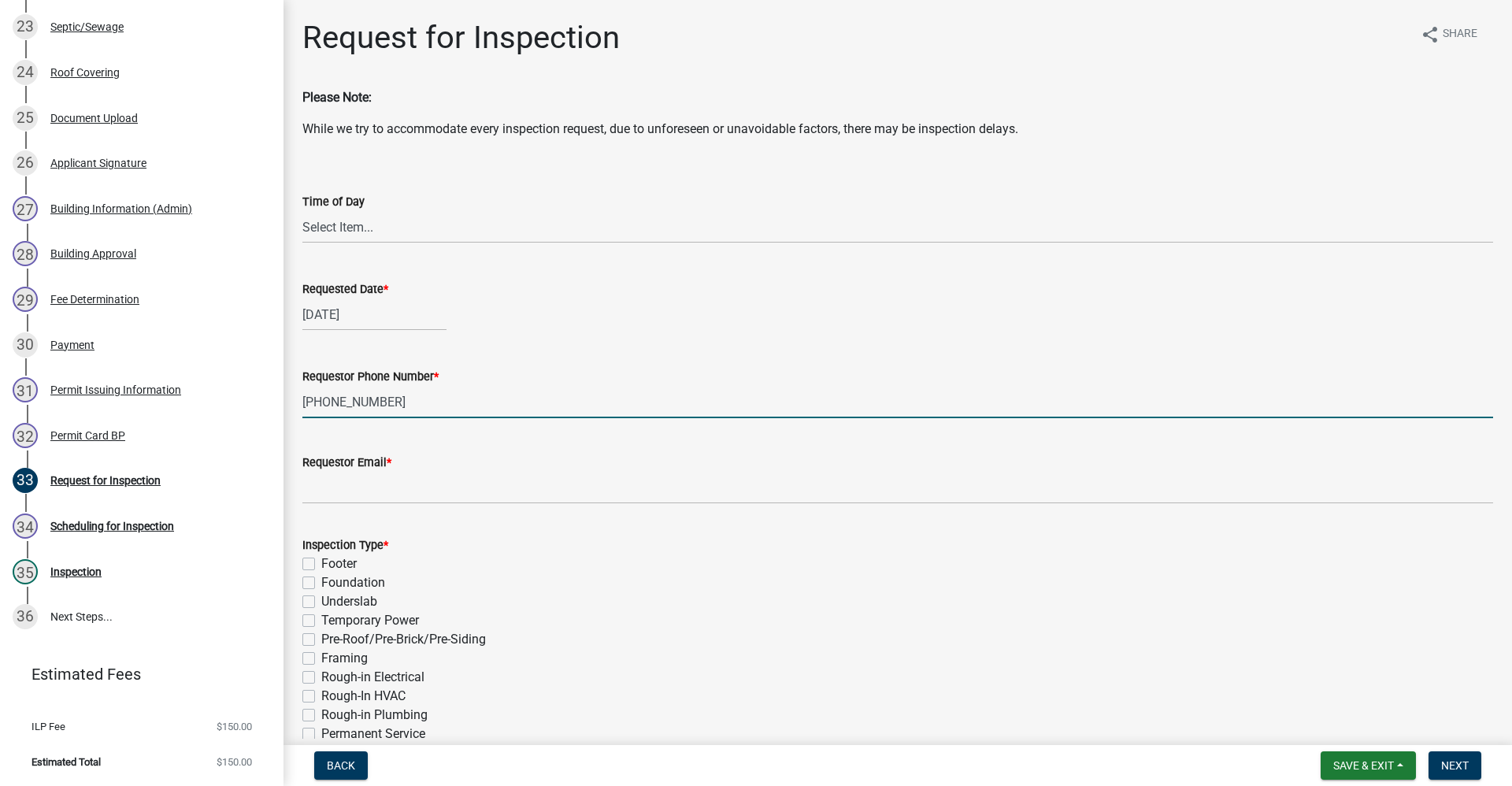
type input "[PHONE_NUMBER]"
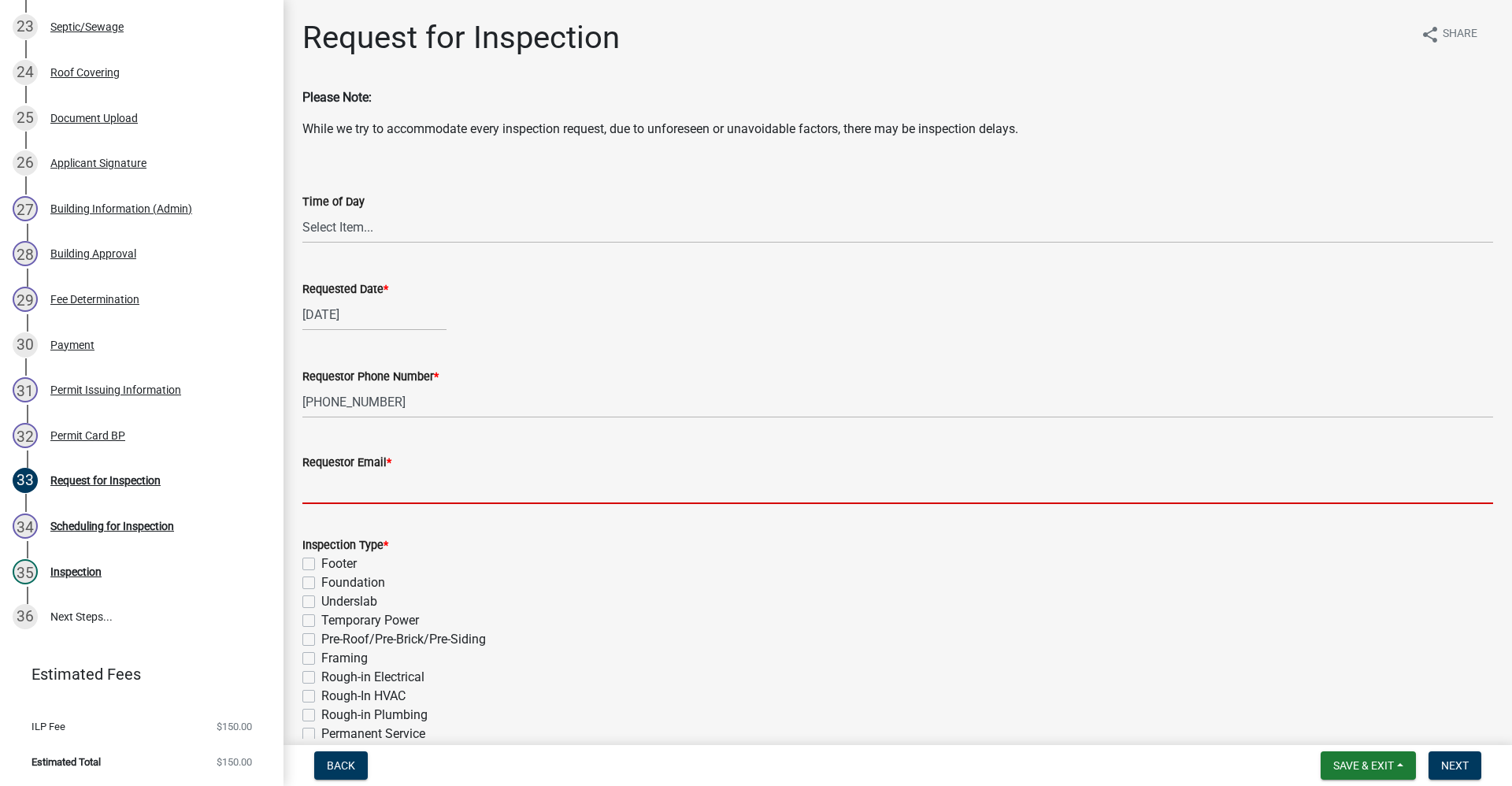
click at [386, 483] on input "Requestor Email *" at bounding box center [897, 488] width 1191 height 32
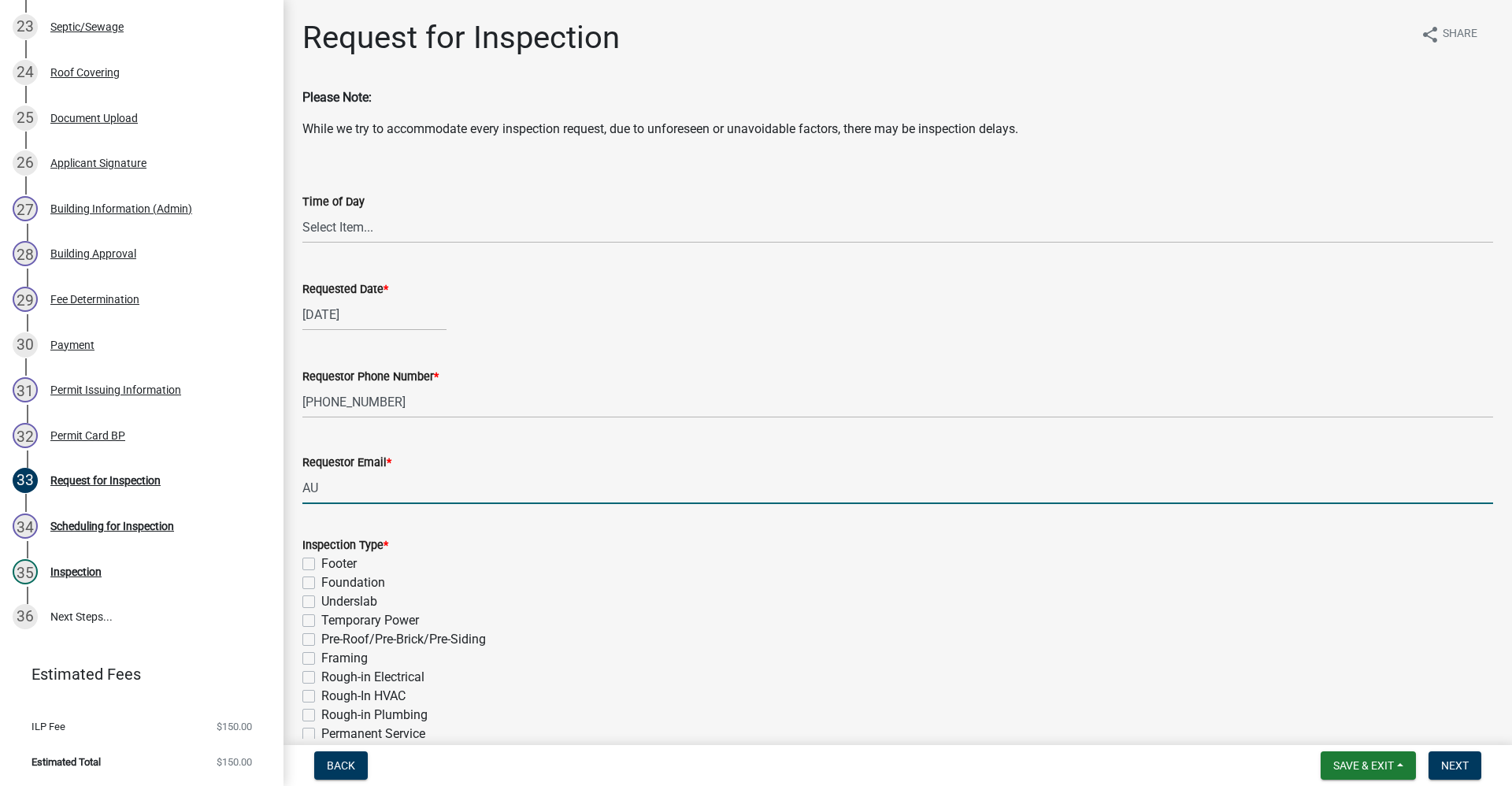
type input "A"
type input "no@email"
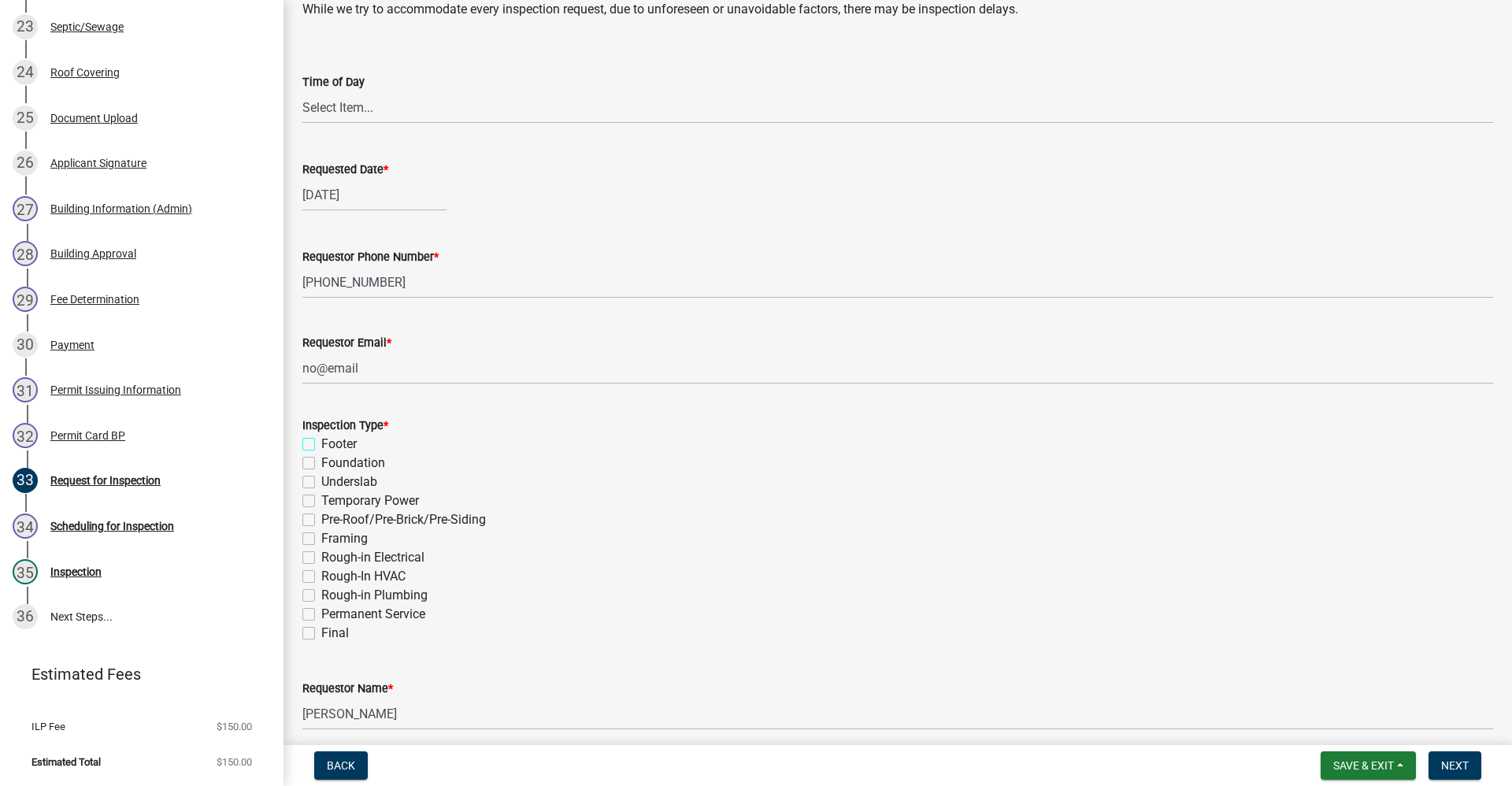
scroll to position [158, 0]
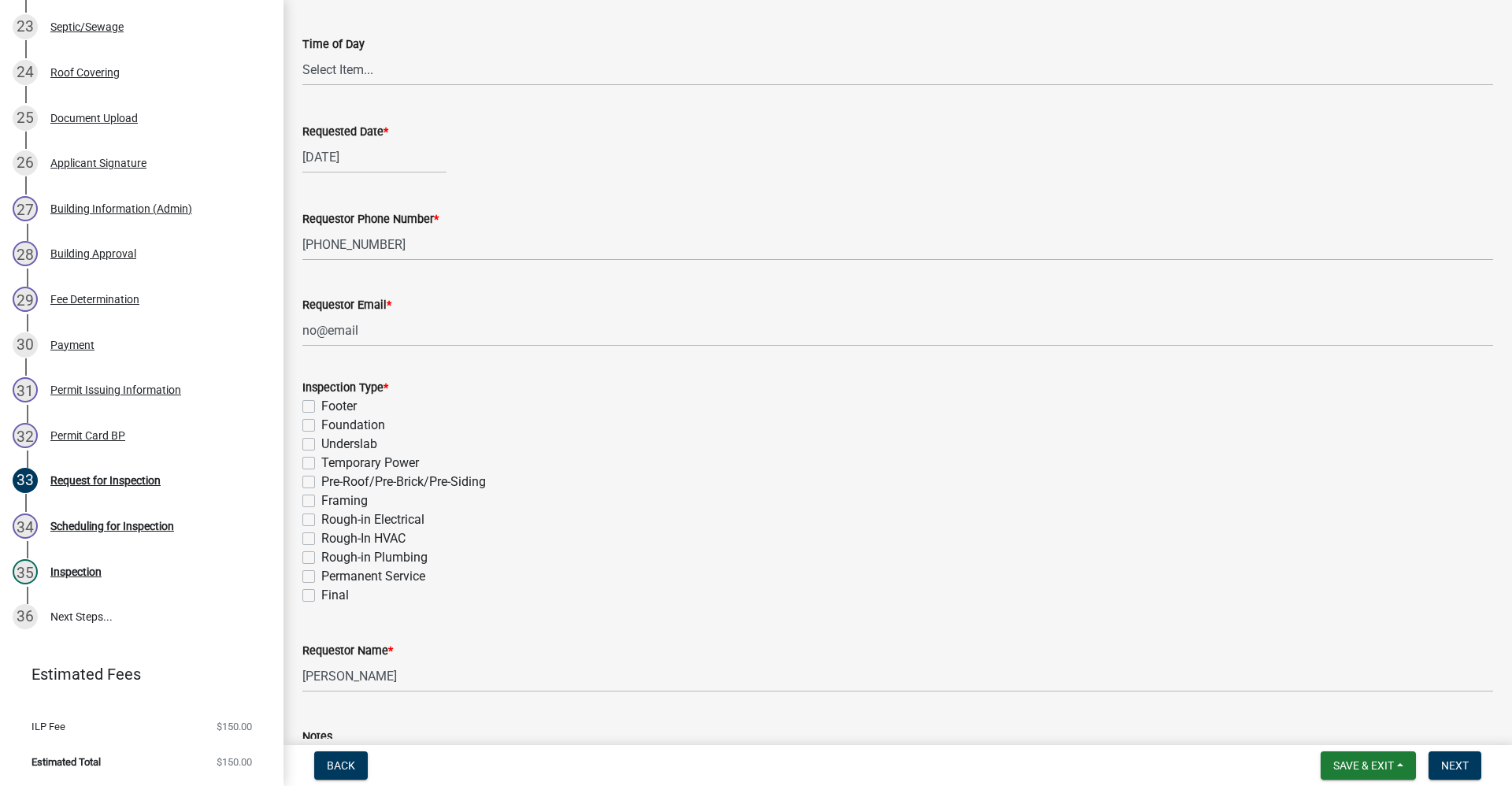
click at [321, 406] on label "Footer" at bounding box center [339, 406] width 36 height 19
click at [321, 406] on input "Footer" at bounding box center [326, 402] width 11 height 11
checkbox input "true"
checkbox input "false"
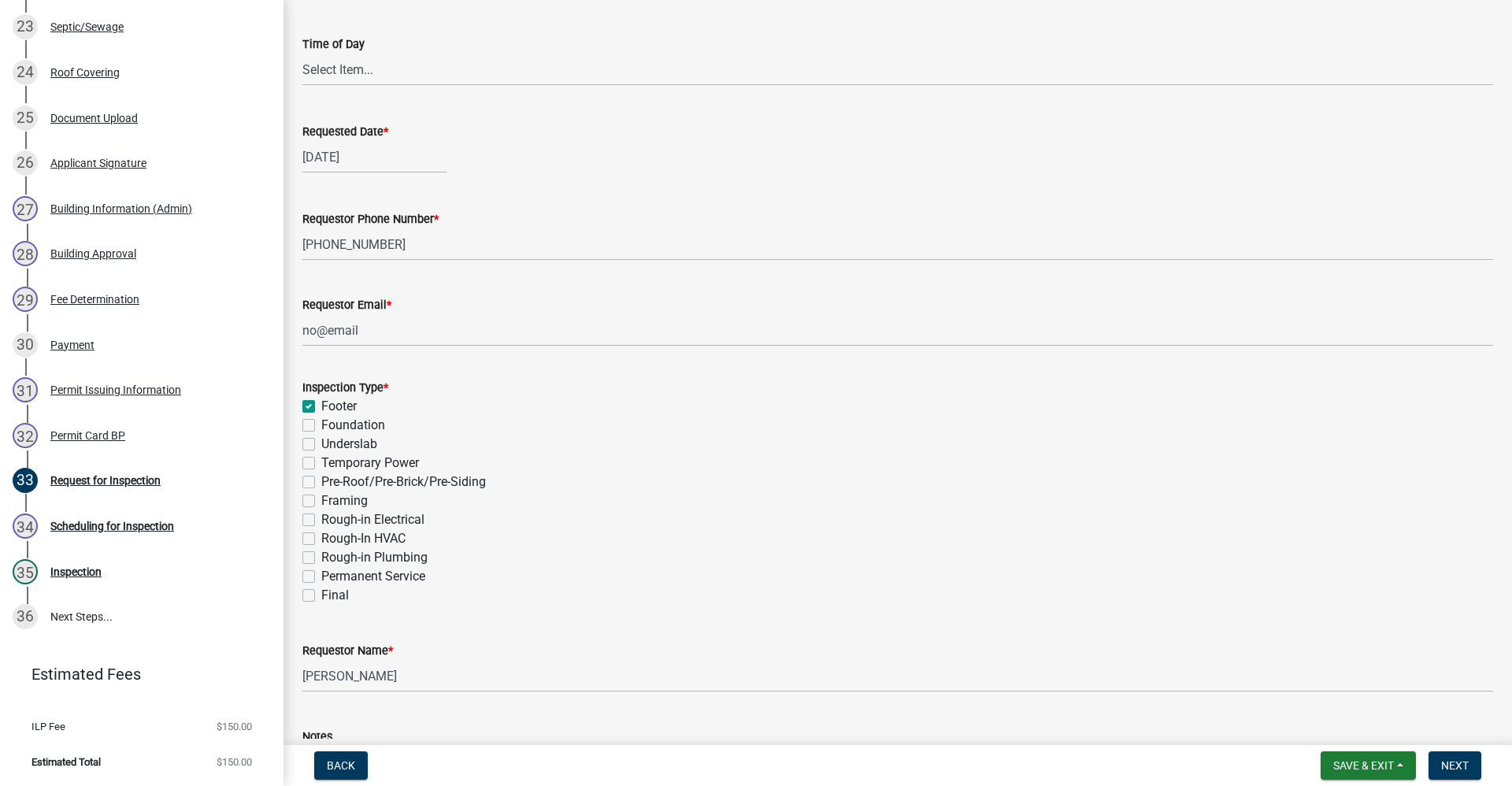
checkbox input "false"
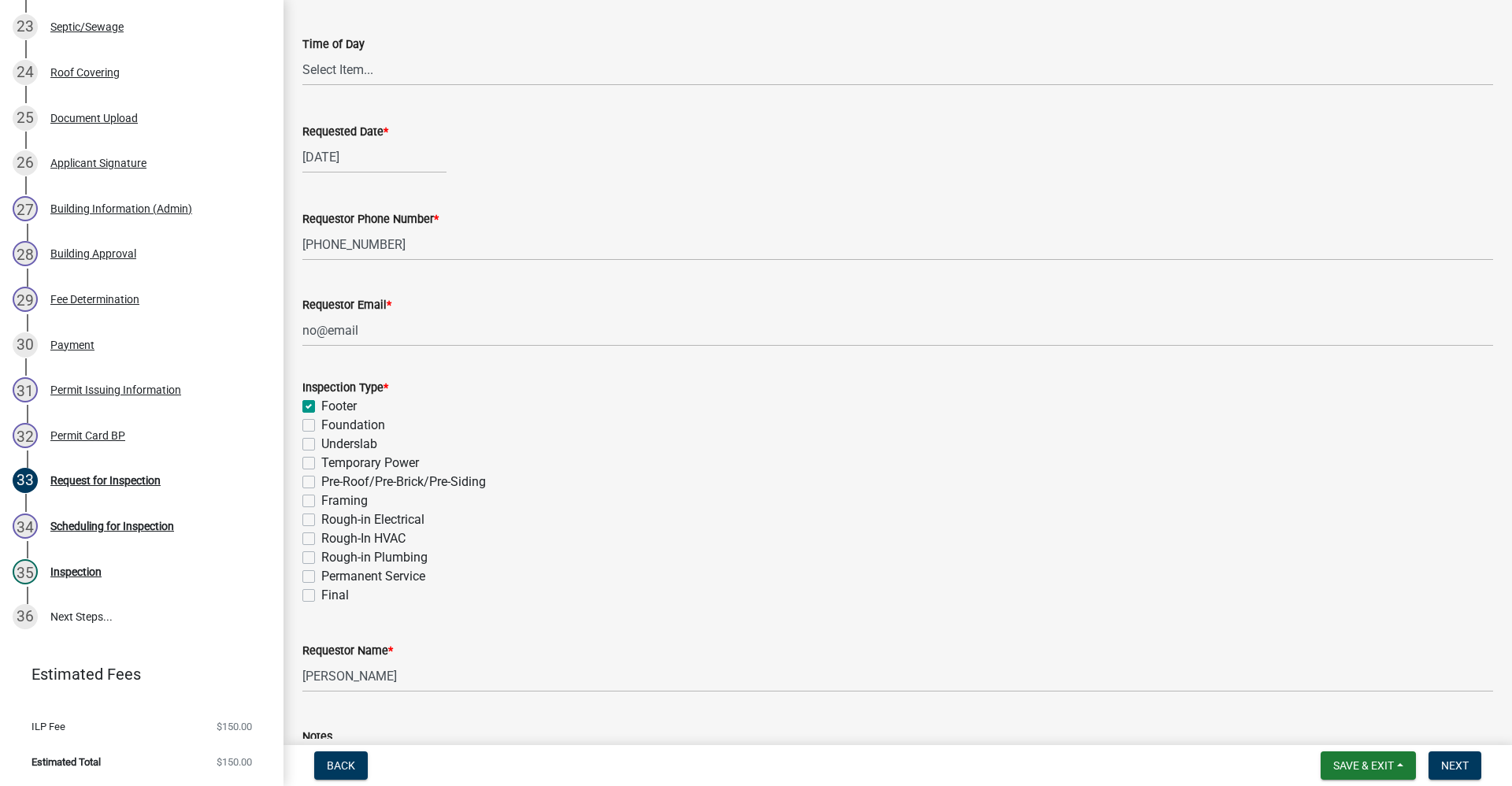
checkbox input "false"
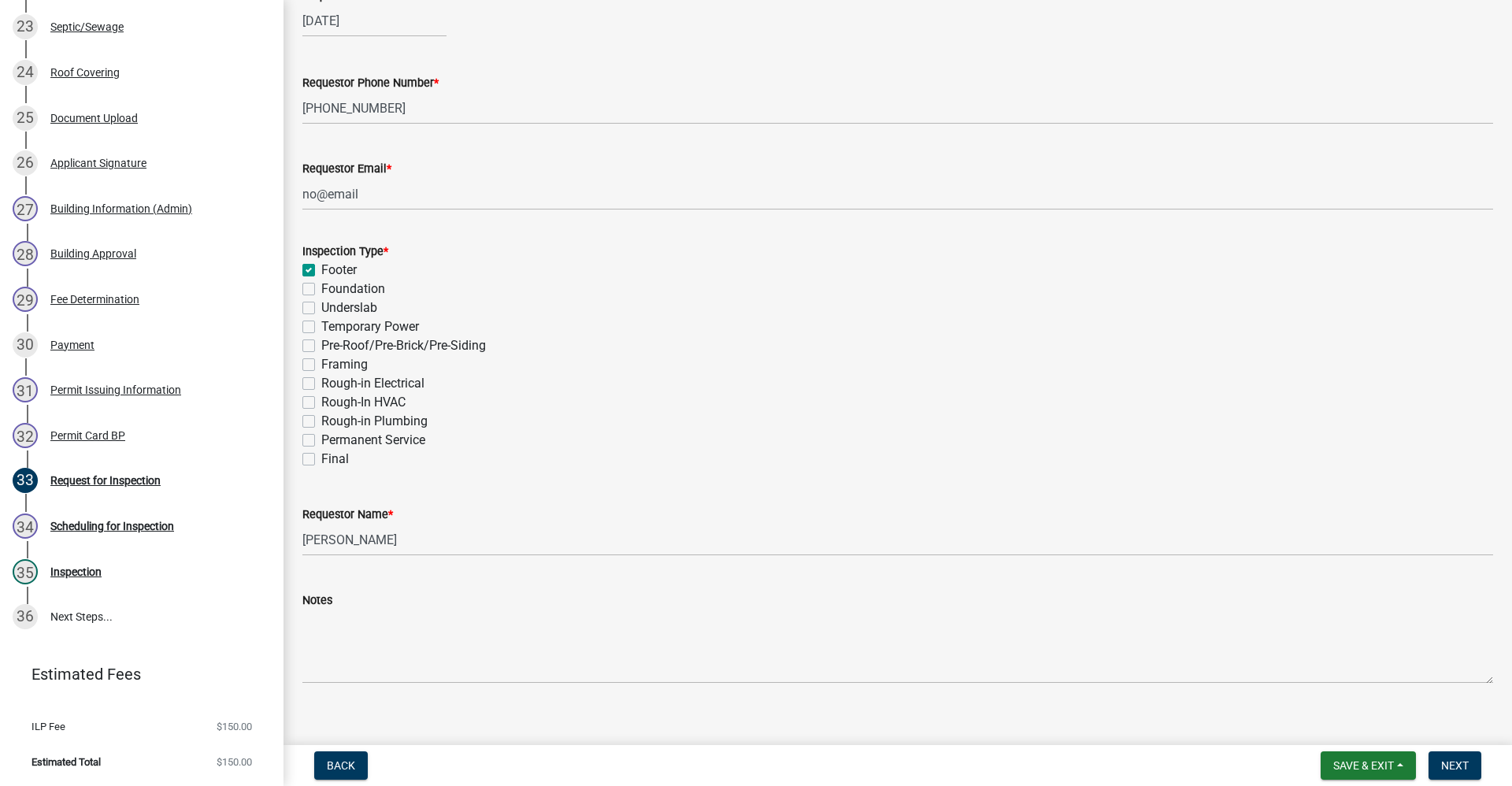
scroll to position [313, 0]
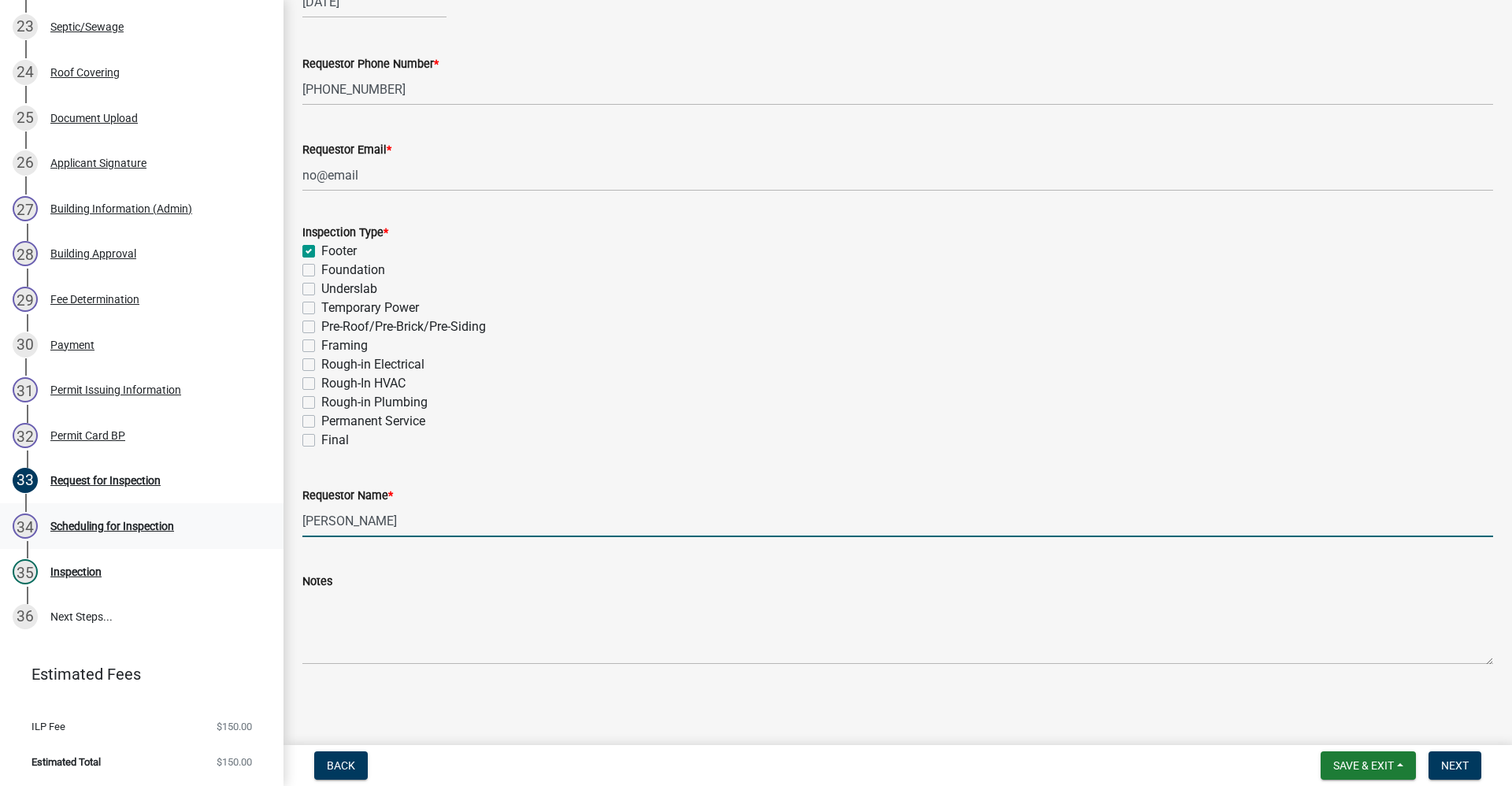
drag, startPoint x: 405, startPoint y: 519, endPoint x: 31, endPoint y: 539, distance: 374.5
click at [31, 538] on div "DRAFT - Commercial Building Permits CBP-2025-0040 Edit View Summary Notes Show …" at bounding box center [756, 393] width 1512 height 786
type input "[PERSON_NAME]"
click at [1455, 771] on span "Next" at bounding box center [1455, 766] width 27 height 13
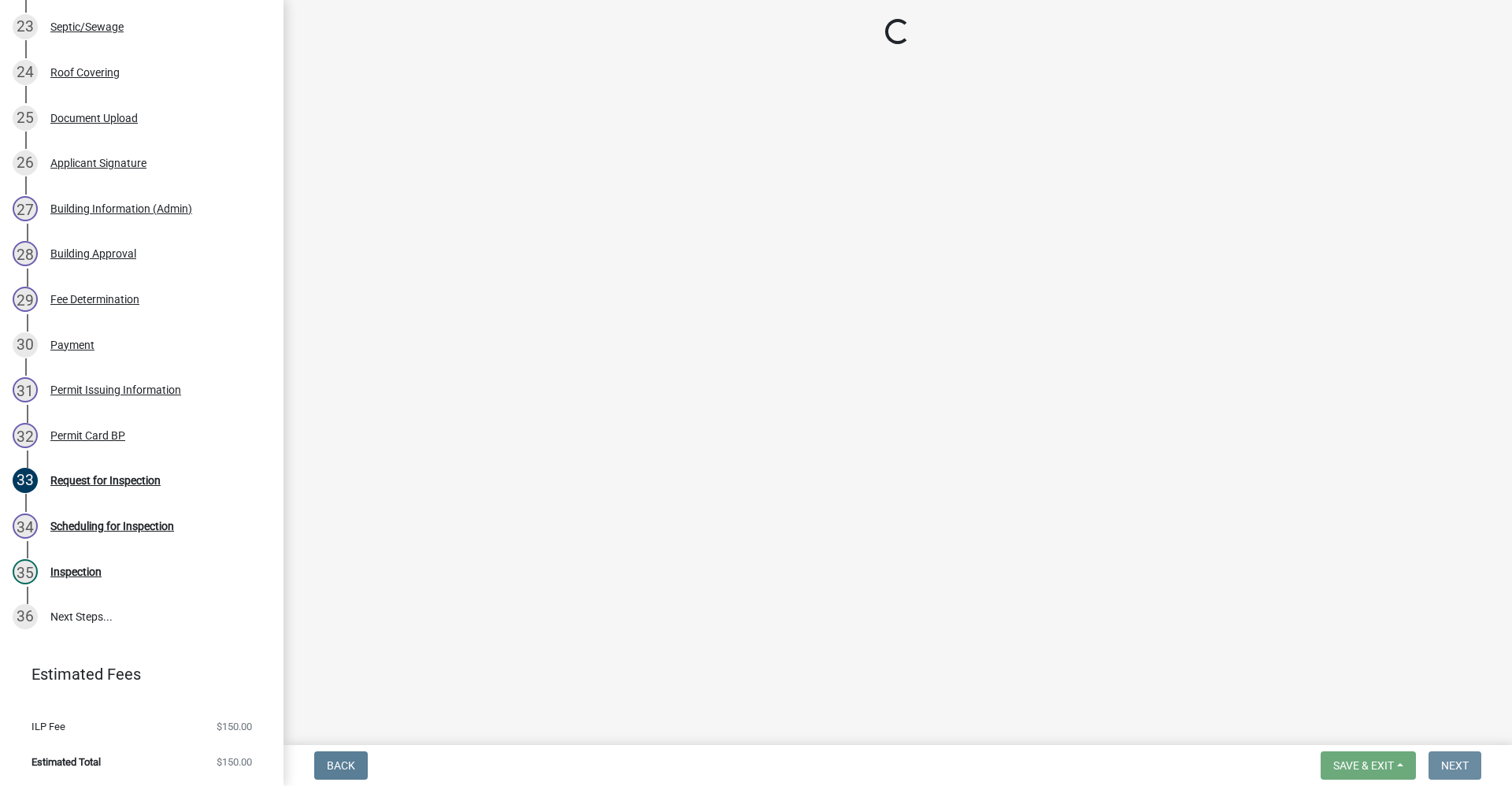
scroll to position [0, 0]
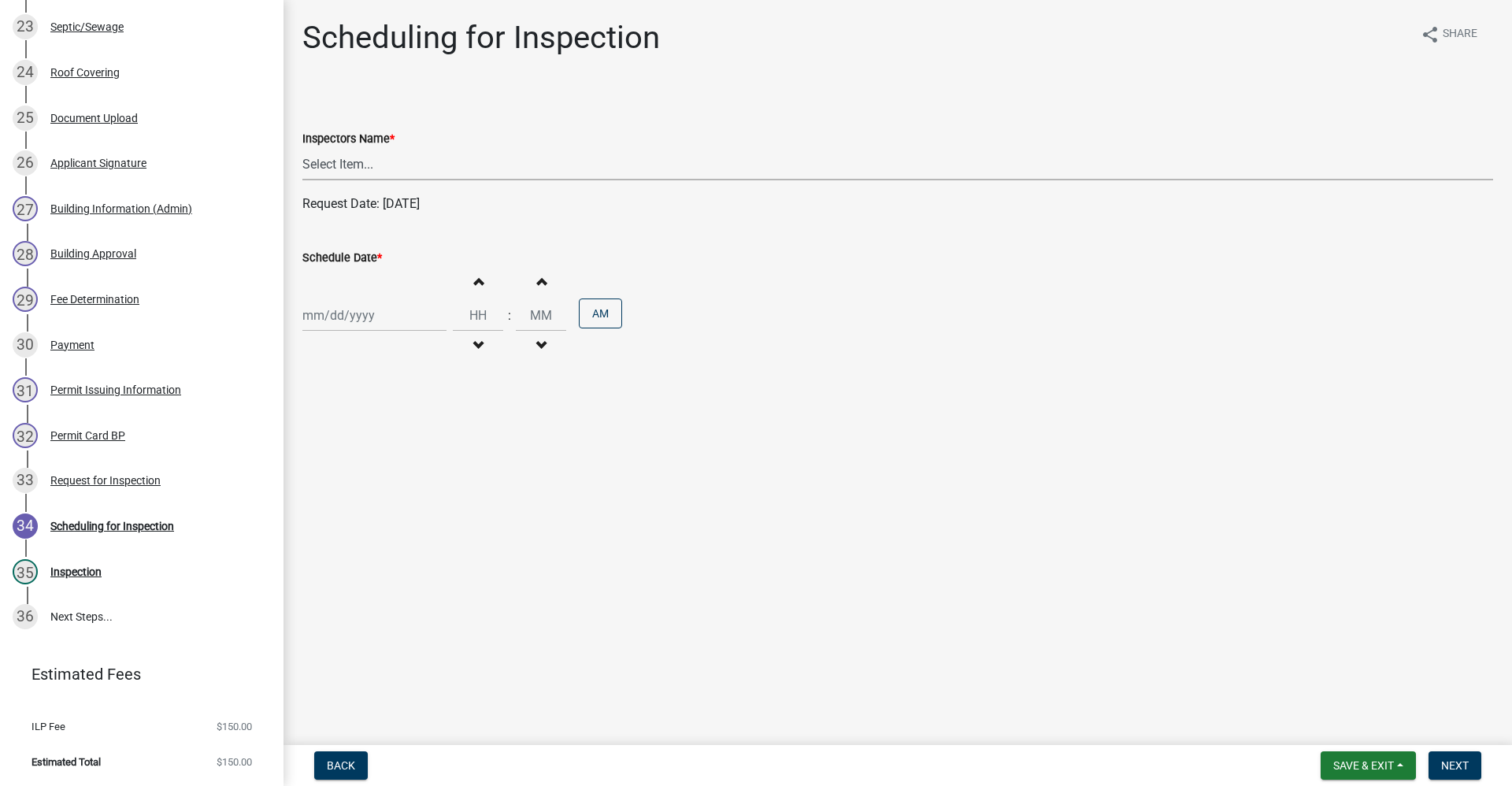
click at [352, 163] on select "Select Item... rberryhill ([PERSON_NAME]) [PERSON_NAME] ([PERSON_NAME]) [PERSON…" at bounding box center [897, 164] width 1191 height 32
select select "d7f9a44a-d2ea-4d3c-83b3-1aa71c950bd5"
click at [302, 148] on select "Select Item... rberryhill ([PERSON_NAME]) [PERSON_NAME] ([PERSON_NAME]) [PERSON…" at bounding box center [897, 164] width 1191 height 32
click at [344, 321] on div at bounding box center [374, 315] width 144 height 32
select select "10"
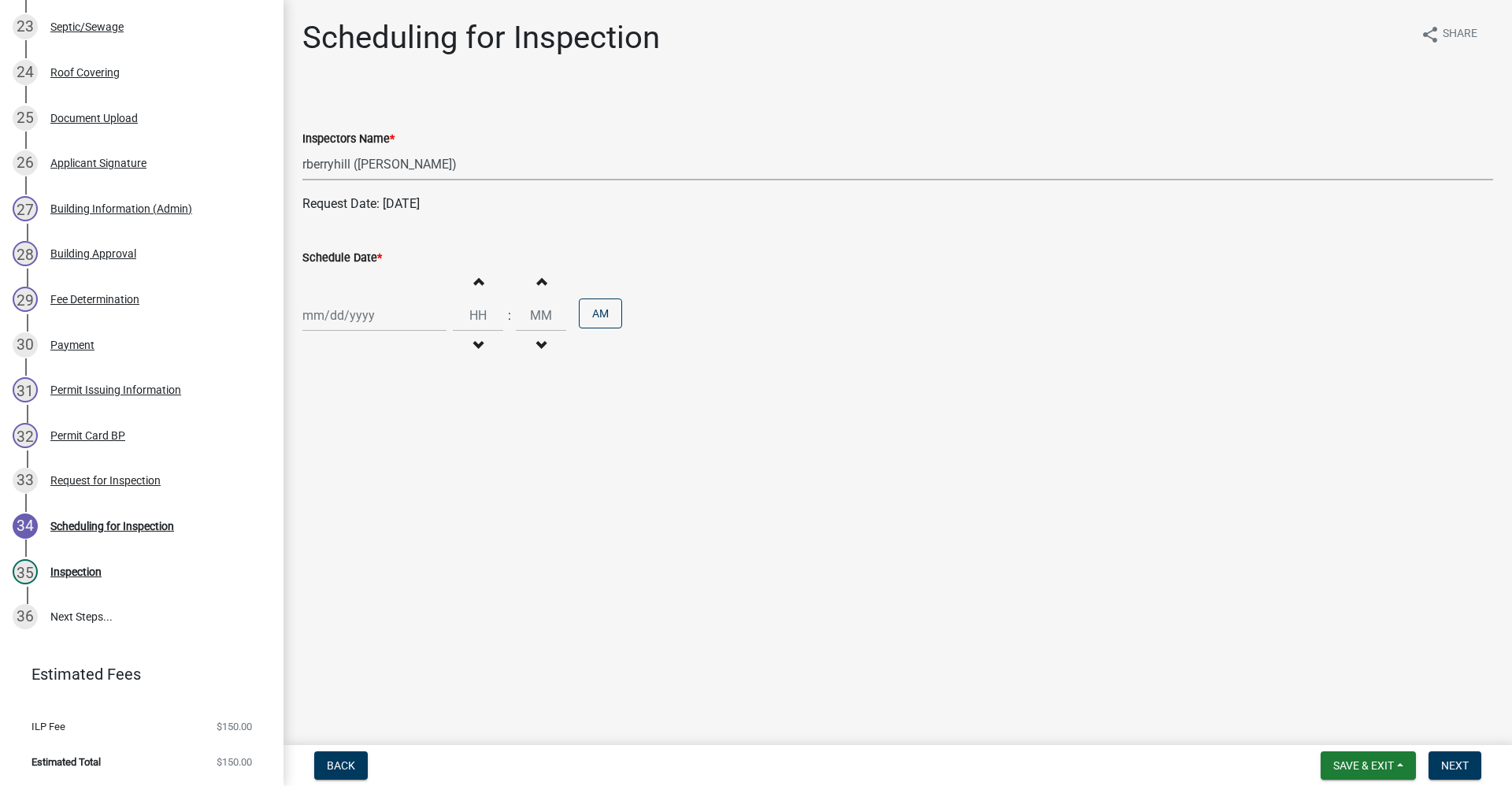
select select "2025"
click at [370, 446] on div "15" at bounding box center [368, 450] width 25 height 25
type input "[DATE]"
click at [1444, 763] on span "Next" at bounding box center [1455, 766] width 27 height 13
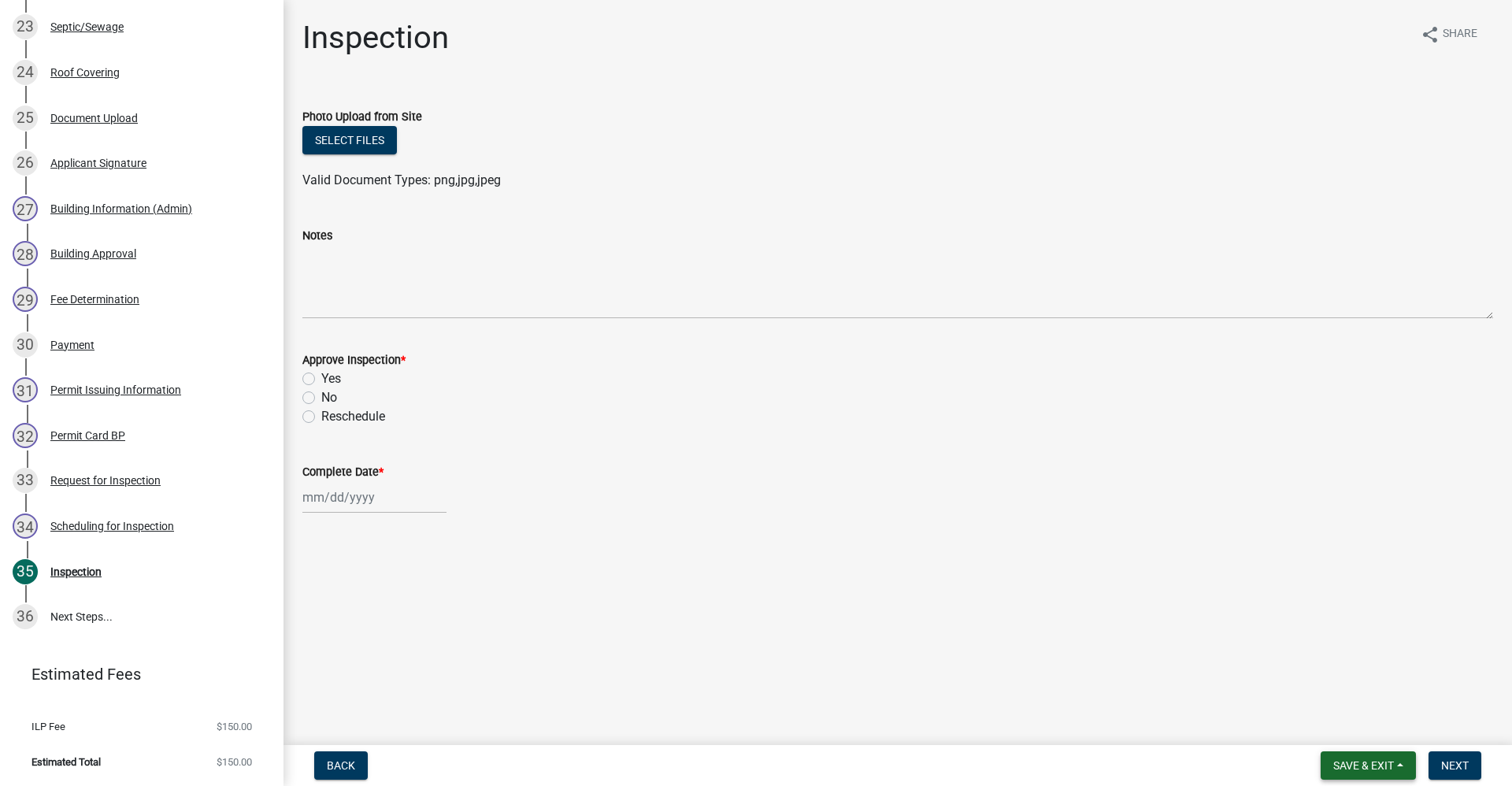
click at [1333, 765] on span "Save & Exit" at bounding box center [1363, 766] width 61 height 13
click at [1320, 726] on button "Save & Exit" at bounding box center [1354, 725] width 126 height 38
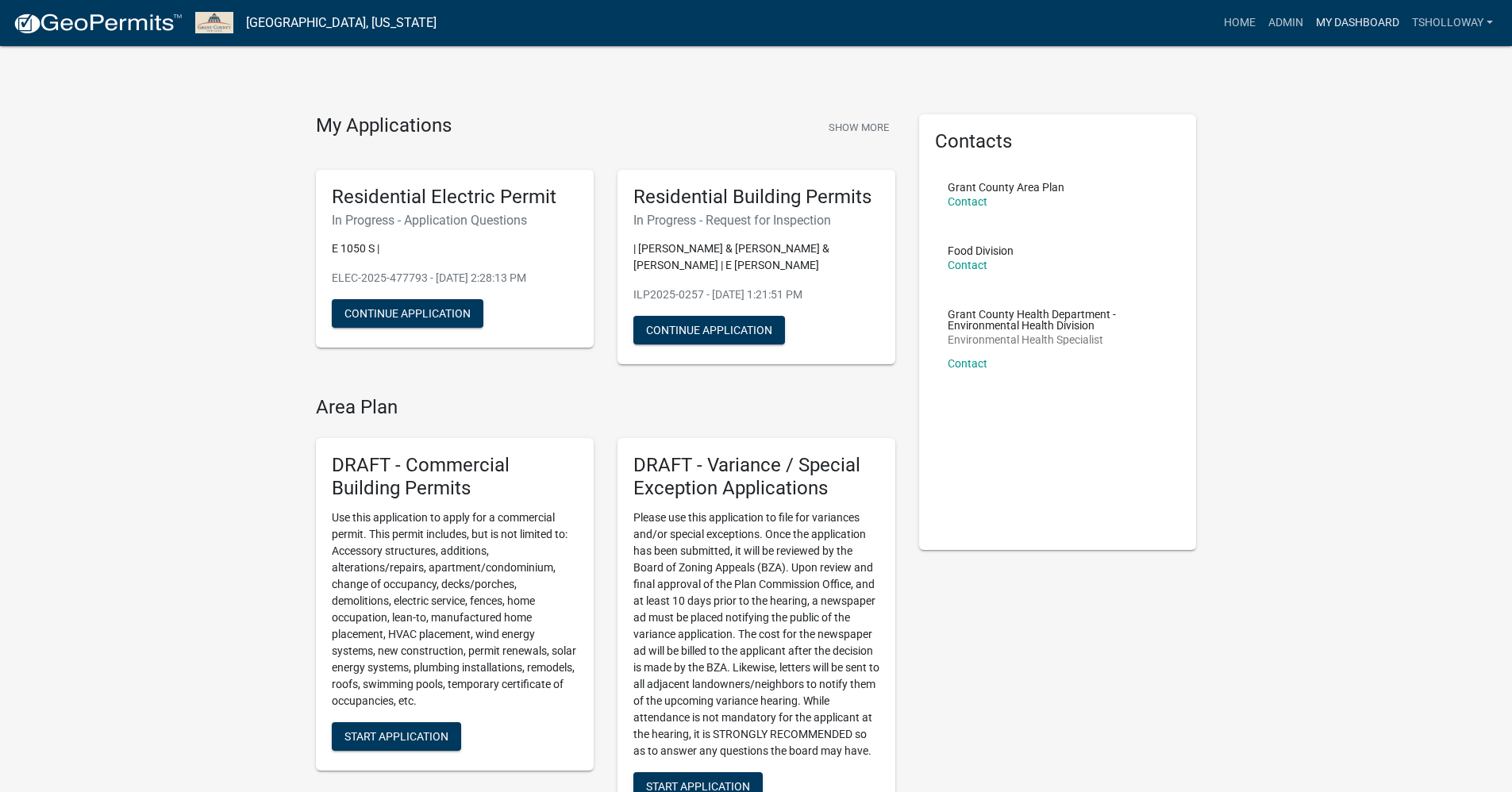
click at [1329, 20] on link "My Dashboard" at bounding box center [1357, 23] width 96 height 30
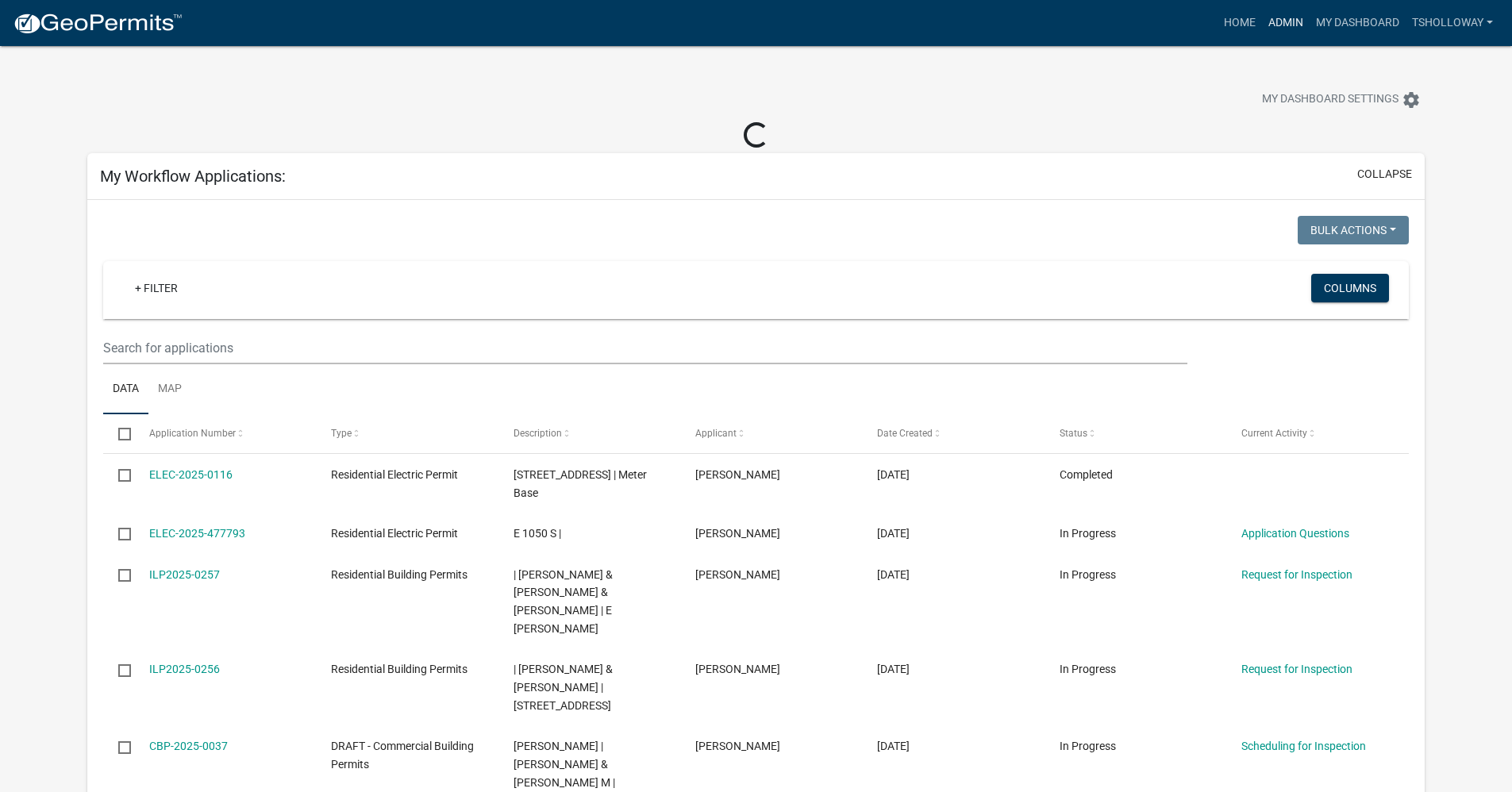
click at [1294, 21] on link "Admin" at bounding box center [1286, 23] width 47 height 30
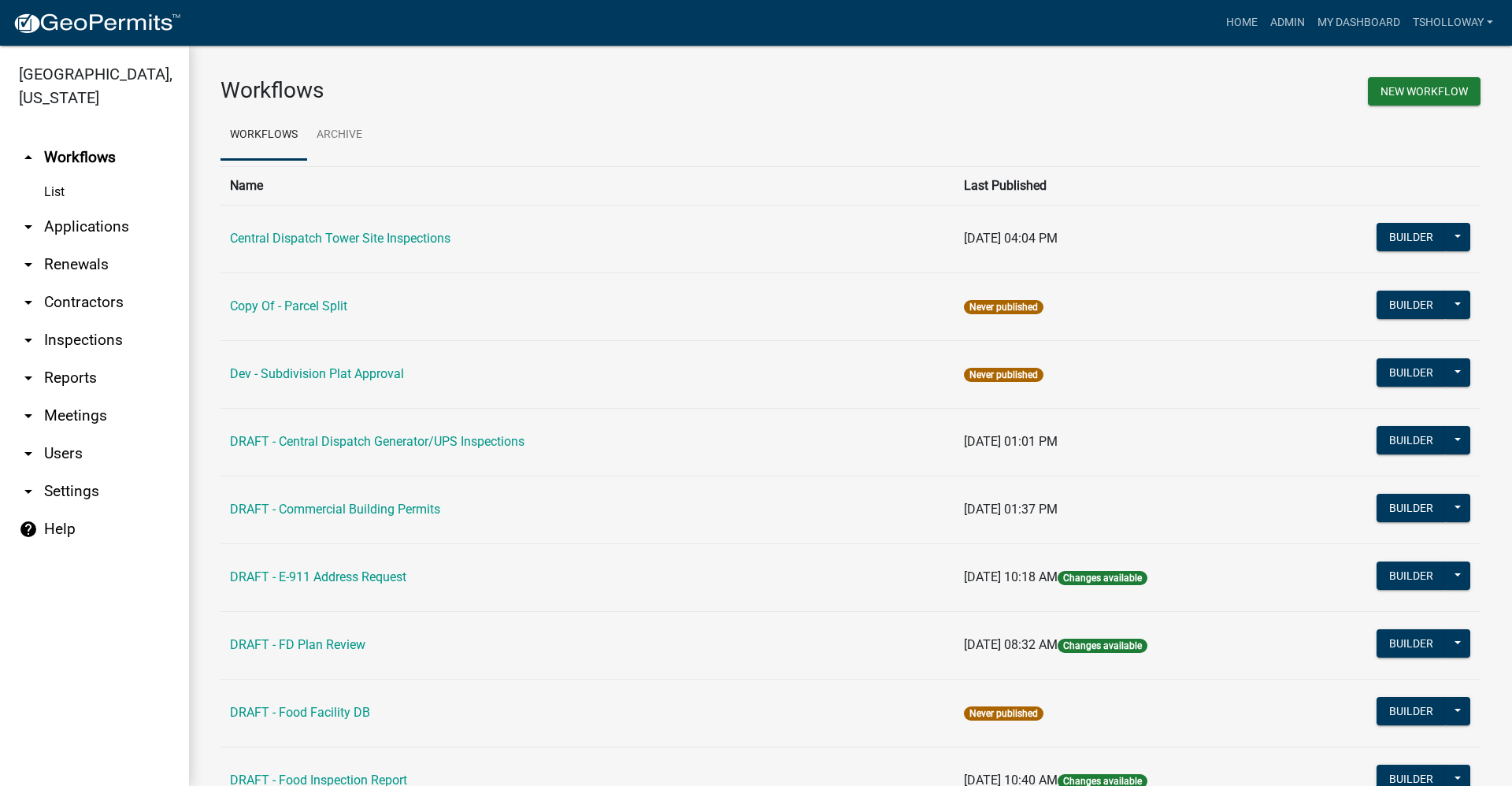
click at [85, 321] on link "arrow_drop_down Inspections" at bounding box center [95, 340] width 189 height 38
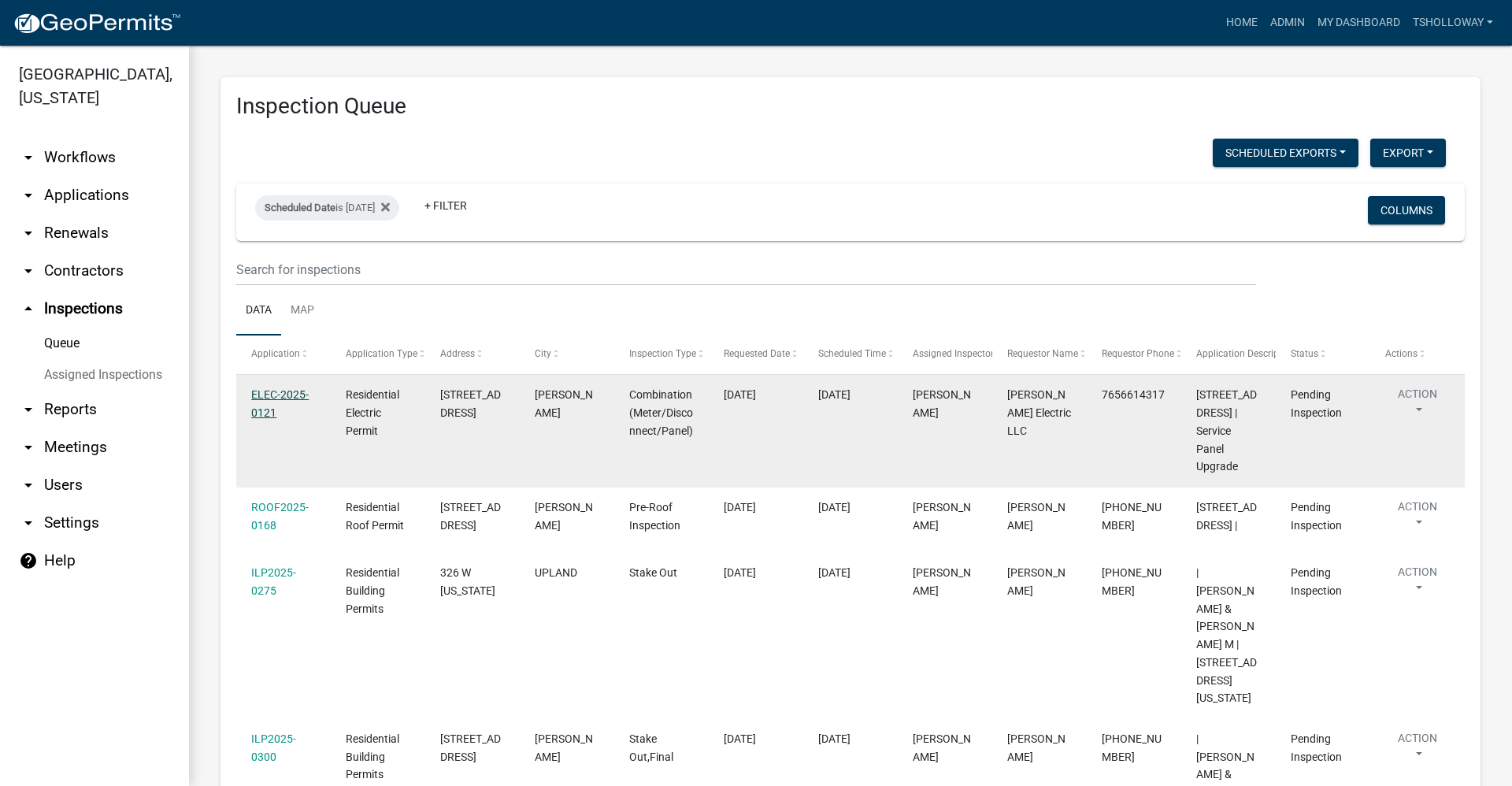
click at [271, 396] on link "ELEC-2025-0121" at bounding box center [280, 404] width 57 height 31
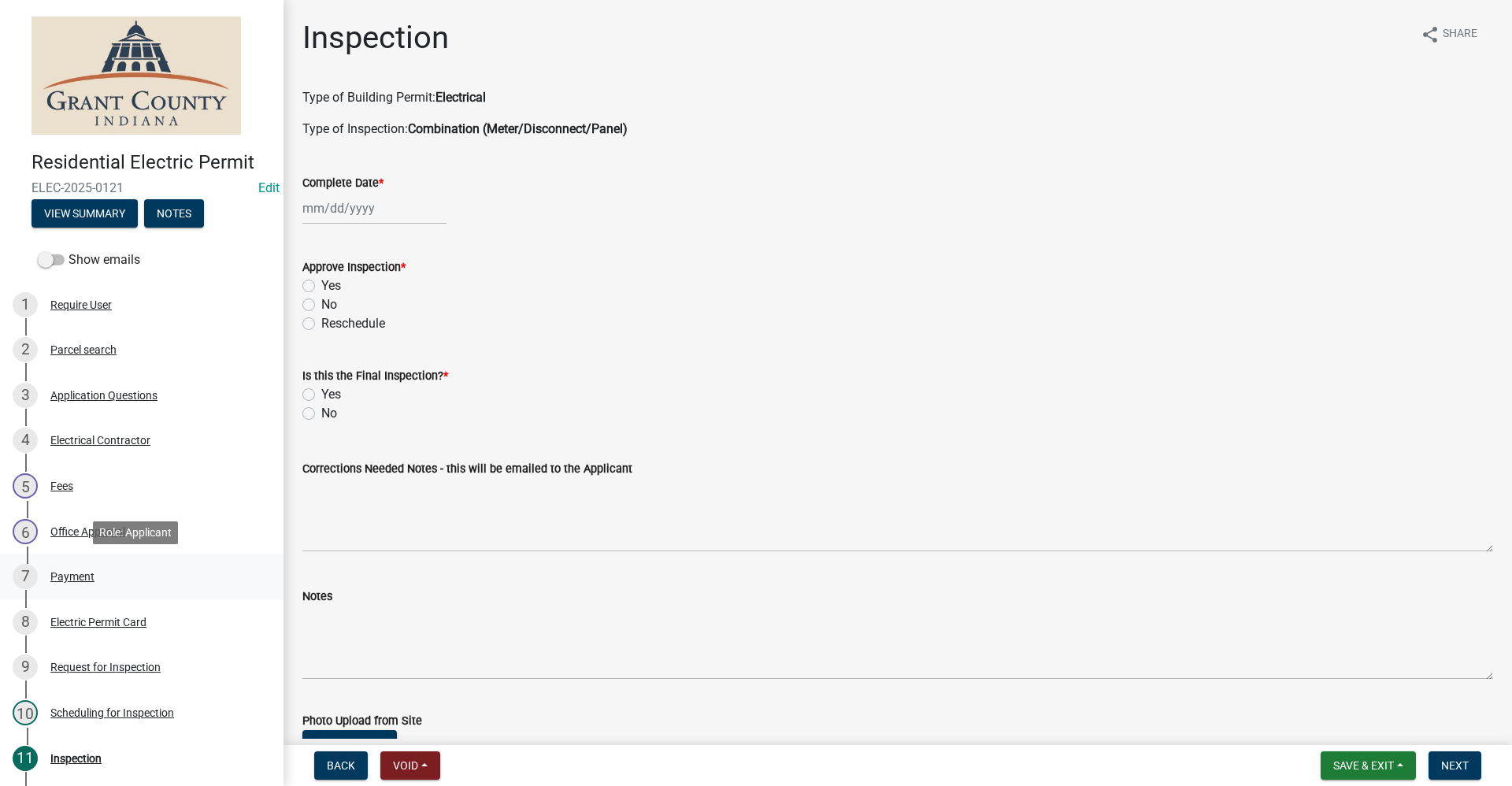
click at [67, 577] on div "Payment" at bounding box center [72, 577] width 44 height 11
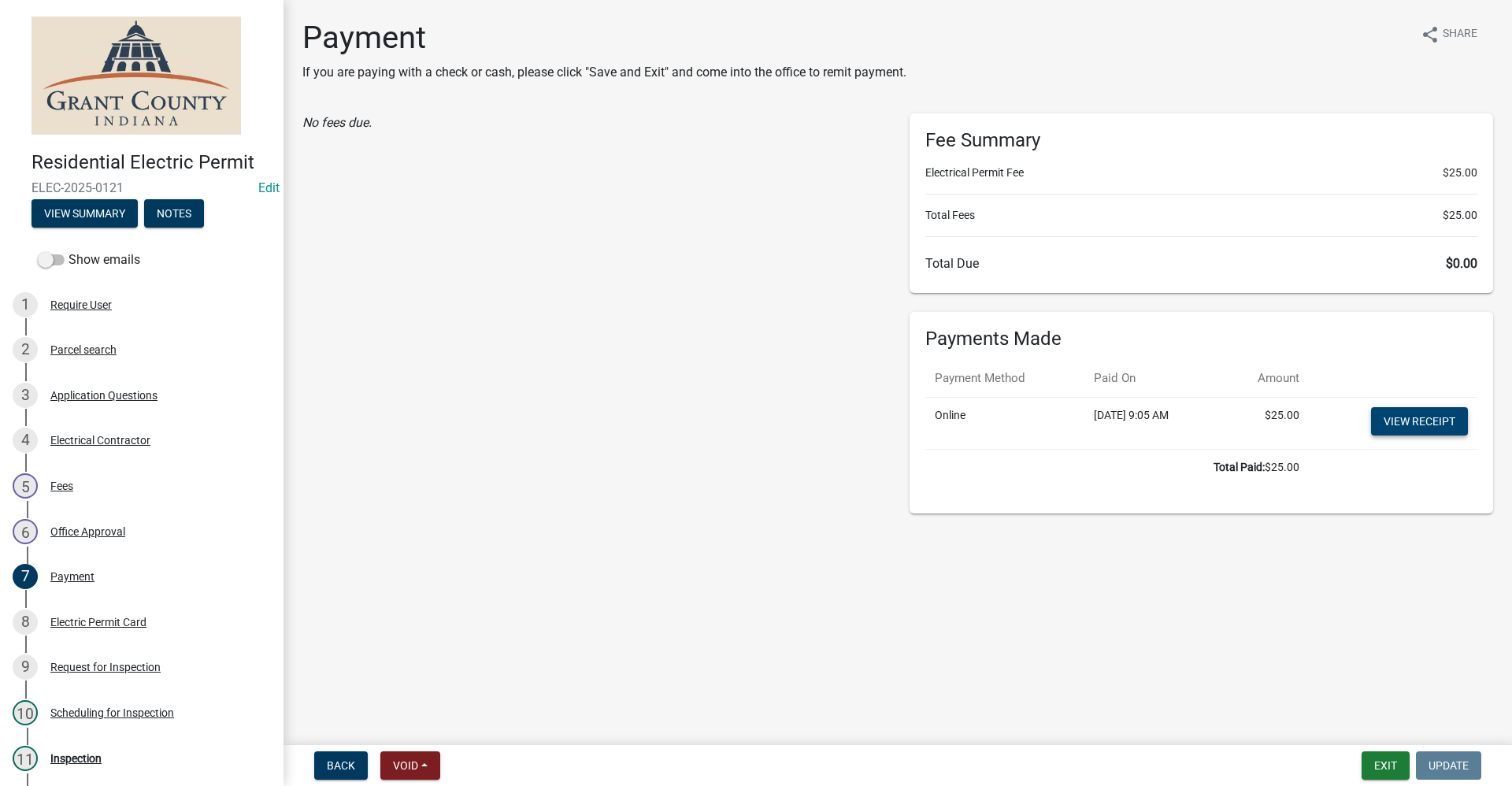
click at [1403, 426] on link "View receipt" at bounding box center [1420, 421] width 97 height 28
click at [107, 619] on div "Electric Permit Card" at bounding box center [98, 623] width 96 height 11
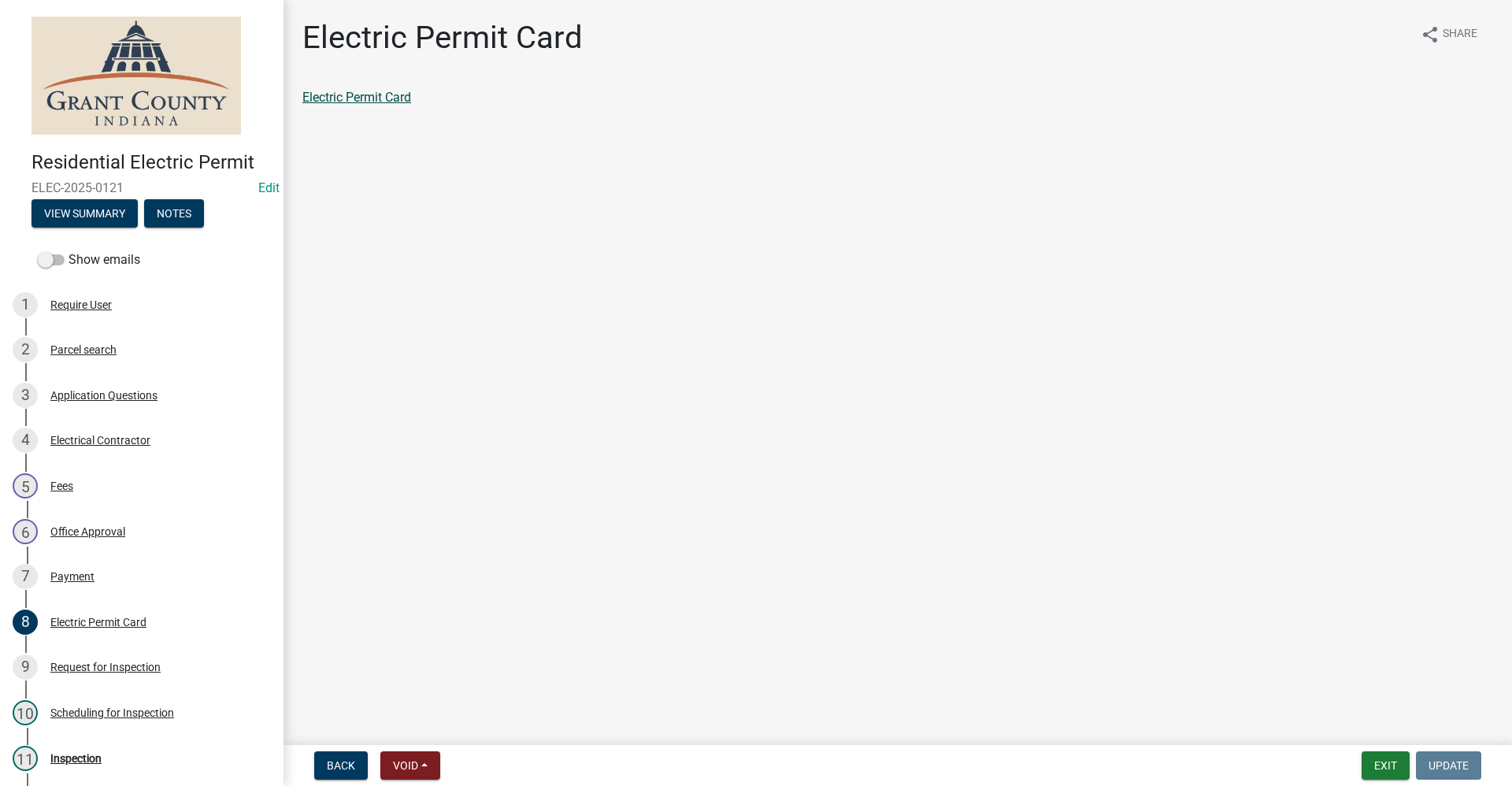
click at [342, 98] on link "Electric Permit Card" at bounding box center [357, 97] width 108 height 15
click at [1386, 767] on button "Exit" at bounding box center [1385, 765] width 48 height 28
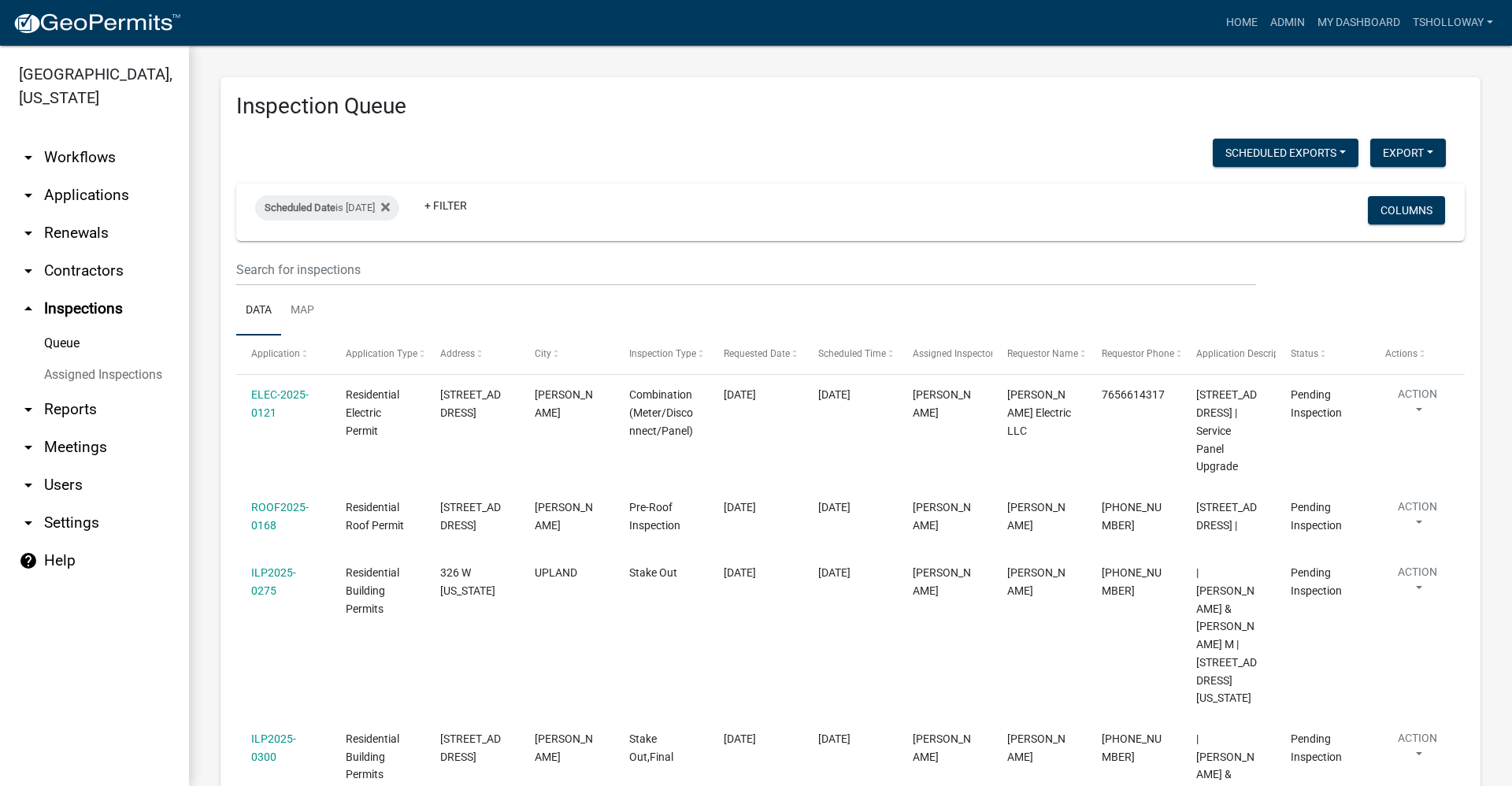
click at [89, 176] on link "arrow_drop_down Applications" at bounding box center [95, 195] width 189 height 38
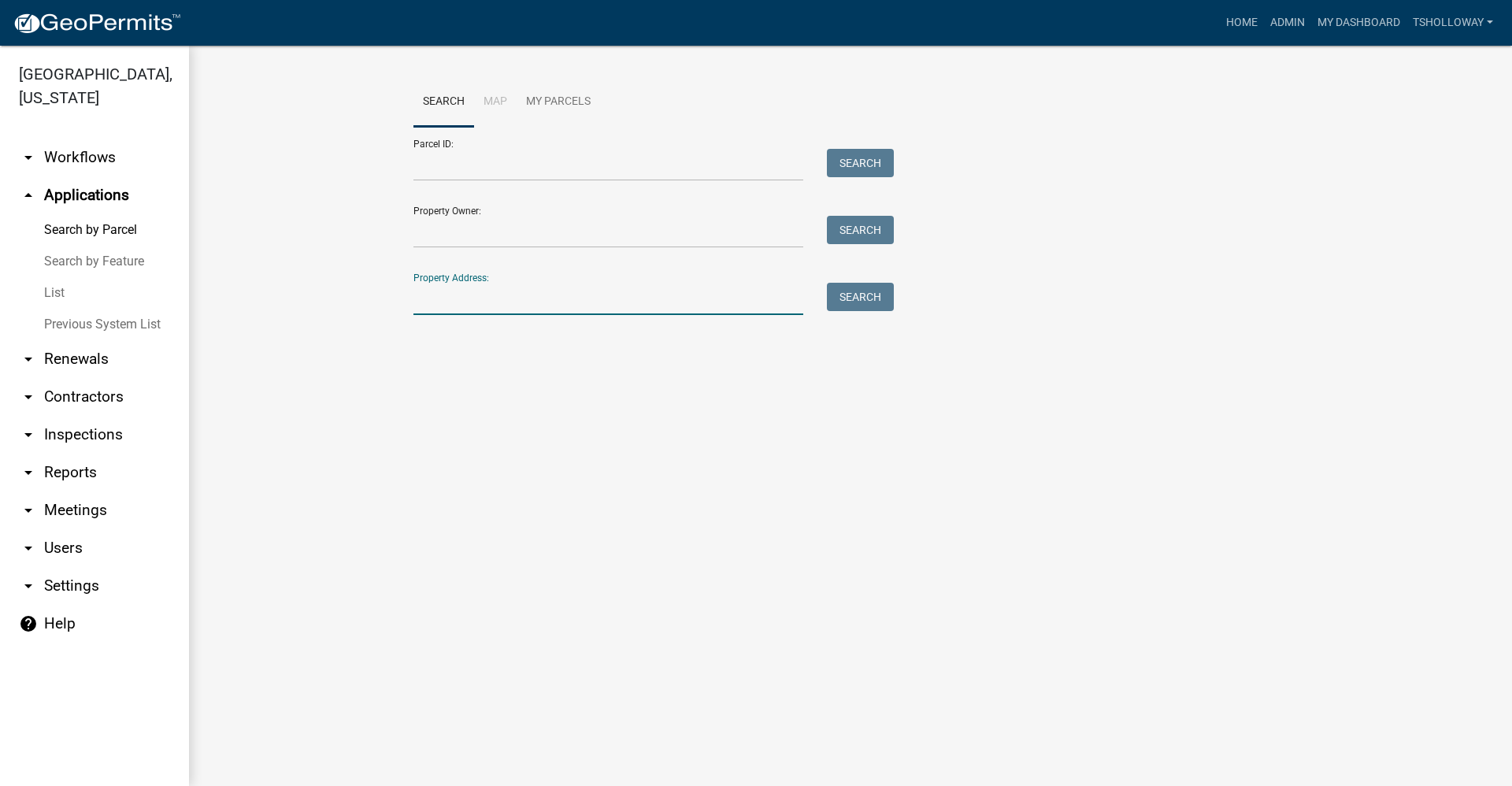
click at [452, 303] on input "Property Address:" at bounding box center [608, 299] width 390 height 32
type input "9401 w 700 n"
click at [846, 306] on button "Search" at bounding box center [860, 297] width 67 height 28
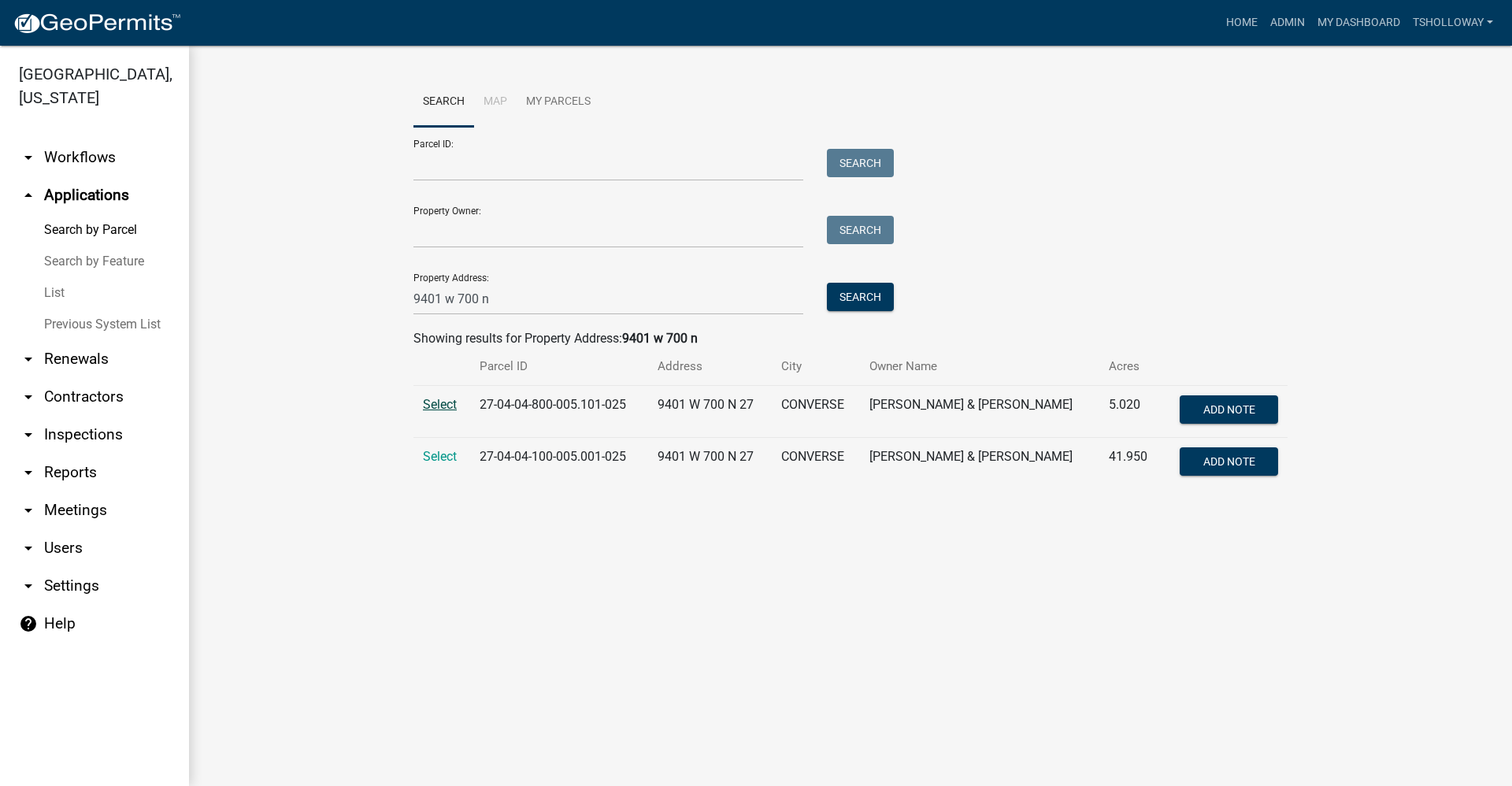
click at [434, 406] on span "Select" at bounding box center [440, 404] width 34 height 15
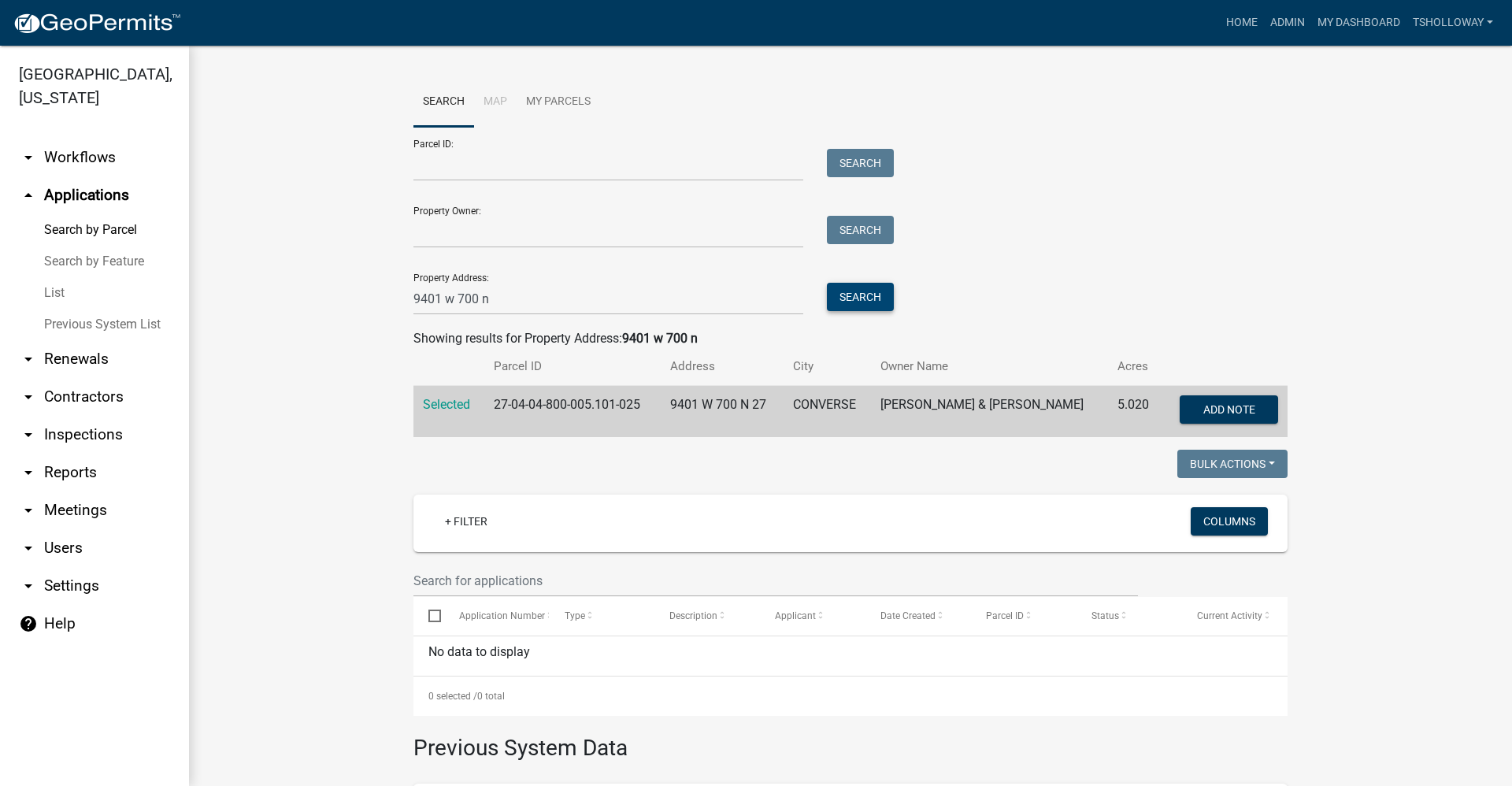
click at [864, 301] on button "Search" at bounding box center [860, 297] width 67 height 28
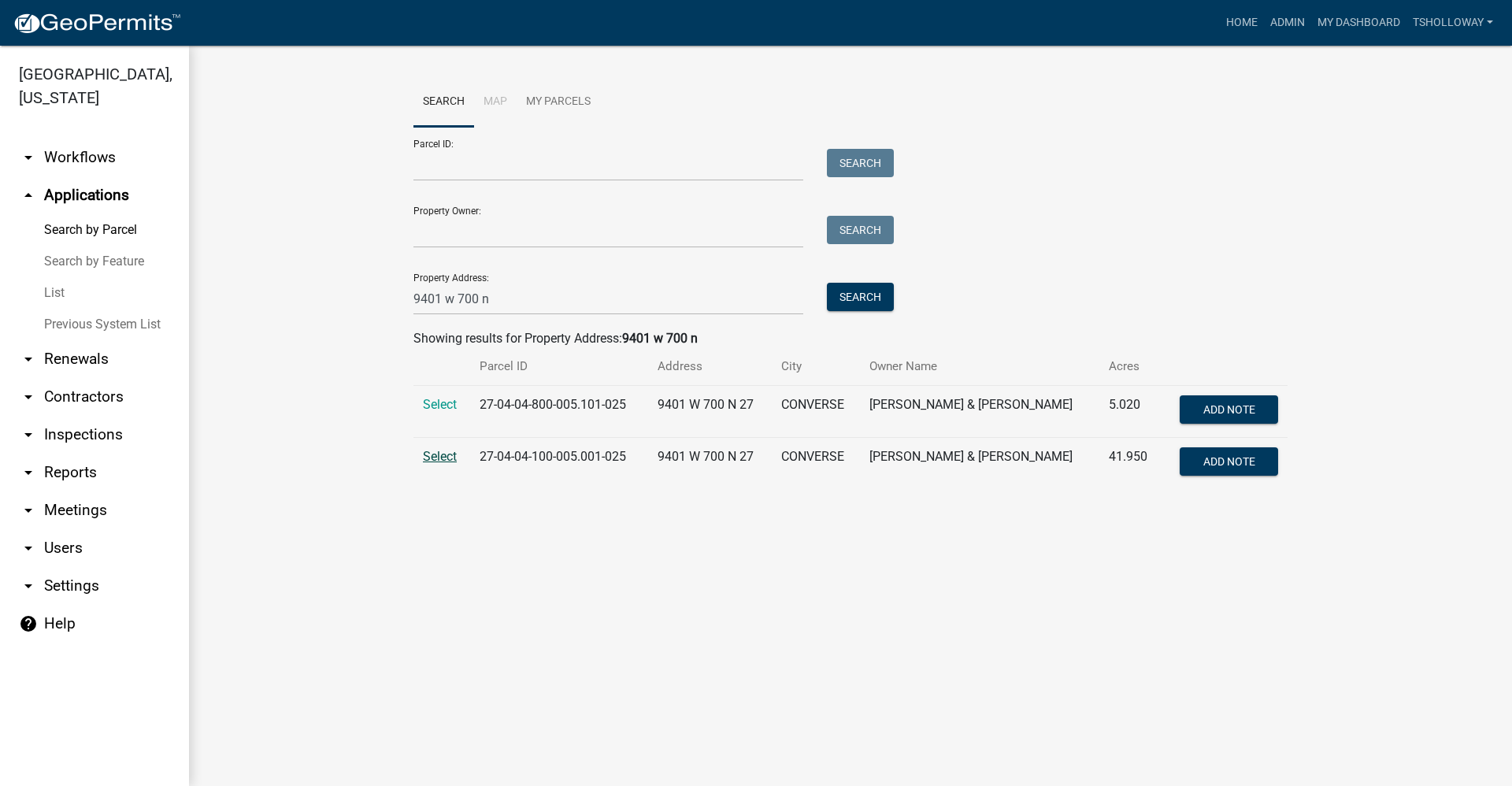
click at [441, 454] on span "Select" at bounding box center [440, 456] width 34 height 15
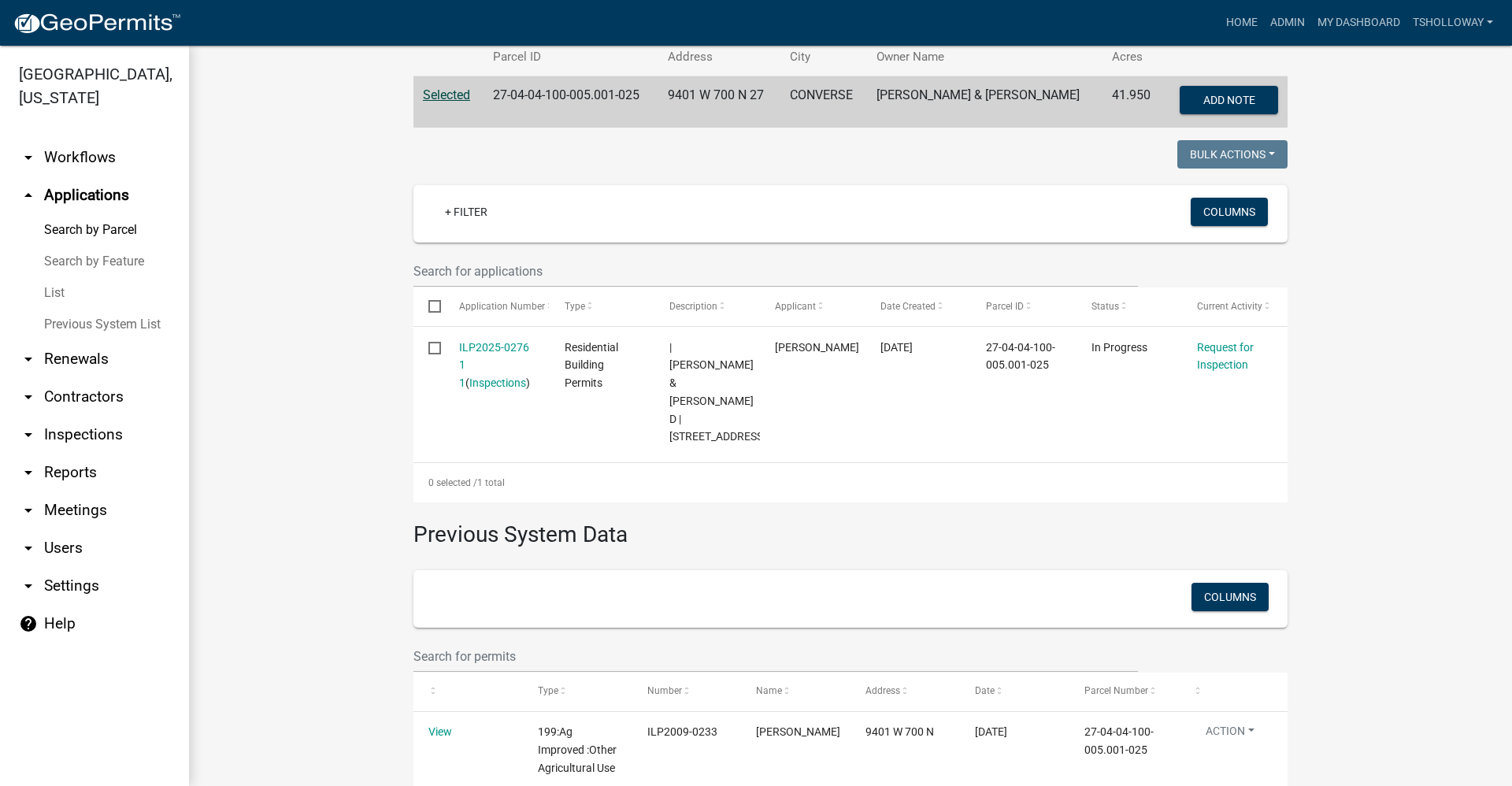
scroll to position [315, 0]
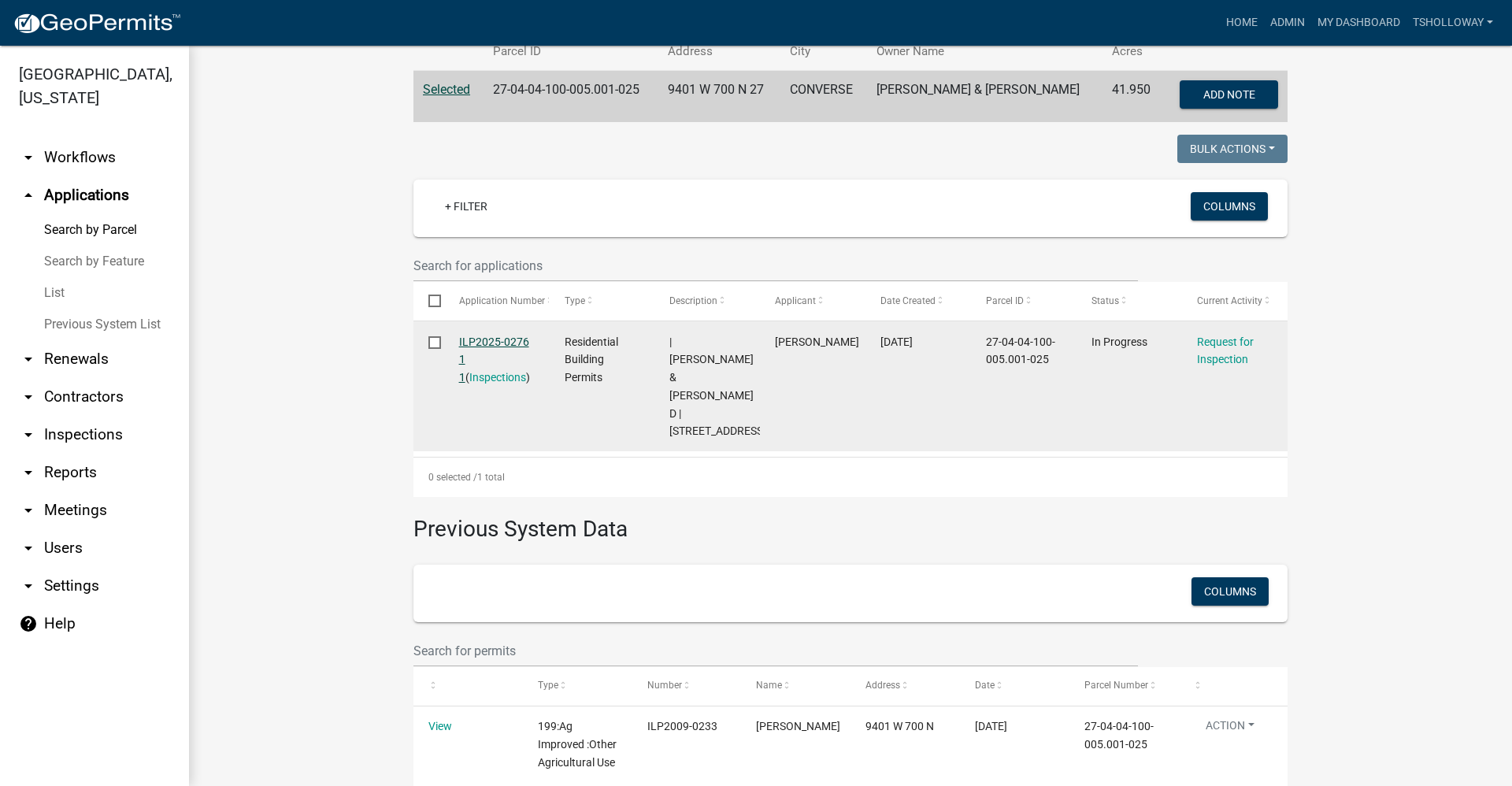
click at [480, 340] on link "ILP2025-0276 1 1" at bounding box center [494, 360] width 70 height 49
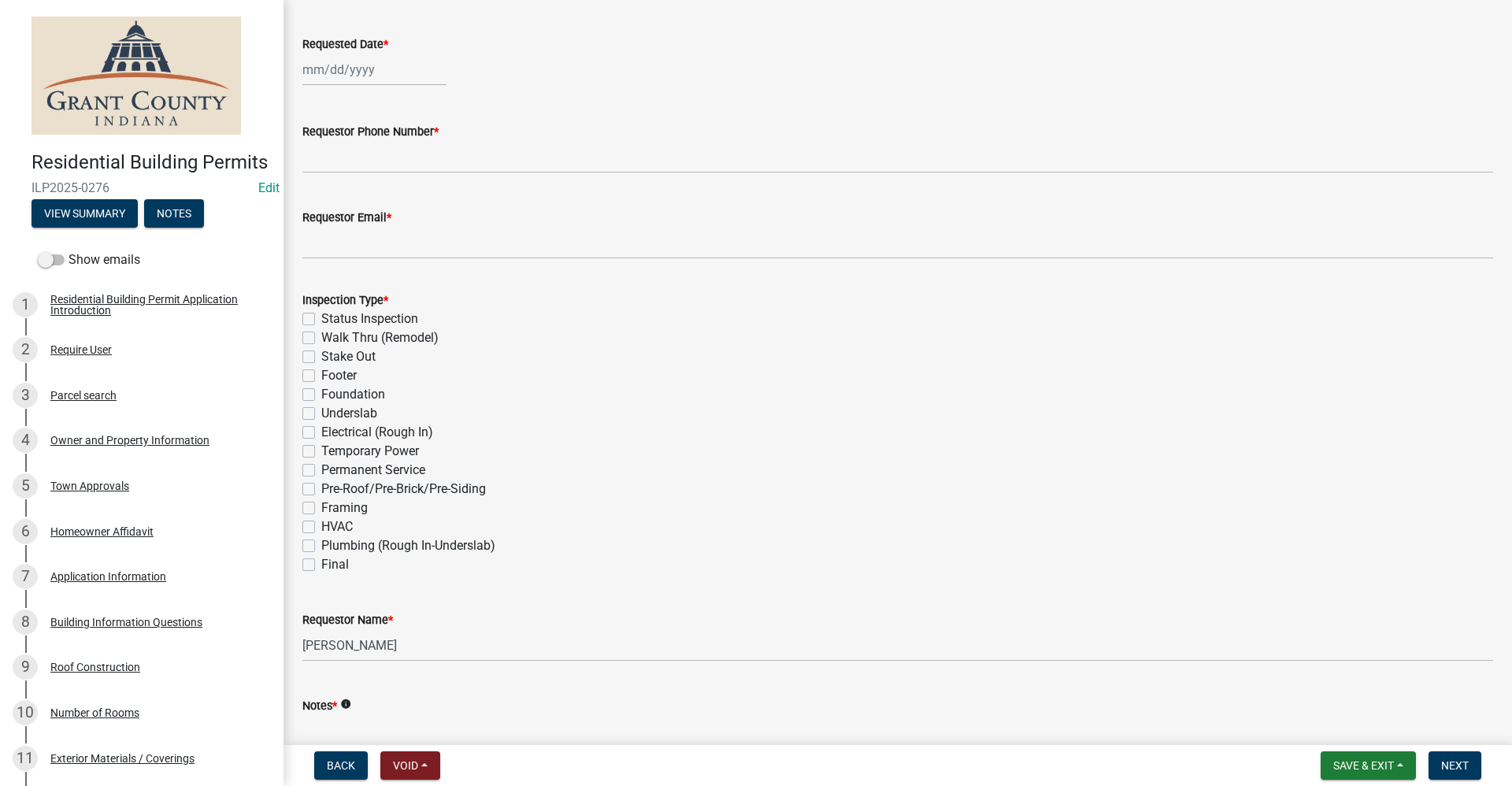
scroll to position [236, 0]
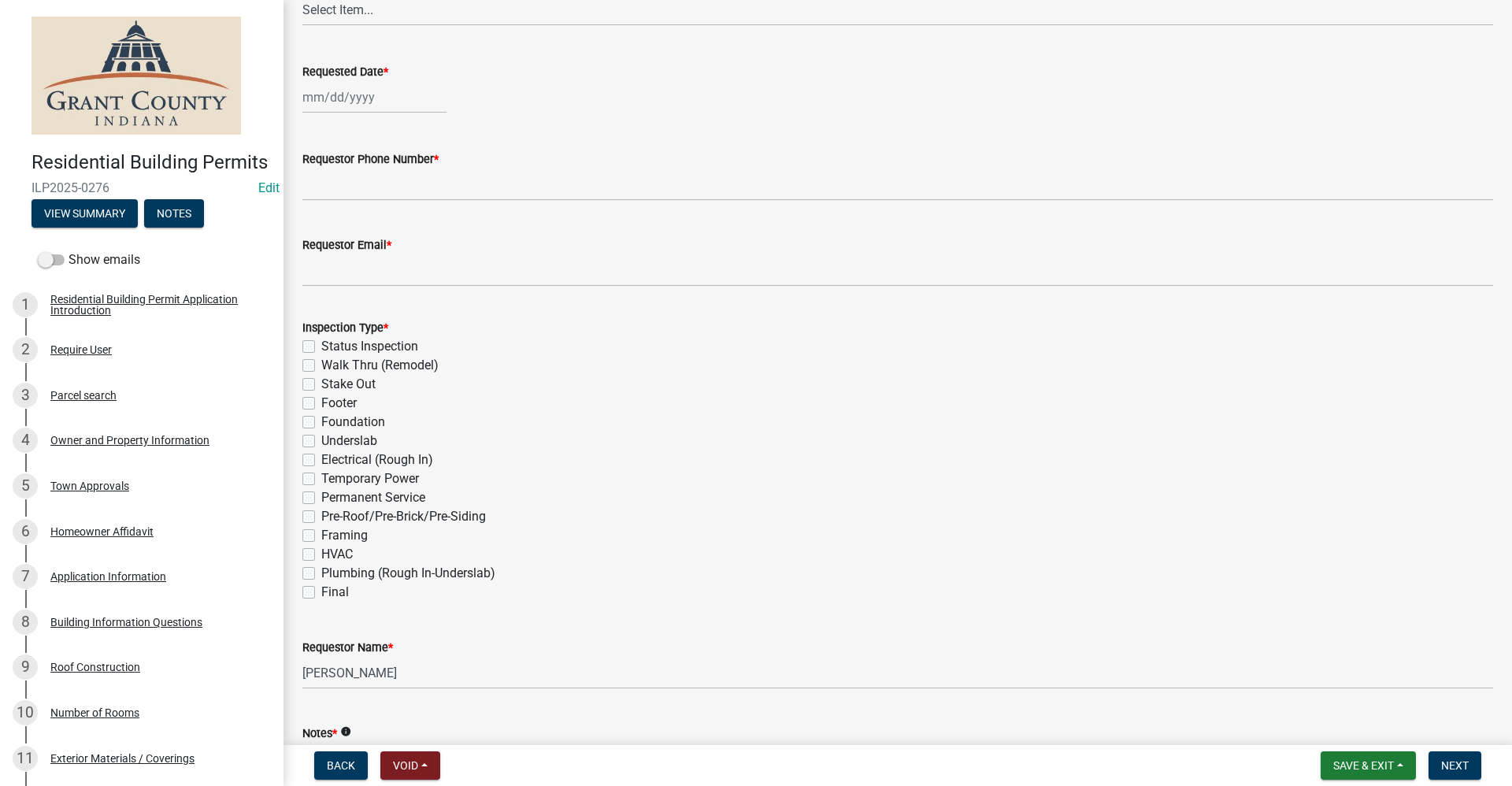
click at [321, 402] on label "Footer" at bounding box center [339, 403] width 36 height 19
click at [321, 402] on input "Footer" at bounding box center [326, 399] width 11 height 11
checkbox input "true"
checkbox input "false"
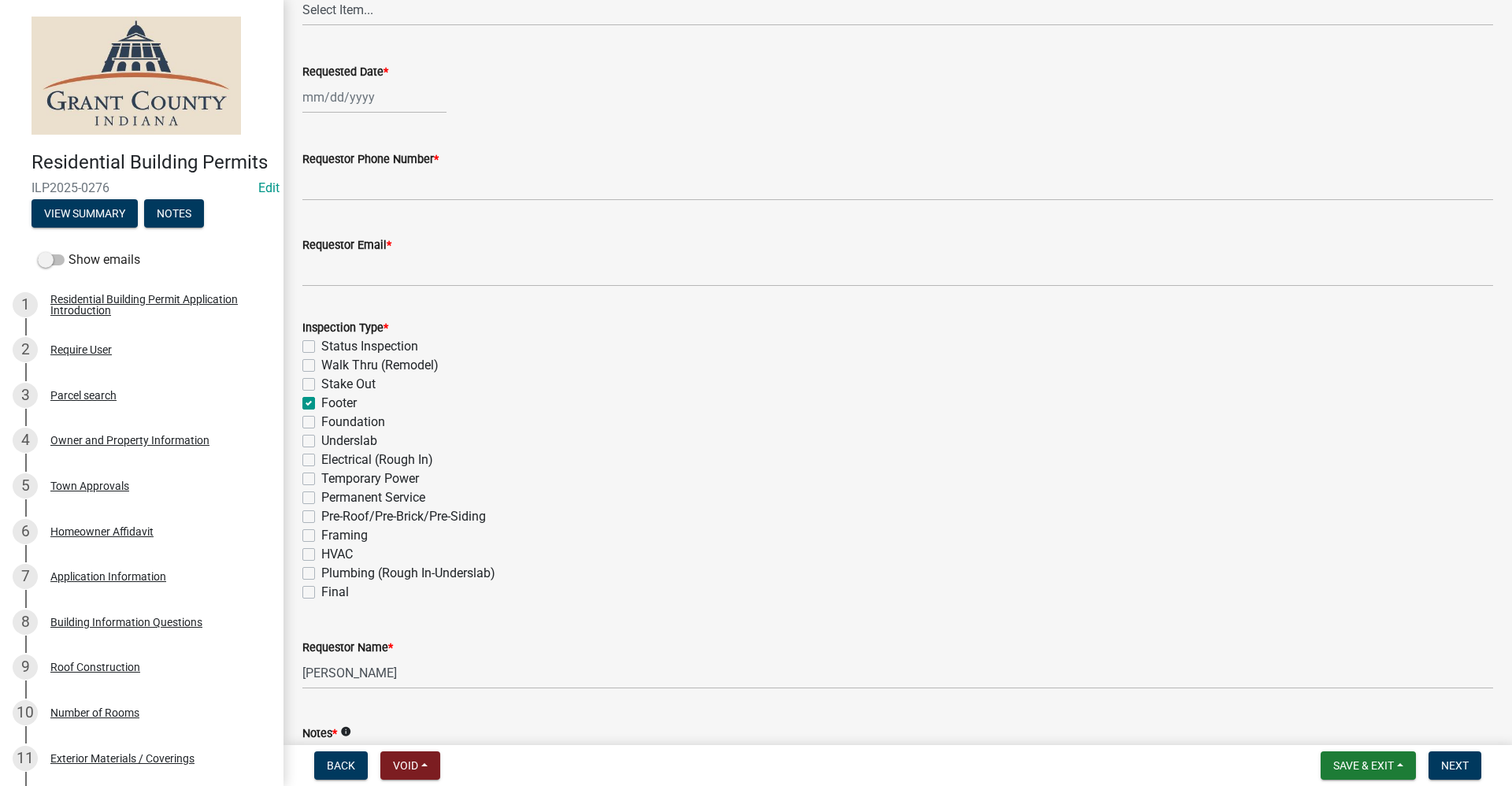
checkbox input "false"
checkbox input "true"
checkbox input "false"
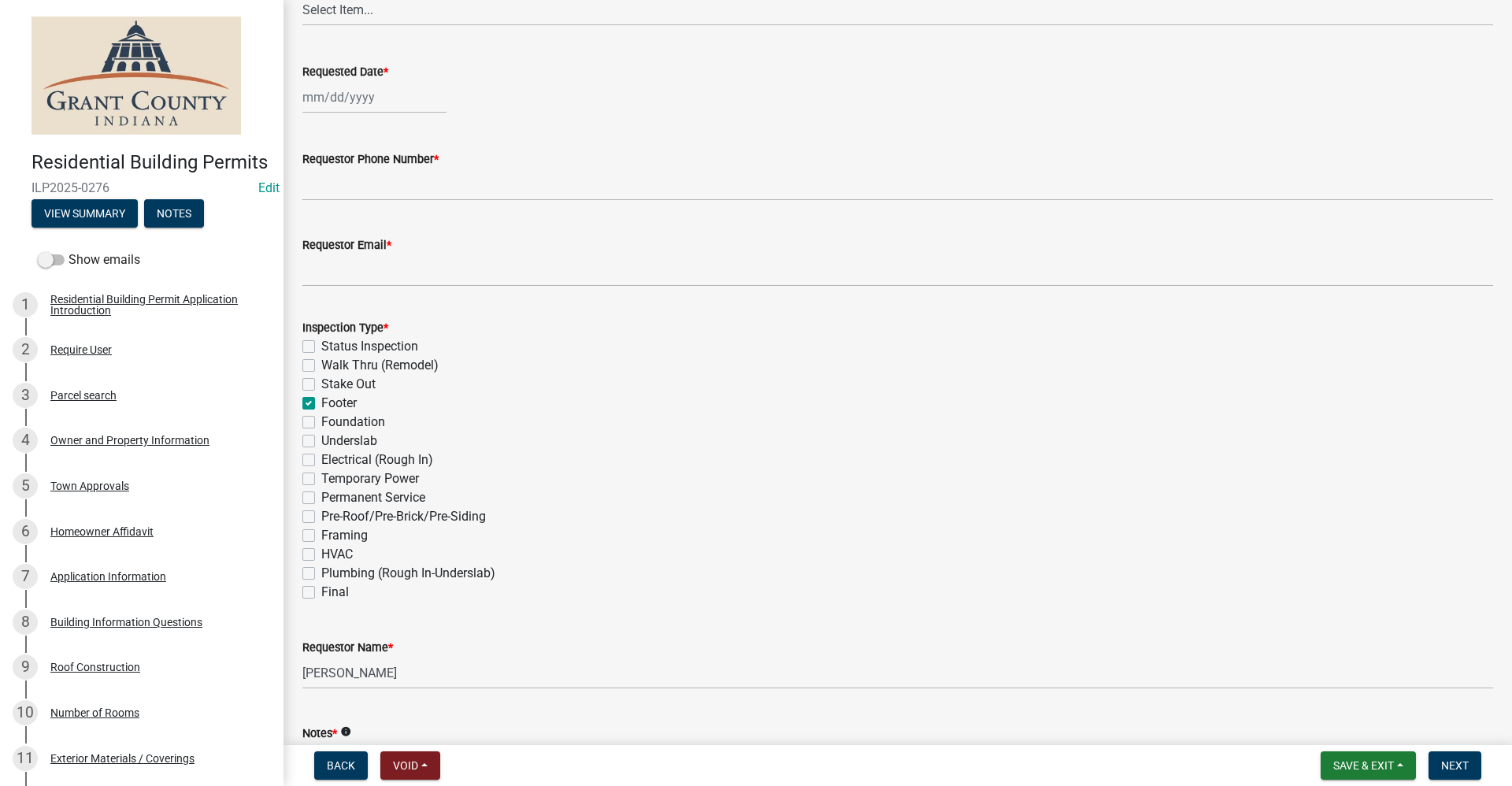
checkbox input "false"
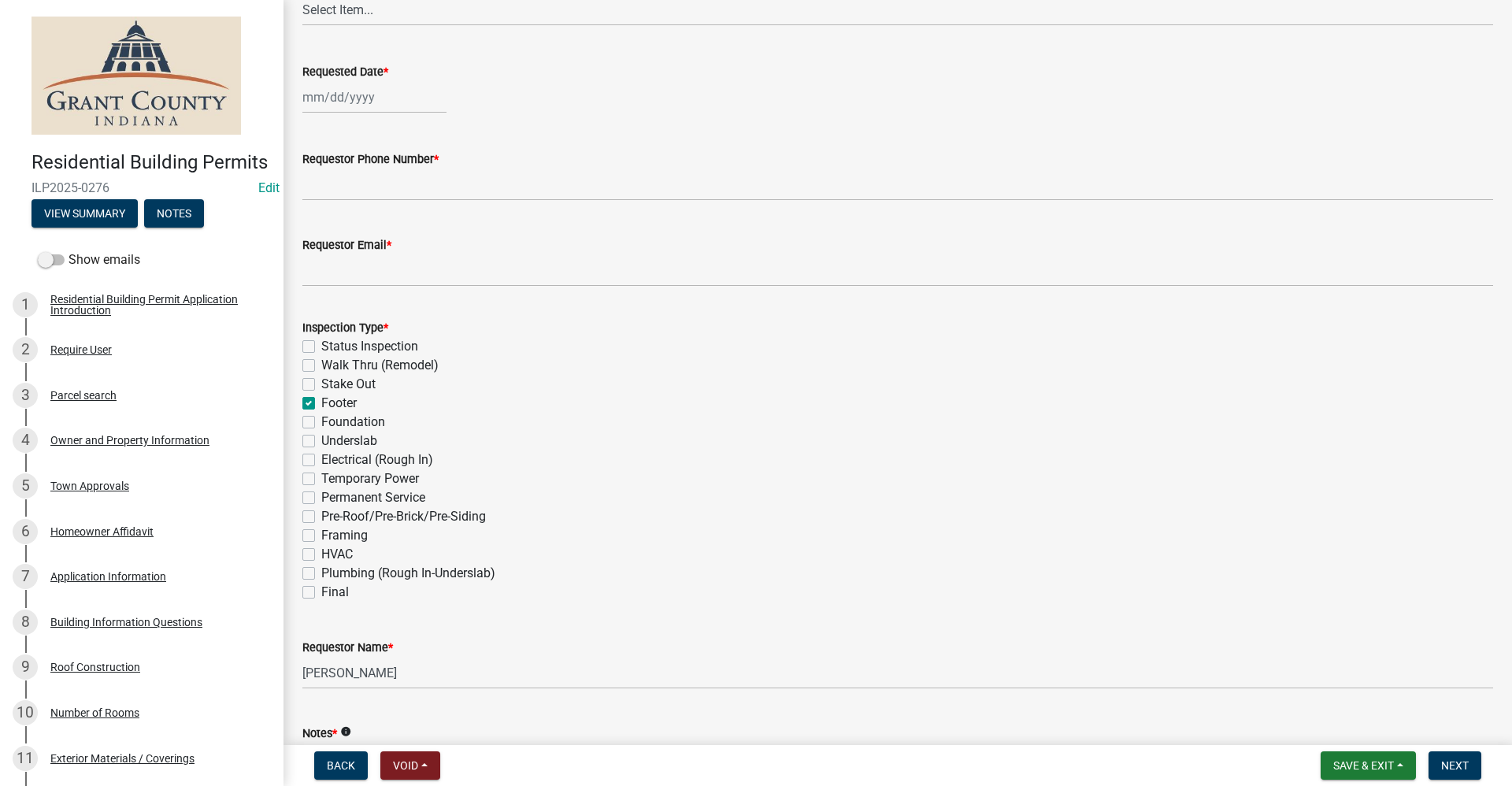
checkbox input "false"
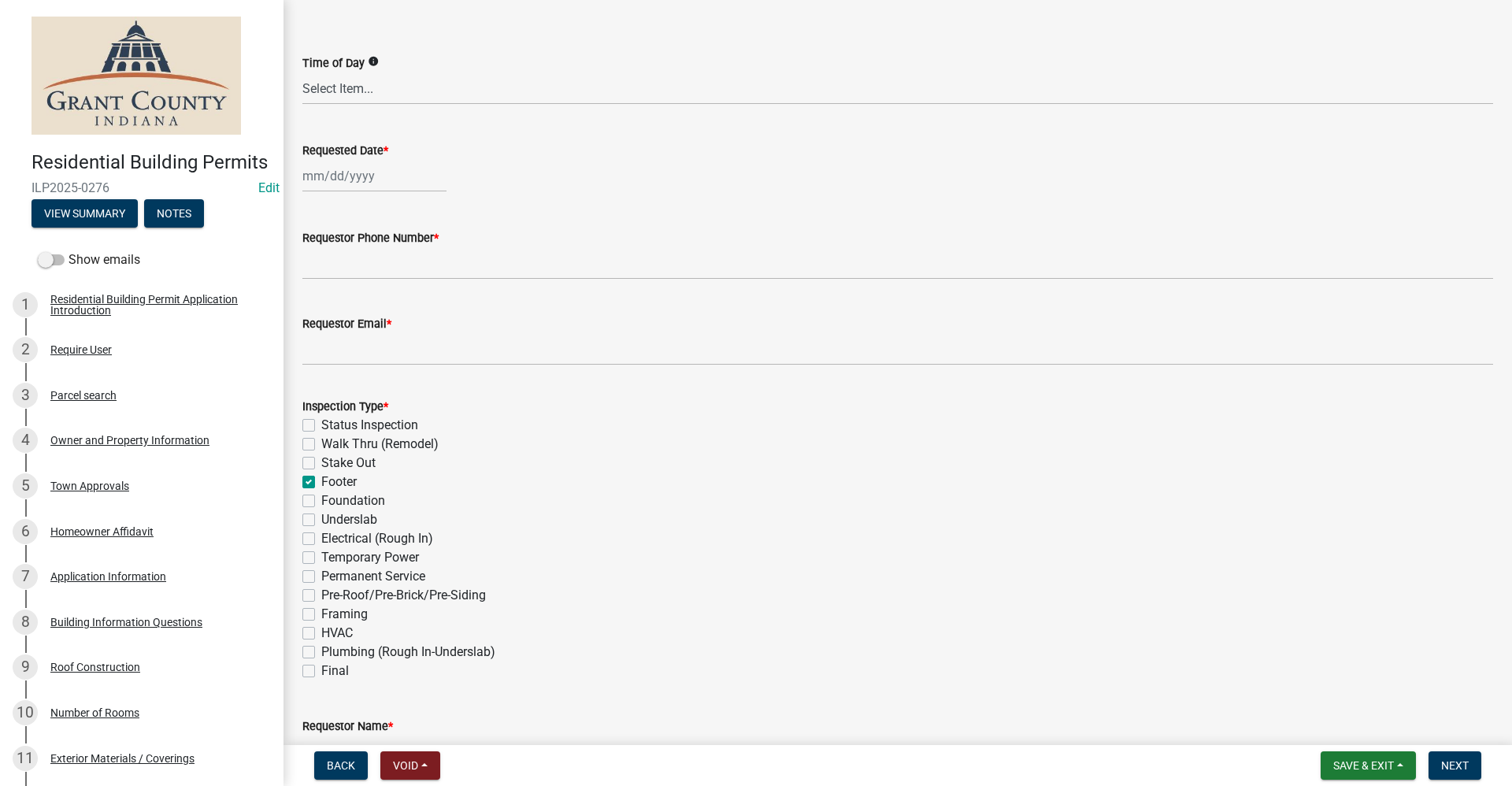
scroll to position [0, 0]
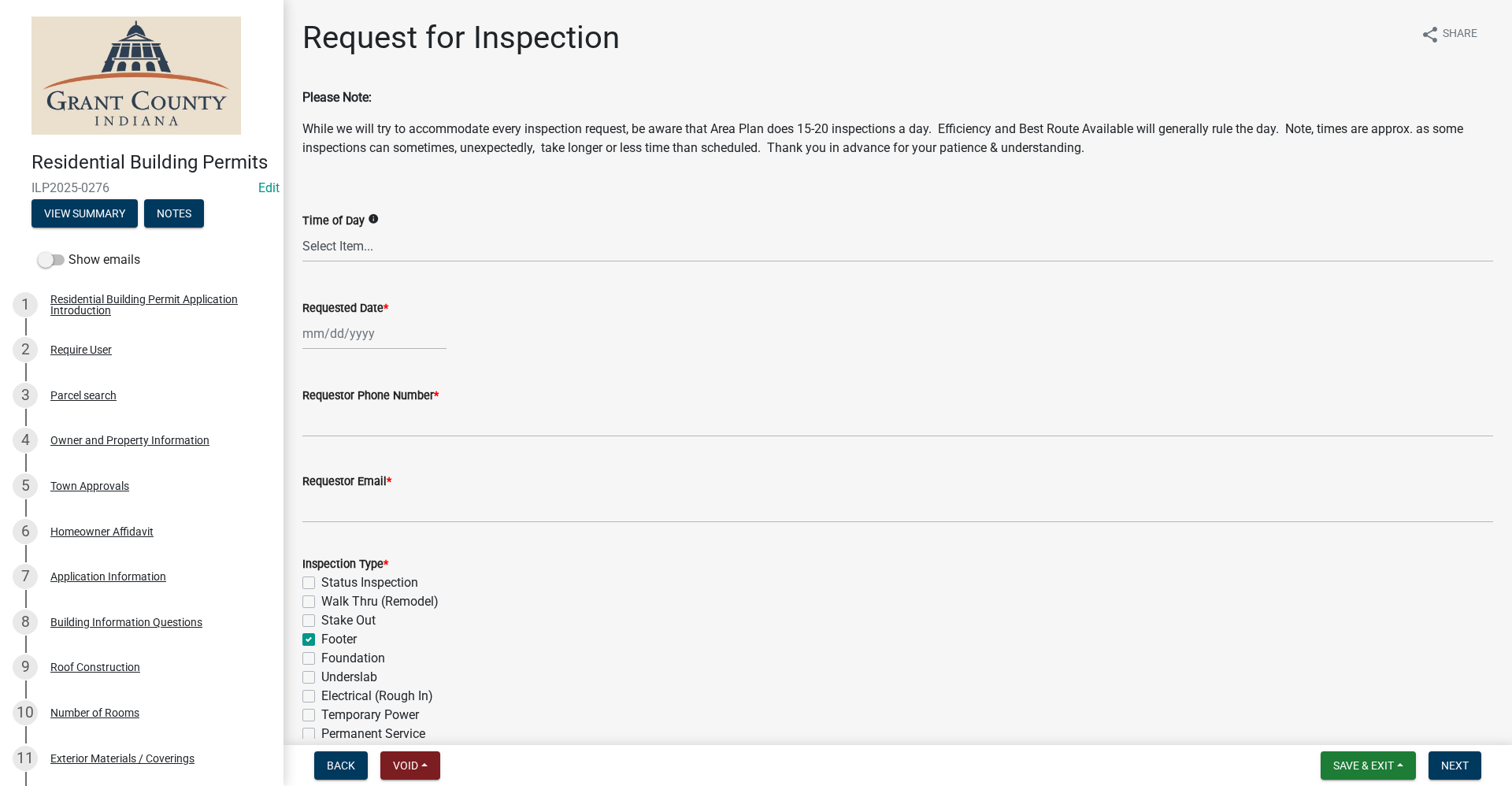
click at [332, 341] on div at bounding box center [374, 334] width 144 height 32
select select "10"
select select "2025"
click at [394, 469] on div "16" at bounding box center [393, 467] width 25 height 25
type input "[DATE]"
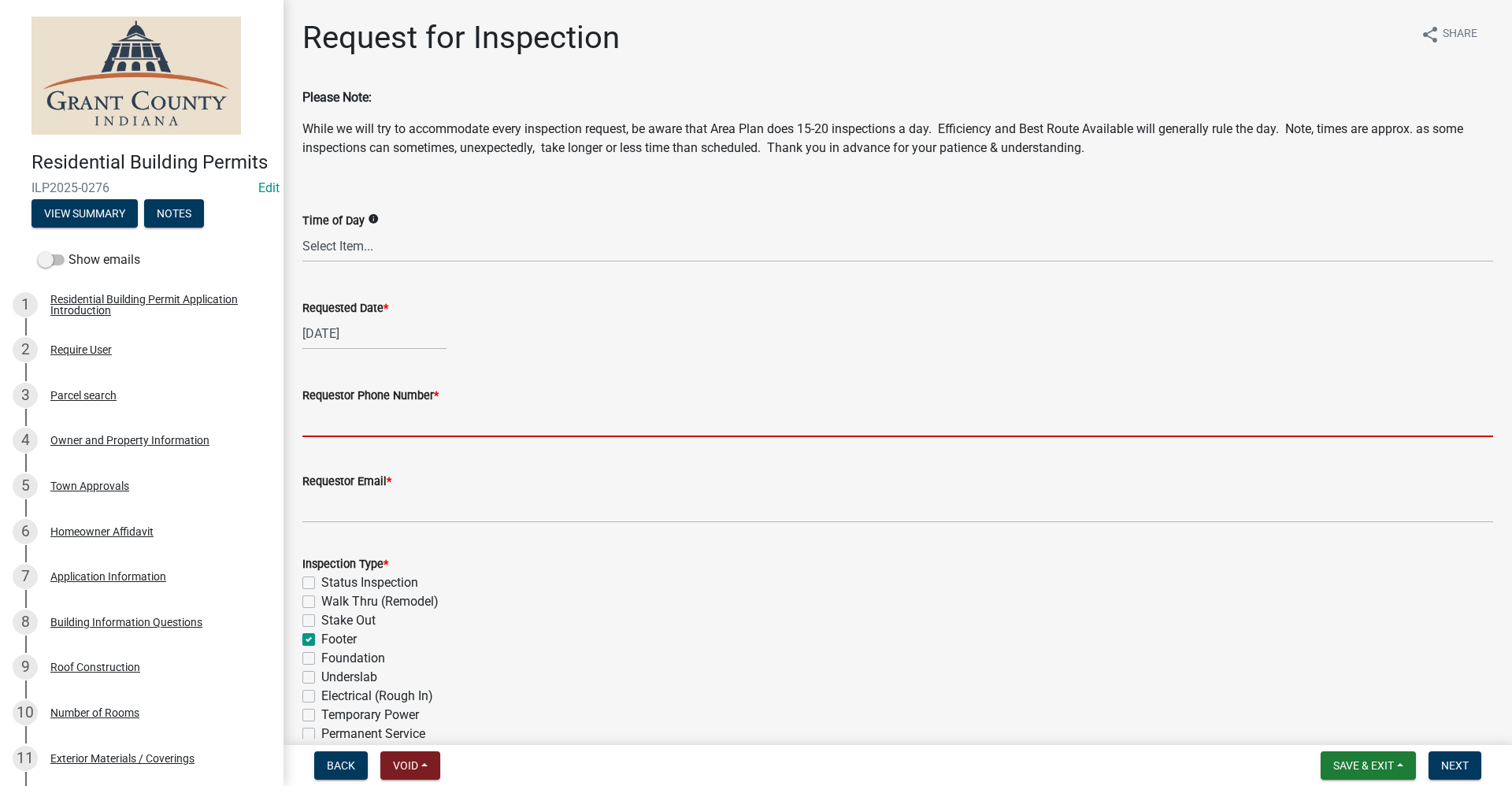
click at [335, 424] on input "Requestor Phone Number *" at bounding box center [897, 421] width 1191 height 32
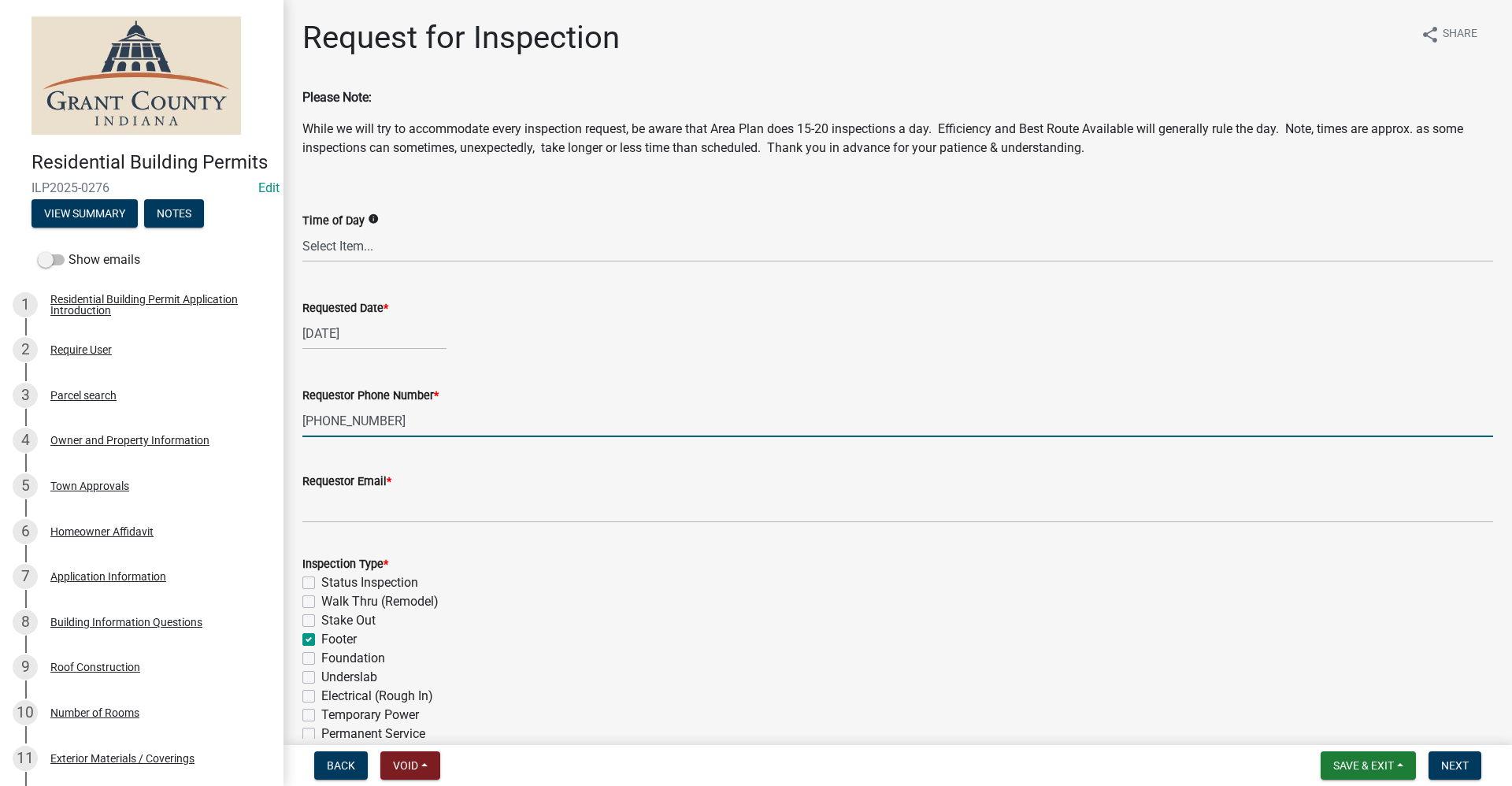
type input "[PHONE_NUMBER]"
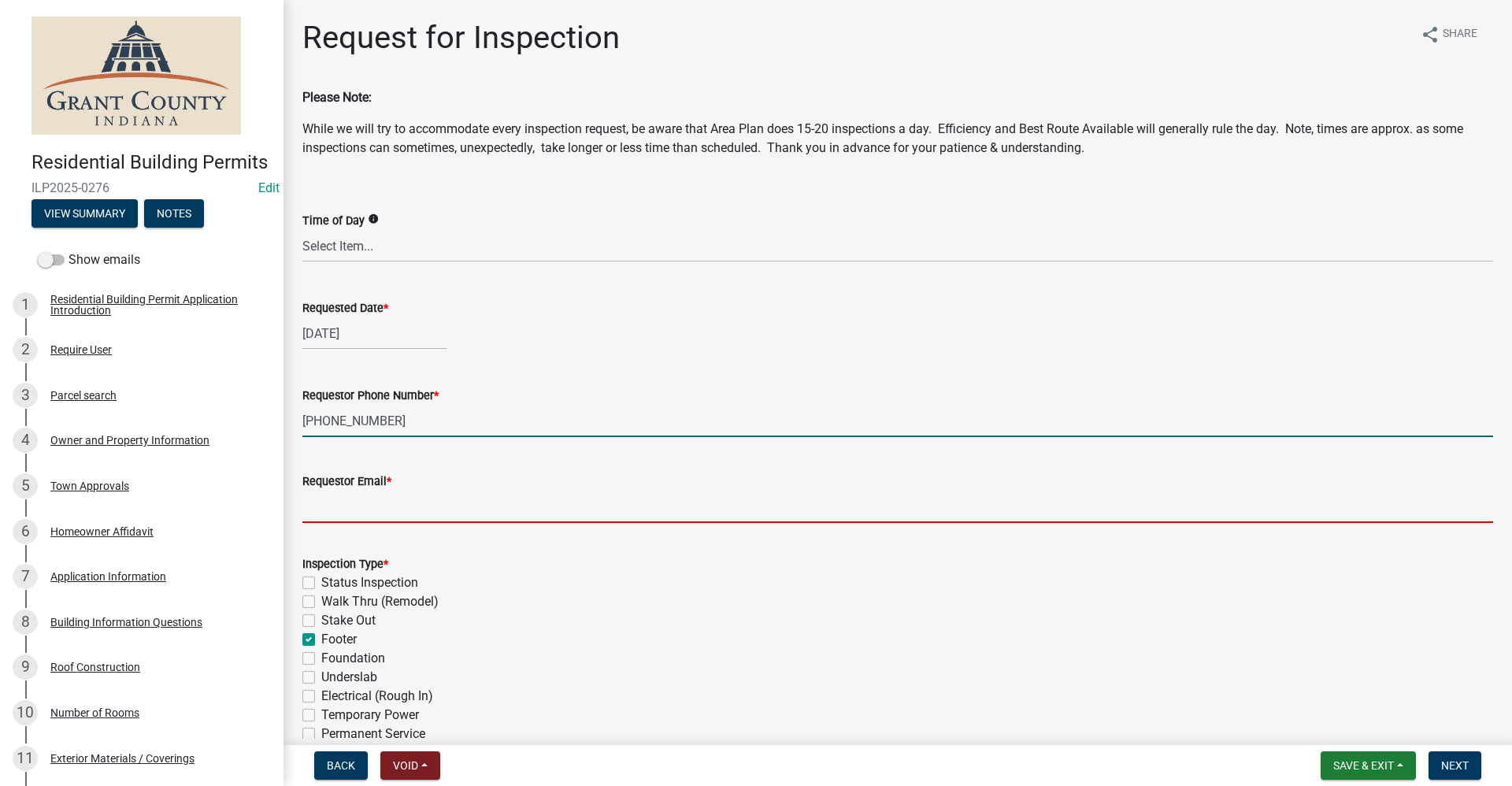
click at [373, 509] on input "Requestor Email *" at bounding box center [897, 507] width 1191 height 32
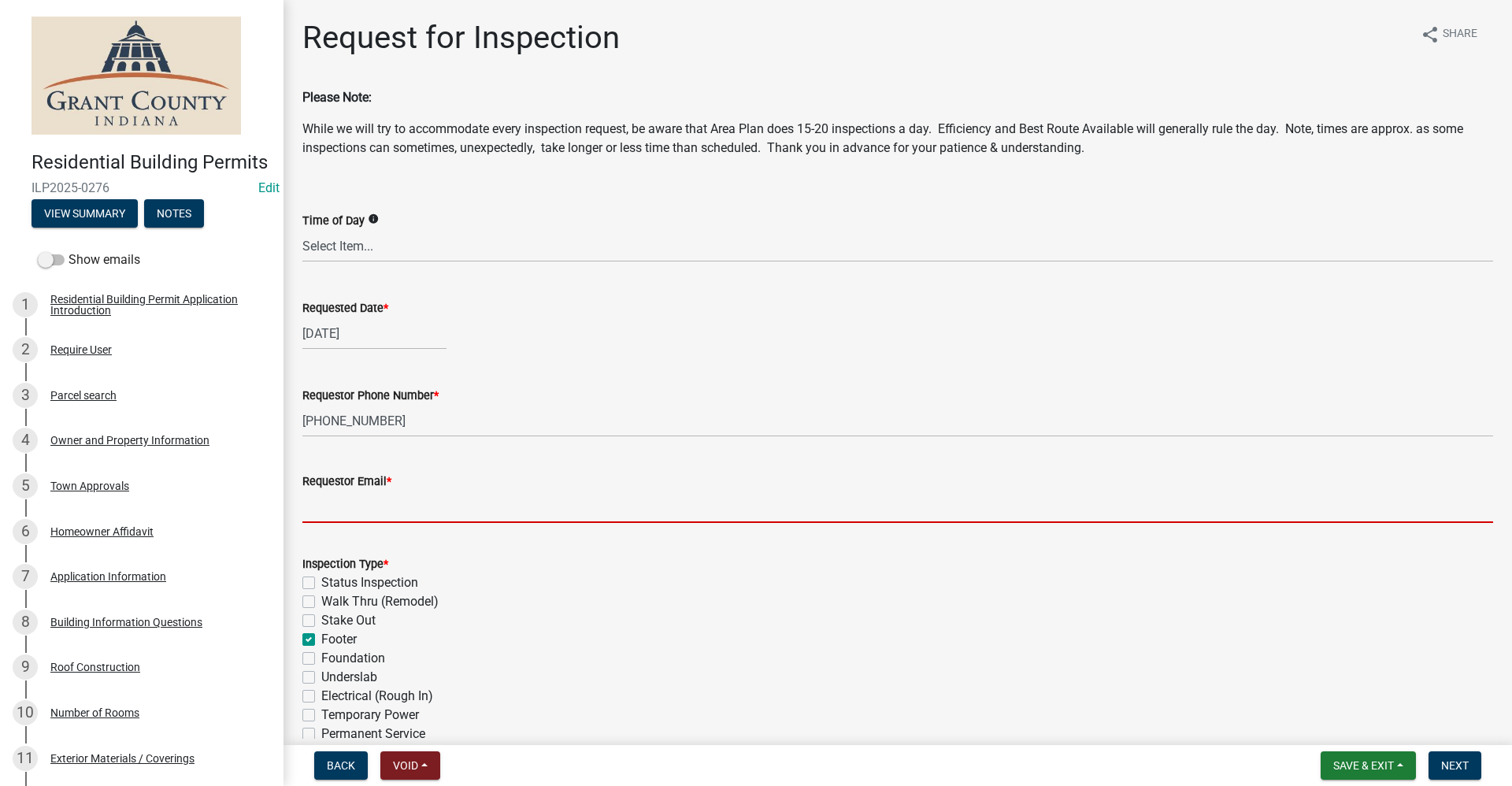
type input "no@email"
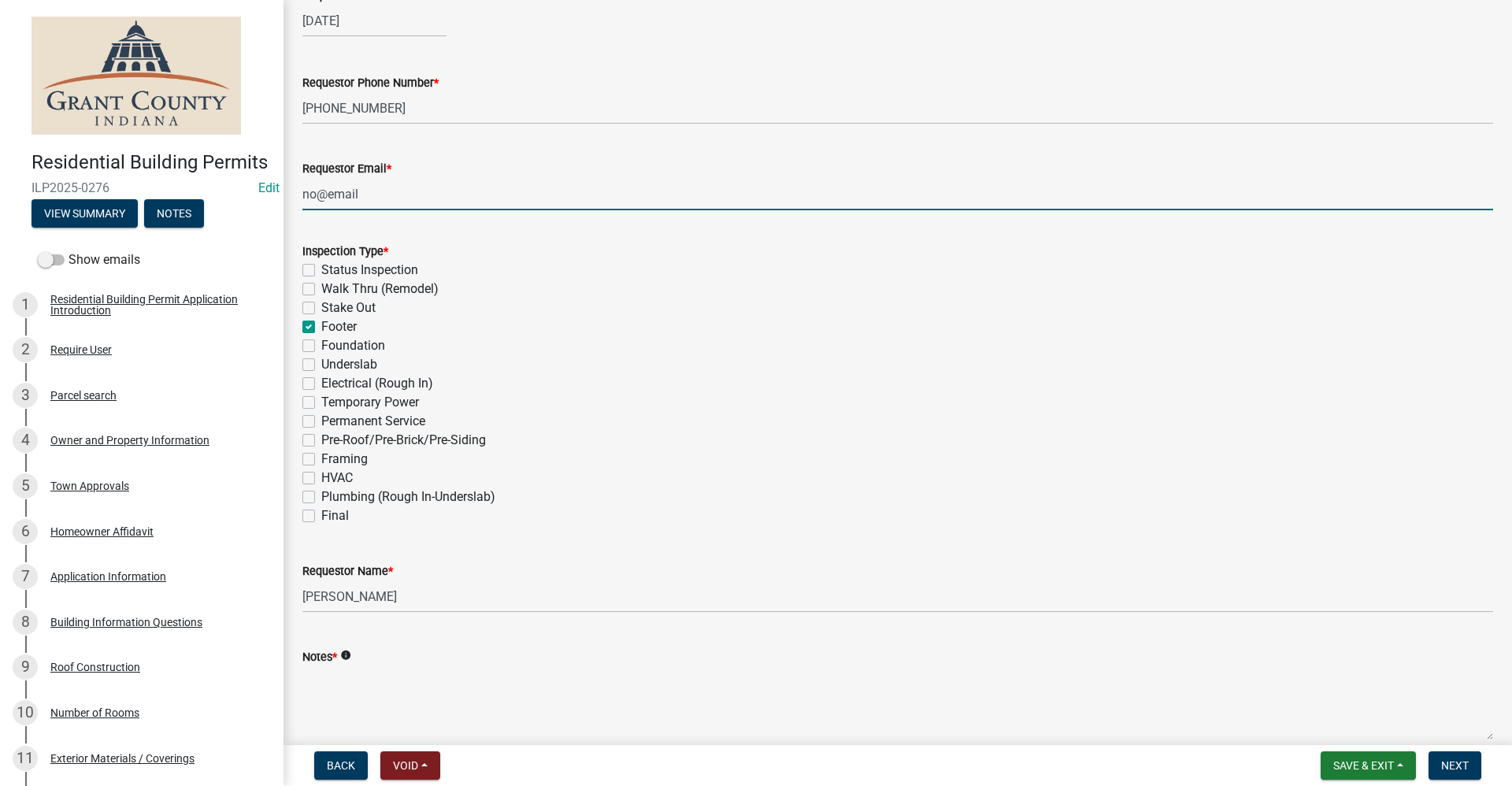
scroll to position [315, 0]
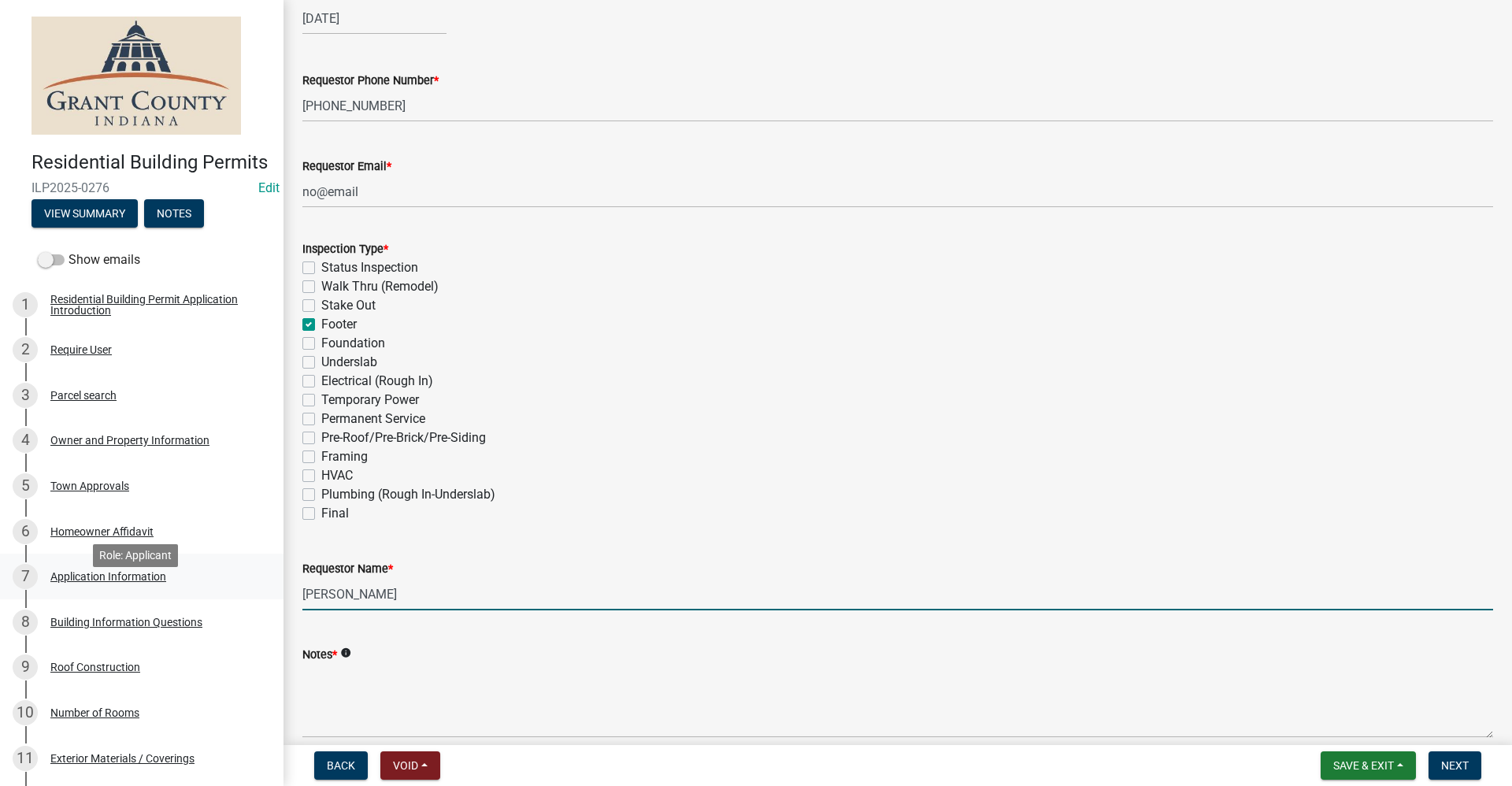
drag, startPoint x: 400, startPoint y: 589, endPoint x: 173, endPoint y: 609, distance: 227.9
click at [173, 609] on div "Residential Building Permits ILP2025-0276 Edit View Summary Notes Show emails 1…" at bounding box center [756, 393] width 1512 height 786
type input "[PERSON_NAME]"
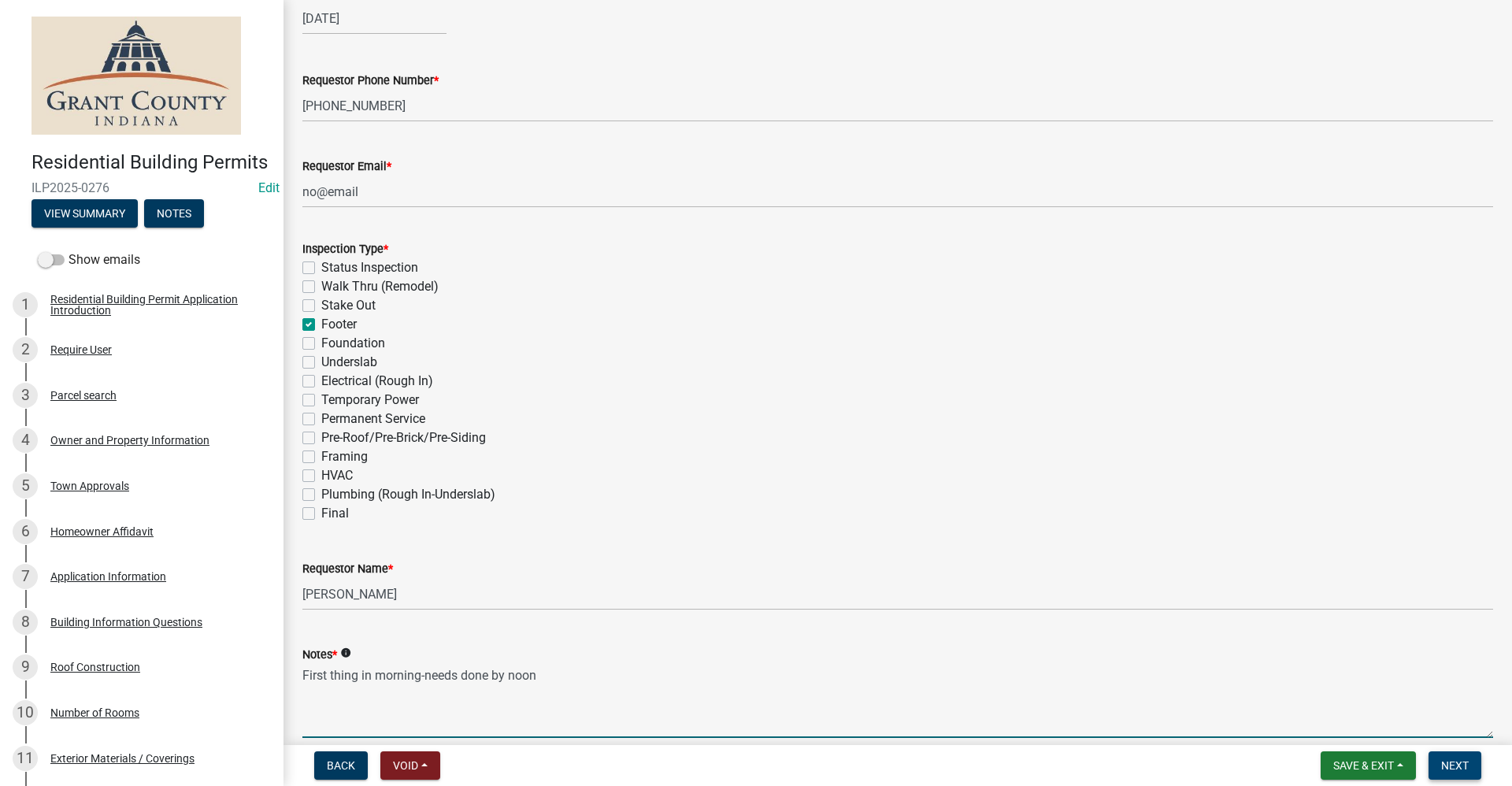
type textarea "First thing in morning-needs done by noon"
click at [1447, 763] on span "Next" at bounding box center [1455, 766] width 27 height 13
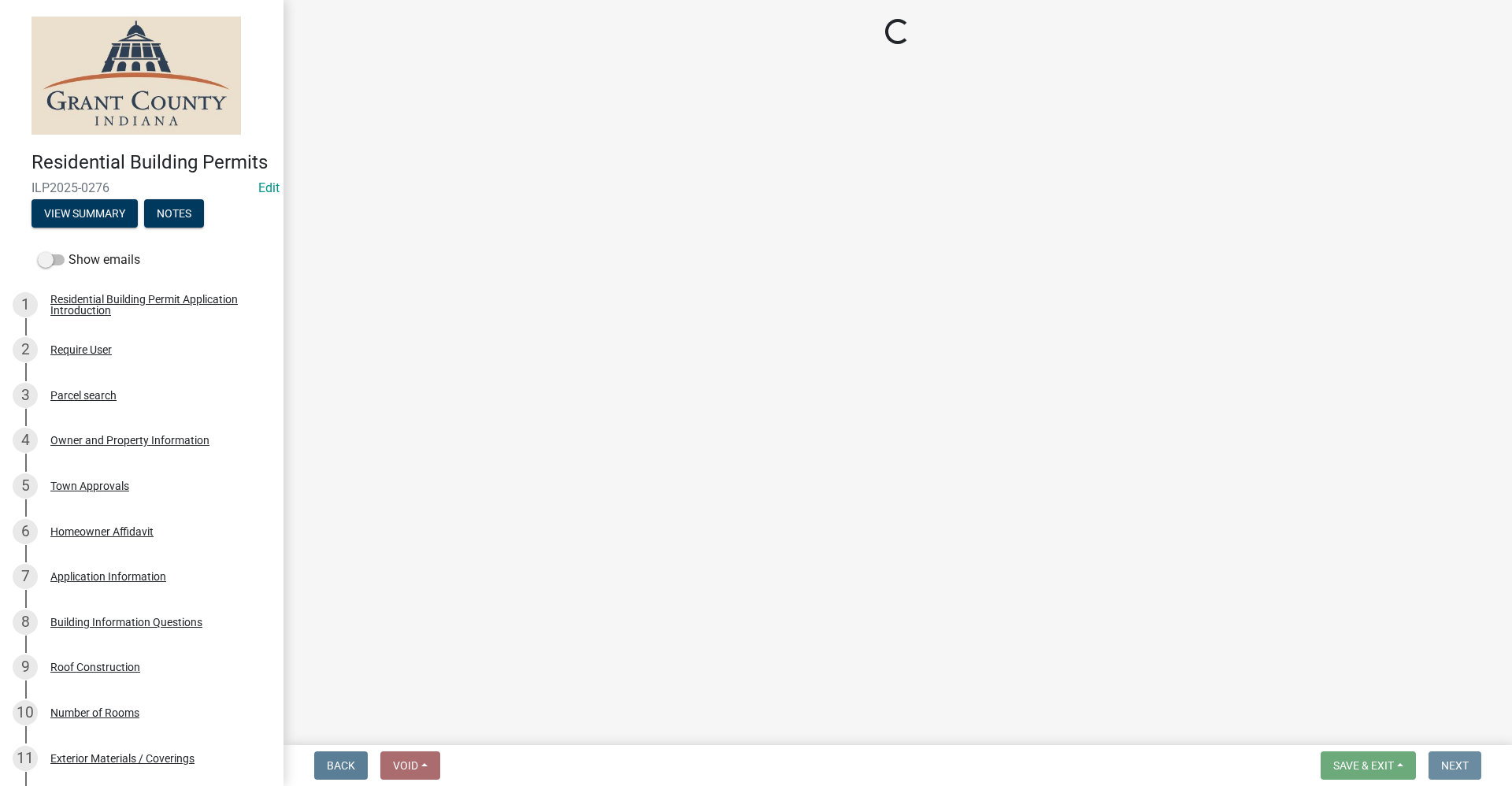
scroll to position [0, 0]
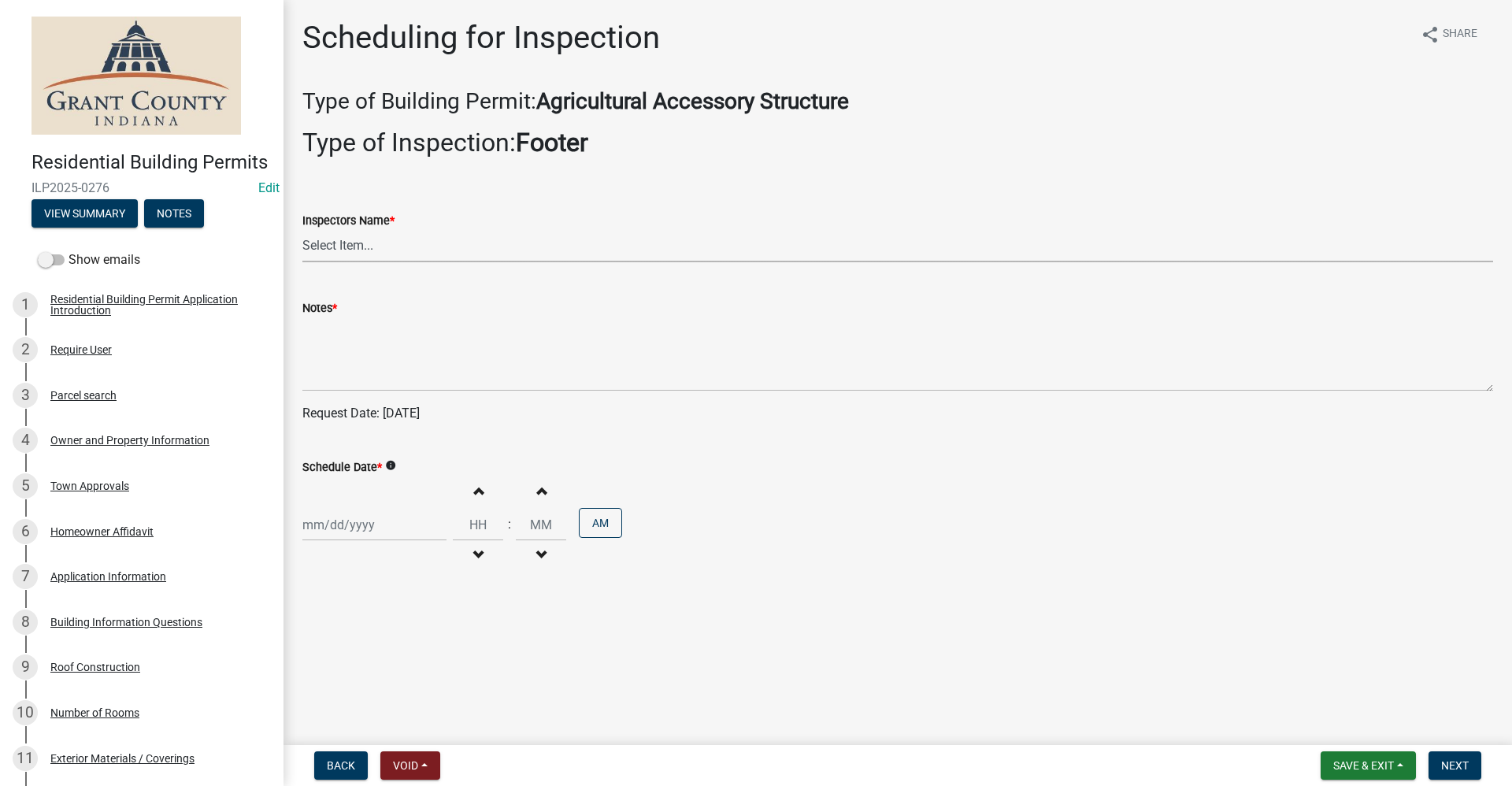
click at [344, 247] on select "Select Item... rberryhill ([PERSON_NAME]) [PERSON_NAME] ([PERSON_NAME]) [PERSON…" at bounding box center [897, 246] width 1191 height 32
select select "d7f9a44a-d2ea-4d3c-83b3-1aa71c950bd5"
click at [302, 230] on select "Select Item... rberryhill ([PERSON_NAME]) [PERSON_NAME] ([PERSON_NAME]) [PERSON…" at bounding box center [897, 246] width 1191 height 32
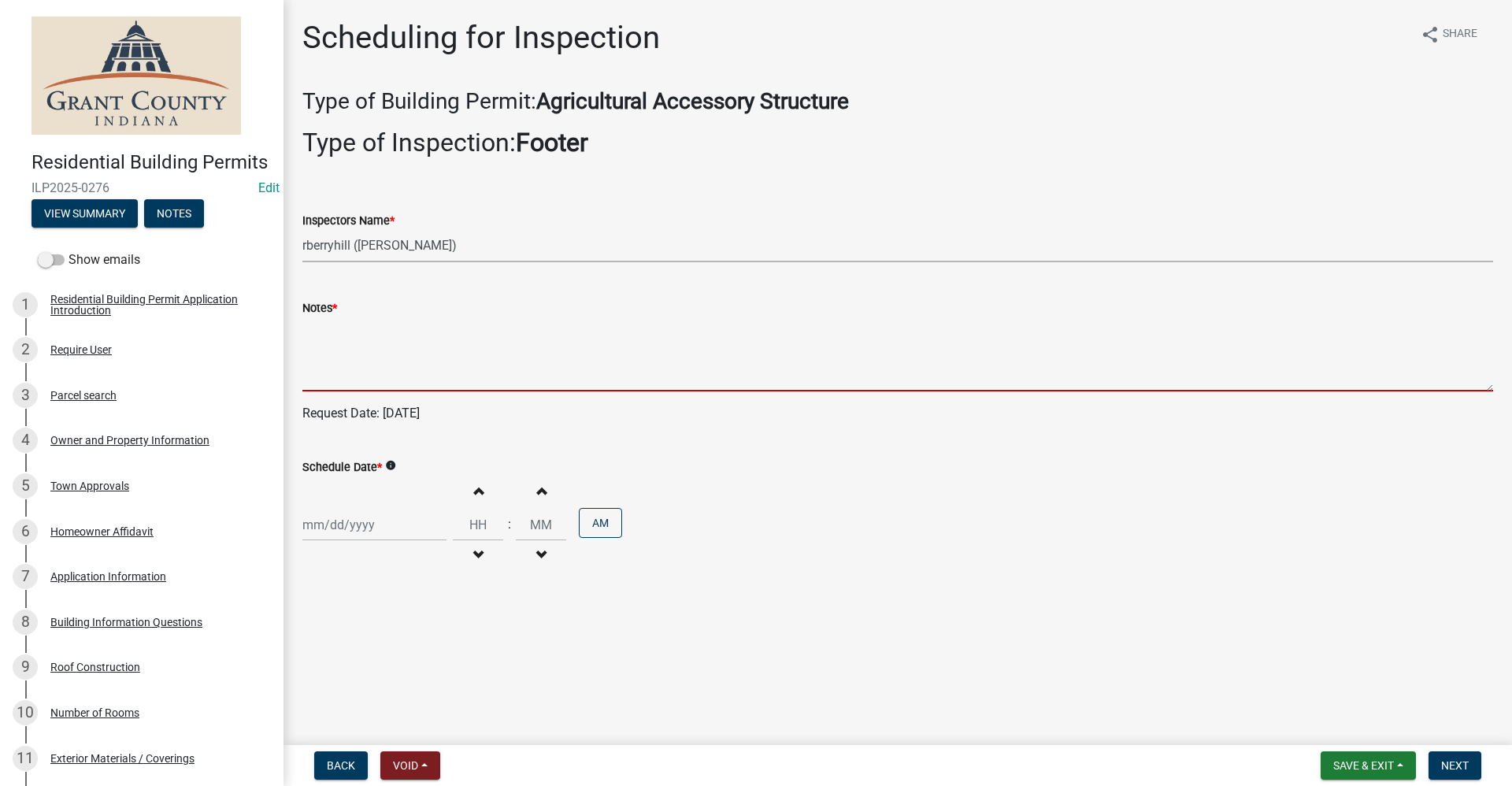
click at [332, 363] on textarea "Notes *" at bounding box center [897, 355] width 1191 height 74
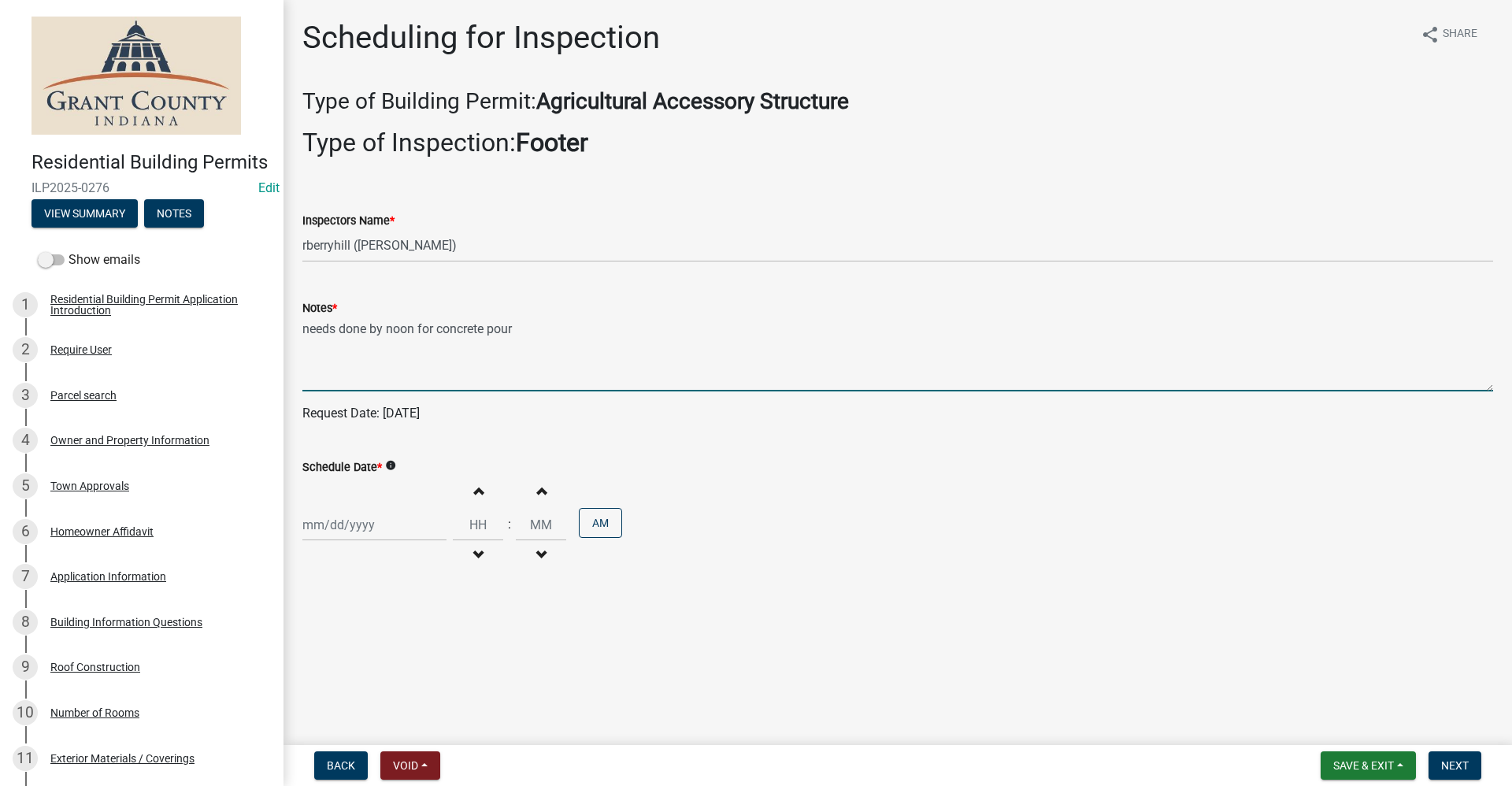
type textarea "needs done by noon for concrete pour"
click at [335, 531] on div at bounding box center [374, 525] width 144 height 32
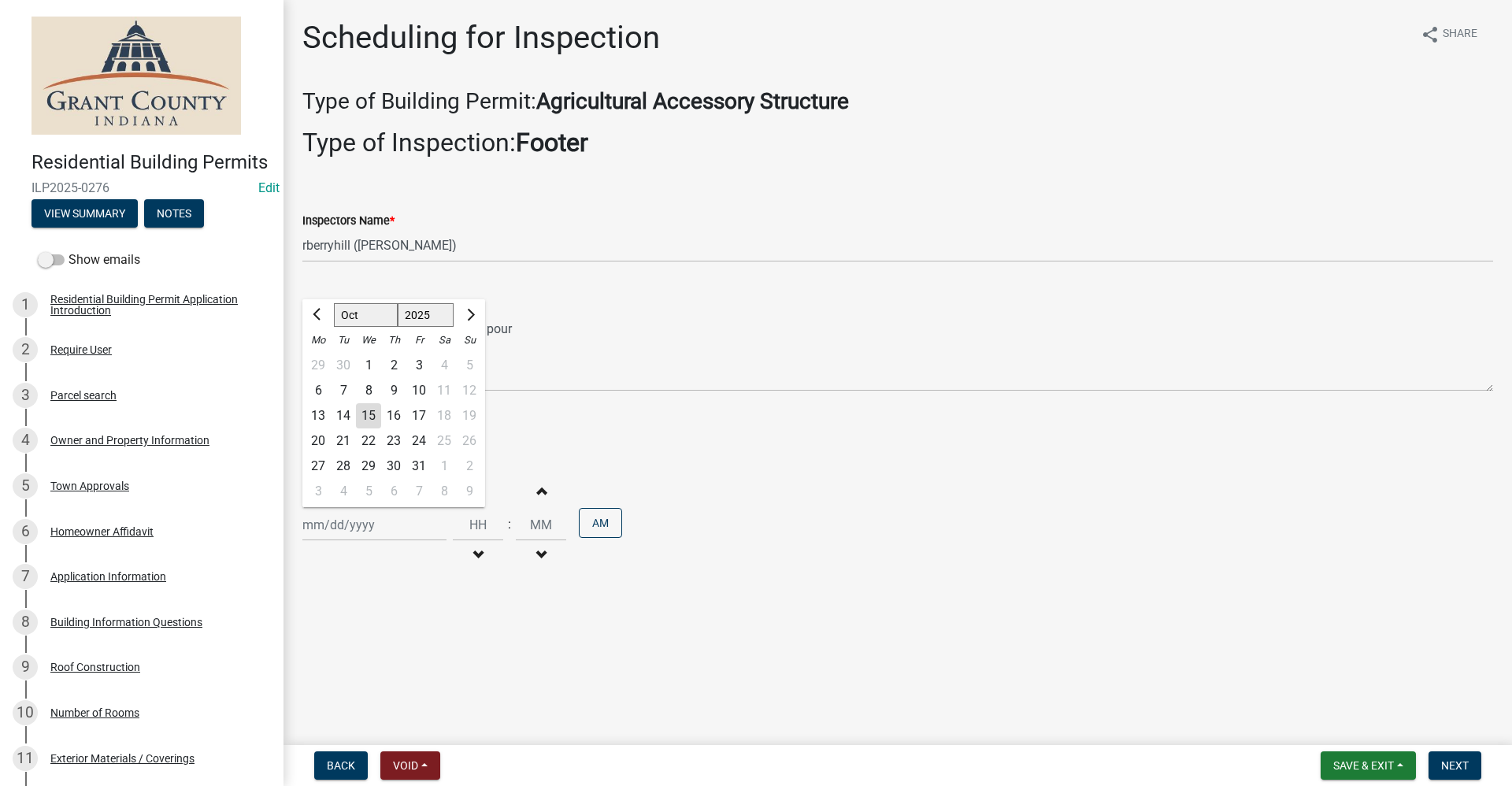
click at [394, 418] on div "16" at bounding box center [393, 416] width 25 height 25
click at [1454, 770] on span "Next" at bounding box center [1455, 766] width 27 height 13
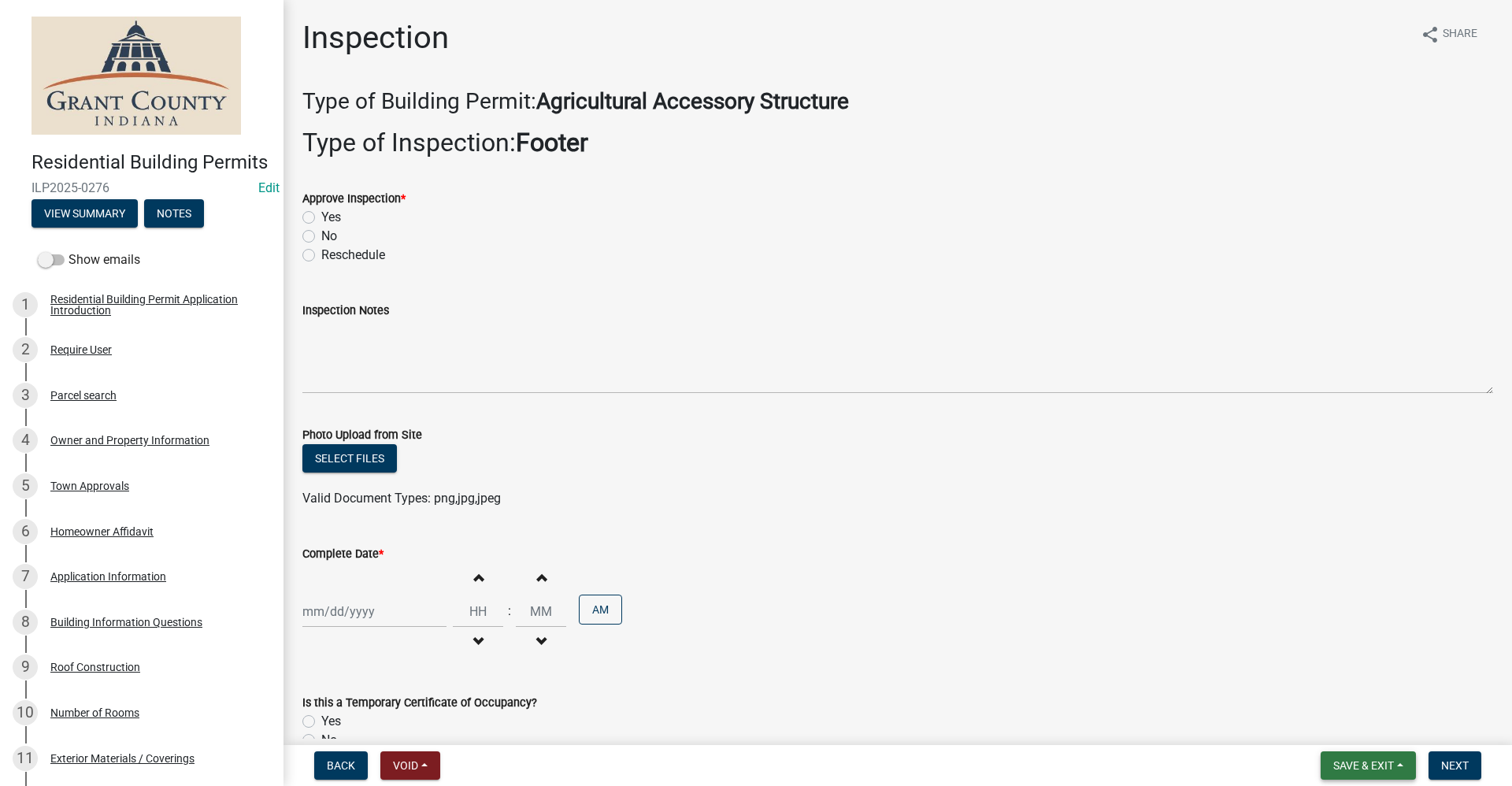
click at [1345, 766] on span "Save & Exit" at bounding box center [1363, 766] width 61 height 13
click at [1328, 728] on button "Save & Exit" at bounding box center [1354, 725] width 126 height 38
